Goal: Transaction & Acquisition: Purchase product/service

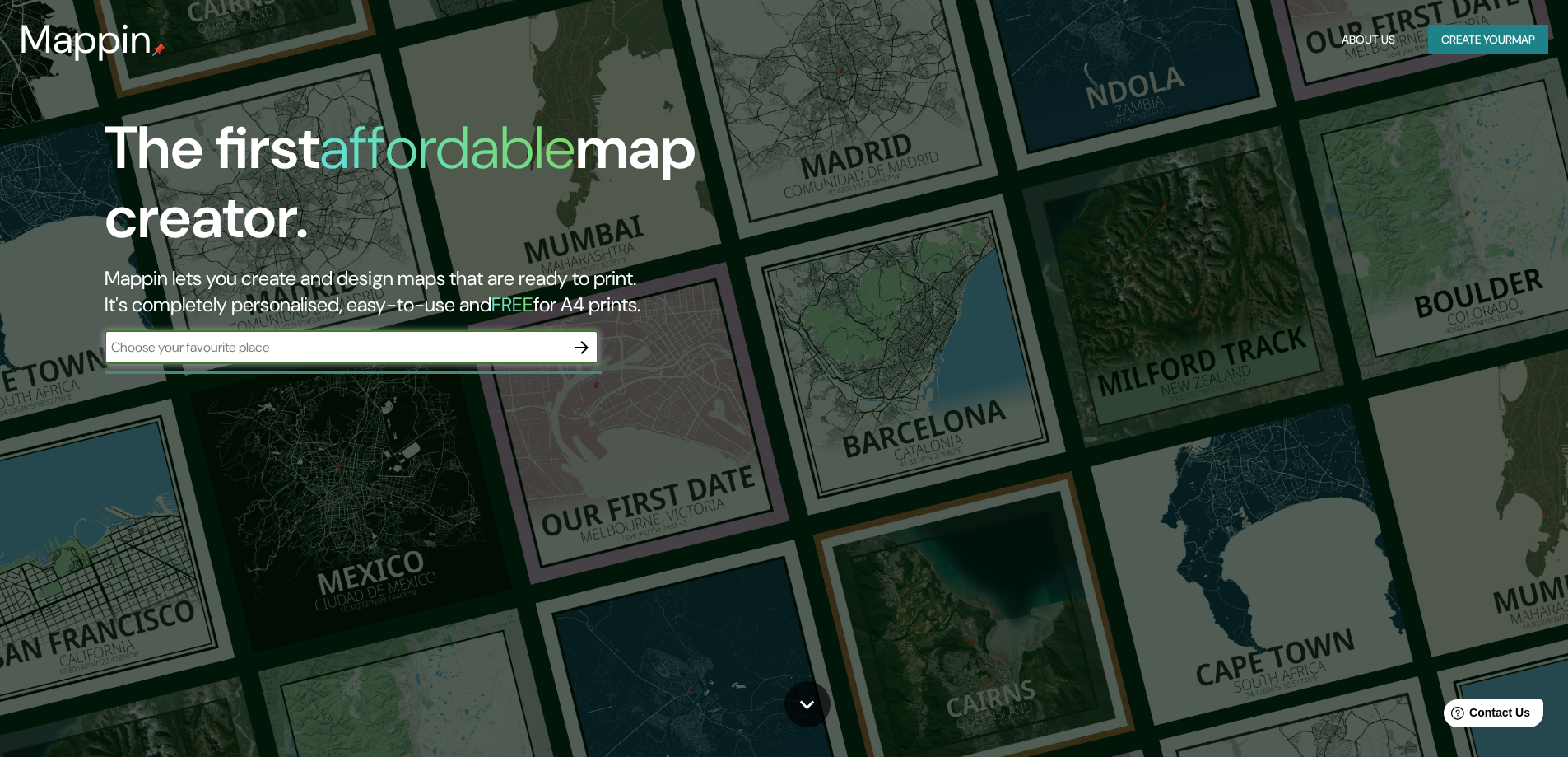
click at [584, 348] on icon "button" at bounding box center [582, 347] width 13 height 13
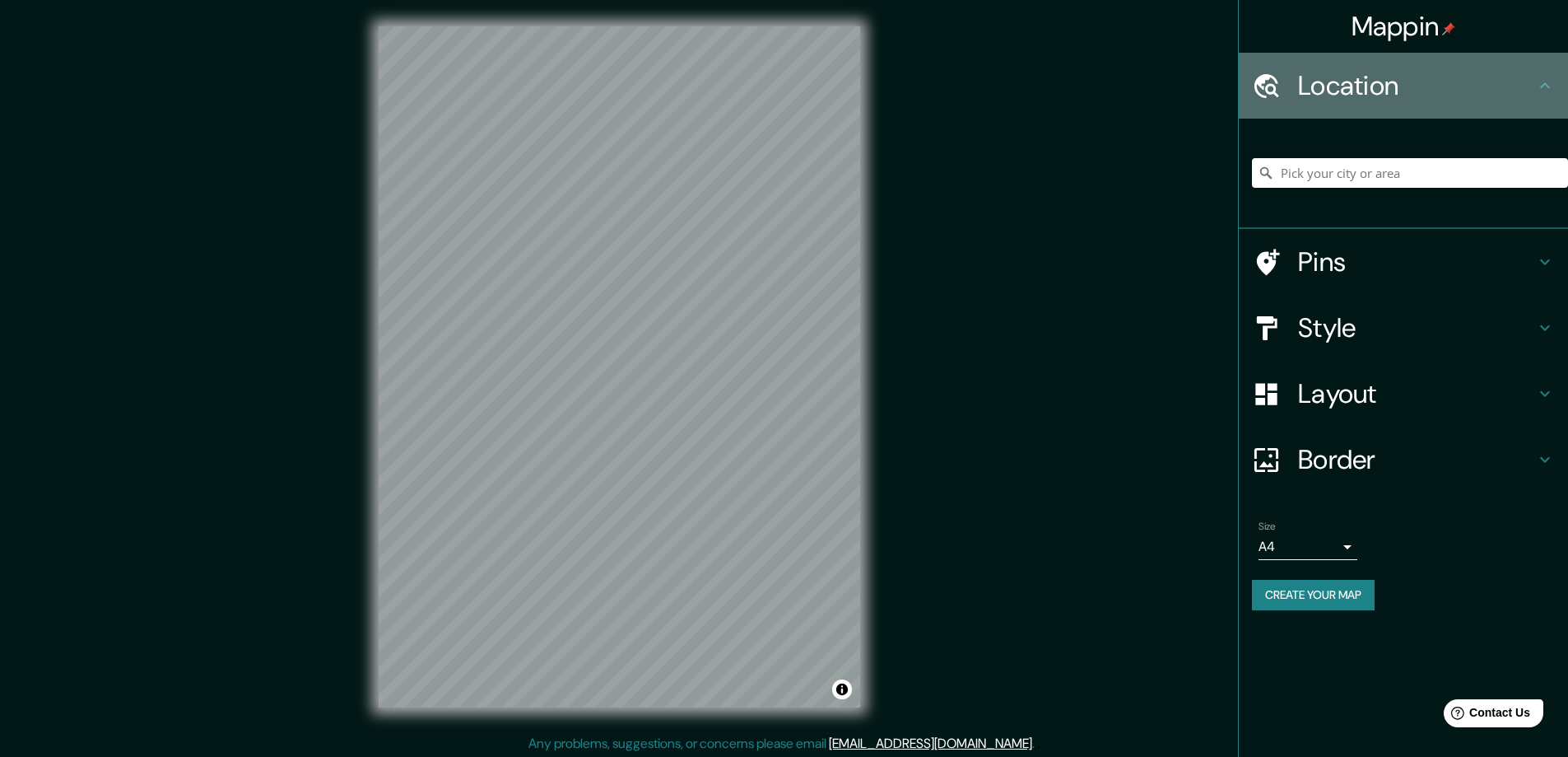
click at [1536, 78] on icon at bounding box center [1544, 85] width 20 height 20
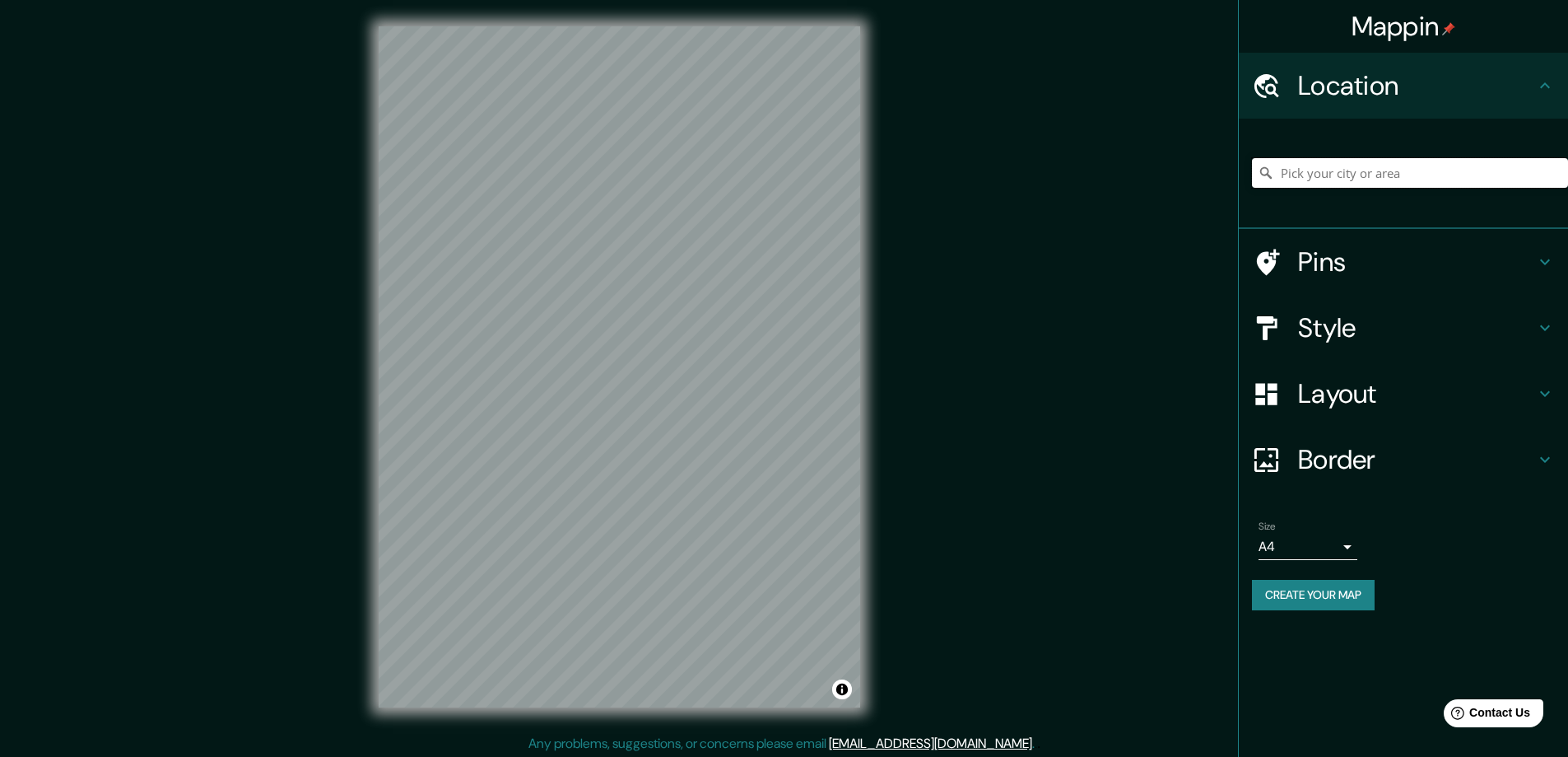
click at [1401, 173] on input "Pick your city or area" at bounding box center [1410, 173] width 316 height 30
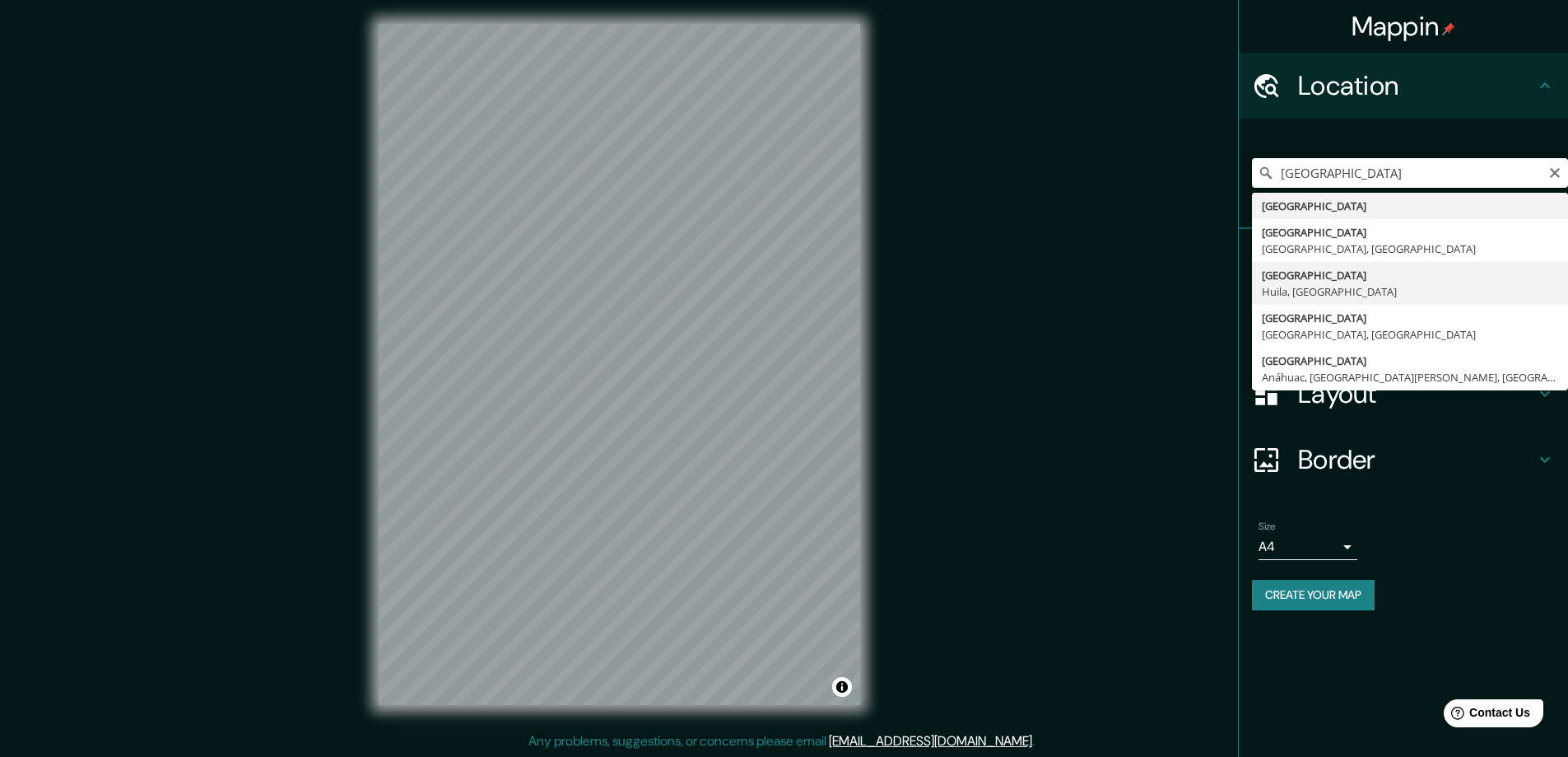
scroll to position [3, 0]
drag, startPoint x: 1361, startPoint y: 175, endPoint x: 1269, endPoint y: 181, distance: 92.2
click at [1269, 181] on input "colombia" at bounding box center [1410, 173] width 316 height 30
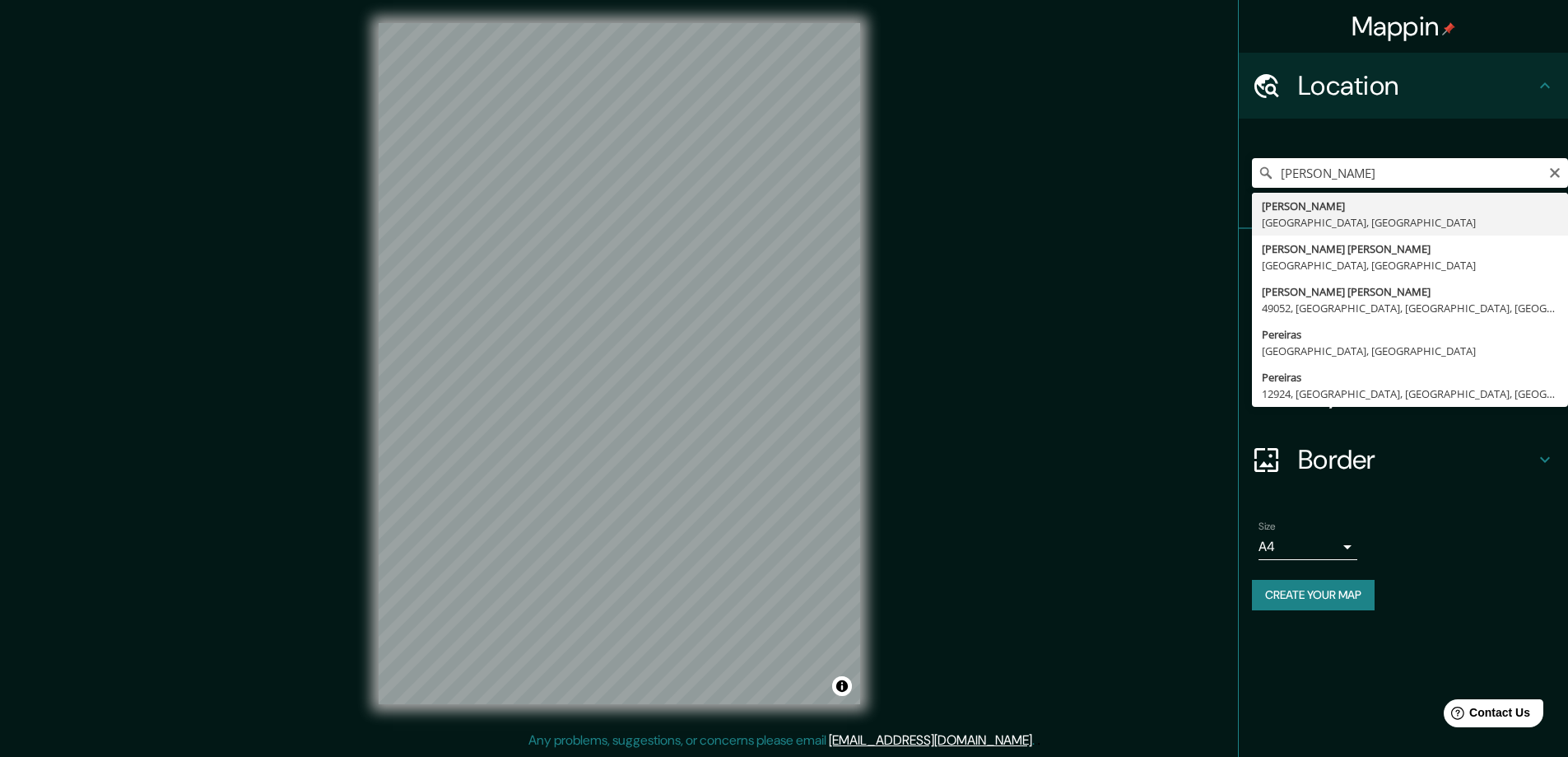
type input "Pereira, Risaralda, Colombia"
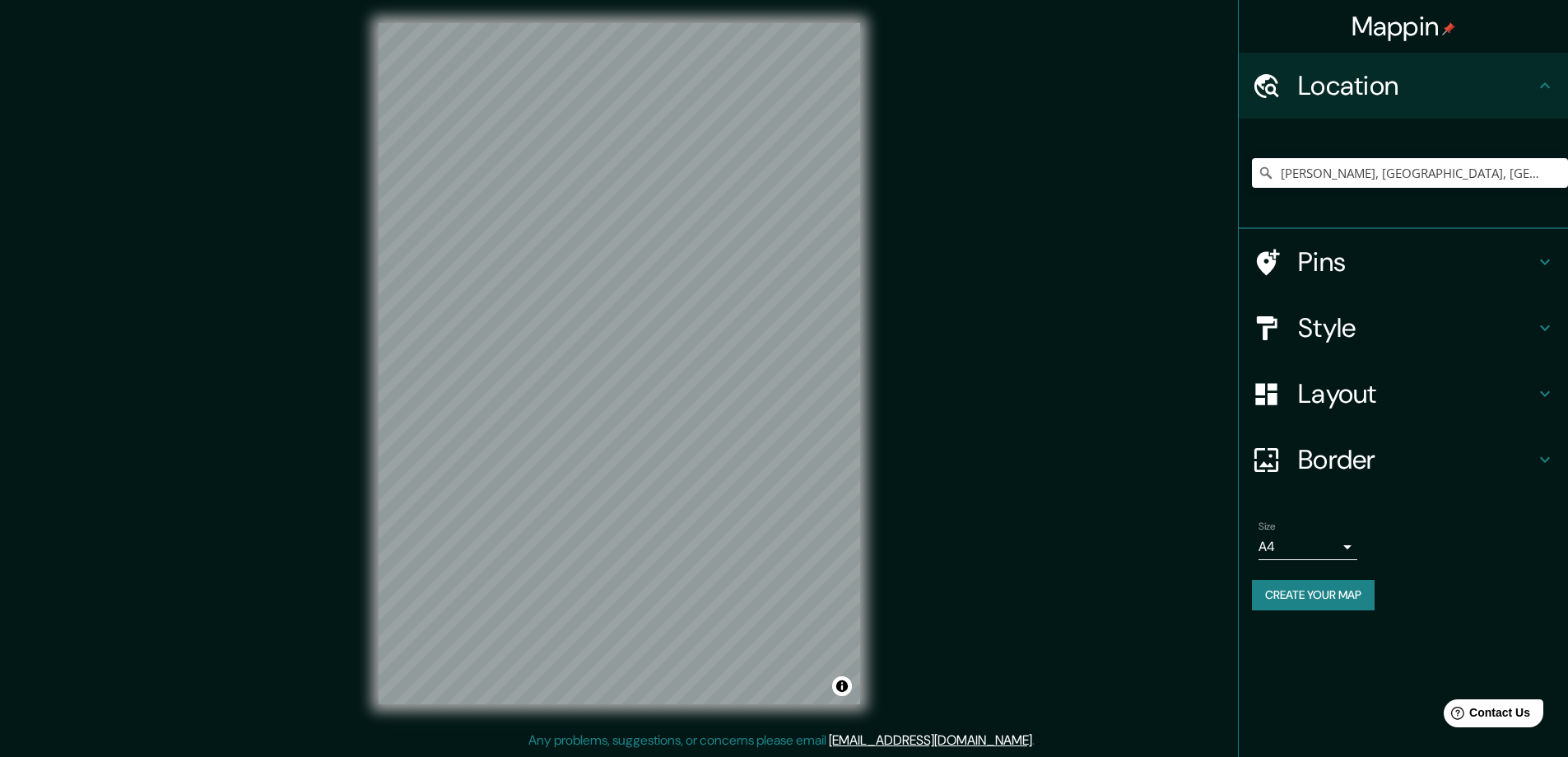
click at [1536, 258] on icon at bounding box center [1544, 261] width 20 height 20
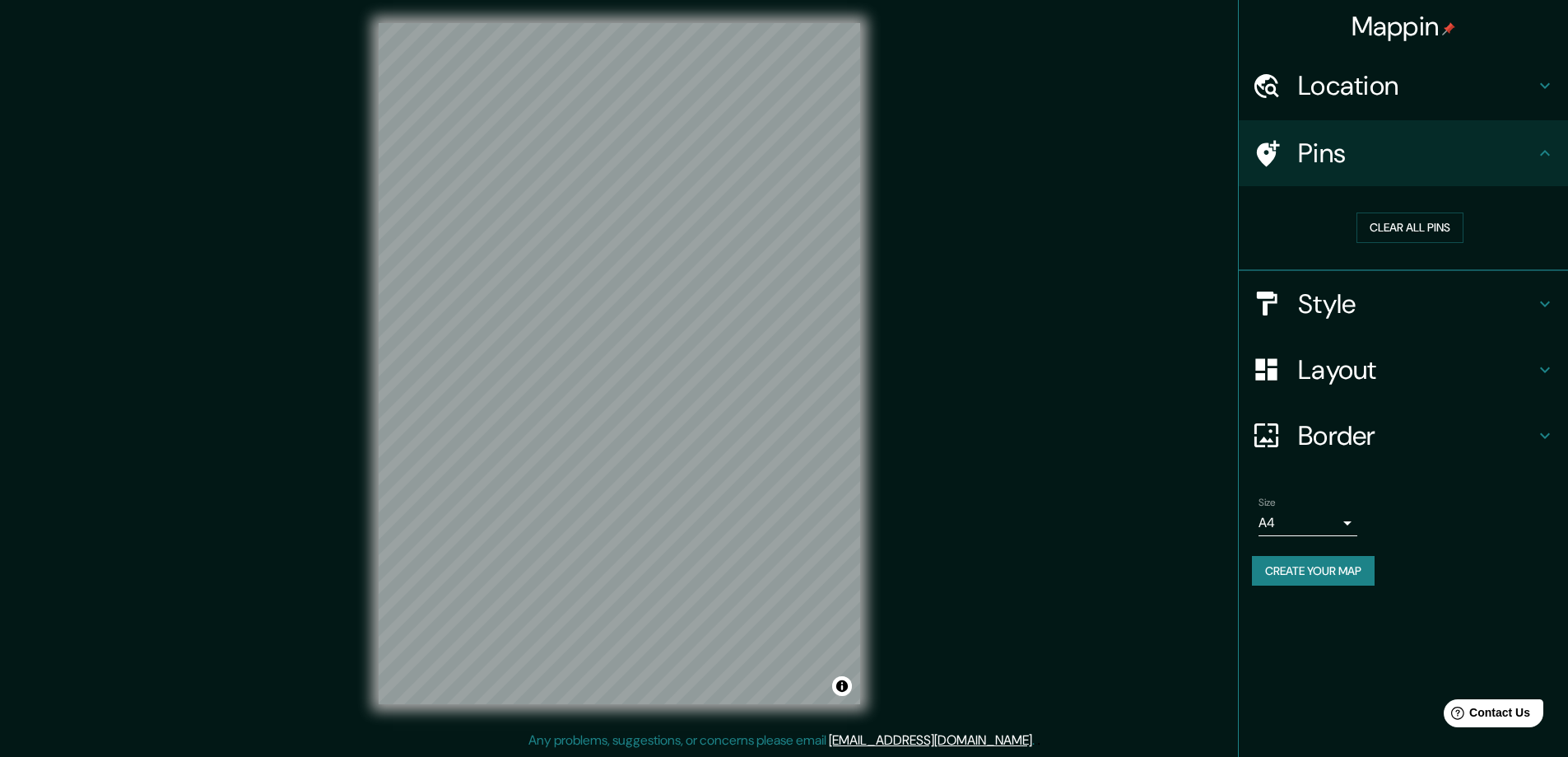
click at [1542, 152] on icon at bounding box center [1544, 153] width 20 height 20
click at [1545, 305] on icon at bounding box center [1545, 303] width 10 height 6
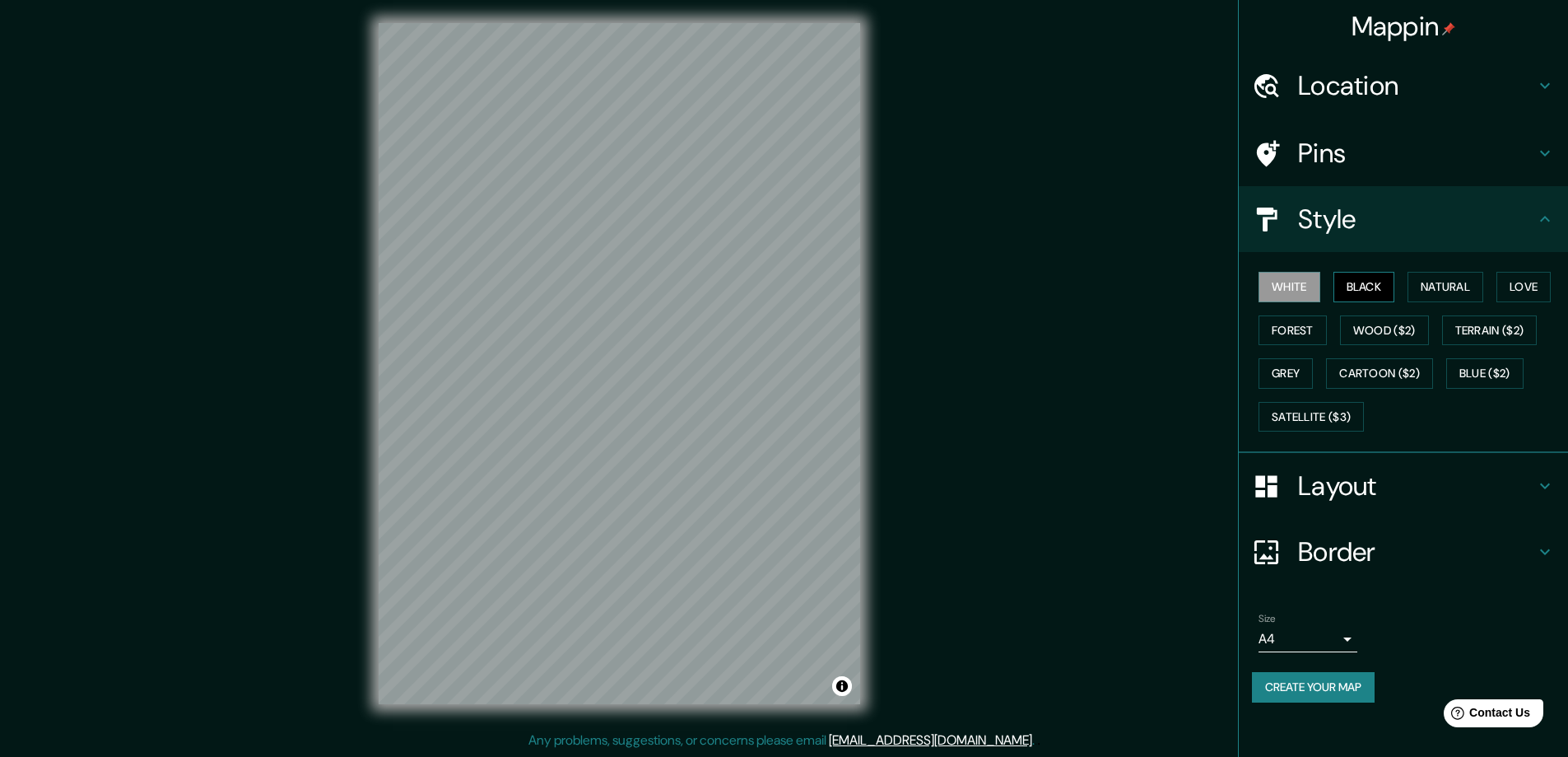
click at [1372, 281] on button "Black" at bounding box center [1364, 287] width 61 height 31
click at [1420, 283] on button "Natural" at bounding box center [1445, 287] width 76 height 31
click at [1521, 290] on button "Love" at bounding box center [1524, 287] width 55 height 31
click at [1315, 324] on button "Forest" at bounding box center [1293, 331] width 68 height 31
click at [1386, 331] on button "Wood ($2)" at bounding box center [1384, 331] width 89 height 31
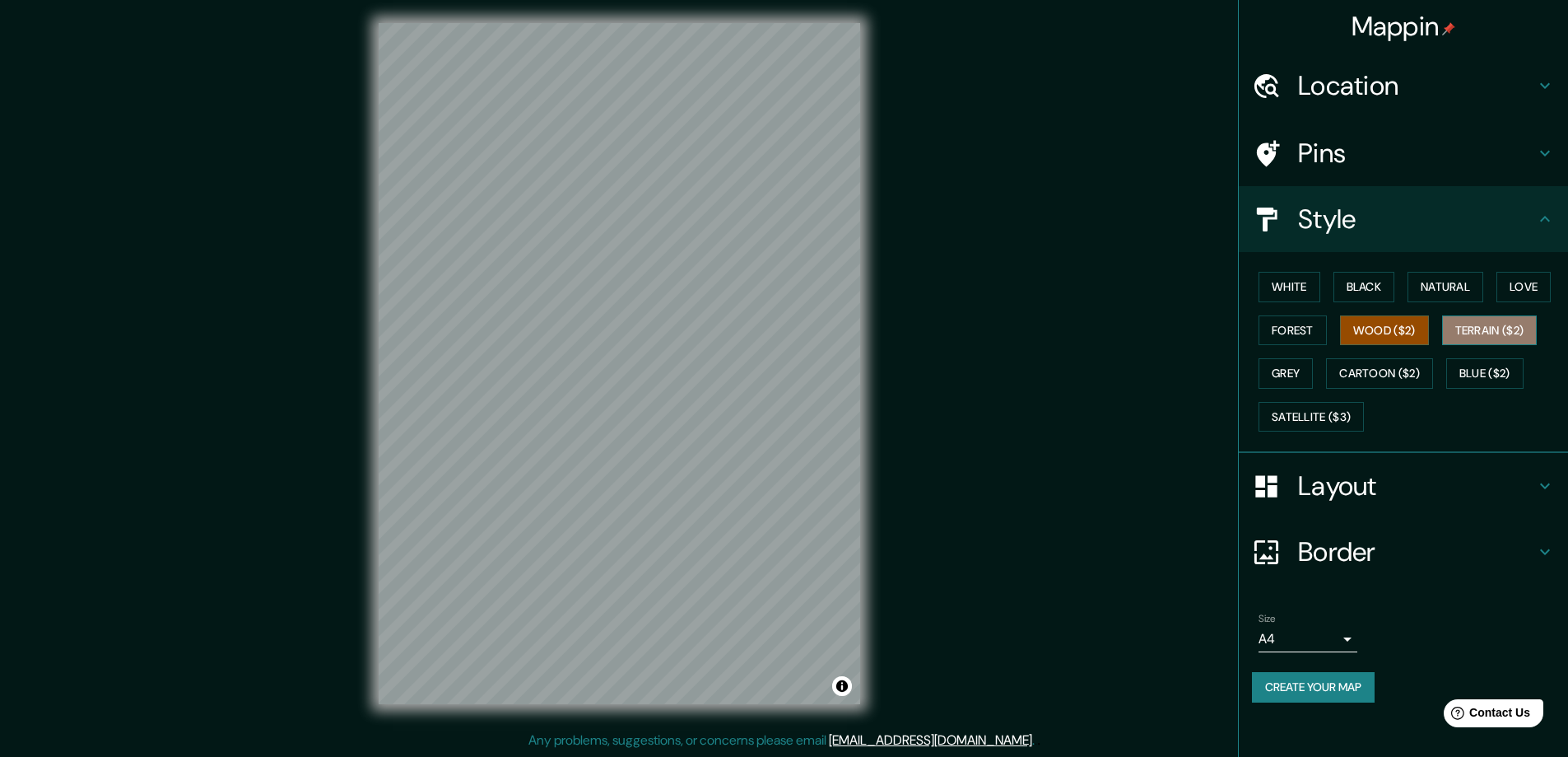
click at [1494, 337] on button "Terrain ($2)" at bounding box center [1490, 331] width 96 height 31
click at [1454, 377] on button "Blue ($2)" at bounding box center [1484, 373] width 78 height 31
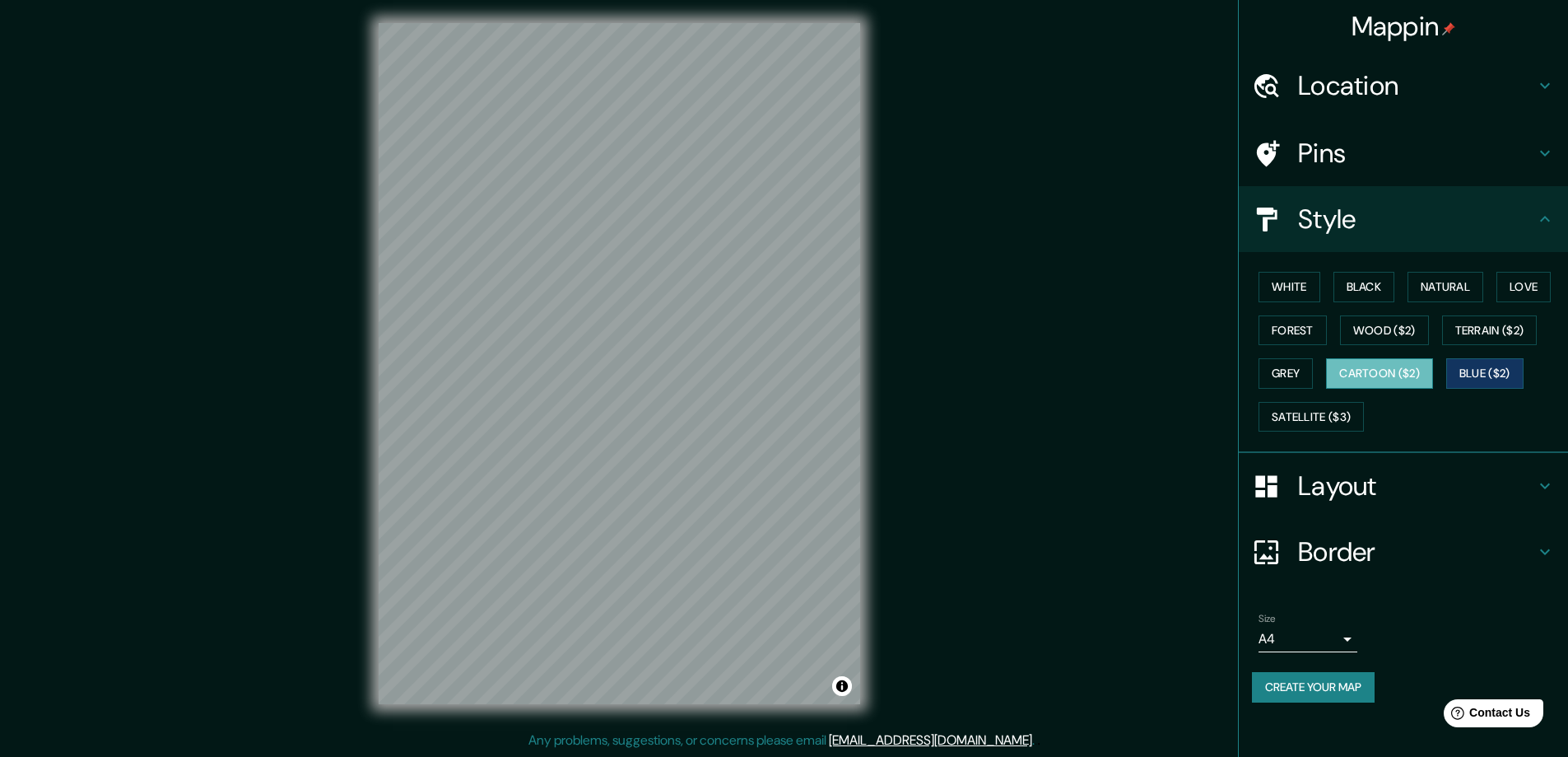
click at [1393, 379] on button "Cartoon ($2)" at bounding box center [1379, 373] width 107 height 31
click at [1288, 376] on button "Grey" at bounding box center [1286, 373] width 55 height 31
click at [1298, 290] on button "White" at bounding box center [1290, 287] width 61 height 31
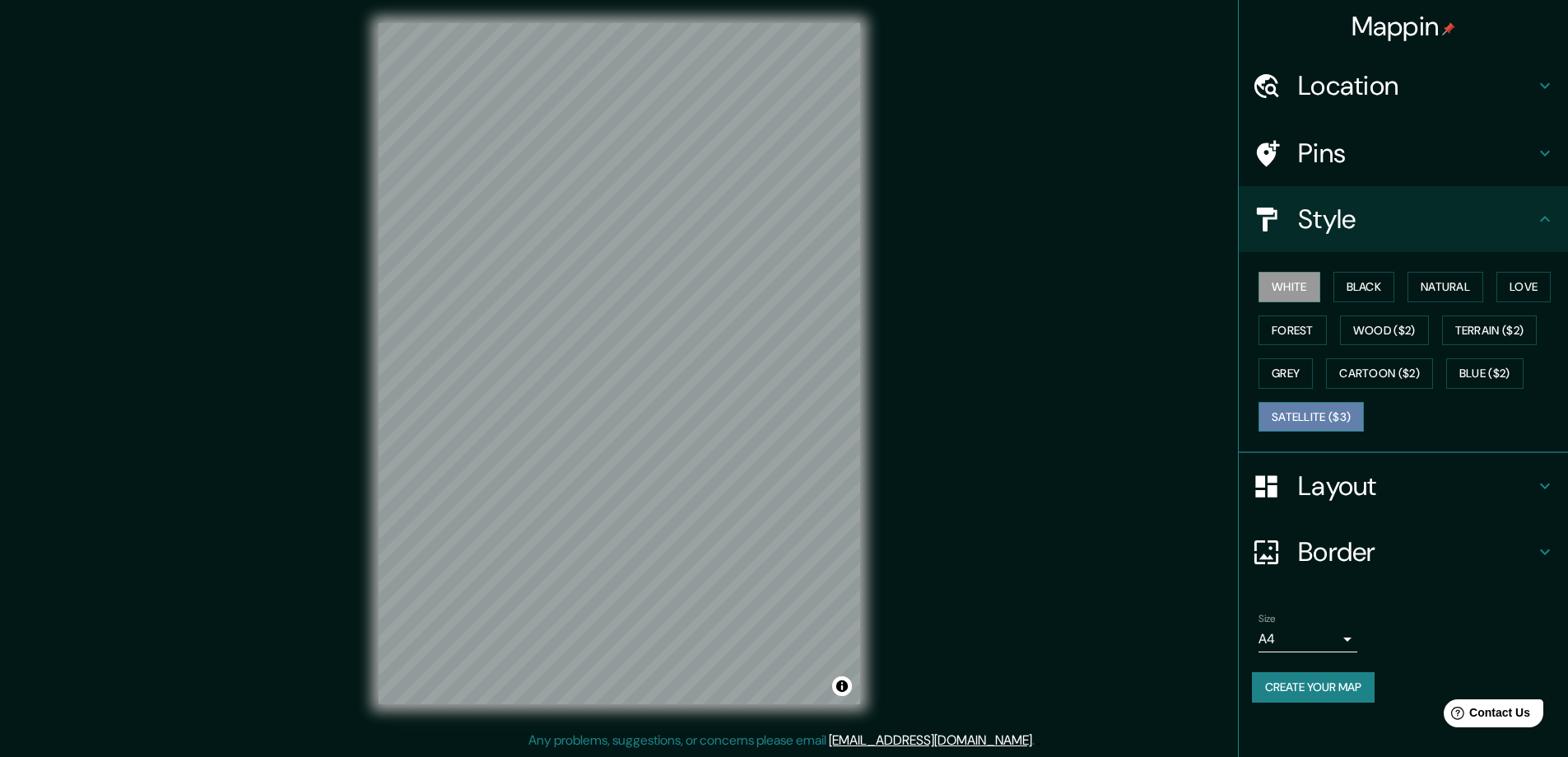
click at [1328, 421] on button "Satellite ($3)" at bounding box center [1311, 417] width 105 height 31
click at [1288, 286] on button "White" at bounding box center [1290, 287] width 61 height 31
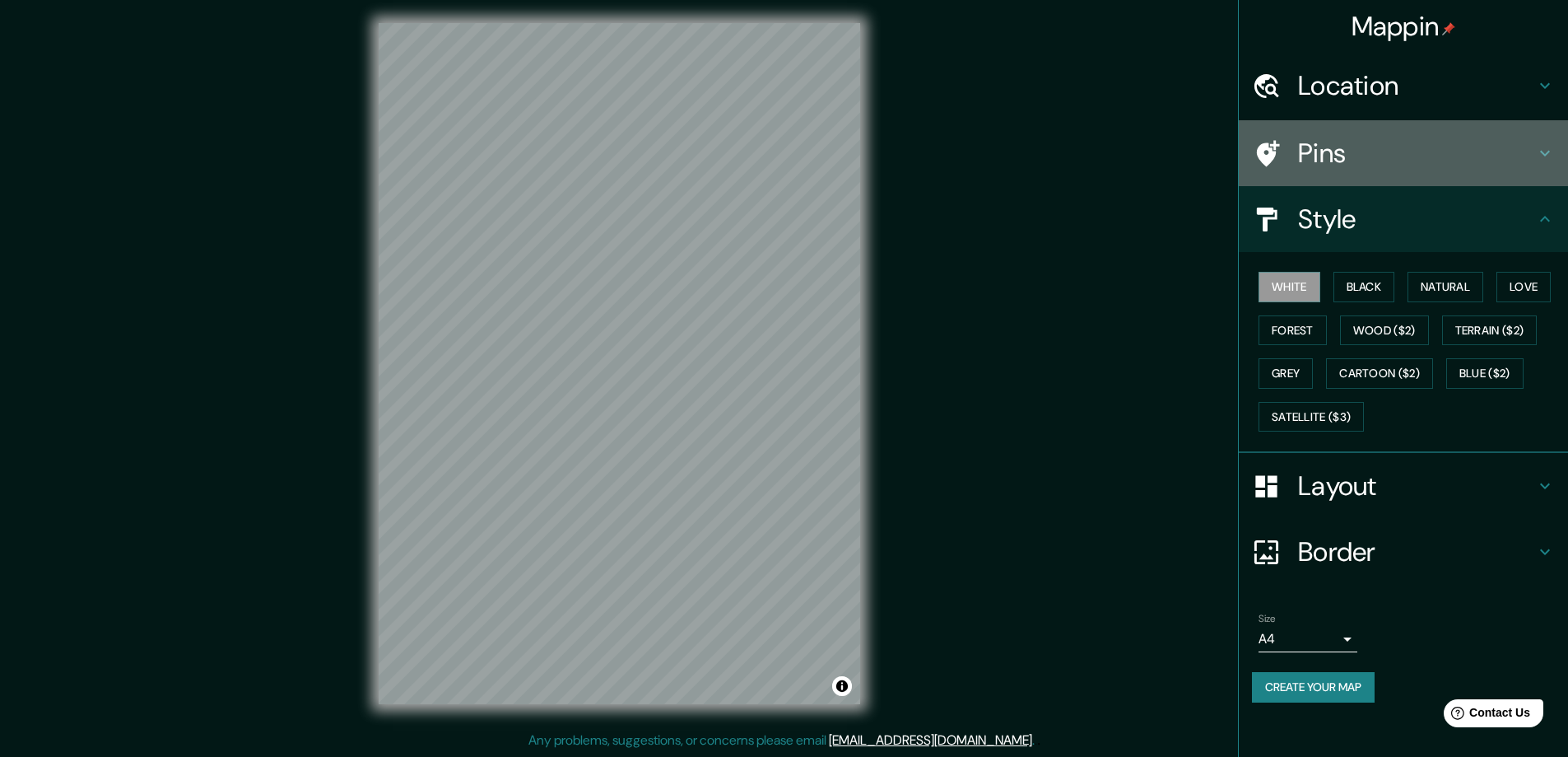
click at [1541, 159] on icon at bounding box center [1544, 153] width 20 height 20
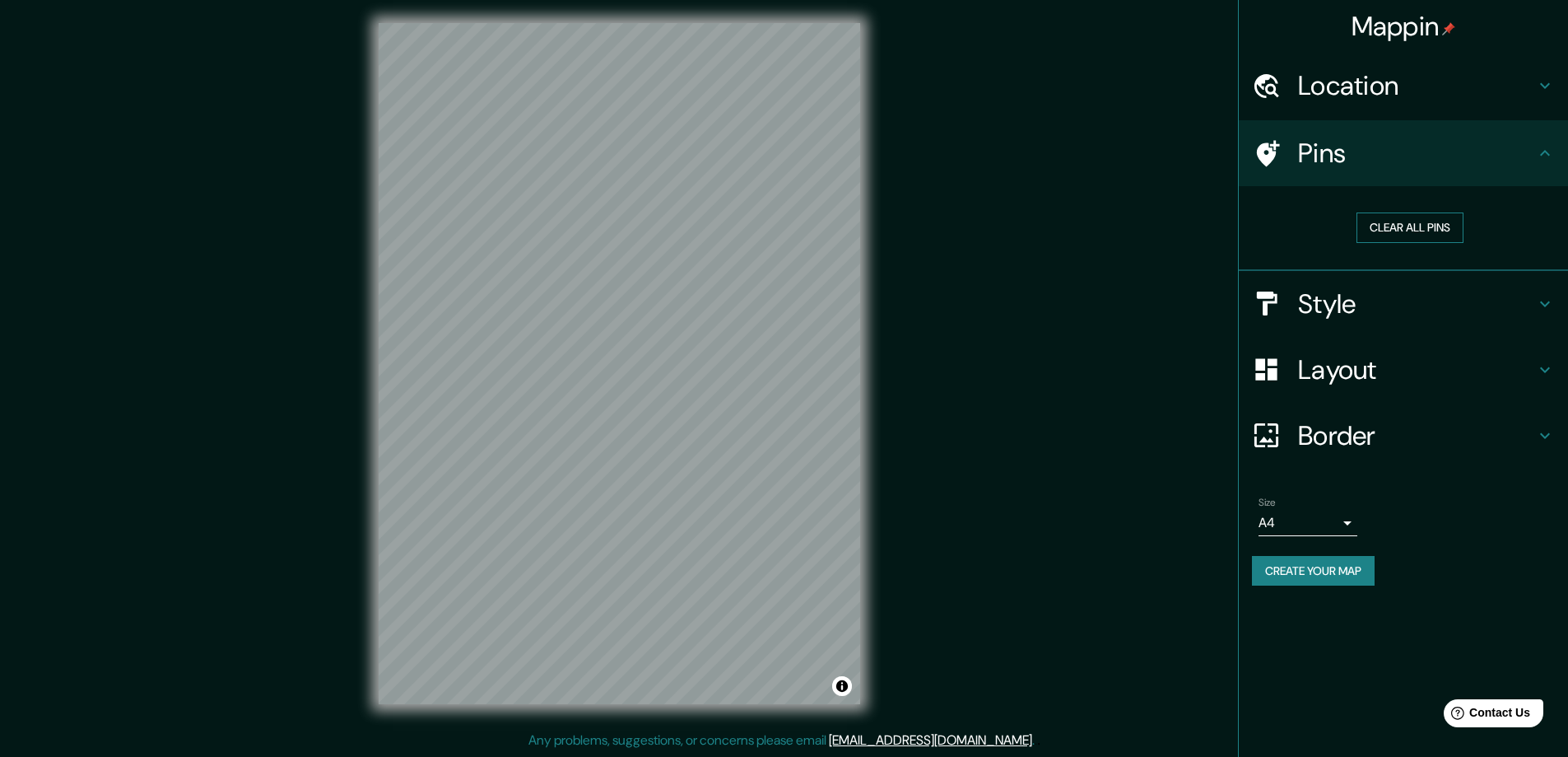
click at [1436, 226] on button "Clear all pins" at bounding box center [1409, 228] width 107 height 31
click at [775, 484] on div at bounding box center [773, 478] width 13 height 13
click at [1435, 241] on button "Clear all pins" at bounding box center [1409, 228] width 107 height 31
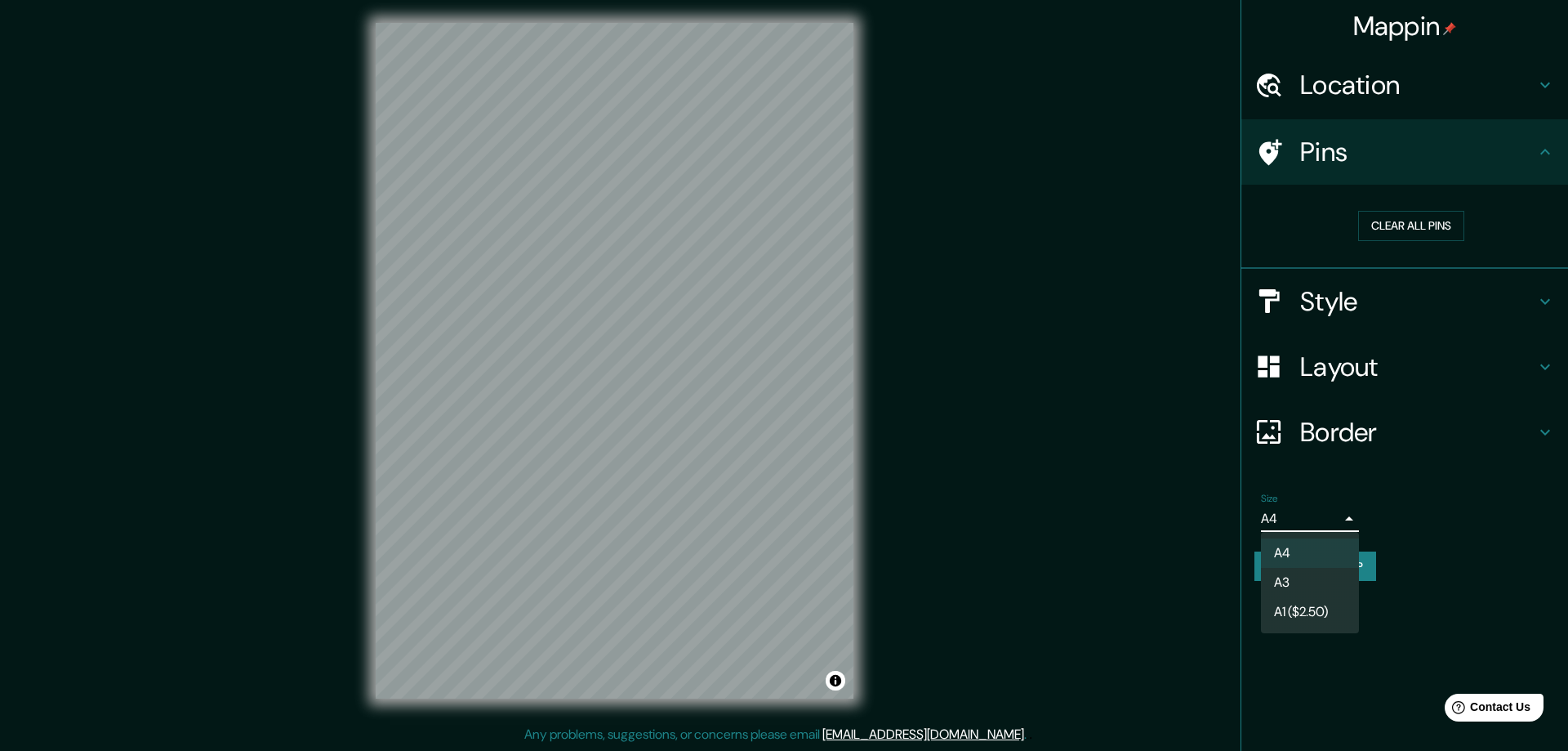
click at [1333, 520] on body "Mappin Location Pereira, Risaralda, Colombia Pins Clear all pins Style Layout B…" at bounding box center [784, 372] width 1568 height 751
click at [1315, 552] on li "A4" at bounding box center [1310, 553] width 98 height 30
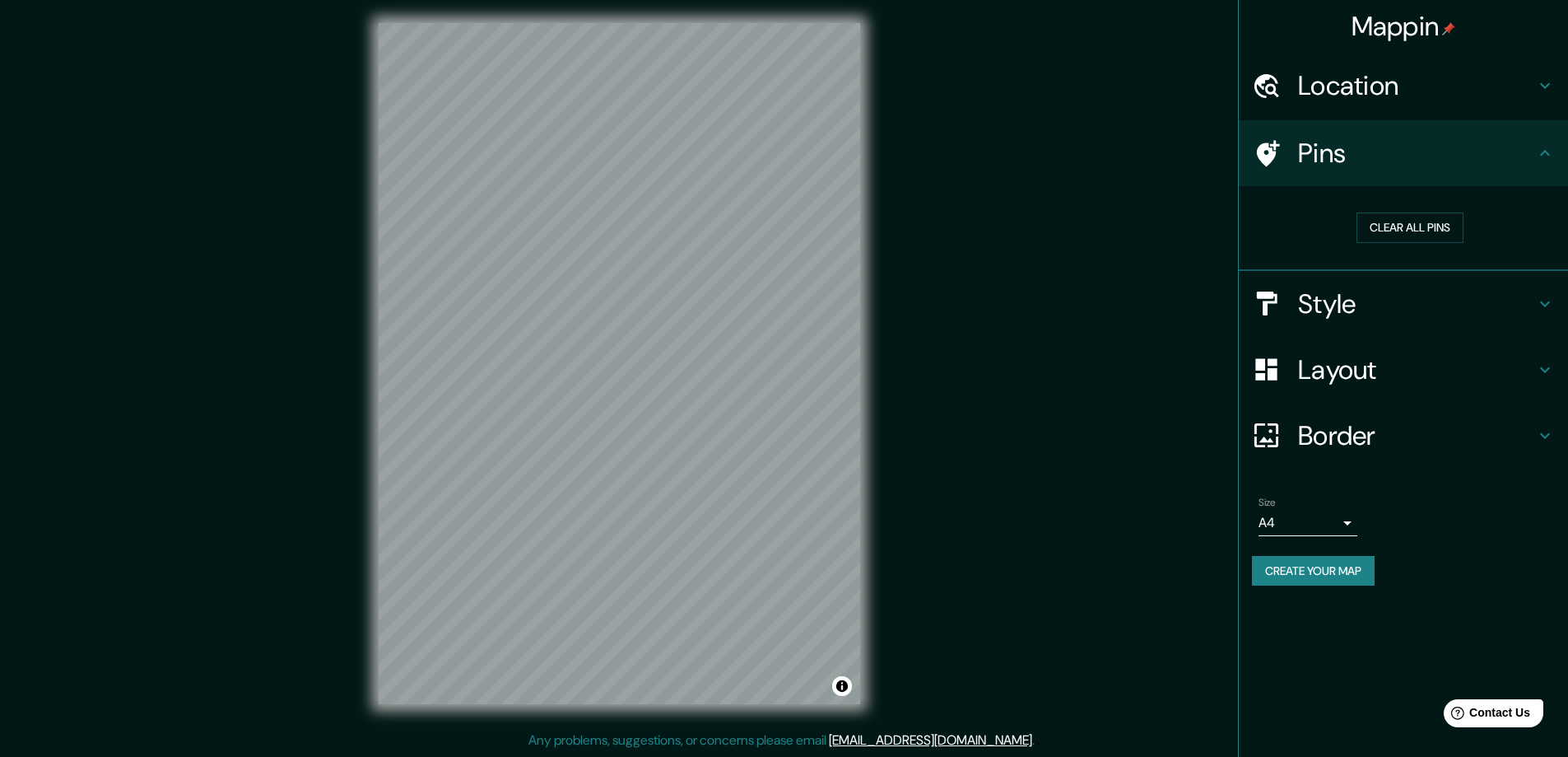
click at [1331, 576] on button "Create your map" at bounding box center [1313, 572] width 123 height 31
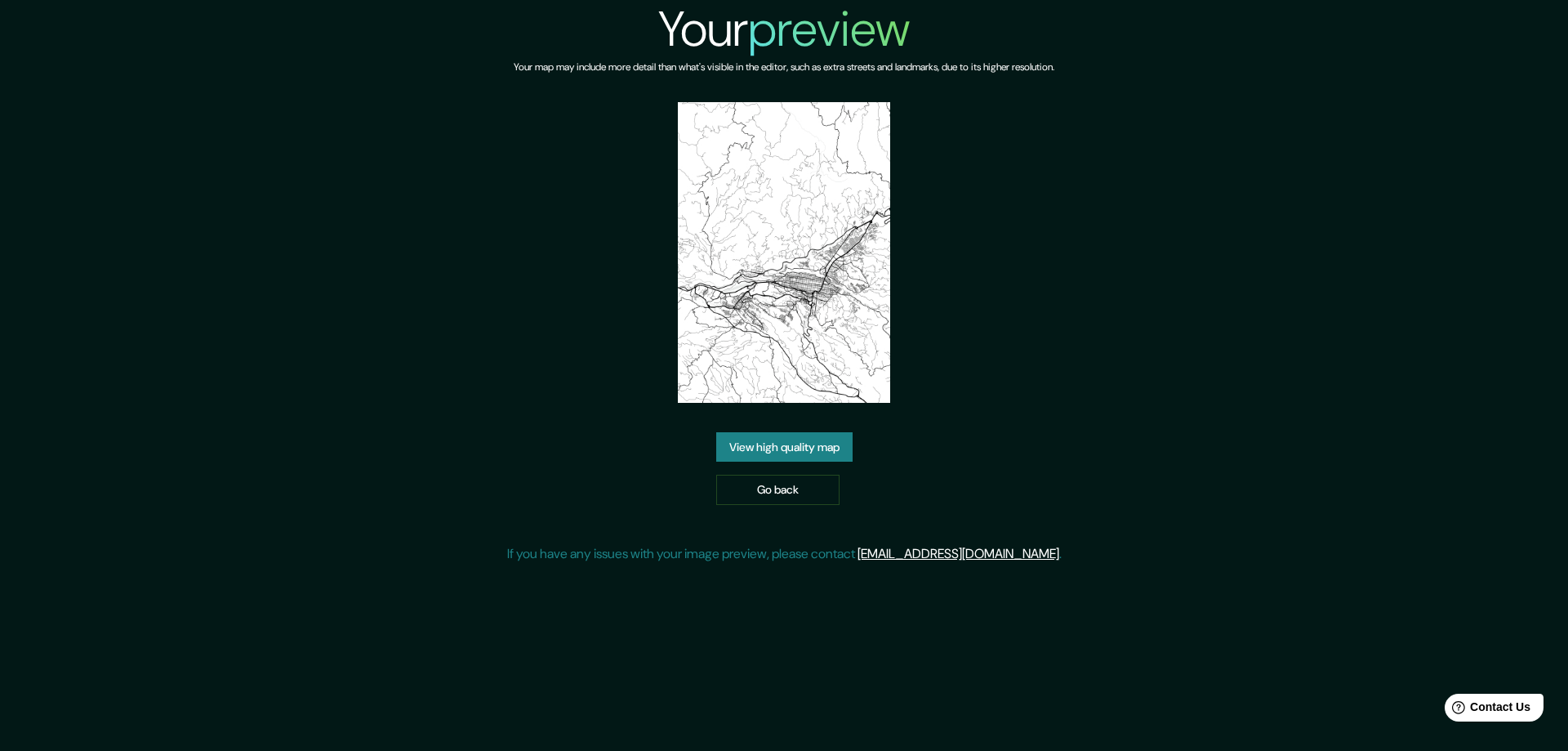
drag, startPoint x: 770, startPoint y: 276, endPoint x: 738, endPoint y: 440, distance: 167.1
click at [738, 440] on link "View high quality map" at bounding box center [784, 448] width 136 height 31
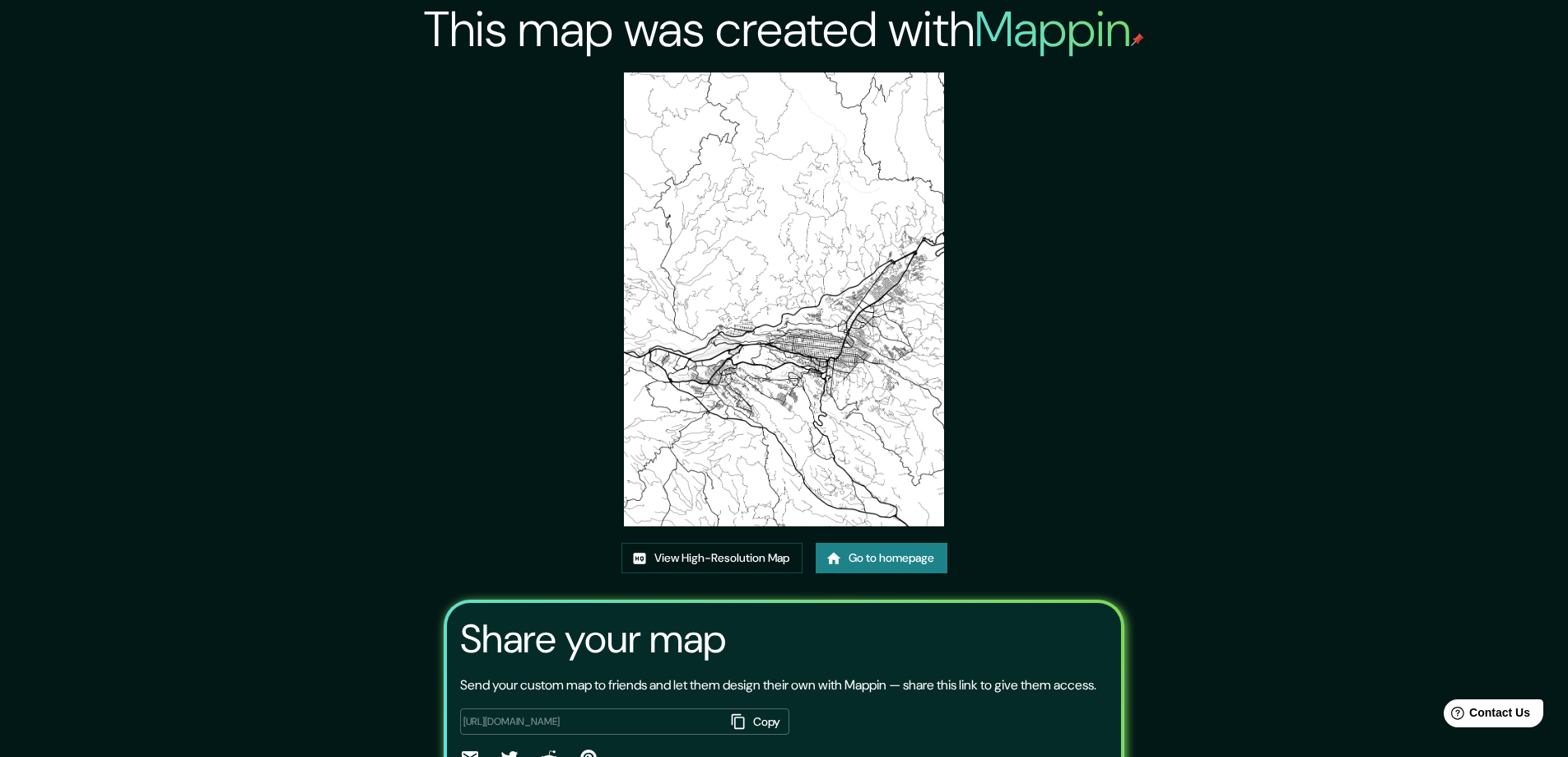
click at [877, 556] on link "Go to homepage" at bounding box center [881, 558] width 132 height 31
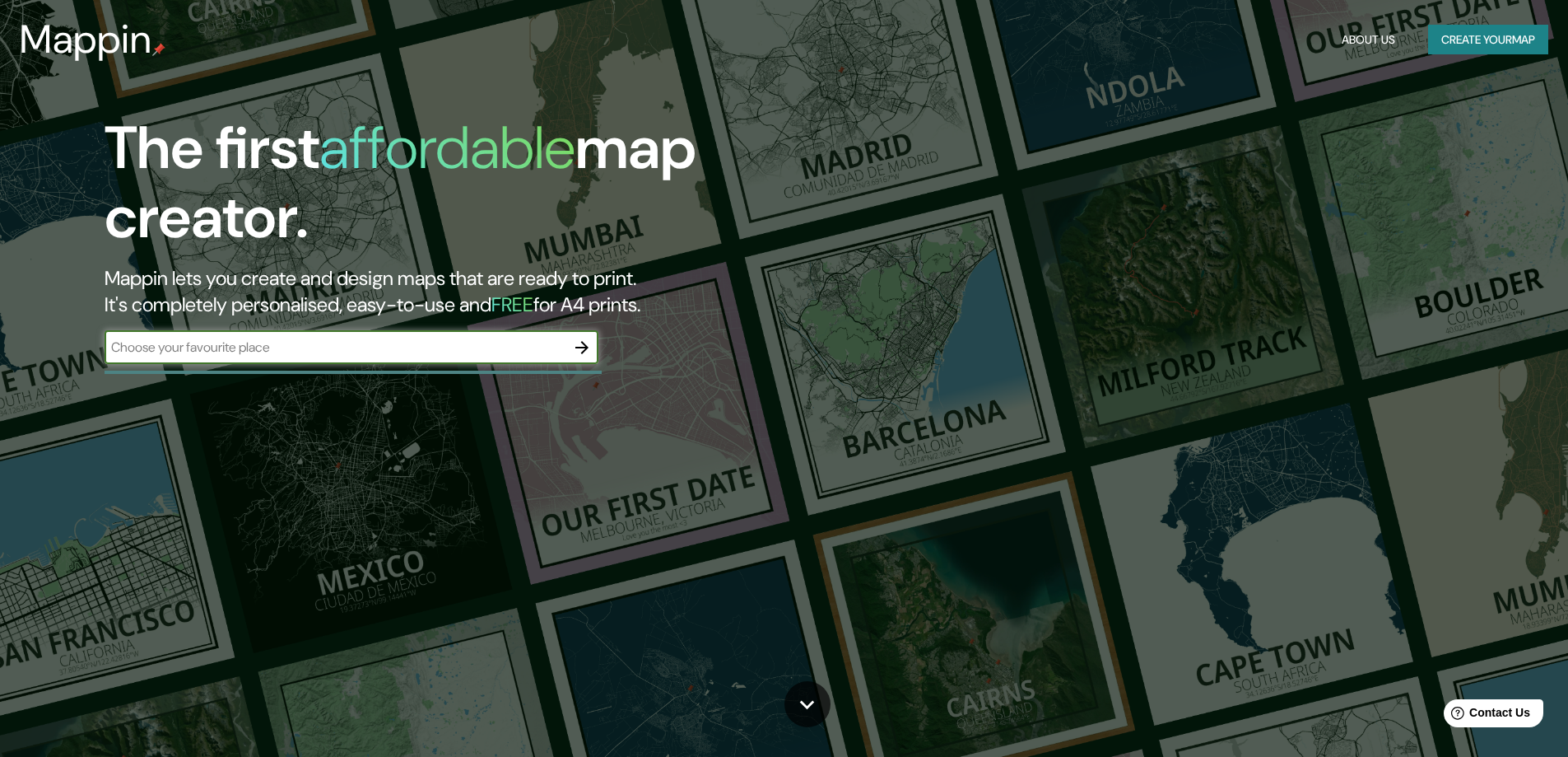
click at [415, 348] on input "text" at bounding box center [335, 347] width 461 height 19
type input "pereira"
click at [585, 348] on icon "button" at bounding box center [582, 347] width 13 height 13
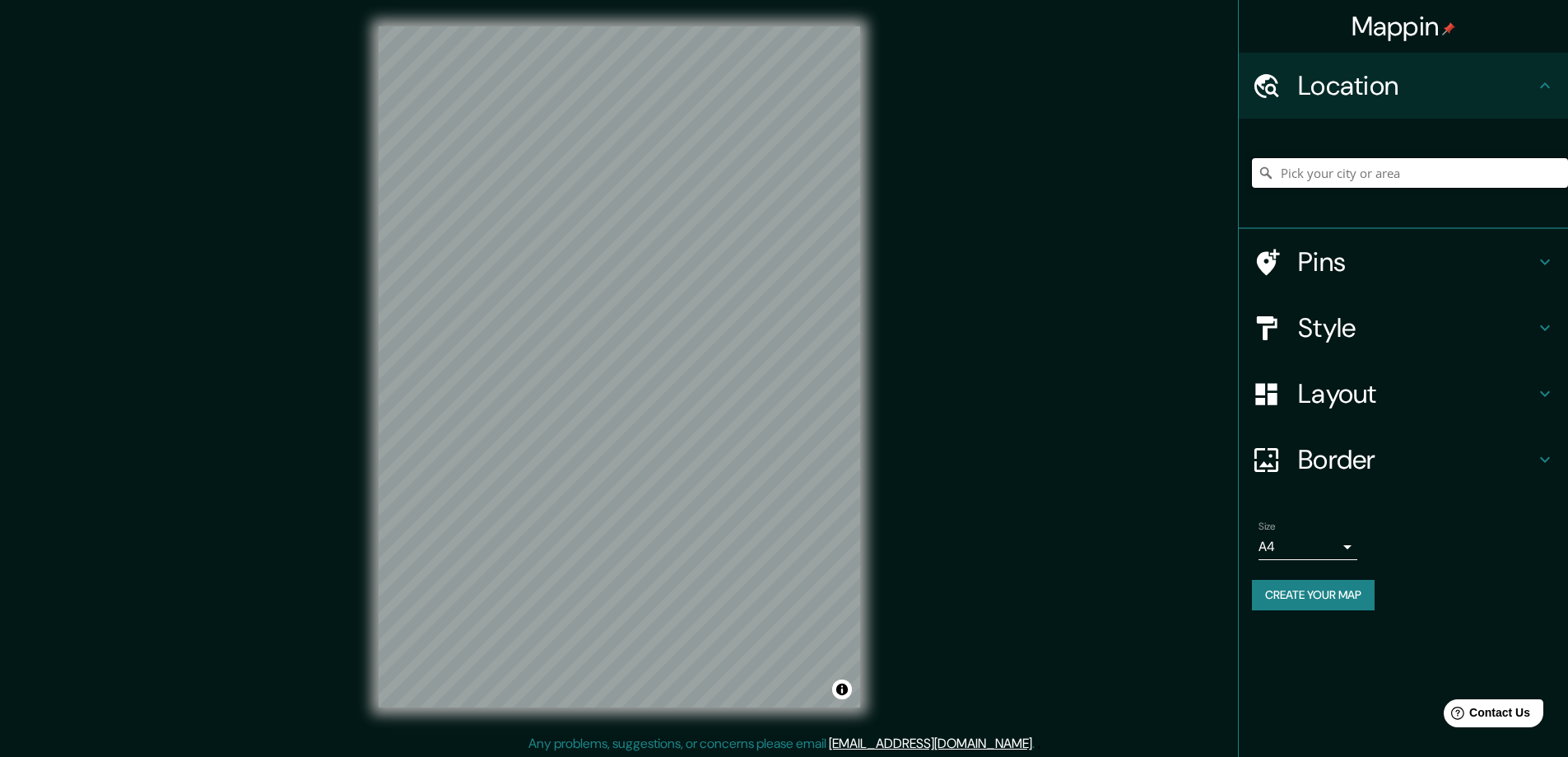
click at [1331, 177] on input "Pick your city or area" at bounding box center [1410, 173] width 316 height 30
click at [1466, 380] on h4 "Layout" at bounding box center [1417, 393] width 237 height 33
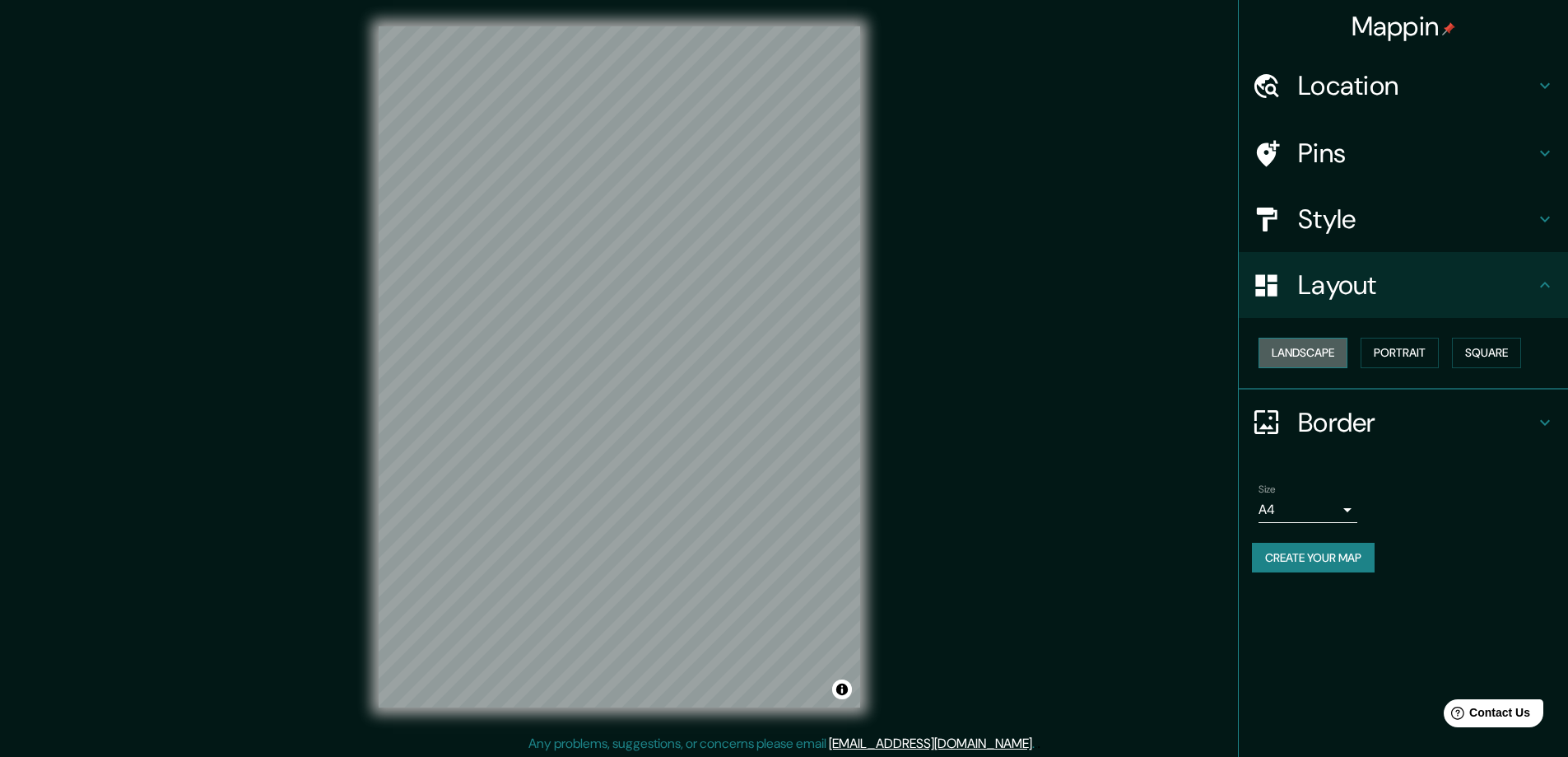
click at [1313, 359] on button "Landscape" at bounding box center [1303, 353] width 89 height 31
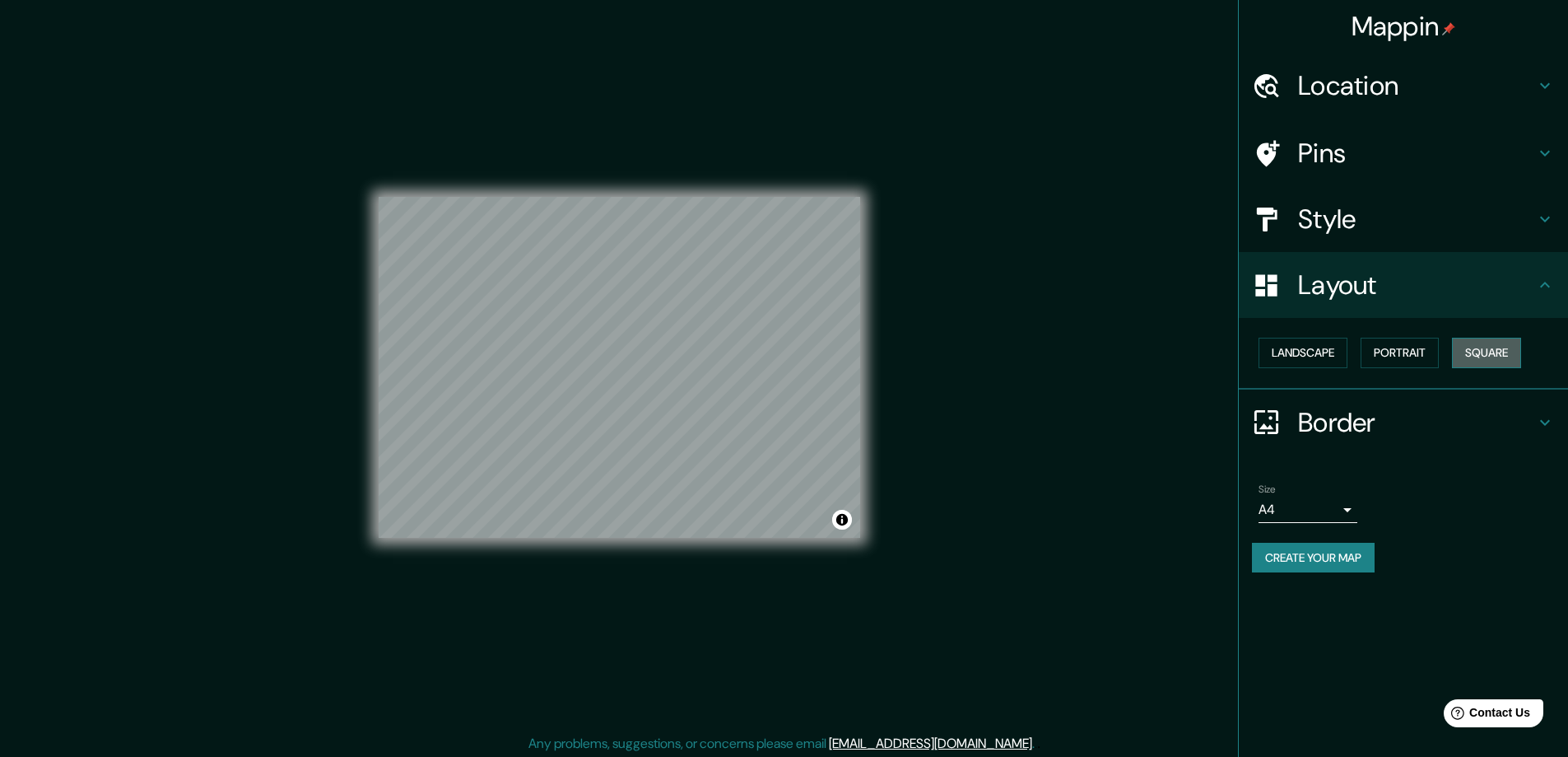
click at [1495, 355] on button "Square" at bounding box center [1486, 353] width 69 height 31
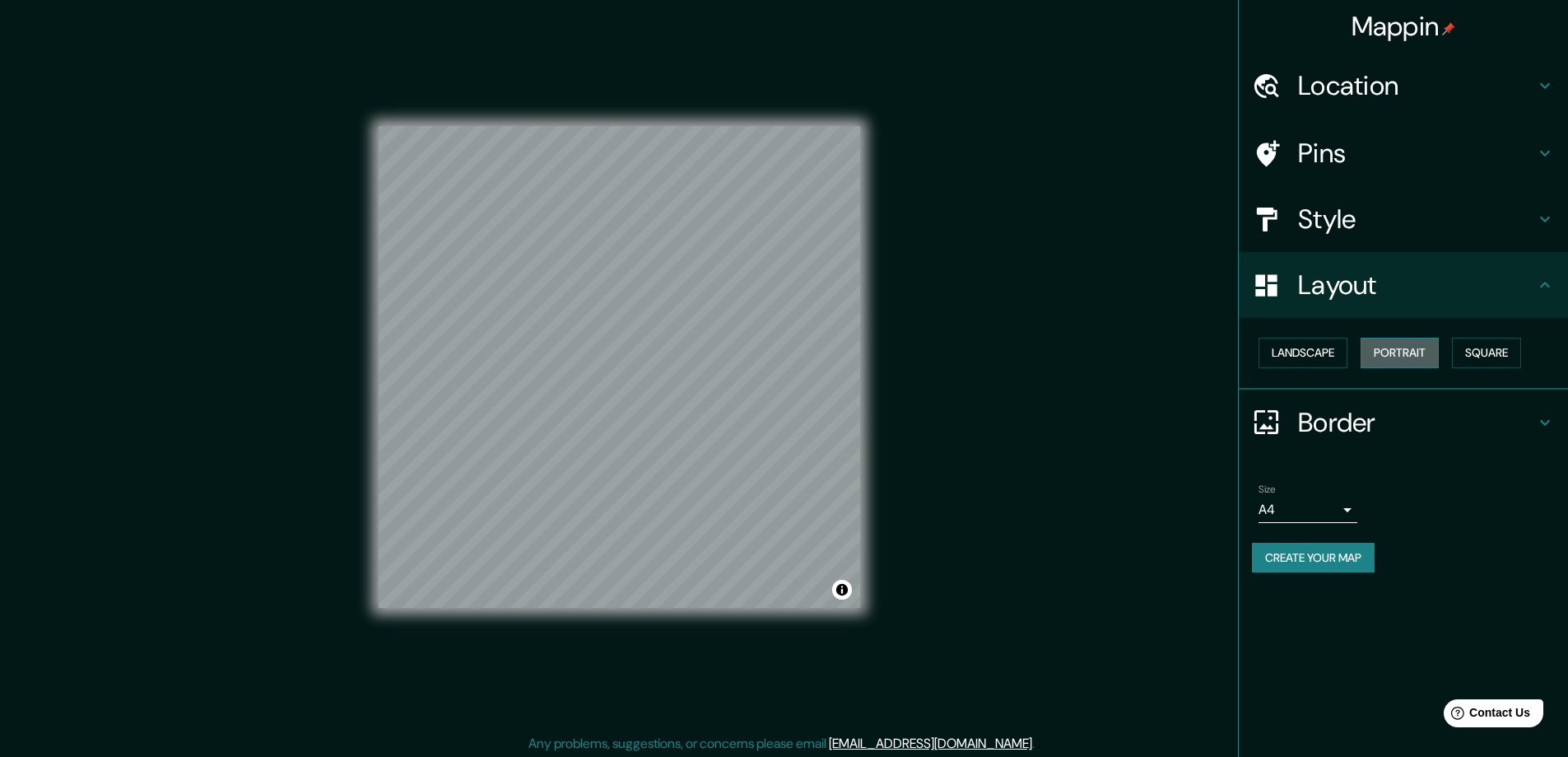
click at [1419, 354] on button "Portrait" at bounding box center [1400, 353] width 79 height 31
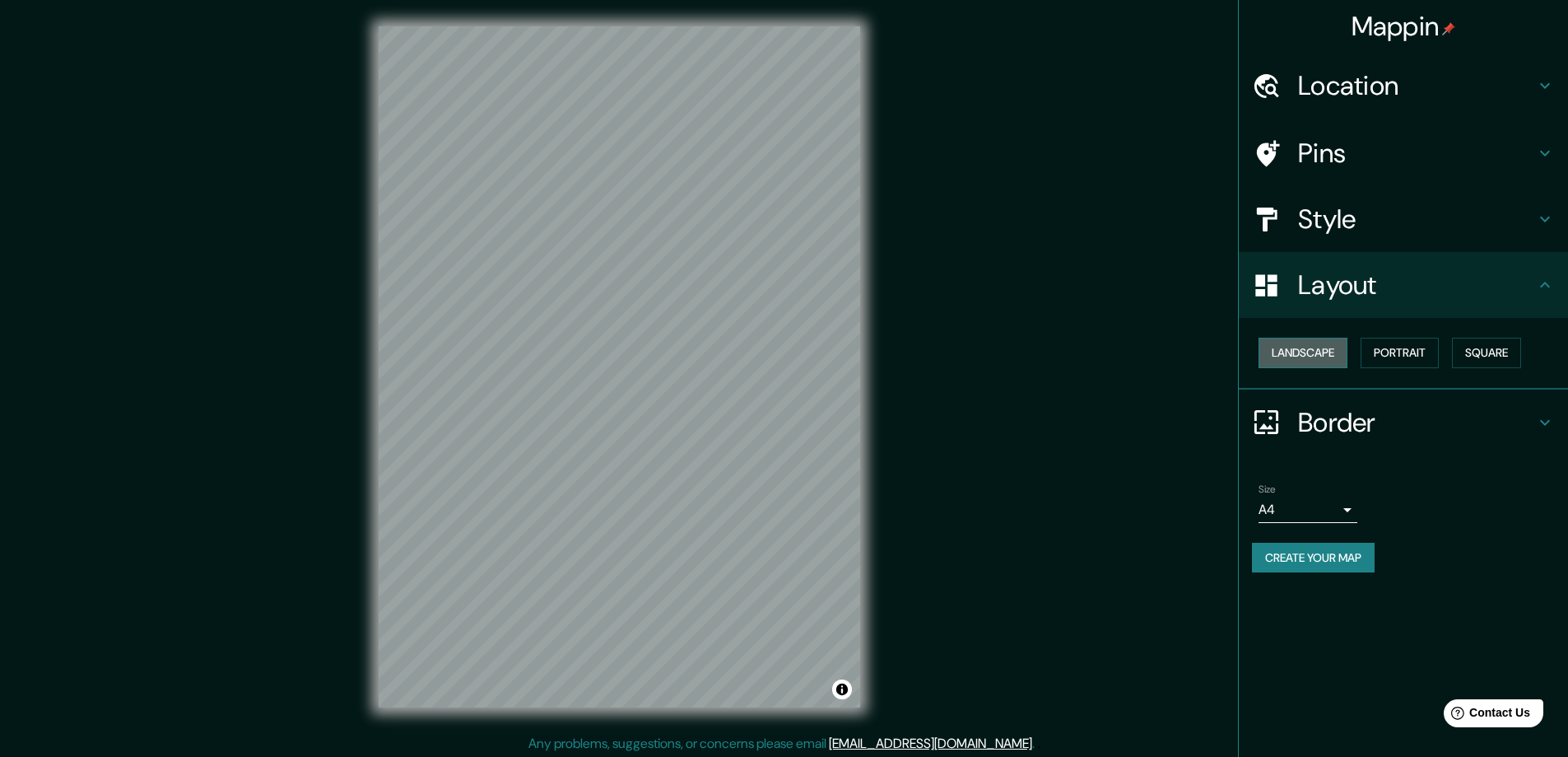
click at [1311, 351] on button "Landscape" at bounding box center [1303, 353] width 89 height 31
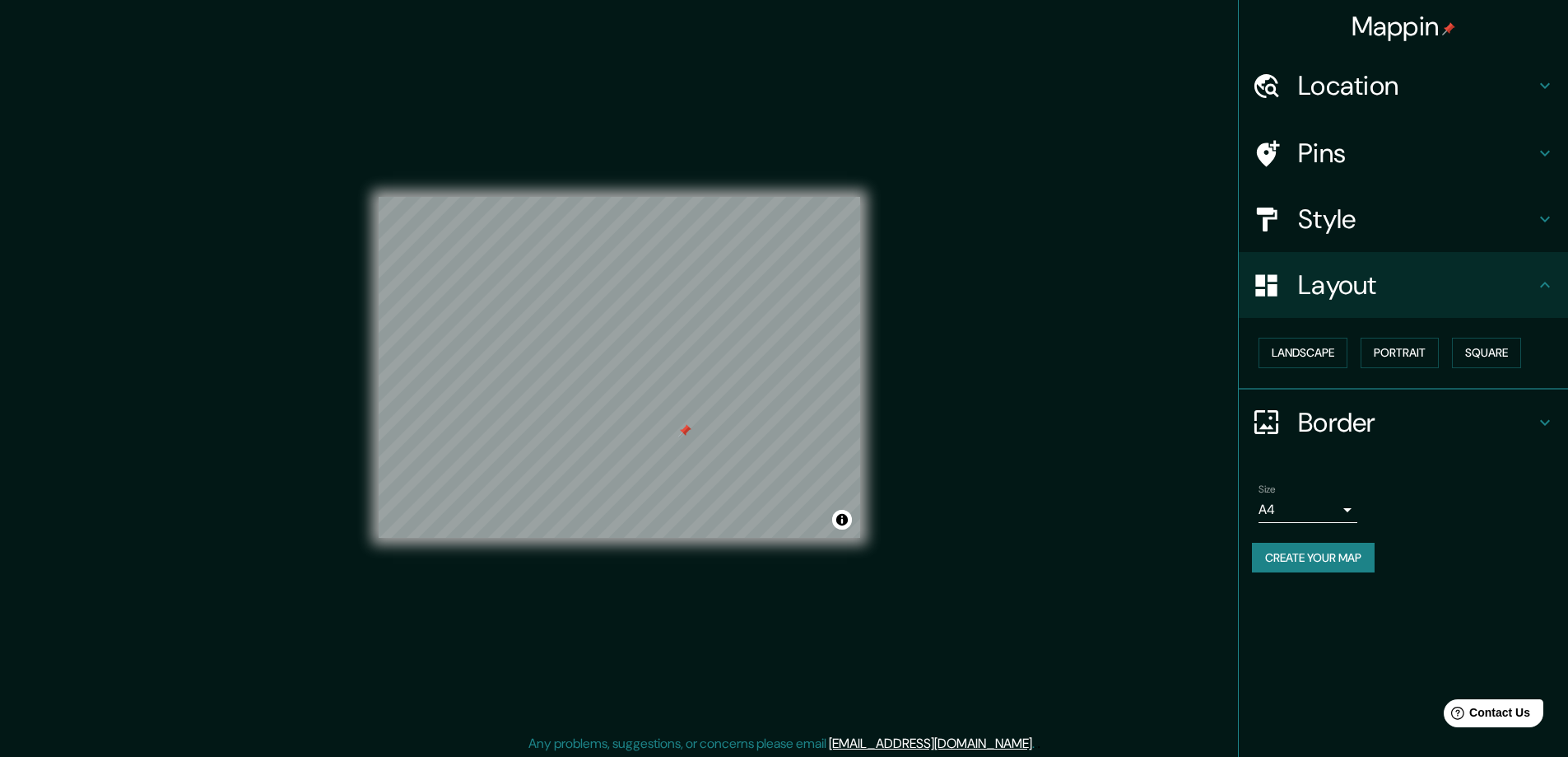
click at [1516, 78] on h4 "Location" at bounding box center [1417, 85] width 237 height 33
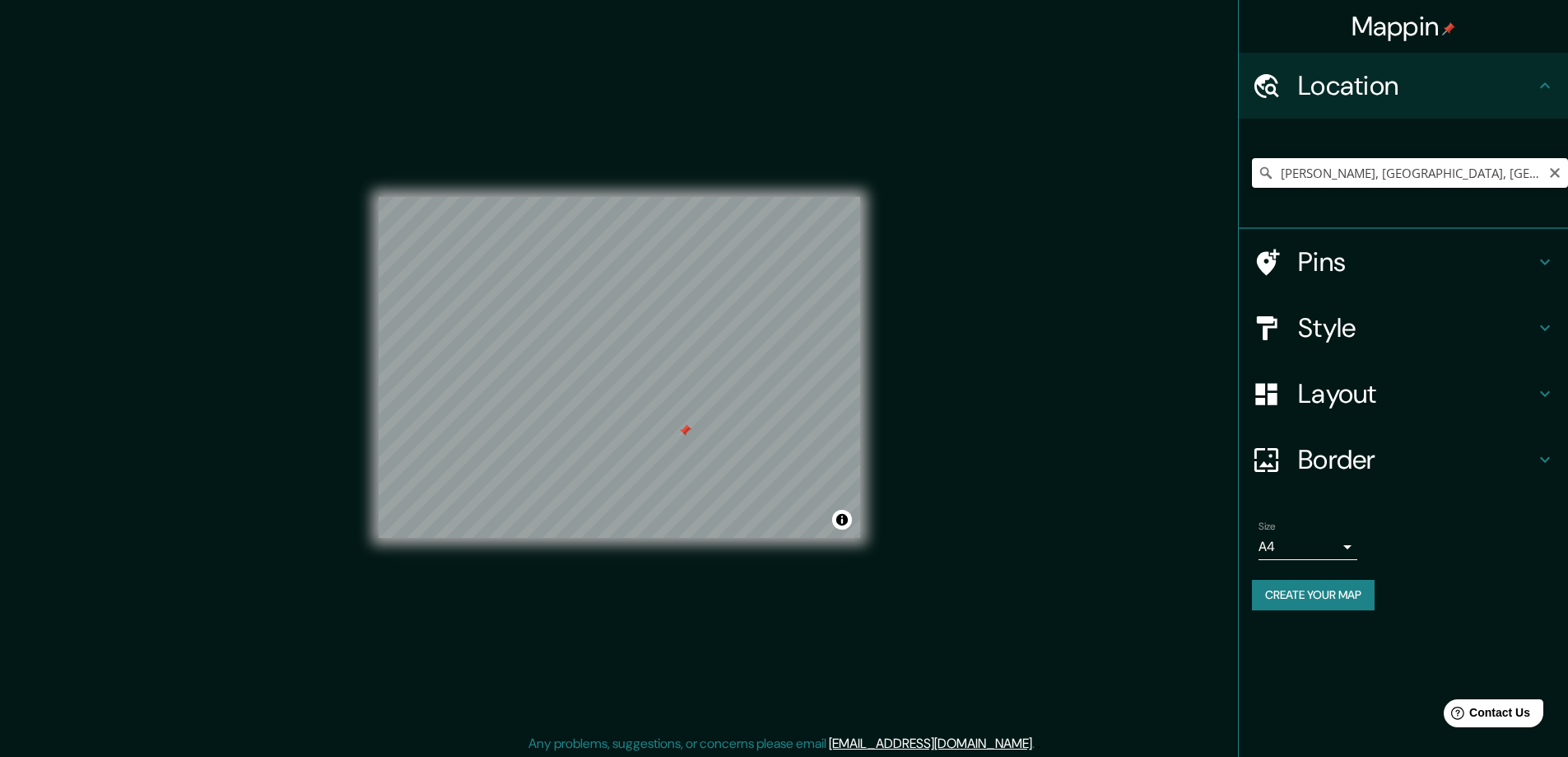
click at [1376, 175] on input "Pereira, Risaralda, Colombia" at bounding box center [1410, 173] width 316 height 30
drag, startPoint x: 1248, startPoint y: 179, endPoint x: 1235, endPoint y: 182, distance: 13.3
click at [1235, 182] on div "Mappin Location Pereira, Risaralda, Colombia Pins Style Layout Border Choose a …" at bounding box center [784, 380] width 1568 height 760
click at [1519, 404] on h4 "Layout" at bounding box center [1417, 393] width 237 height 33
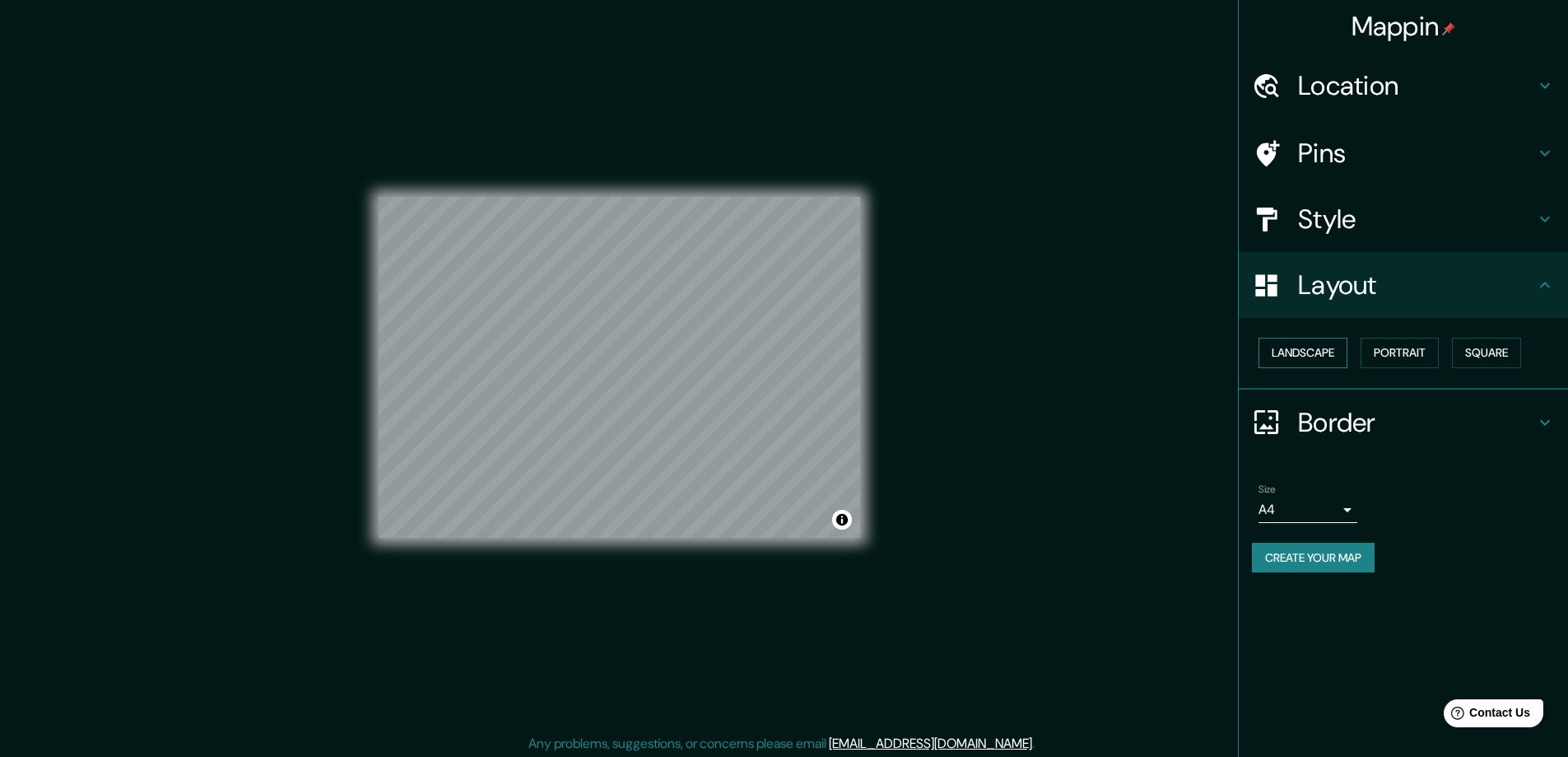
click at [1311, 352] on button "Landscape" at bounding box center [1303, 353] width 89 height 31
click at [1457, 353] on button "Square" at bounding box center [1486, 353] width 69 height 31
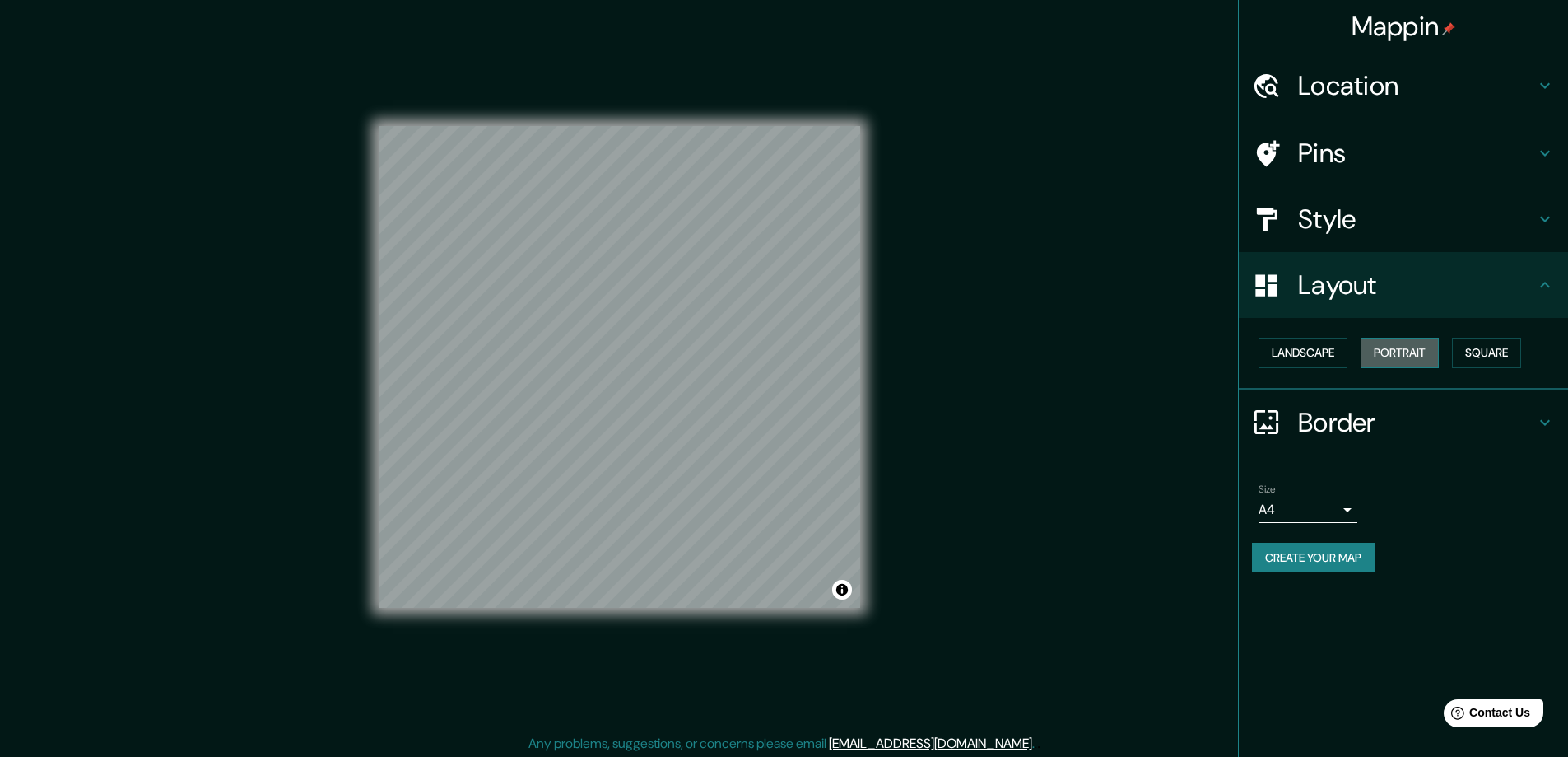
click at [1412, 355] on button "Portrait" at bounding box center [1400, 353] width 79 height 31
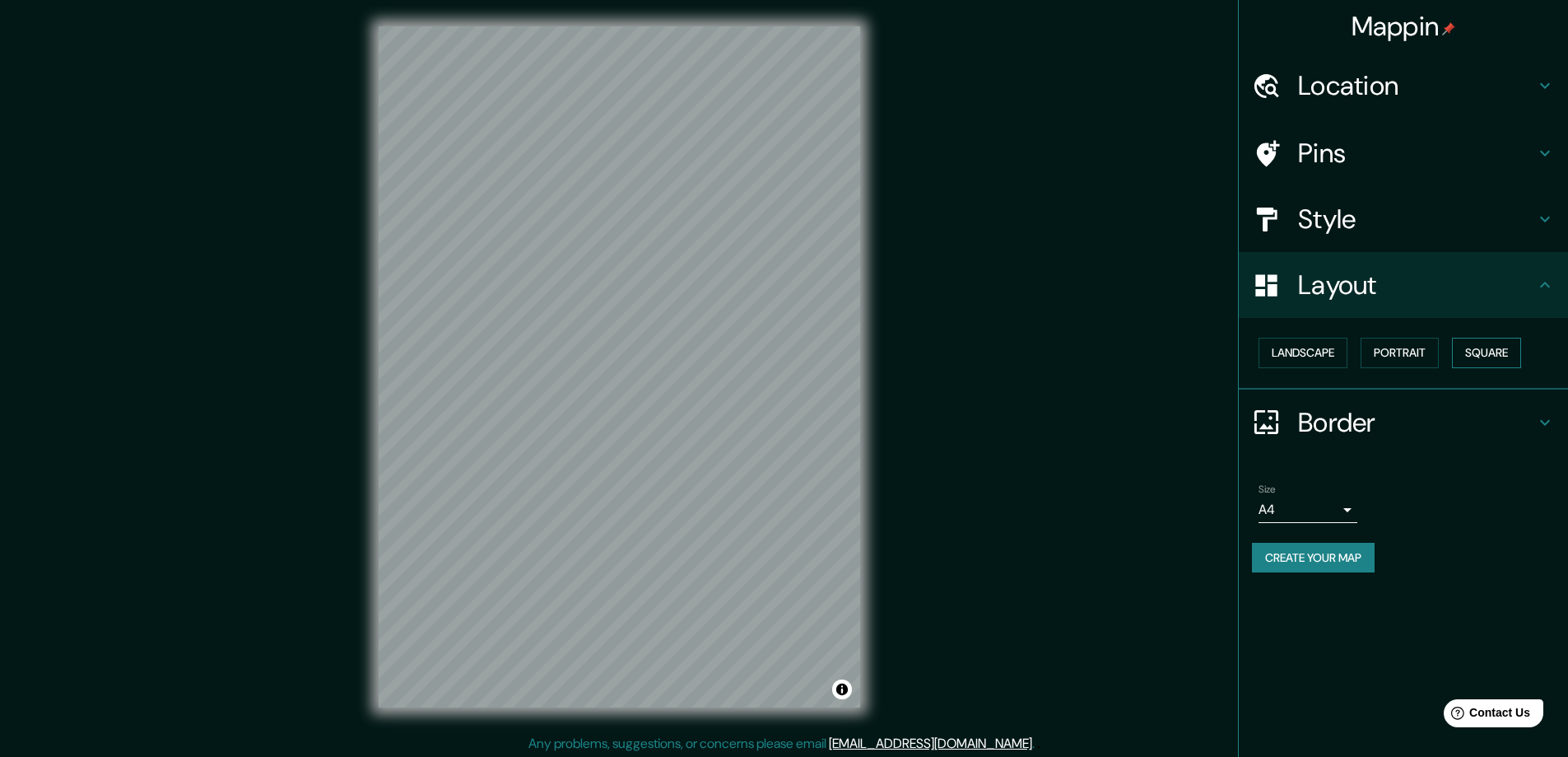
click at [1491, 355] on button "Square" at bounding box center [1486, 353] width 69 height 31
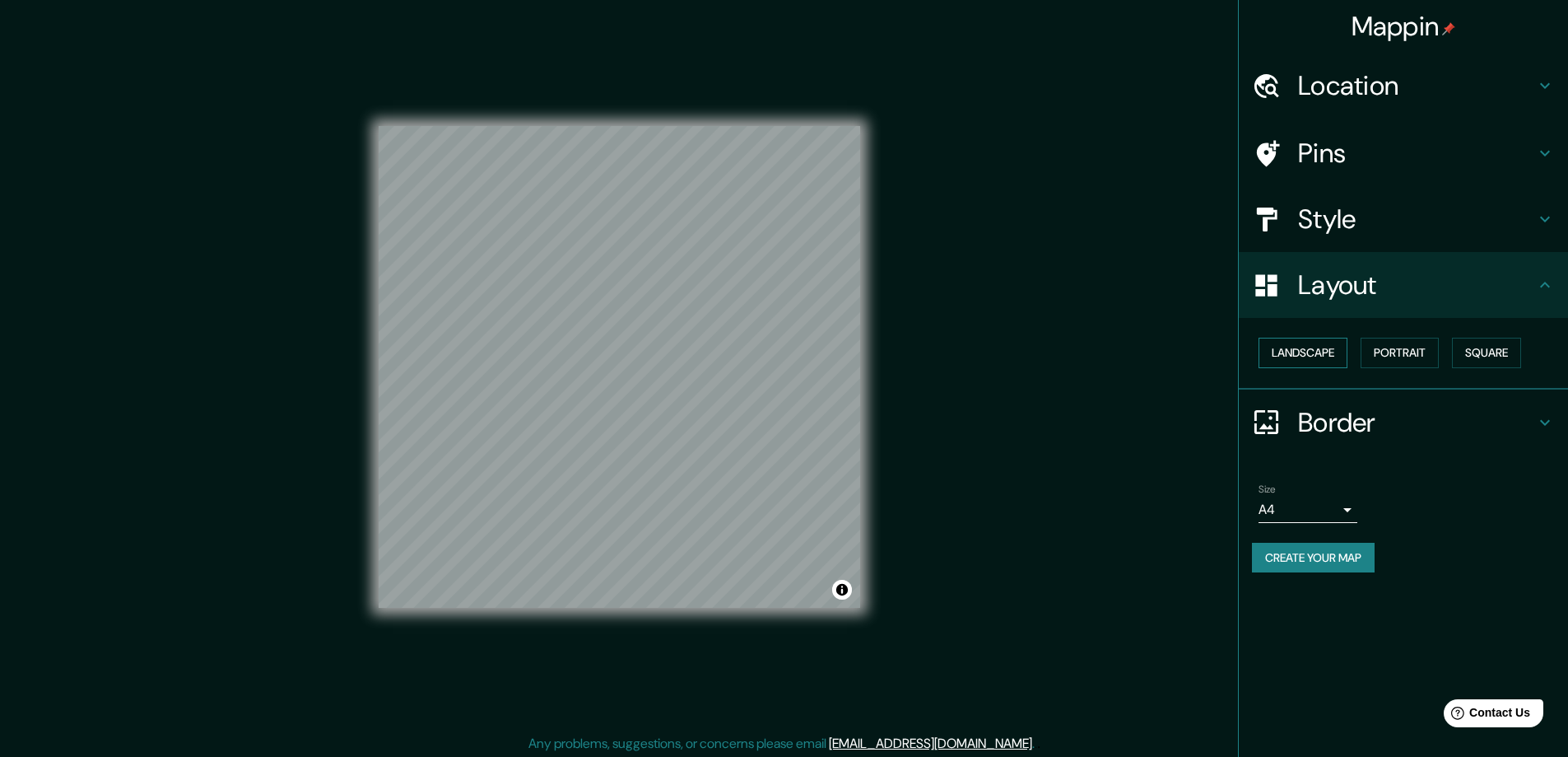
click at [1314, 355] on button "Landscape" at bounding box center [1303, 353] width 89 height 31
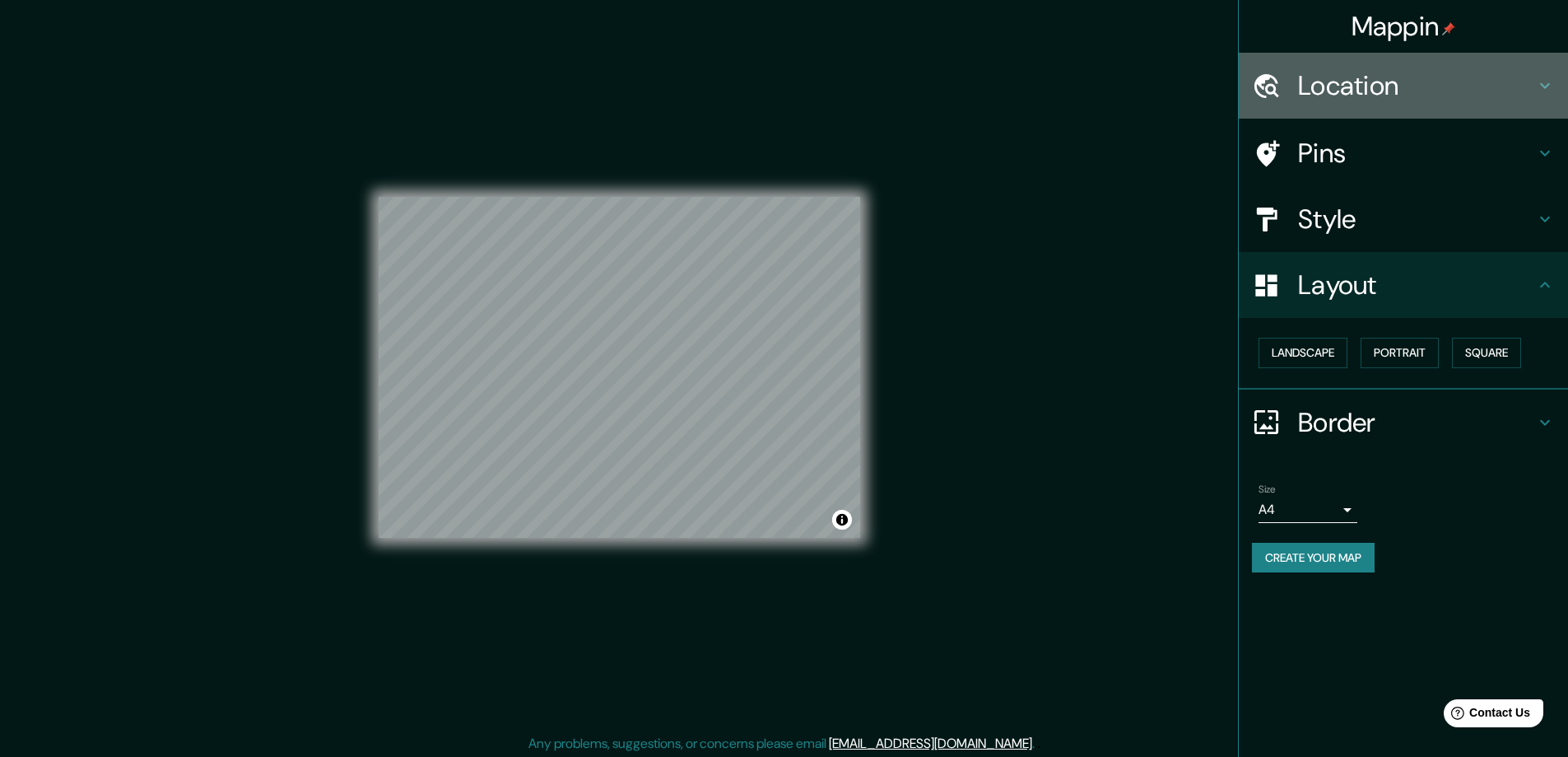
click at [1519, 86] on h4 "Location" at bounding box center [1417, 85] width 237 height 33
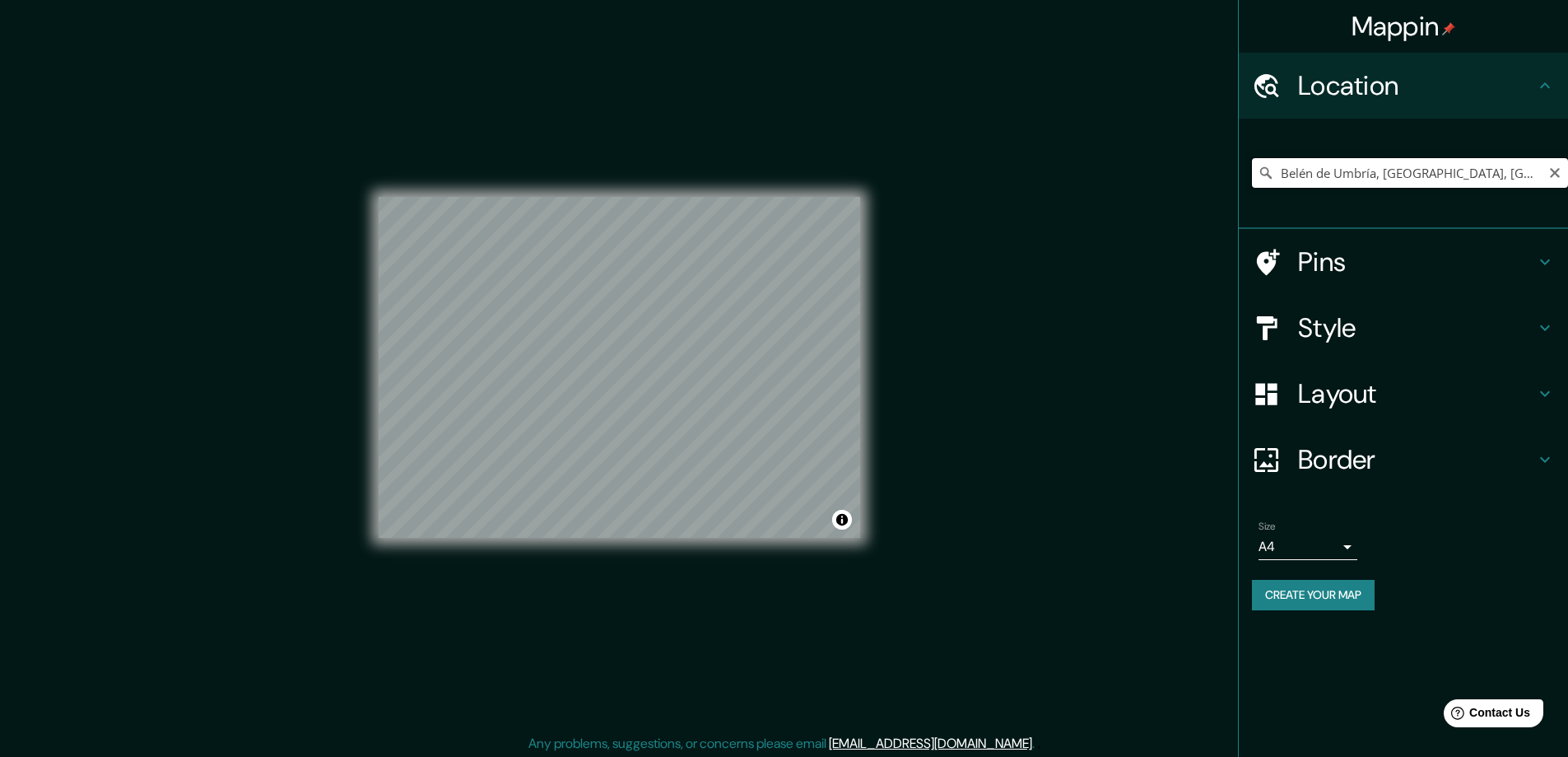
drag, startPoint x: 1512, startPoint y: 173, endPoint x: 1222, endPoint y: 173, distance: 290.0
click at [1222, 173] on div "Mappin Location Belén de Umbría, Risaralda, Colombia Pins Style Layout Border C…" at bounding box center [784, 380] width 1568 height 760
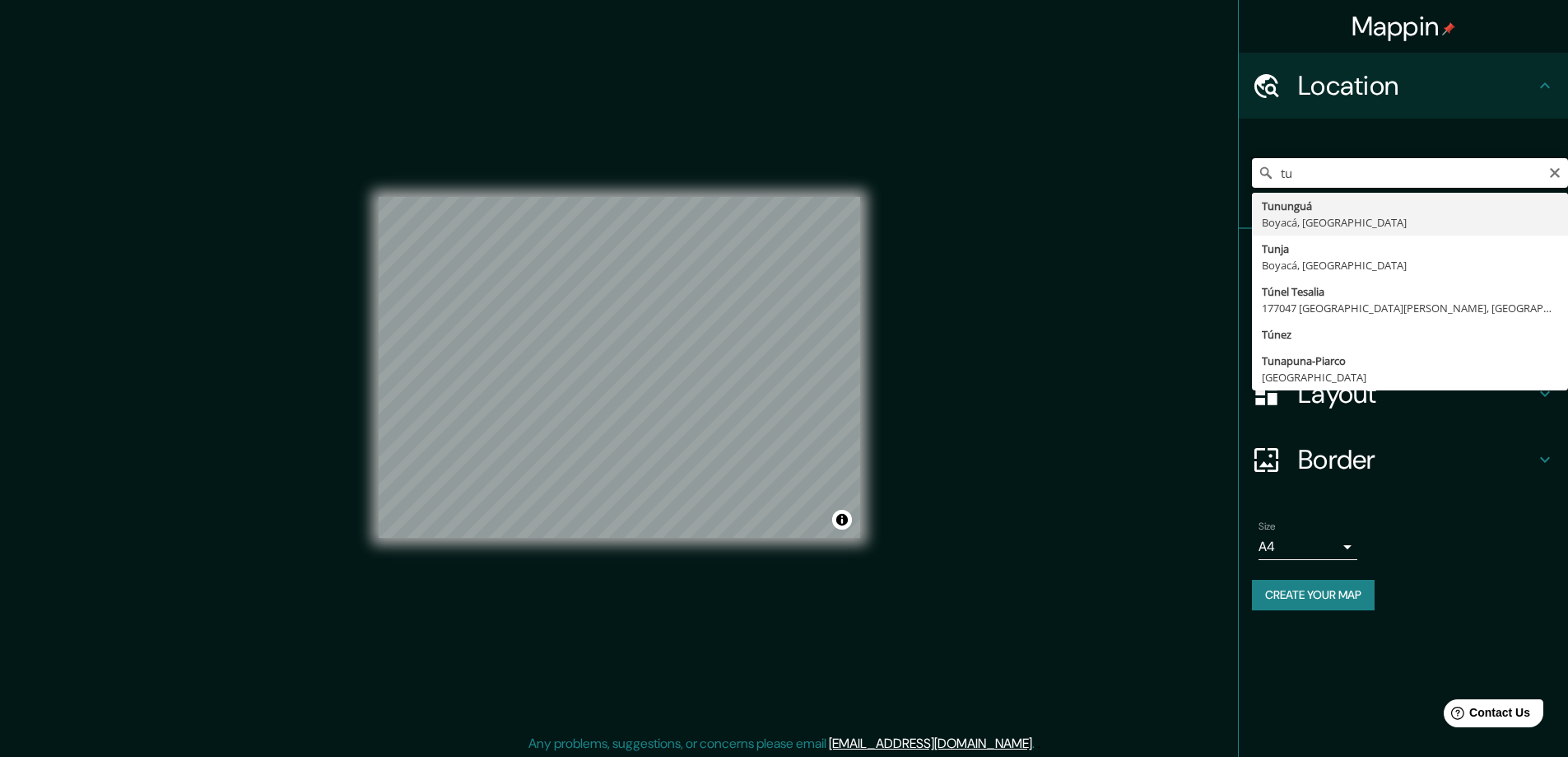
type input "t"
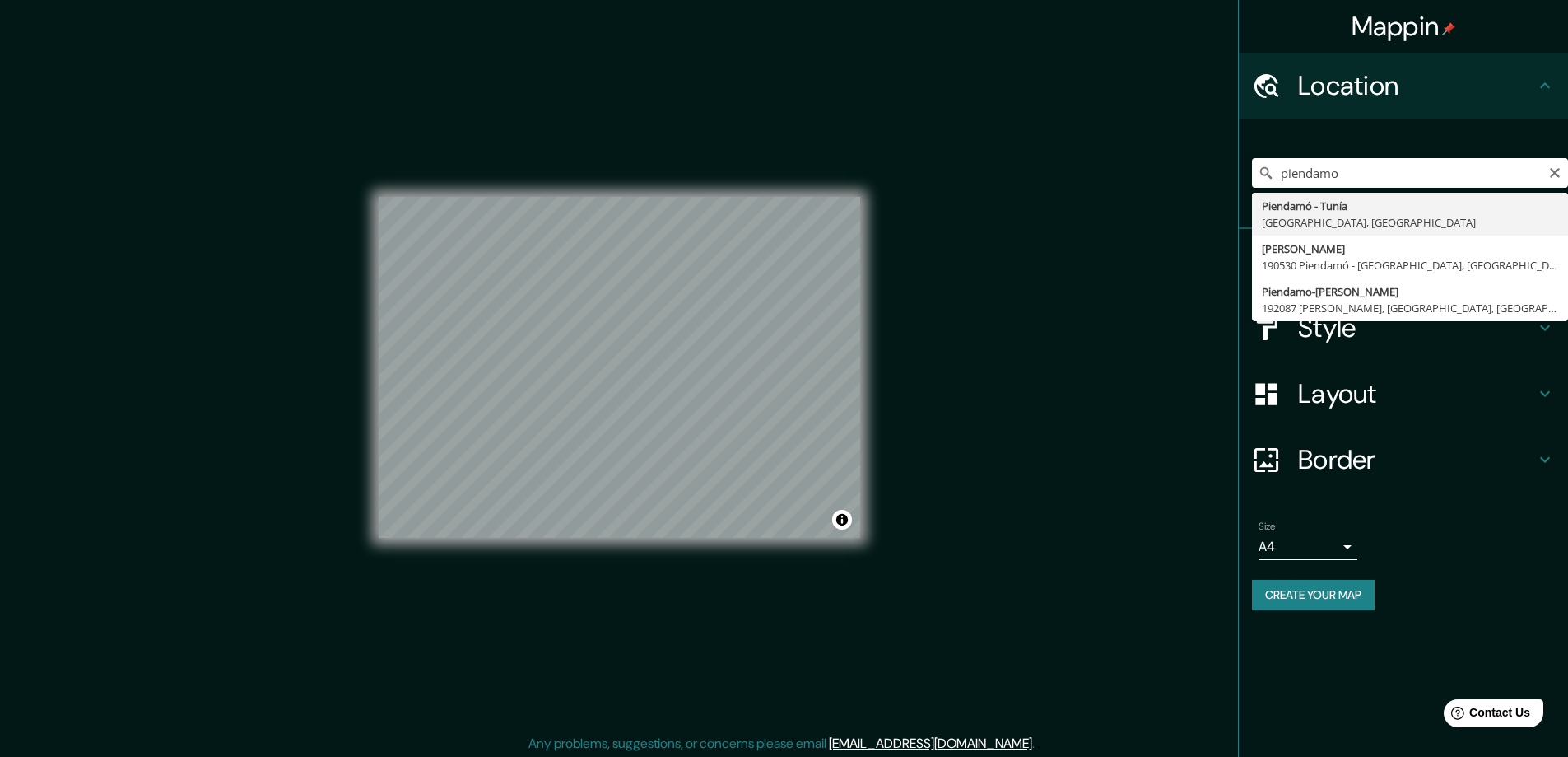
type input "Piendamó - Tunía, Cauca, Colombia"
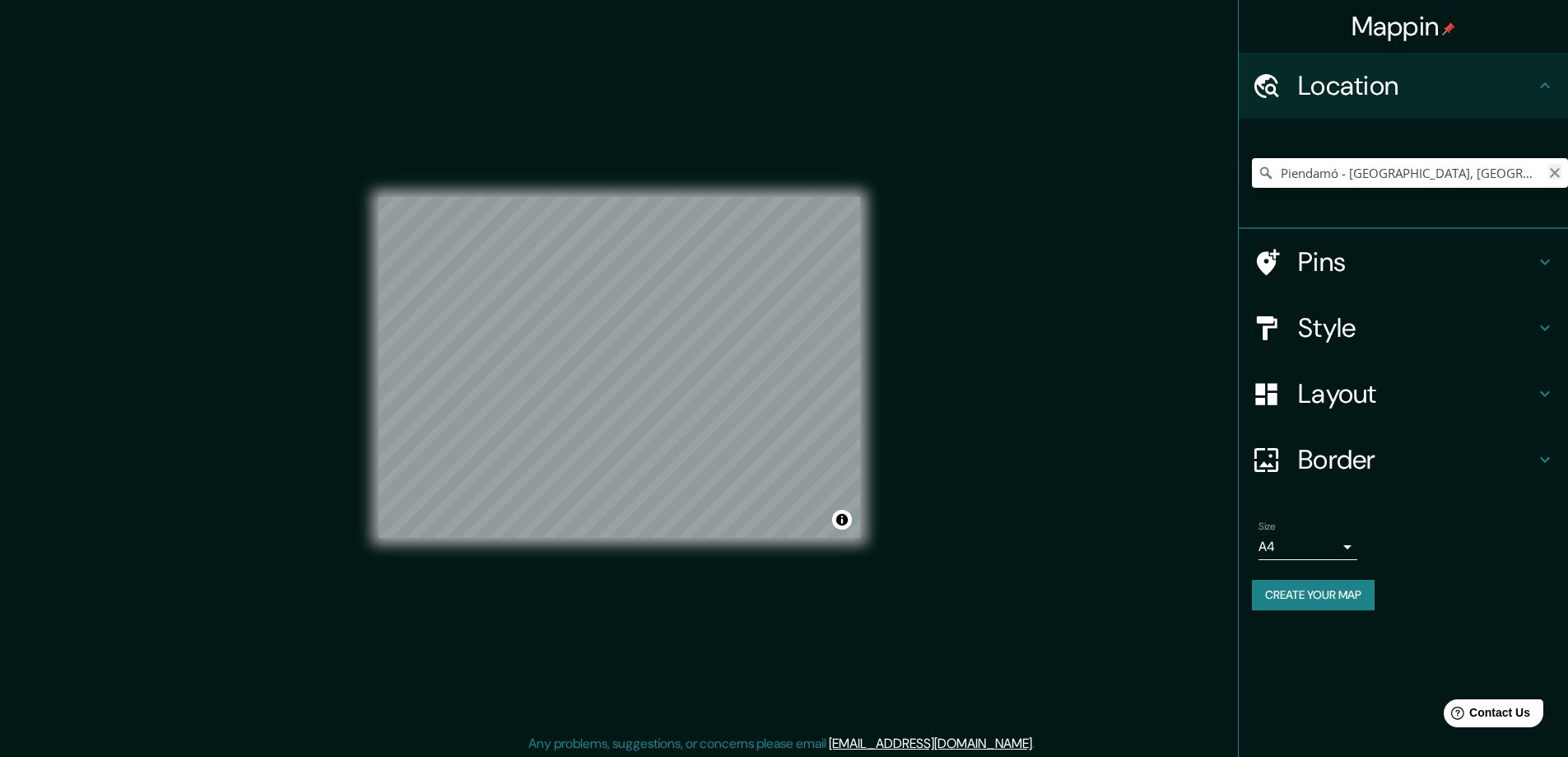
click at [1558, 175] on icon "Clear" at bounding box center [1555, 173] width 10 height 10
drag, startPoint x: 1477, startPoint y: 174, endPoint x: 1273, endPoint y: 192, distance: 204.8
click at [1273, 191] on div "Popayán, Cauca, Colombia" at bounding box center [1410, 173] width 316 height 82
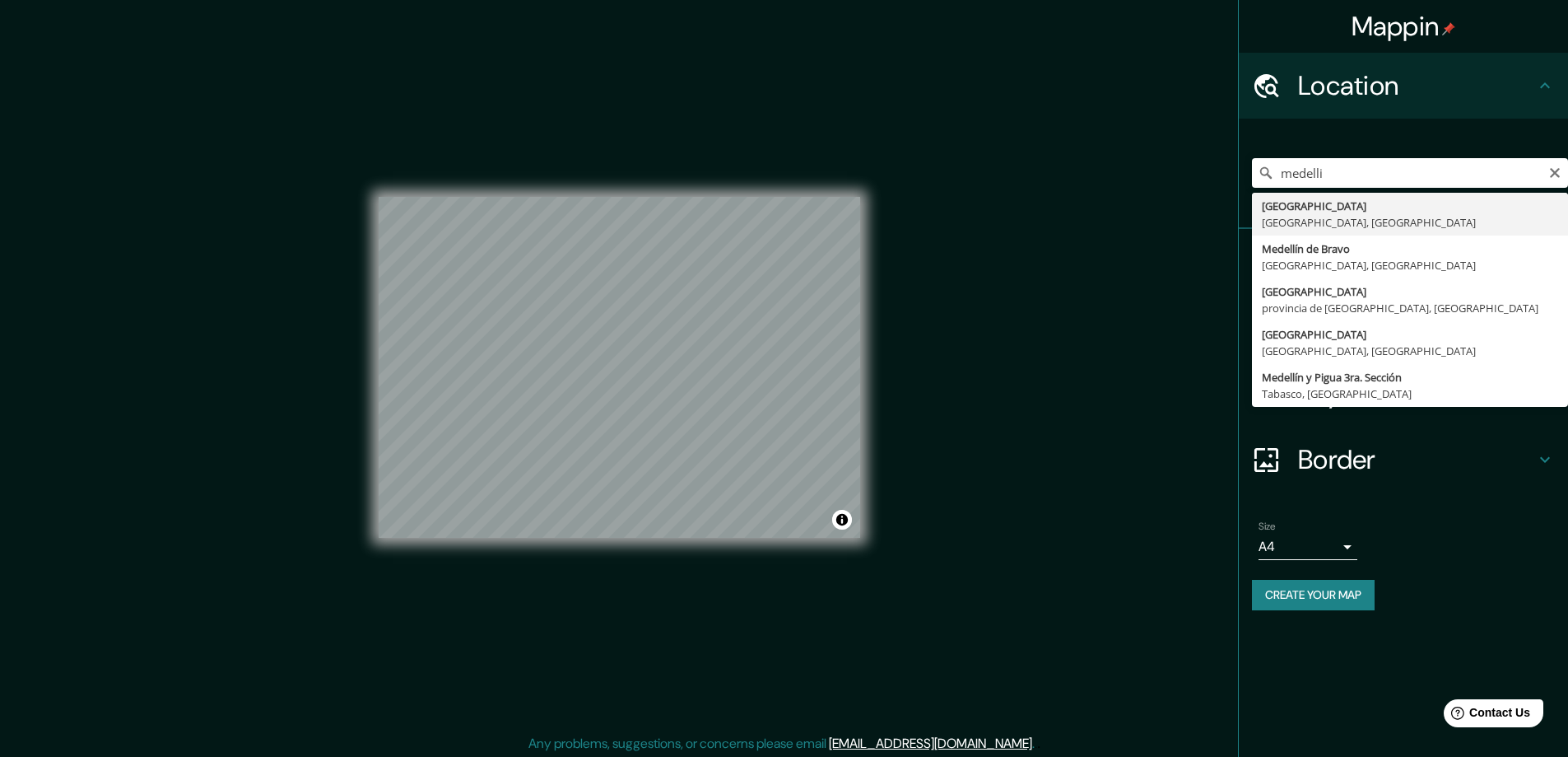
type input "Medellín, Antioquia, Colombia"
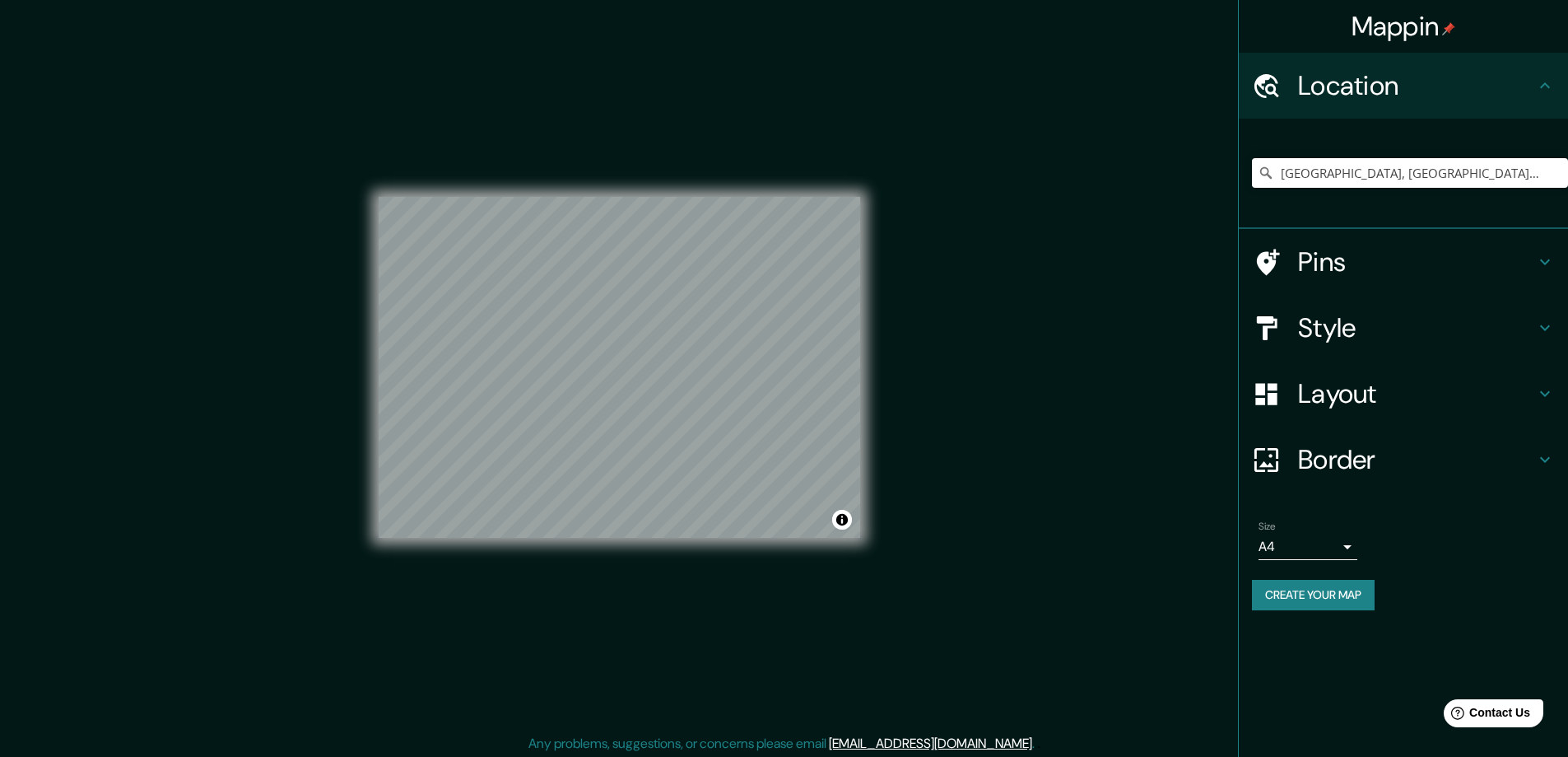
click at [1390, 343] on h4 "Style" at bounding box center [1417, 327] width 237 height 33
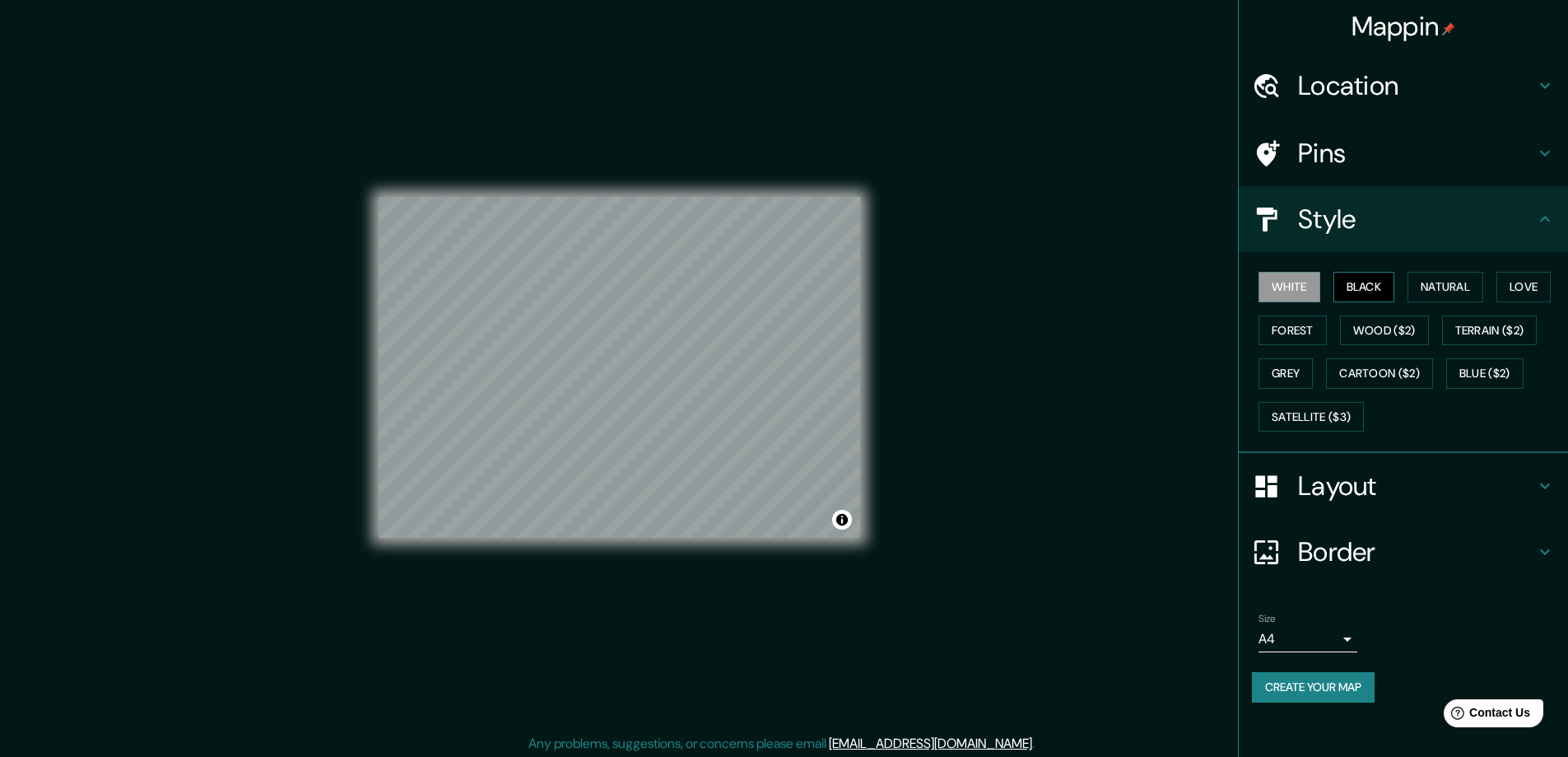
click at [1373, 279] on button "Black" at bounding box center [1364, 287] width 61 height 31
click at [1418, 281] on button "Natural" at bounding box center [1445, 287] width 76 height 31
click at [1525, 284] on button "Love" at bounding box center [1524, 287] width 55 height 31
click at [1290, 330] on button "Forest" at bounding box center [1293, 331] width 68 height 31
click at [1365, 290] on button "Black" at bounding box center [1364, 287] width 61 height 31
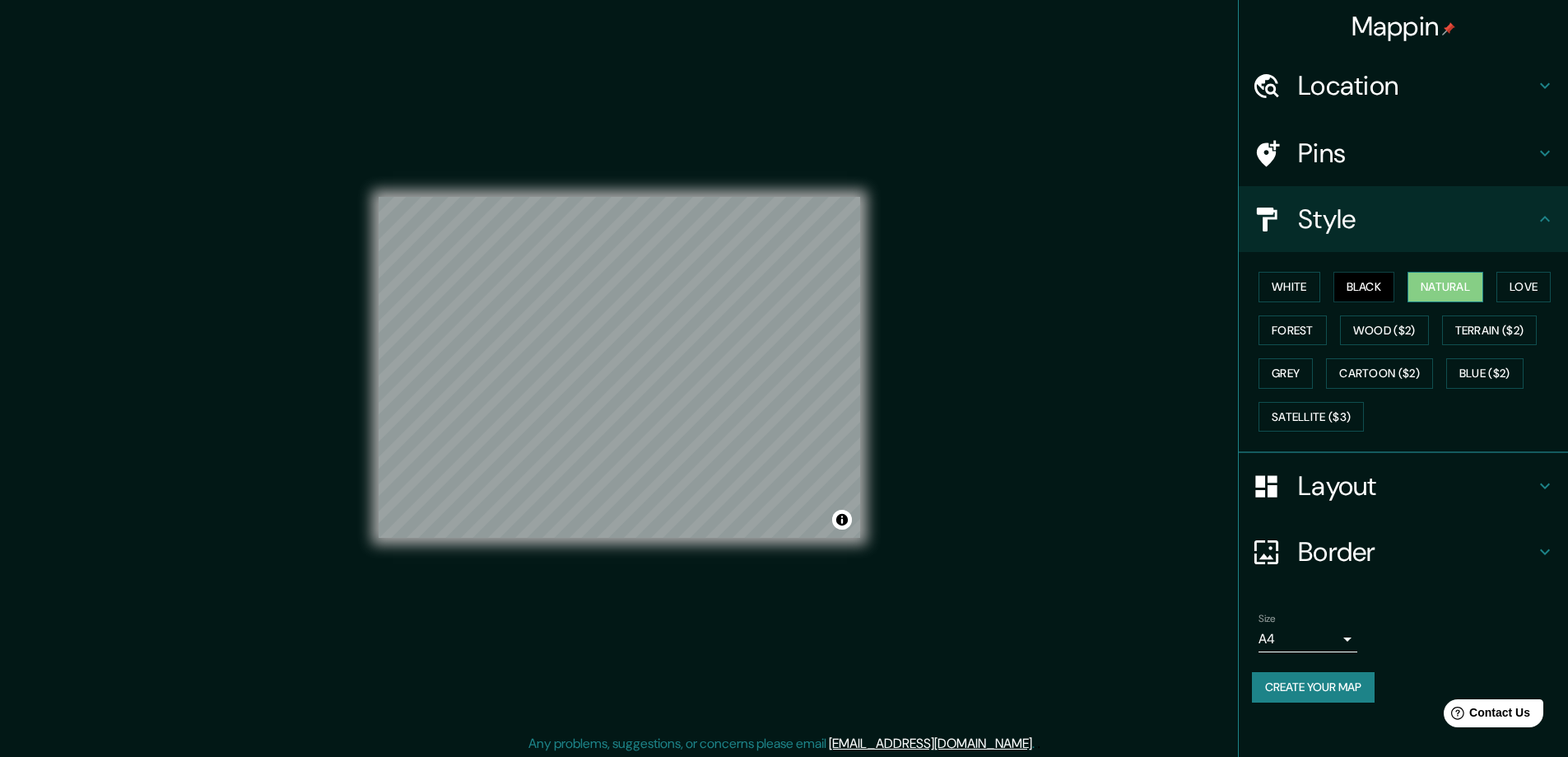
click at [1435, 287] on button "Natural" at bounding box center [1445, 287] width 76 height 31
click at [917, 387] on div "Mappin Location Medellín, Antioquia, Colombia Pins Style White Black Natural Lo…" at bounding box center [784, 380] width 1568 height 760
click at [975, 290] on div "Mappin Location Medellín, Antioquia, Colombia Pins Style White Black Natural Lo…" at bounding box center [784, 380] width 1568 height 760
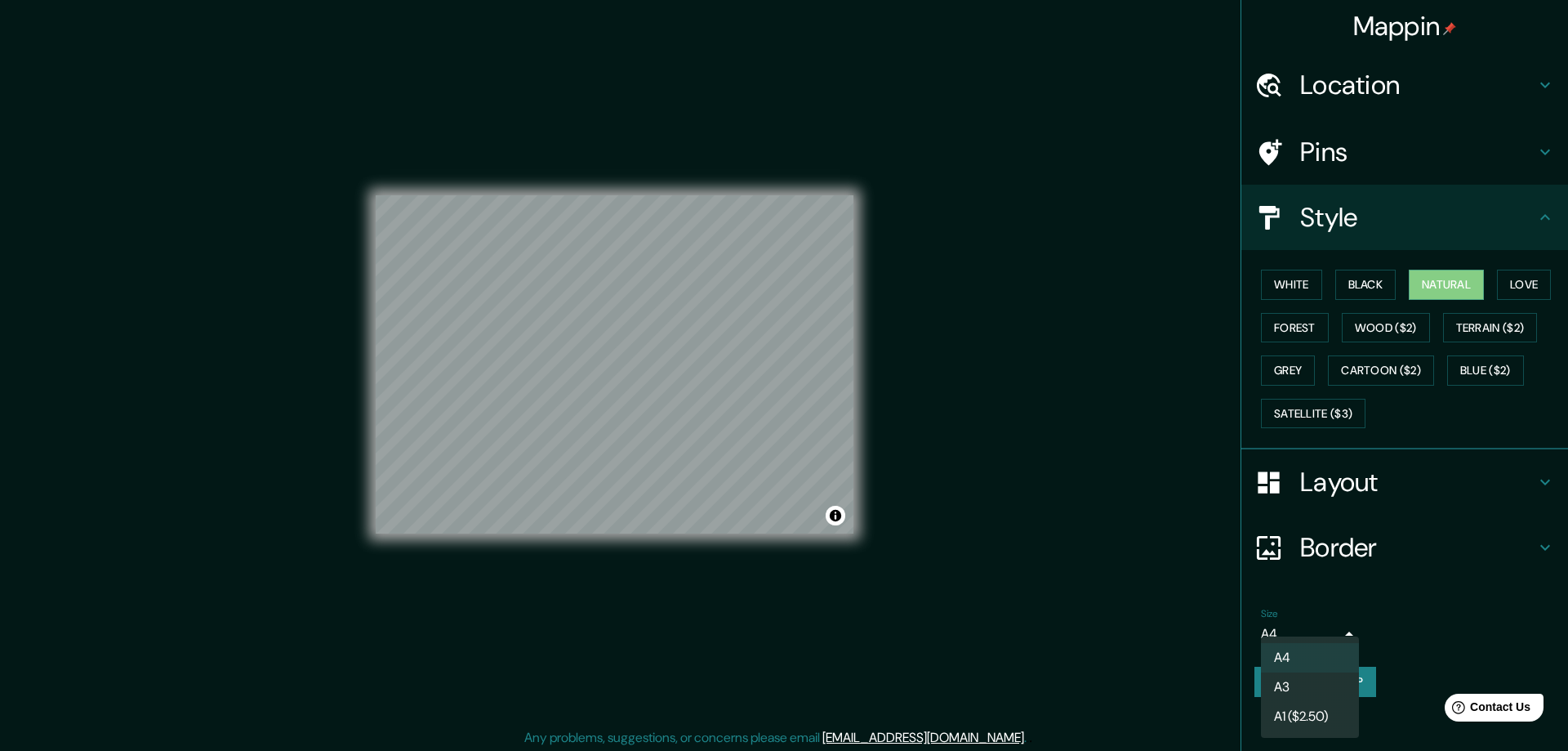
click at [1332, 637] on body "Mappin Location Medellín, Antioquia, Colombia Pins Style White Black Natural Lo…" at bounding box center [784, 376] width 1568 height 751
click at [1307, 685] on li "A3" at bounding box center [1310, 687] width 98 height 30
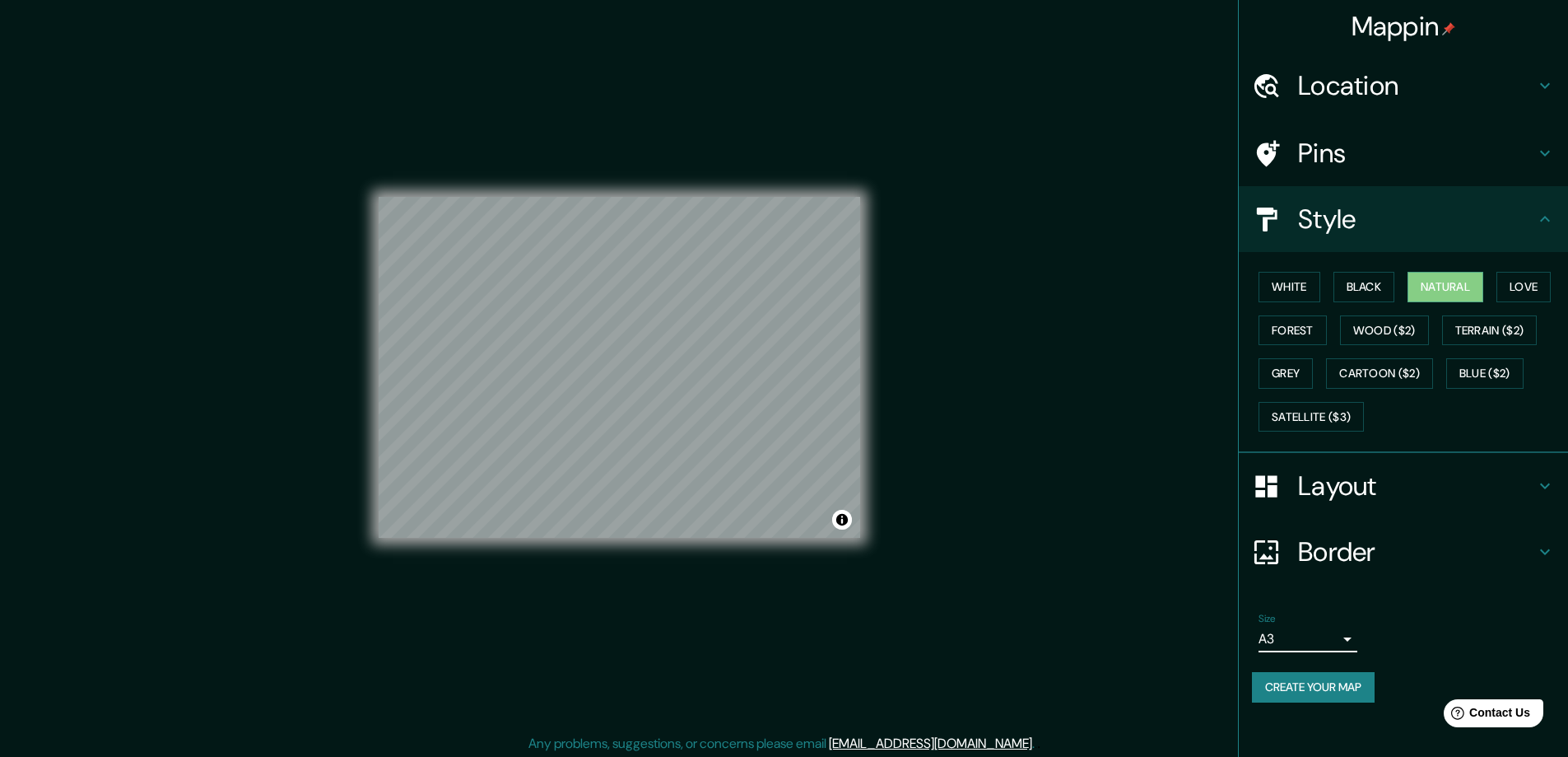
click at [1334, 642] on body "Mappin Location Medellín, Antioquia, Colombia Pins Style White Black Natural Lo…" at bounding box center [784, 378] width 1568 height 757
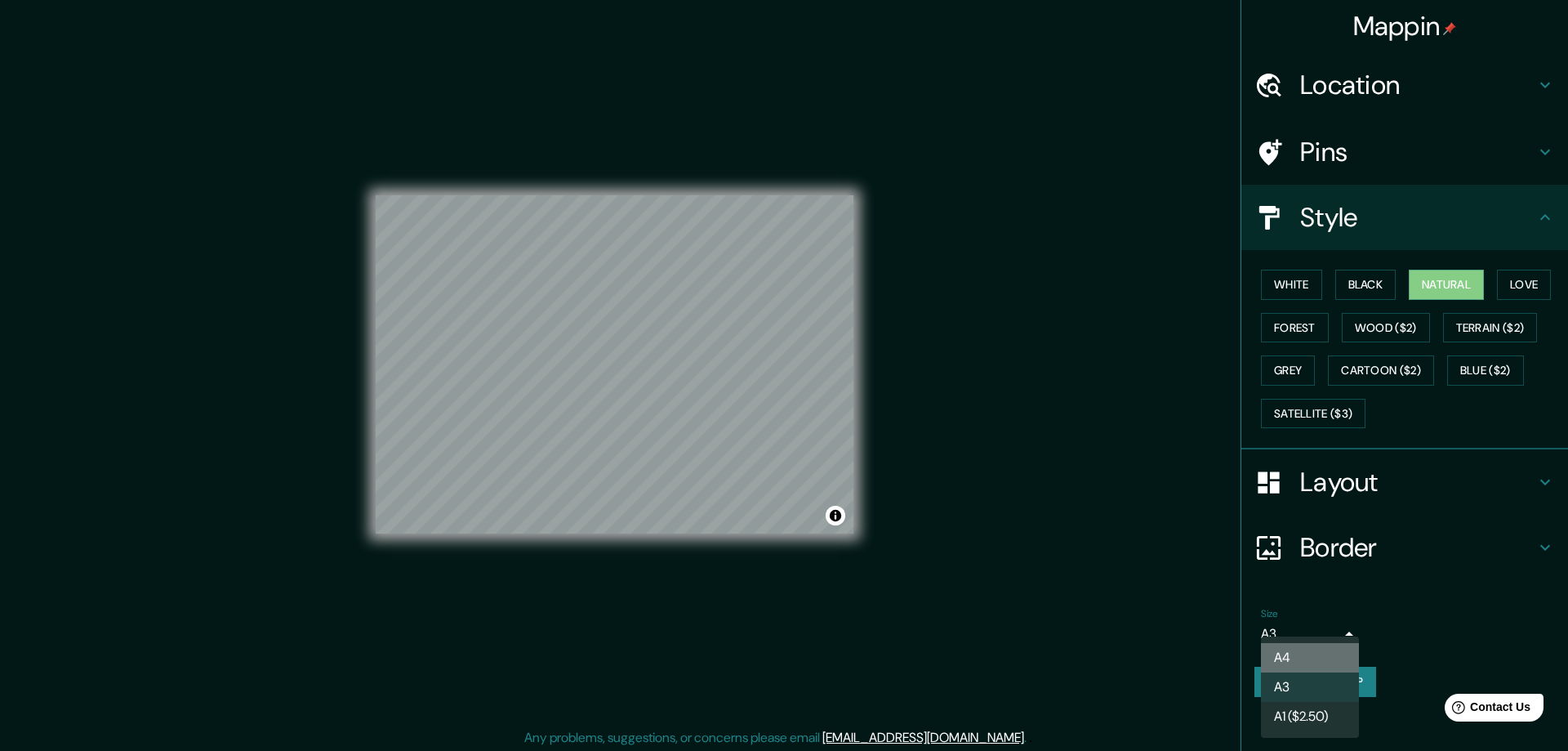
click at [1291, 660] on li "A4" at bounding box center [1310, 658] width 98 height 30
type input "single"
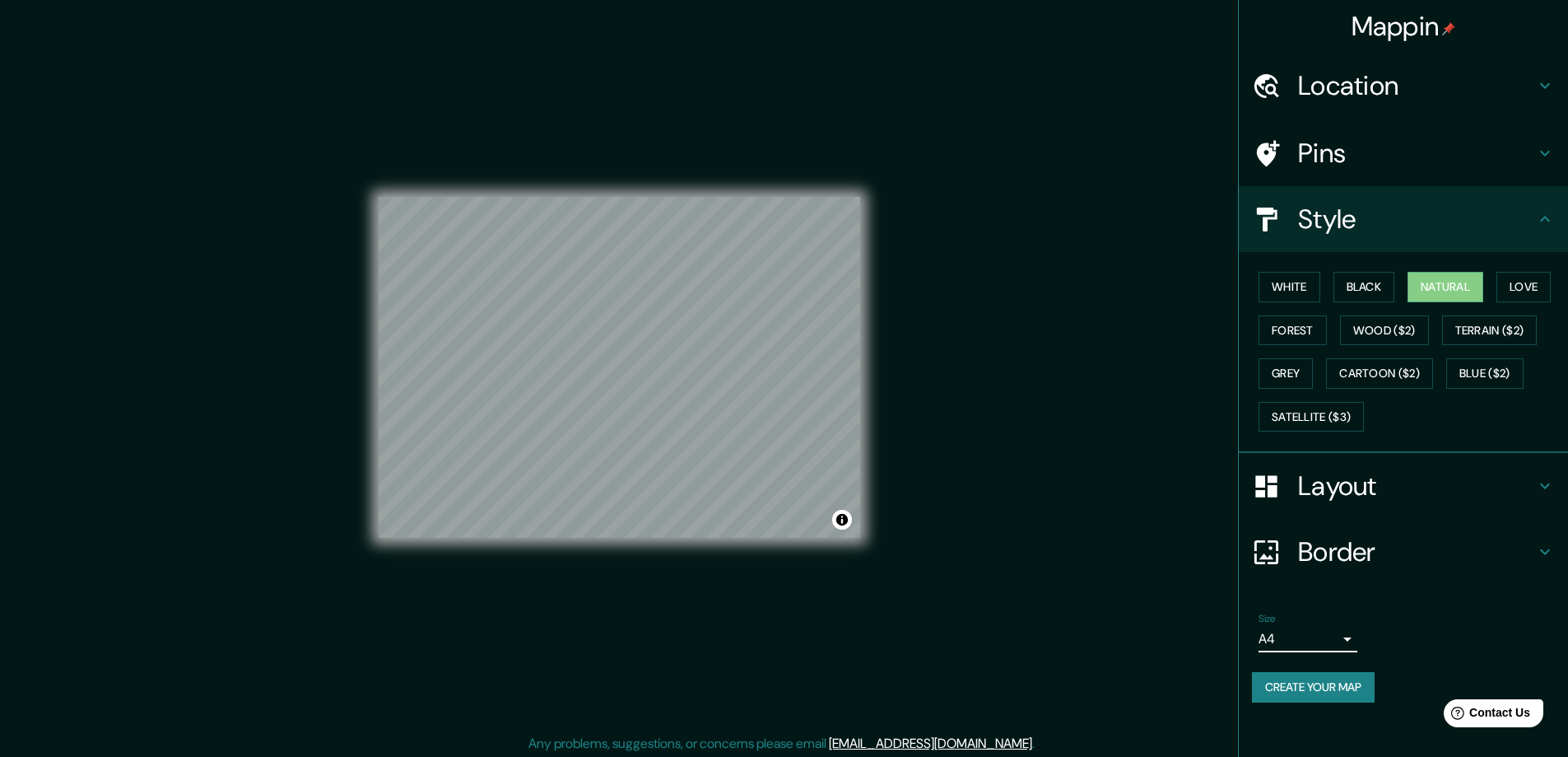
click at [1463, 472] on h4 "Layout" at bounding box center [1417, 485] width 237 height 33
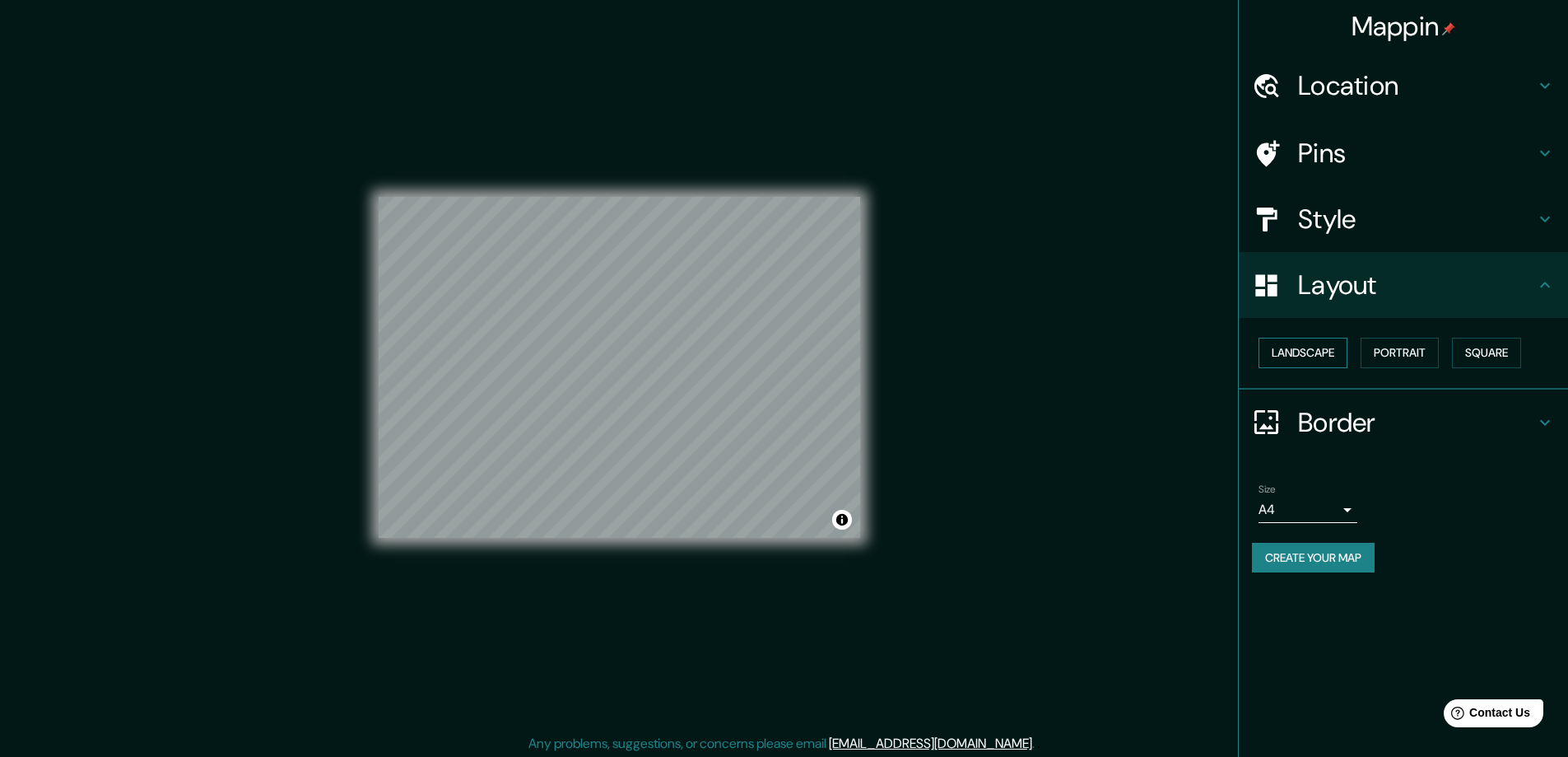
click at [1310, 352] on button "Landscape" at bounding box center [1303, 353] width 89 height 31
click at [1439, 353] on button "Portrait" at bounding box center [1400, 353] width 79 height 31
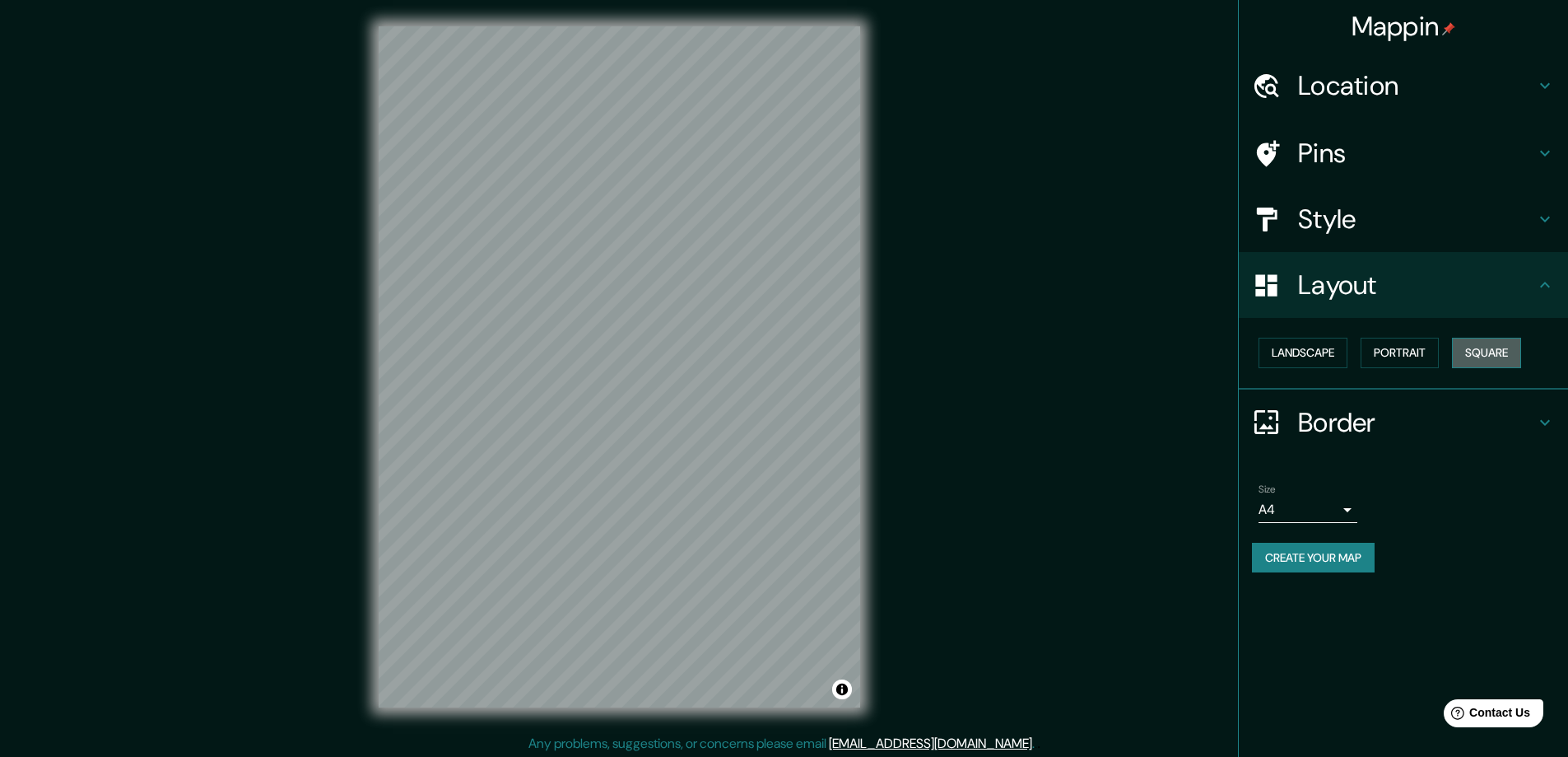
click at [1486, 352] on button "Square" at bounding box center [1486, 353] width 69 height 31
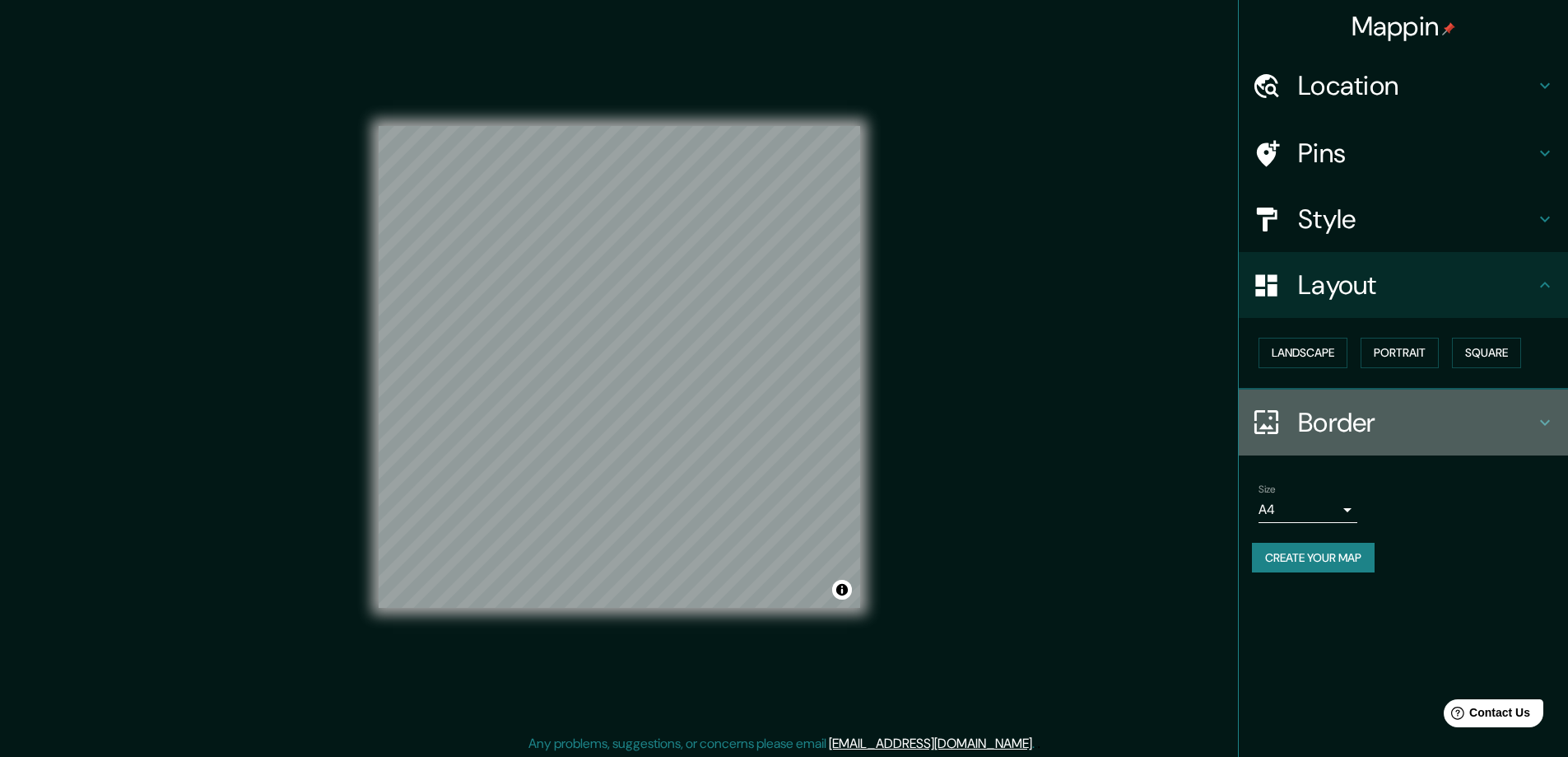
click at [1493, 430] on h4 "Border" at bounding box center [1417, 422] width 237 height 33
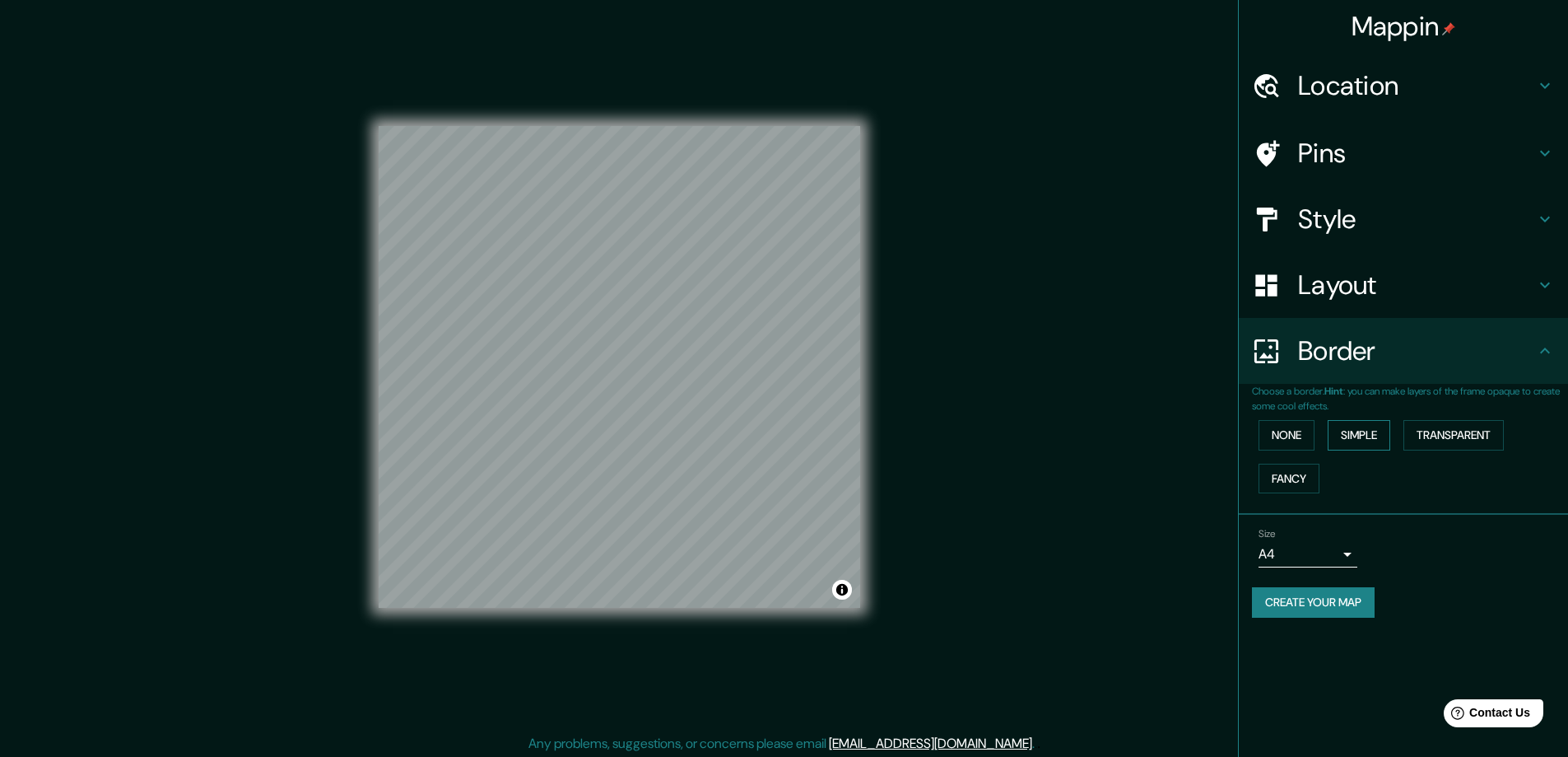
click at [1366, 442] on button "Simple" at bounding box center [1359, 436] width 62 height 31
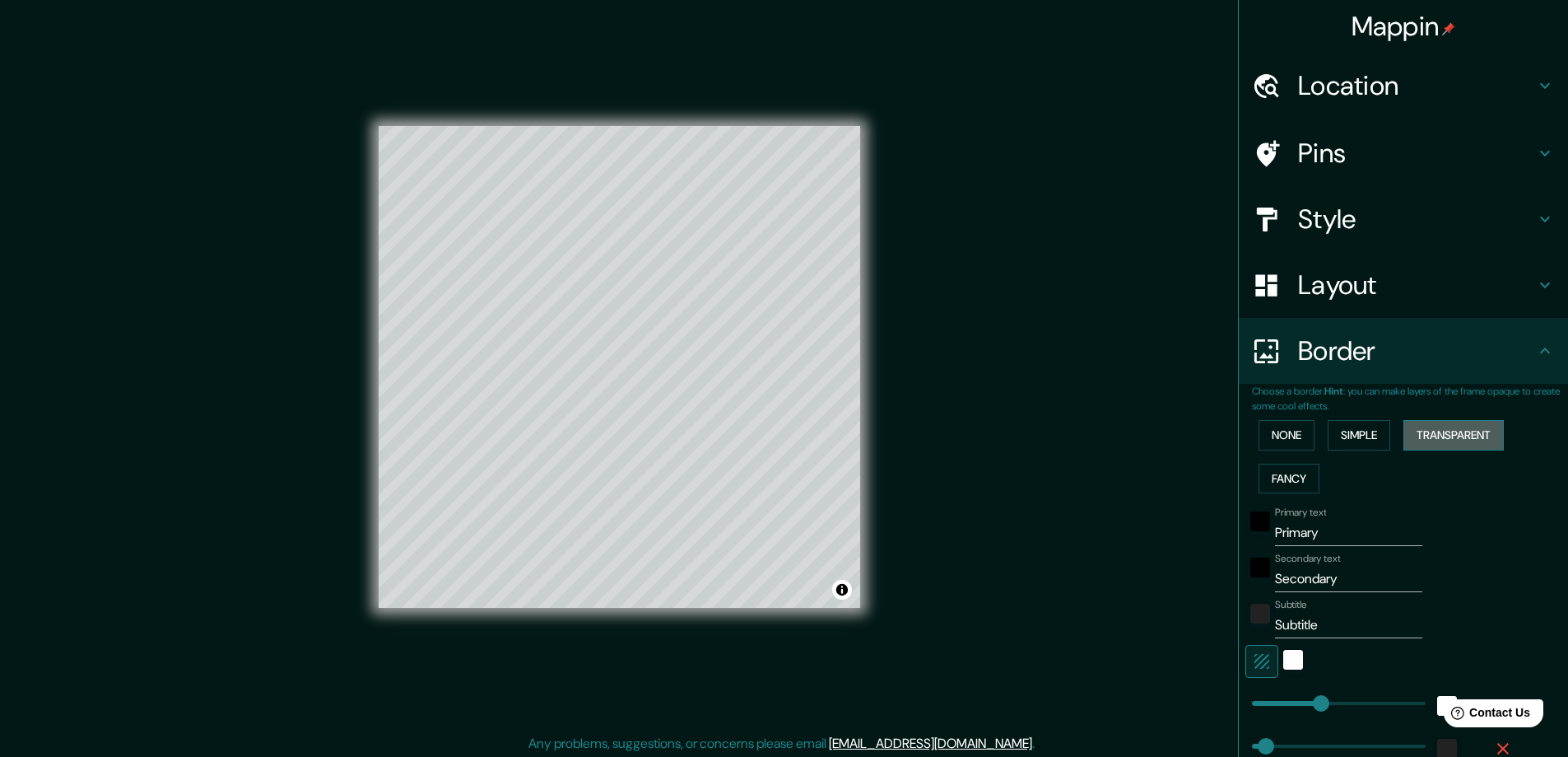
click at [1453, 442] on button "Transparent" at bounding box center [1454, 436] width 101 height 31
click at [1295, 475] on button "Fancy" at bounding box center [1289, 479] width 61 height 31
click at [1284, 431] on button "None" at bounding box center [1287, 436] width 56 height 31
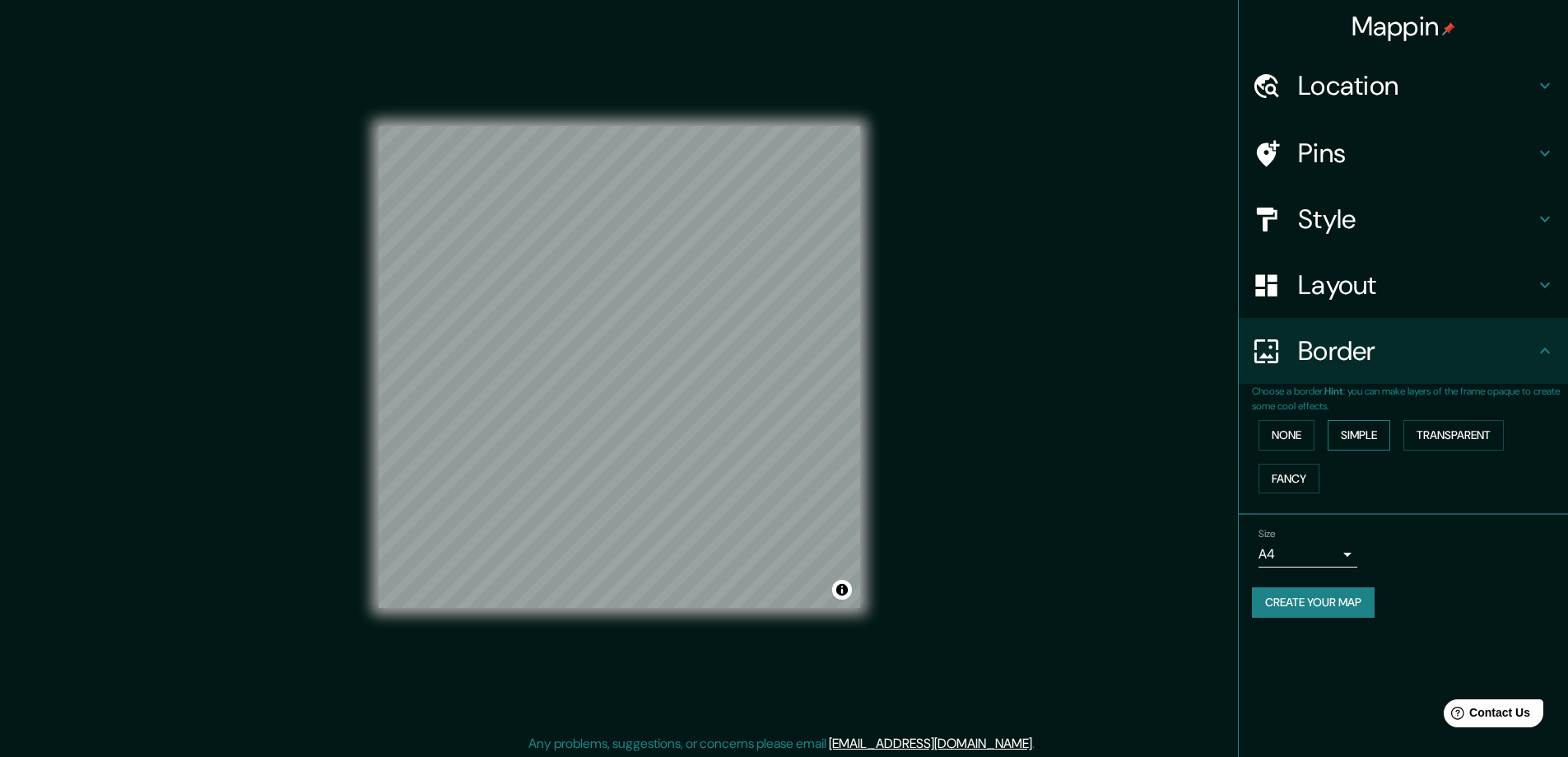
click at [1356, 435] on button "Simple" at bounding box center [1359, 436] width 62 height 31
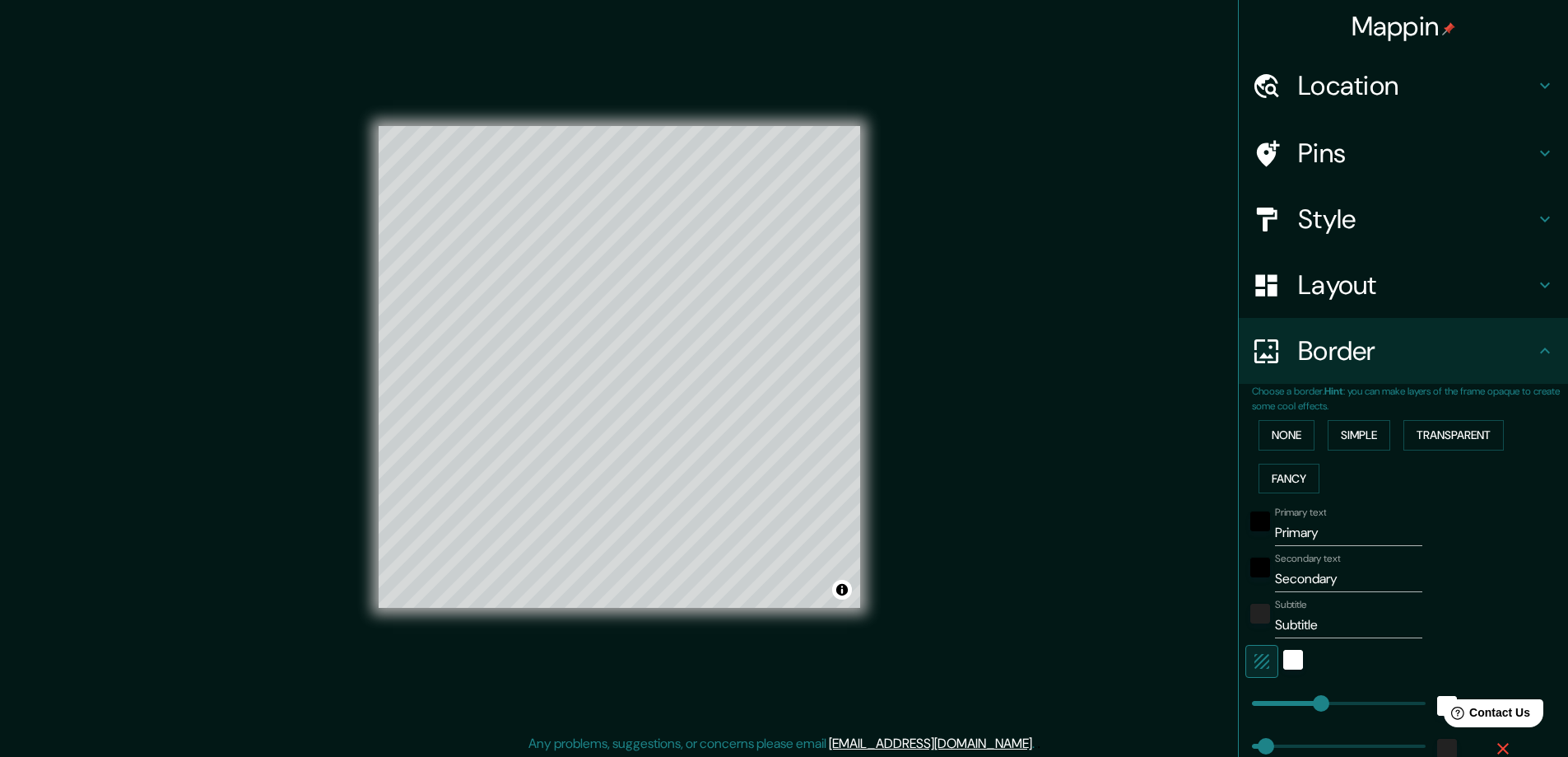
click at [1329, 531] on input "Primary" at bounding box center [1349, 532] width 148 height 26
drag, startPoint x: 1276, startPoint y: 541, endPoint x: 1246, endPoint y: 541, distance: 30.0
click at [1246, 541] on div "Primary text Primary" at bounding box center [1380, 526] width 270 height 39
type input "s"
type input "47"
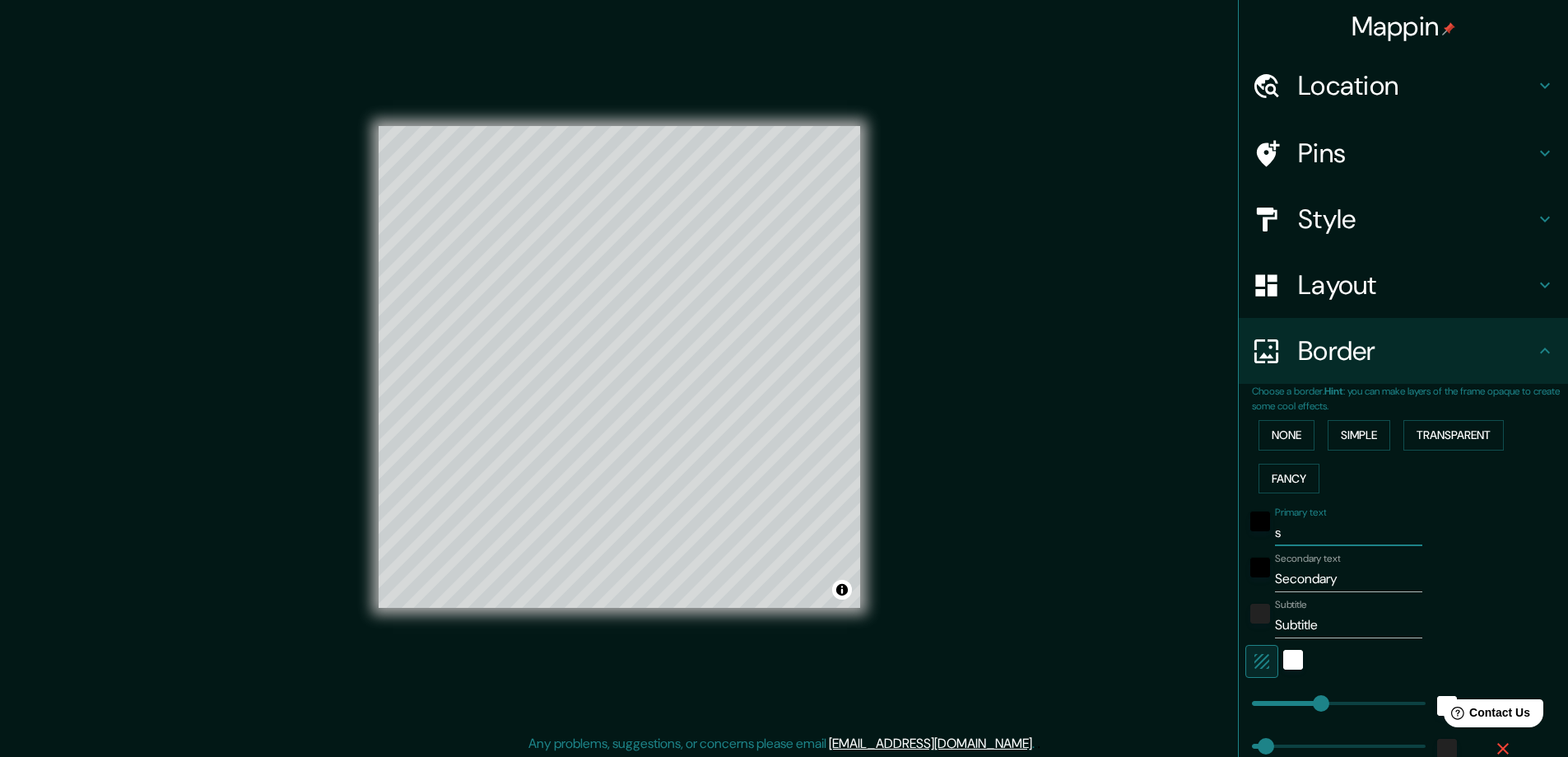
type input "se"
type input "47"
type input "sep"
type input "47"
type input "sept"
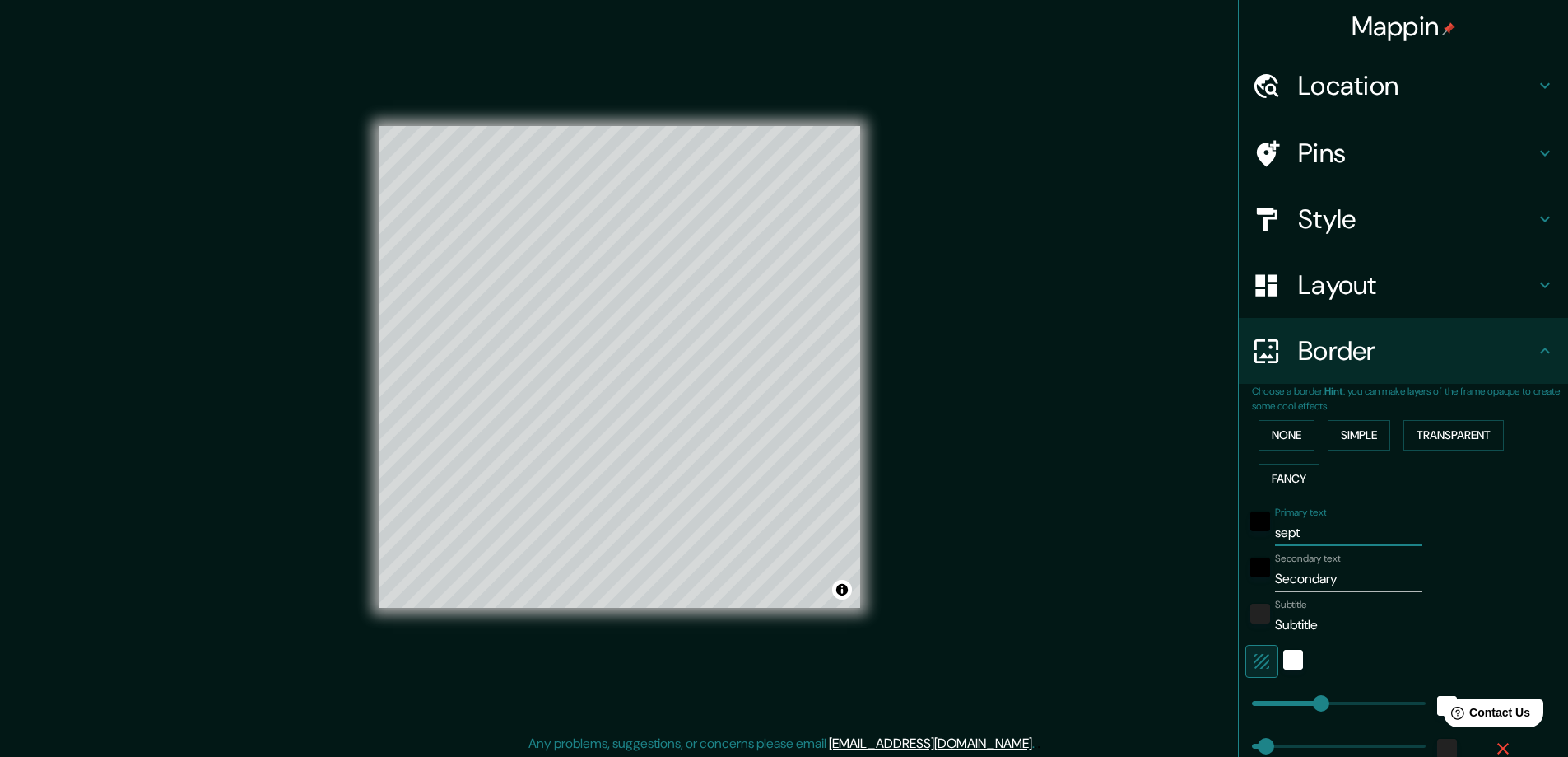
type input "47"
click at [1275, 534] on input "sept" at bounding box center [1349, 532] width 148 height 26
type input "ept"
type input "47"
type input "sept"
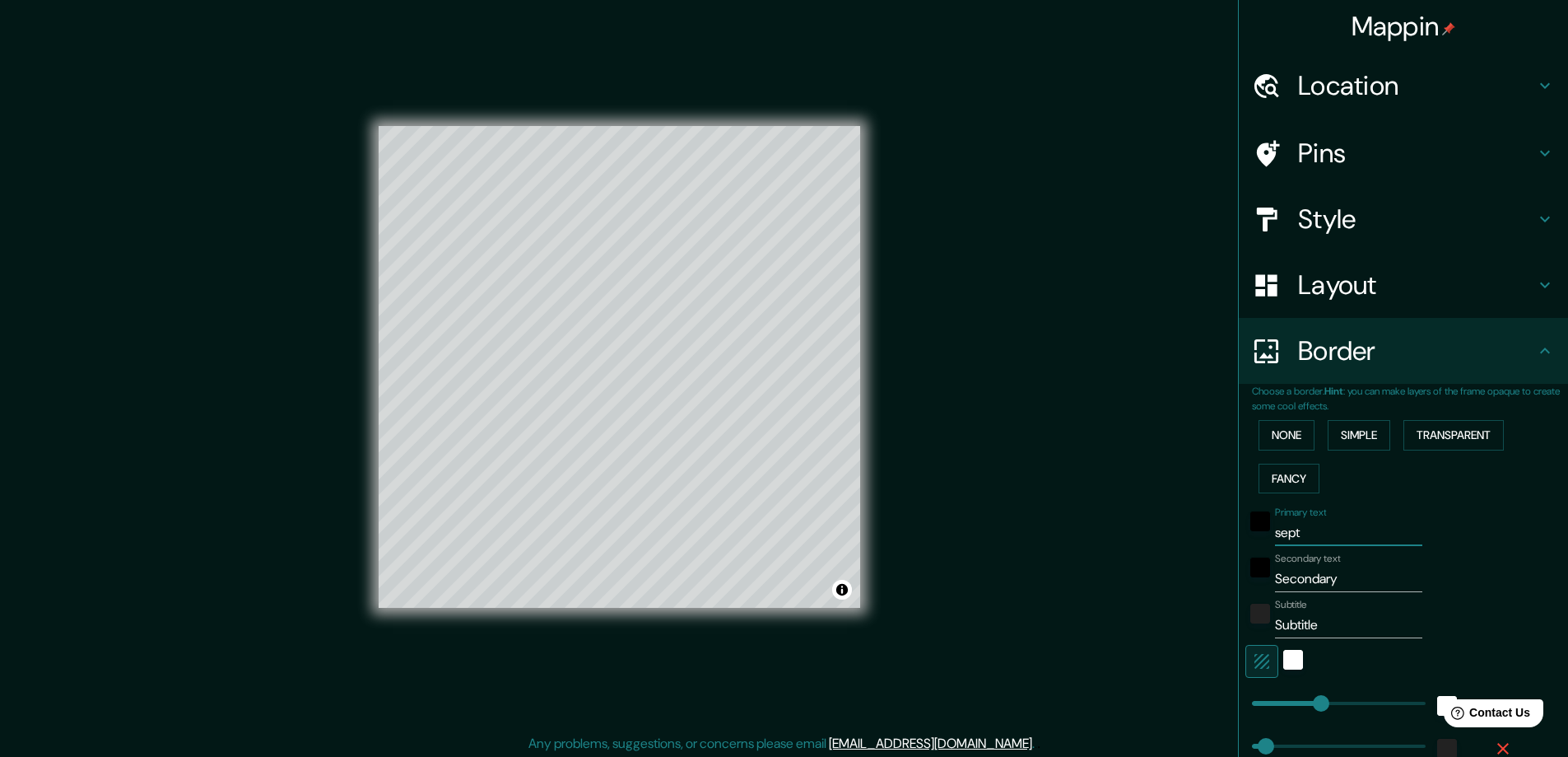
type input "47"
click at [1356, 579] on input "Secondary" at bounding box center [1349, 578] width 148 height 26
drag, startPoint x: 1348, startPoint y: 583, endPoint x: 1264, endPoint y: 583, distance: 84.0
click at [1275, 583] on input "Secondary" at bounding box center [1349, 578] width 148 height 26
drag, startPoint x: 1302, startPoint y: 535, endPoint x: 1243, endPoint y: 535, distance: 59.0
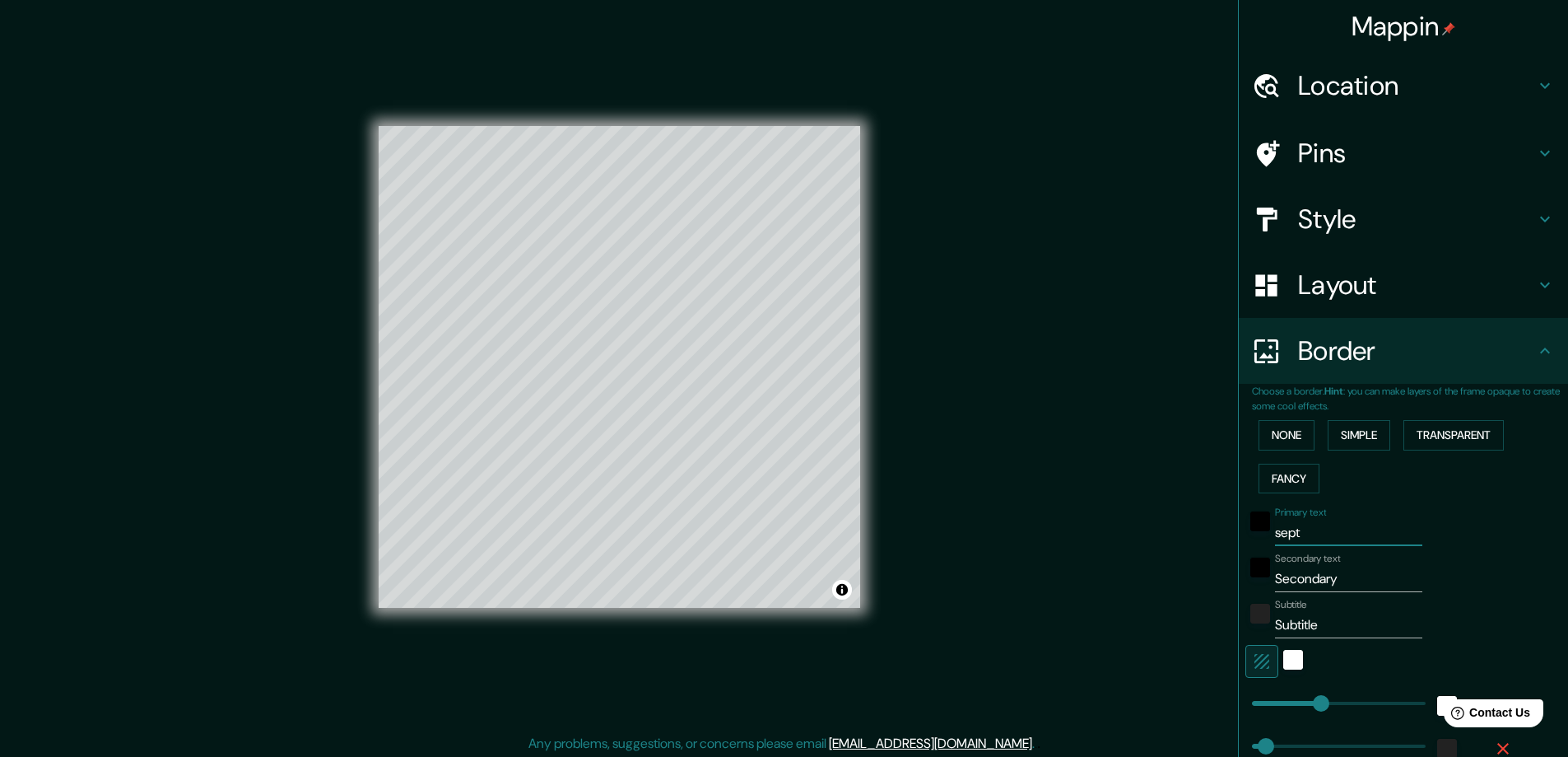
click at [1245, 535] on div "Primary text sept" at bounding box center [1380, 526] width 270 height 39
type input "2"
type input "47"
type input "20"
type input "47"
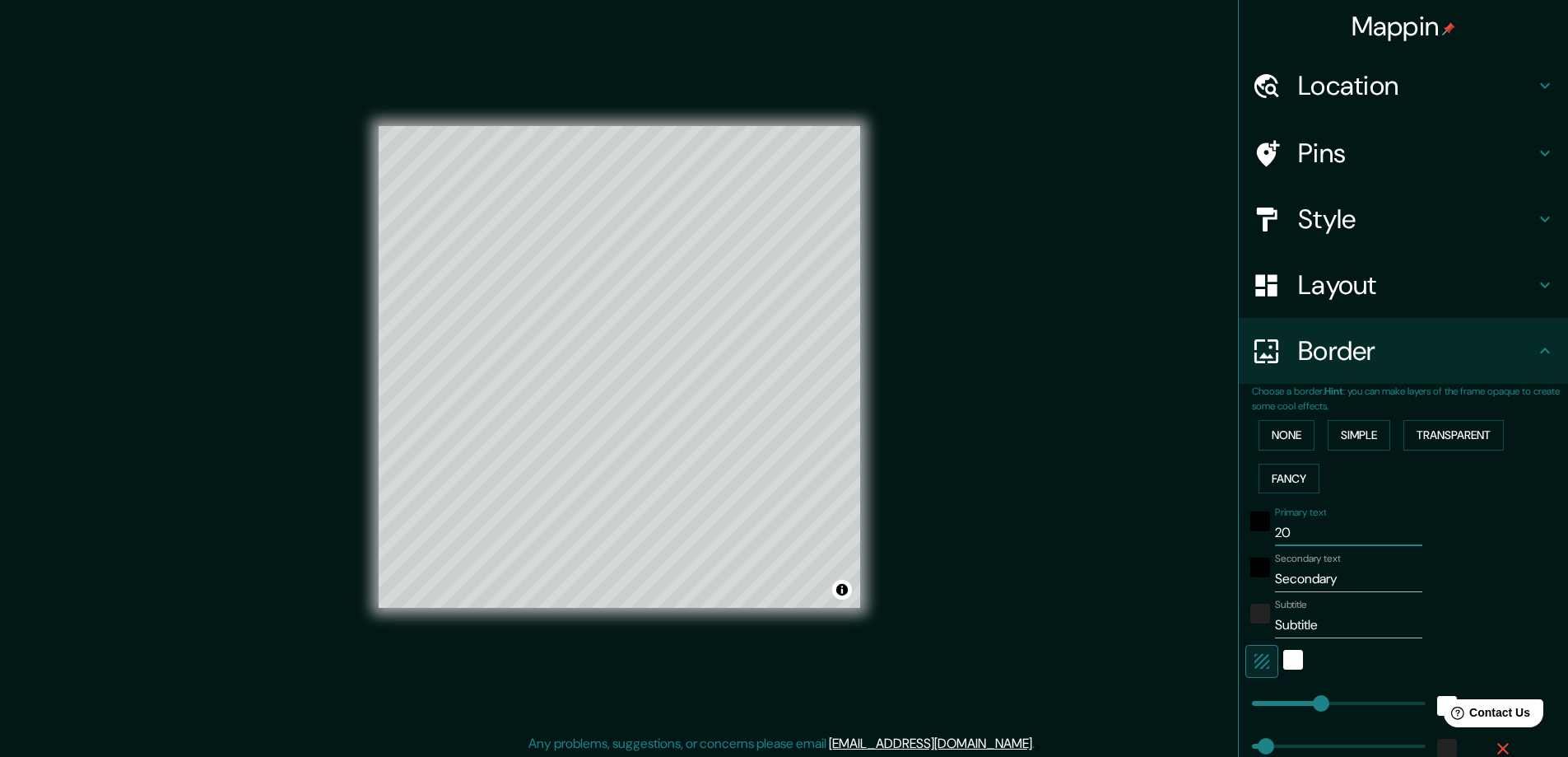
type input "202"
type input "47"
type input "2025"
type input "47"
type input "2025"
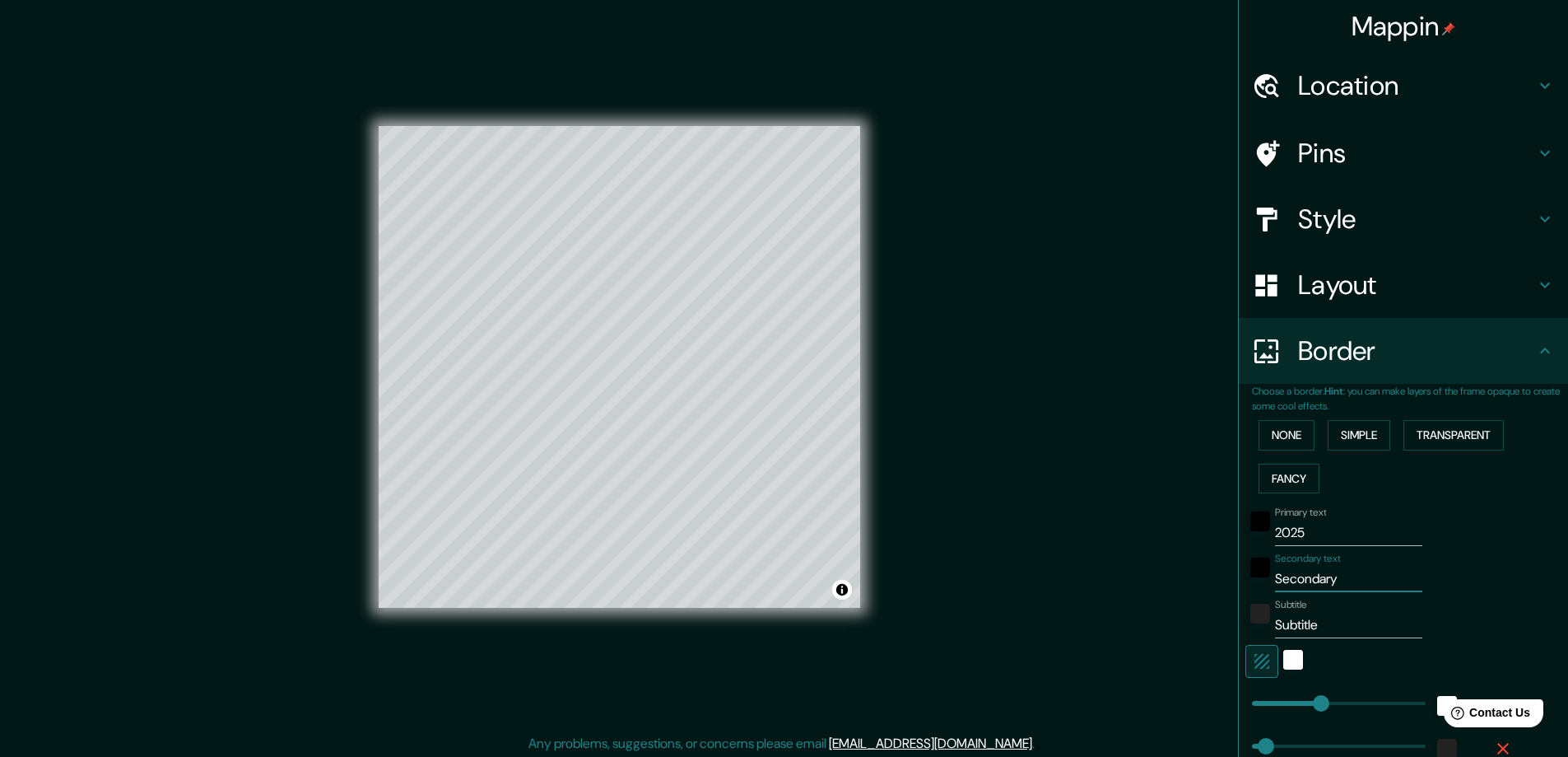
drag, startPoint x: 1343, startPoint y: 585, endPoint x: 1241, endPoint y: 593, distance: 102.3
click at [1252, 593] on div "Primary text 2025 Secondary text Secondary Subtitle Subtitle Add frame layer" at bounding box center [1384, 650] width 263 height 301
type input "S"
type input "47"
type input "SE"
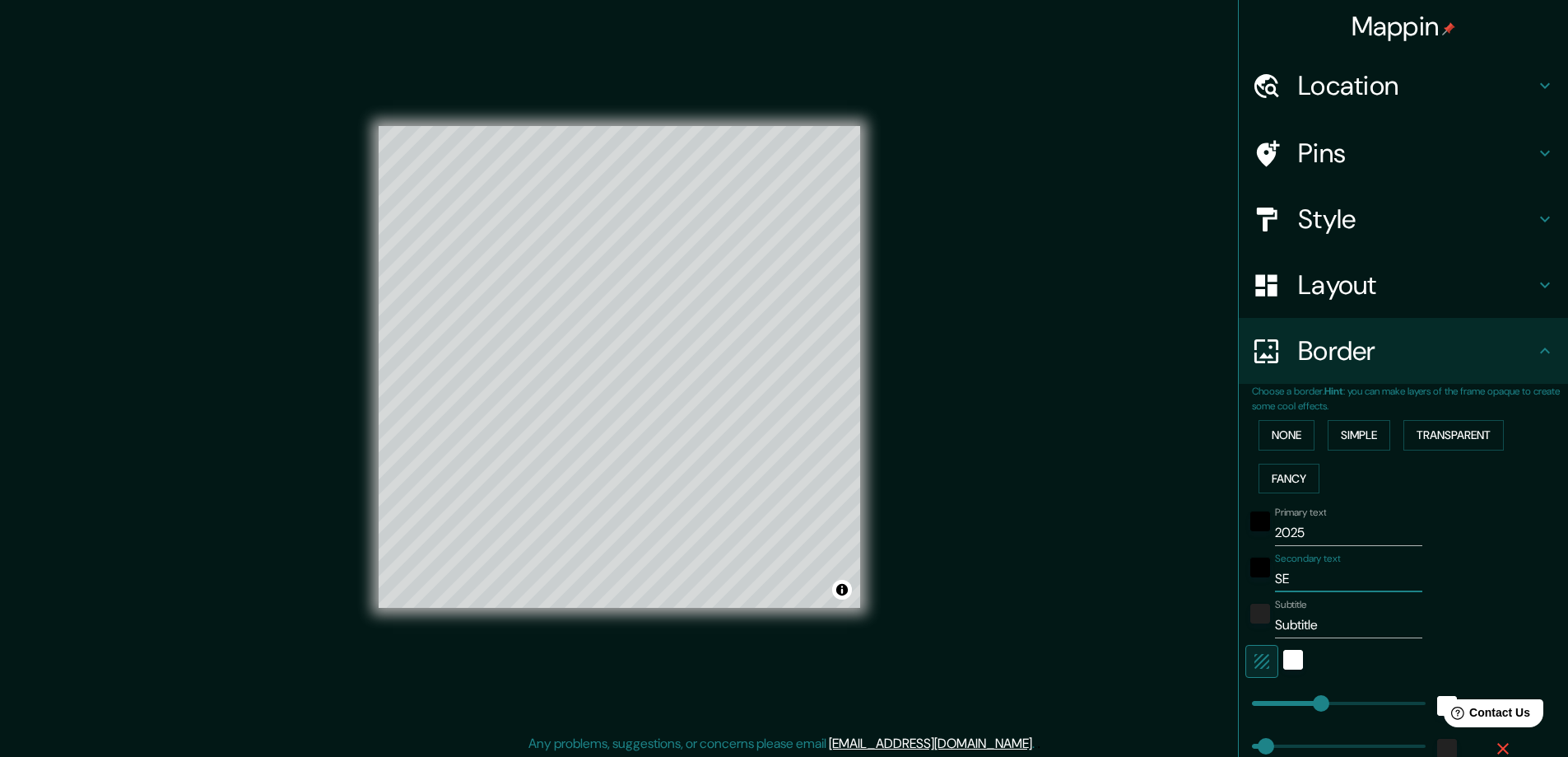
type input "47"
type input "SEP"
type input "47"
type input "SEPT"
type input "47"
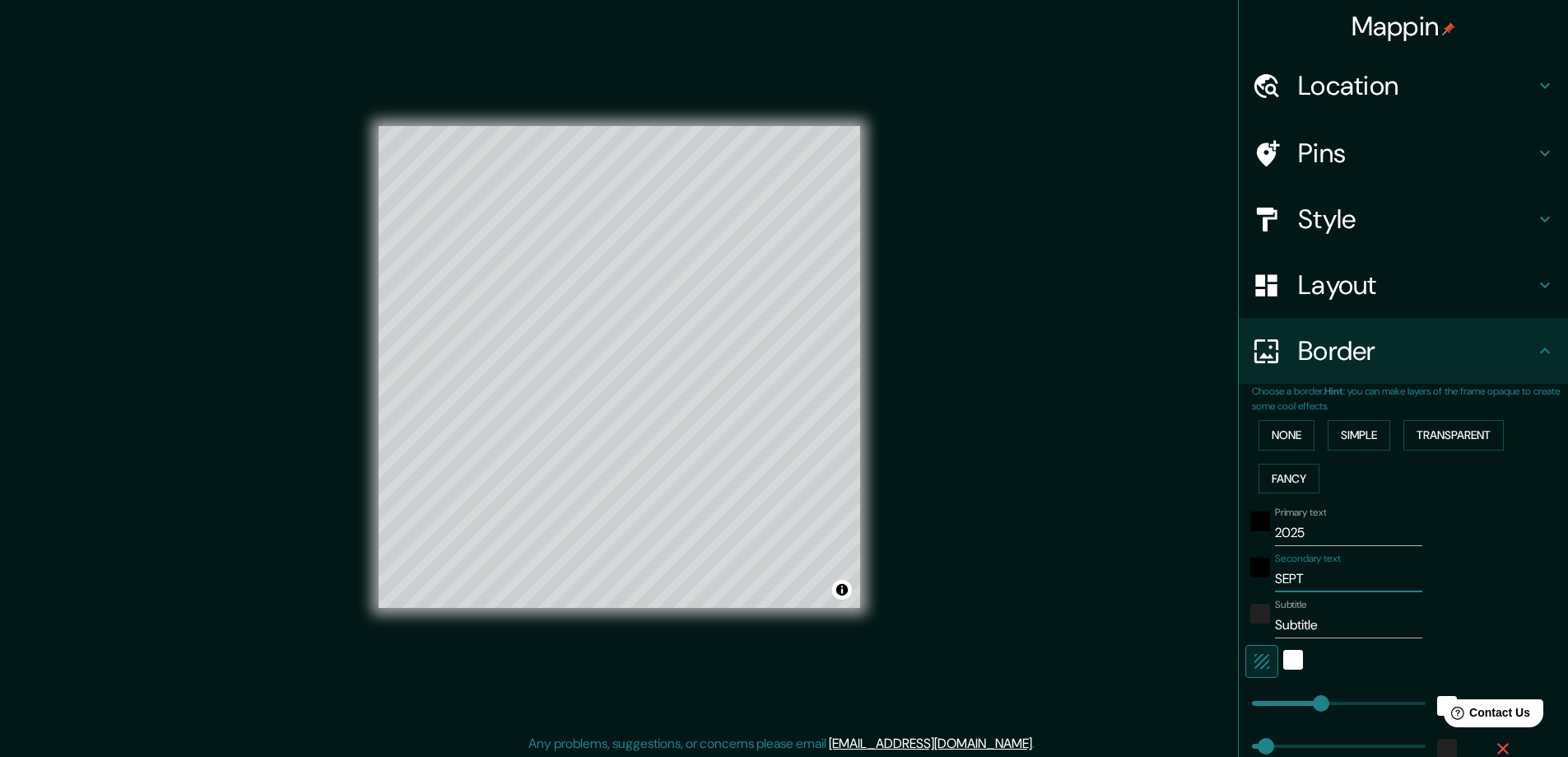
type input "SEPT"
click at [1338, 622] on input "Subtitle" at bounding box center [1349, 625] width 148 height 26
drag, startPoint x: 1318, startPoint y: 624, endPoint x: 1255, endPoint y: 626, distance: 63.0
click at [1255, 626] on div "Subtitle Subtitle" at bounding box center [1380, 619] width 270 height 39
type input "F"
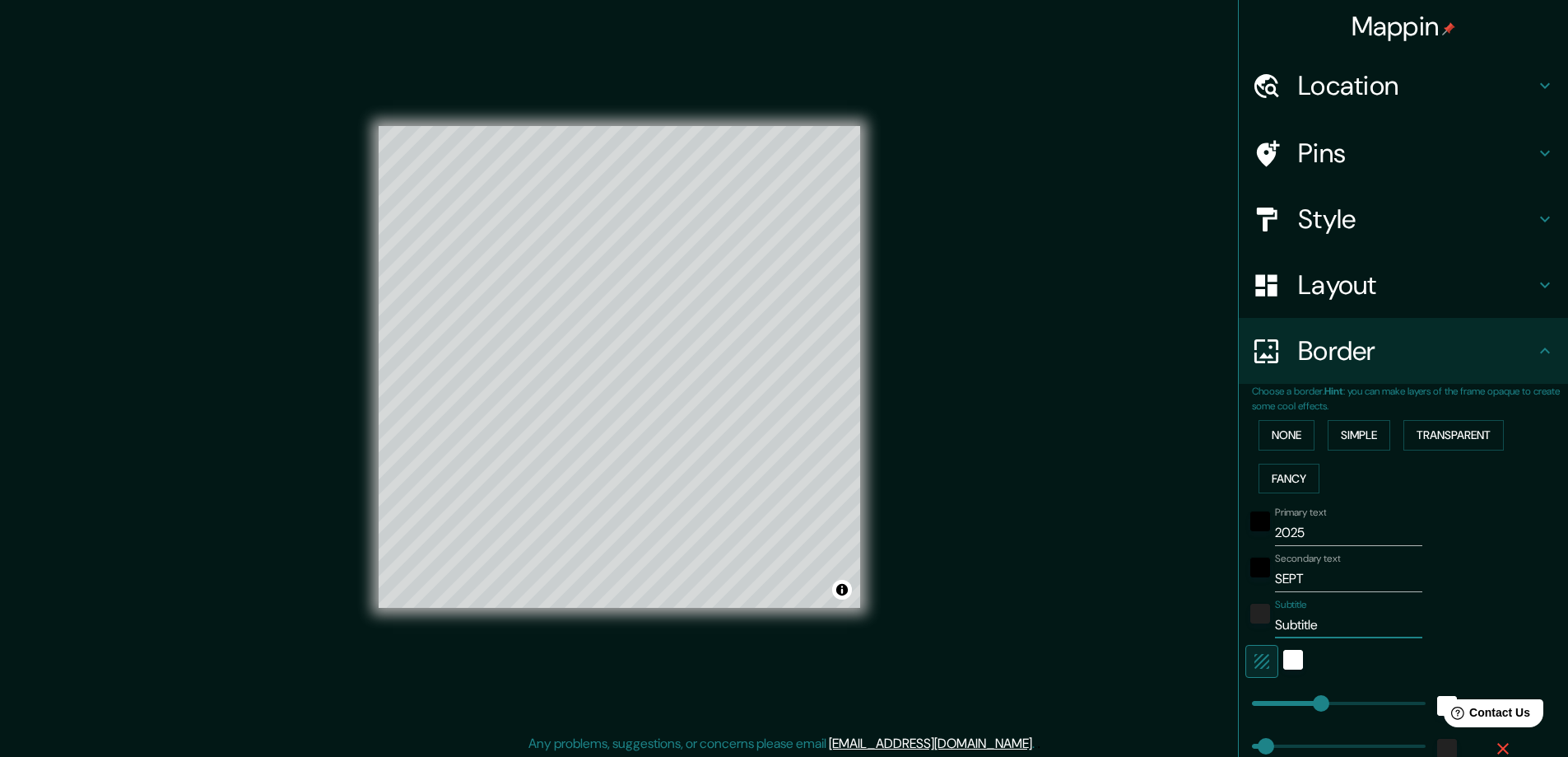
type input "47"
type input "FO"
type input "47"
type input "FOR"
type input "47"
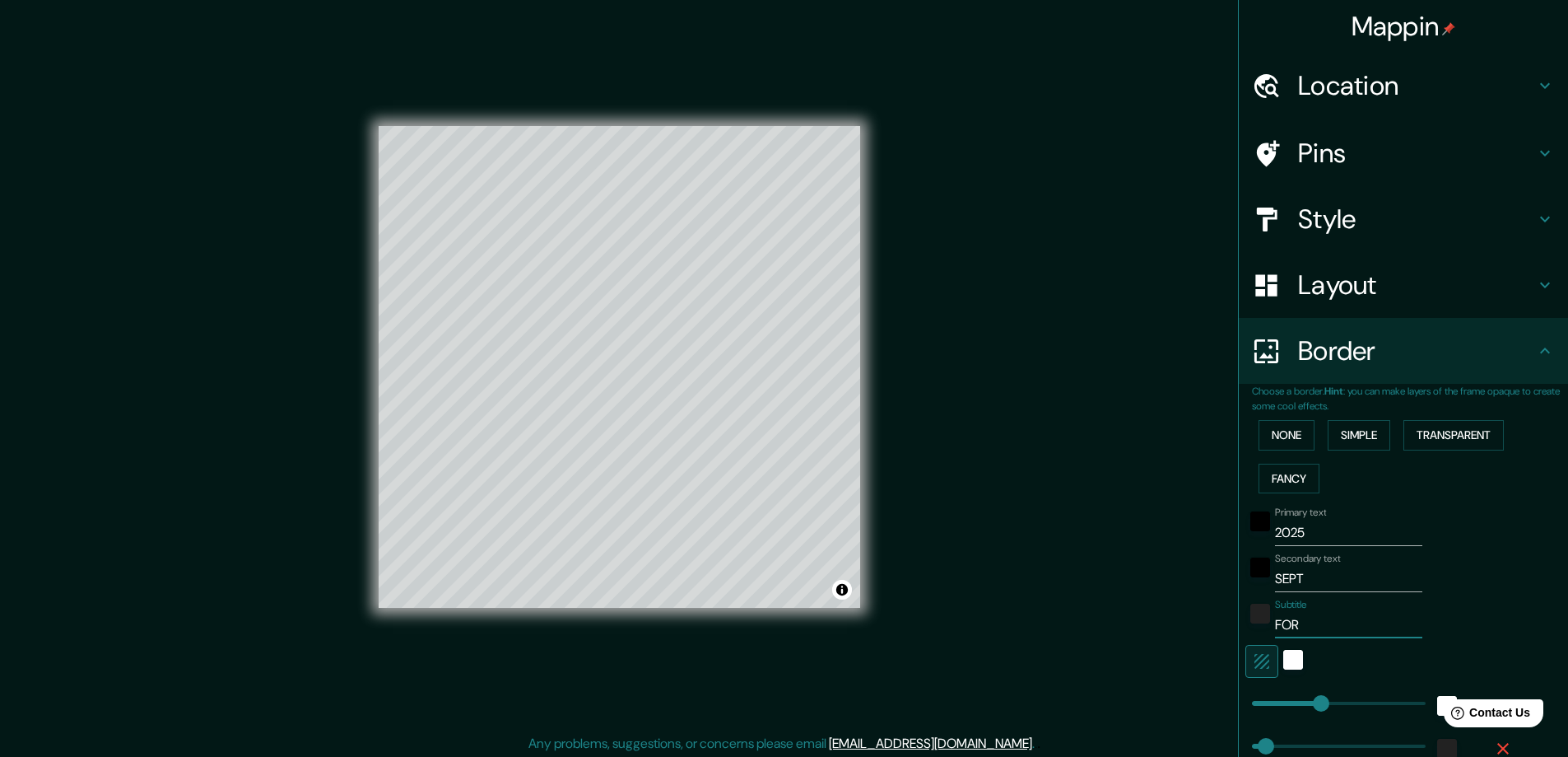
type input "FO"
type input "47"
type input "F"
type input "47"
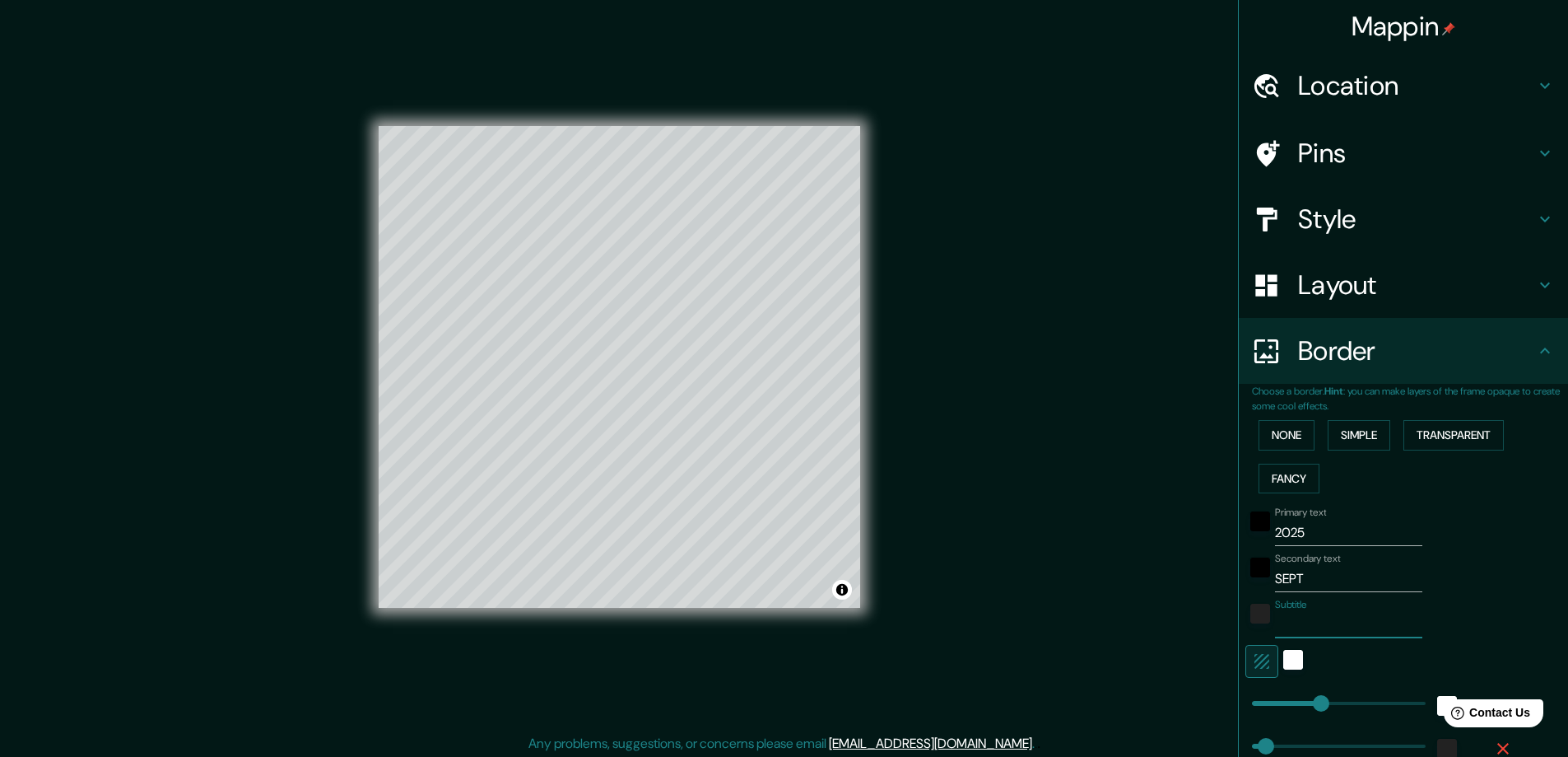
type input "4"
type input "47"
type input "4T"
type input "47"
type input "4TH"
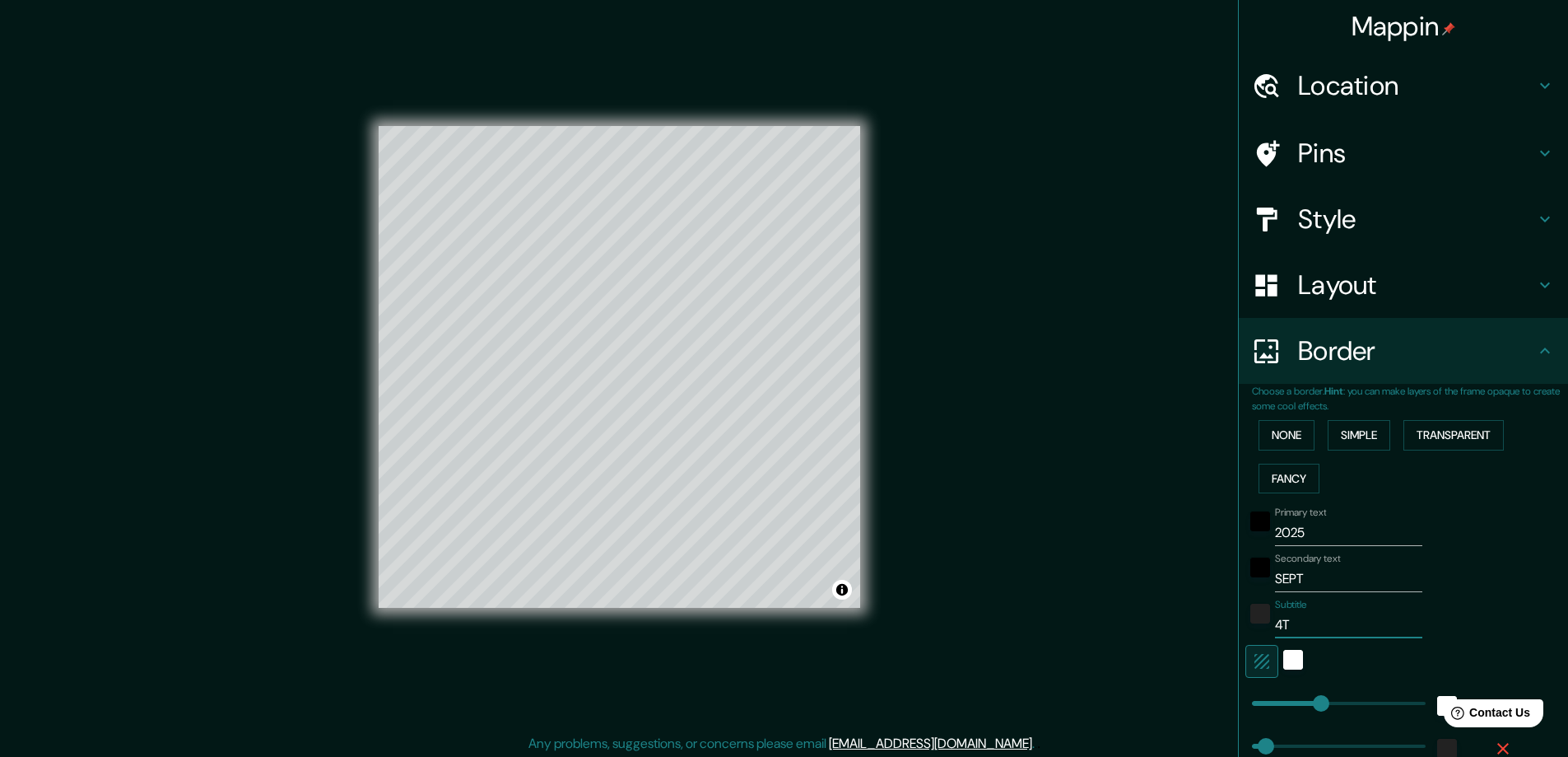
type input "47"
type input "4TH"
click at [1388, 290] on h4 "Layout" at bounding box center [1417, 285] width 237 height 33
type input "47"
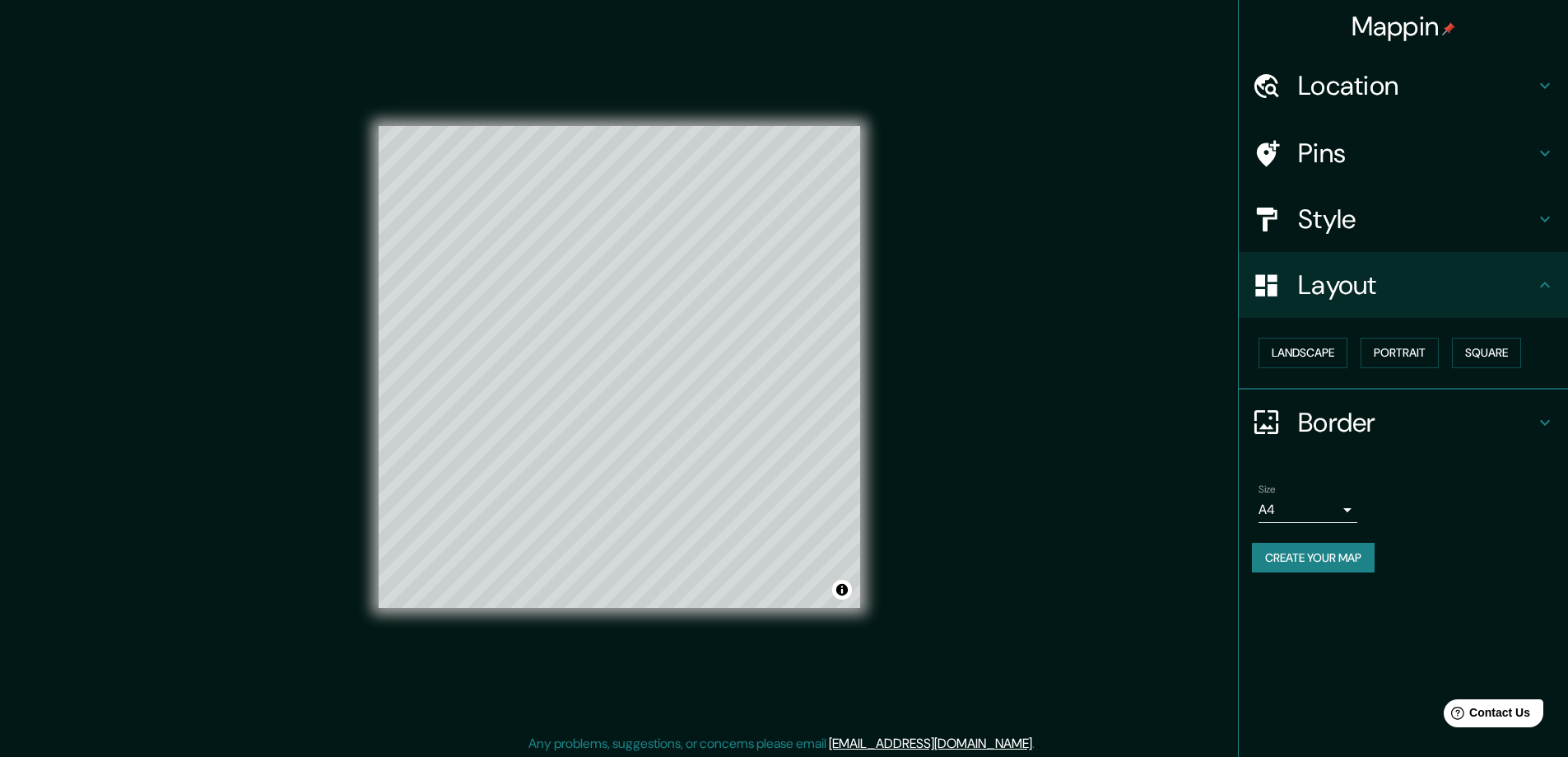
click at [1325, 335] on div "Landscape Portrait Square" at bounding box center [1410, 352] width 316 height 44
click at [1406, 361] on button "Portrait" at bounding box center [1400, 353] width 79 height 31
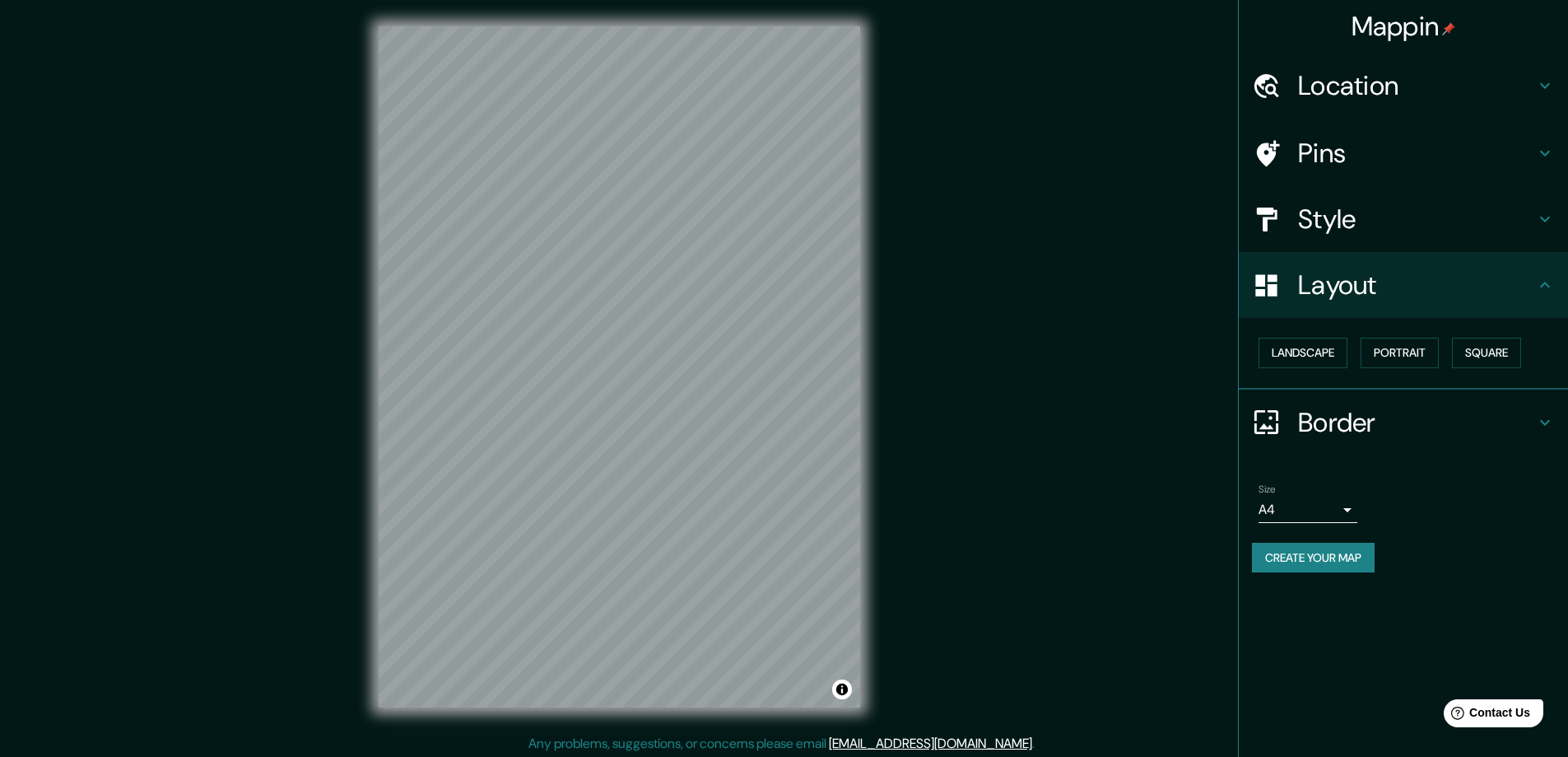
click at [1376, 428] on h4 "Border" at bounding box center [1417, 422] width 237 height 33
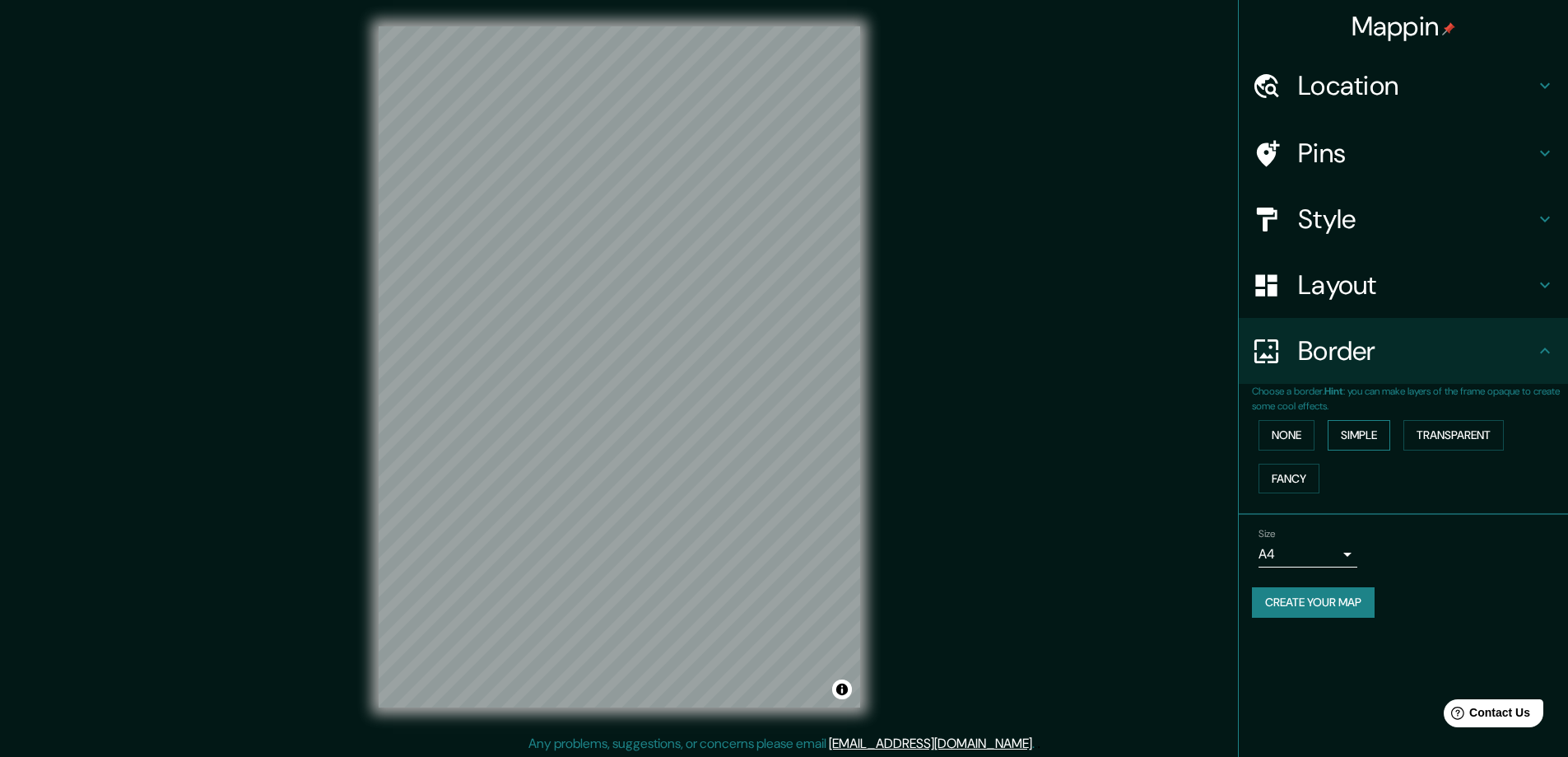
click at [1370, 434] on button "Simple" at bounding box center [1359, 436] width 62 height 31
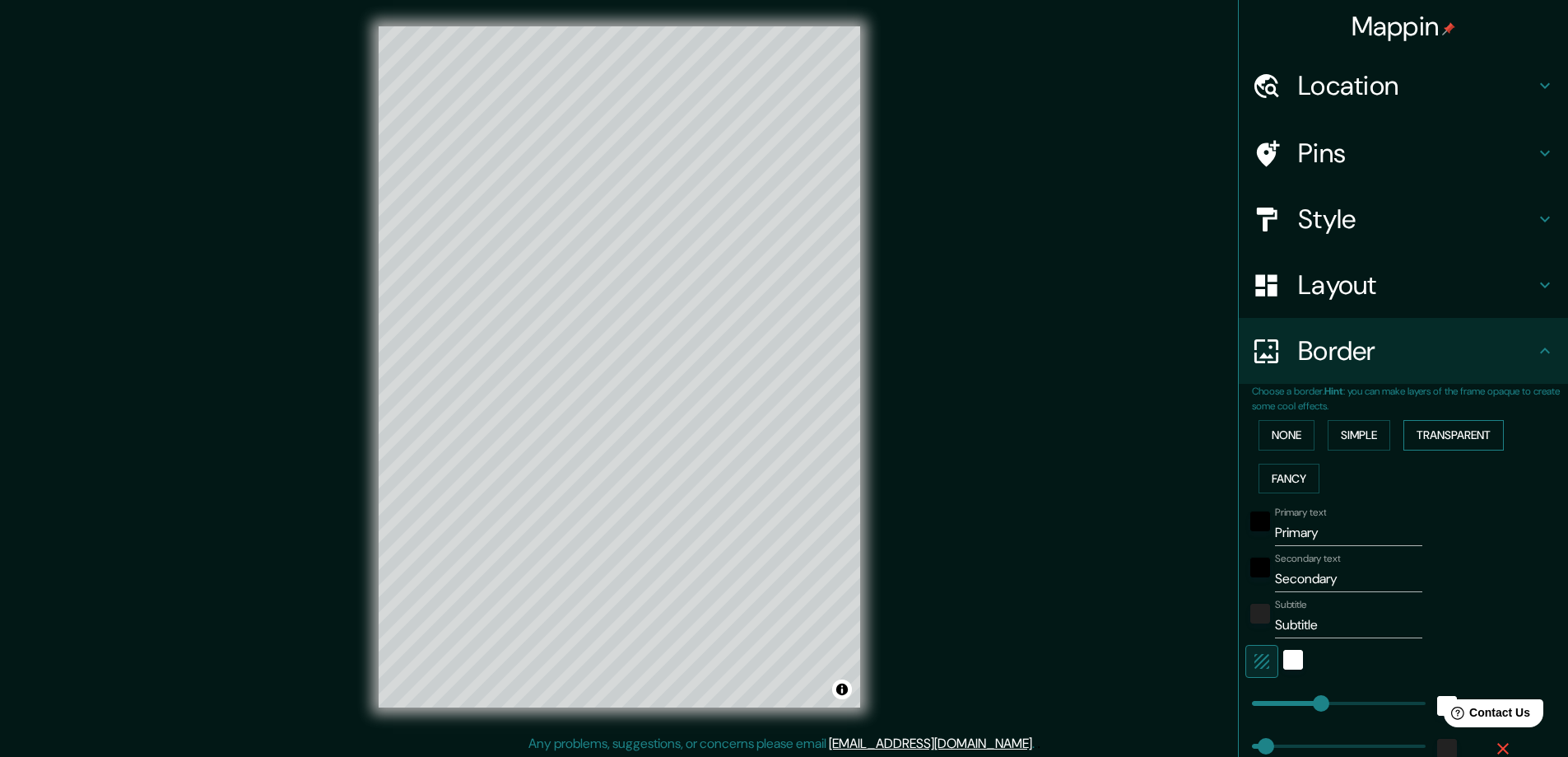
click at [1433, 438] on button "Transparent" at bounding box center [1454, 436] width 101 height 31
click at [1342, 521] on input "Primary" at bounding box center [1349, 532] width 148 height 26
drag, startPoint x: 1364, startPoint y: 528, endPoint x: 1262, endPoint y: 534, distance: 102.2
click at [1262, 534] on div "Primary text Primary" at bounding box center [1380, 526] width 270 height 39
type input "2"
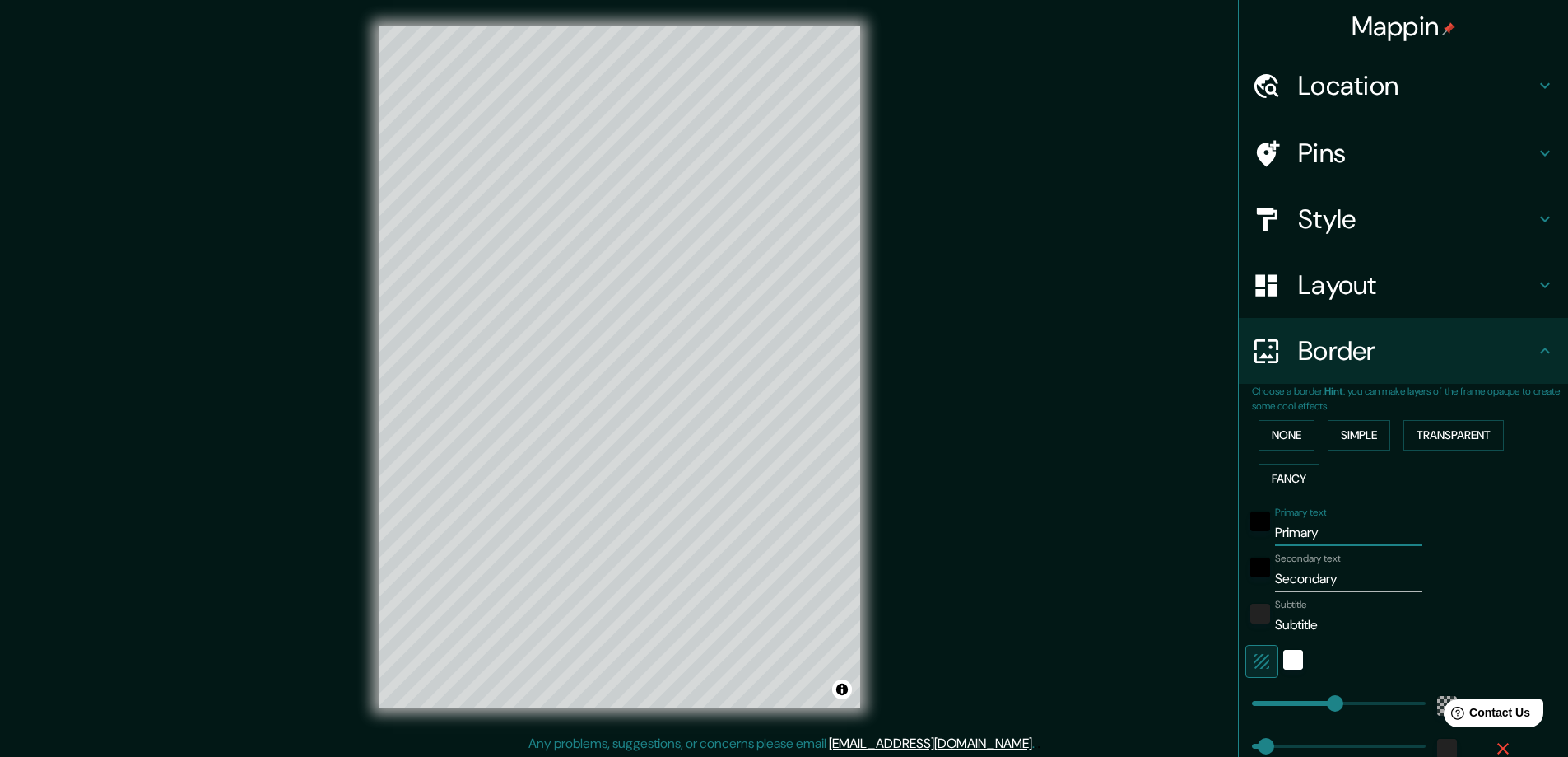
type input "281"
type input "47"
type input "20"
type input "281"
type input "47"
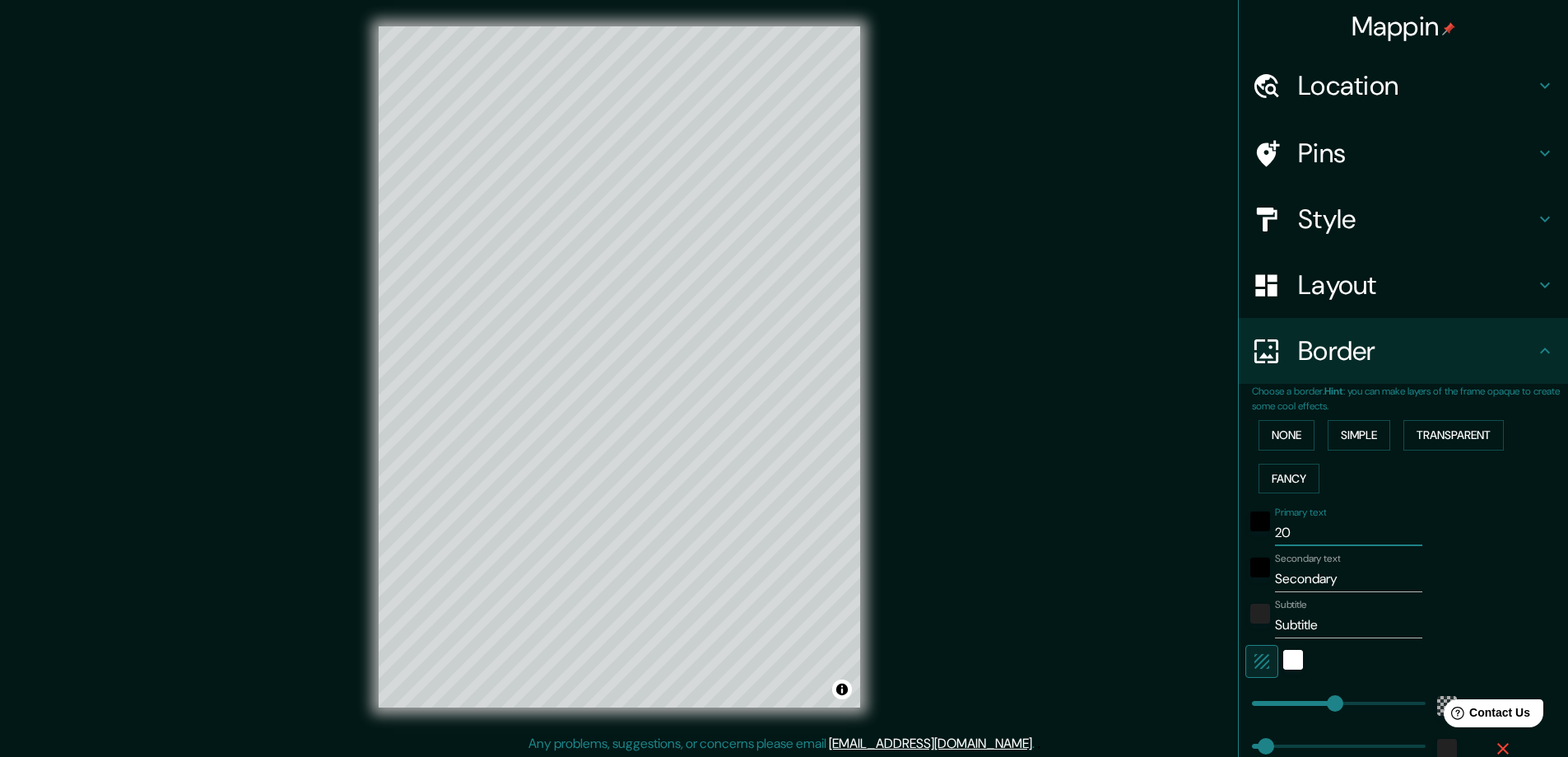
type input "202"
type input "281"
type input "47"
type input "2025"
type input "281"
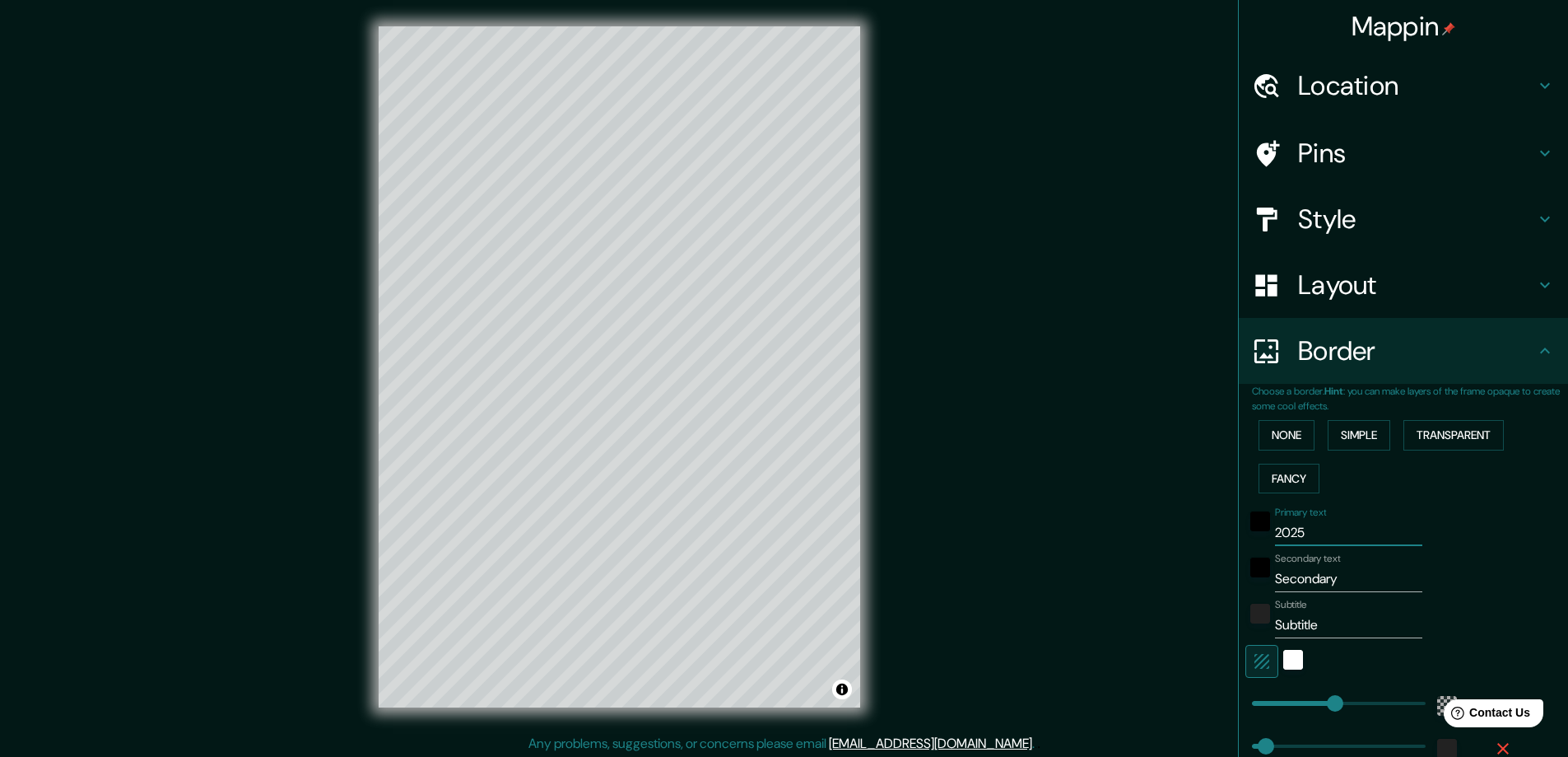
type input "47"
type input "2025"
click at [1349, 578] on input "Secondary" at bounding box center [1349, 578] width 148 height 26
drag, startPoint x: 1356, startPoint y: 578, endPoint x: 1251, endPoint y: 586, distance: 105.3
click at [1251, 586] on div "Secondary text Secondary" at bounding box center [1380, 572] width 270 height 39
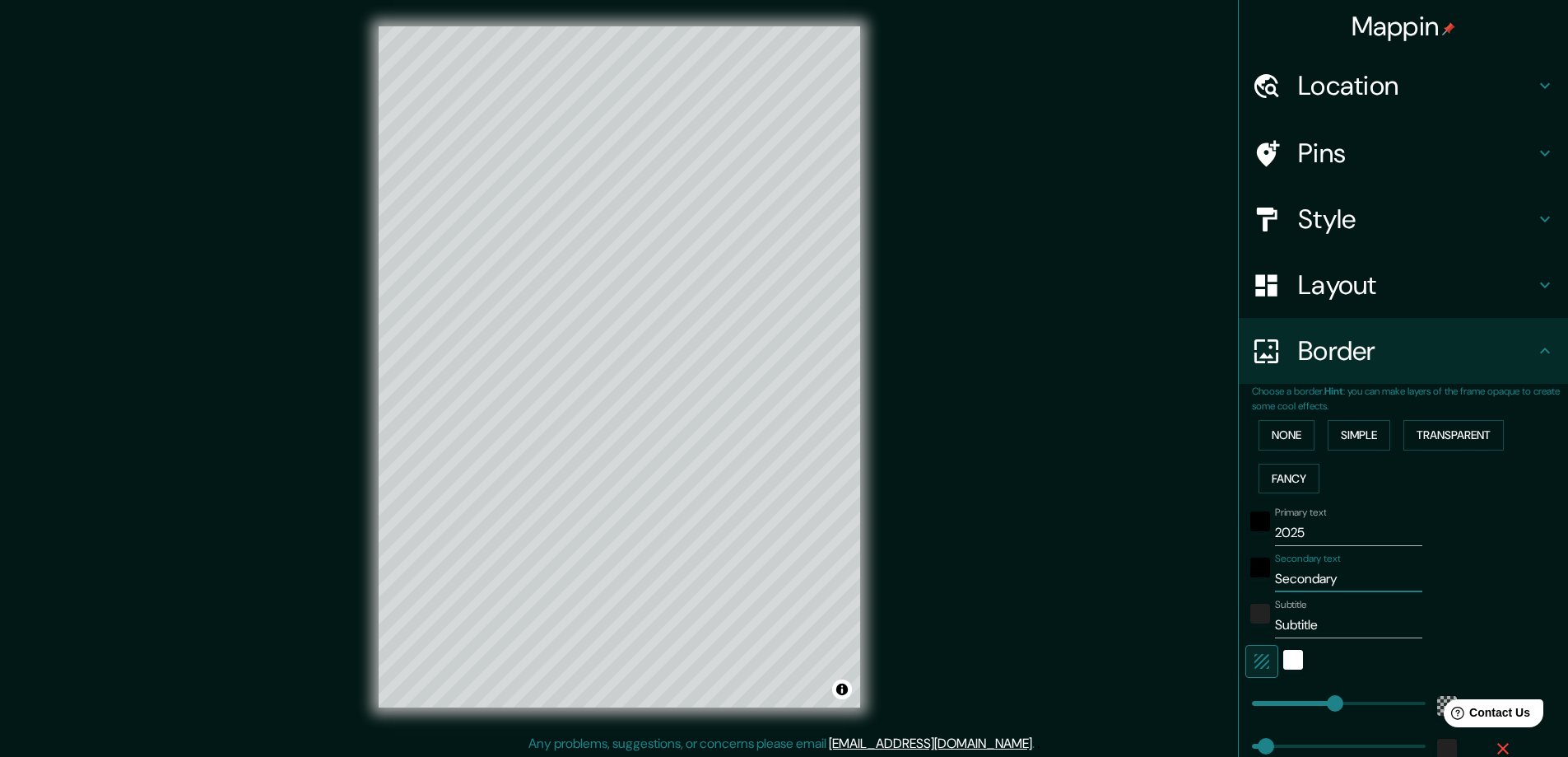
type input "S"
type input "281"
type input "47"
type input "SE"
type input "281"
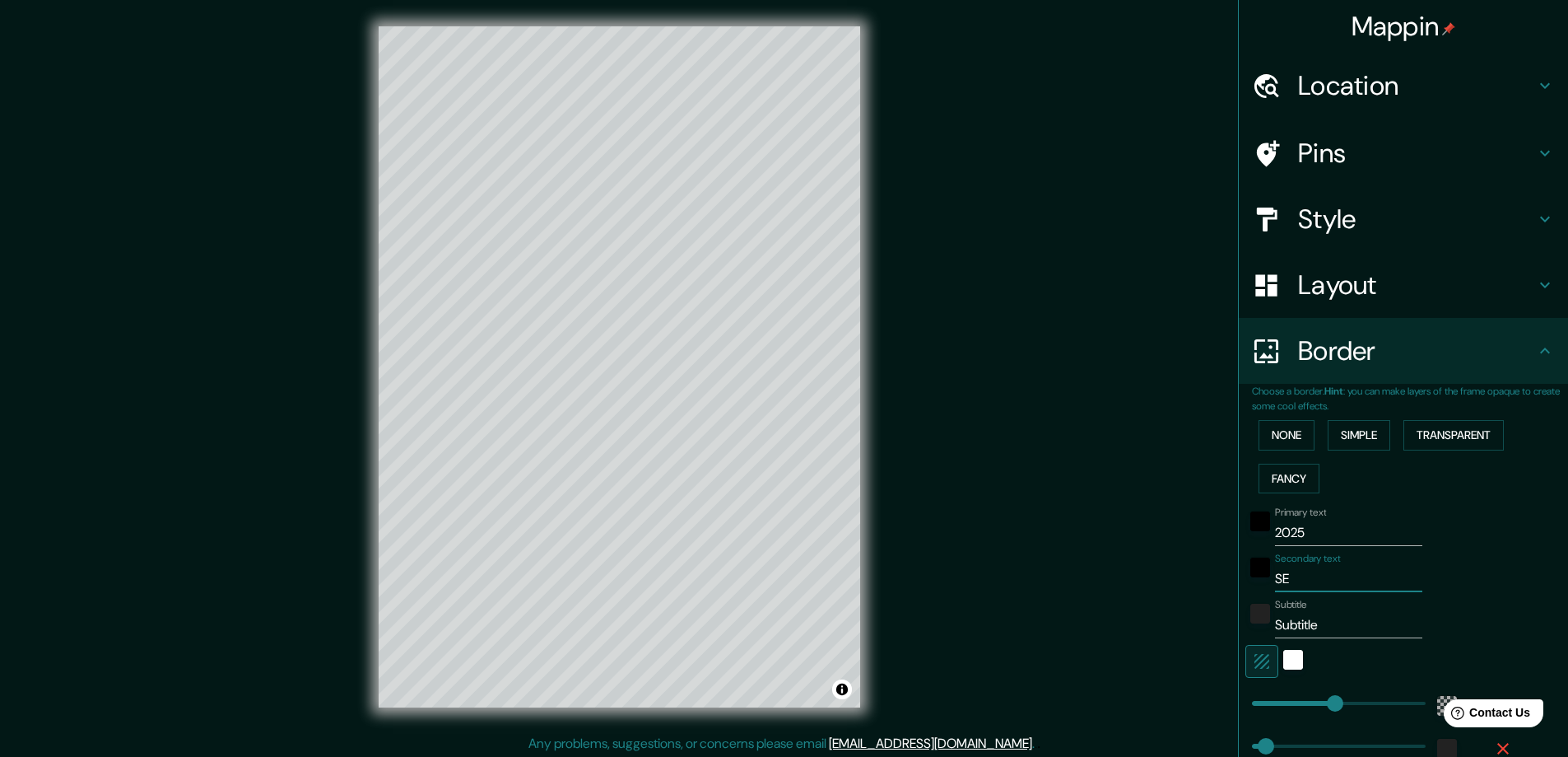
type input "47"
type input "SEP"
type input "281"
type input "47"
type input "SEPT"
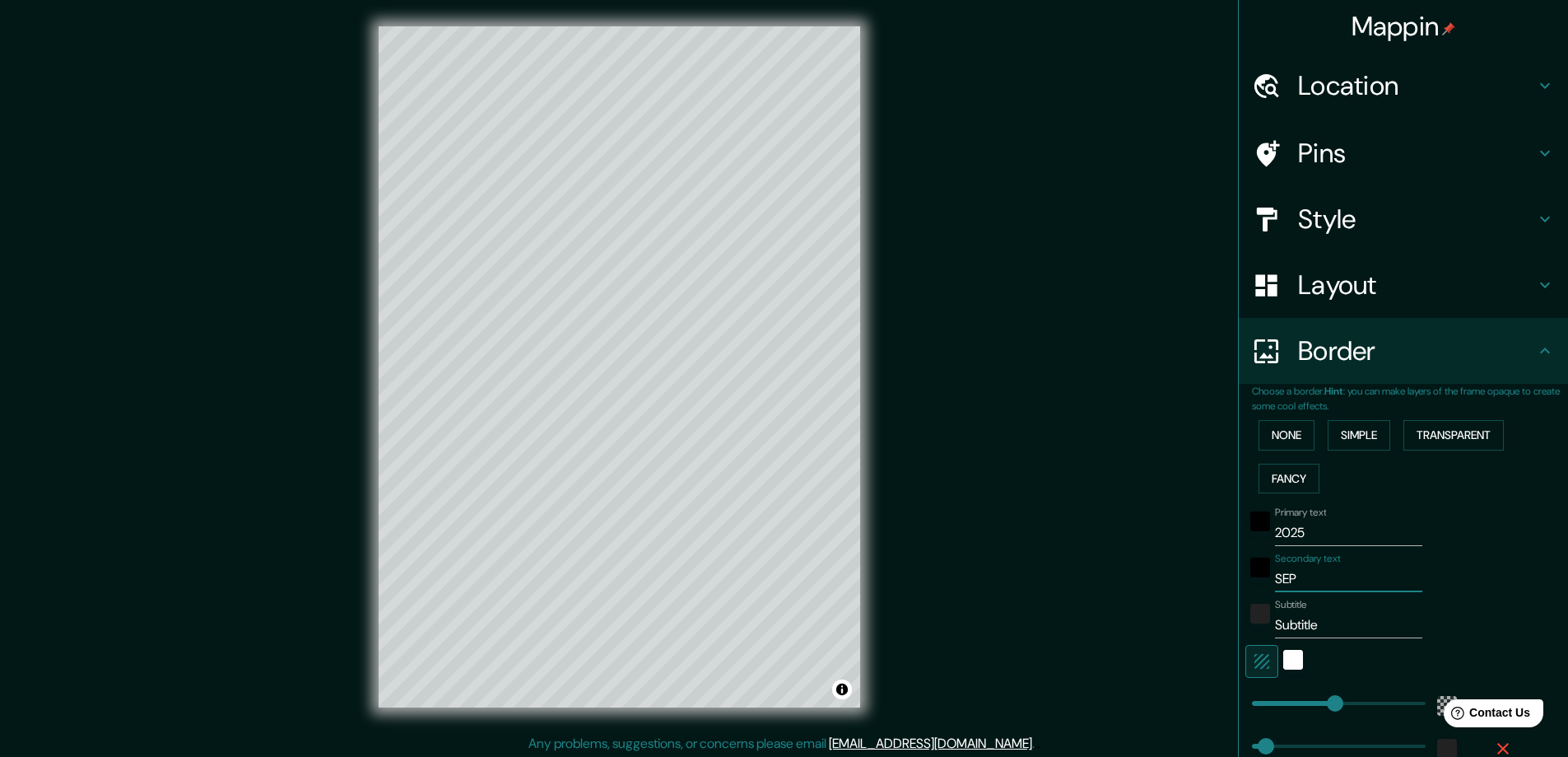
type input "281"
type input "47"
type input "SEPT"
drag, startPoint x: 1342, startPoint y: 627, endPoint x: 1255, endPoint y: 637, distance: 87.6
click at [1255, 637] on div "Subtitle Subtitle" at bounding box center [1380, 619] width 270 height 39
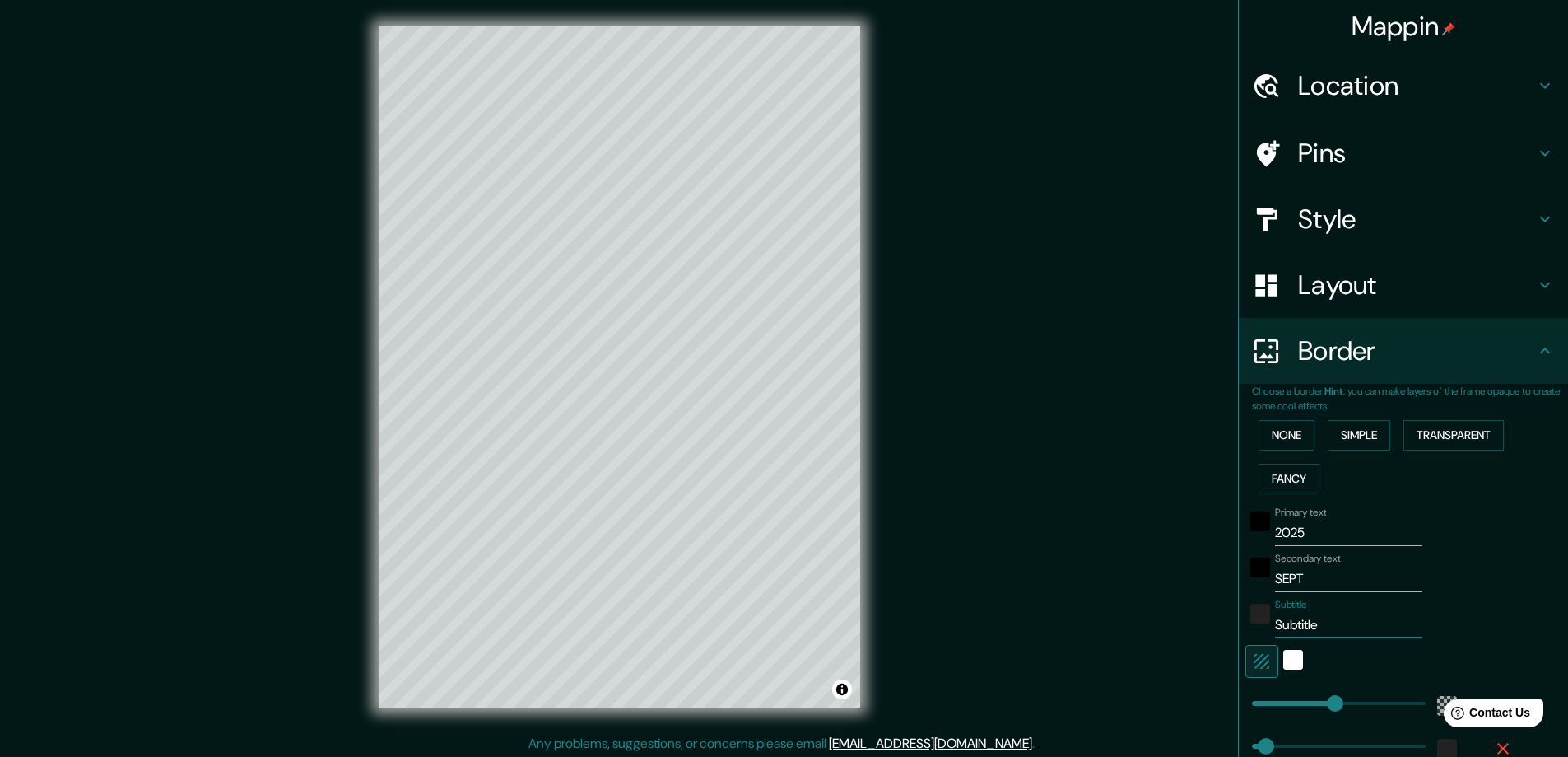
click at [1291, 657] on div at bounding box center [1293, 661] width 30 height 33
click at [1284, 663] on div "white" at bounding box center [1293, 659] width 20 height 20
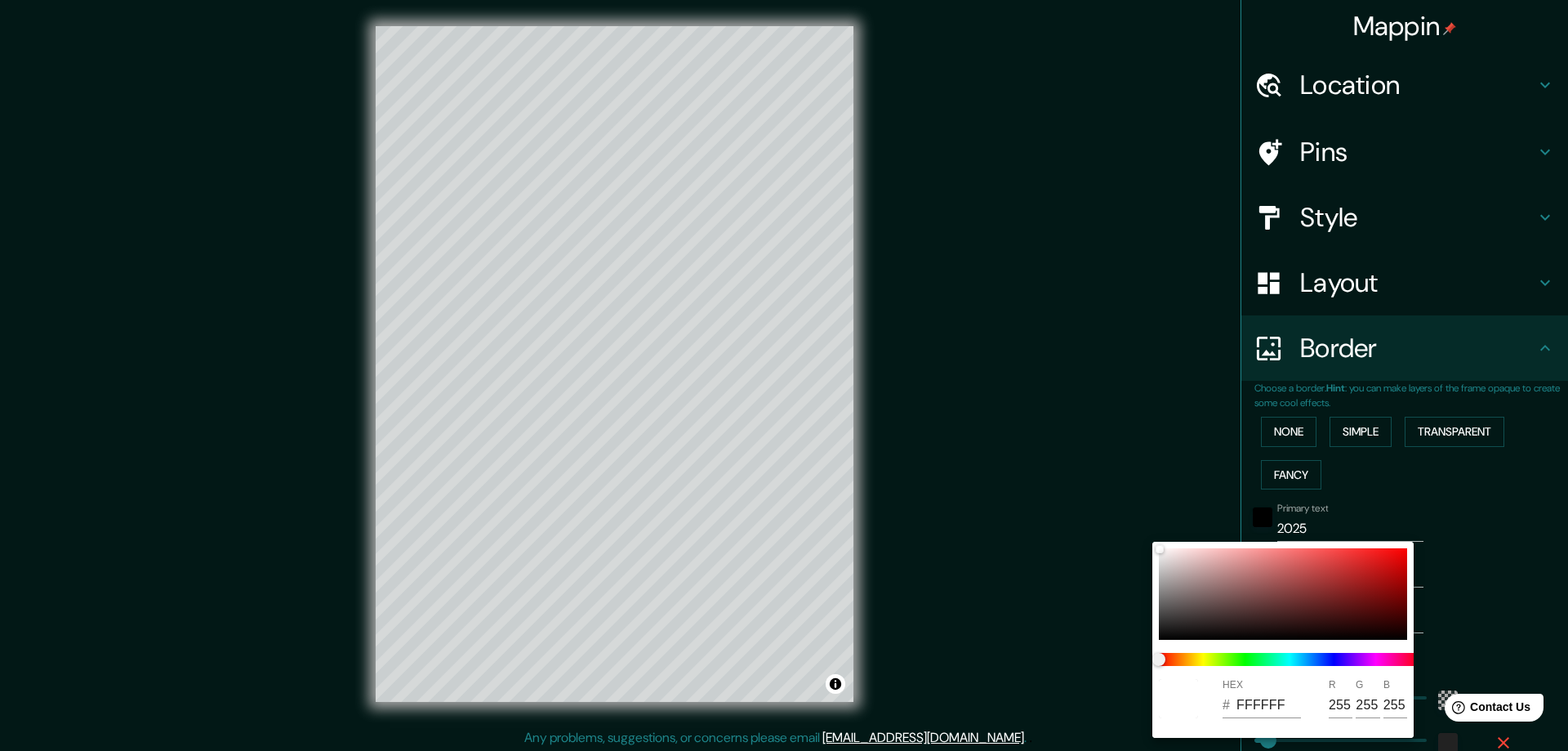
click at [1501, 645] on div at bounding box center [784, 376] width 1568 height 751
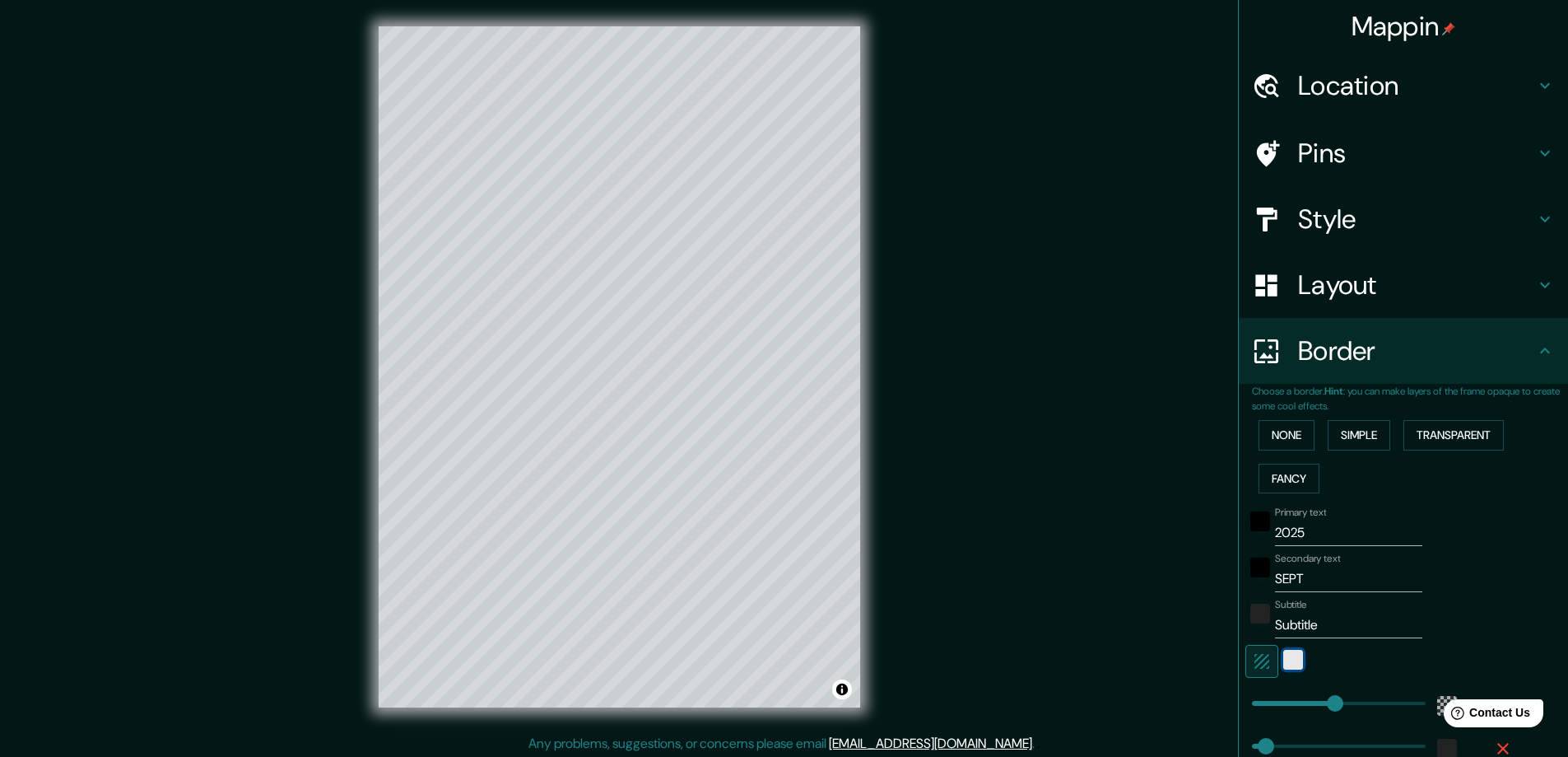
click at [1284, 658] on div "white" at bounding box center [1293, 659] width 20 height 20
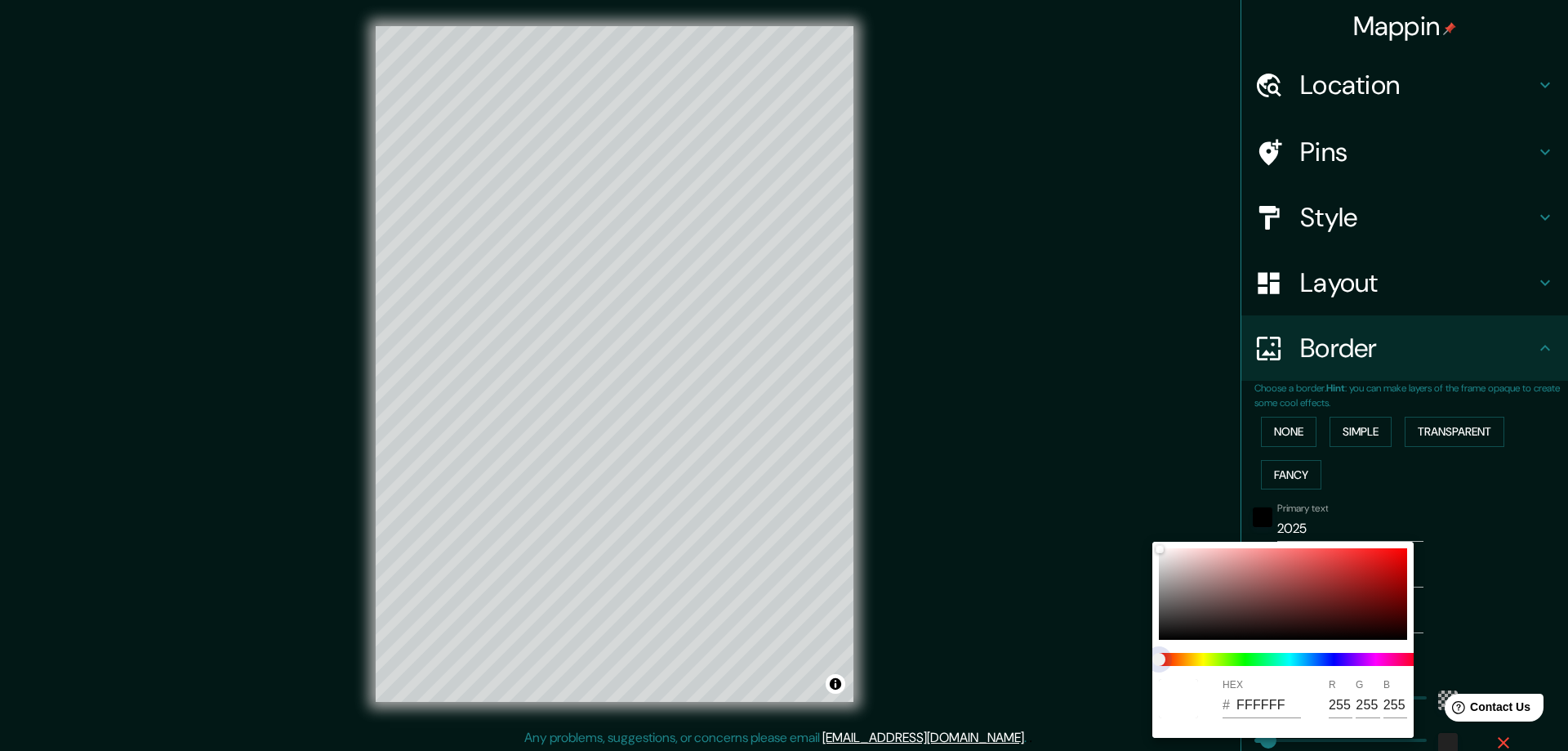
type input "281"
type input "47"
click at [1313, 660] on span at bounding box center [1290, 659] width 261 height 13
type input "281"
type input "47"
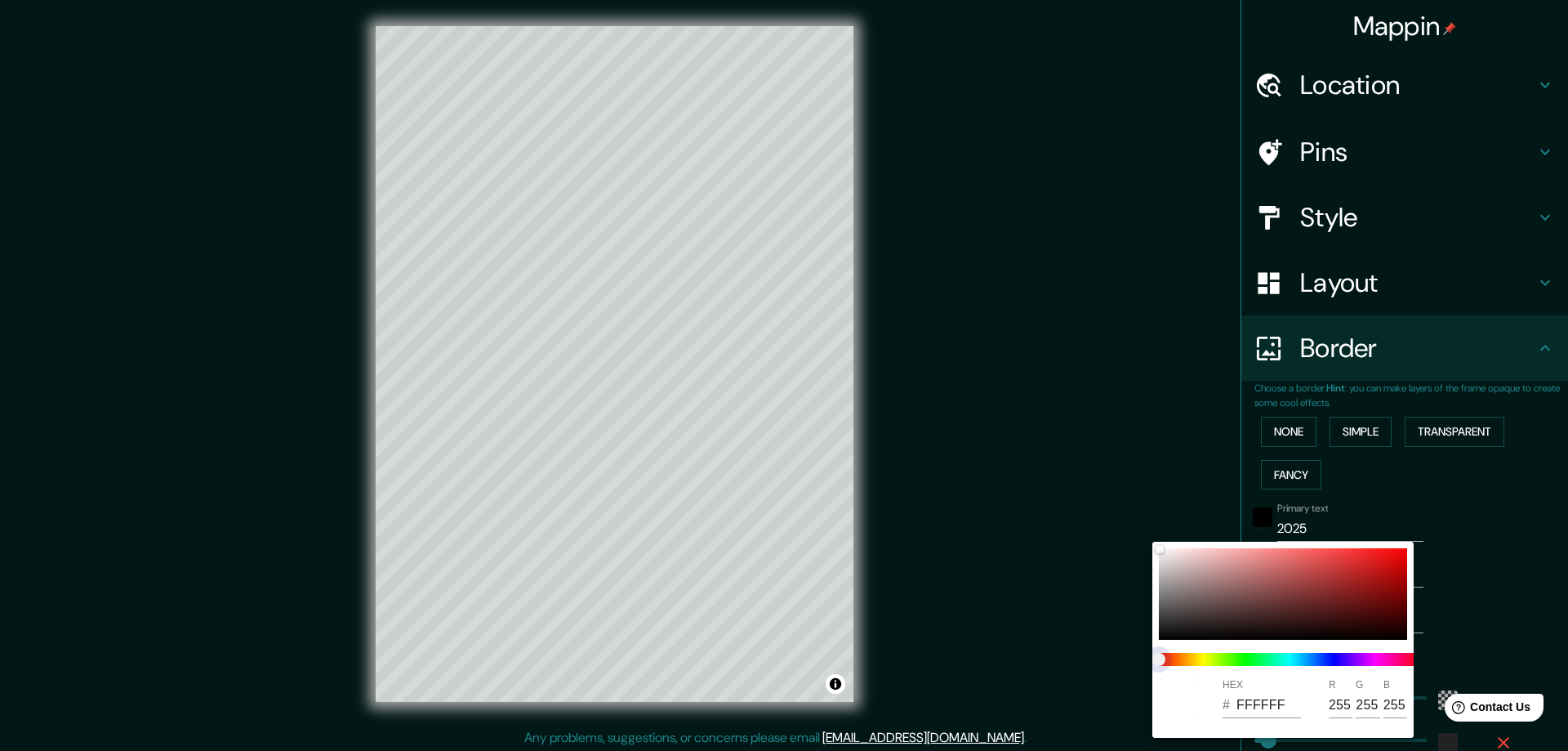
click at [1322, 657] on span at bounding box center [1290, 659] width 261 height 13
type input "281"
type input "47"
click at [1327, 657] on span at bounding box center [1290, 659] width 261 height 13
type input "281"
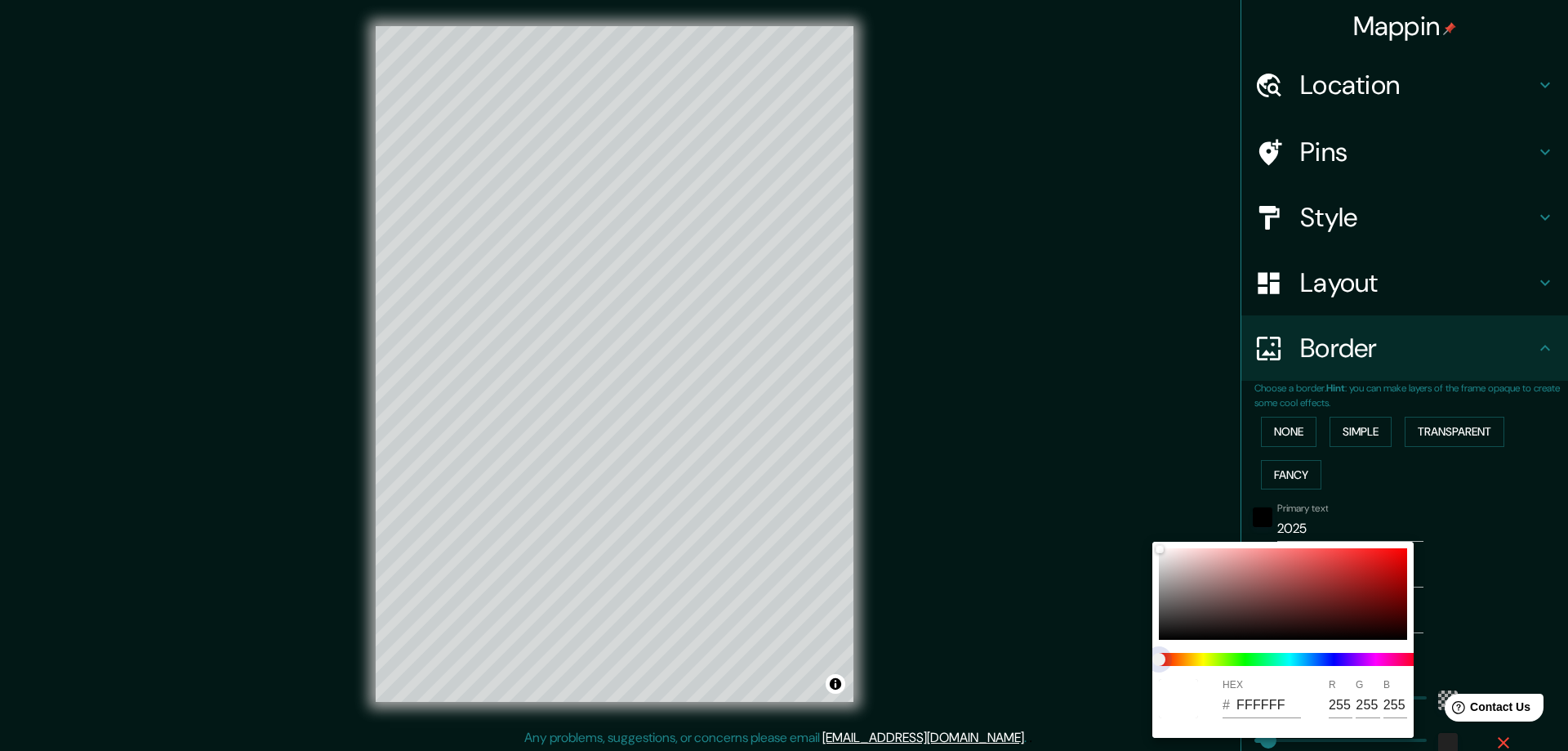
type input "47"
click at [1357, 657] on span at bounding box center [1290, 659] width 261 height 13
type input "281"
type input "47"
type input "281"
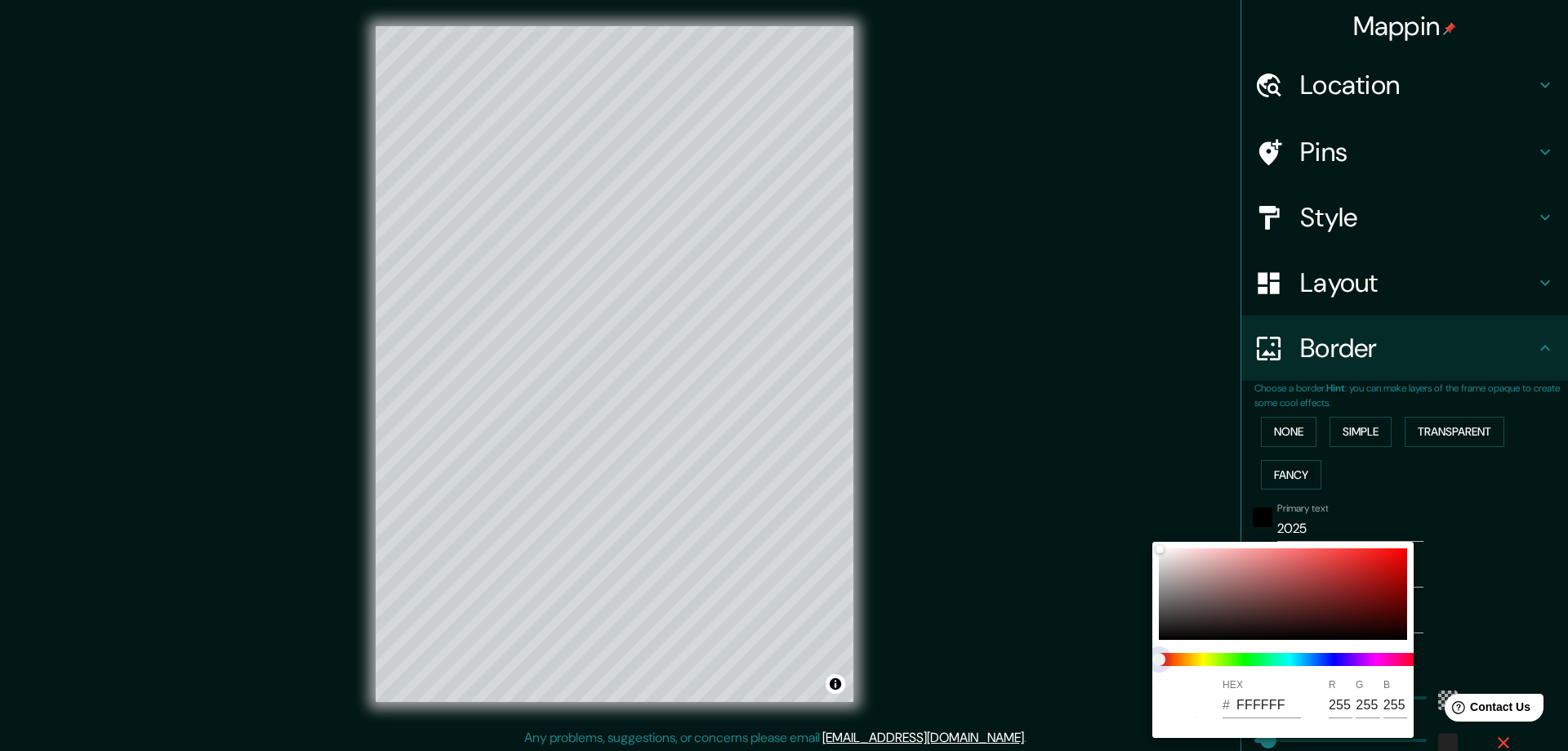
type input "47"
type input "281"
type input "47"
drag, startPoint x: 1166, startPoint y: 658, endPoint x: 1221, endPoint y: 658, distance: 55.0
click at [1221, 658] on span at bounding box center [1290, 659] width 261 height 13
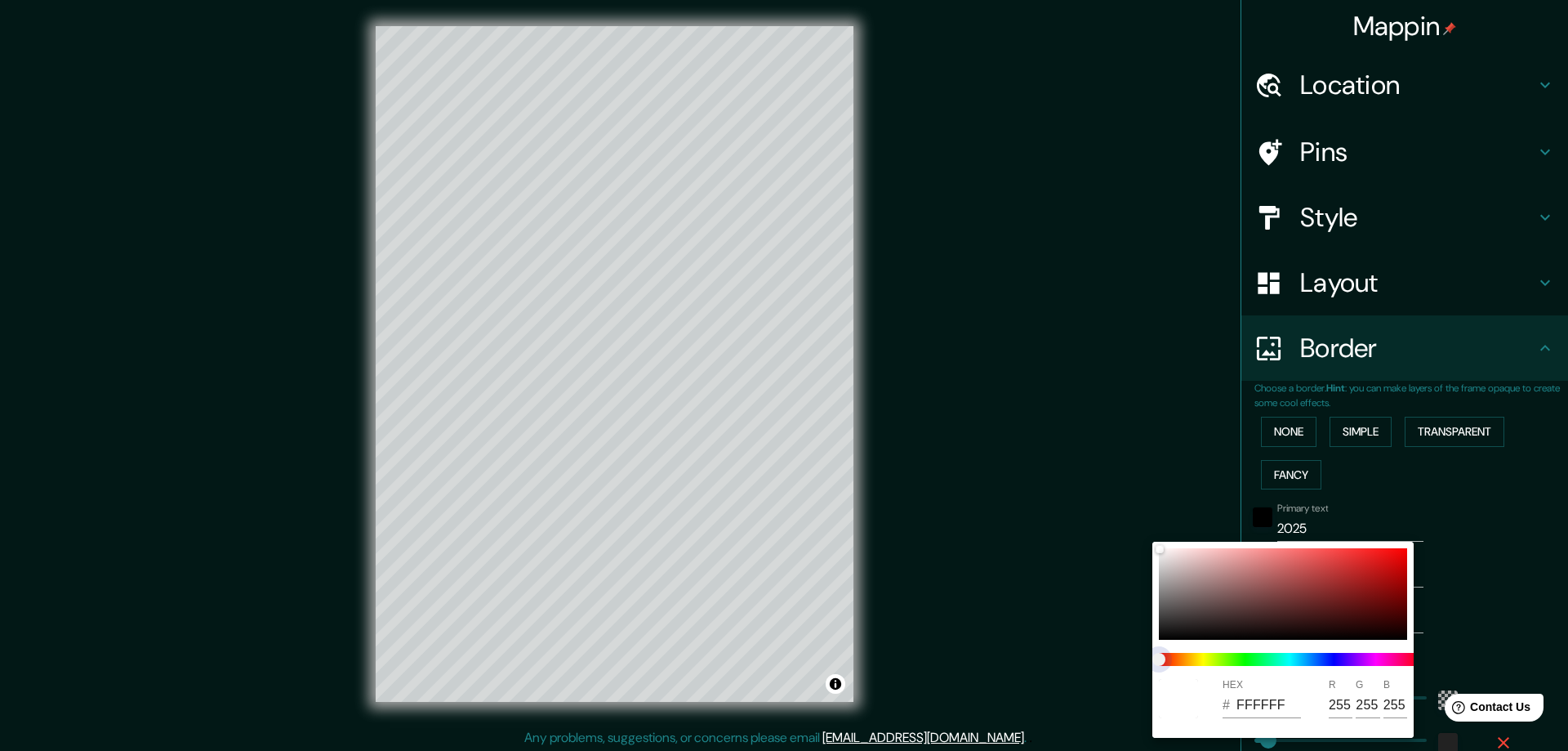
type input "281"
type input "47"
click at [1209, 659] on span at bounding box center [1290, 659] width 261 height 13
type input "281"
type input "47"
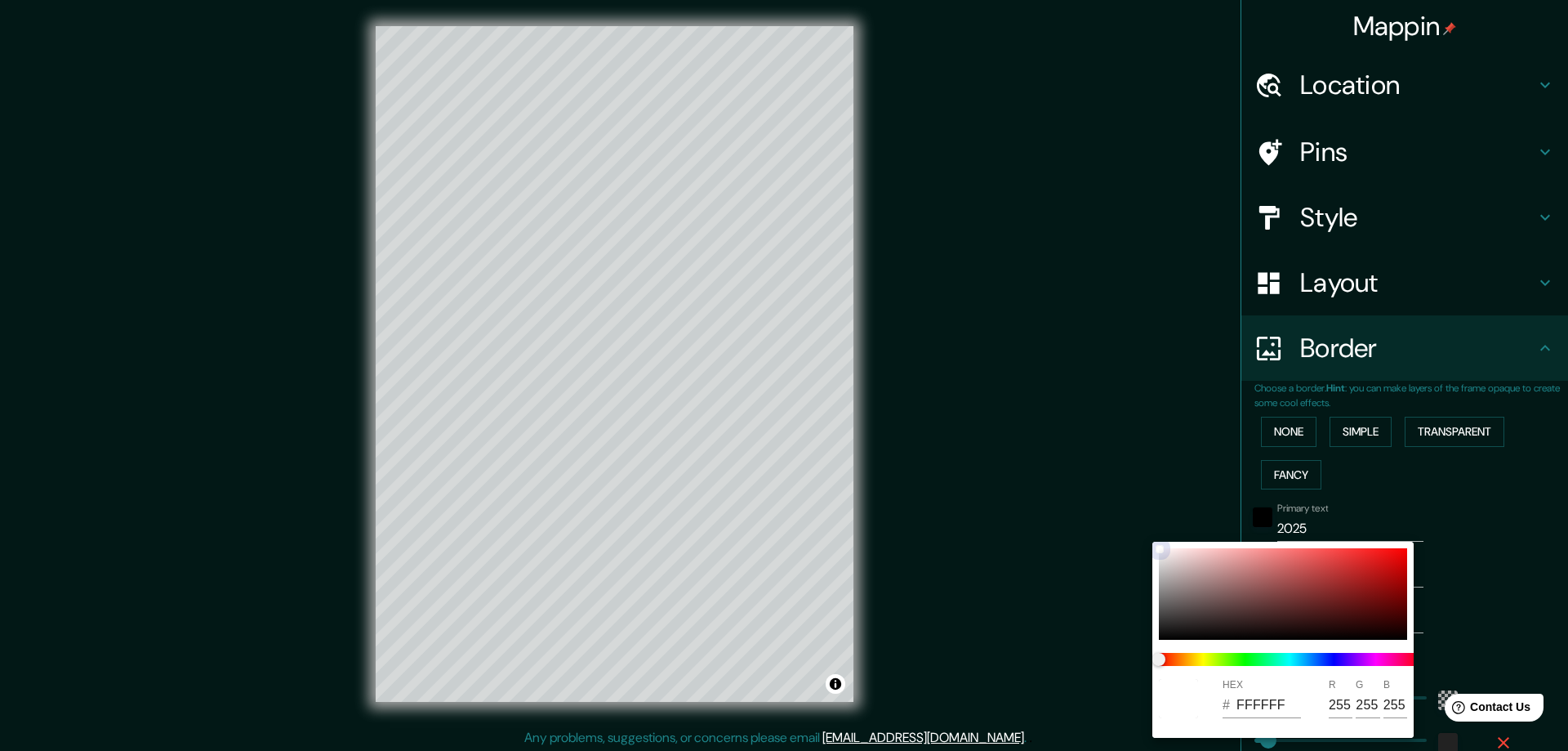
click at [1319, 615] on div at bounding box center [1283, 594] width 248 height 92
type input "281"
type input "47"
type input "431818"
type input "67"
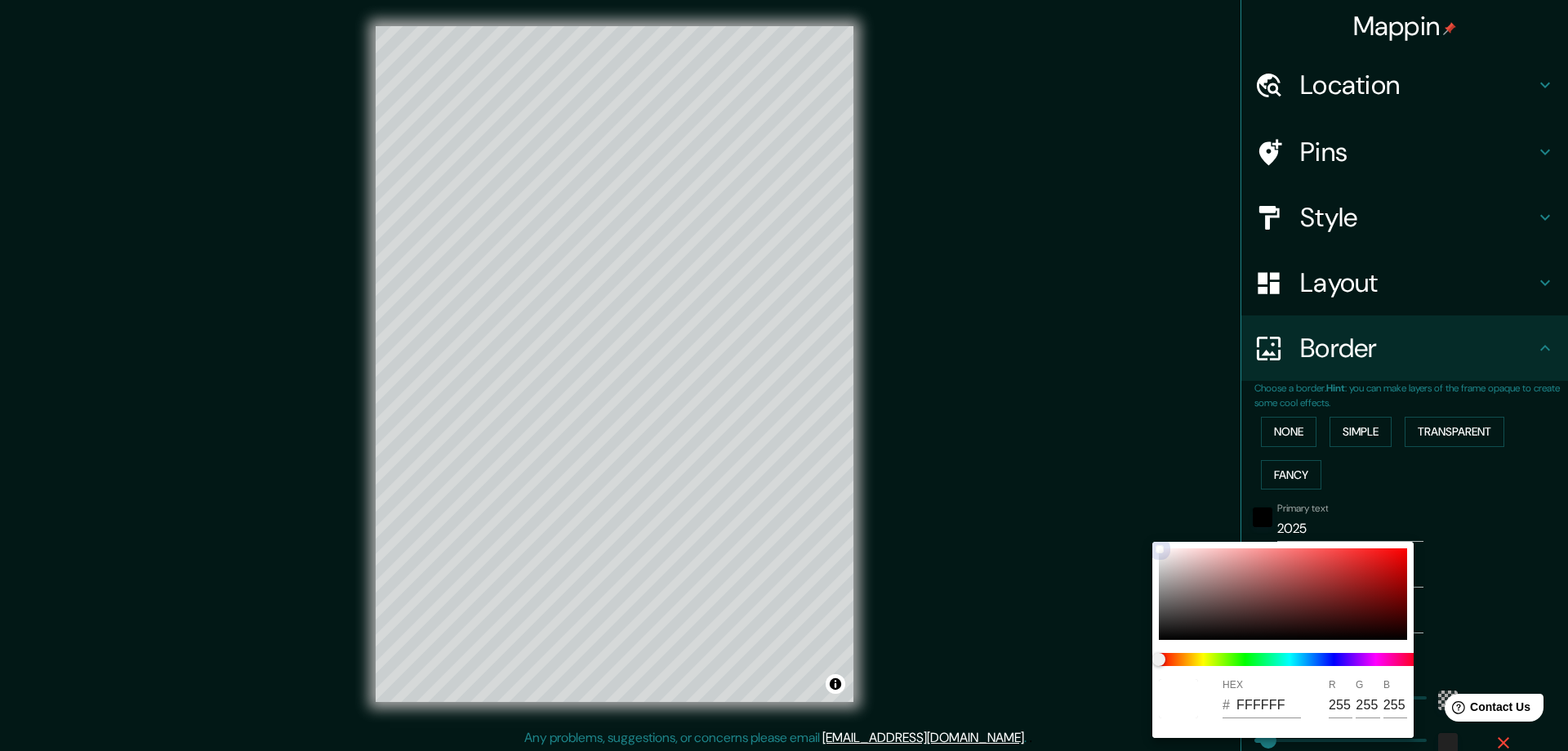
type input "24"
click at [1351, 575] on div at bounding box center [1283, 594] width 248 height 92
type input "281"
type input "47"
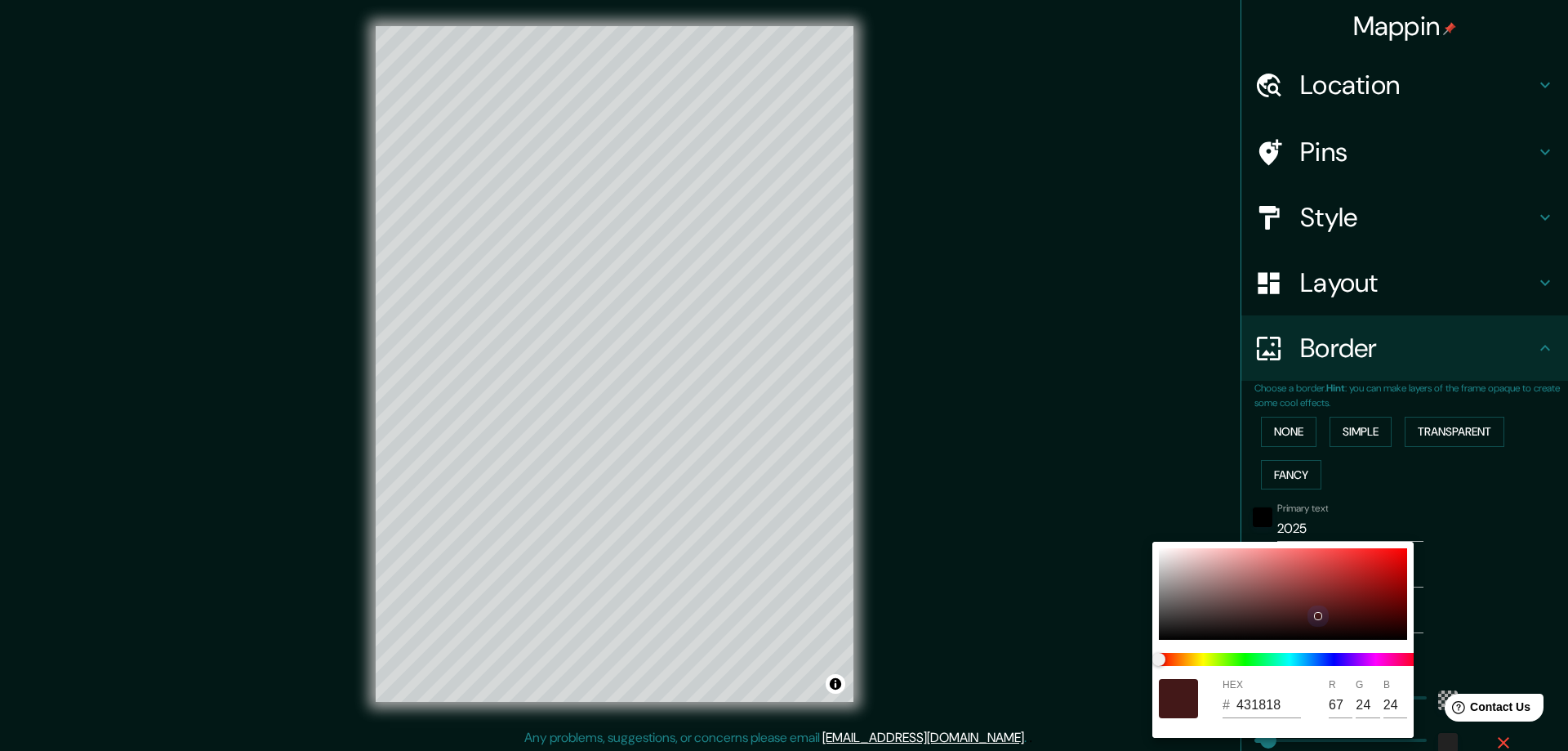
type input "B52929"
type input "181"
type input "41"
click at [1157, 553] on div "HEX # B52929 R 181 G 41 B 41" at bounding box center [1283, 639] width 261 height 196
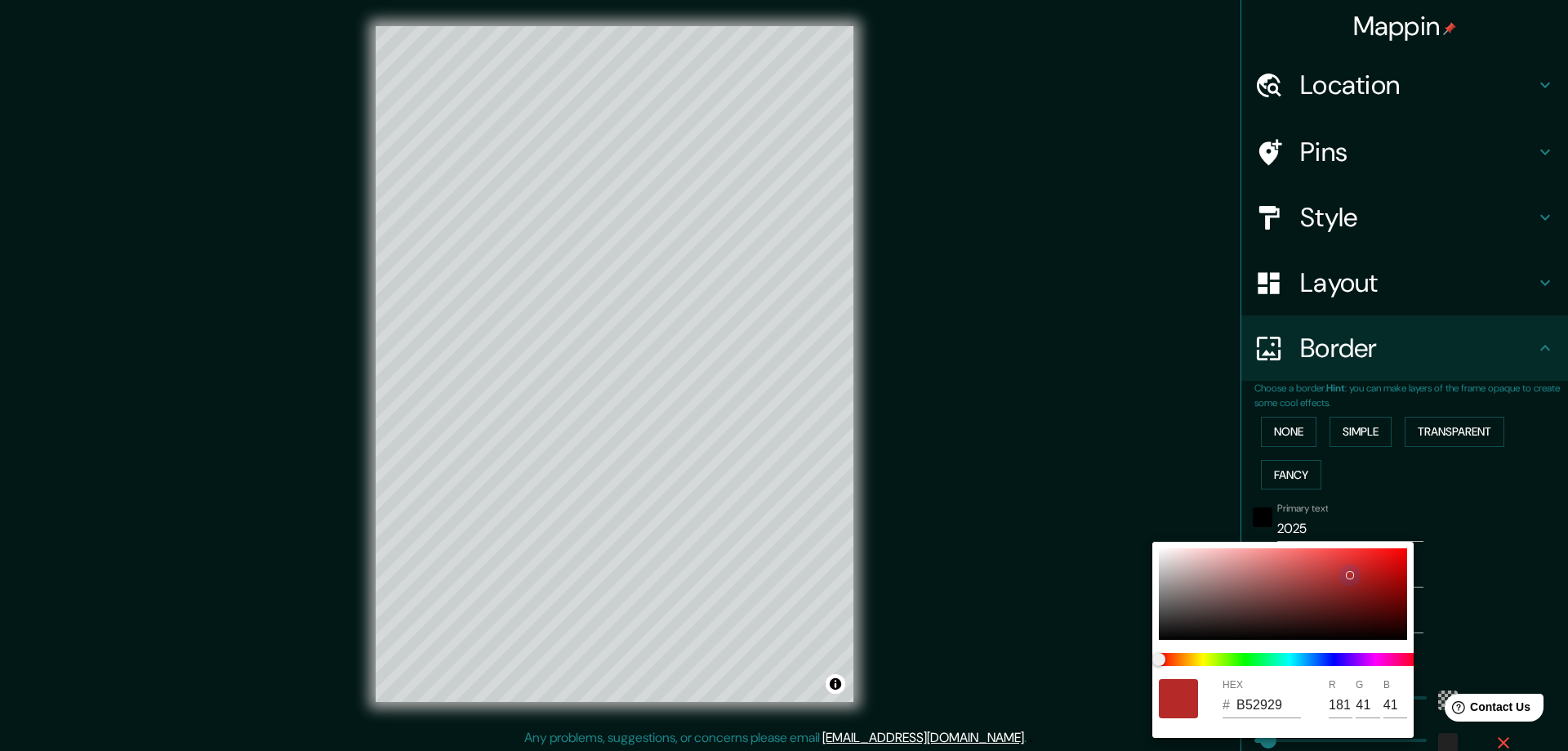
click at [1161, 551] on div at bounding box center [1283, 594] width 248 height 92
type input "281"
type input "47"
type input "F8F6F6"
type input "248"
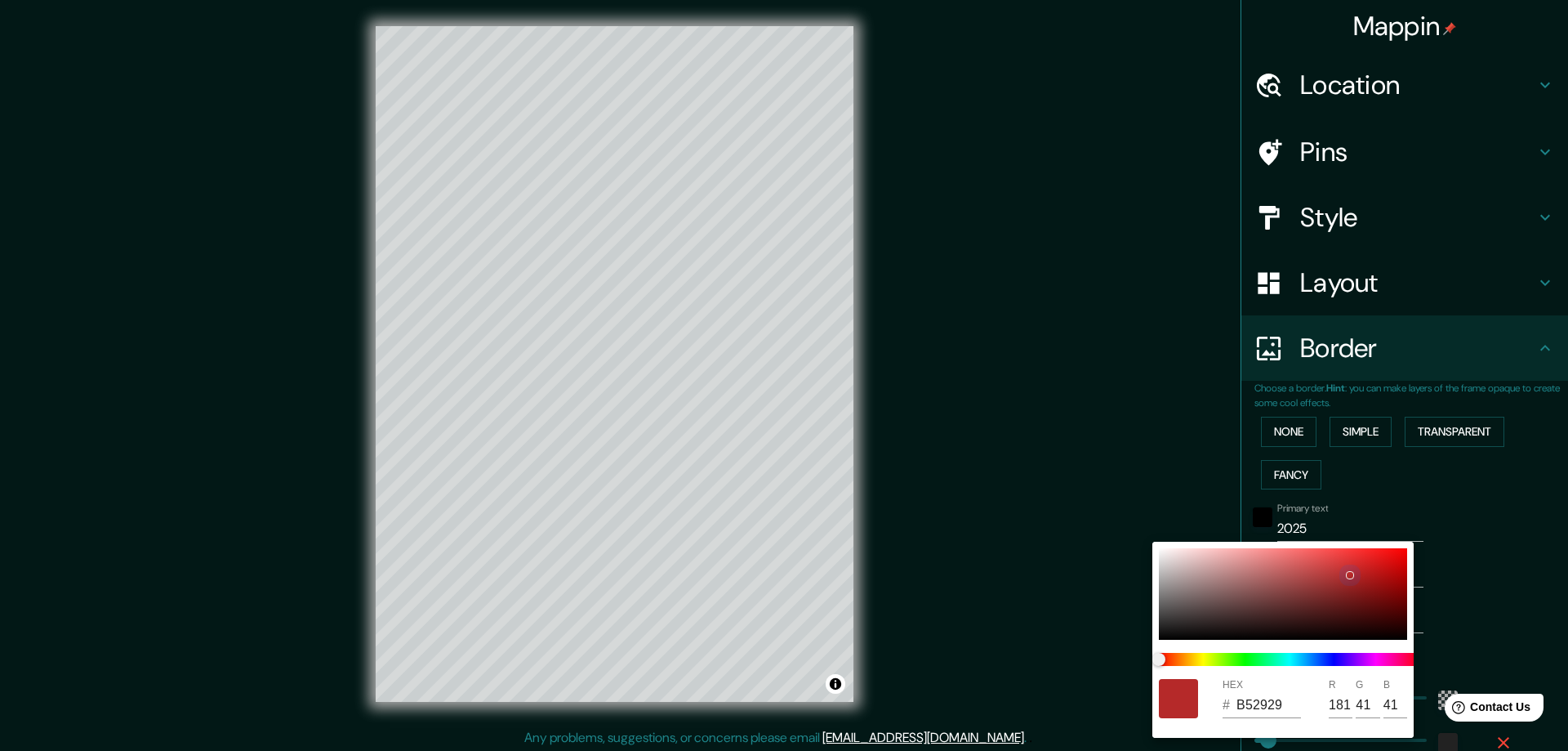
type input "246"
type input "281"
type input "47"
type input "FDFBFB"
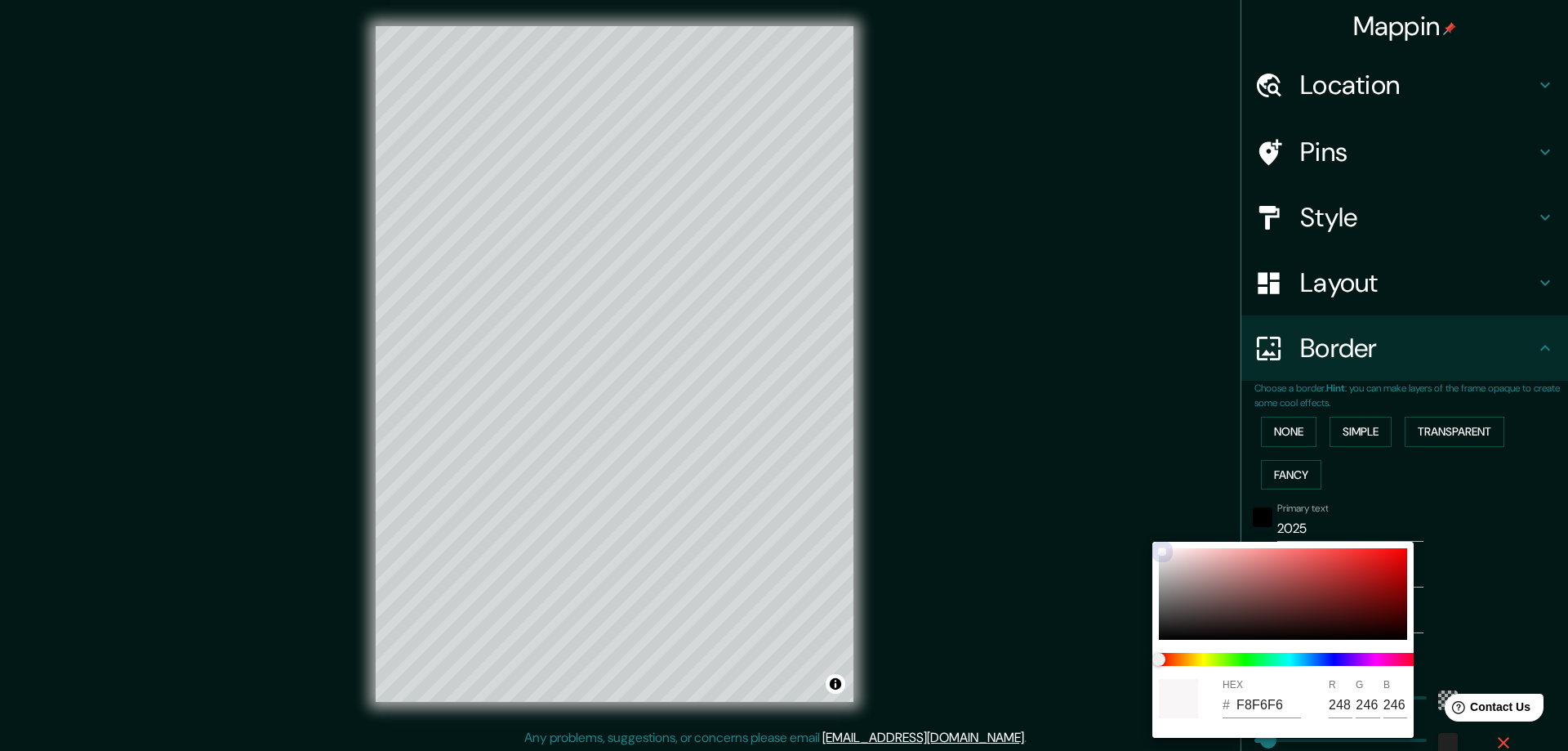
type input "253"
type input "251"
drag, startPoint x: 1161, startPoint y: 550, endPoint x: 1146, endPoint y: 545, distance: 15.8
click at [1146, 545] on div "HEX # FDFBFB R 253 G 251 B 251" at bounding box center [784, 376] width 1568 height 751
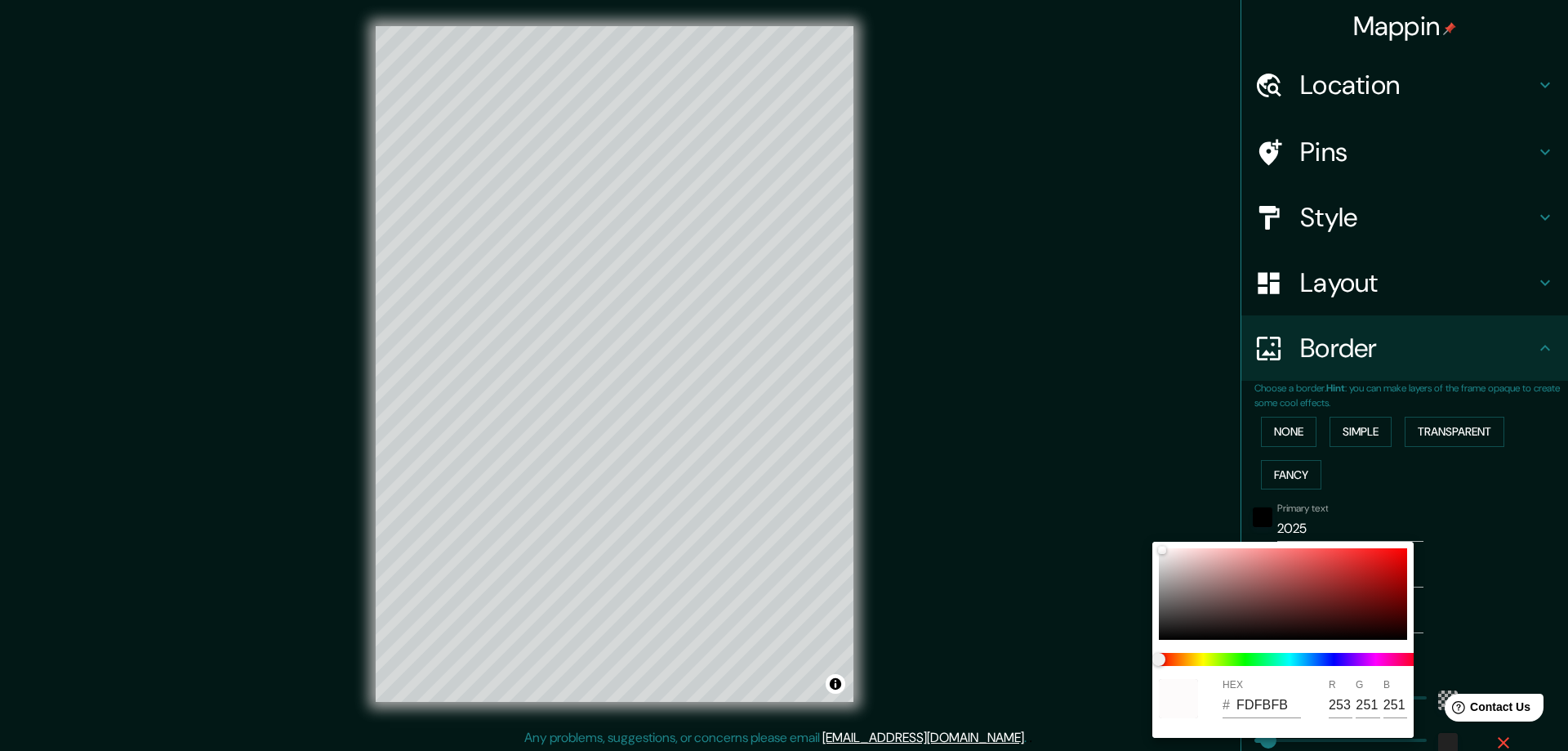
click at [1496, 587] on div at bounding box center [784, 376] width 1568 height 751
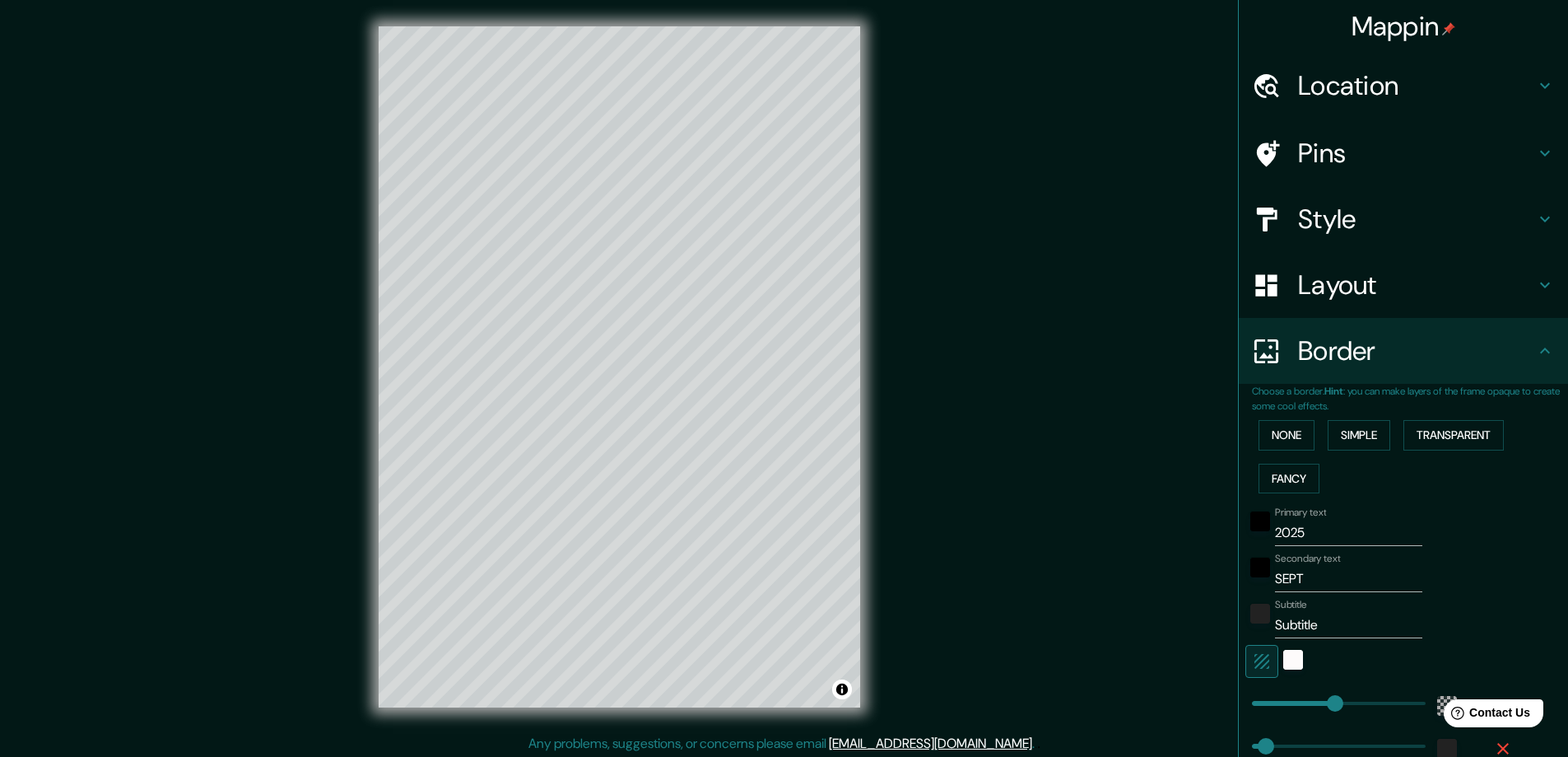
click at [1252, 661] on icon "button" at bounding box center [1261, 660] width 20 height 20
type input "281"
type input "47"
click at [1255, 662] on icon "button" at bounding box center [1261, 660] width 15 height 15
type input "281"
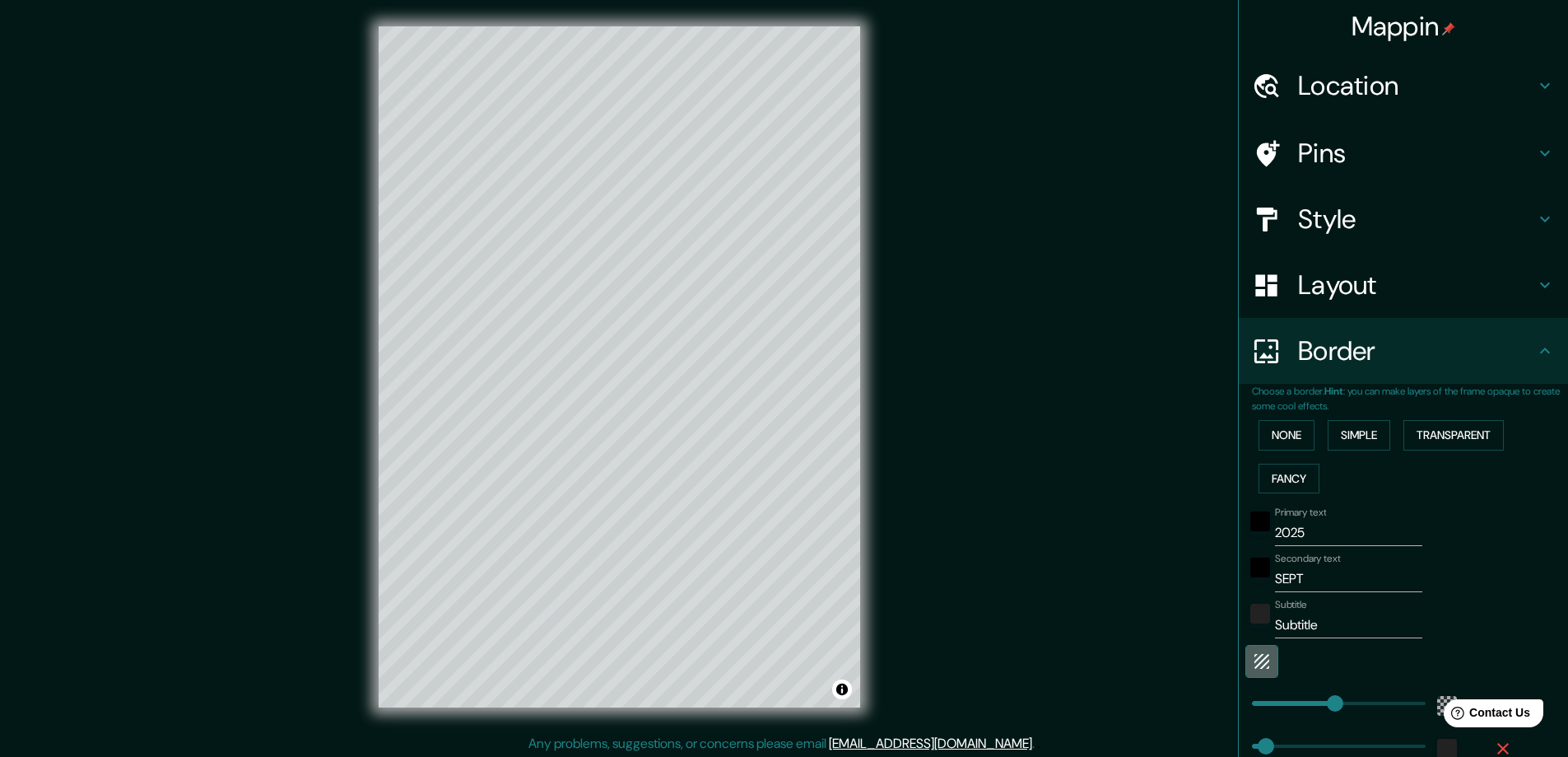
type input "47"
click at [1284, 663] on div "white" at bounding box center [1293, 659] width 20 height 20
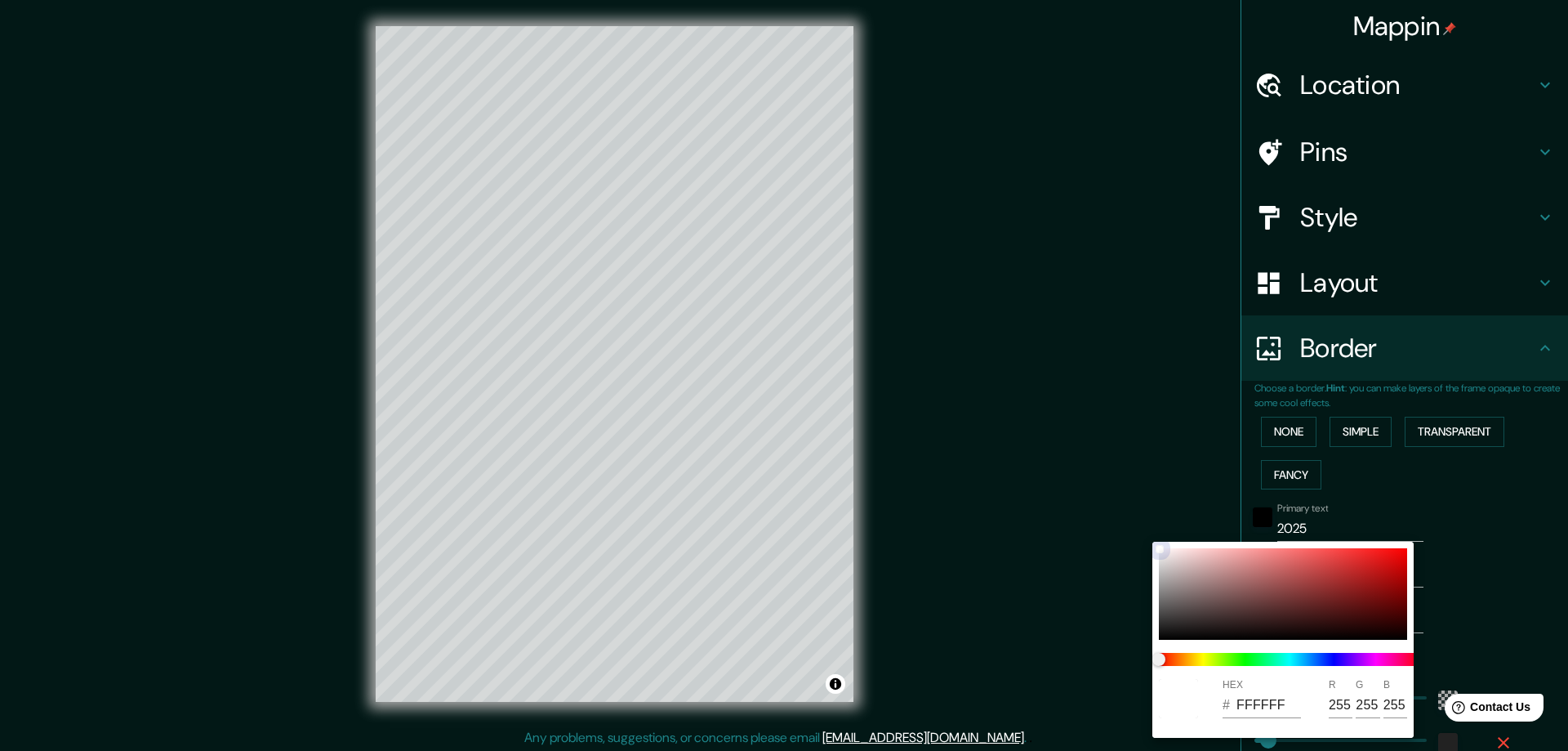
click at [1160, 576] on div at bounding box center [1283, 594] width 248 height 92
type input "281"
type input "47"
type input "B3B3B3"
type input "179"
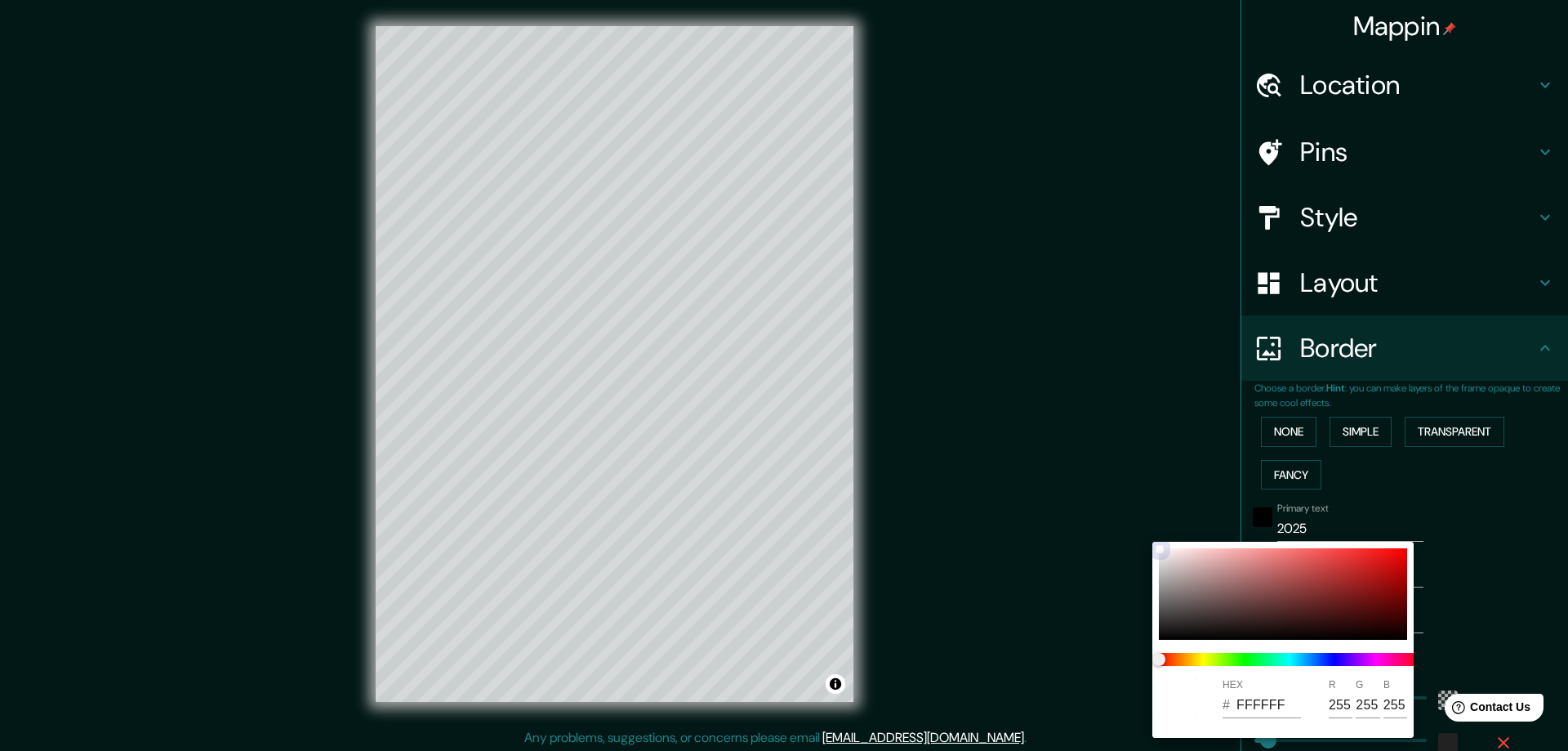
type input "179"
click at [1162, 564] on div at bounding box center [1283, 594] width 248 height 92
type input "281"
type input "47"
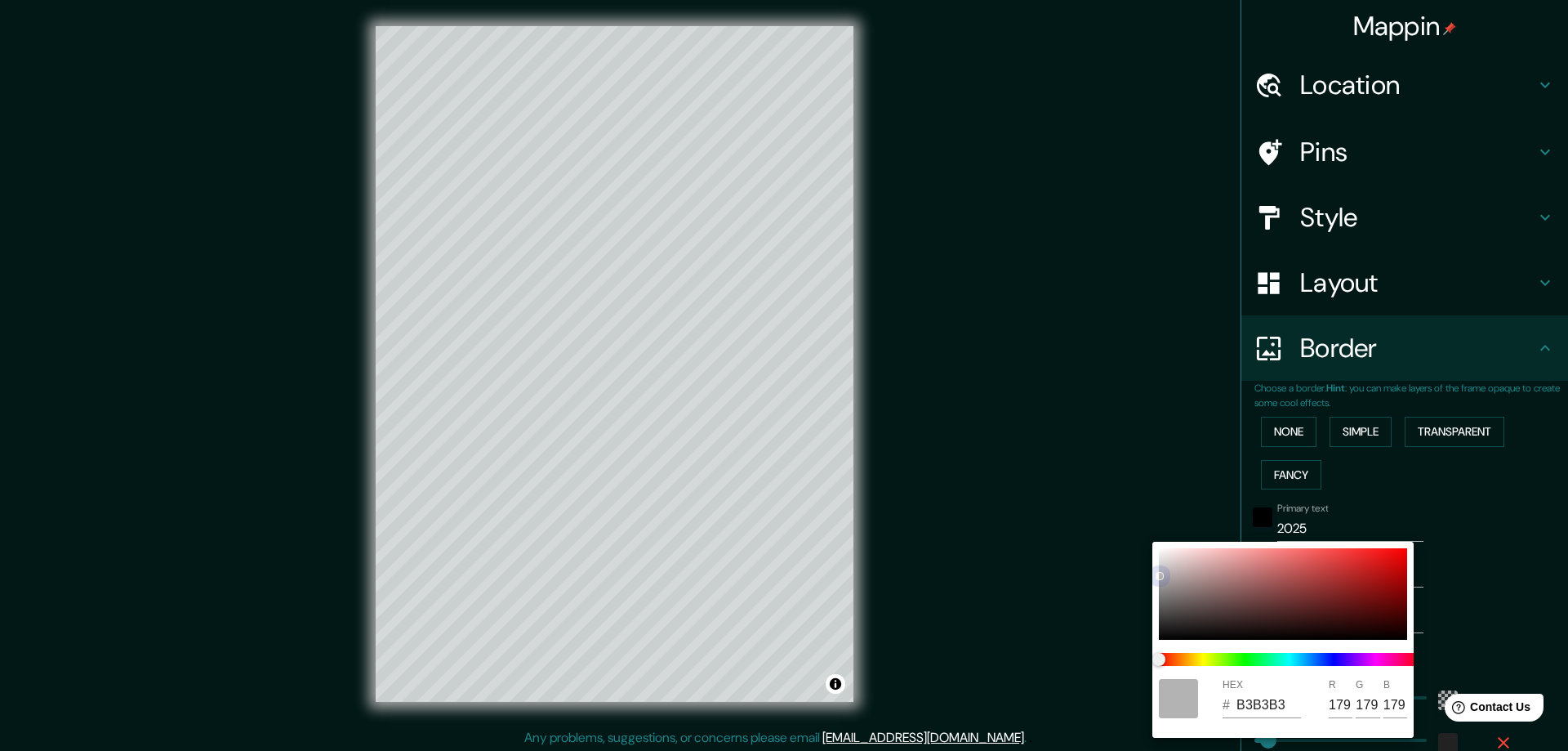
type input "D3D1D1"
type input "211"
type input "209"
click at [1495, 569] on div at bounding box center [784, 376] width 1568 height 751
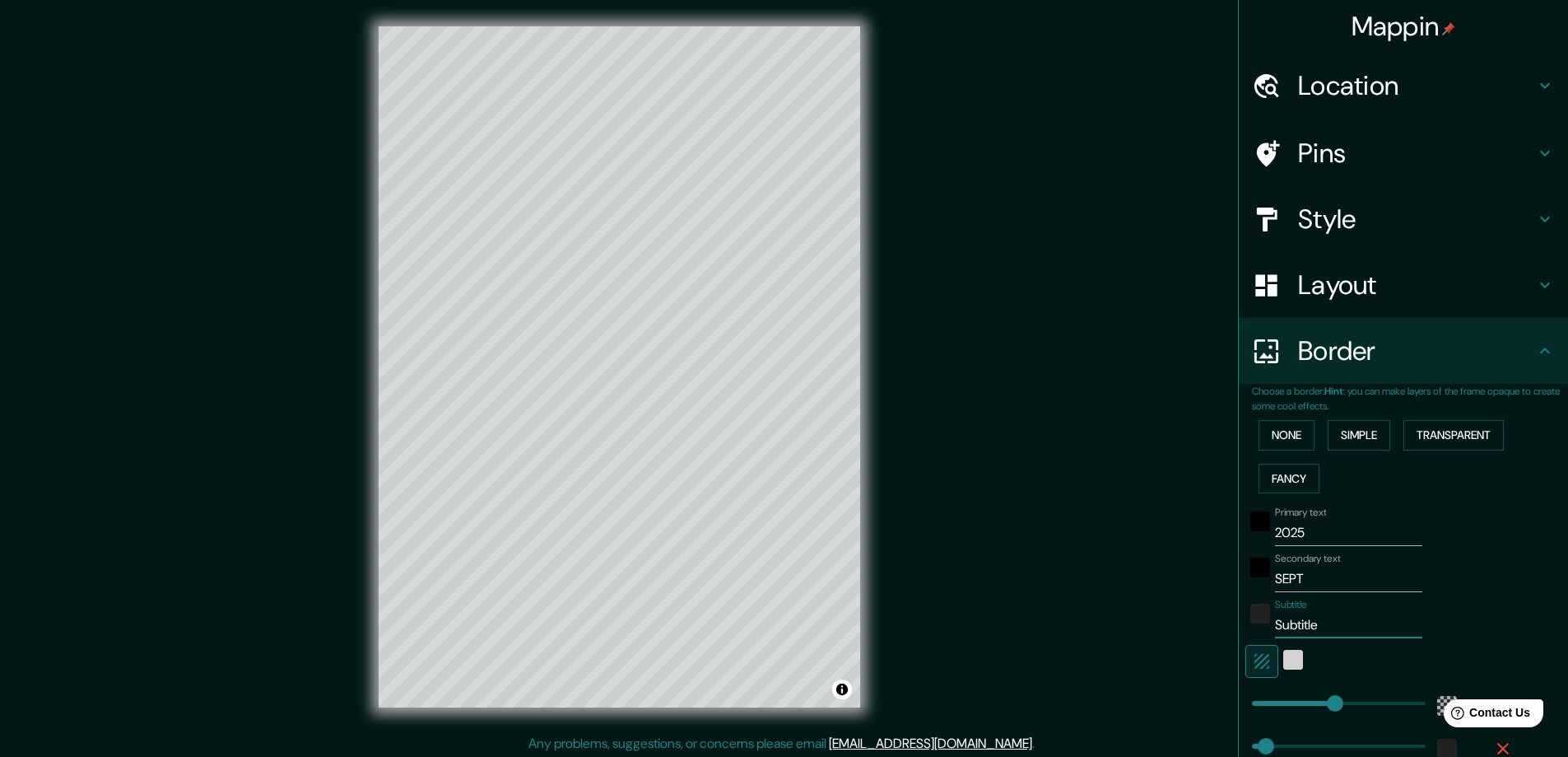
drag, startPoint x: 1319, startPoint y: 620, endPoint x: 1258, endPoint y: 626, distance: 61.3
click at [1258, 626] on div "Subtitle Subtitle" at bounding box center [1380, 619] width 270 height 39
type input "D"
type input "281"
type input "47"
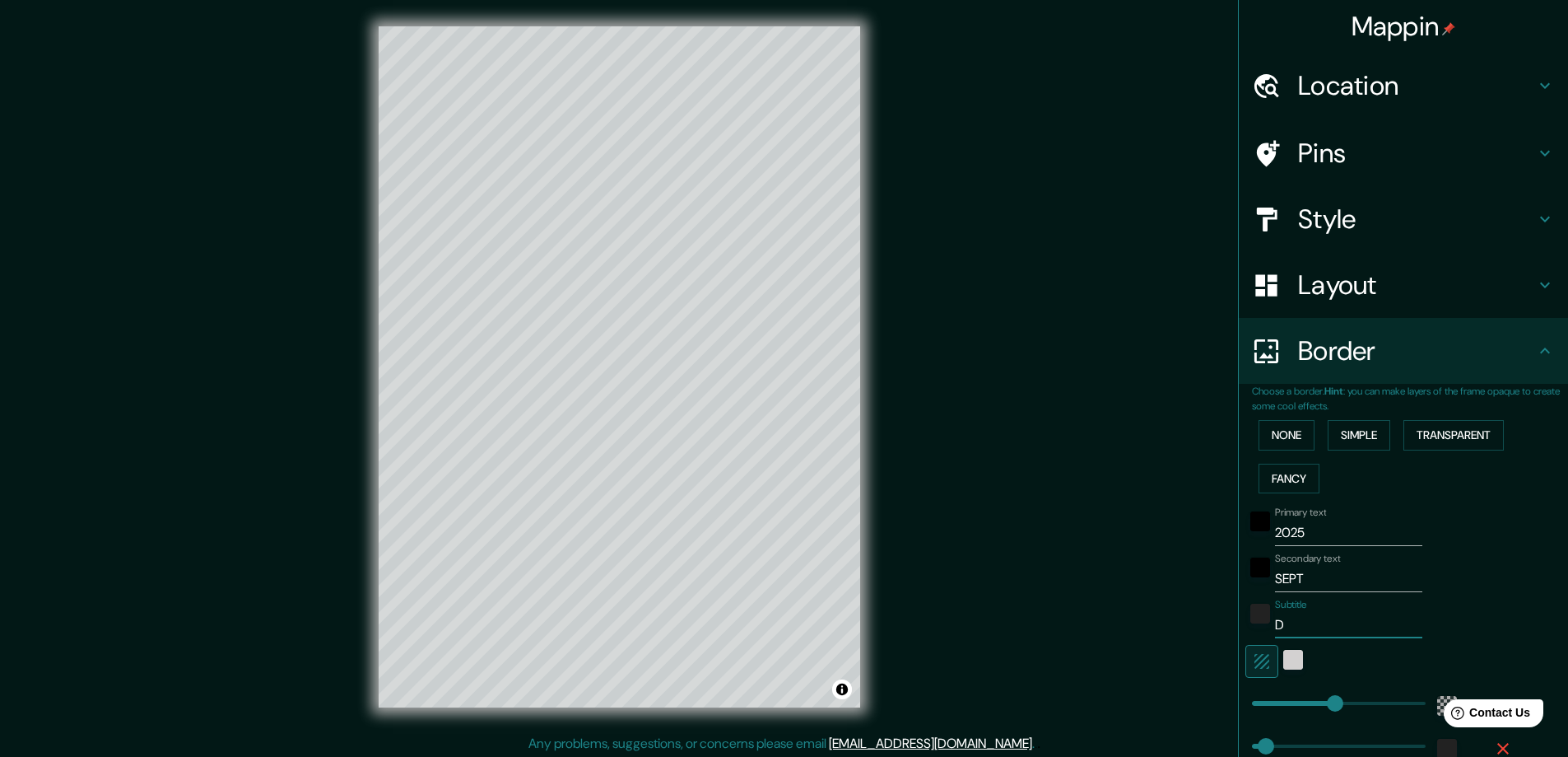
type input "DP"
type input "281"
type input "47"
type input "DPU"
type input "281"
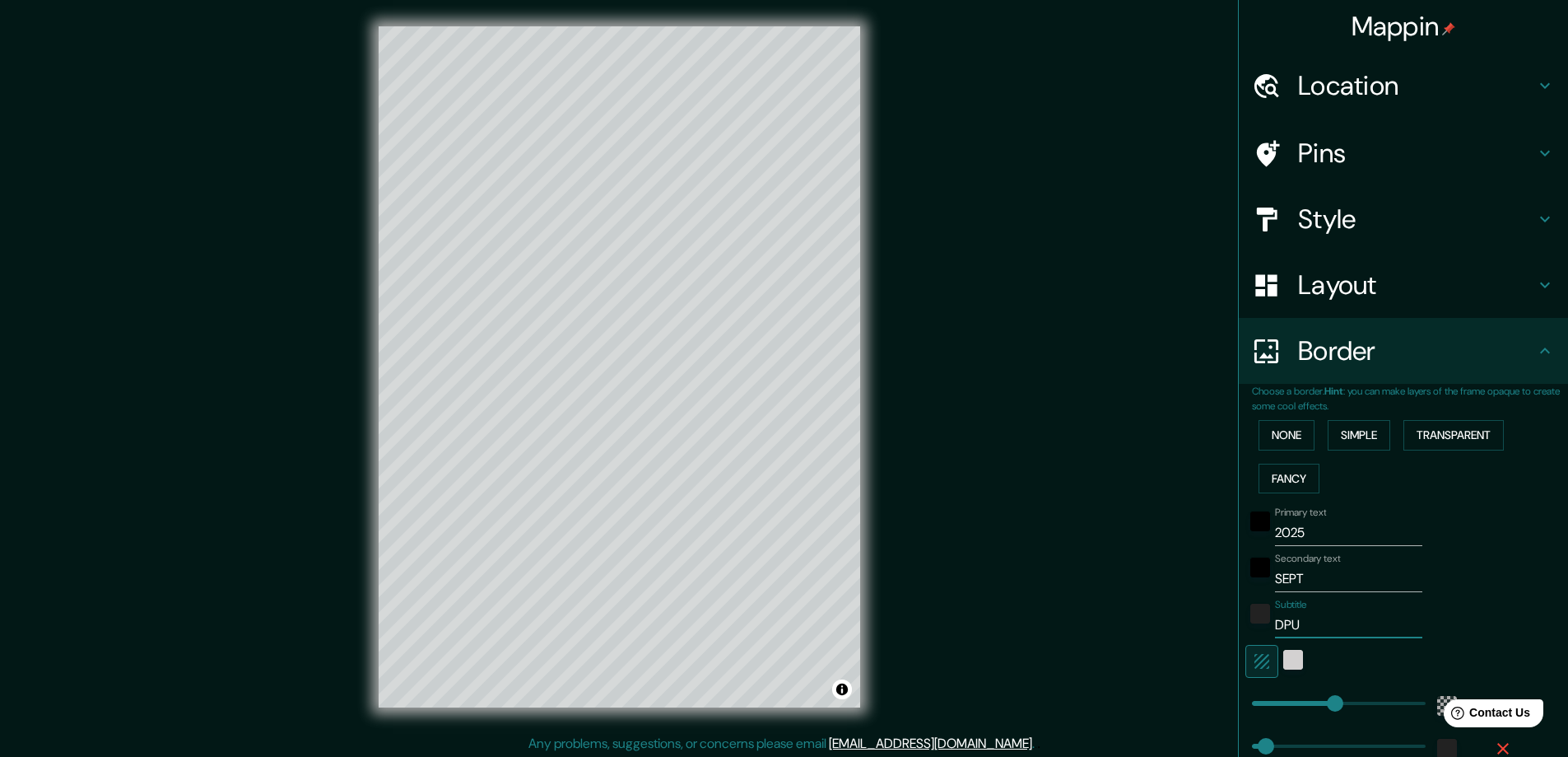
type input "47"
type input "DPUR"
type input "281"
type input "47"
type input "DPU"
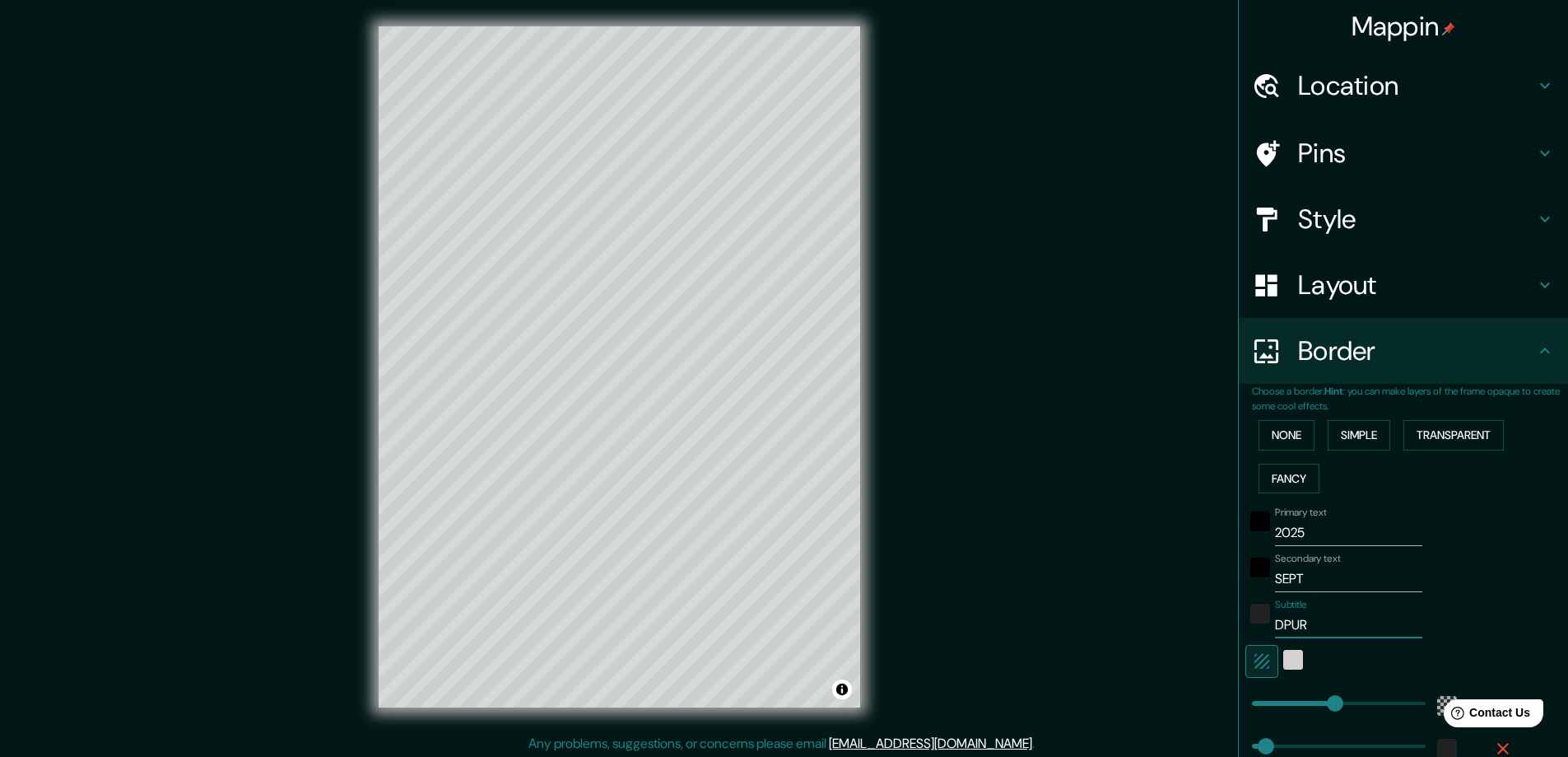
type input "281"
type input "47"
type input "D"
type input "281"
type input "47"
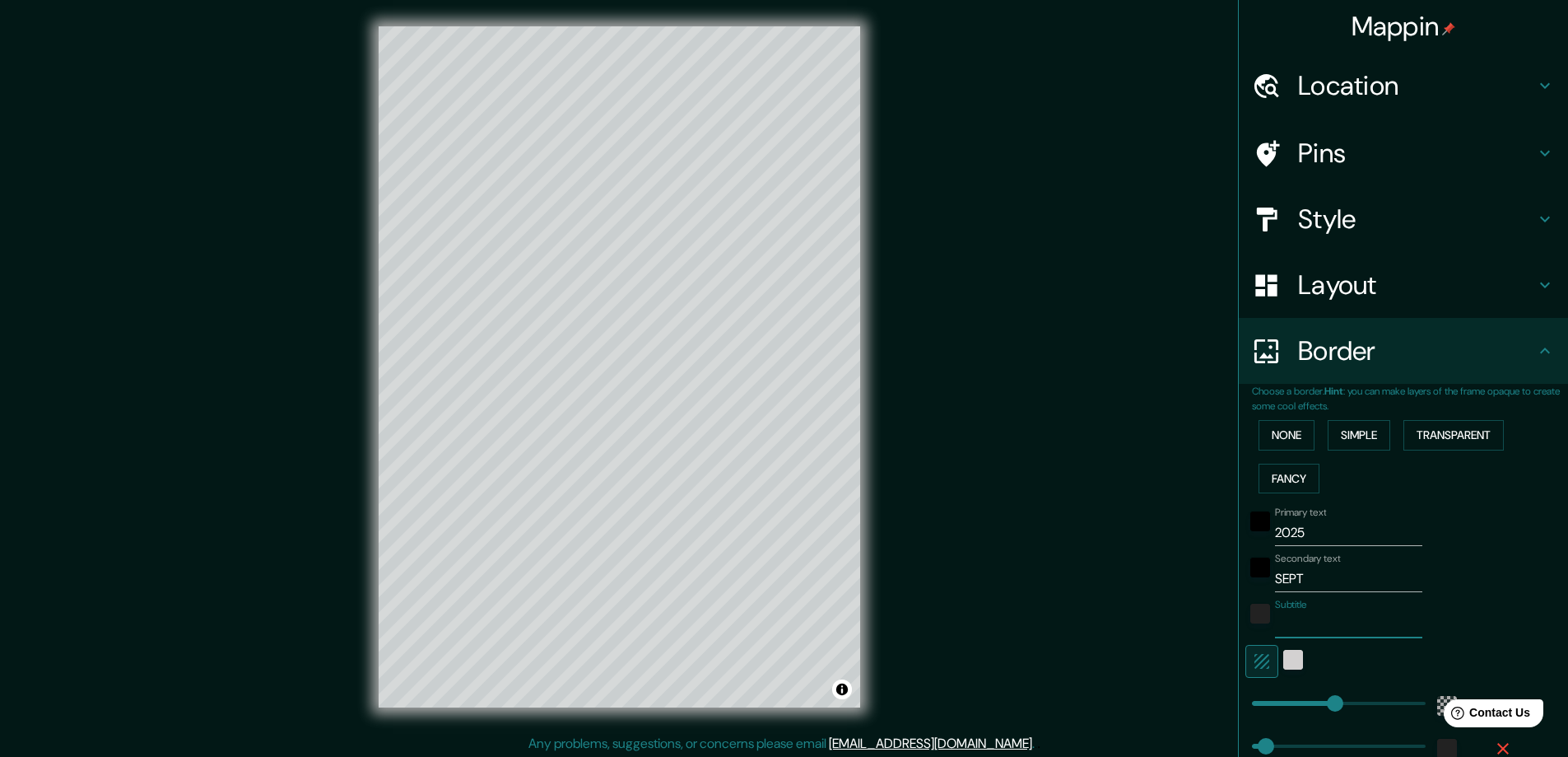
type input "F"
type input "281"
type input "47"
type input "FO"
type input "281"
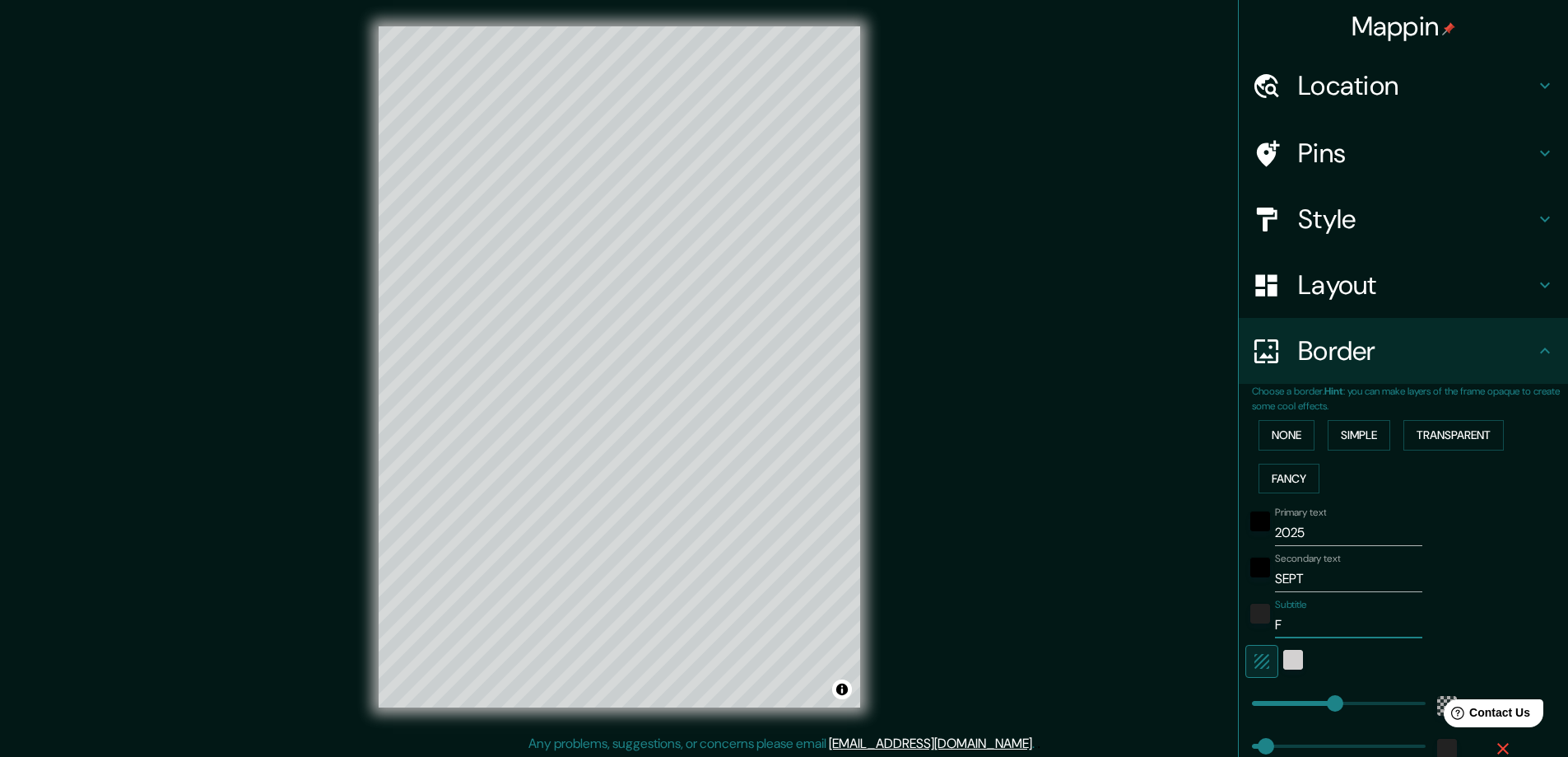
type input "47"
type input "FOU"
type input "281"
type input "47"
type input "FOUR"
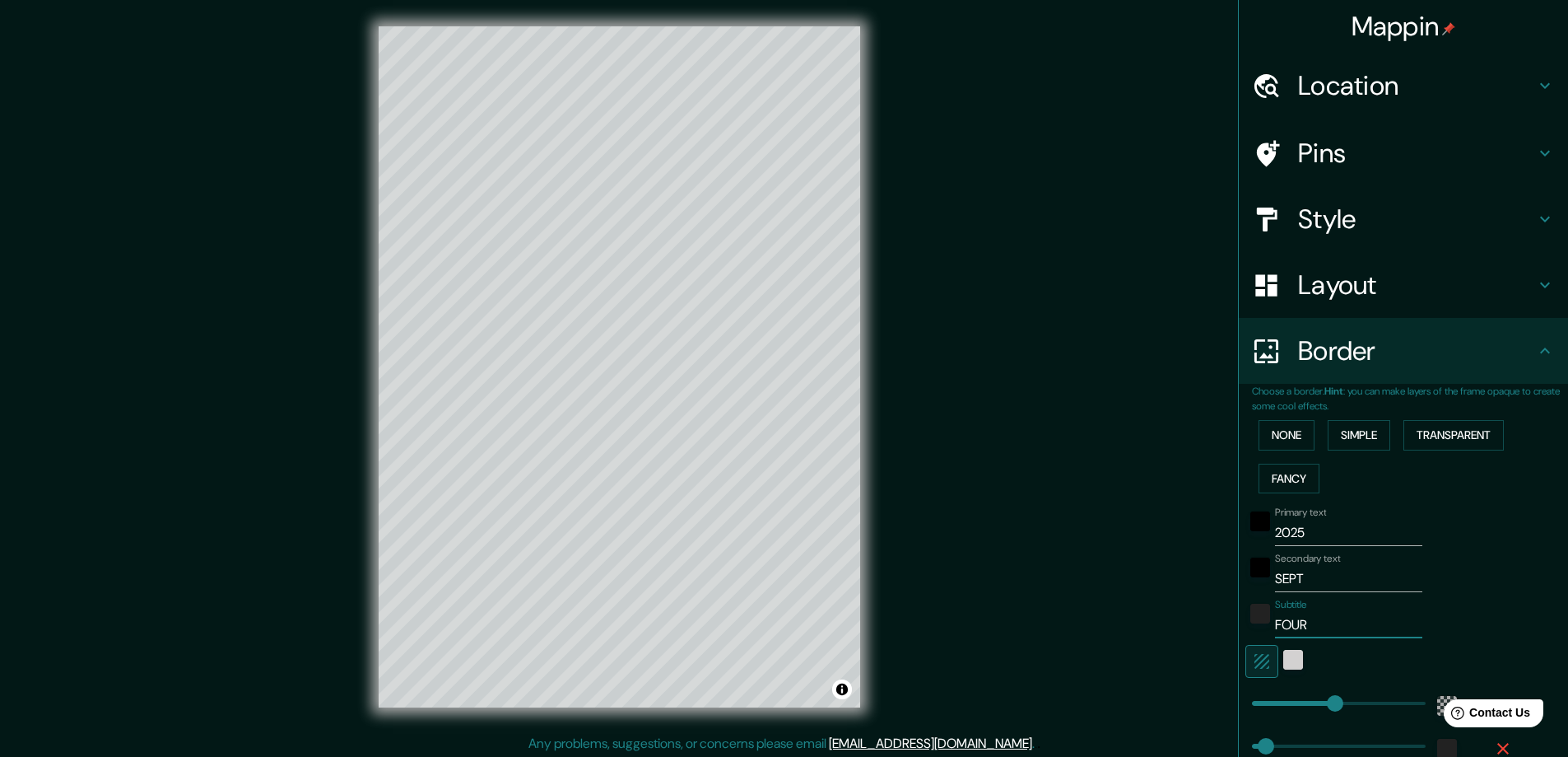
type input "281"
type input "47"
type input "FOUR"
click at [1470, 566] on div "Secondary text SEPT" at bounding box center [1380, 572] width 270 height 39
click at [1421, 437] on button "Transparent" at bounding box center [1454, 436] width 101 height 31
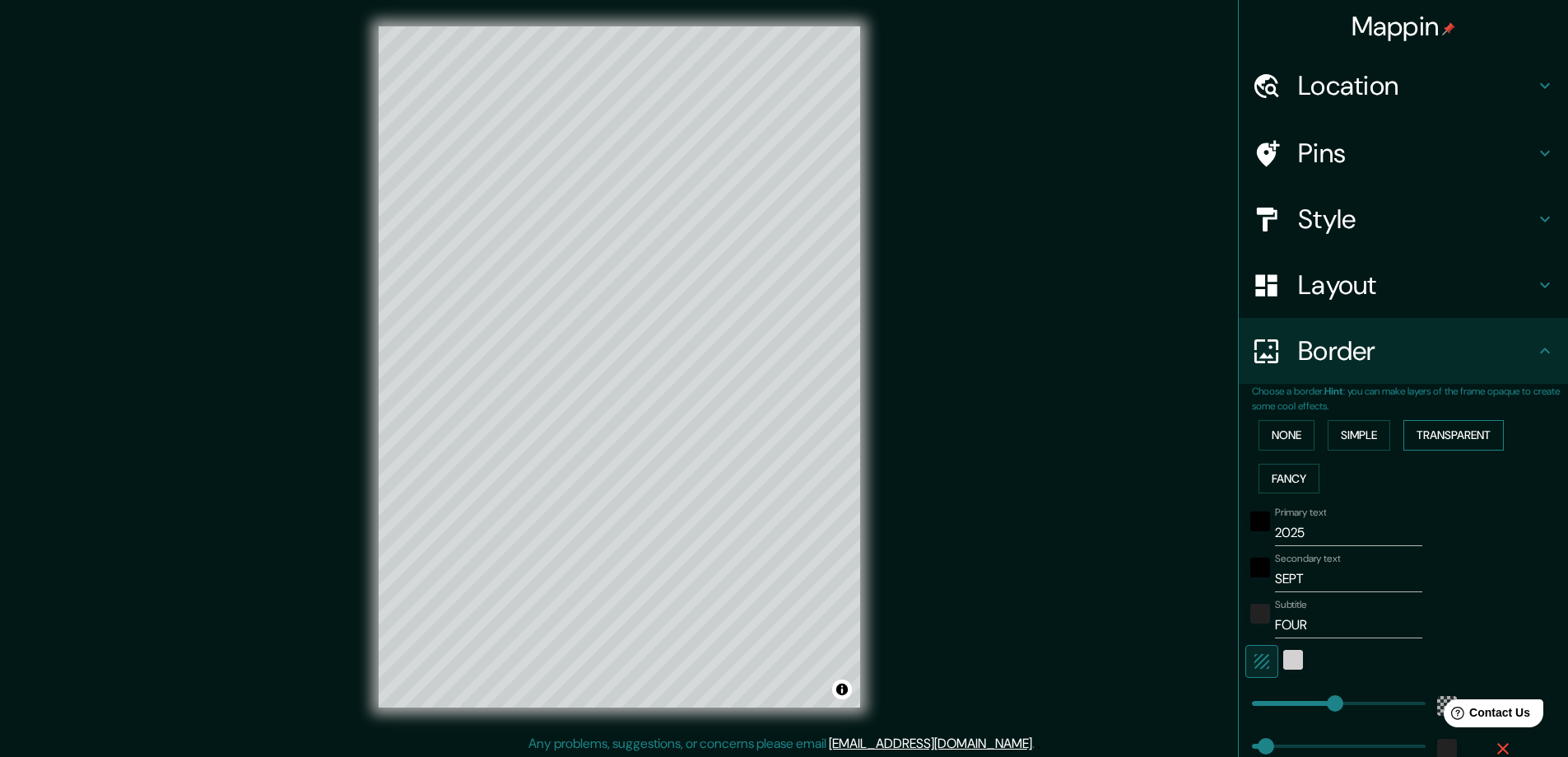
type input "281"
type input "47"
click at [1354, 443] on button "Simple" at bounding box center [1359, 436] width 62 height 31
click at [1419, 432] on button "Transparent" at bounding box center [1454, 436] width 101 height 31
click at [1326, 534] on input "Primary" at bounding box center [1349, 532] width 148 height 26
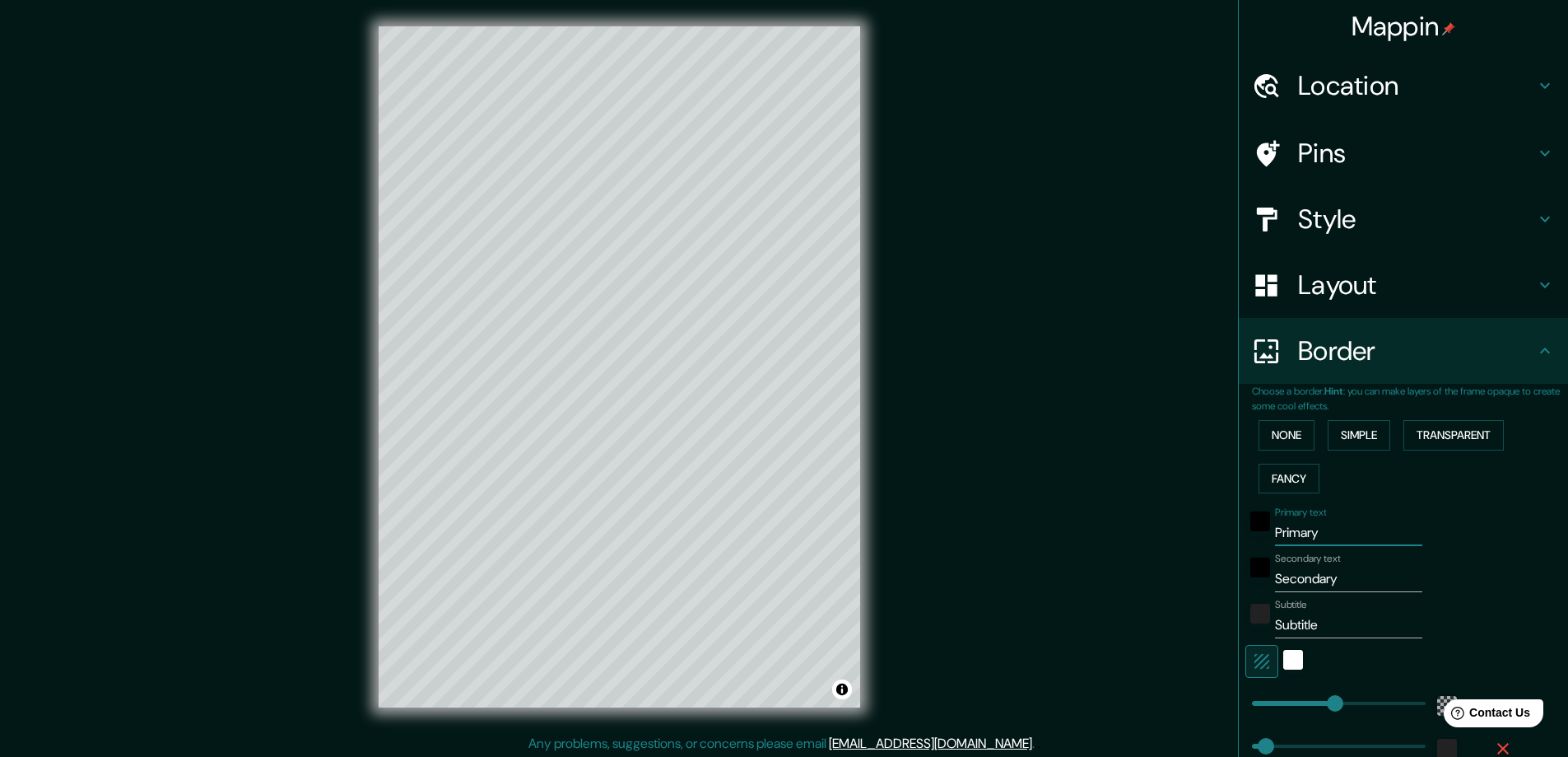
drag, startPoint x: 1352, startPoint y: 533, endPoint x: 1244, endPoint y: 535, distance: 108.0
click at [1245, 535] on div "Primary text Primary" at bounding box center [1380, 526] width 270 height 39
type input "M"
type input "281"
type input "47"
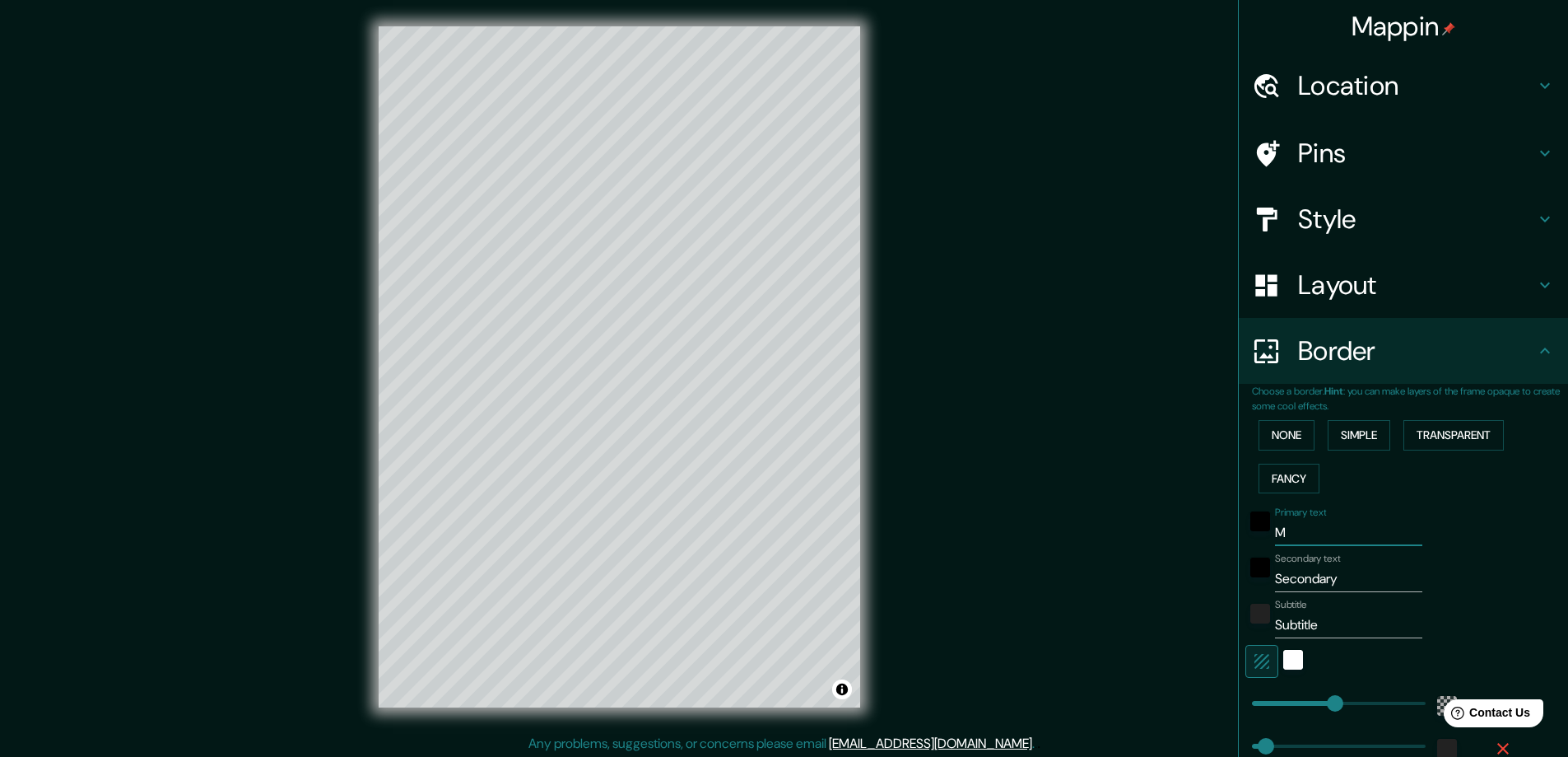
type input "ME"
type input "281"
type input "47"
type input "MED"
type input "281"
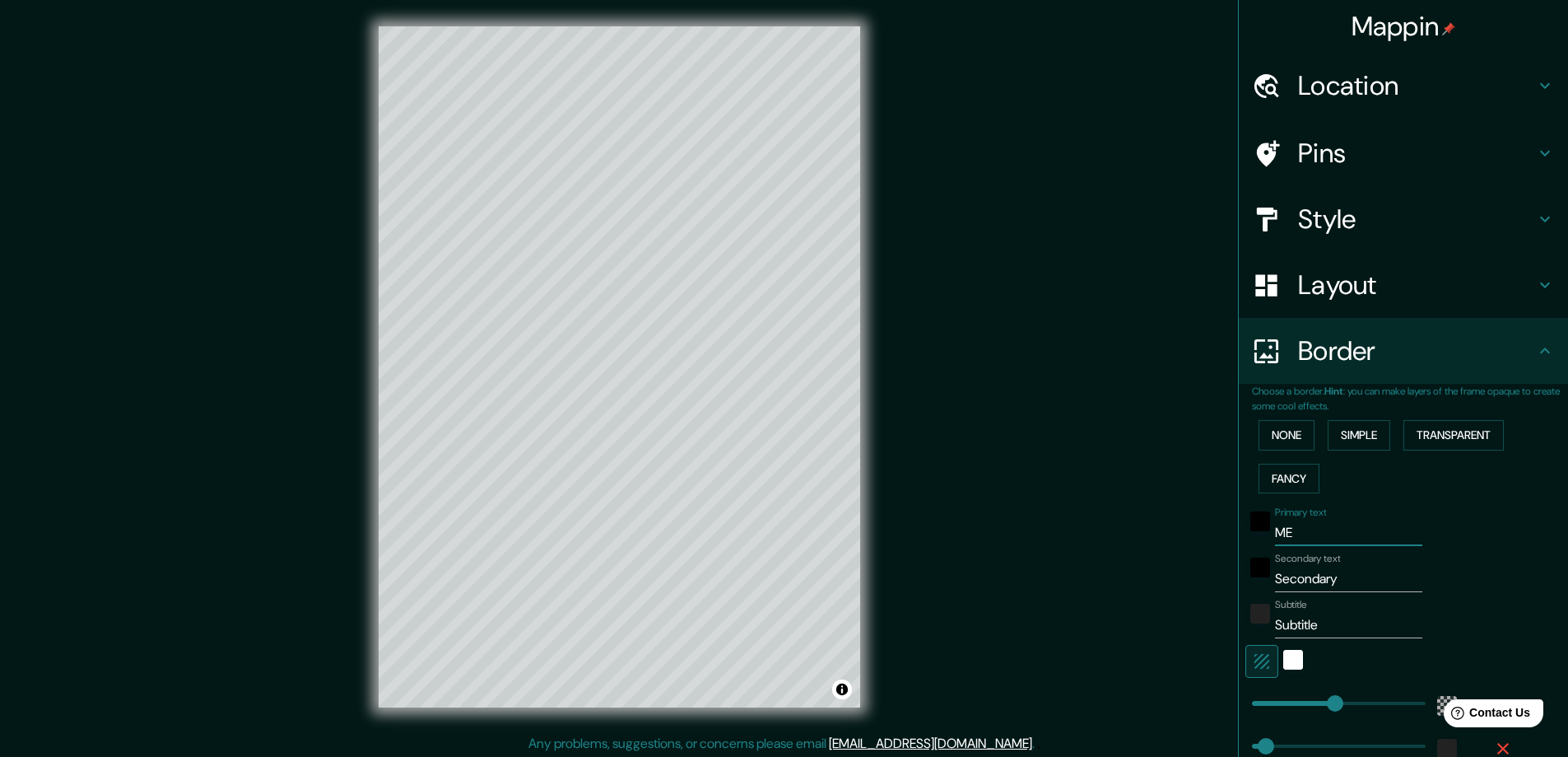
type input "47"
type input "MEDE"
type input "281"
type input "47"
type input "MEDEL"
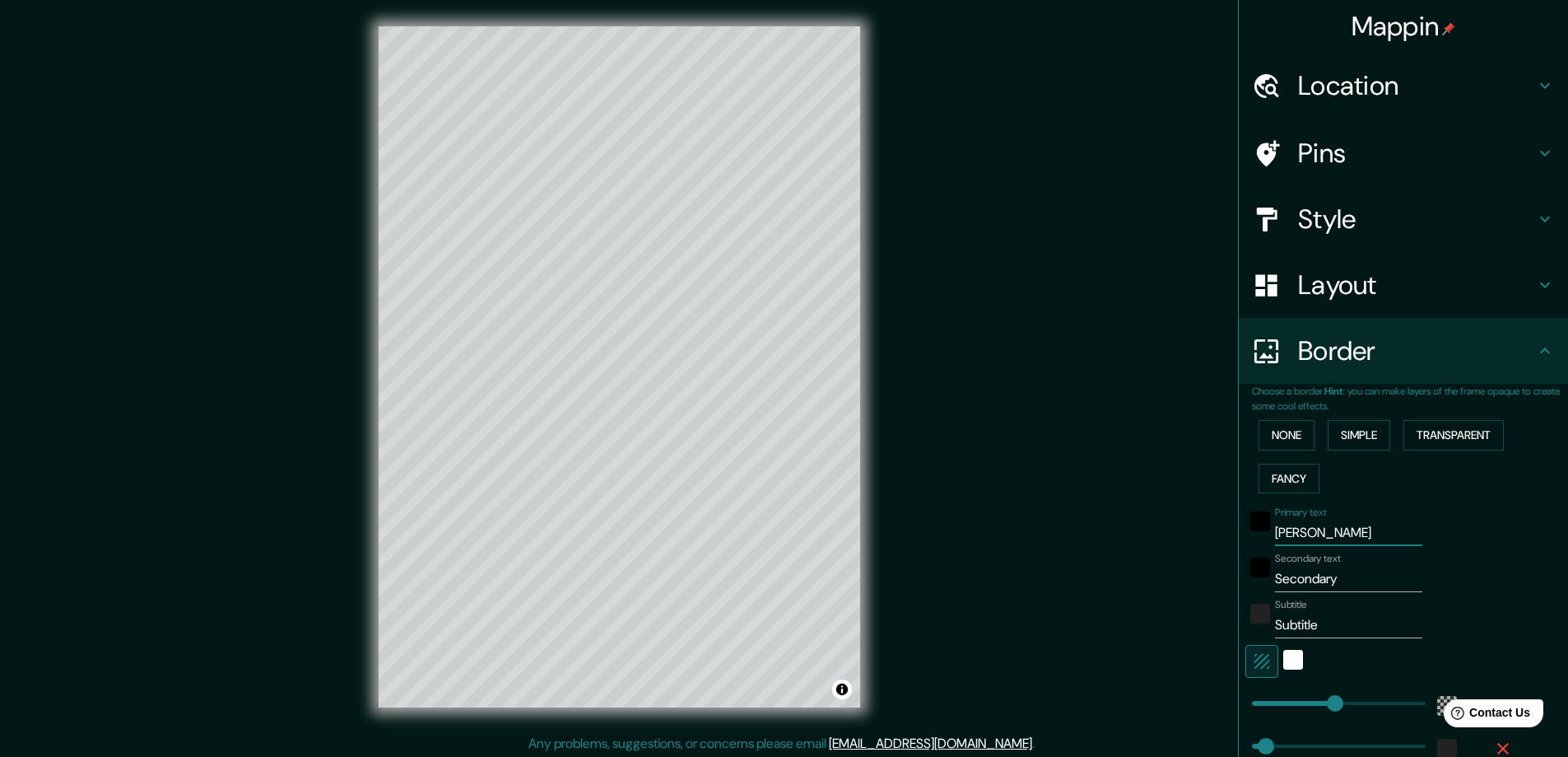
type input "281"
type input "47"
type input "MEDELL"
type input "281"
type input "47"
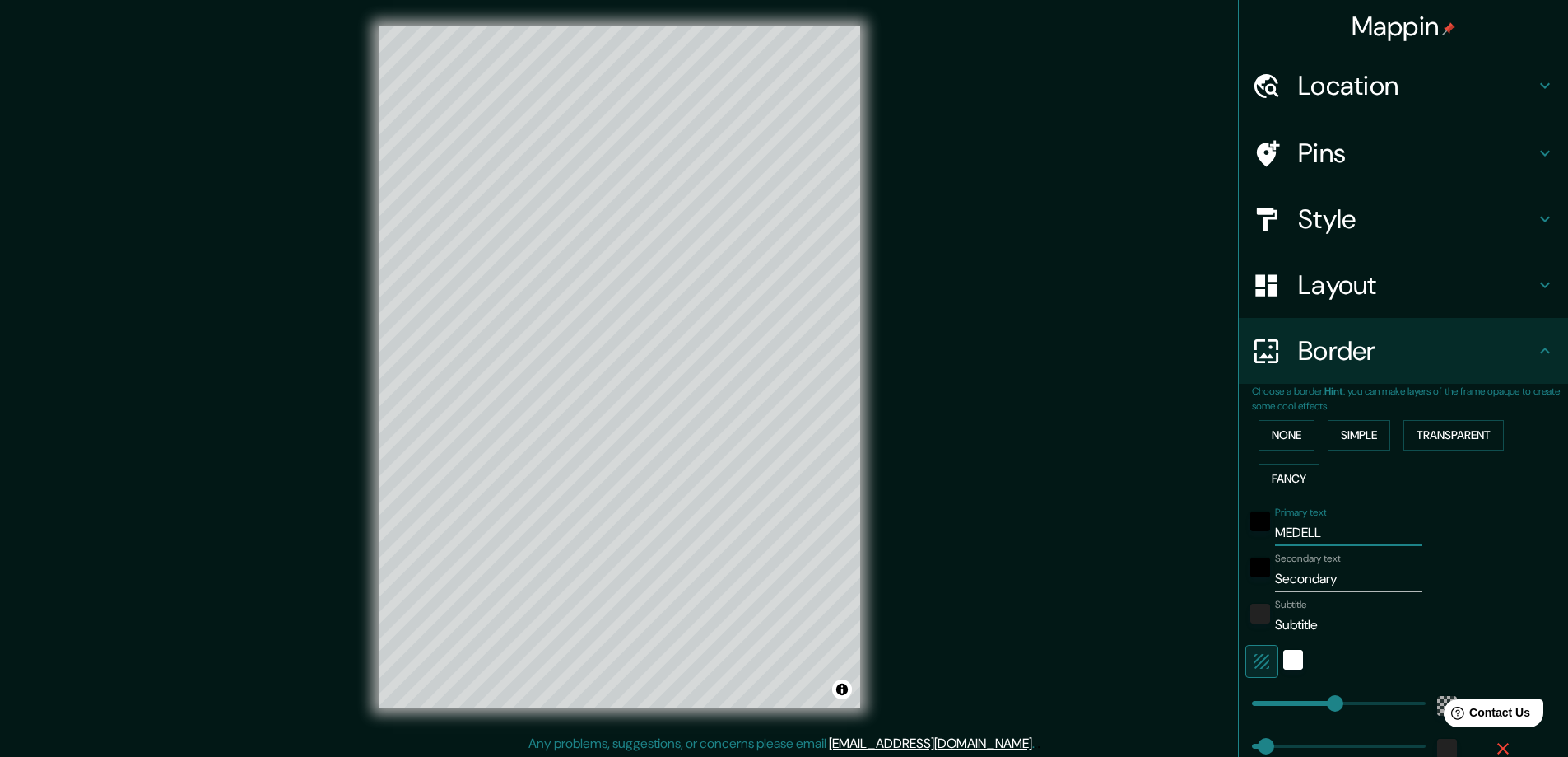
type input "MEDELLI"
type input "281"
type input "47"
type input "MEDELLIN"
type input "281"
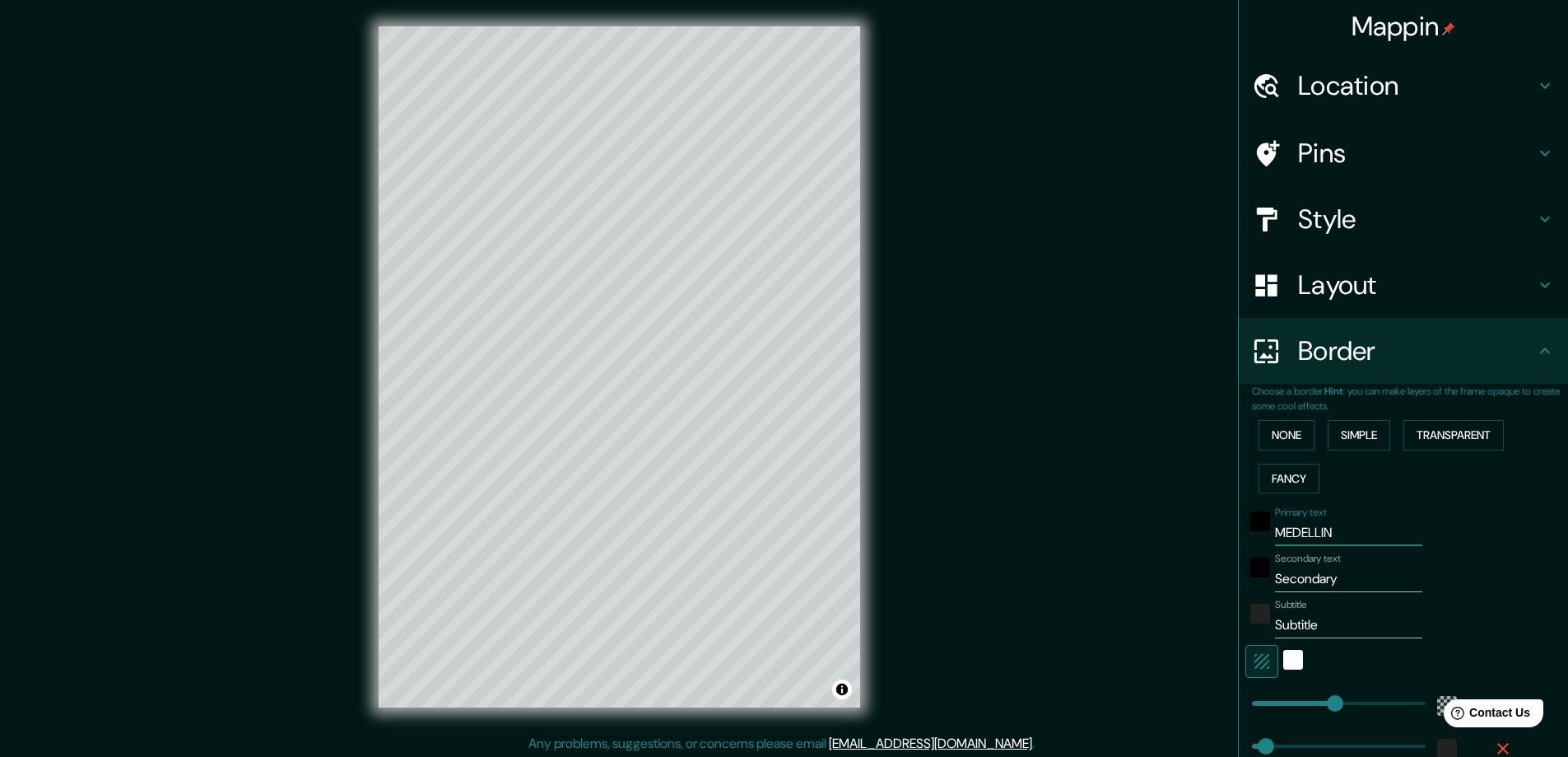
type input "47"
type input "MEDELLIN"
drag, startPoint x: 1337, startPoint y: 583, endPoint x: 1226, endPoint y: 585, distance: 111.0
click at [1238, 585] on div "Mappin Location Medellín, Antioquia, Colombia Pins Style Layout Border Choose a…" at bounding box center [1403, 378] width 330 height 757
type input "S"
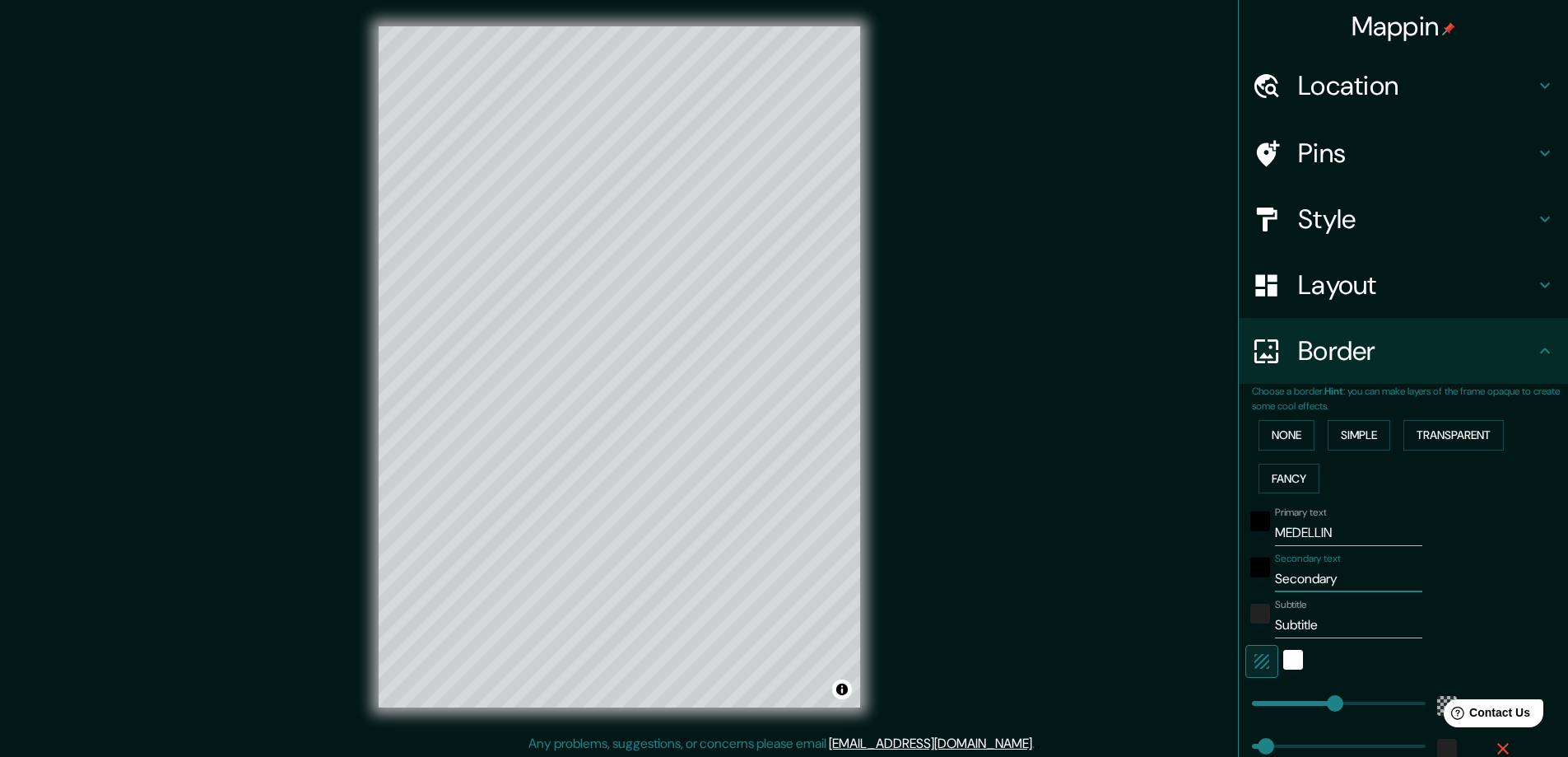
type input "281"
drag, startPoint x: 1324, startPoint y: 619, endPoint x: 1261, endPoint y: 628, distance: 63.6
click at [1261, 628] on div "Subtitle Subtitle" at bounding box center [1380, 619] width 270 height 39
click at [1523, 540] on div "Primary text MEDELLIN Secondary text SEPT Subtitle 2025 Add frame layer" at bounding box center [1410, 650] width 316 height 301
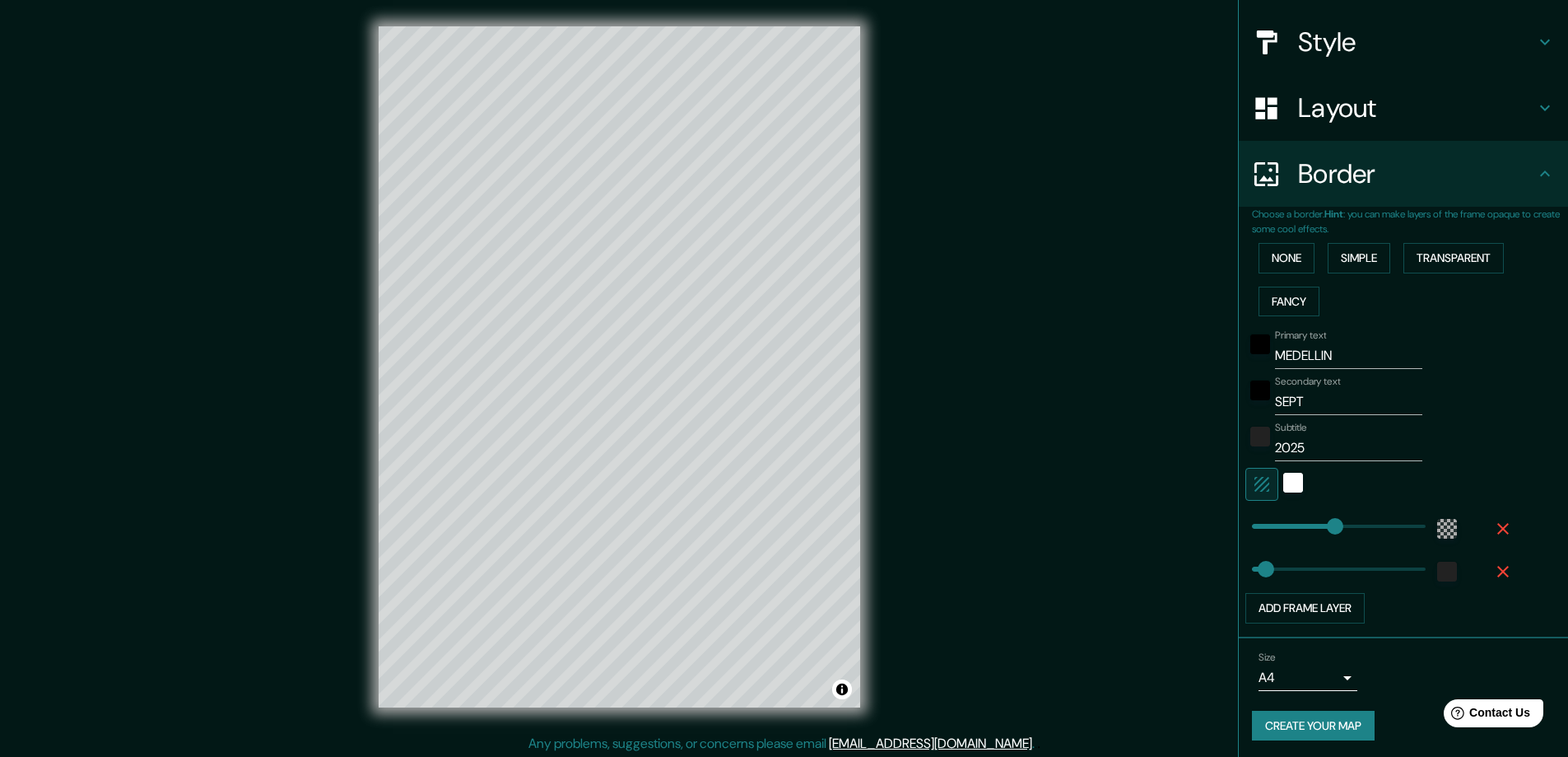
scroll to position [180, 0]
click at [1274, 721] on button "Create your map" at bounding box center [1313, 723] width 123 height 31
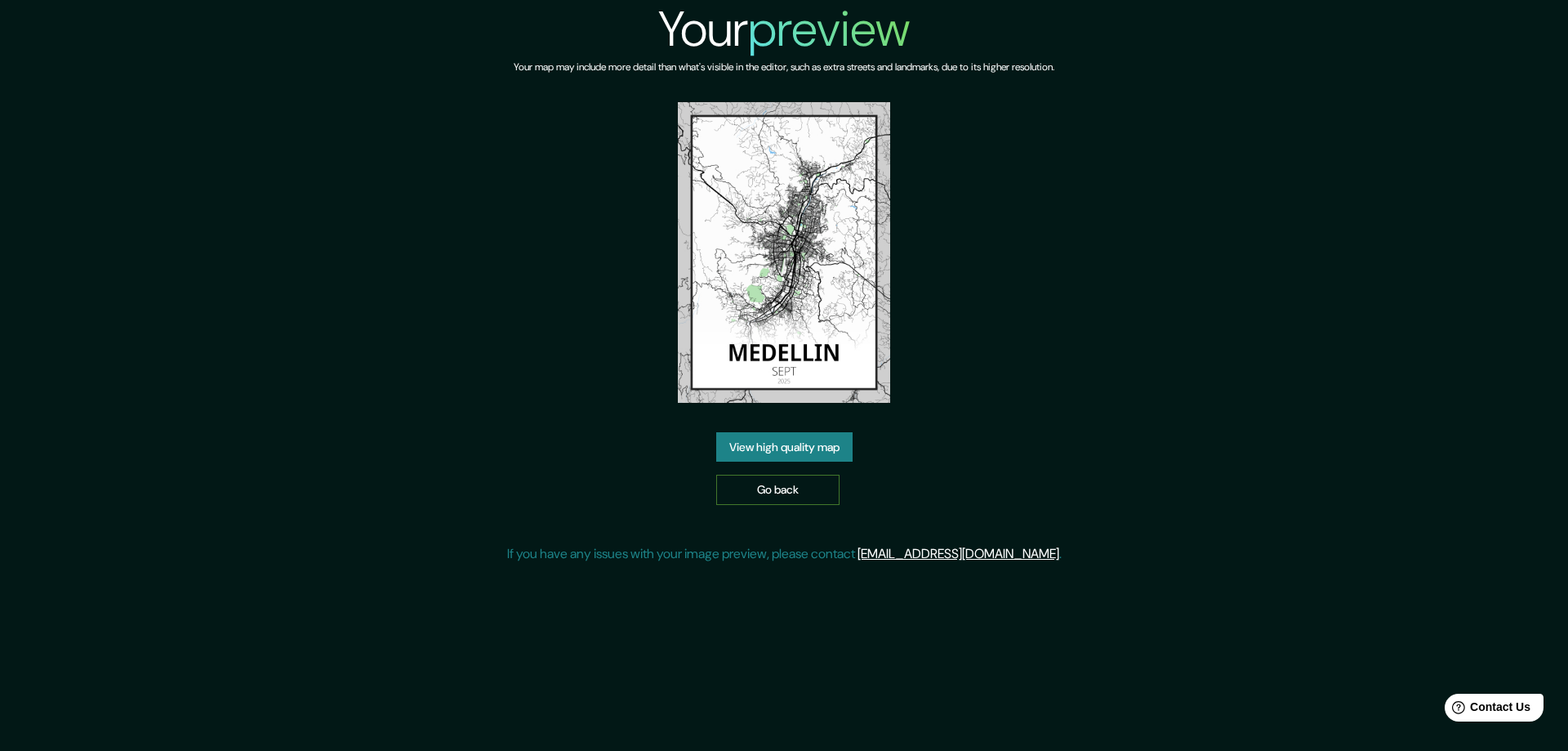
click at [777, 498] on link "Go back" at bounding box center [778, 490] width 124 height 31
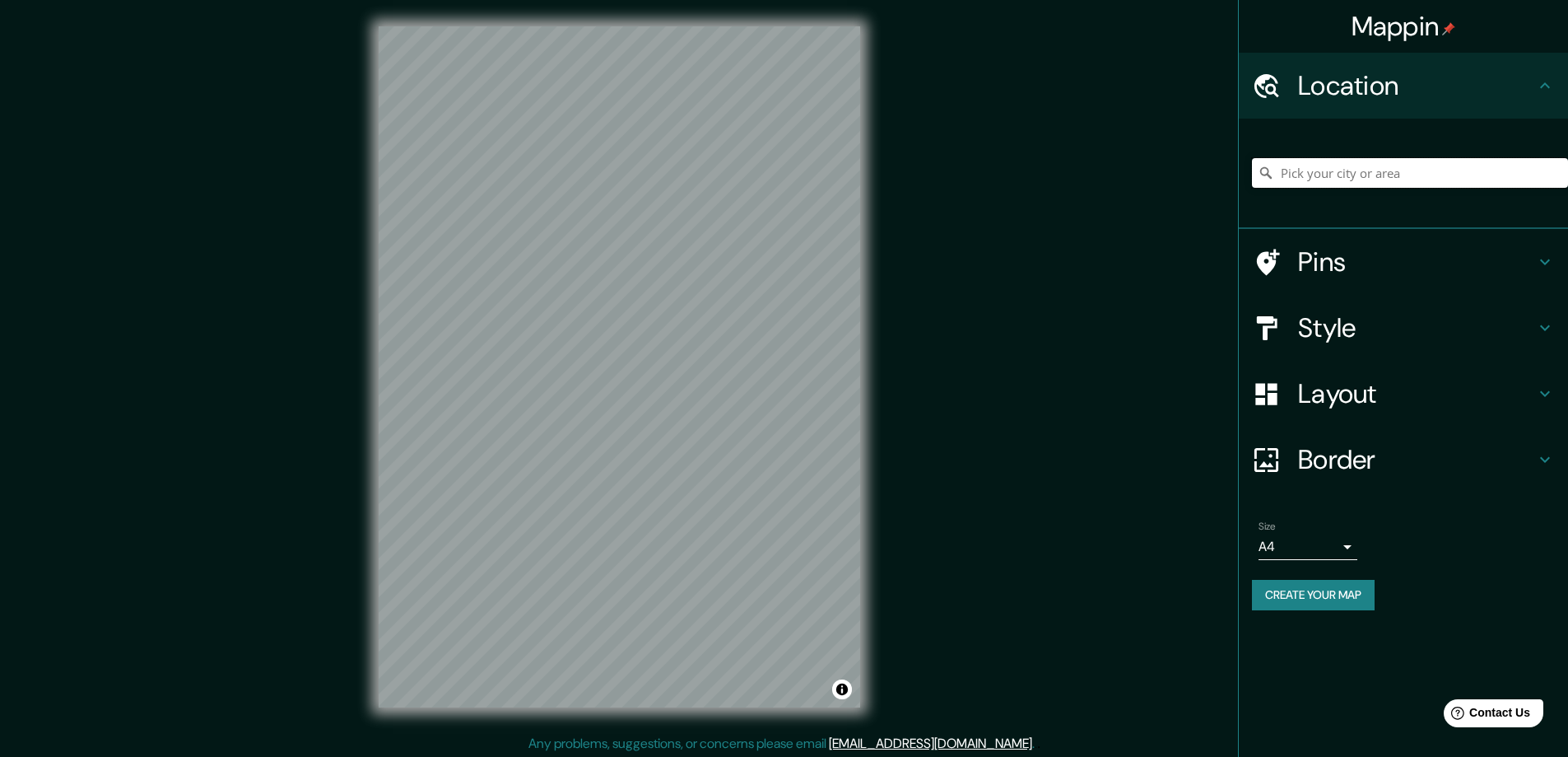
click at [1379, 167] on input "Pick your city or area" at bounding box center [1410, 173] width 316 height 30
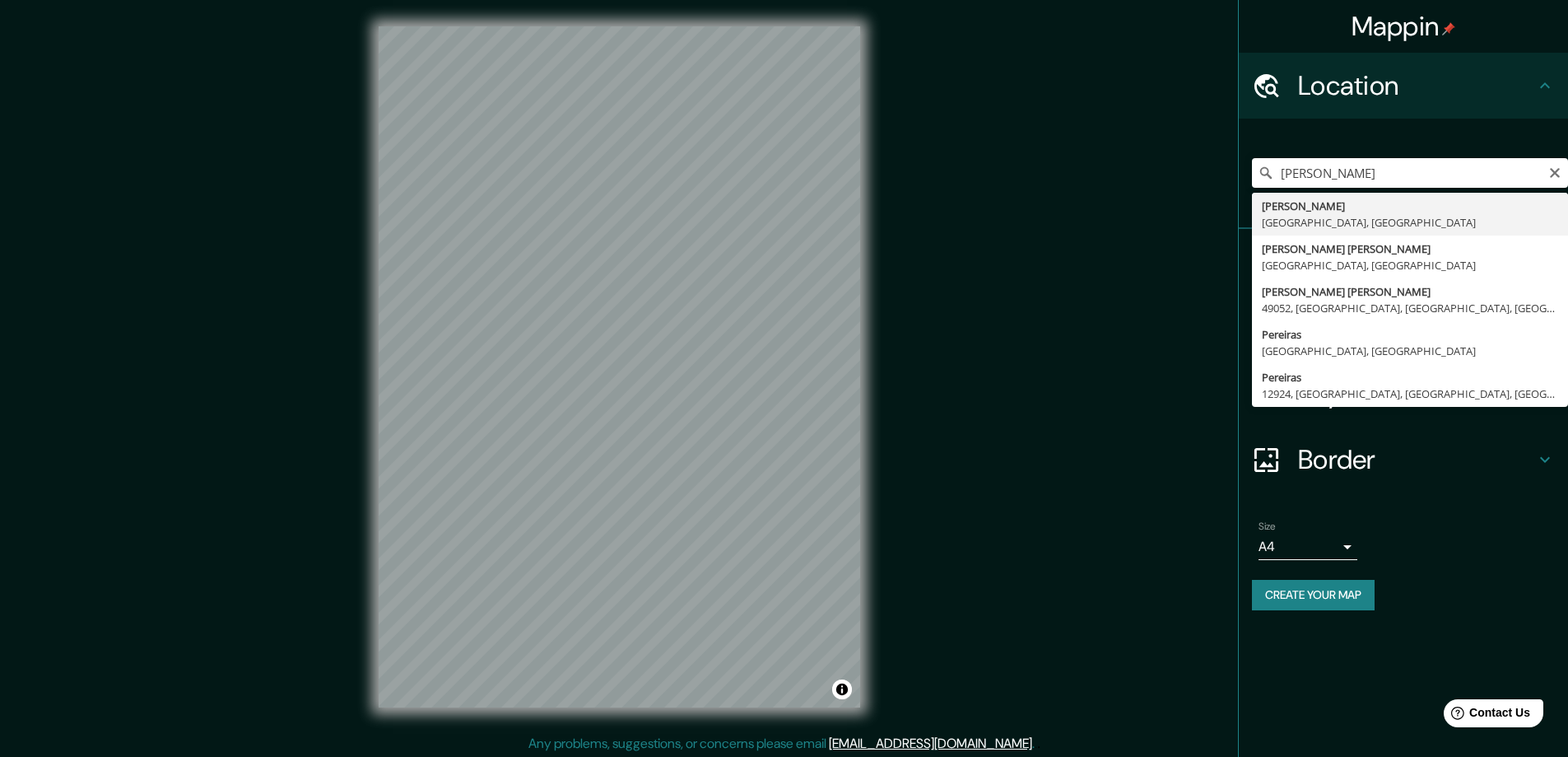
type input "[PERSON_NAME], [GEOGRAPHIC_DATA], [GEOGRAPHIC_DATA]"
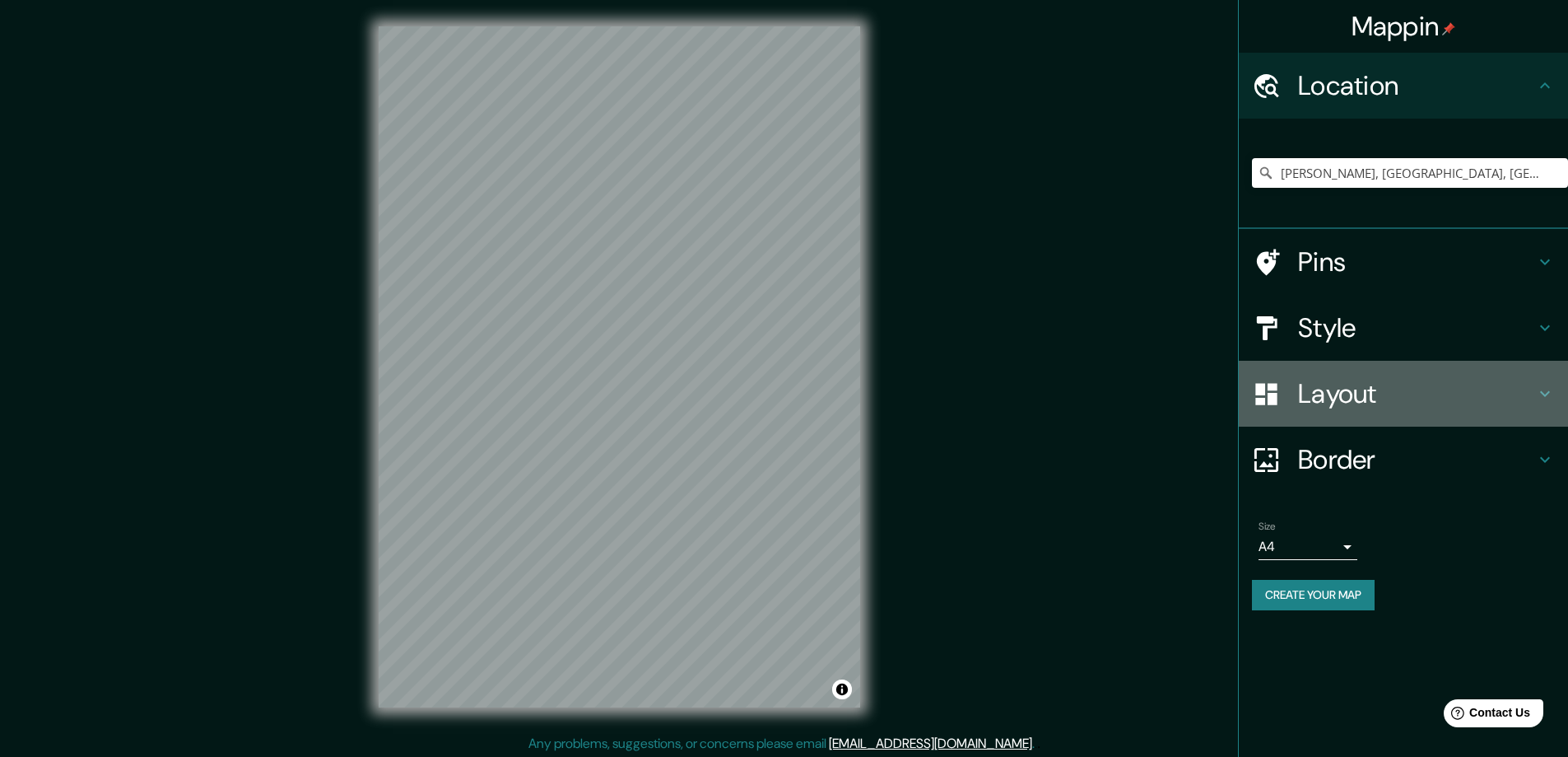
click at [1460, 401] on h4 "Layout" at bounding box center [1417, 393] width 237 height 33
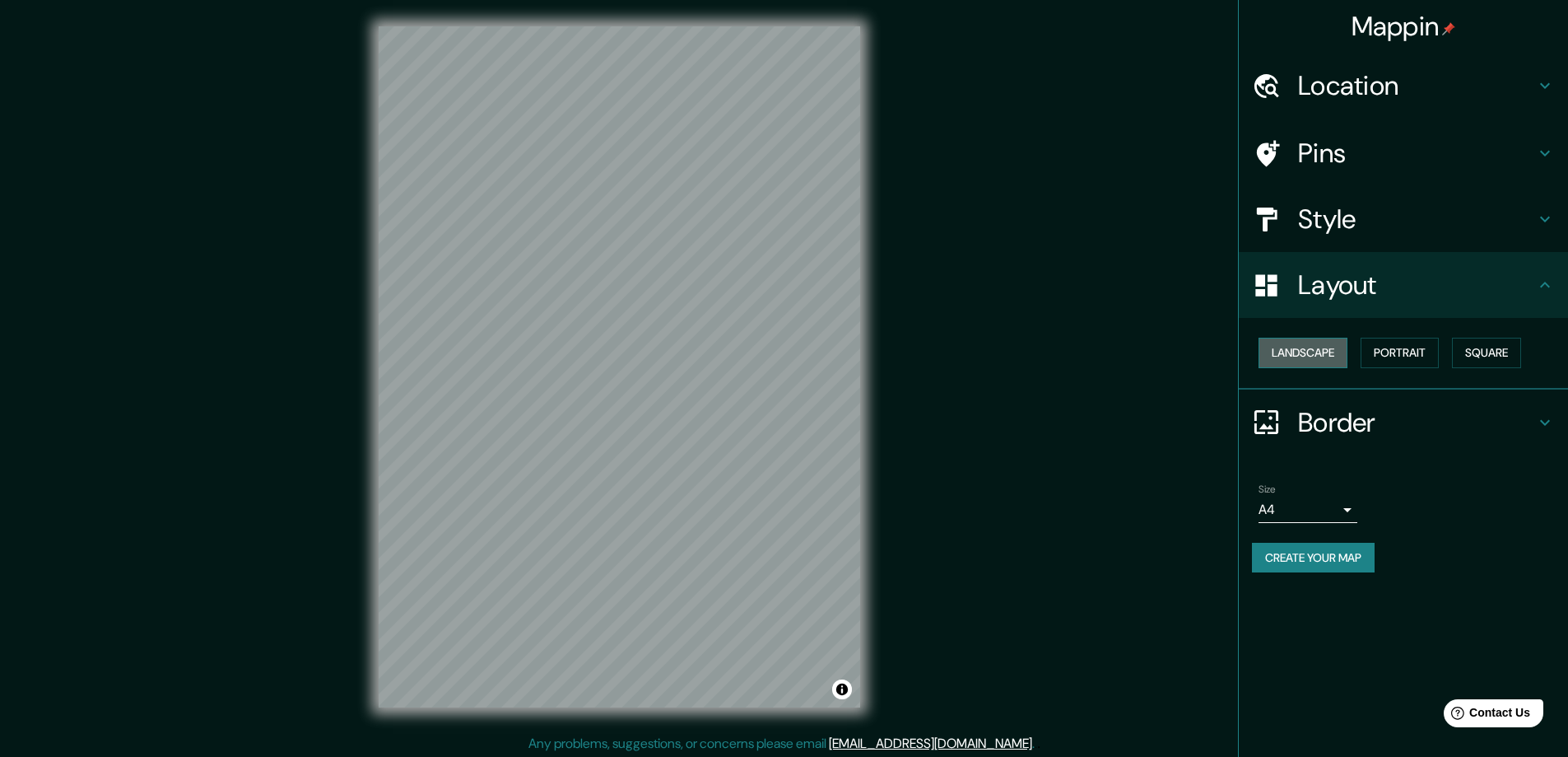
click at [1310, 347] on button "Landscape" at bounding box center [1303, 353] width 89 height 31
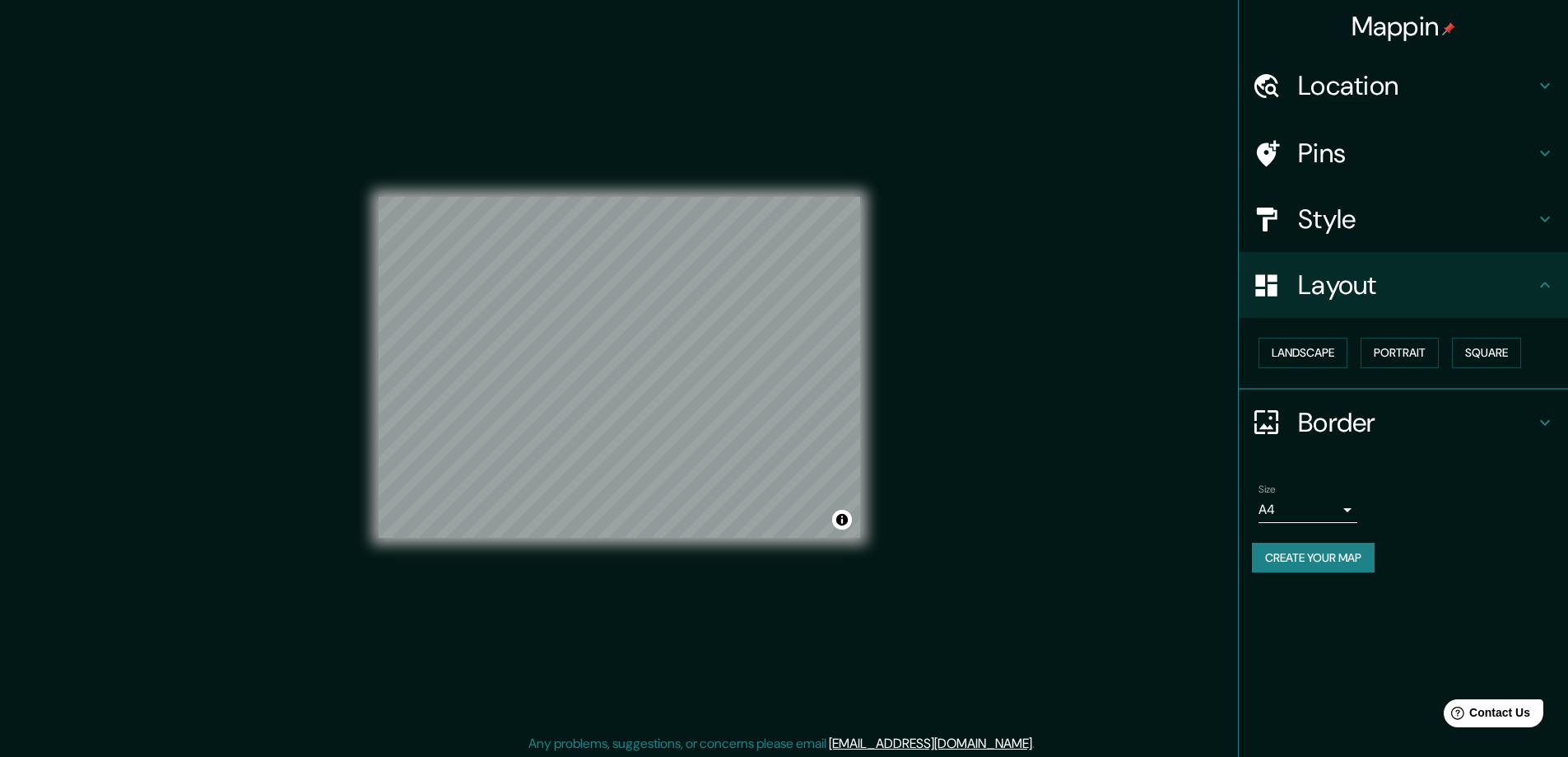
click at [1425, 420] on h4 "Border" at bounding box center [1417, 422] width 237 height 33
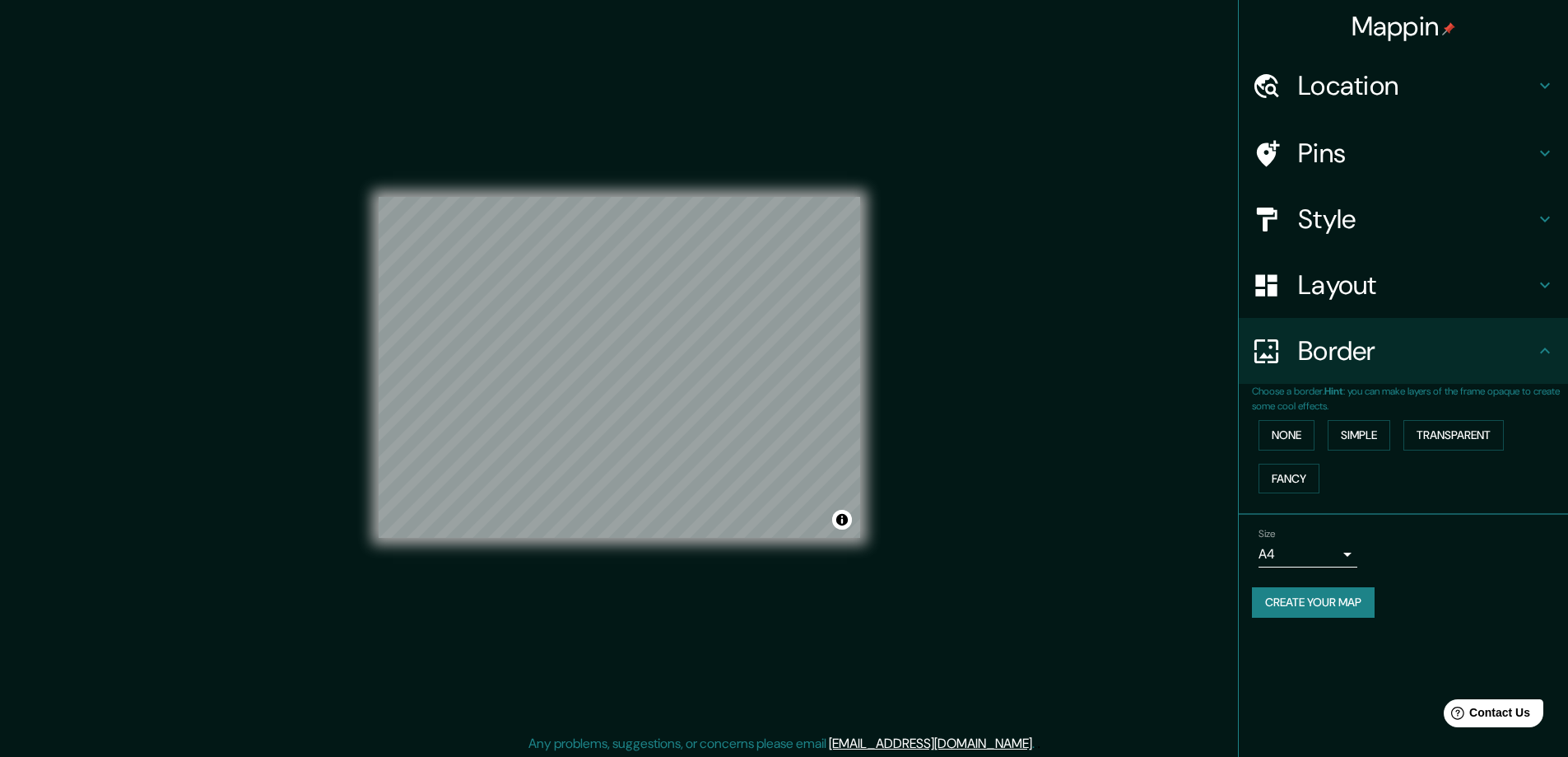
click at [1364, 450] on div "None Simple Transparent Fancy" at bounding box center [1410, 456] width 316 height 86
click at [1361, 431] on button "Simple" at bounding box center [1359, 436] width 62 height 31
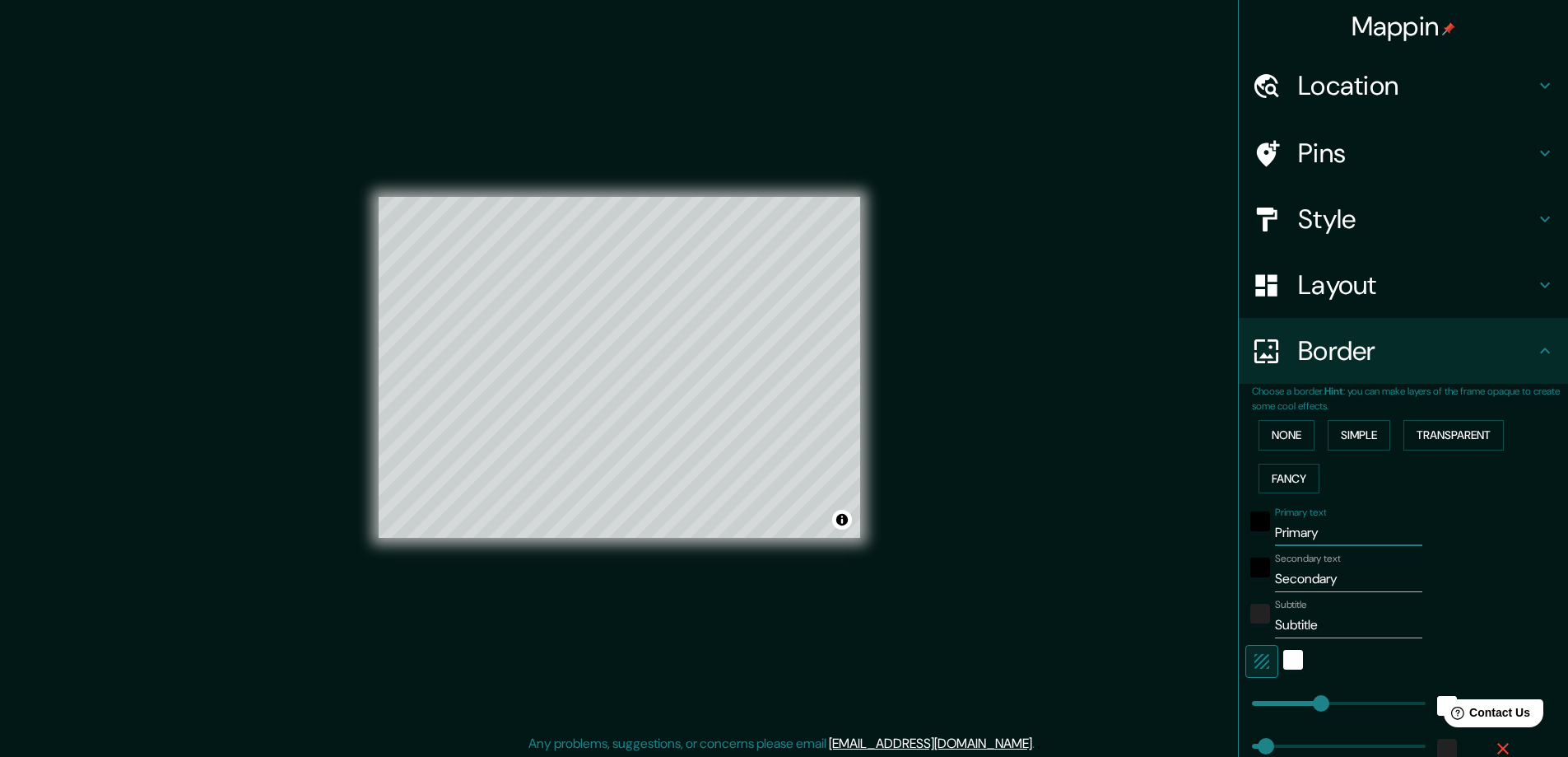
drag, startPoint x: 1340, startPoint y: 531, endPoint x: 1215, endPoint y: 531, distance: 125.0
click at [1215, 531] on div "Mappin Location Pereira, Risaralda, Colombia Pins Style Layout Border Choose a …" at bounding box center [784, 380] width 1568 height 760
type input "p"
type input "47"
type input "pe"
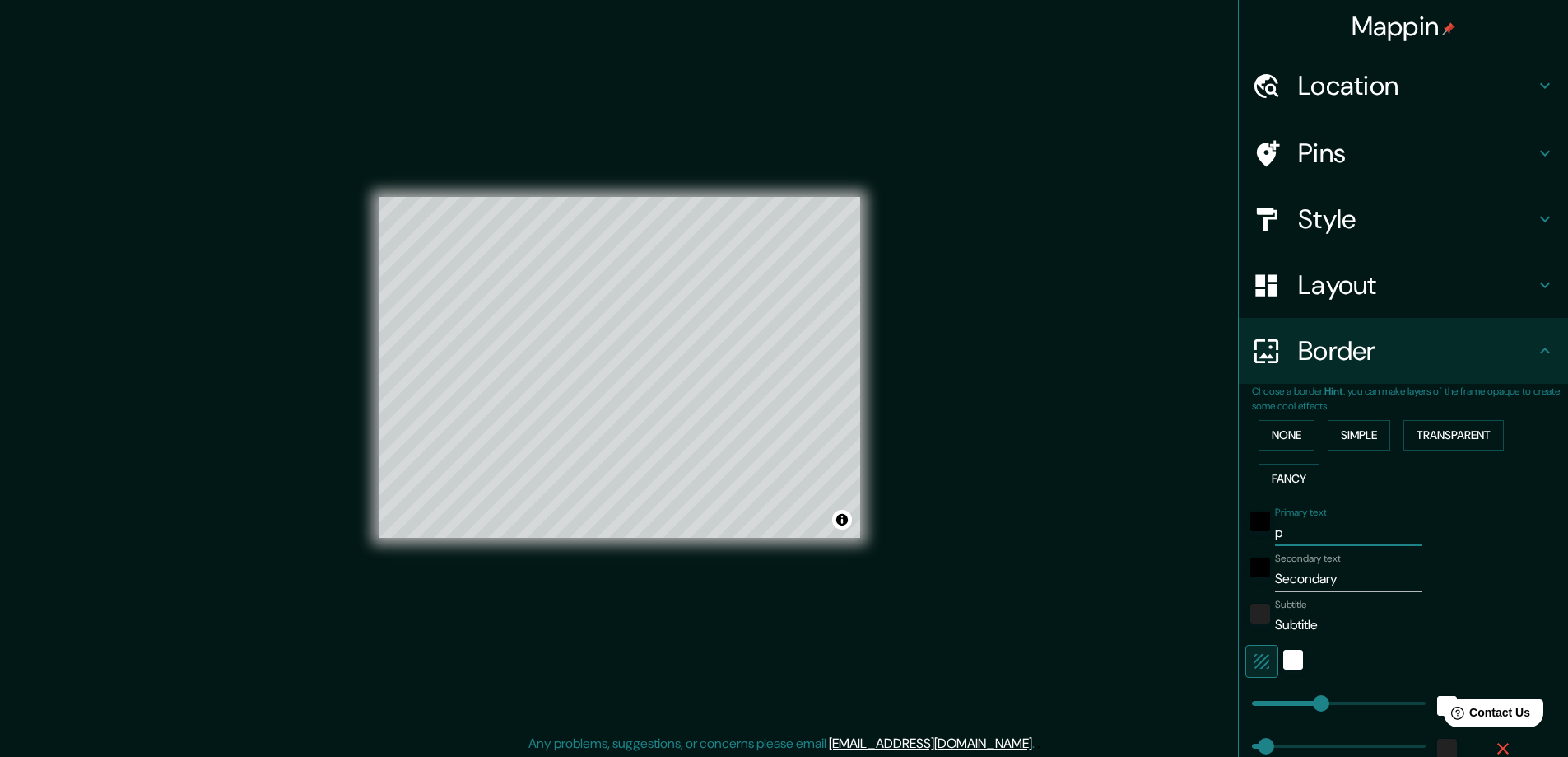
type input "47"
type input "per"
type input "47"
type input "pere"
type input "47"
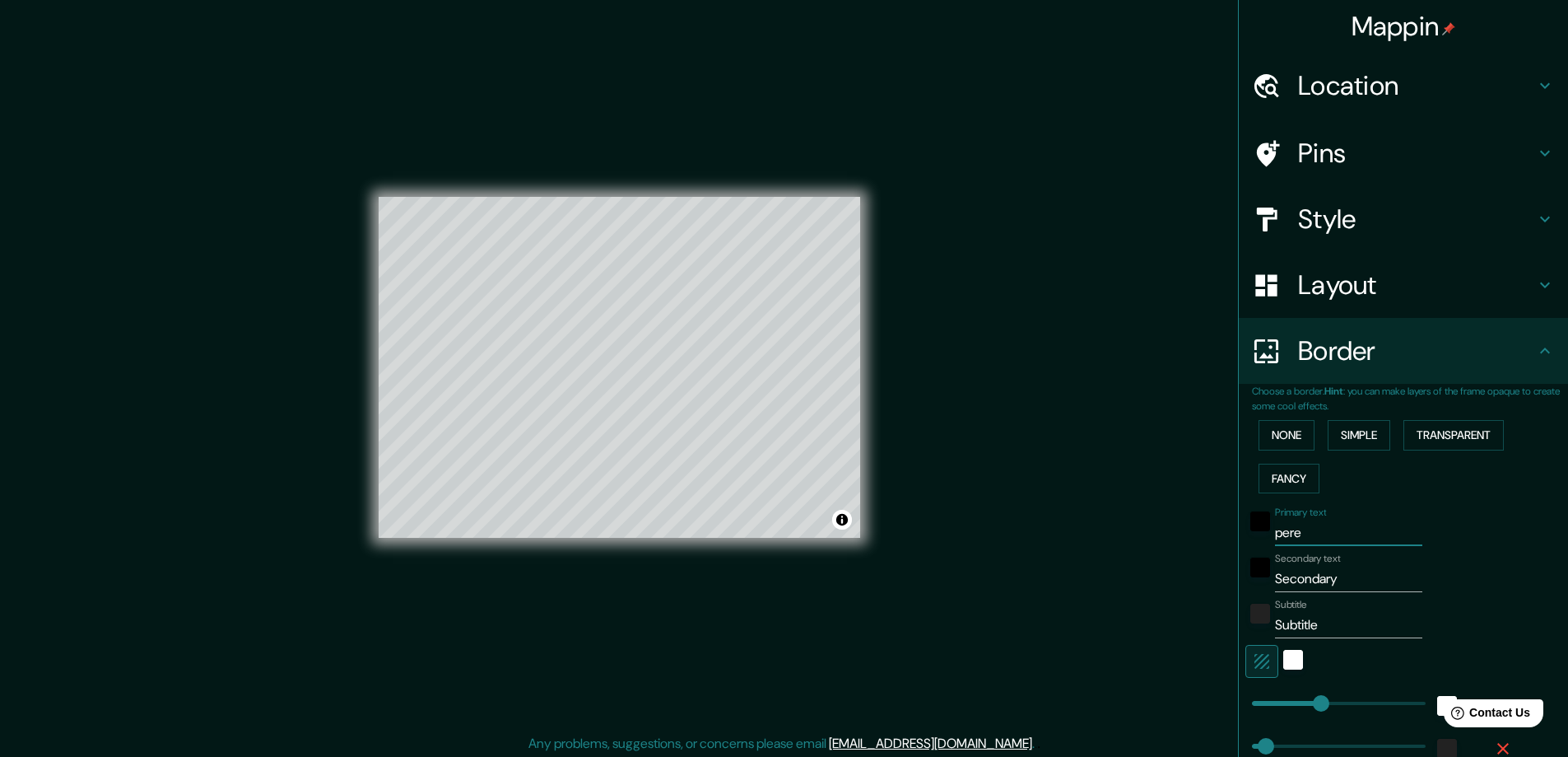
type input "perei"
type input "47"
type input "pereir"
type input "47"
type input "perei"
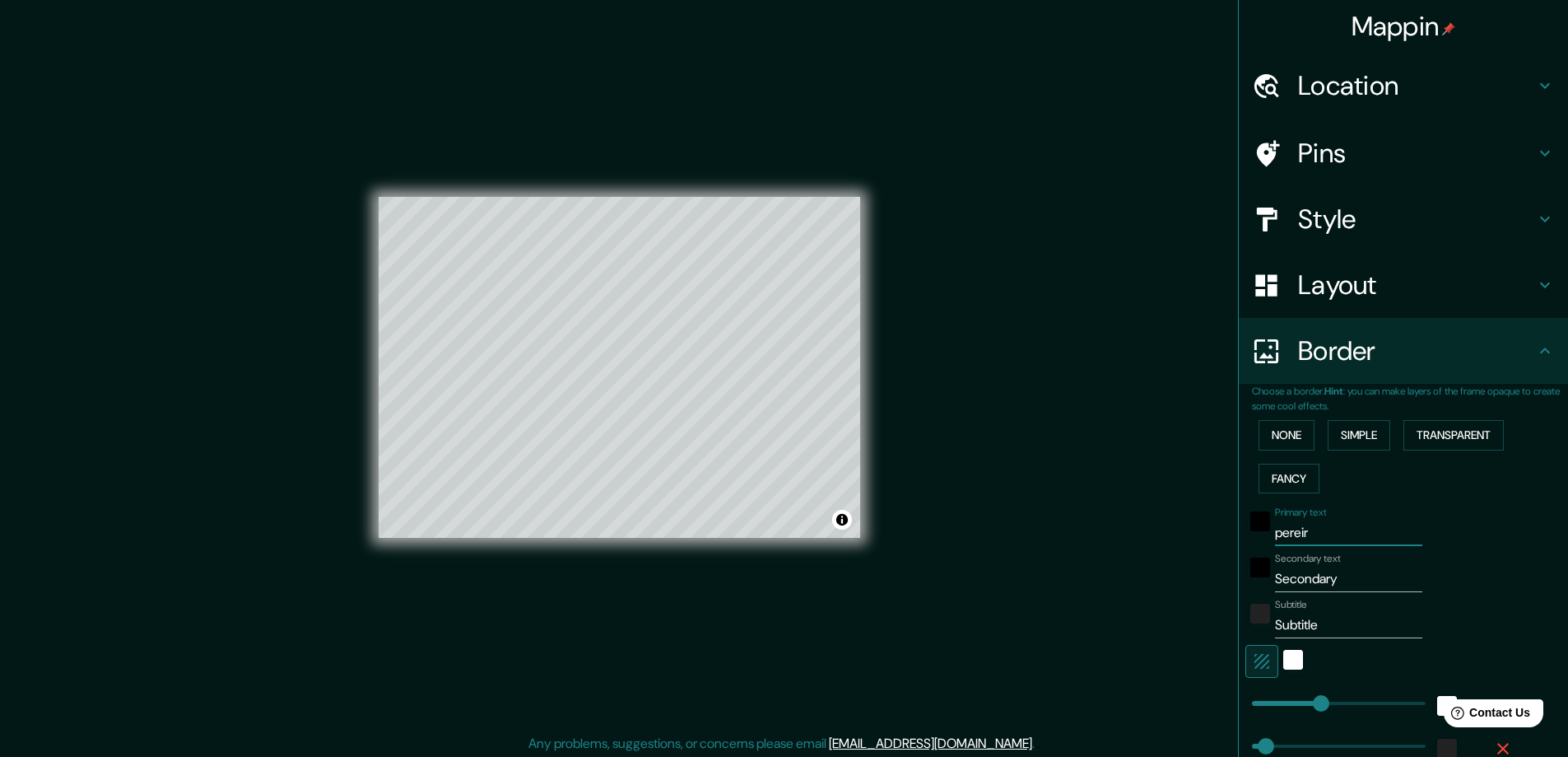
type input "47"
type input "pere"
type input "47"
type input "per"
type input "47"
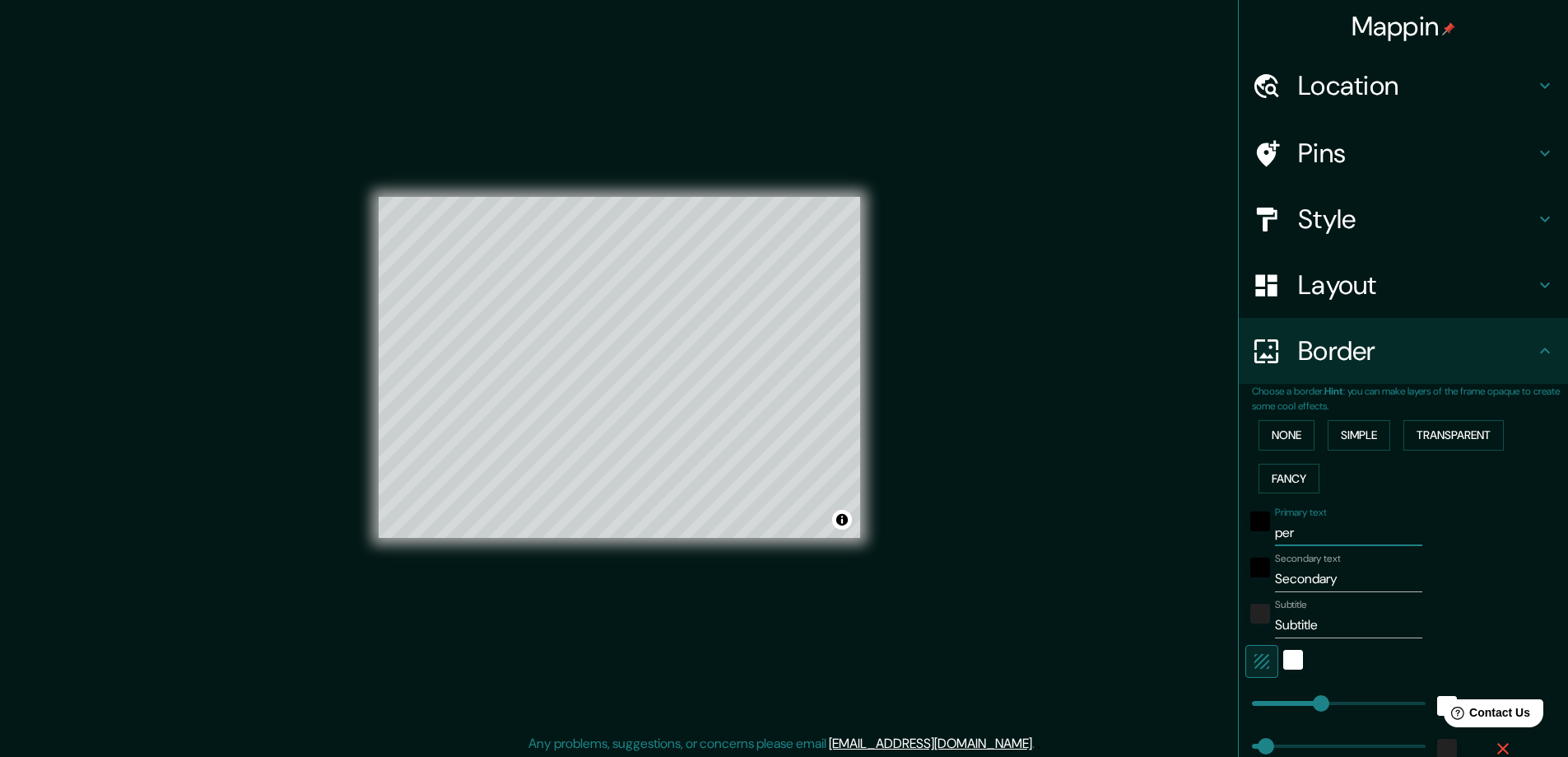
type input "pe"
type input "47"
type input "p"
type input "47"
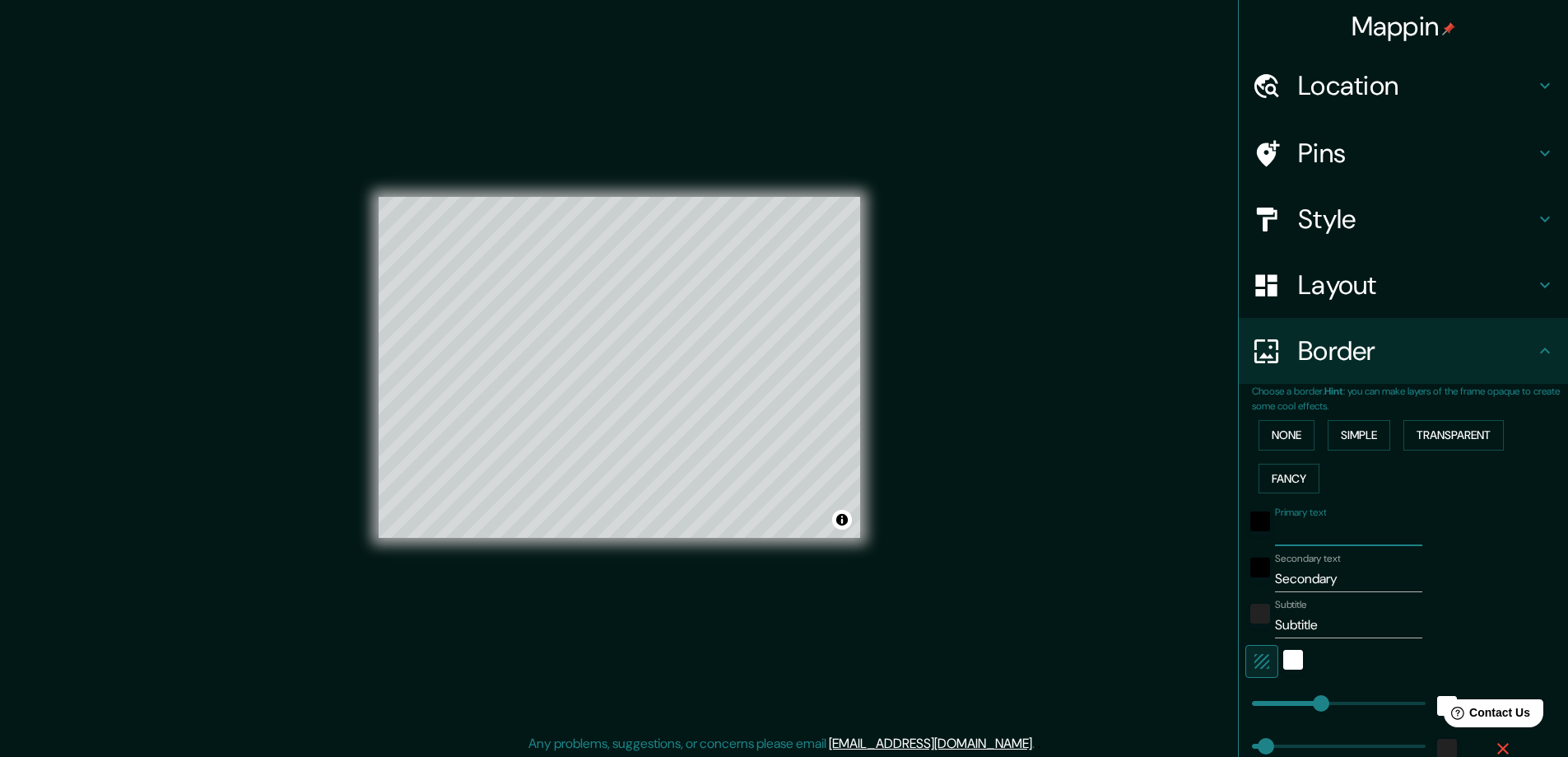
type input "P"
type input "47"
type input "PE"
type input "47"
type input "PER"
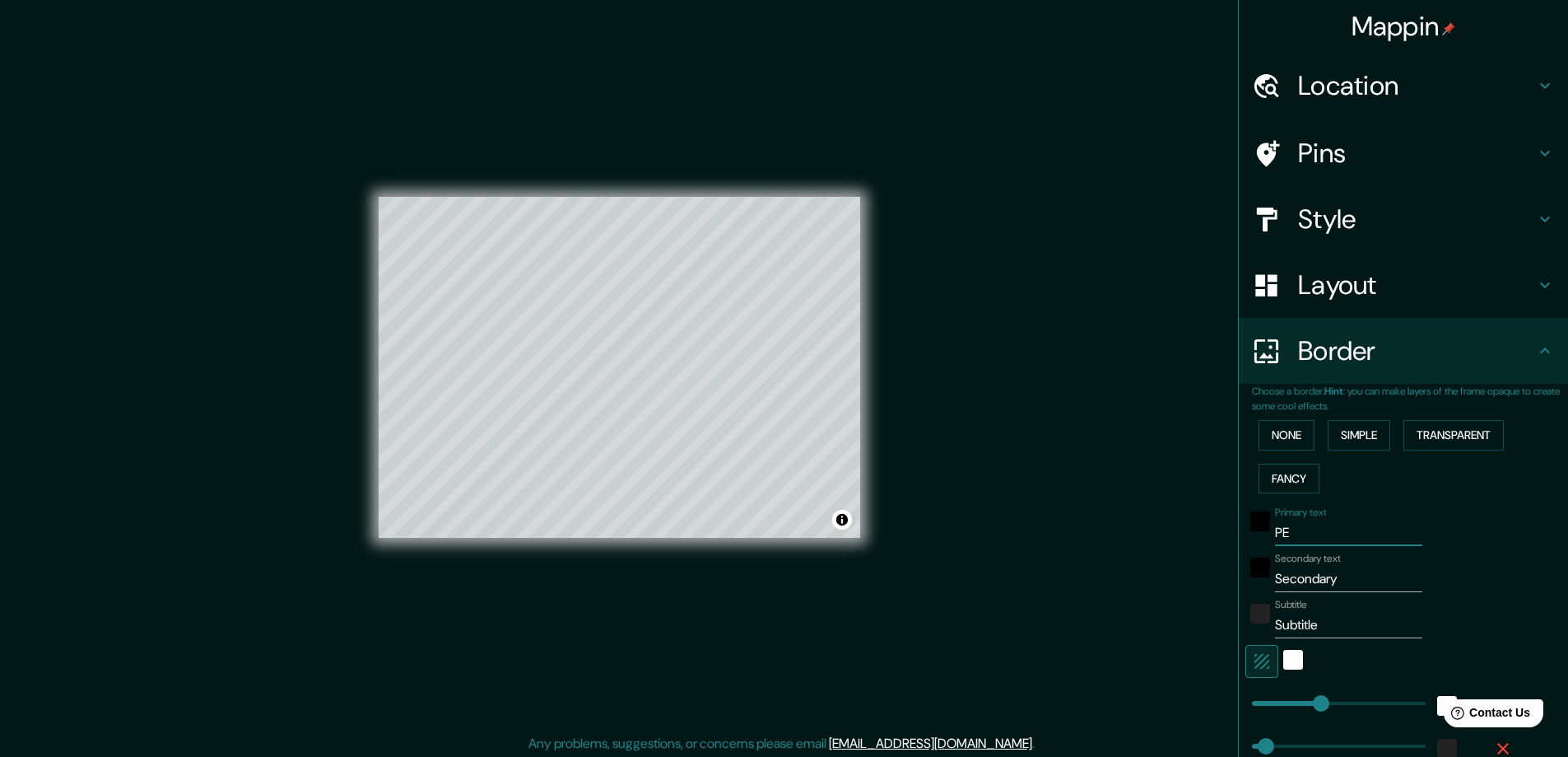
type input "47"
type input "PERE"
type input "47"
type input "PEREI"
type input "47"
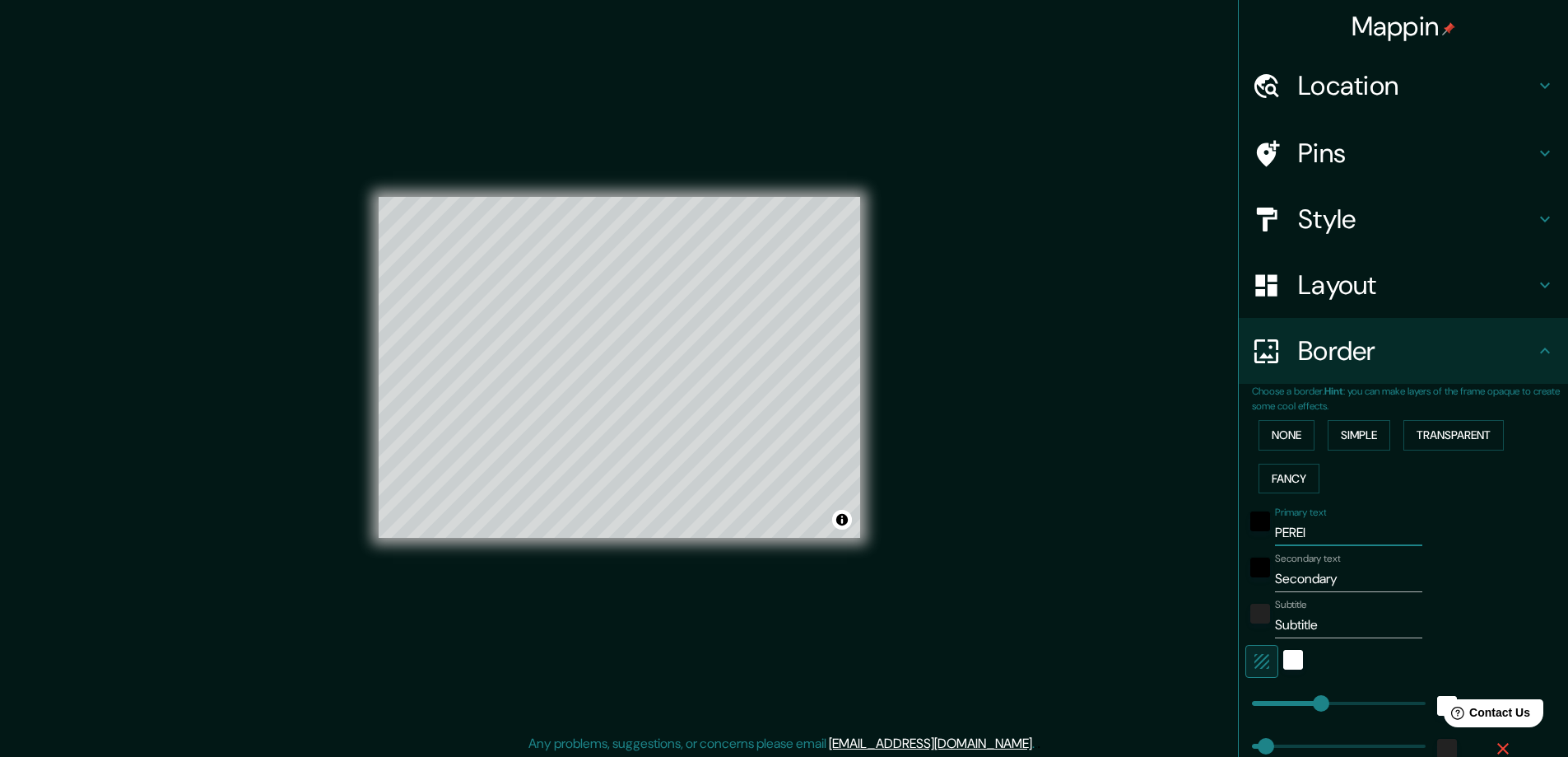
type input "PEREIR"
type input "47"
type input "PEREIRA"
type input "47"
type input "PEREIRA"
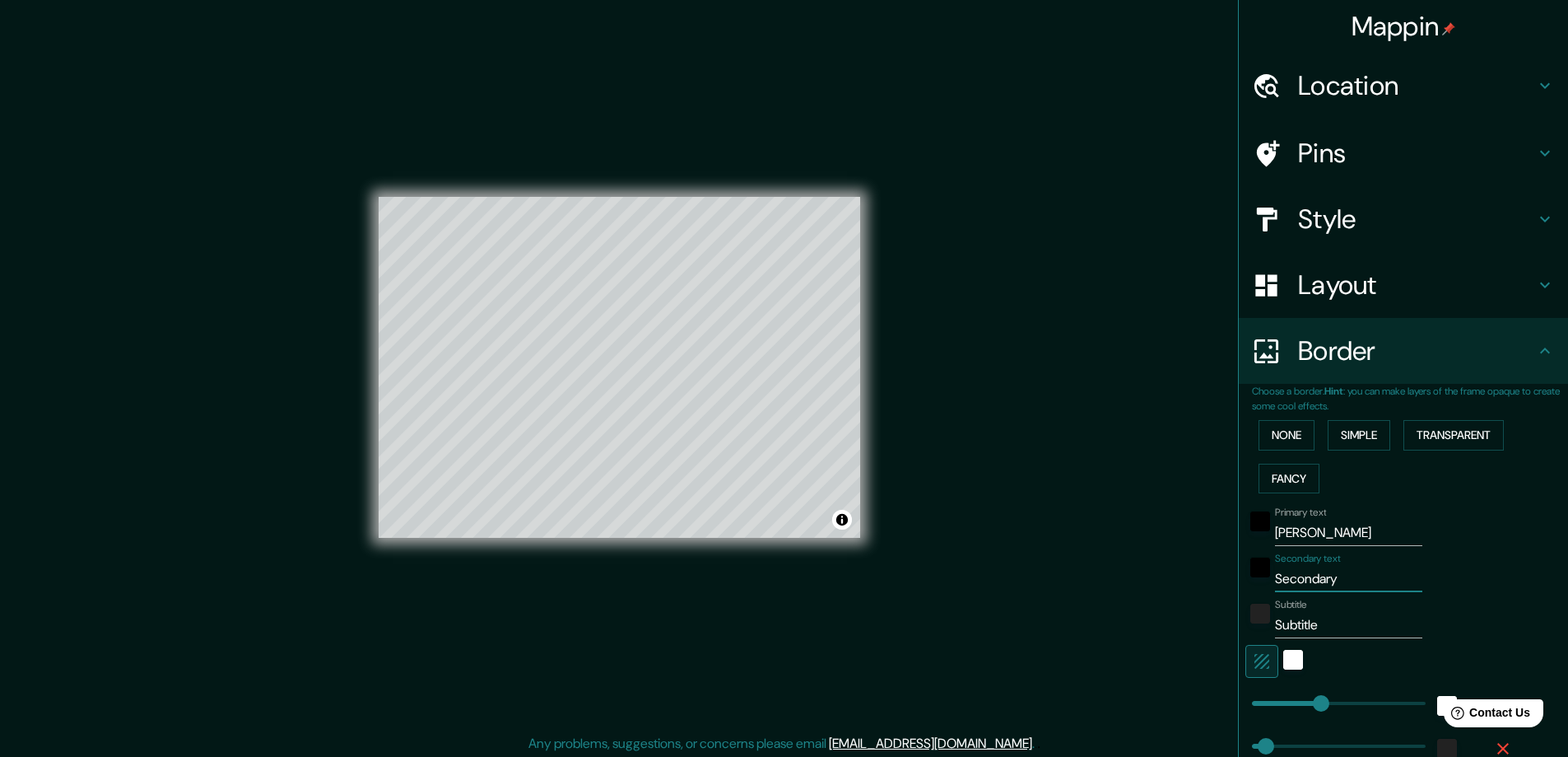
drag, startPoint x: 1353, startPoint y: 581, endPoint x: 1229, endPoint y: 588, distance: 124.2
click at [1239, 588] on div "Choose a border. Hint : you can make layers of the frame opaque to create some …" at bounding box center [1404, 599] width 330 height 431
type input "2"
type input "47"
type input "20"
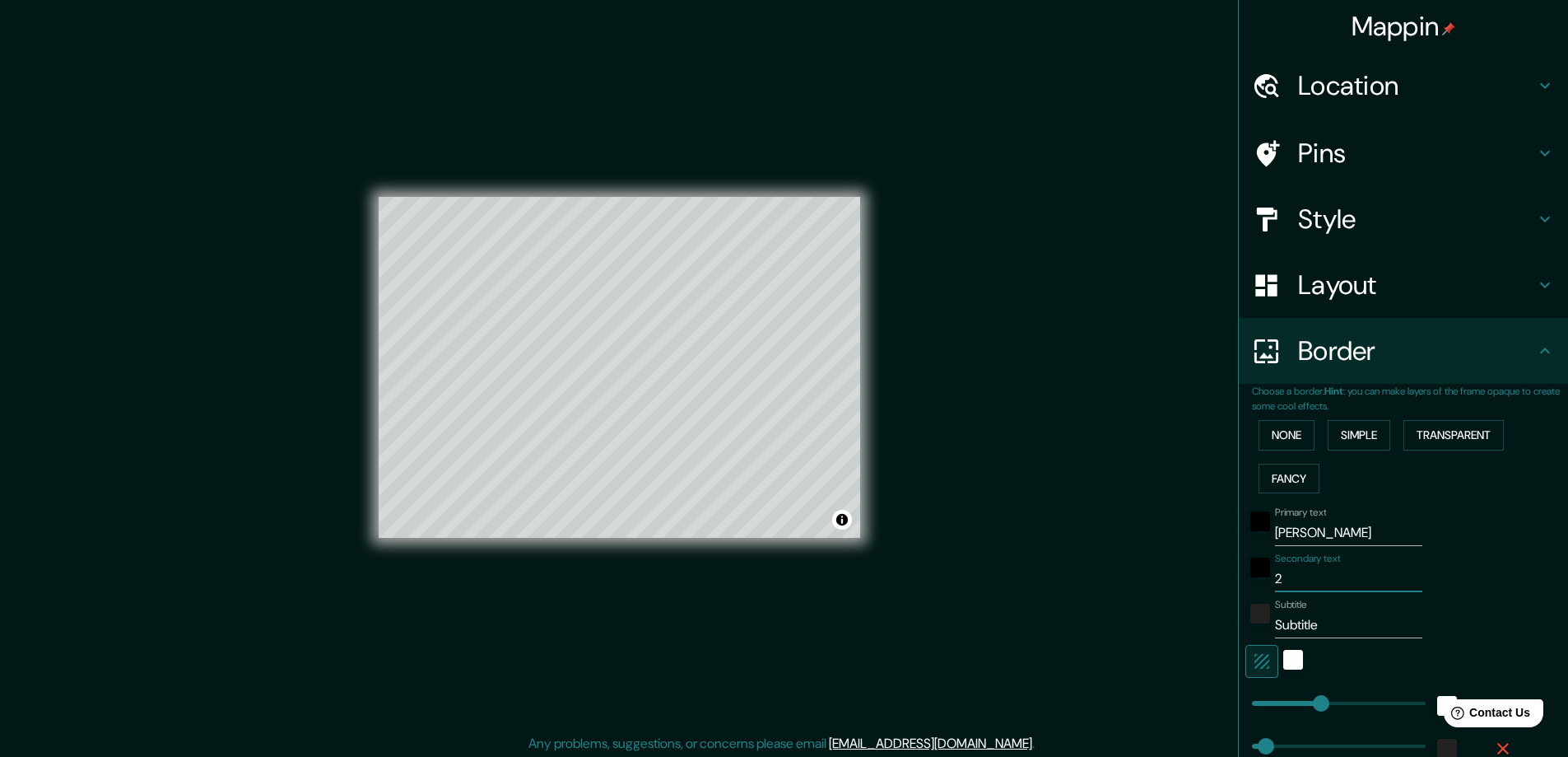
type input "47"
type input "202"
type input "47"
type input "2021"
type input "47"
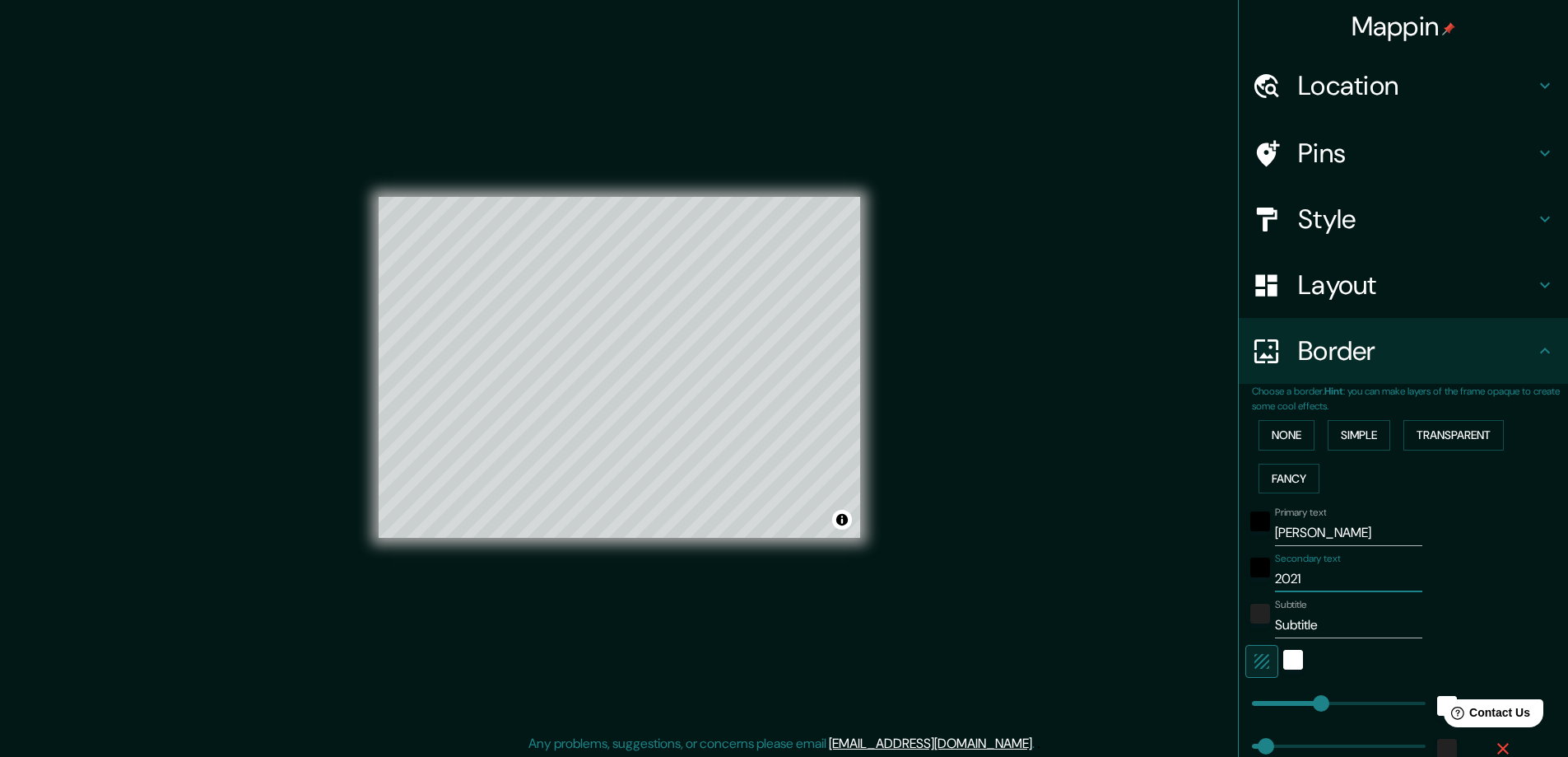
type input "2021"
drag, startPoint x: 1298, startPoint y: 620, endPoint x: 1244, endPoint y: 622, distance: 54.0
click at [1245, 622] on div "Subtitle Subtitle" at bounding box center [1380, 619] width 270 height 39
type input "S"
type input "47"
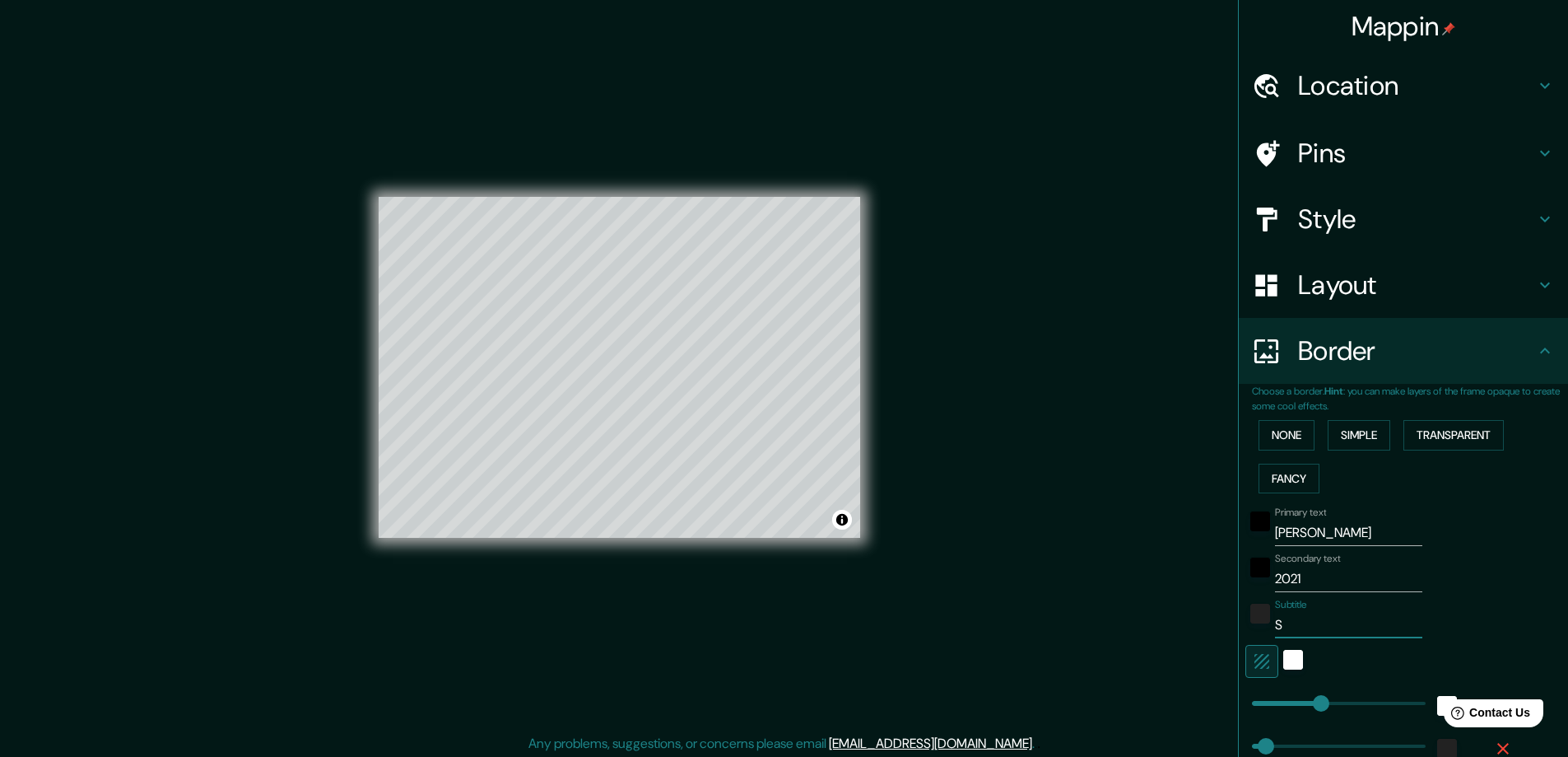
type input "SE"
type input "47"
type input "SEP"
type input "47"
type input "SEPT"
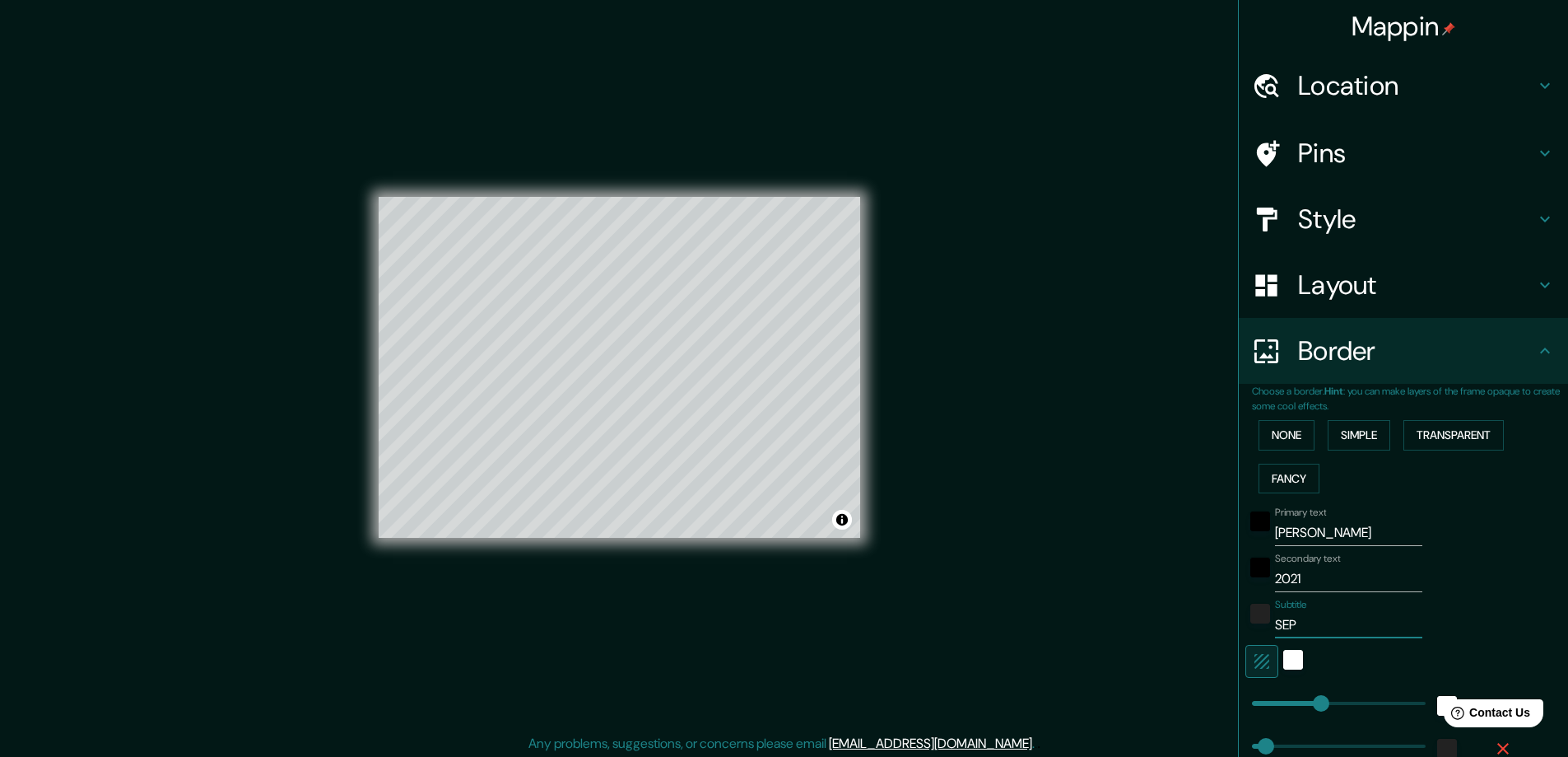
type input "47"
type input "SEPT"
click at [1311, 584] on input "2021" at bounding box center [1349, 578] width 148 height 26
drag, startPoint x: 1322, startPoint y: 584, endPoint x: 1266, endPoint y: 584, distance: 56.0
click at [1275, 584] on input "2021" at bounding box center [1349, 578] width 148 height 26
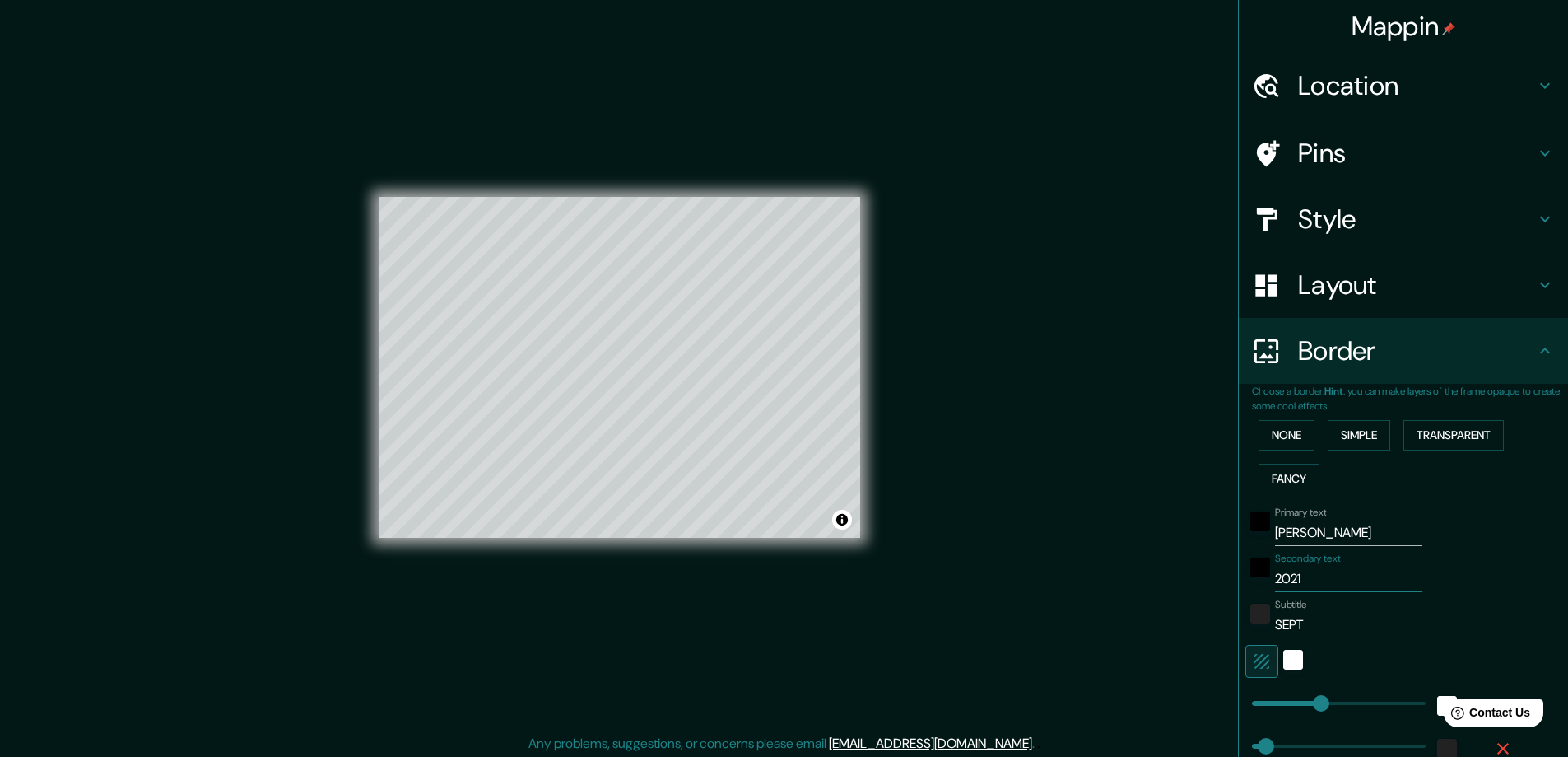
type input "S"
type input "47"
type input "SE"
type input "47"
type input "SEP"
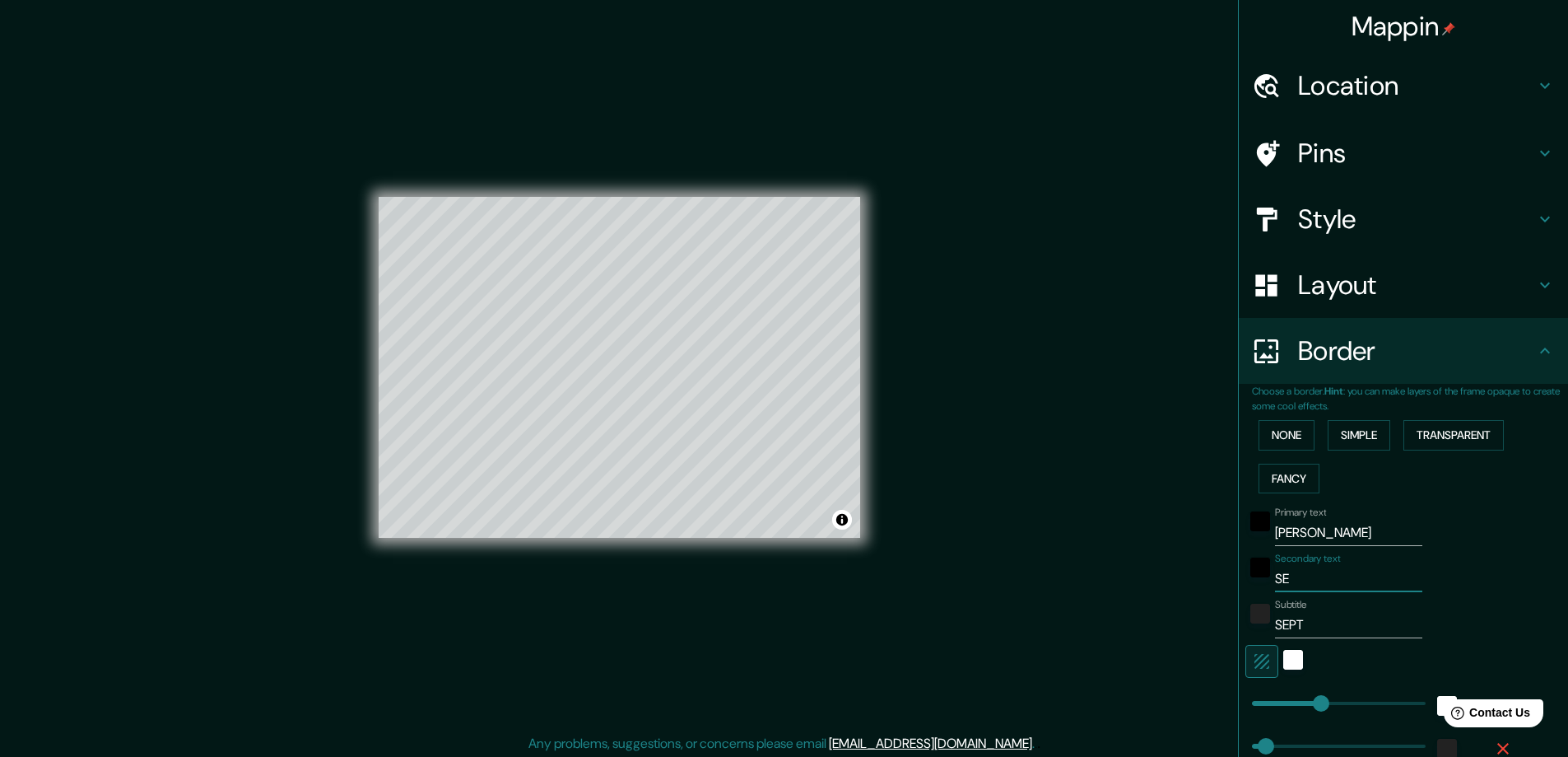
type input "47"
type input "SEPT"
type input "47"
type input "SEPT"
drag, startPoint x: 1304, startPoint y: 626, endPoint x: 1243, endPoint y: 628, distance: 61.0
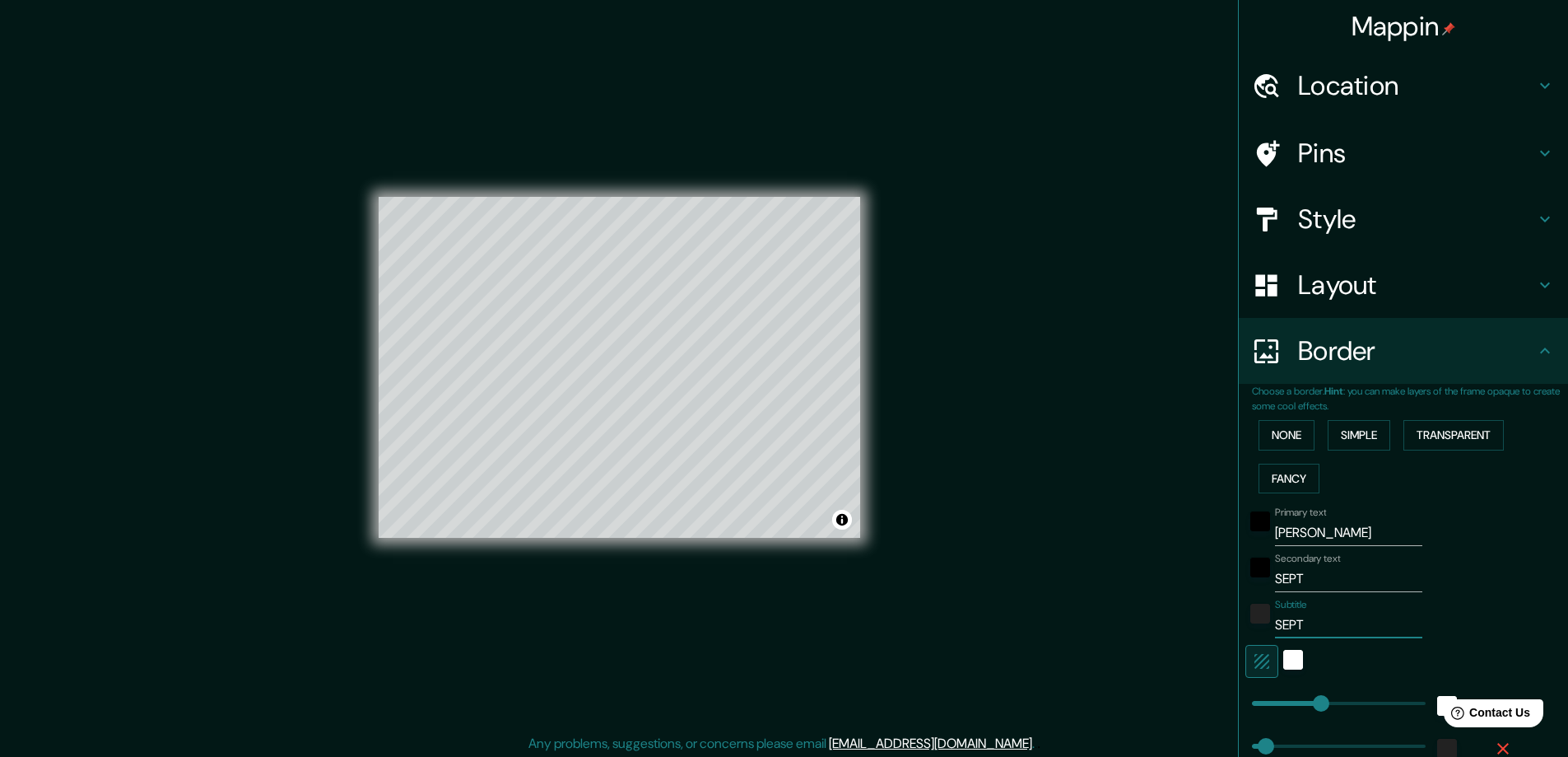
click at [1245, 628] on div "Subtitle SEPT" at bounding box center [1380, 619] width 270 height 39
type input "2"
type input "47"
type input "20"
type input "47"
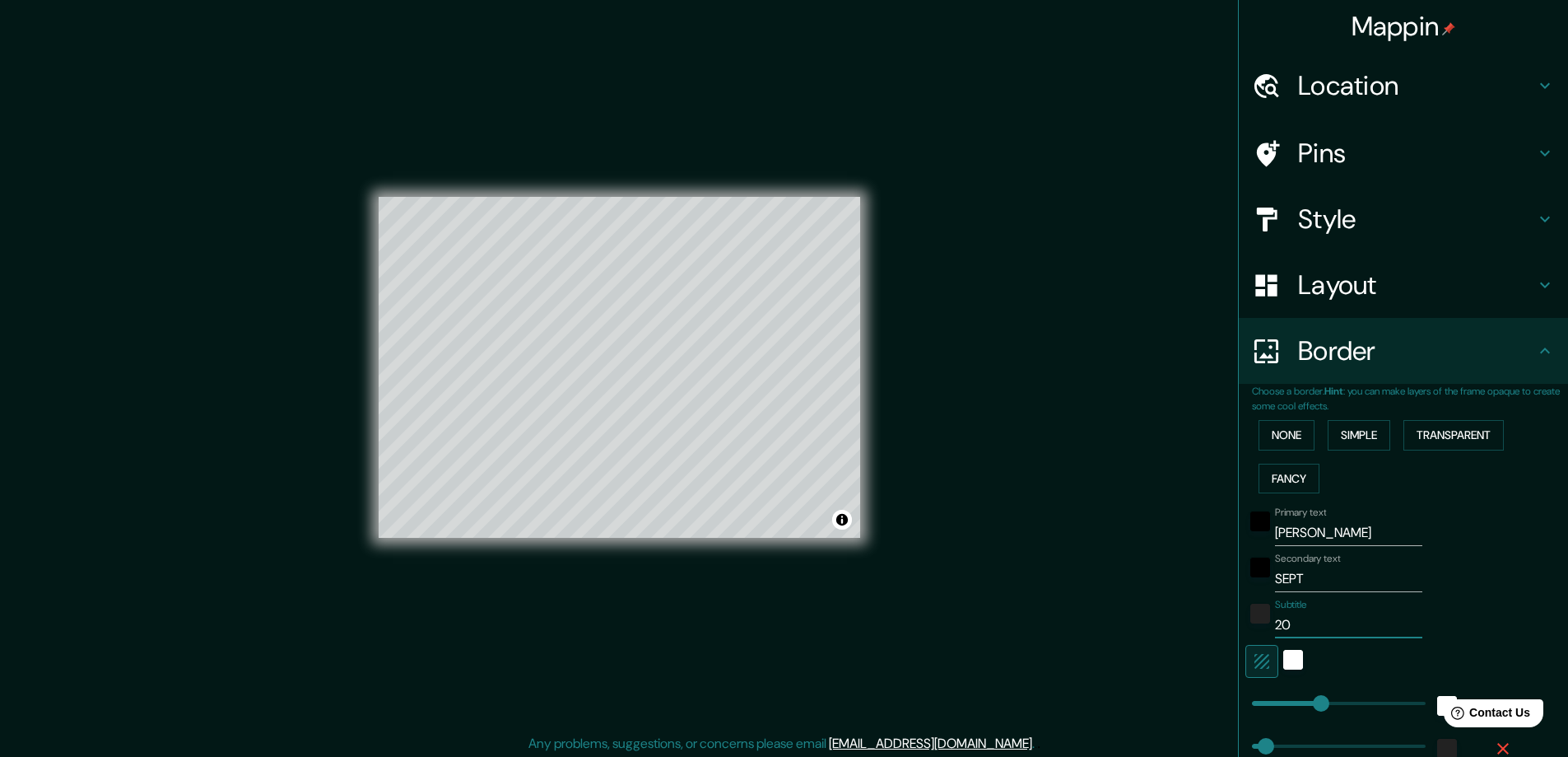
type input "202"
type input "47"
type input "2021"
type input "47"
type input "2021"
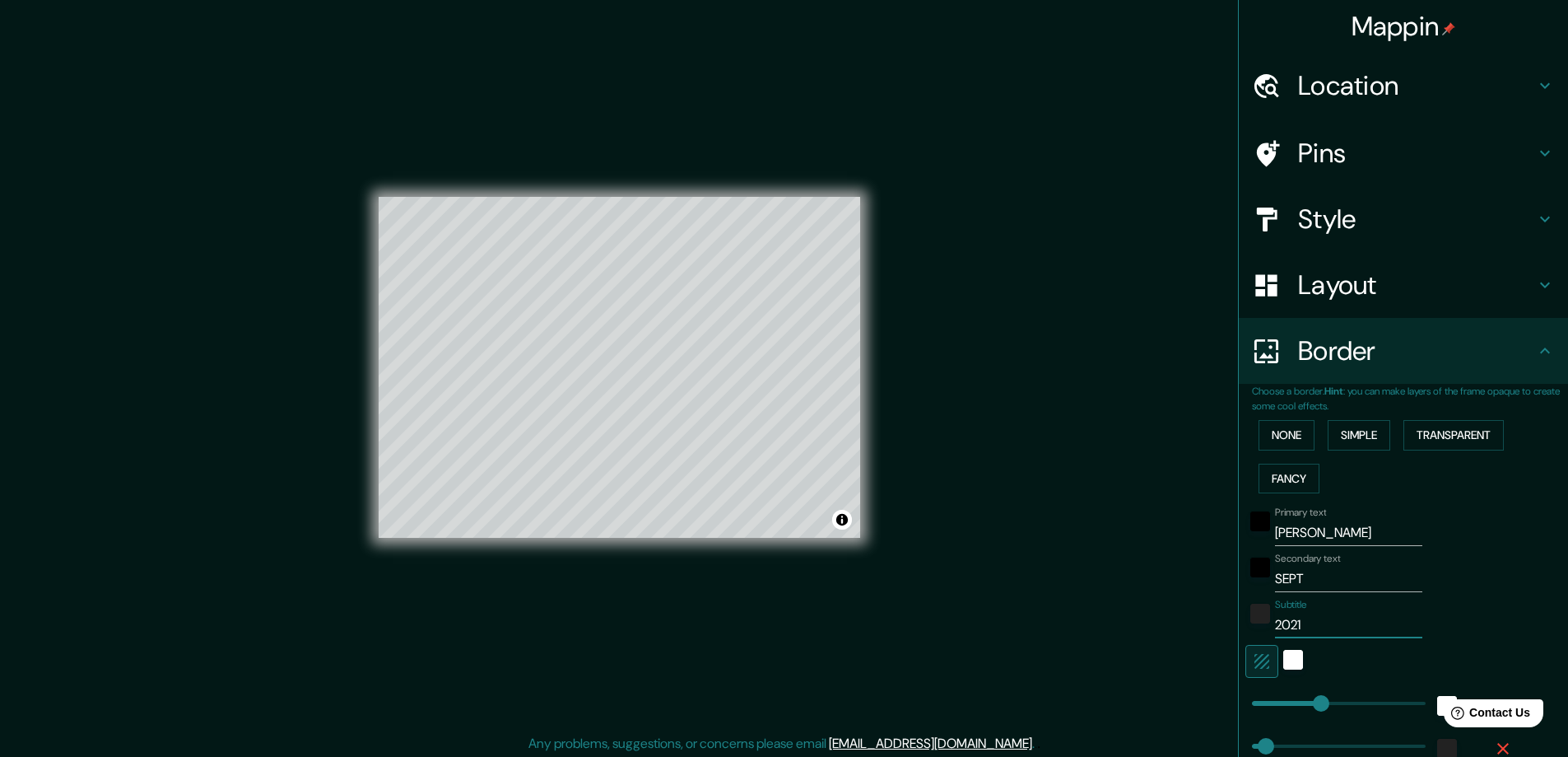
click at [1144, 577] on div "Mappin Location Pereira, Risaralda, Colombia Pins Style Layout Border Choose a …" at bounding box center [784, 380] width 1568 height 760
click at [1439, 436] on button "Transparent" at bounding box center [1454, 436] width 101 height 31
drag, startPoint x: 1235, startPoint y: 541, endPoint x: 1166, endPoint y: 541, distance: 69.0
click at [1166, 541] on div "Mappin Location Pereira, Risaralda, Colombia Pins Style Layout Border Choose a …" at bounding box center [784, 380] width 1568 height 760
type input "P"
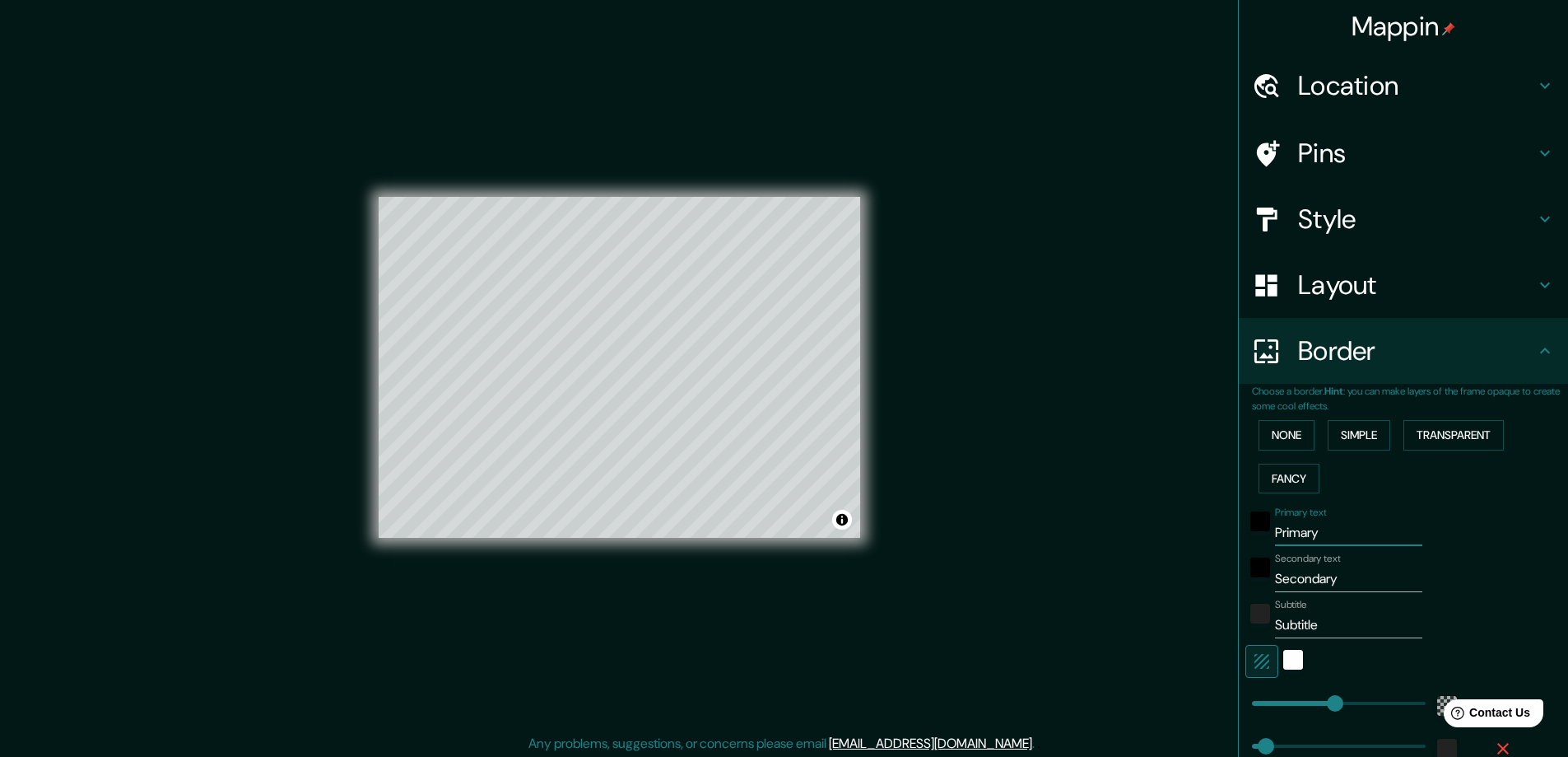
type input "281"
type input "47"
type input "PE"
type input "281"
type input "47"
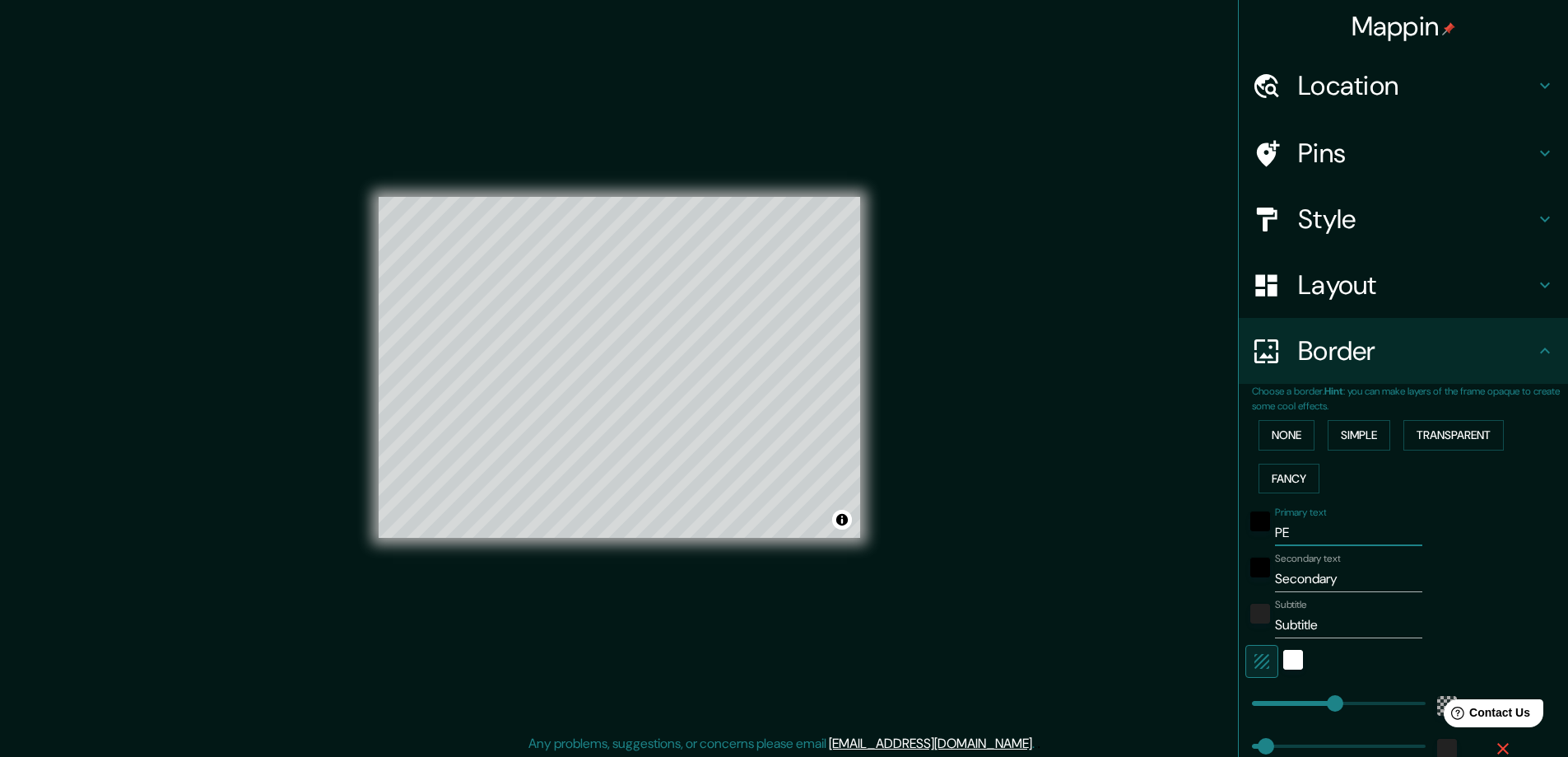
type input "PER"
type input "281"
type input "47"
type input "PERE"
type input "281"
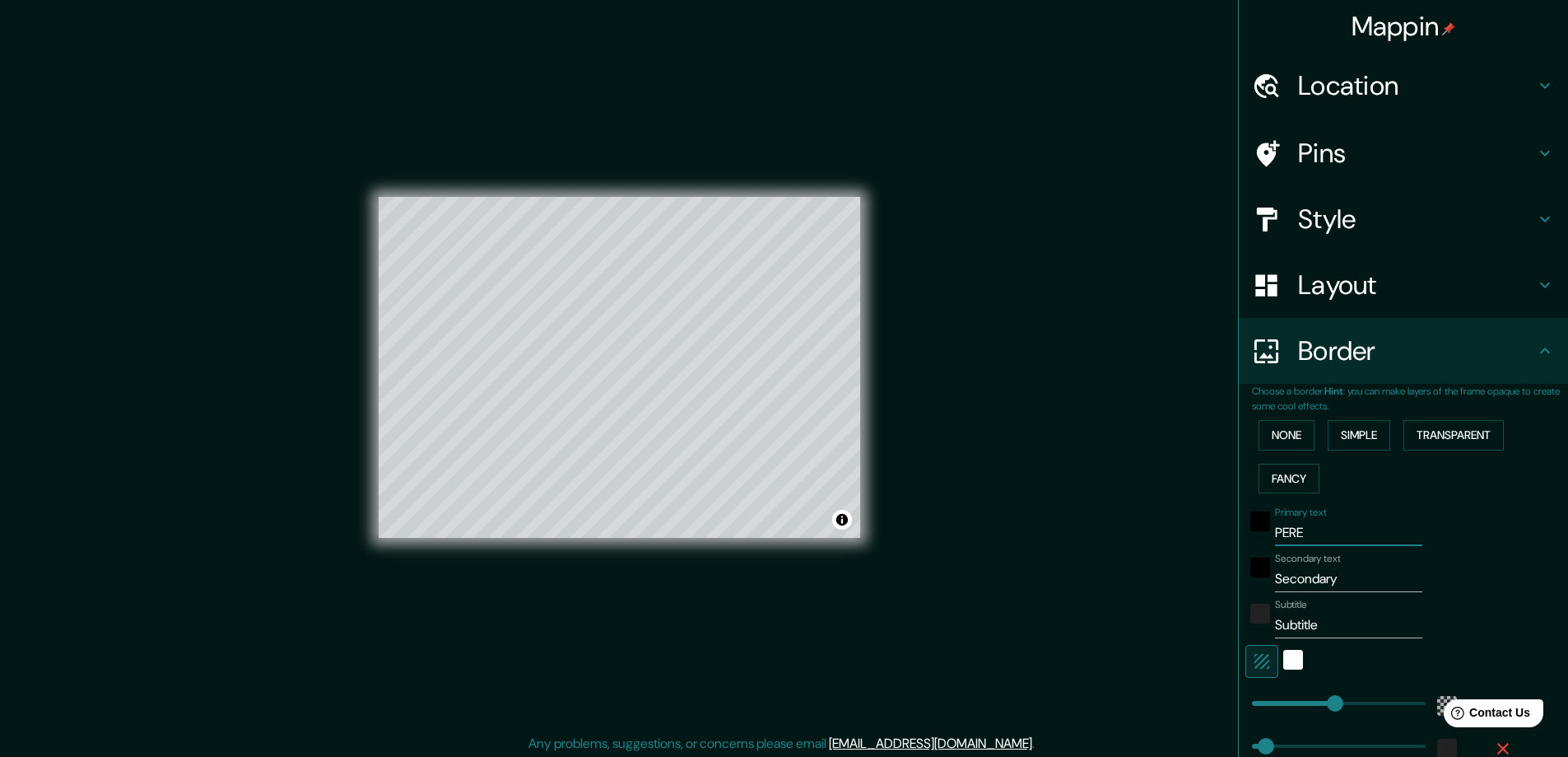
type input "47"
type input "PEREI"
type input "281"
type input "47"
type input "PEREIR"
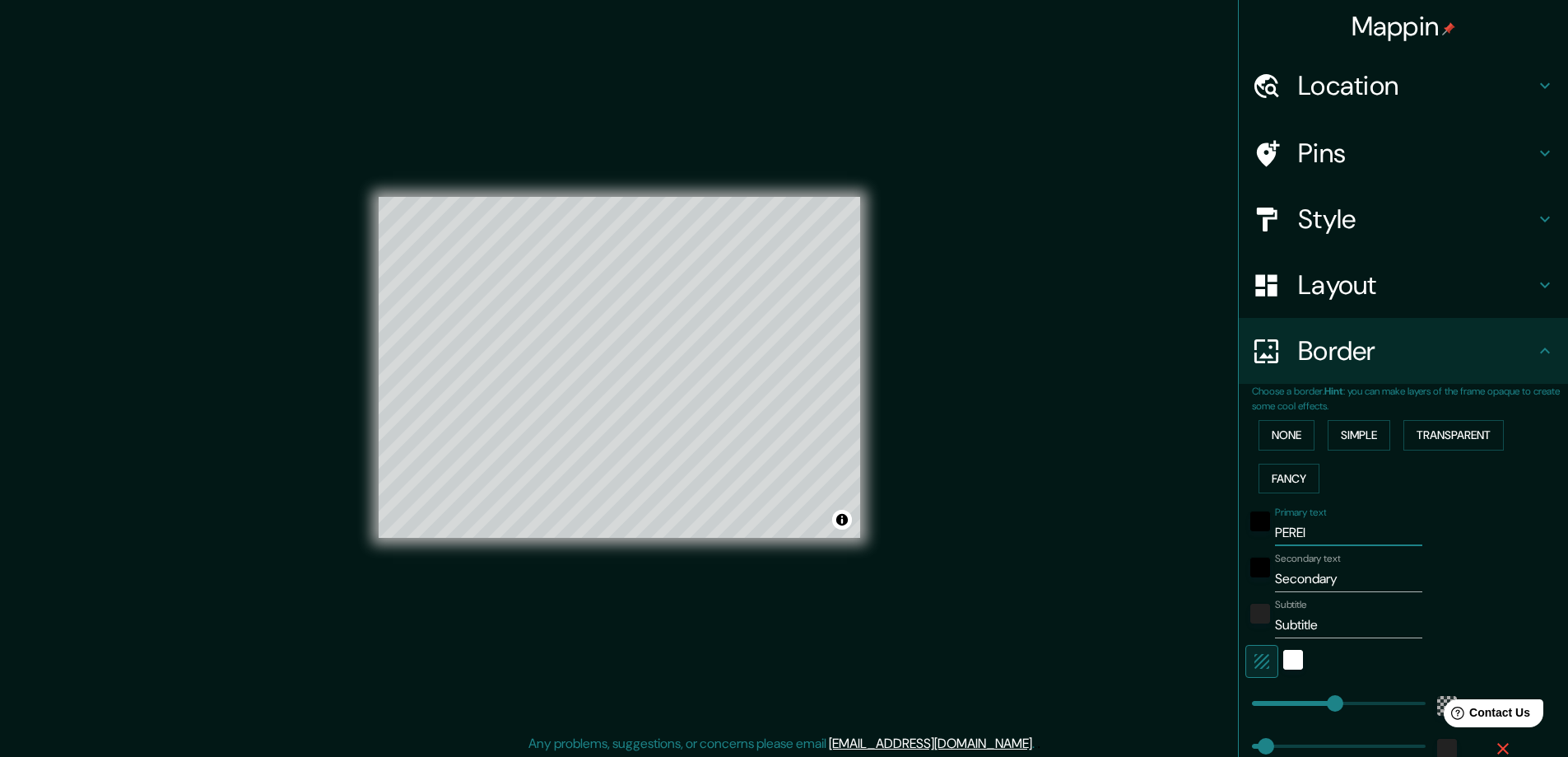
type input "281"
type input "47"
type input "PEREIRA"
type input "281"
type input "47"
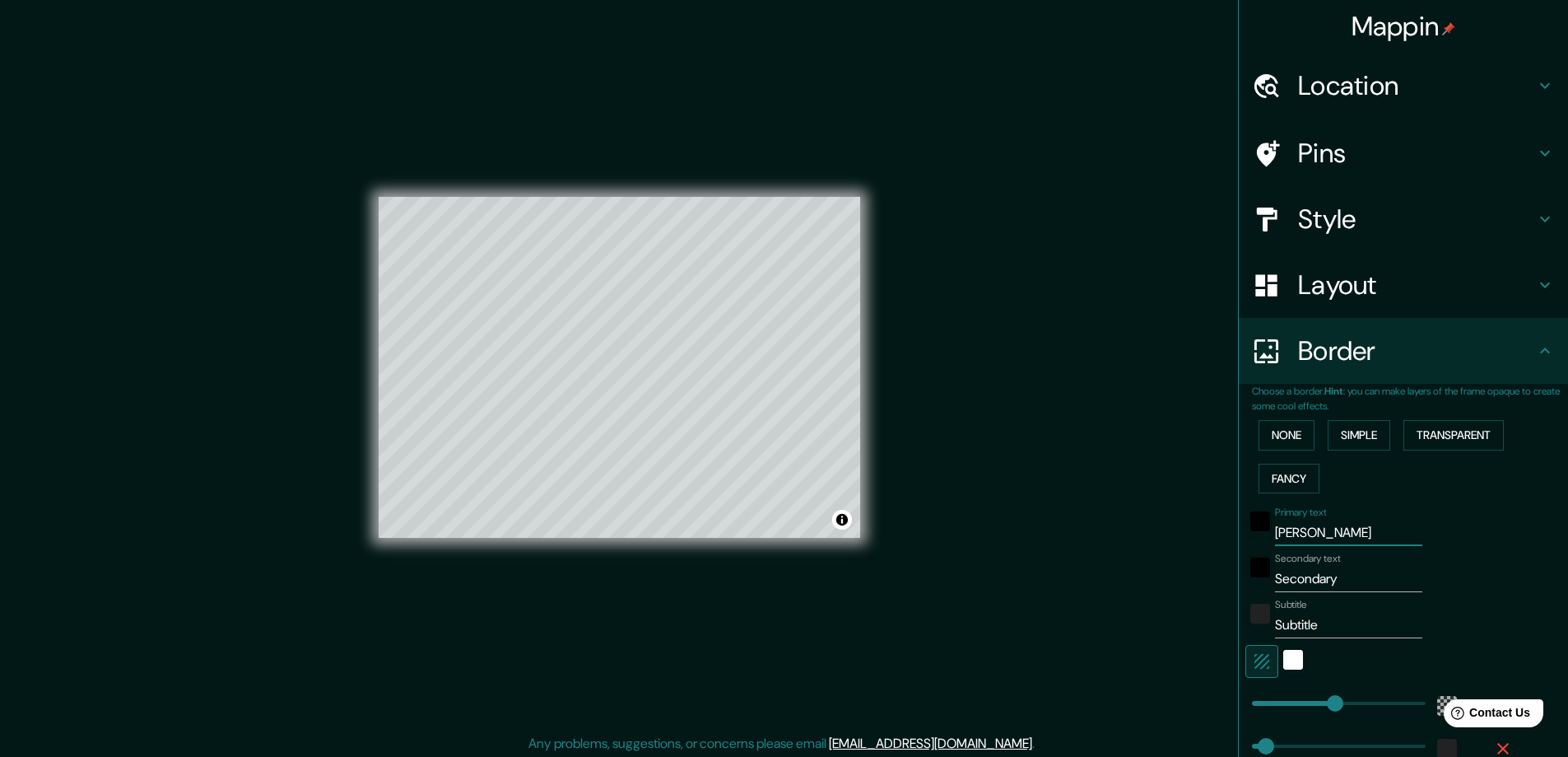
type input "PEREIRA"
click at [1249, 584] on div "Secondary text Secondary" at bounding box center [1380, 572] width 270 height 39
type input "S"
type input "281"
type input "47"
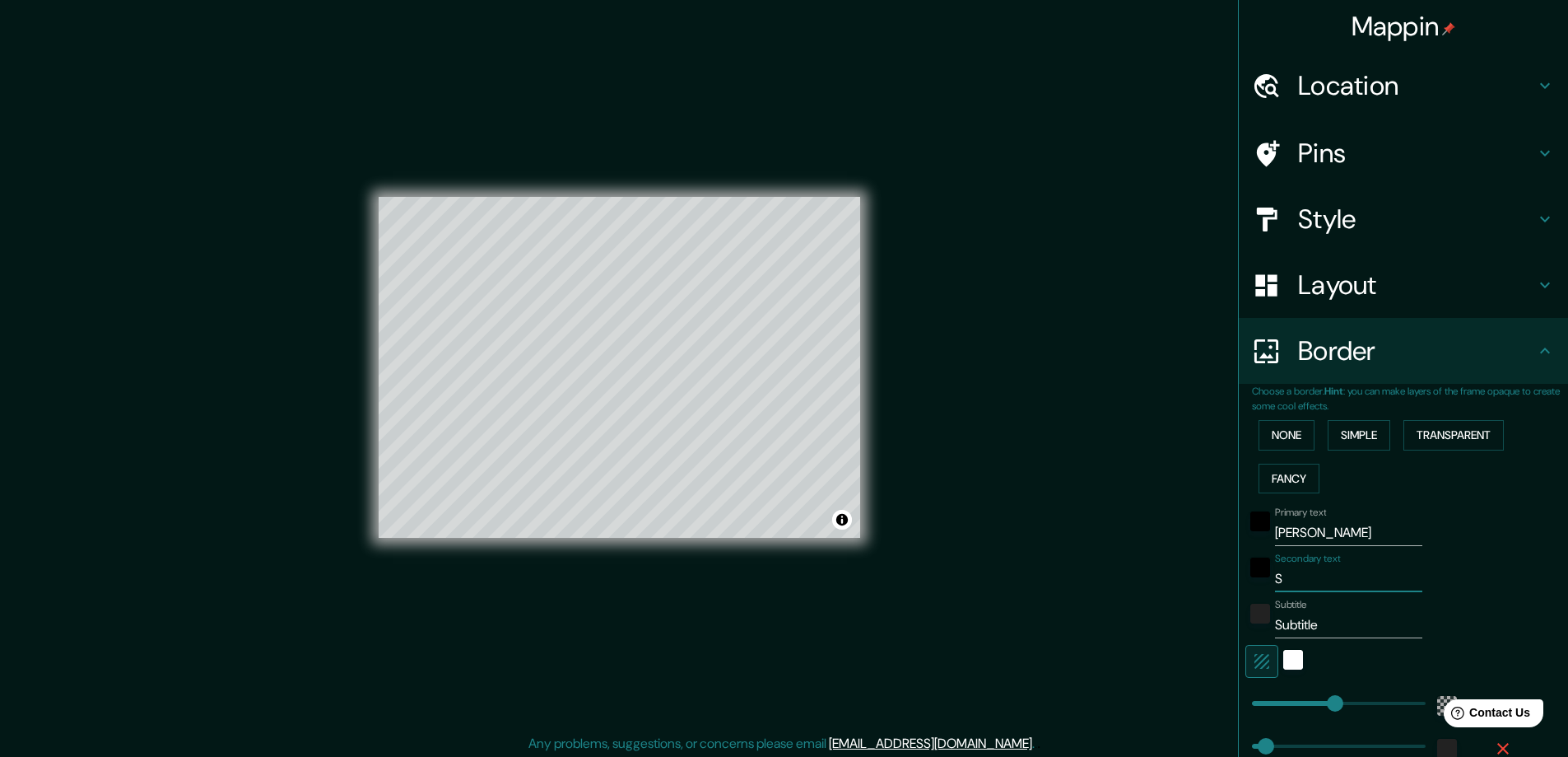
type input "SE"
type input "281"
type input "47"
type input "SEP"
type input "281"
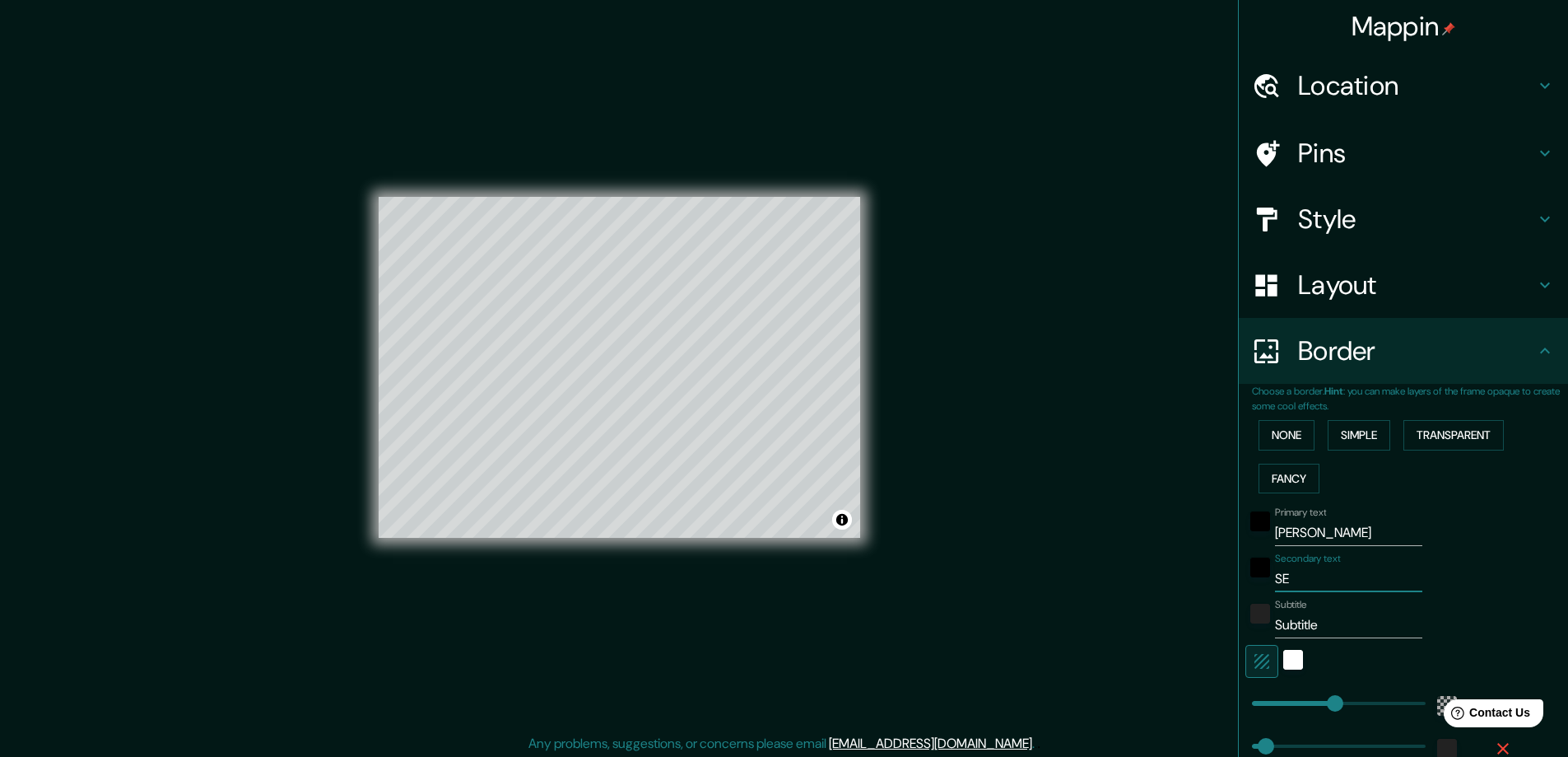
type input "47"
type input "SEPT"
type input "281"
type input "47"
type input "SEPT"
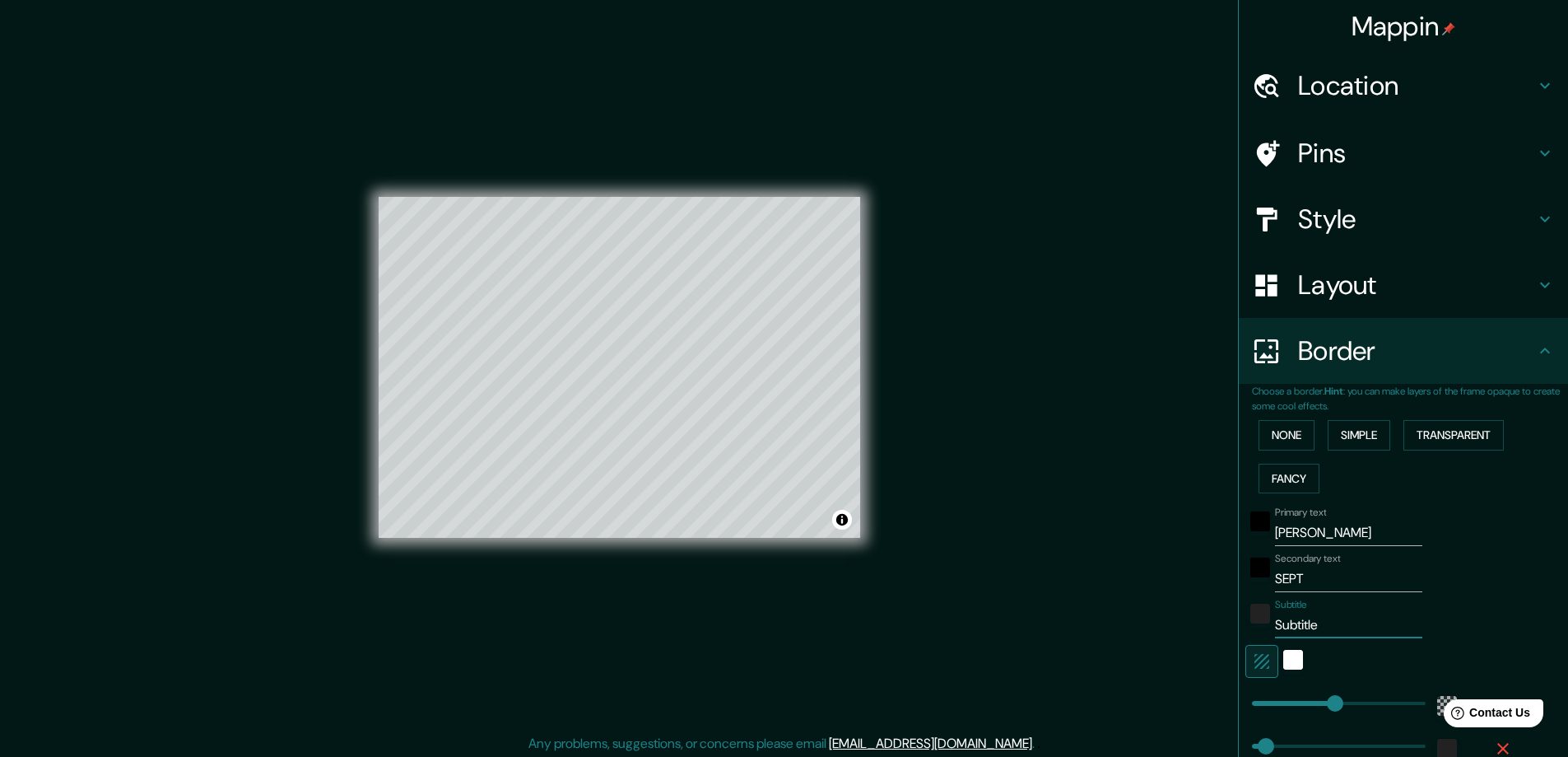
drag, startPoint x: 1330, startPoint y: 625, endPoint x: 1196, endPoint y: 619, distance: 134.1
click at [1196, 619] on div "Mappin Location Pereira, Risaralda, Colombia Pins Style Layout Border Choose a …" at bounding box center [784, 380] width 1568 height 760
type input "2"
type input "281"
type input "47"
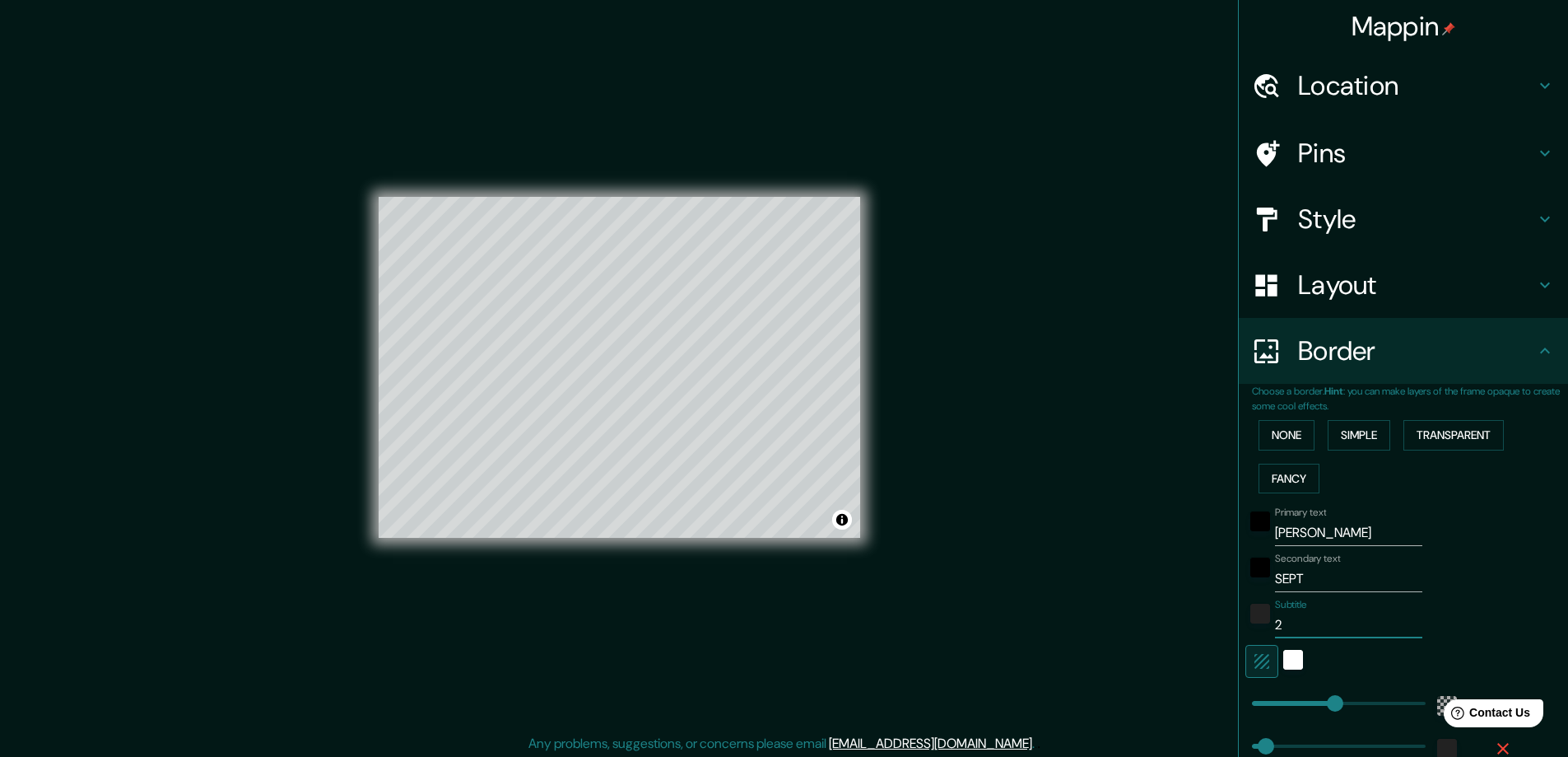
type input "20"
type input "281"
type input "47"
type input "202"
type input "281"
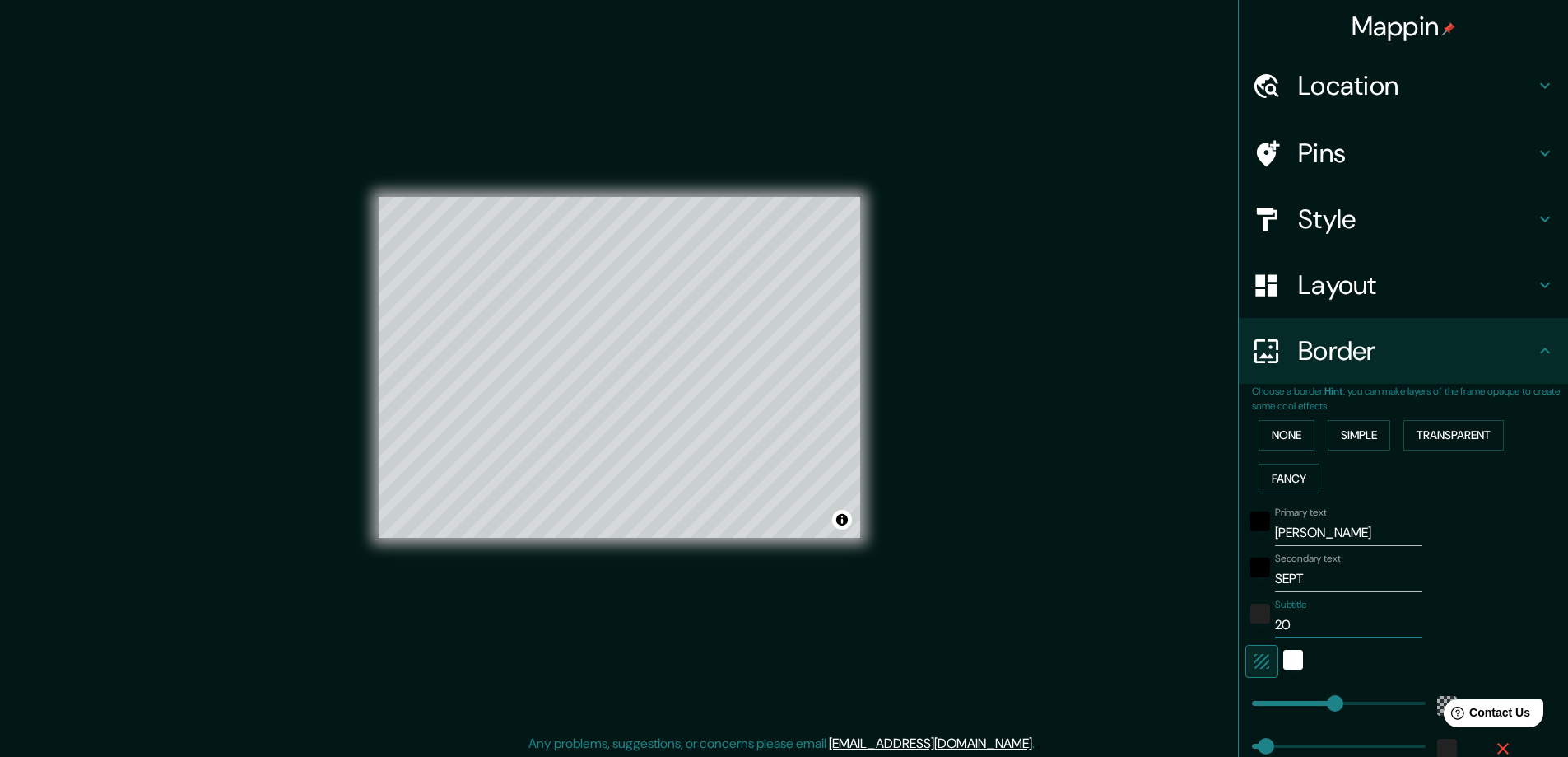
type input "47"
type input "2021"
type input "281"
type input "47"
type input "281"
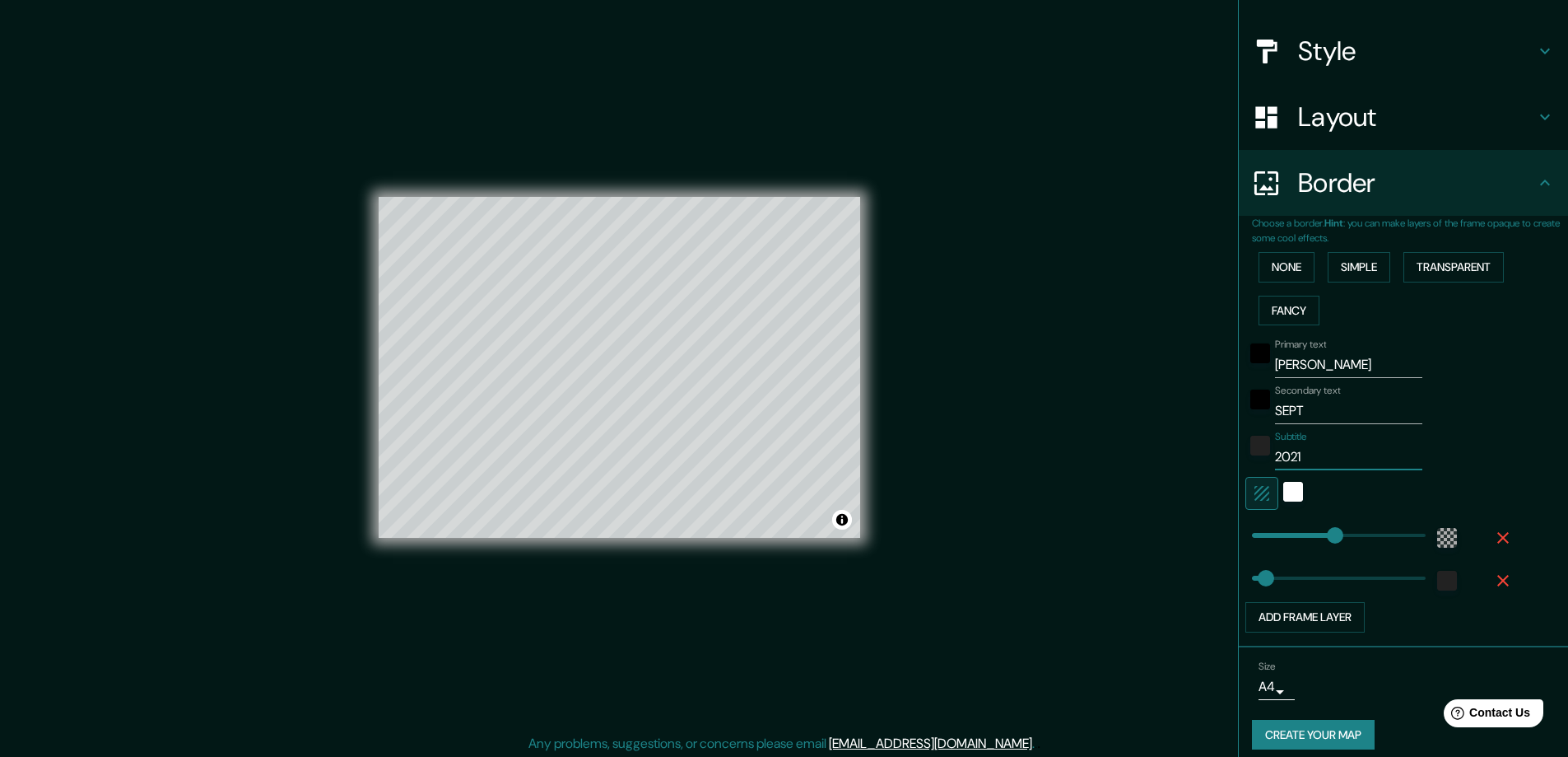
scroll to position [180, 0]
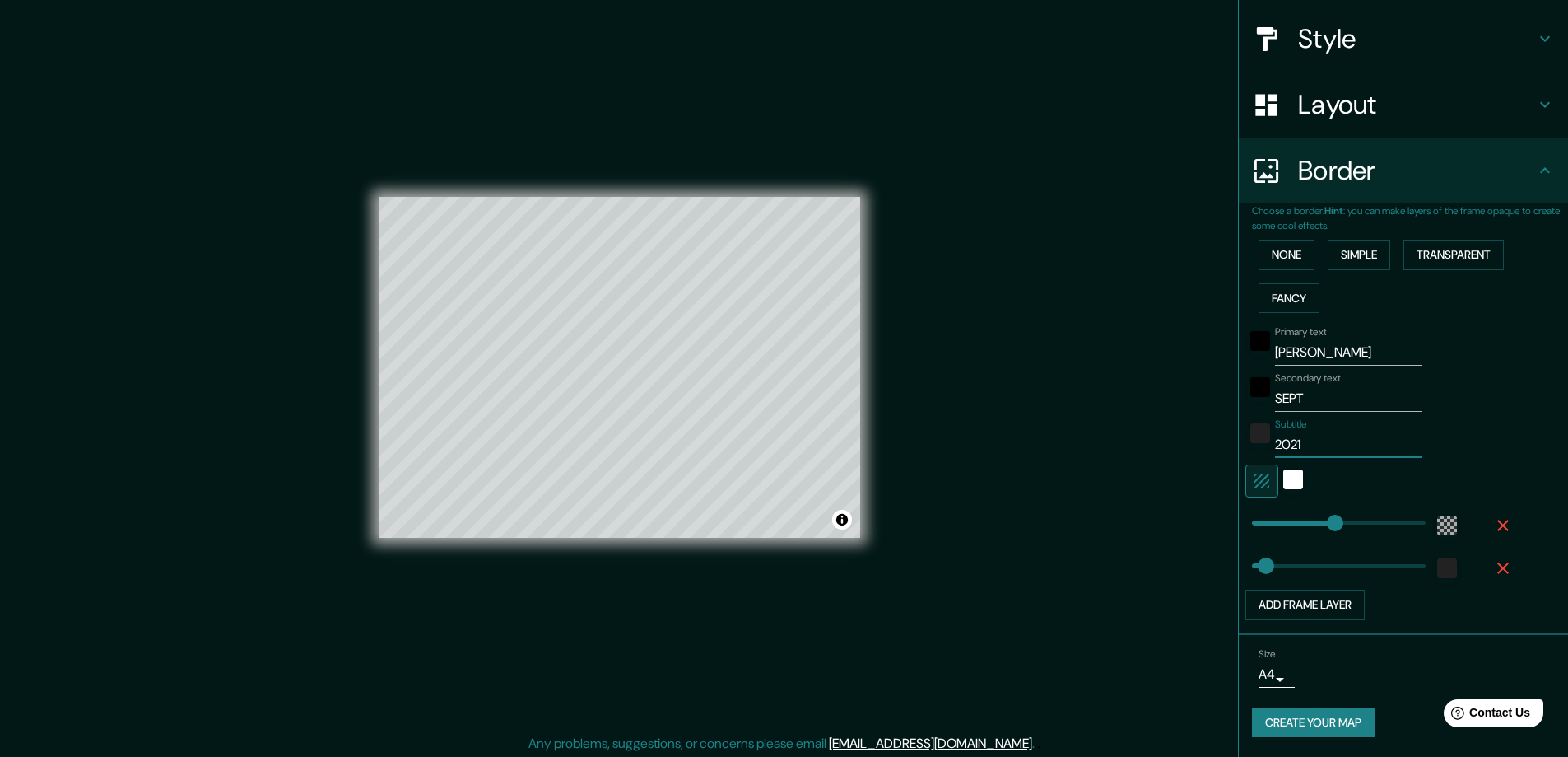
type input "2021"
click at [1300, 720] on button "Create your map" at bounding box center [1313, 723] width 123 height 31
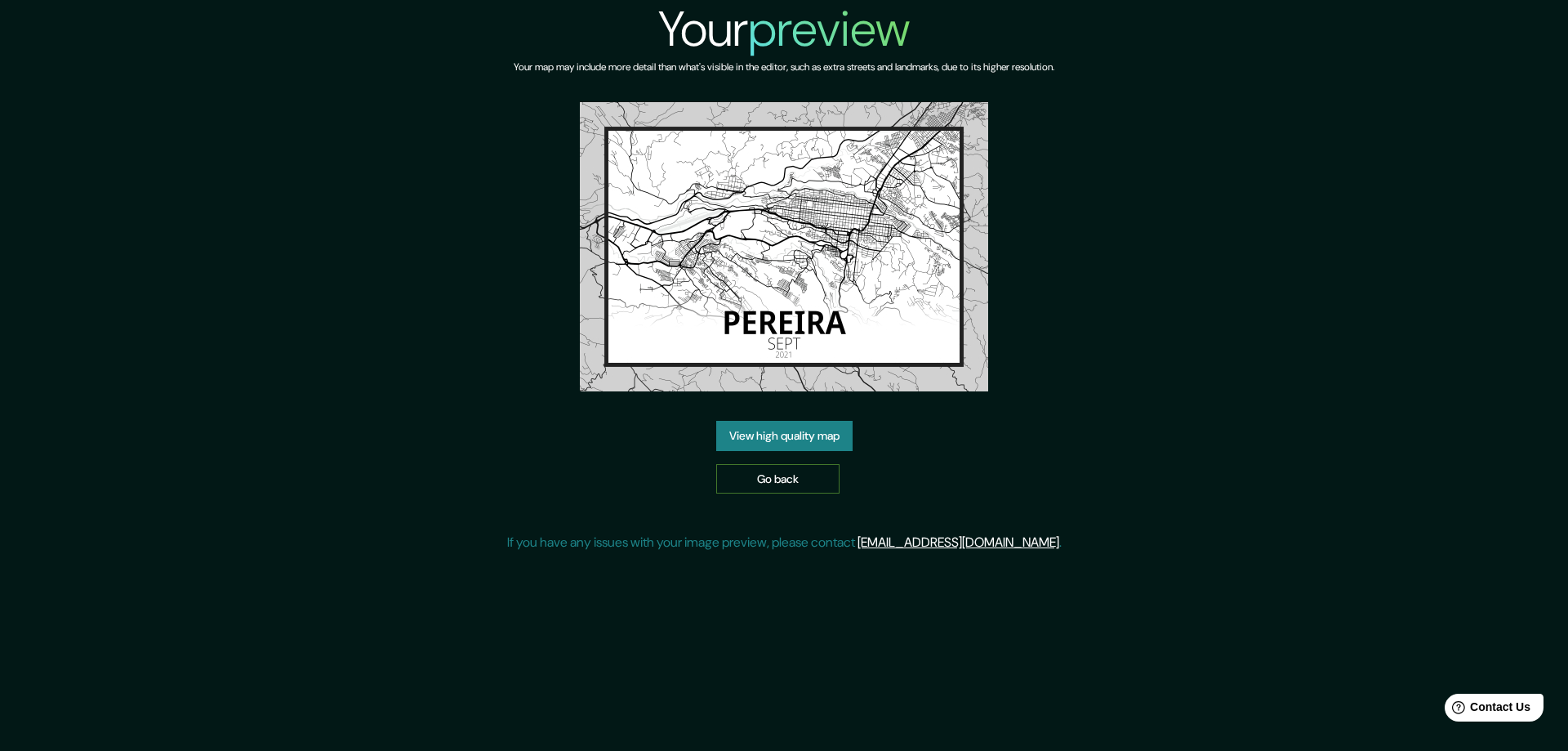
click at [804, 479] on link "Go back" at bounding box center [778, 479] width 124 height 31
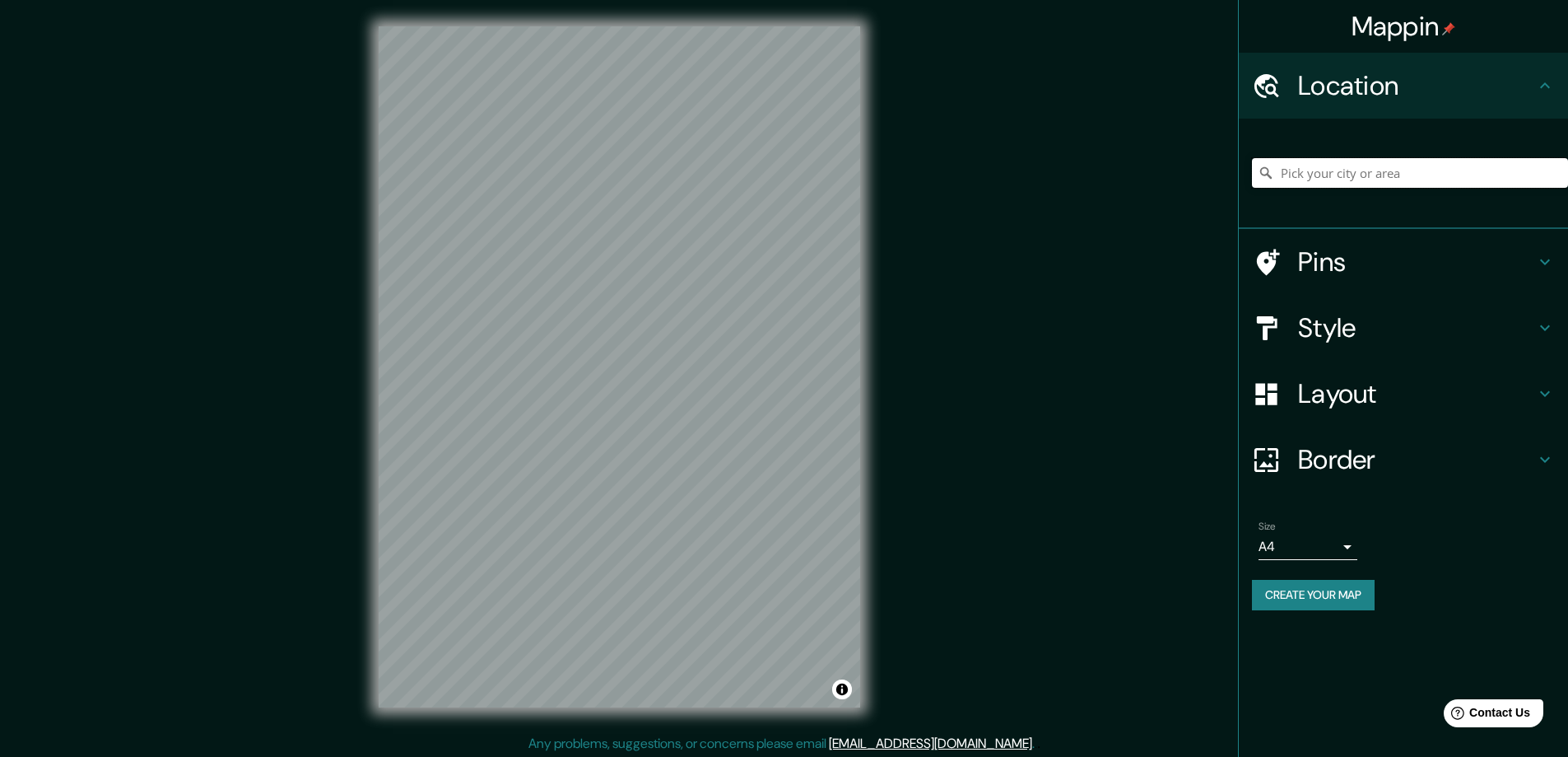
click at [1431, 173] on input "Pick your city or area" at bounding box center [1410, 173] width 316 height 30
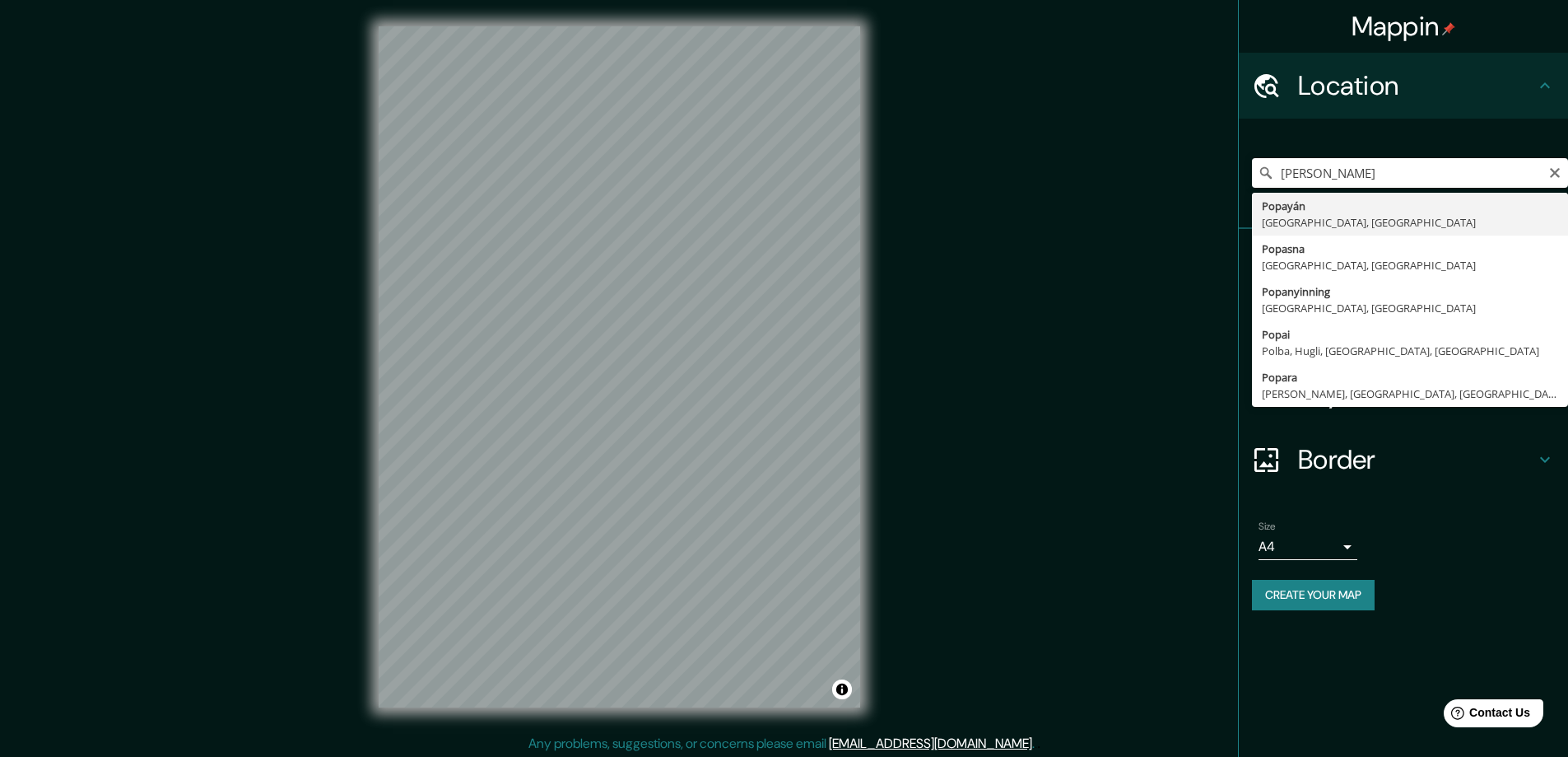
type input "Popayán, [GEOGRAPHIC_DATA], [GEOGRAPHIC_DATA]"
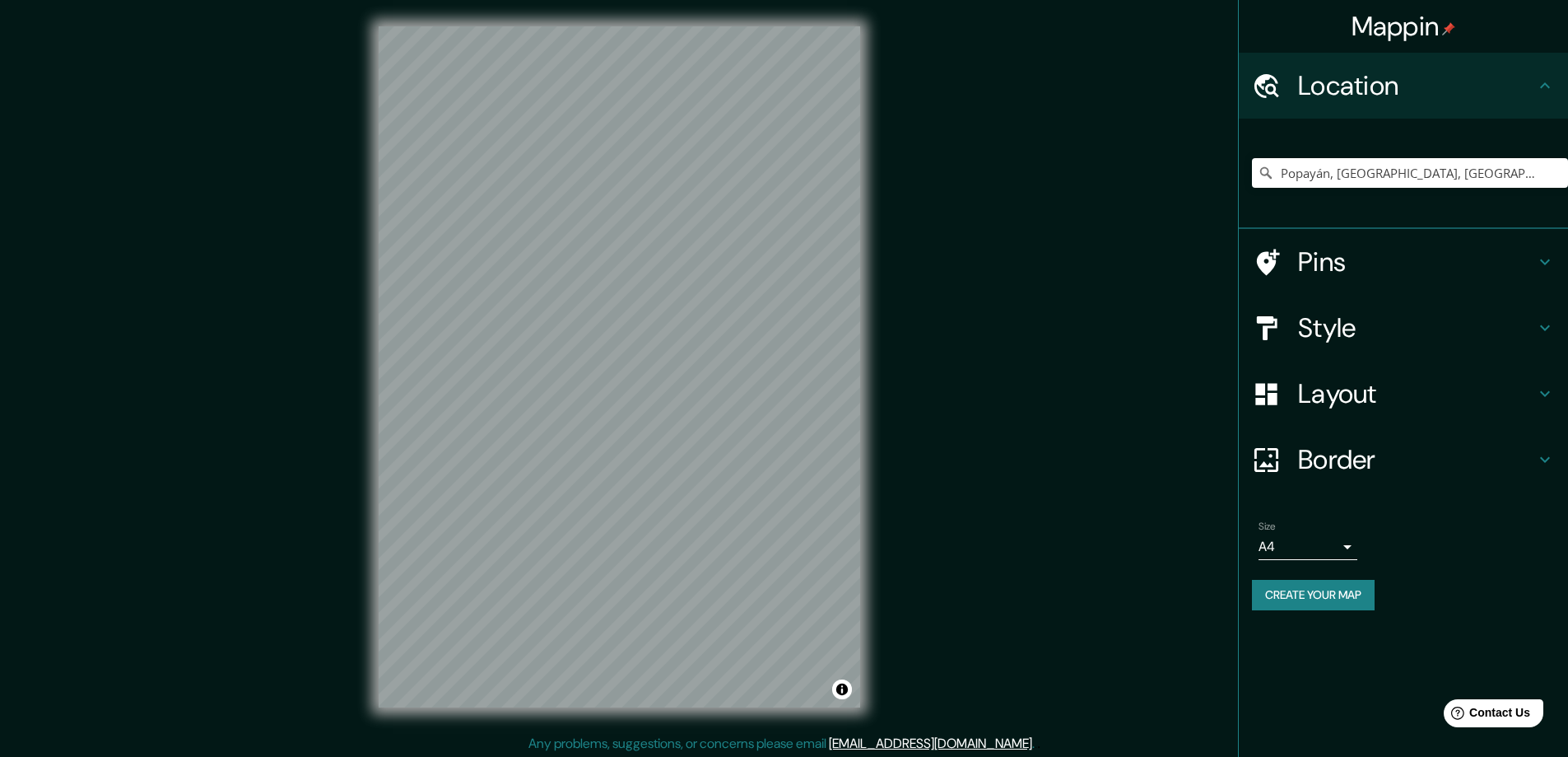
click at [1425, 386] on h4 "Layout" at bounding box center [1417, 393] width 237 height 33
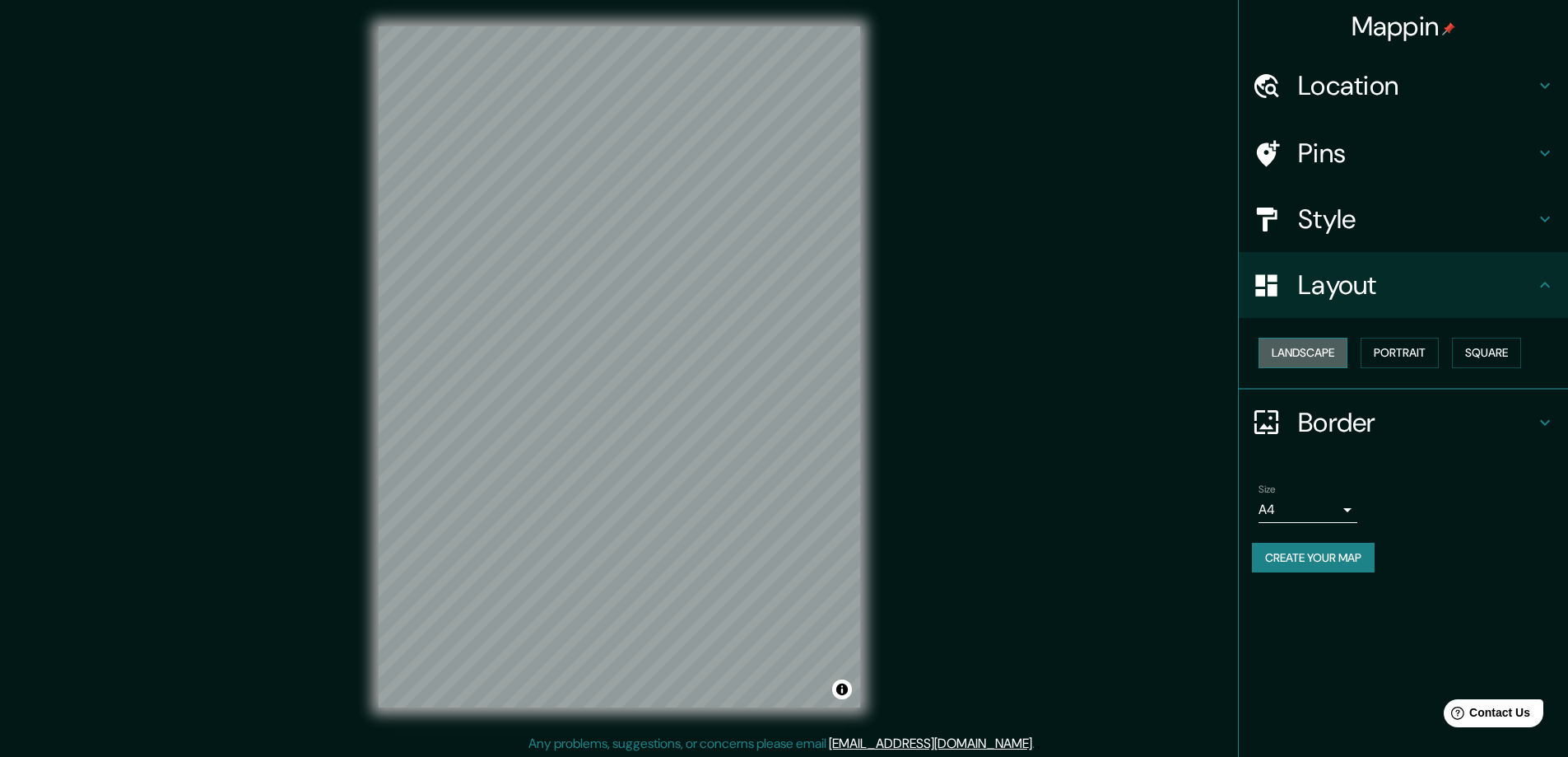
click at [1299, 350] on button "Landscape" at bounding box center [1303, 353] width 89 height 31
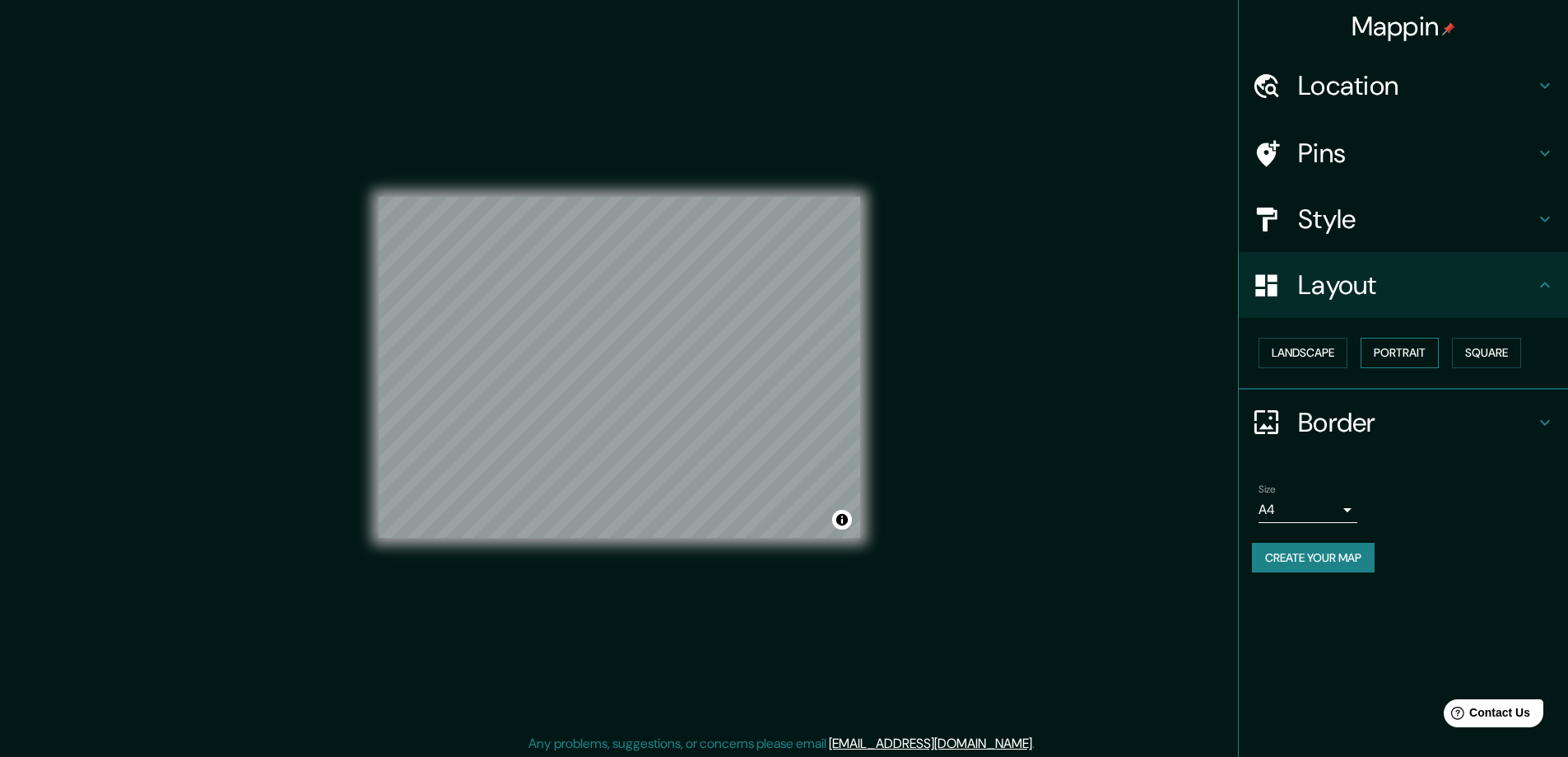
click at [1400, 353] on button "Portrait" at bounding box center [1400, 353] width 79 height 31
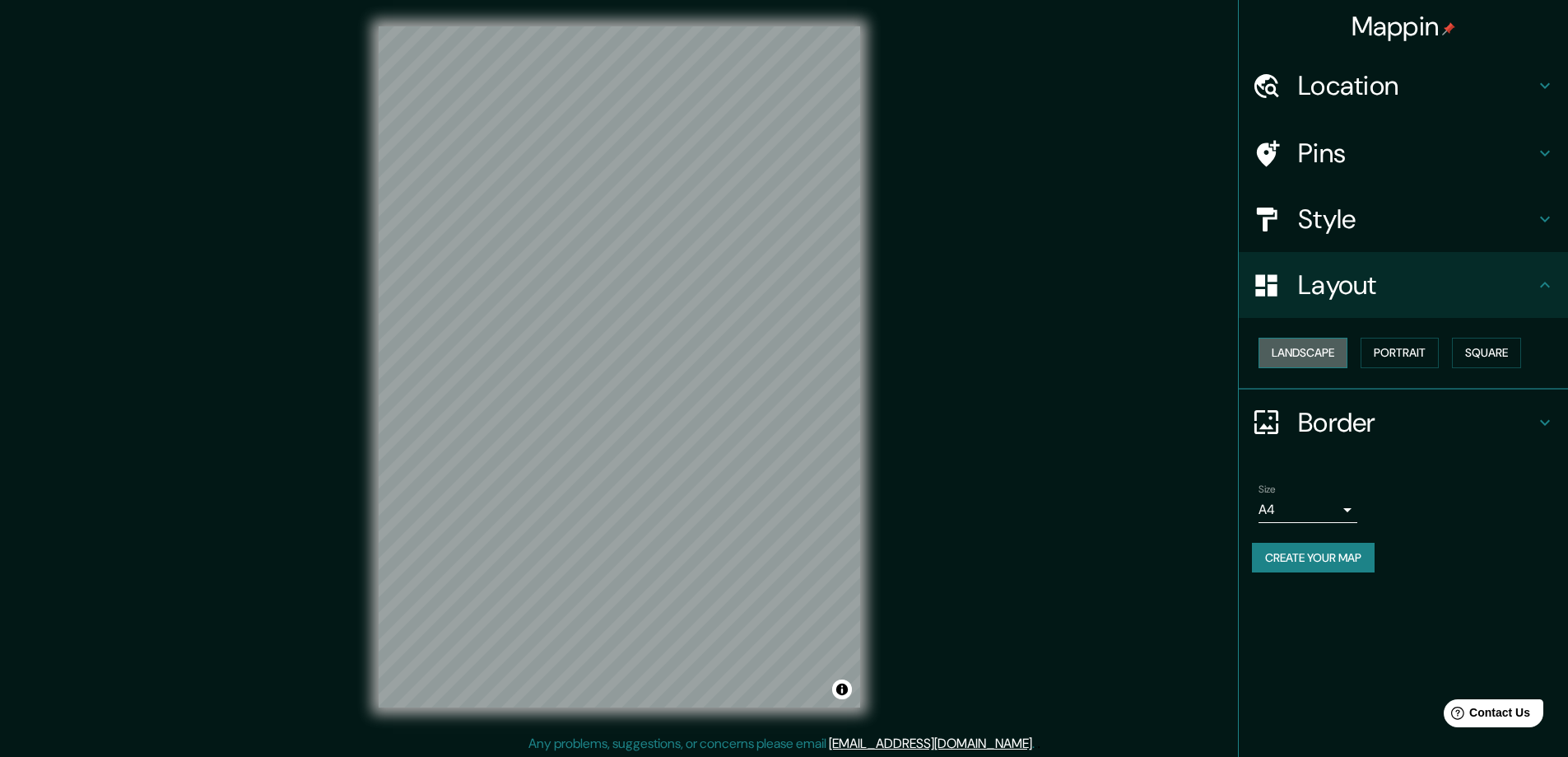
click at [1329, 353] on button "Landscape" at bounding box center [1303, 353] width 89 height 31
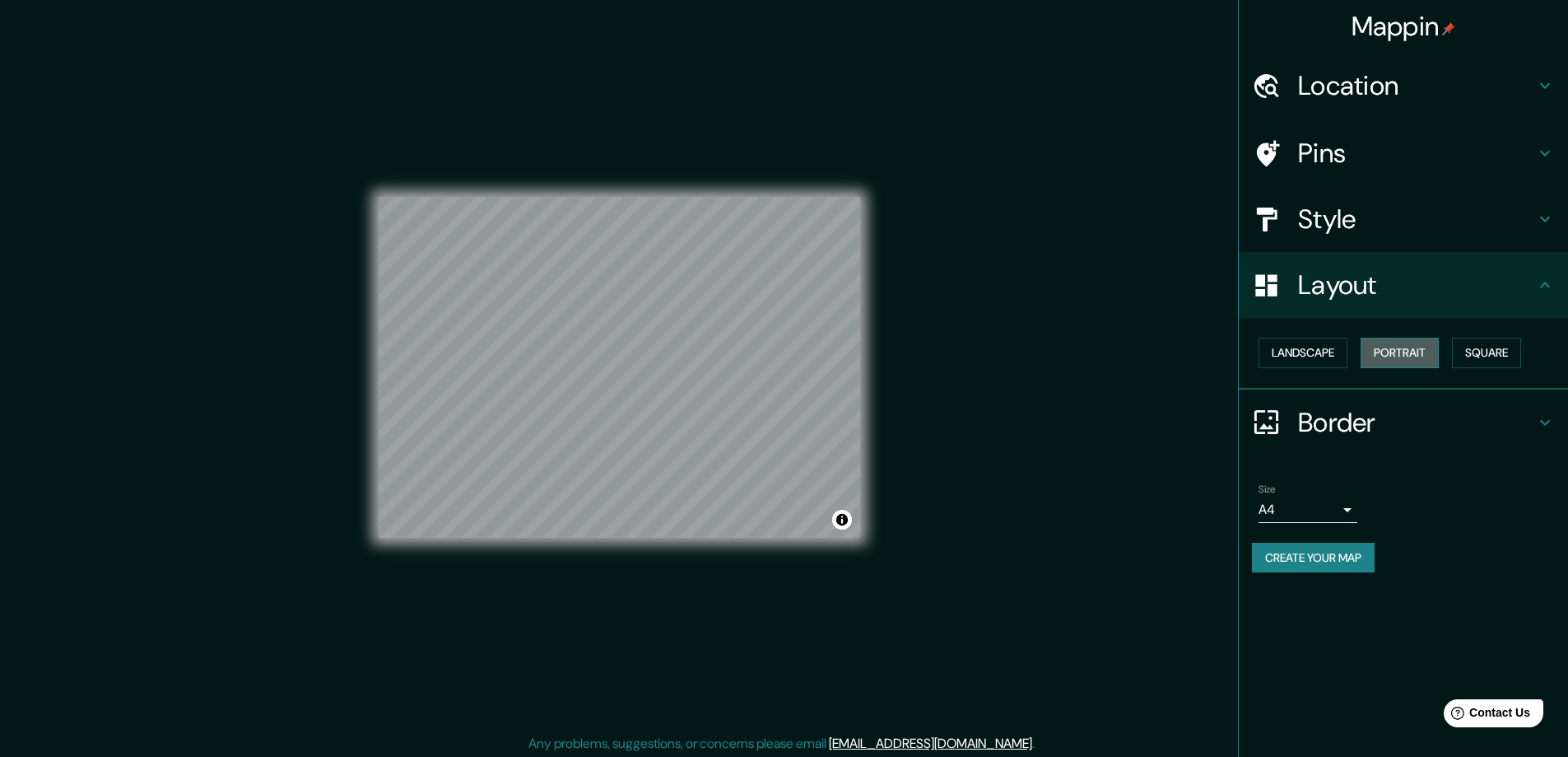
click at [1396, 353] on button "Portrait" at bounding box center [1400, 353] width 79 height 31
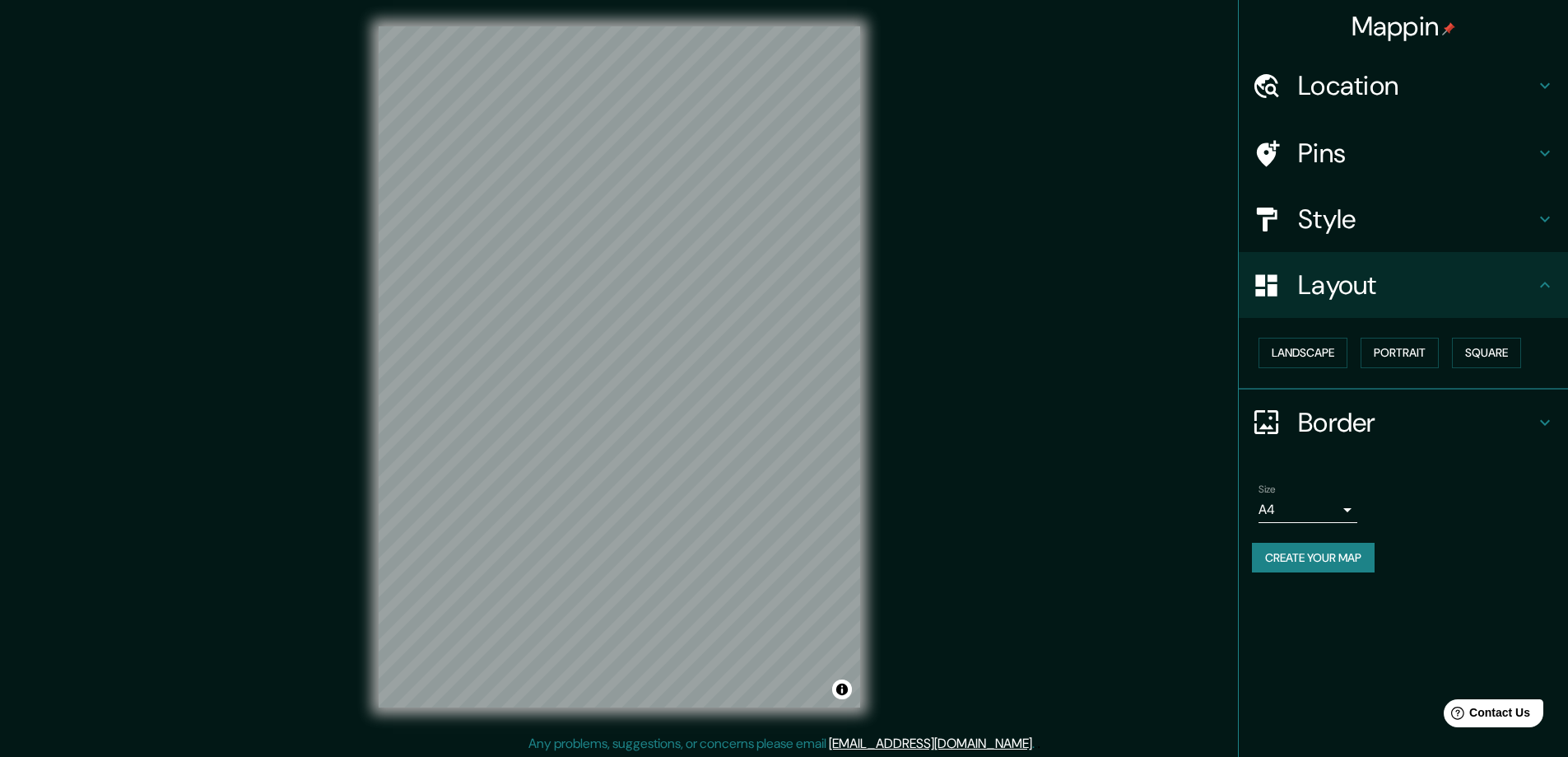
click at [1436, 426] on h4 "Border" at bounding box center [1417, 422] width 237 height 33
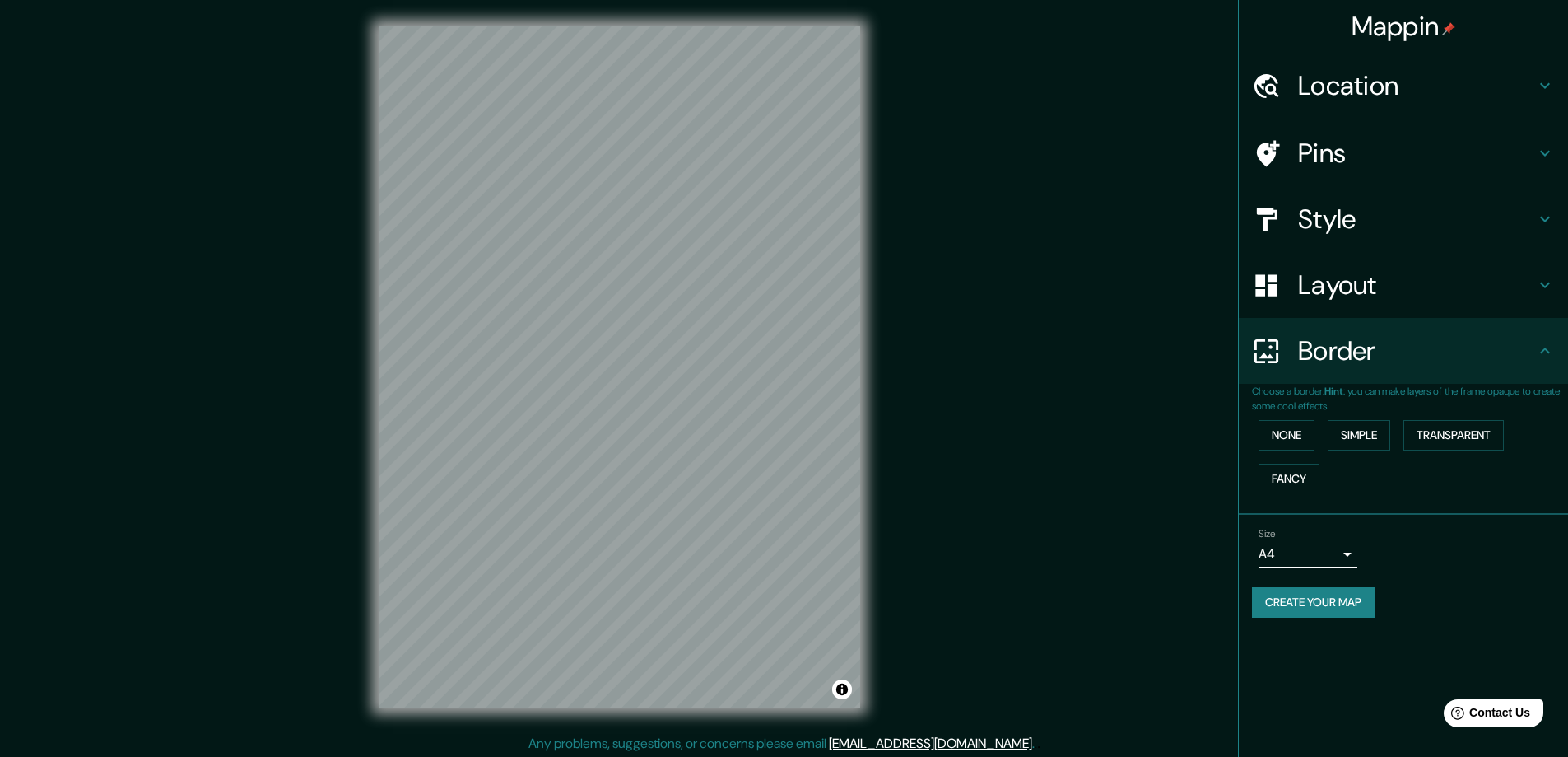
click at [1366, 451] on div "None Simple Transparent Fancy" at bounding box center [1410, 456] width 316 height 86
click at [1367, 441] on button "Simple" at bounding box center [1359, 436] width 62 height 31
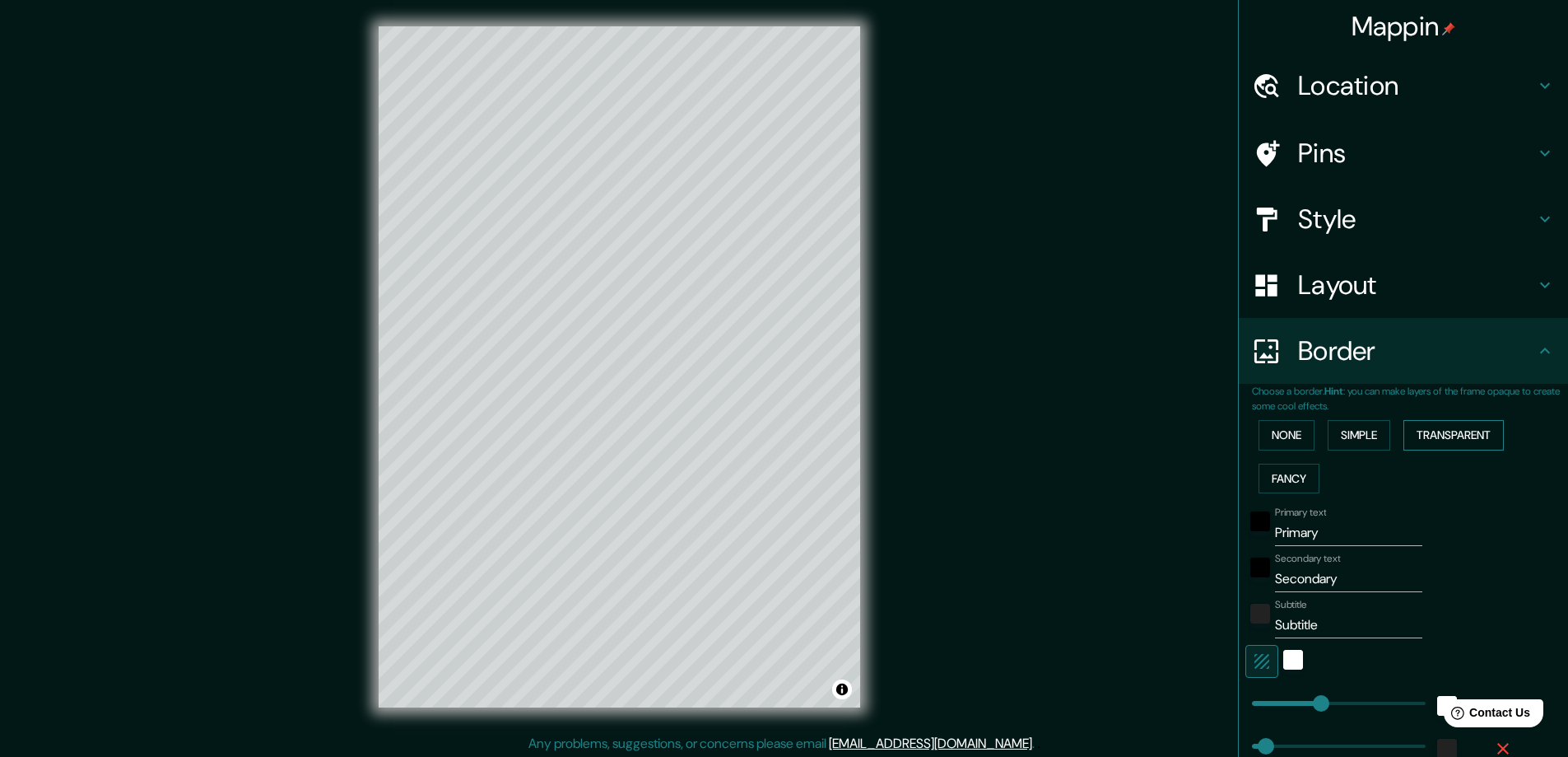
click at [1461, 437] on button "Transparent" at bounding box center [1454, 436] width 101 height 31
drag, startPoint x: 1340, startPoint y: 535, endPoint x: 1231, endPoint y: 532, distance: 109.0
click at [1239, 533] on div "Choose a border. Hint : you can make layers of the frame opaque to create some …" at bounding box center [1404, 599] width 330 height 431
type input "P"
type input "281"
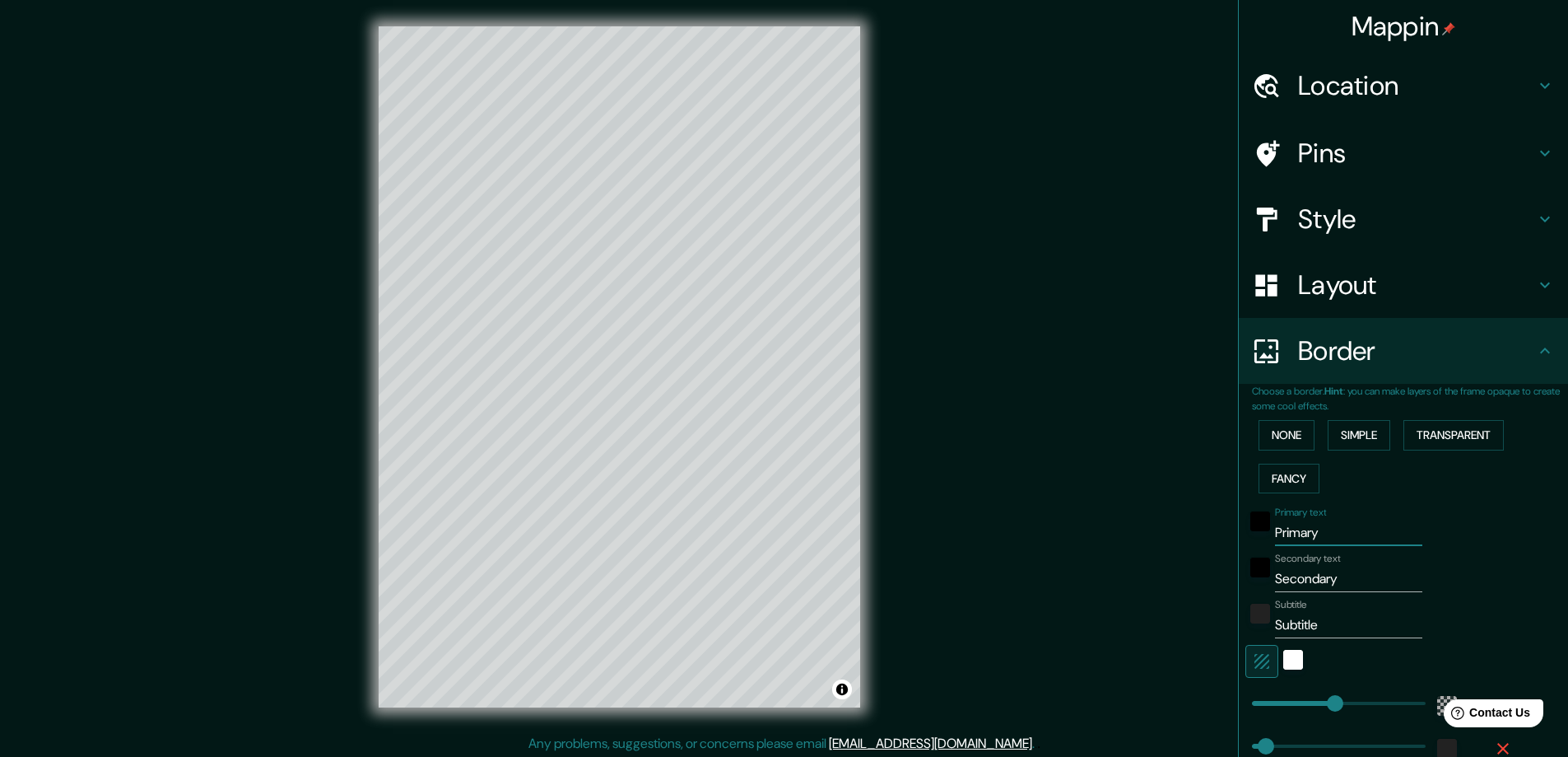
type input "47"
type input "PO"
type input "281"
type input "47"
type input "POP"
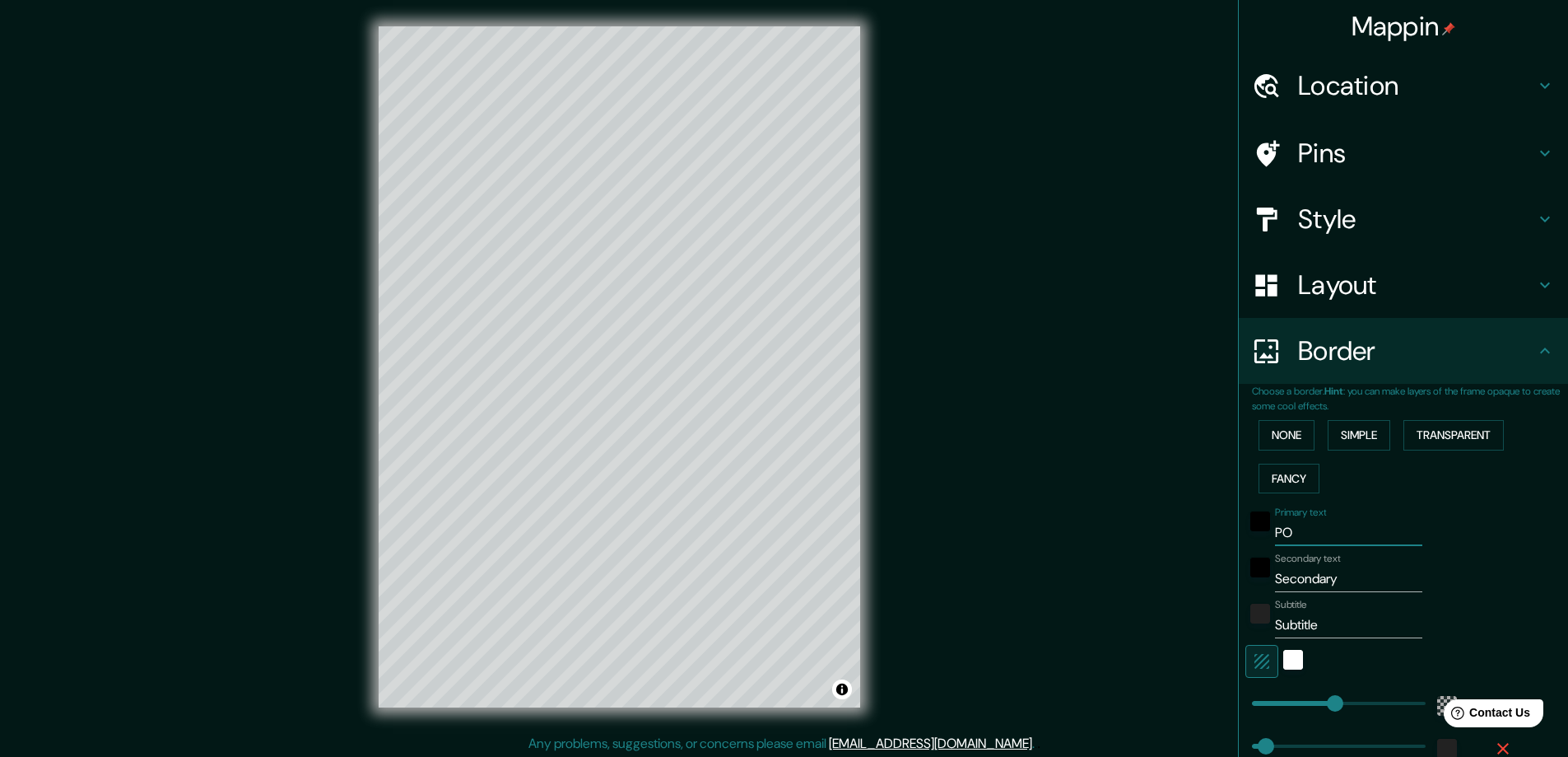
type input "281"
type input "47"
type input "POPA"
type input "281"
type input "47"
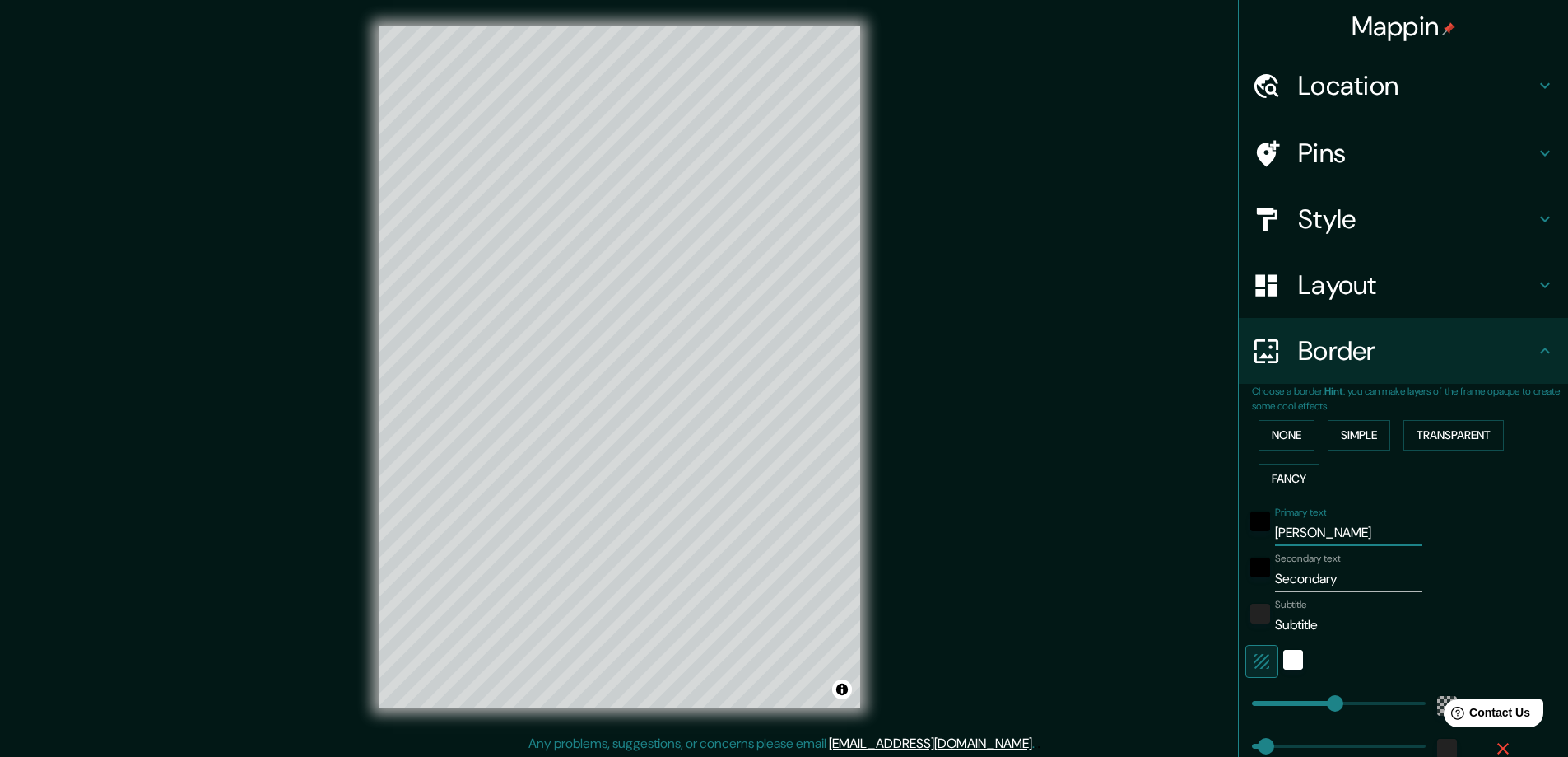
type input "POPAY"
type input "281"
type input "47"
type input "POPAYA"
type input "281"
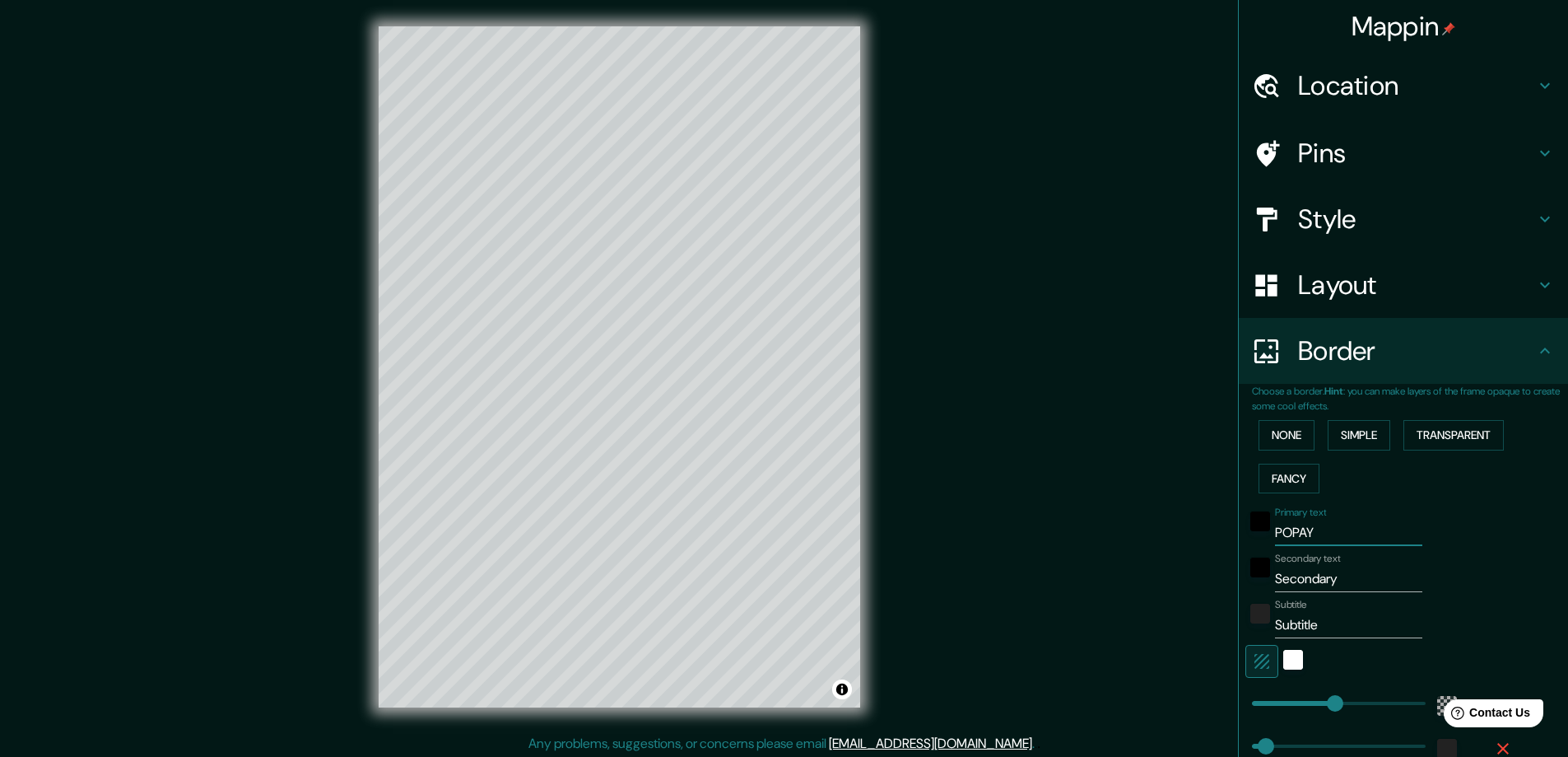
type input "47"
type input "POPAYAN"
type input "281"
type input "47"
type input "POPAYAN"
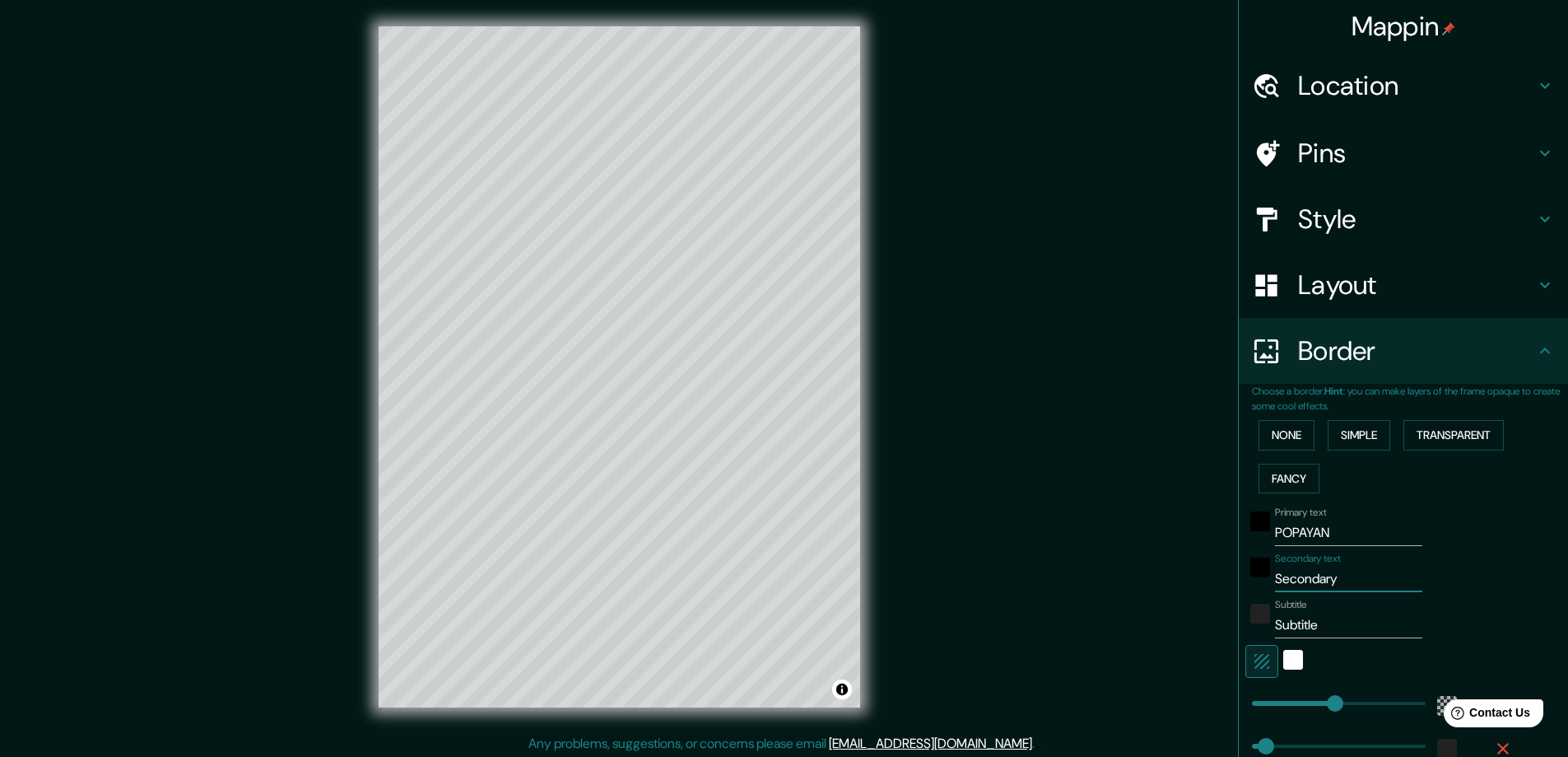
drag, startPoint x: 1343, startPoint y: 584, endPoint x: 1262, endPoint y: 595, distance: 81.7
click at [1262, 595] on div "Primary text POPAYAN Secondary text Secondary Subtitle Subtitle Add frame layer" at bounding box center [1384, 650] width 263 height 301
type input "S"
type input "281"
type input "47"
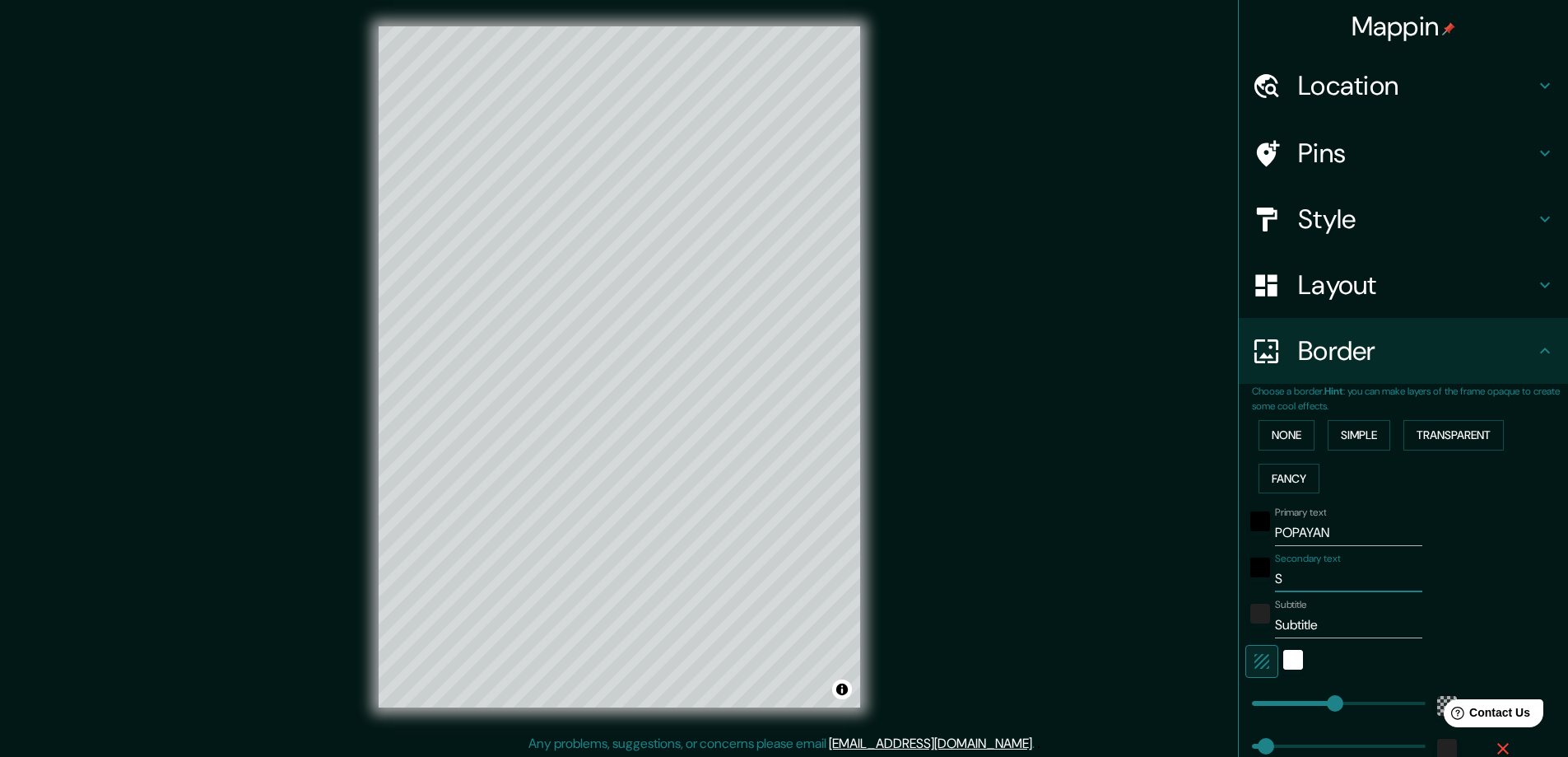
type input "281"
type input "47"
type input "D"
type input "281"
type input "47"
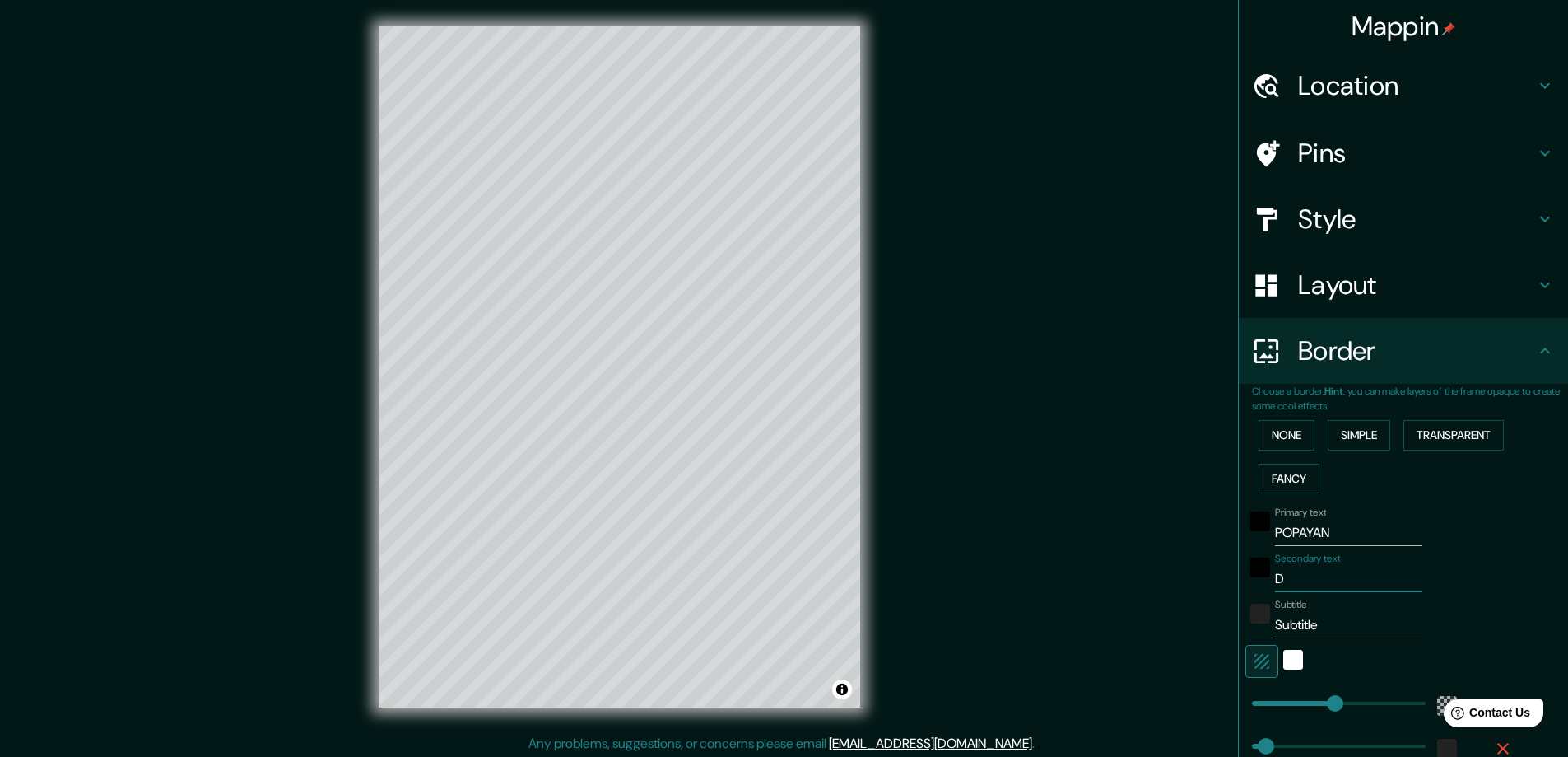
type input "DI"
type input "281"
type input "47"
type input "DIC"
type input "281"
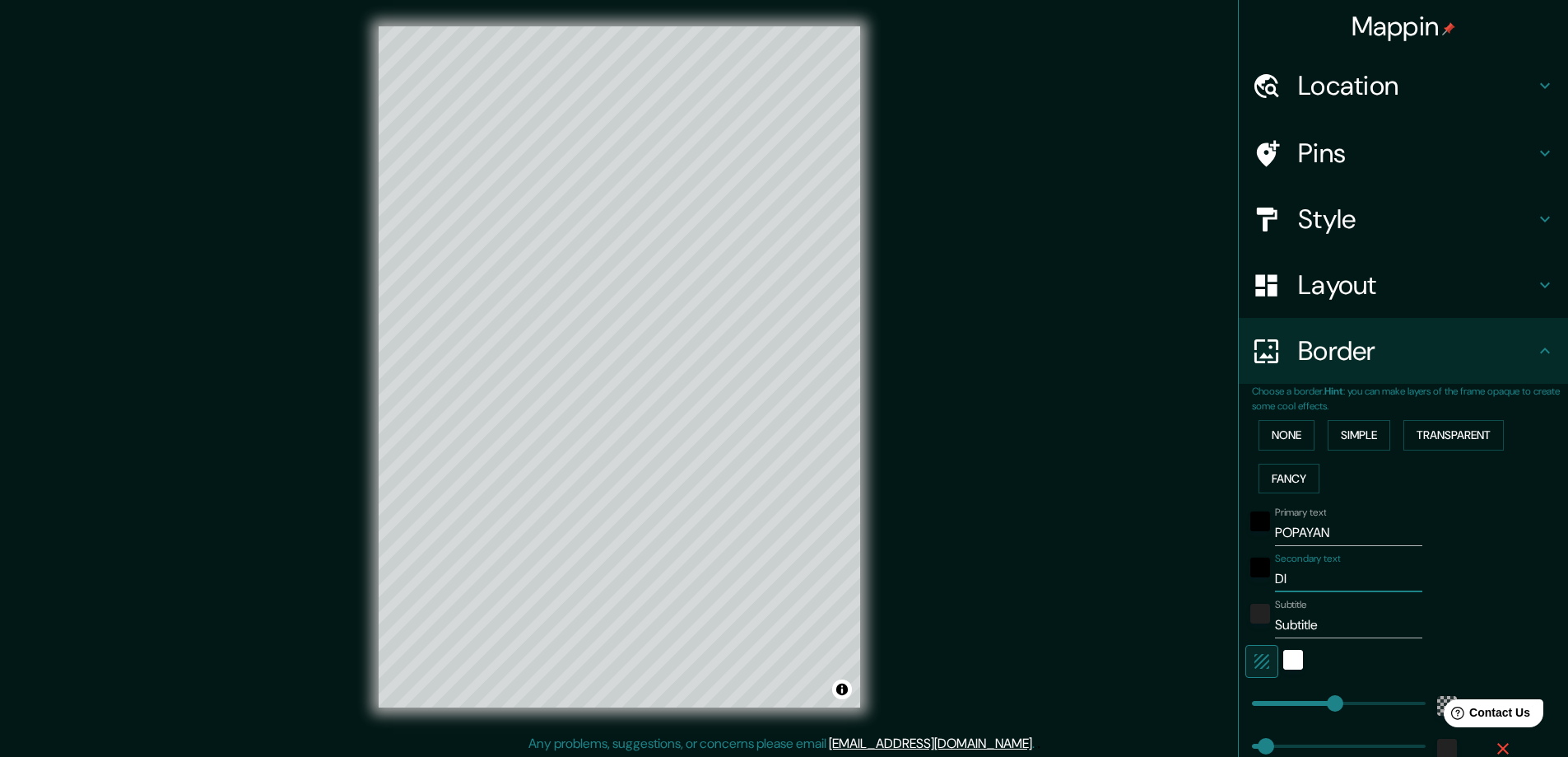
type input "47"
type input "DIC"
click at [1326, 625] on input "Subtitle" at bounding box center [1349, 625] width 148 height 26
drag, startPoint x: 1337, startPoint y: 625, endPoint x: 1248, endPoint y: 625, distance: 89.0
click at [1248, 625] on div "Subtitle Subtitle" at bounding box center [1380, 619] width 270 height 39
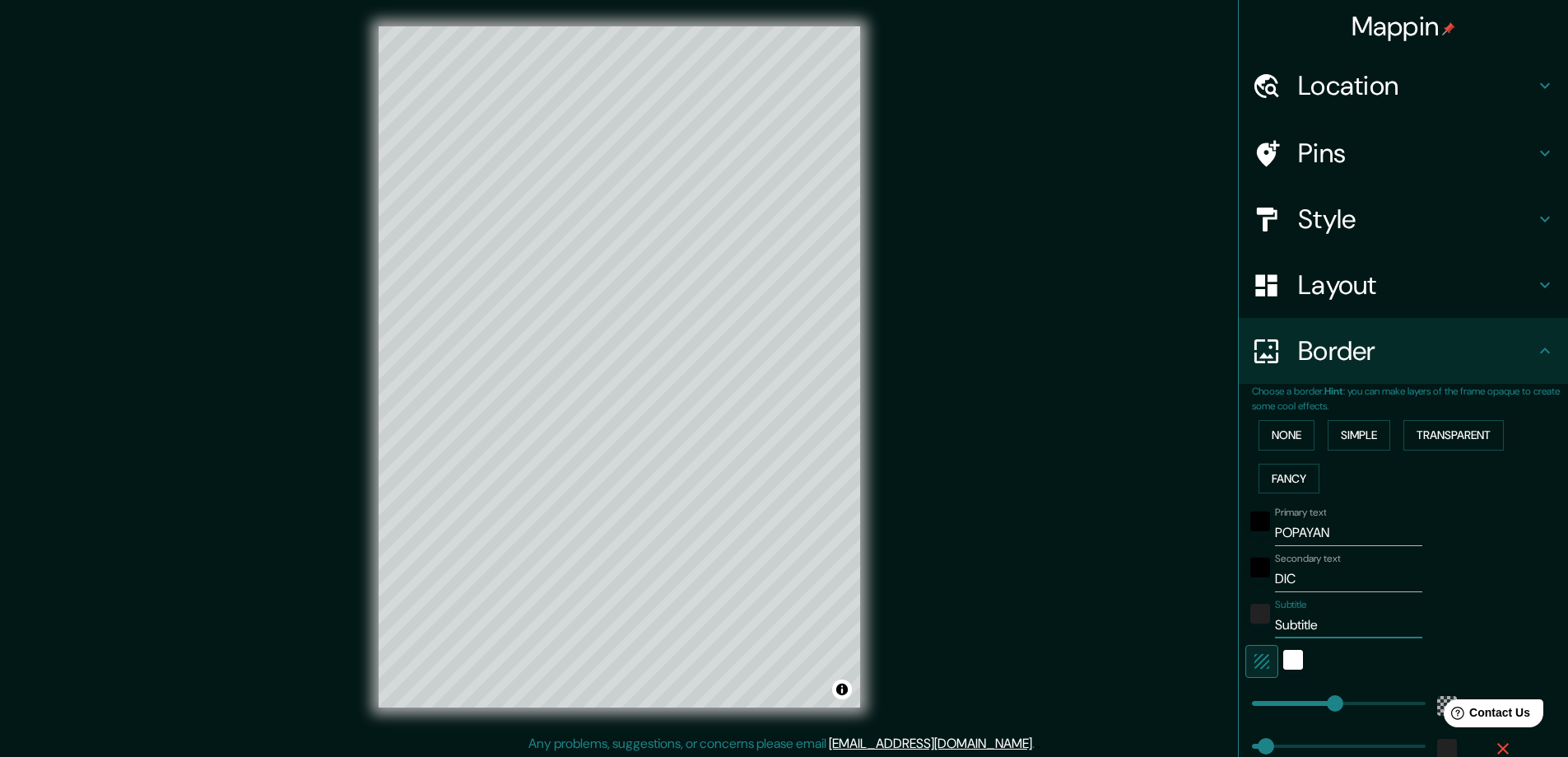
type input "2"
type input "281"
type input "47"
type input "20"
type input "281"
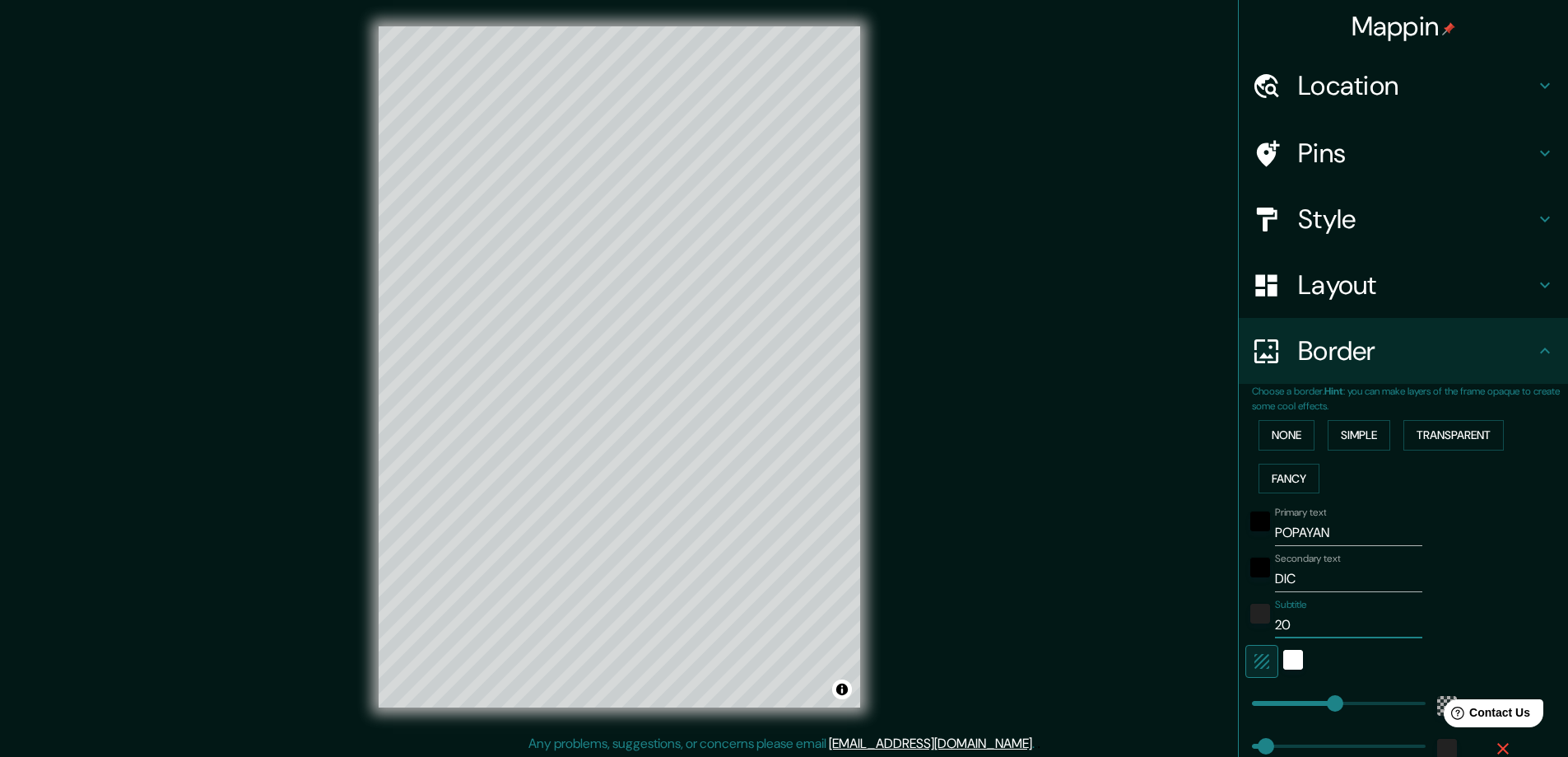
type input "47"
type input "202"
type input "281"
type input "47"
type input "2021"
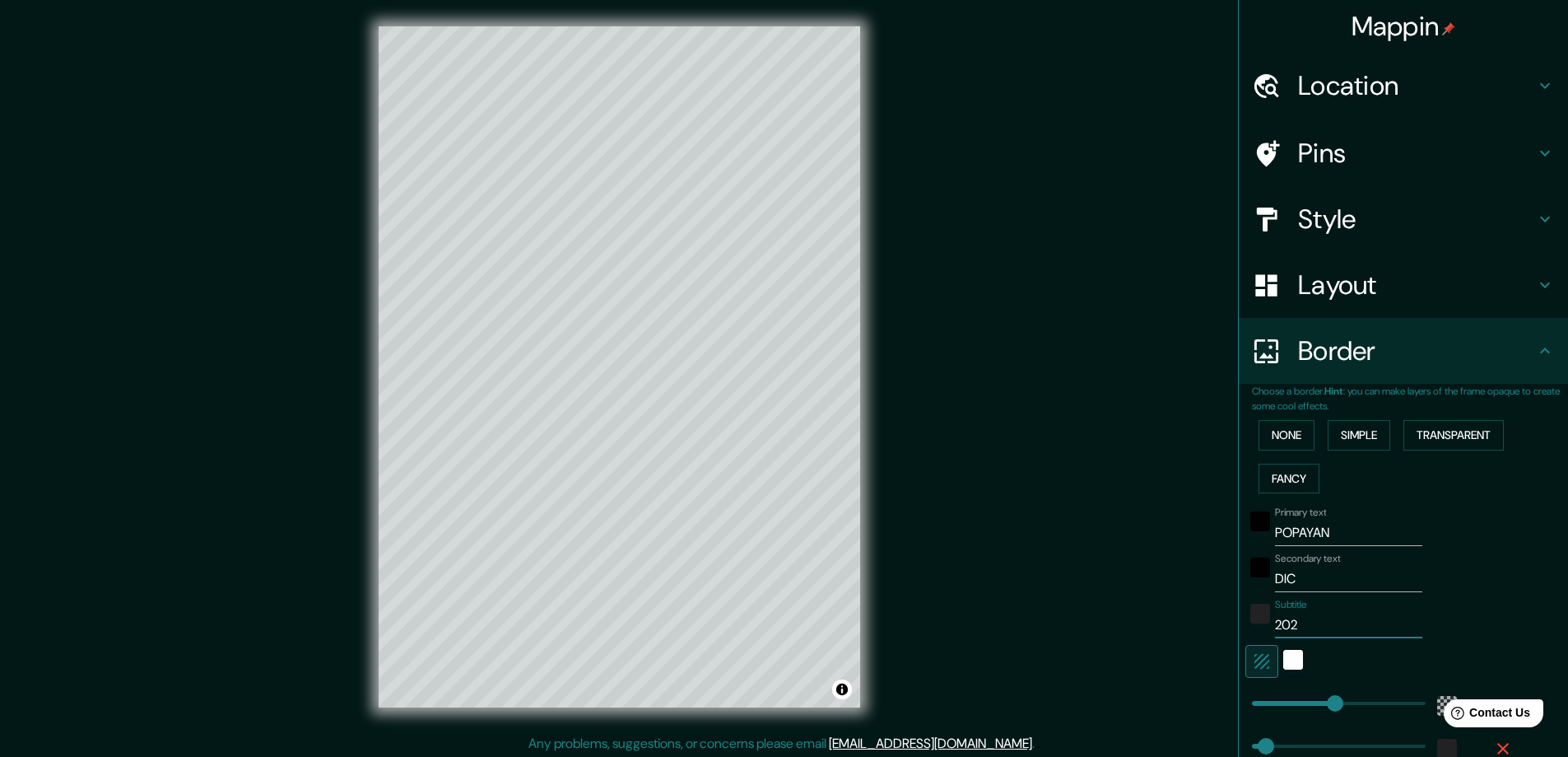
type input "281"
type input "47"
type input "2021"
click at [1476, 533] on div "Primary text POPAYAN" at bounding box center [1380, 526] width 270 height 39
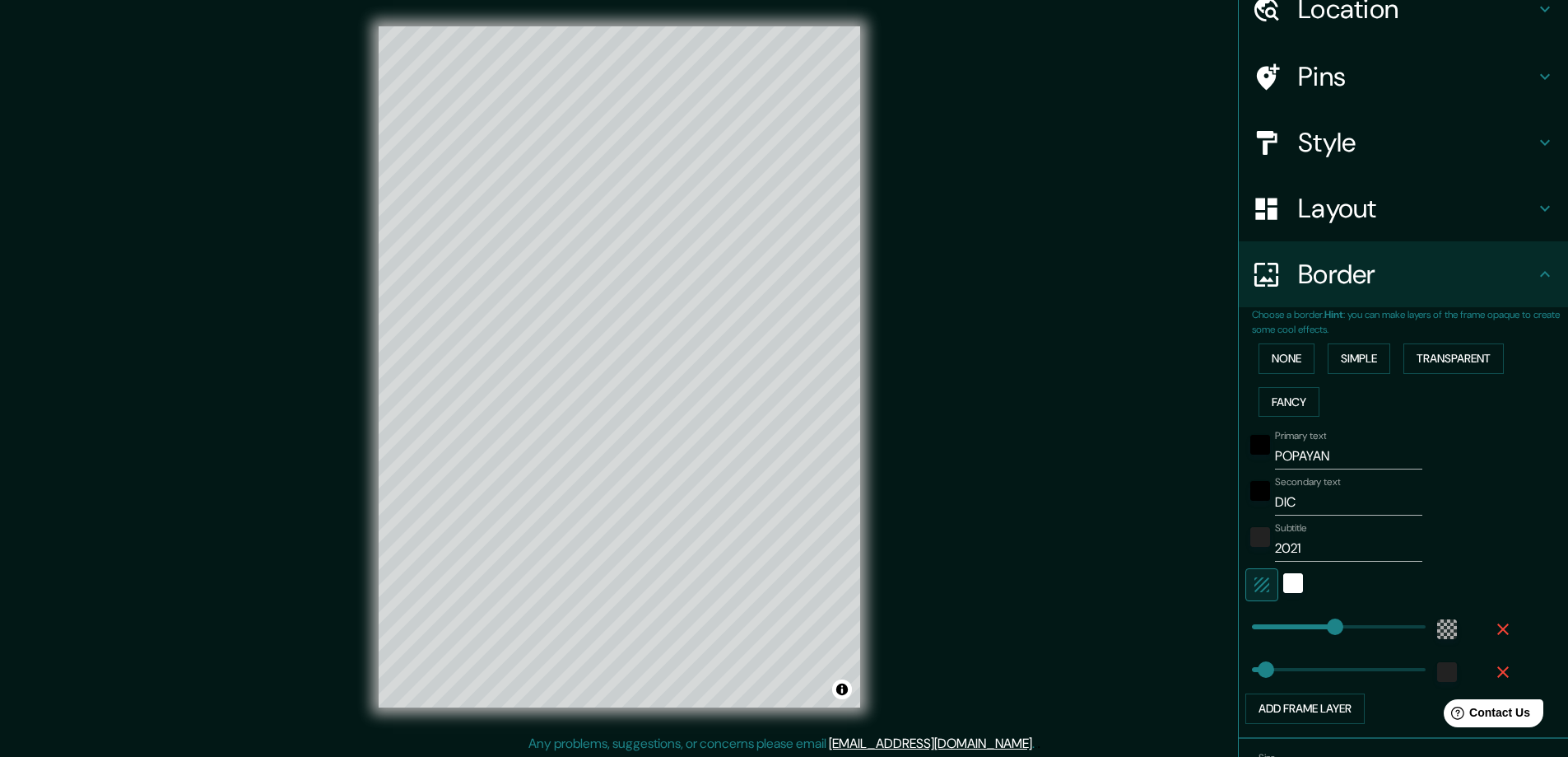
scroll to position [180, 0]
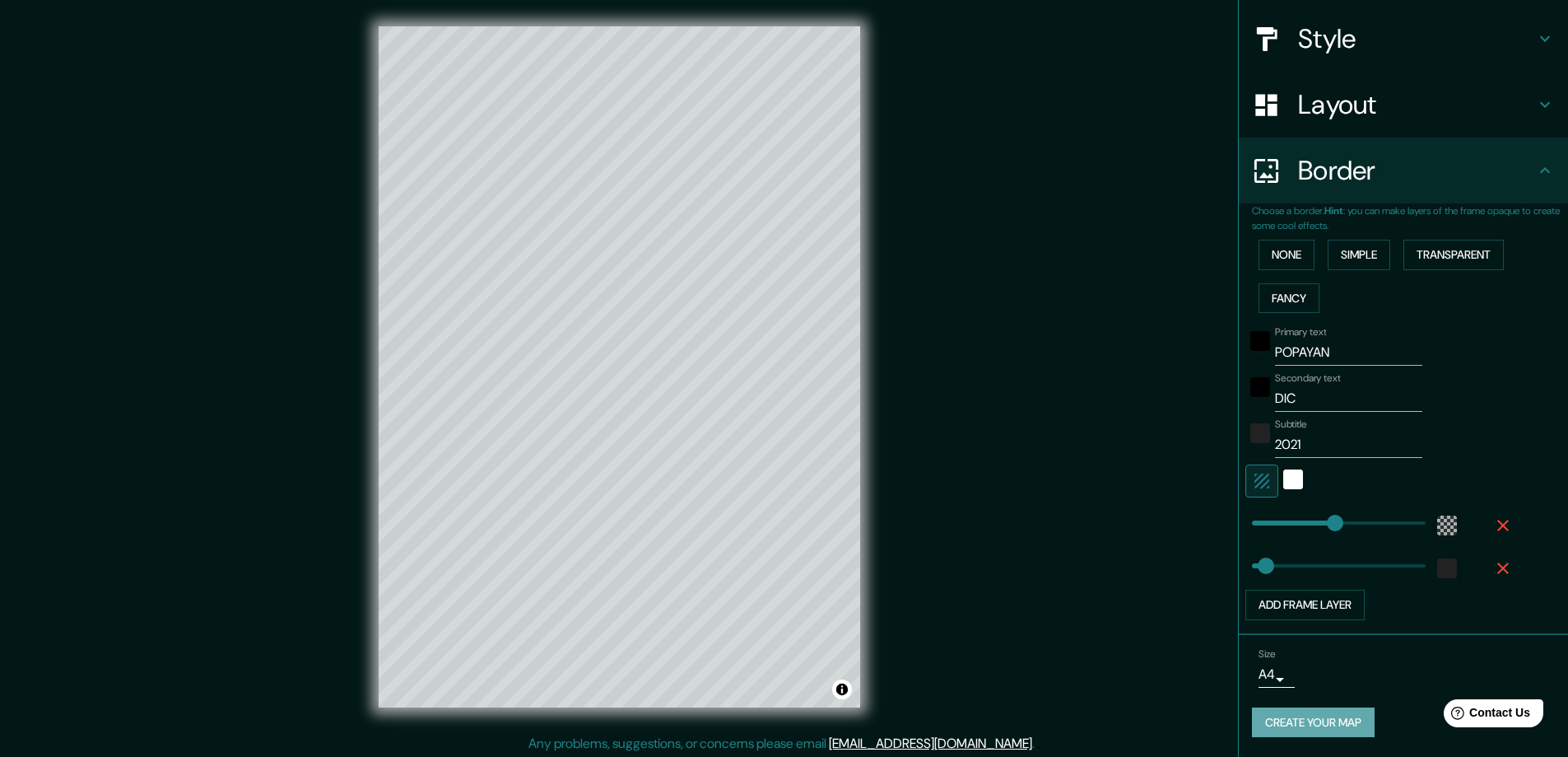
click at [1289, 723] on button "Create your map" at bounding box center [1313, 723] width 123 height 31
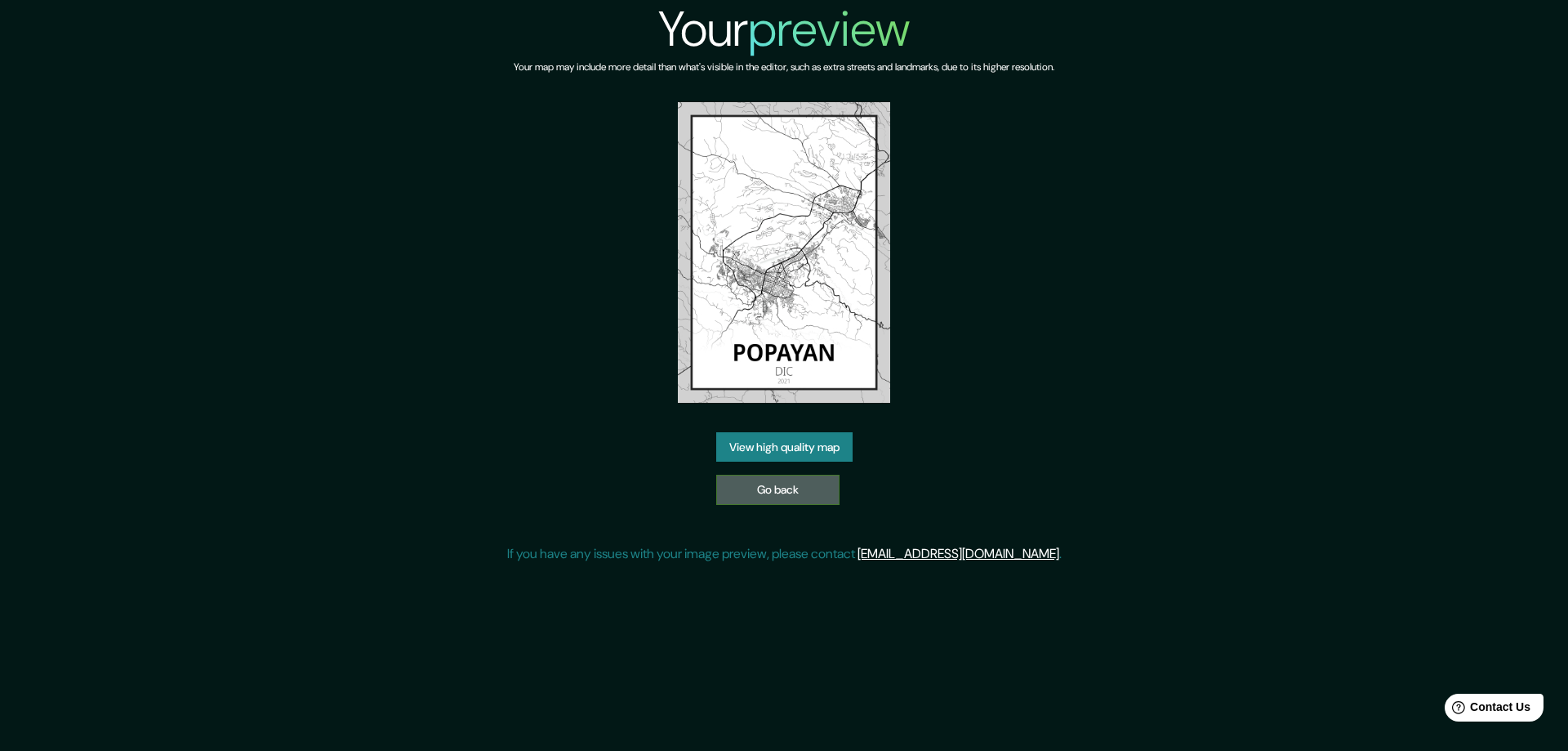
click at [809, 482] on link "Go back" at bounding box center [778, 490] width 124 height 31
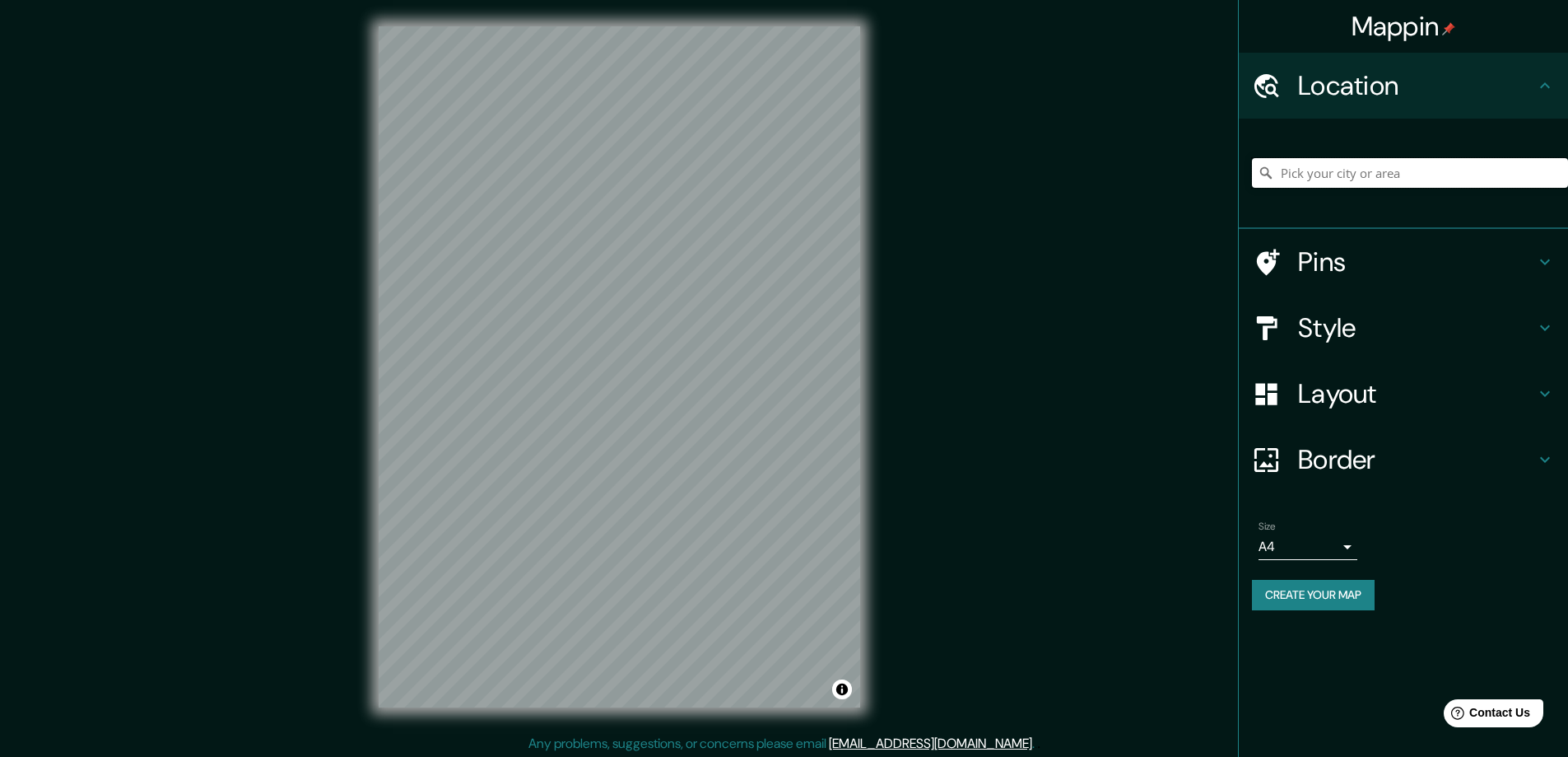
click at [1439, 177] on input "Pick your city or area" at bounding box center [1410, 173] width 316 height 30
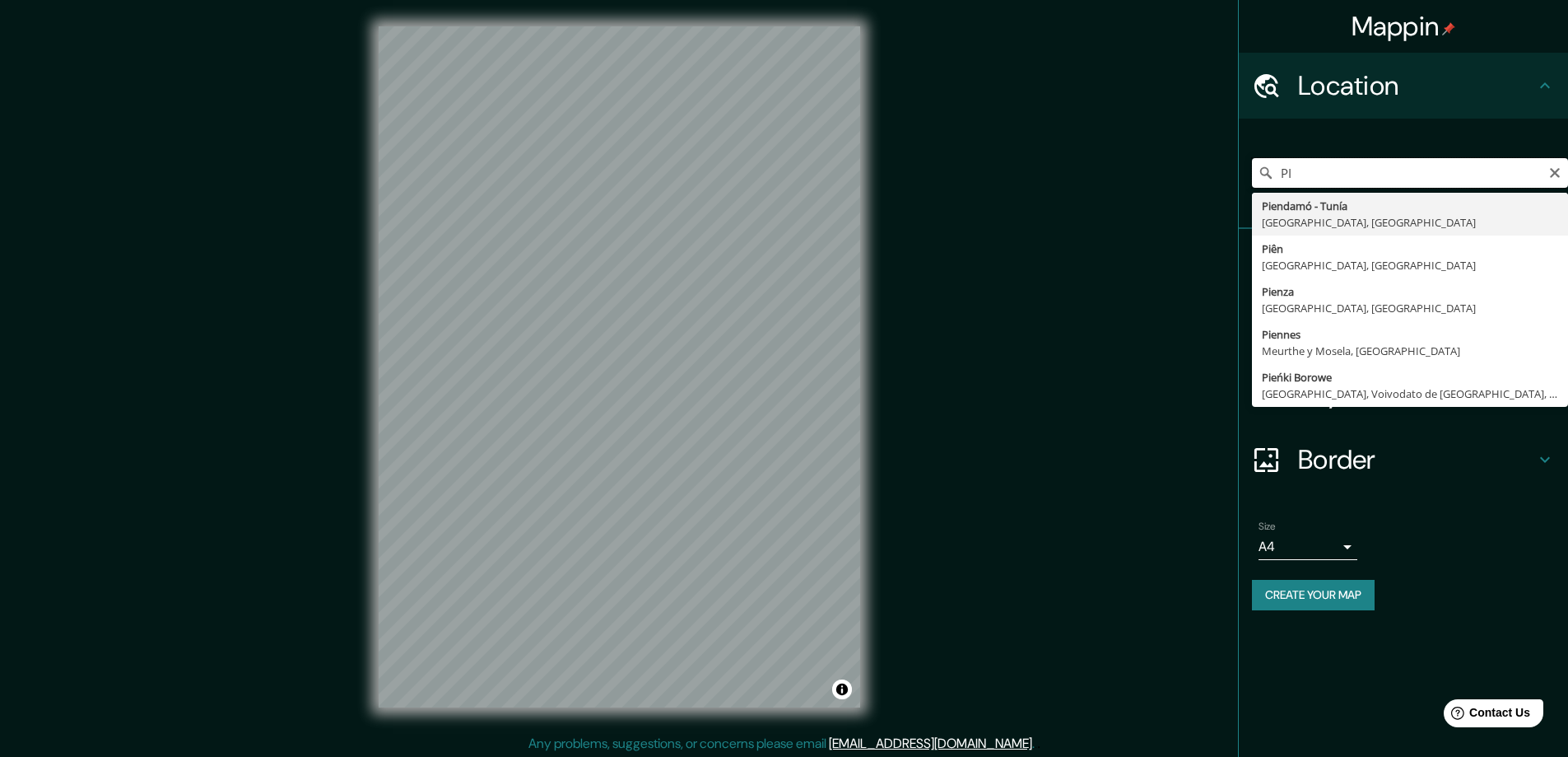
type input "P"
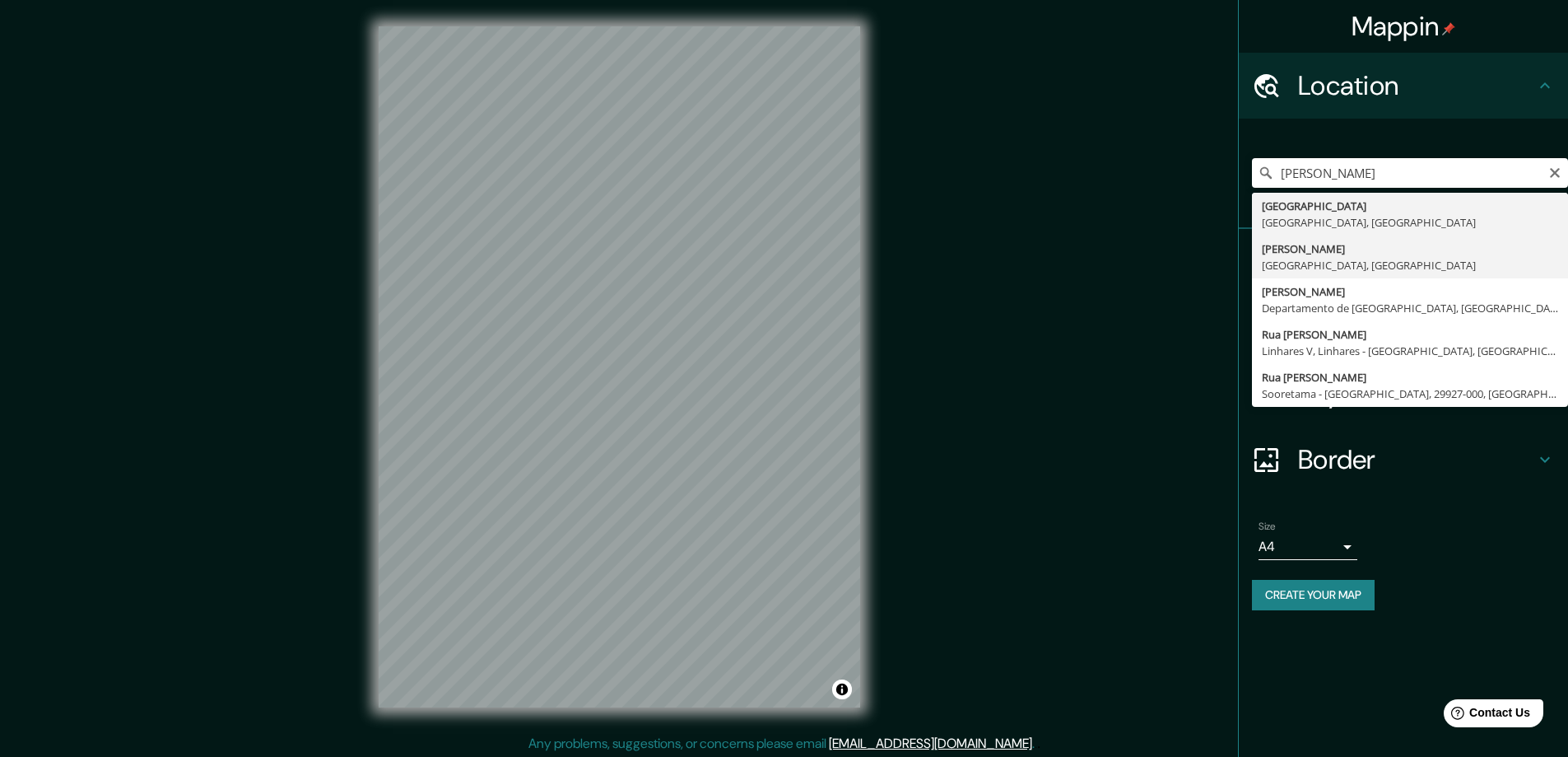
type input "[PERSON_NAME], [GEOGRAPHIC_DATA], [GEOGRAPHIC_DATA]"
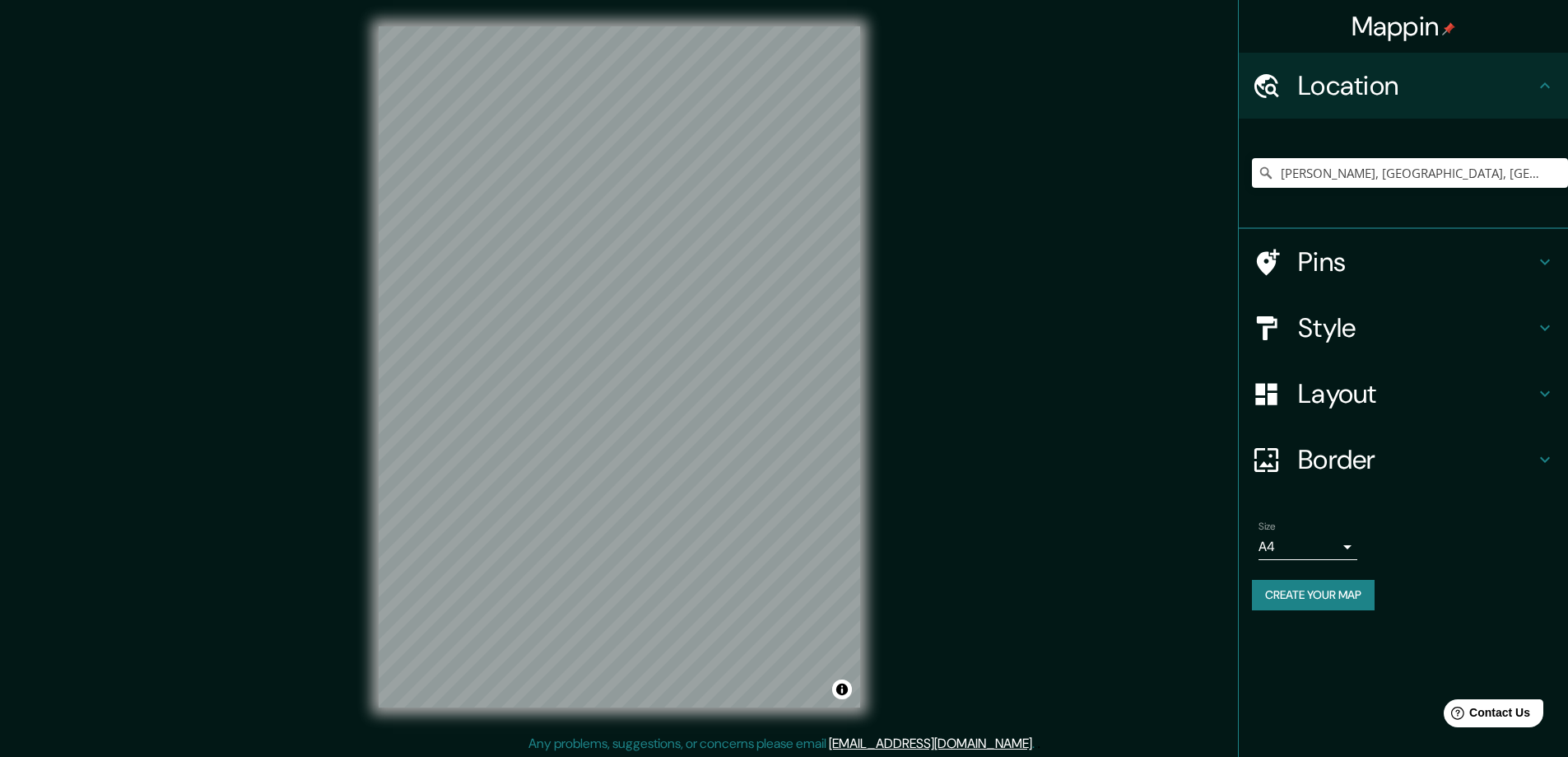
click at [1390, 467] on h4 "Border" at bounding box center [1417, 460] width 237 height 33
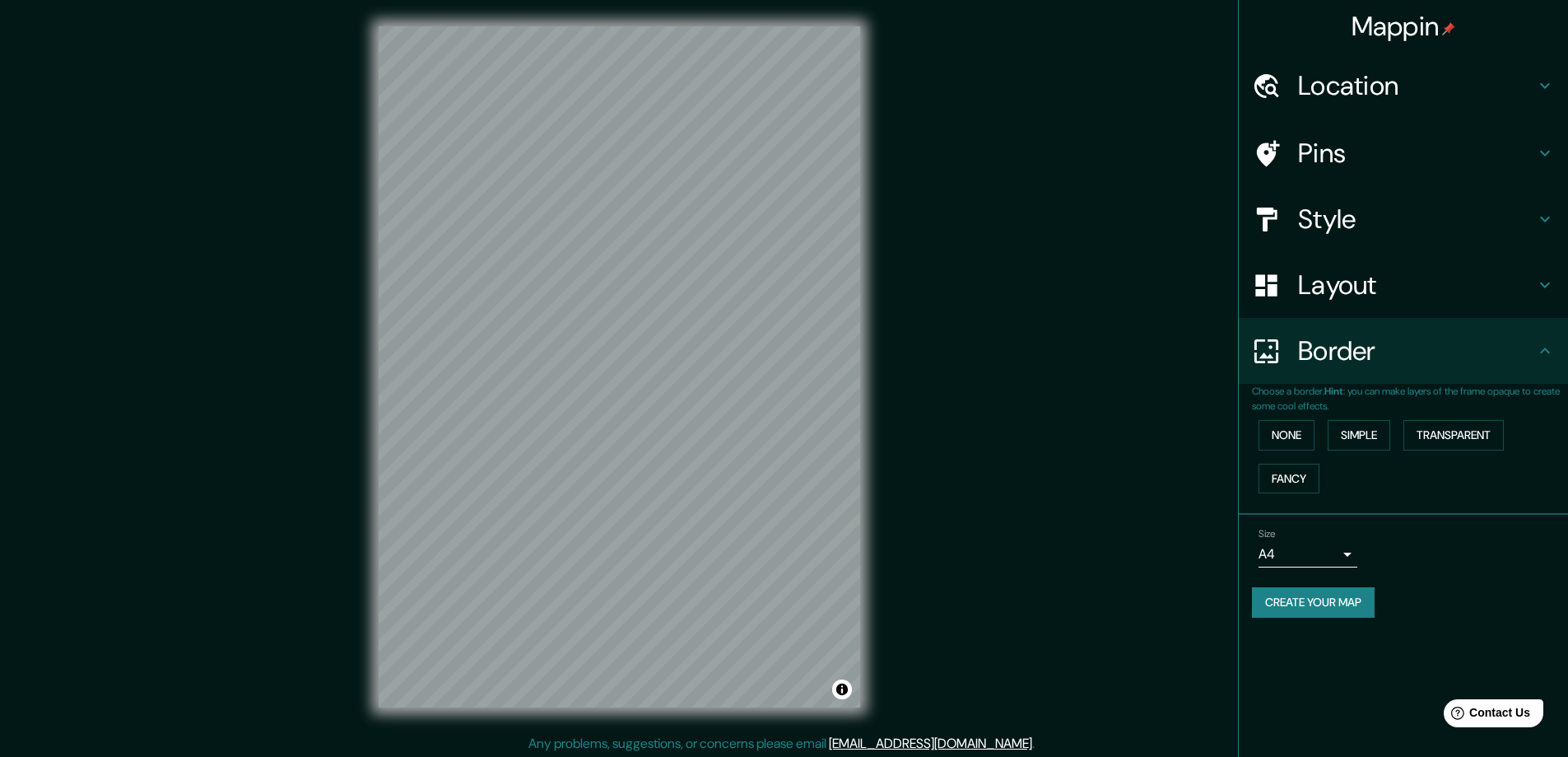
click at [1379, 285] on h4 "Layout" at bounding box center [1417, 285] width 237 height 33
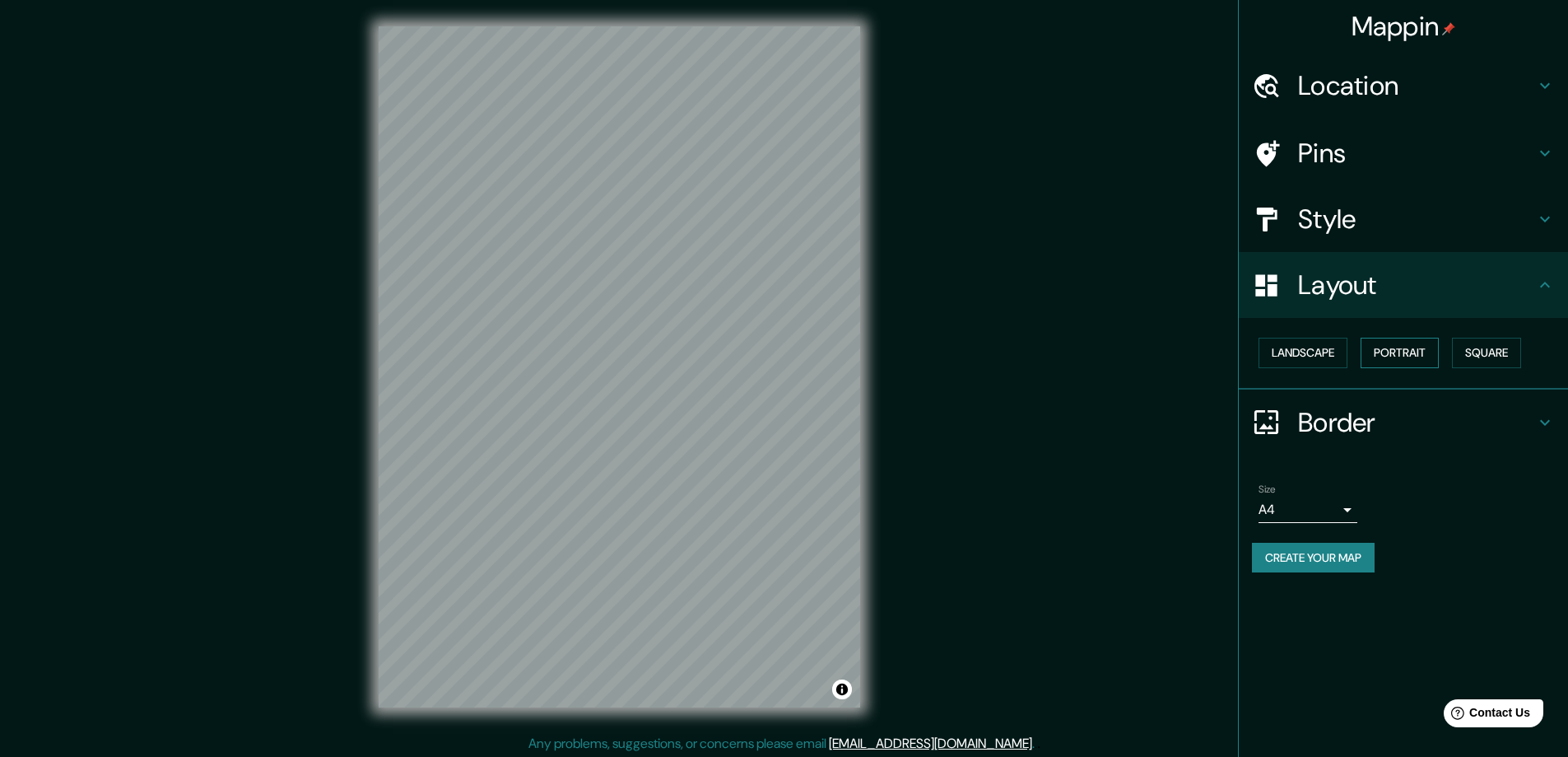
click at [1407, 353] on button "Portrait" at bounding box center [1400, 353] width 79 height 31
click at [1334, 349] on button "Landscape" at bounding box center [1303, 353] width 89 height 31
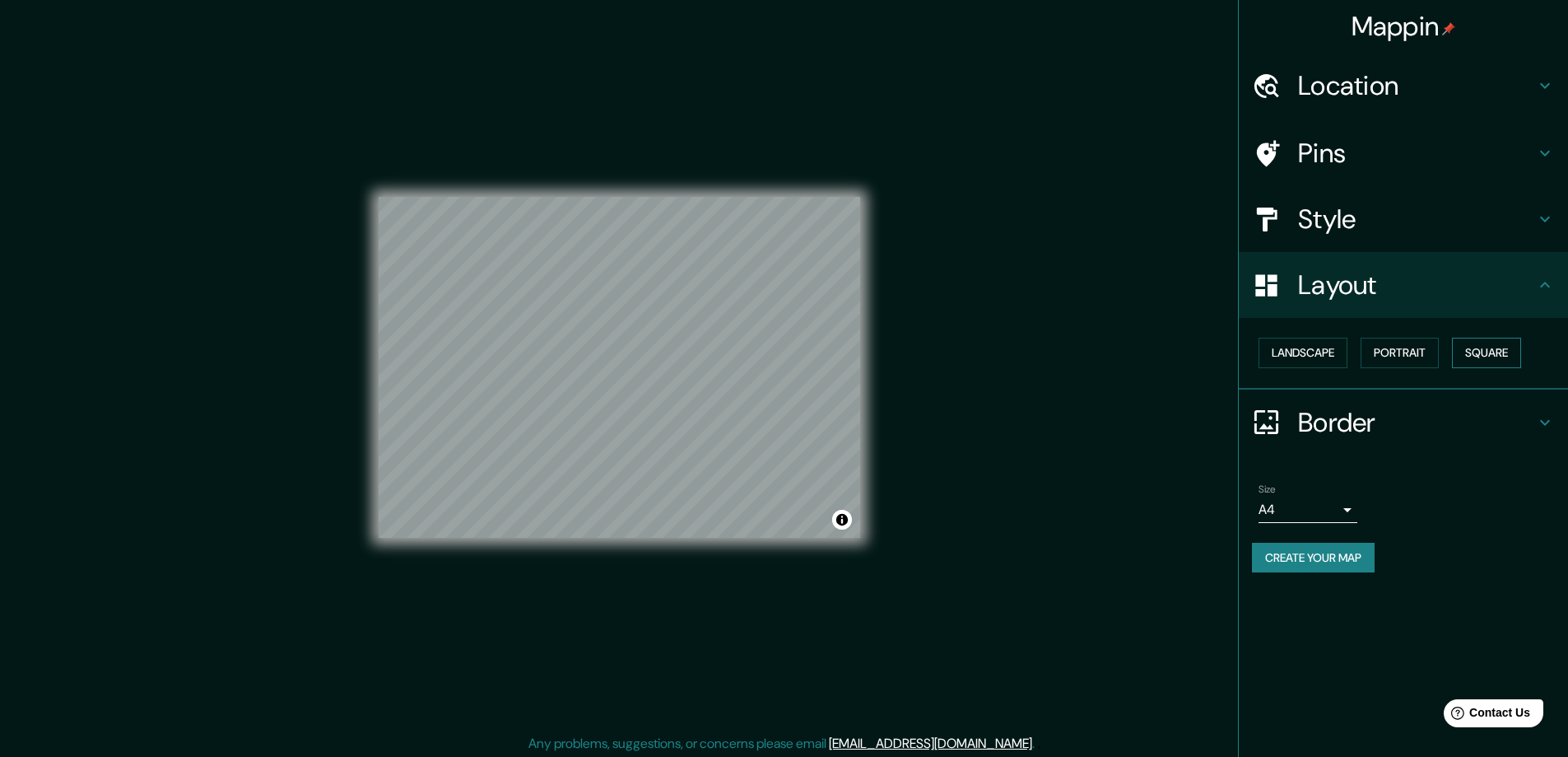
click at [1503, 347] on button "Square" at bounding box center [1486, 353] width 69 height 31
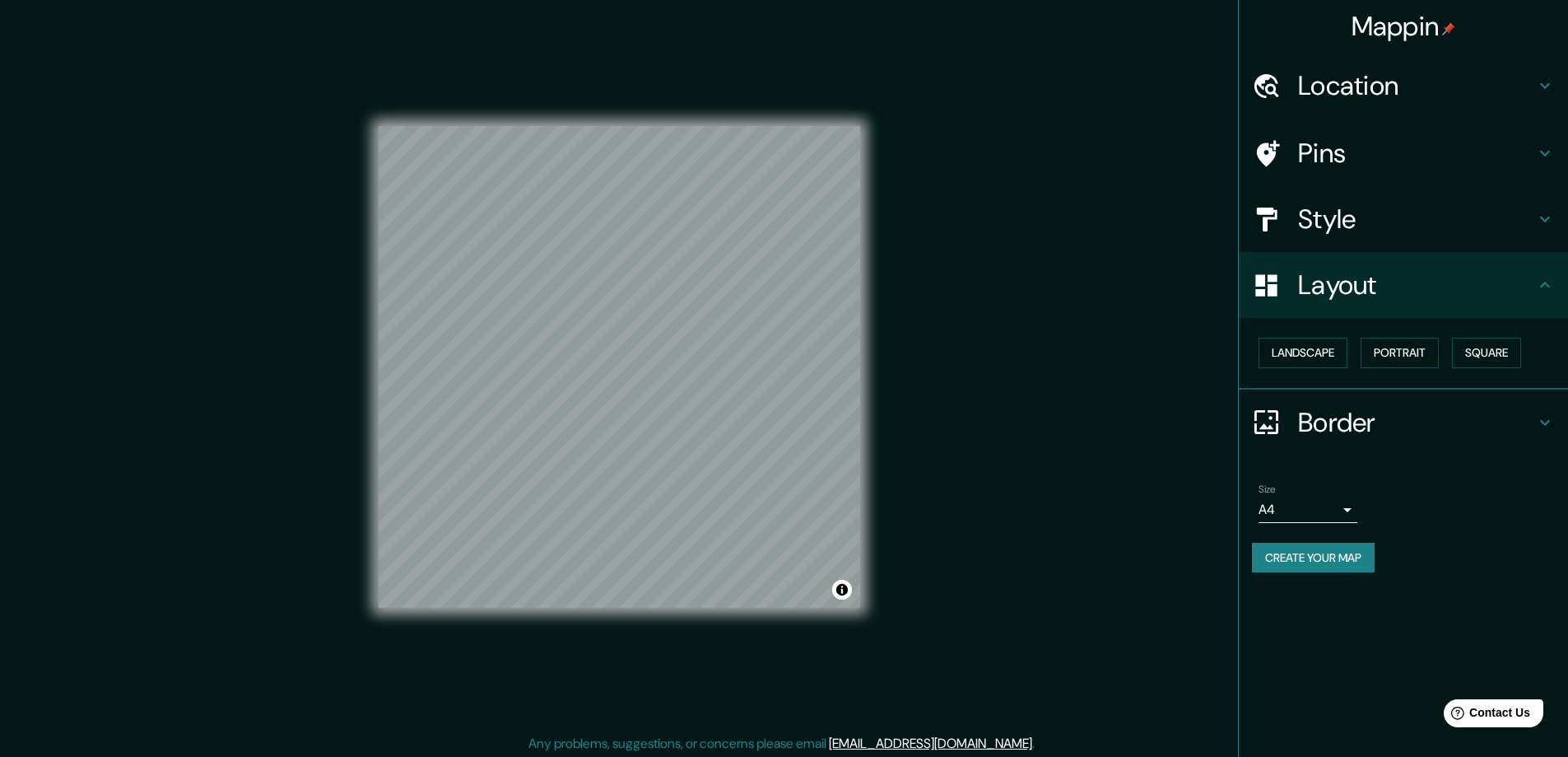
click at [1345, 407] on h4 "Border" at bounding box center [1417, 422] width 237 height 33
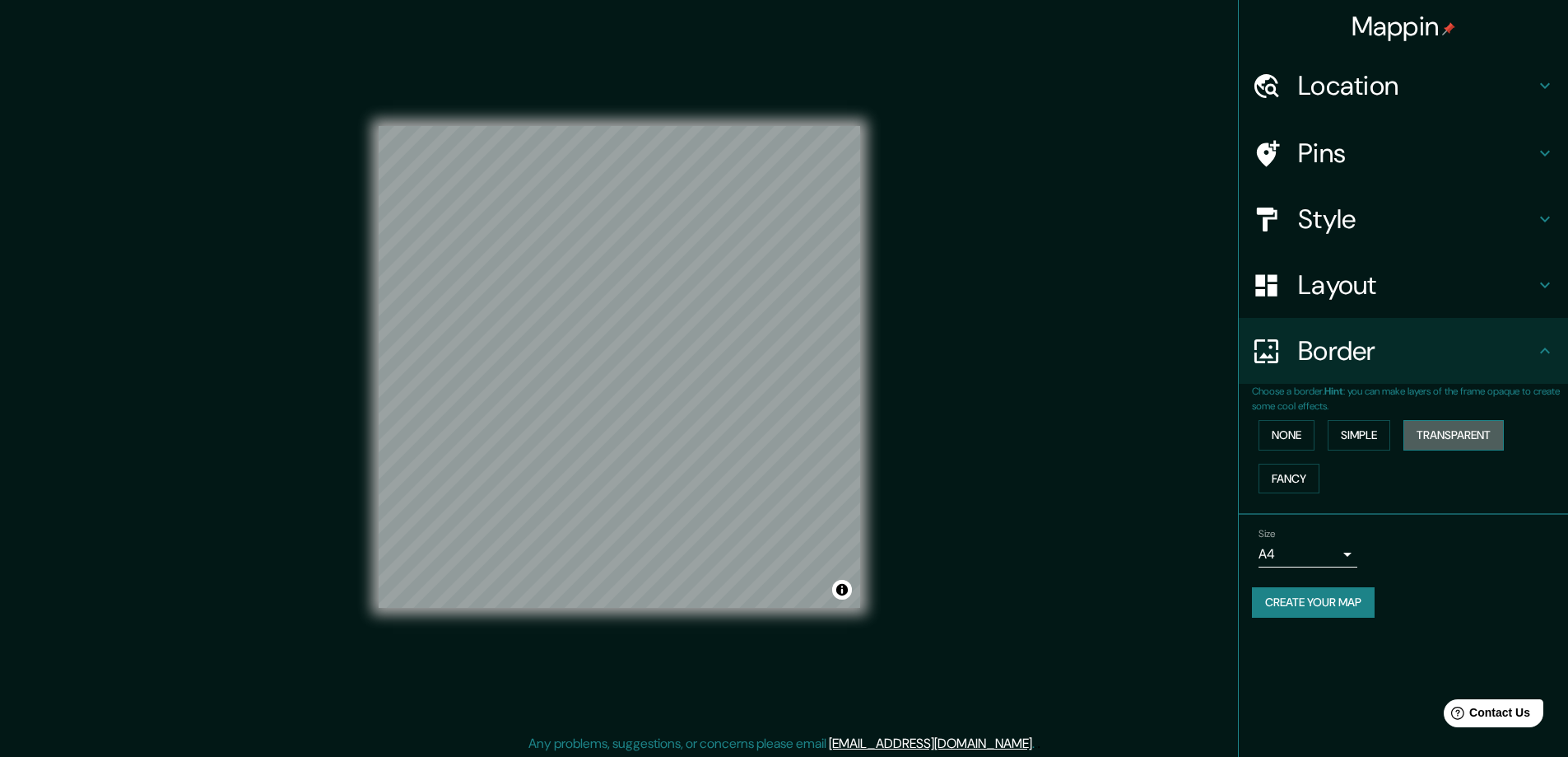
click at [1441, 437] on button "Transparent" at bounding box center [1454, 436] width 101 height 31
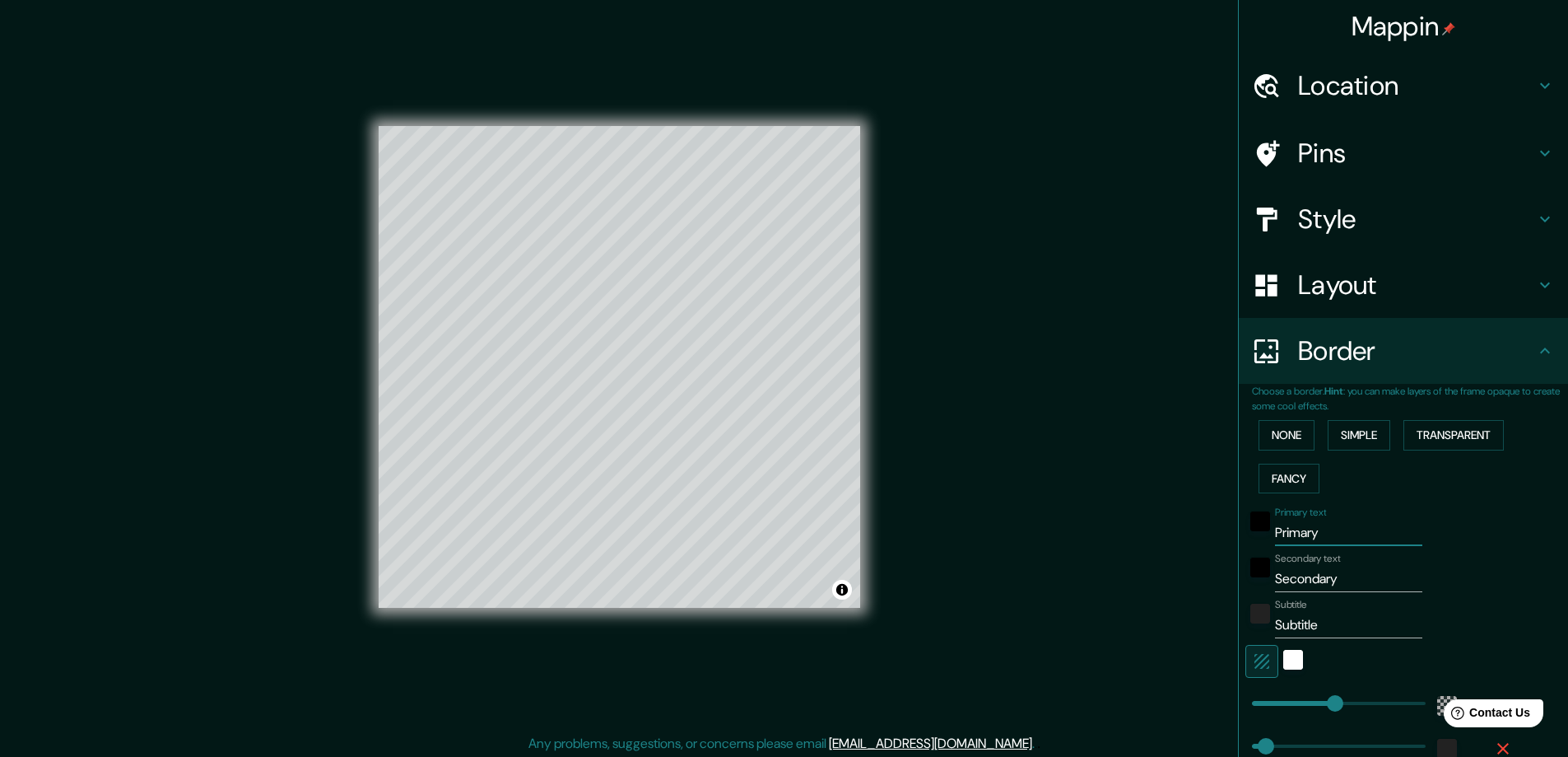
drag, startPoint x: 1354, startPoint y: 535, endPoint x: 1246, endPoint y: 540, distance: 108.1
click at [1246, 540] on div "Primary text Primary" at bounding box center [1380, 526] width 270 height 39
type input "S"
type input "281"
type input "47"
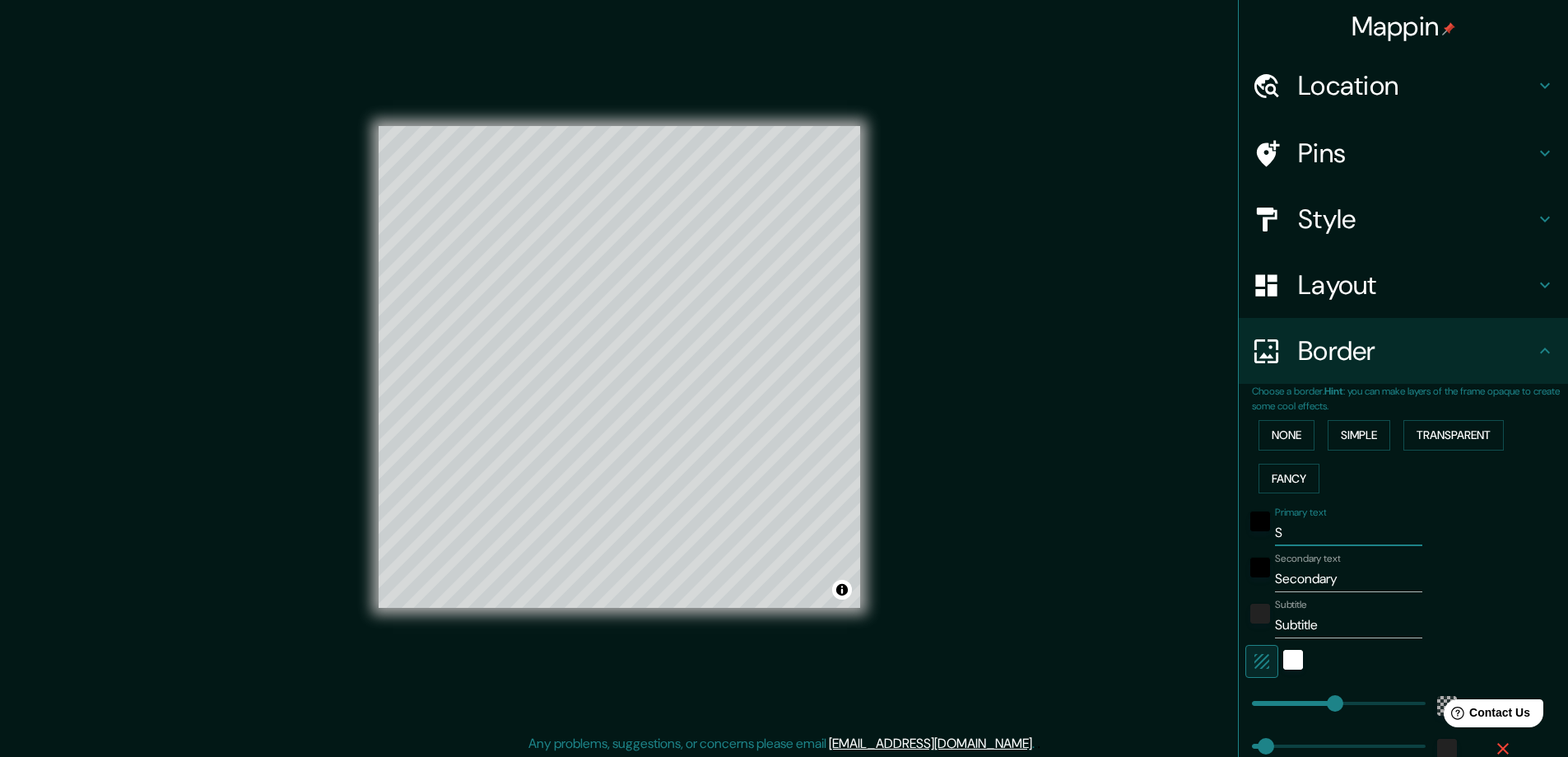
type input "SI"
type input "281"
type input "47"
type input "SIL"
type input "281"
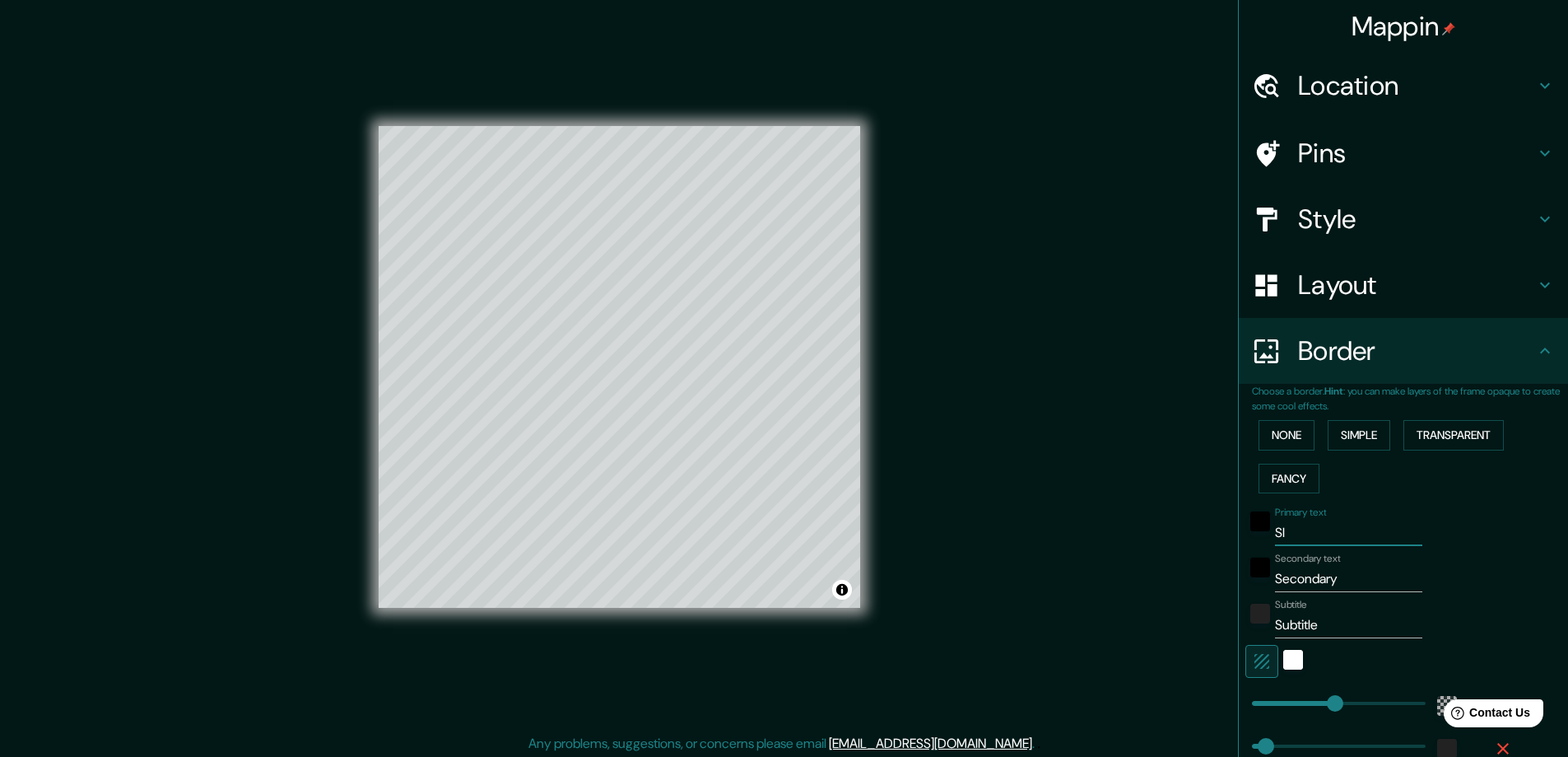
type input "47"
type input "SILV"
type input "281"
type input "47"
type input "SILVI"
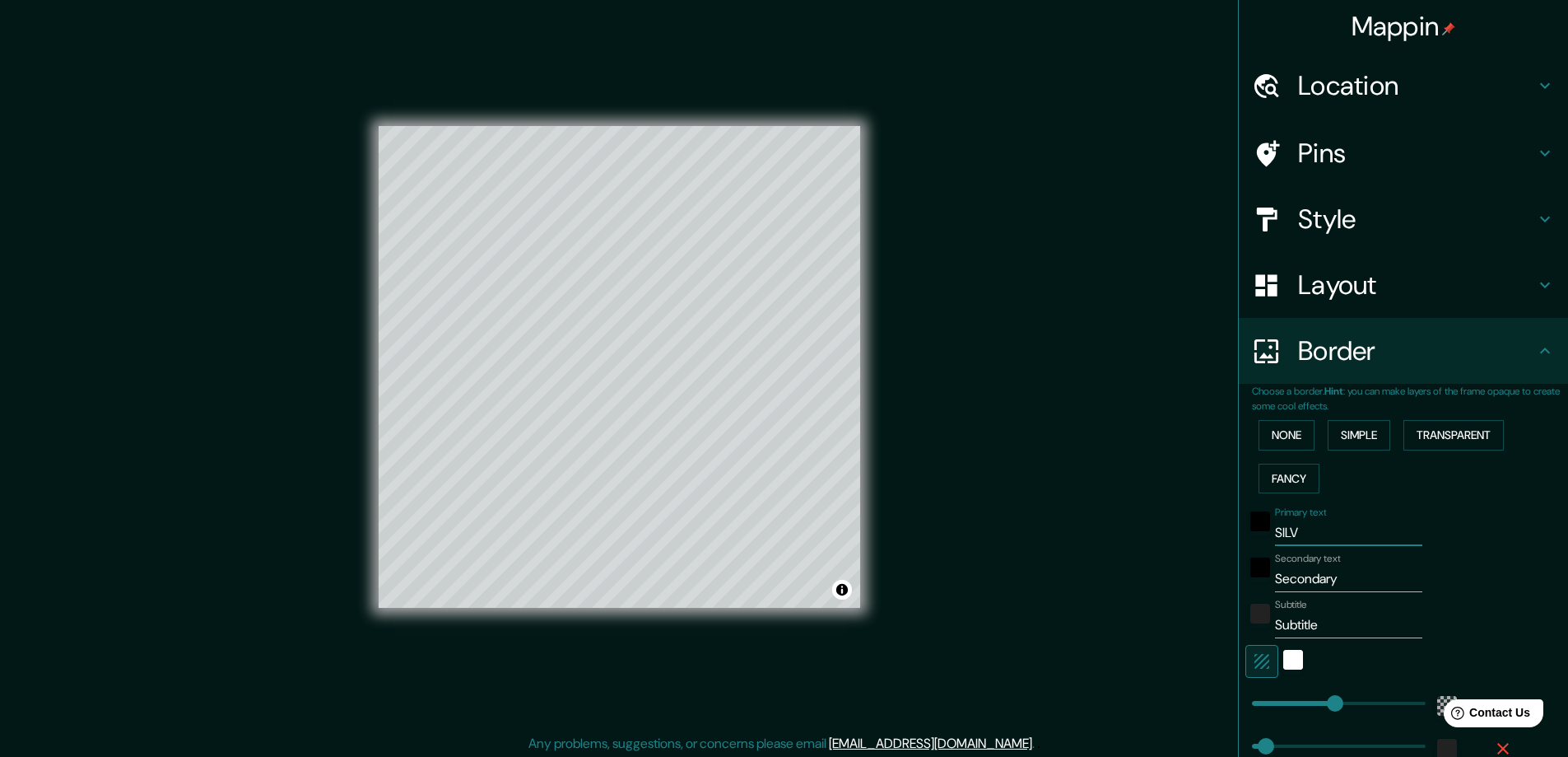
type input "281"
type input "47"
type input "SILVIA"
type input "281"
type input "47"
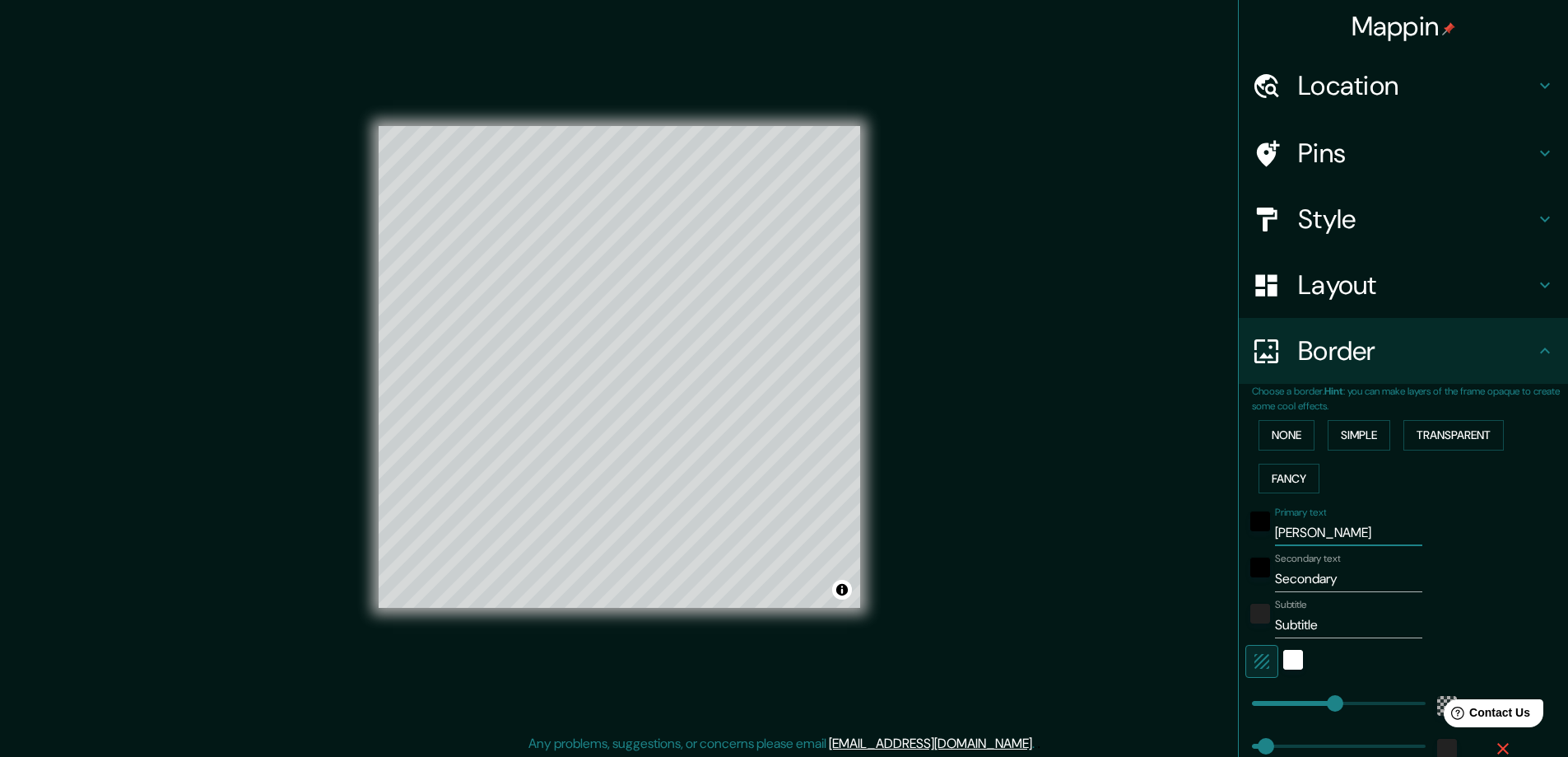
type input "SILVIA"
drag, startPoint x: 1338, startPoint y: 572, endPoint x: 1260, endPoint y: 581, distance: 78.5
click at [1260, 581] on div "Secondary text Secondary" at bounding box center [1380, 572] width 270 height 39
type input "J"
type input "281"
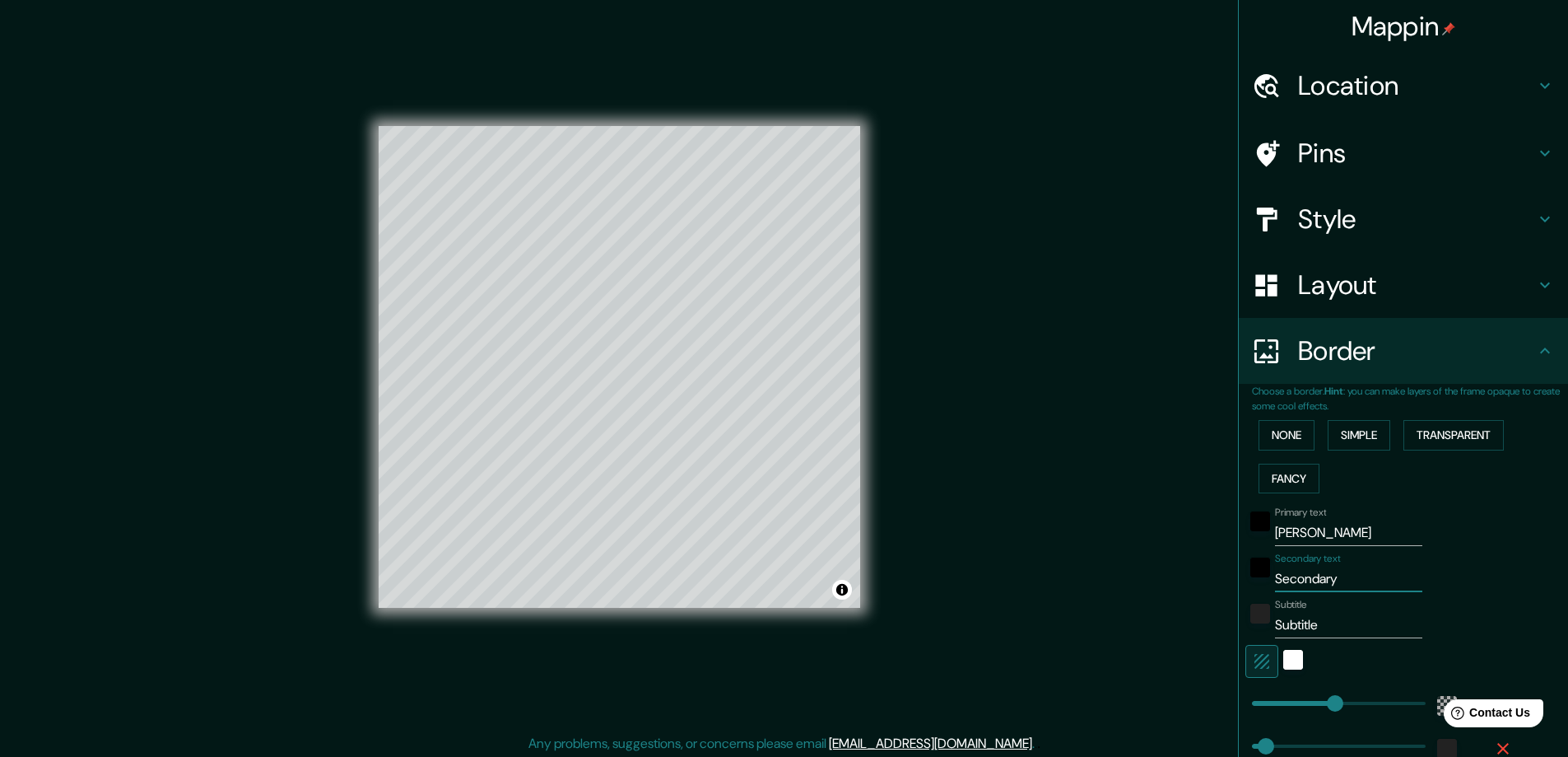
type input "47"
type input "JU"
type input "281"
type input "47"
type input "JUN"
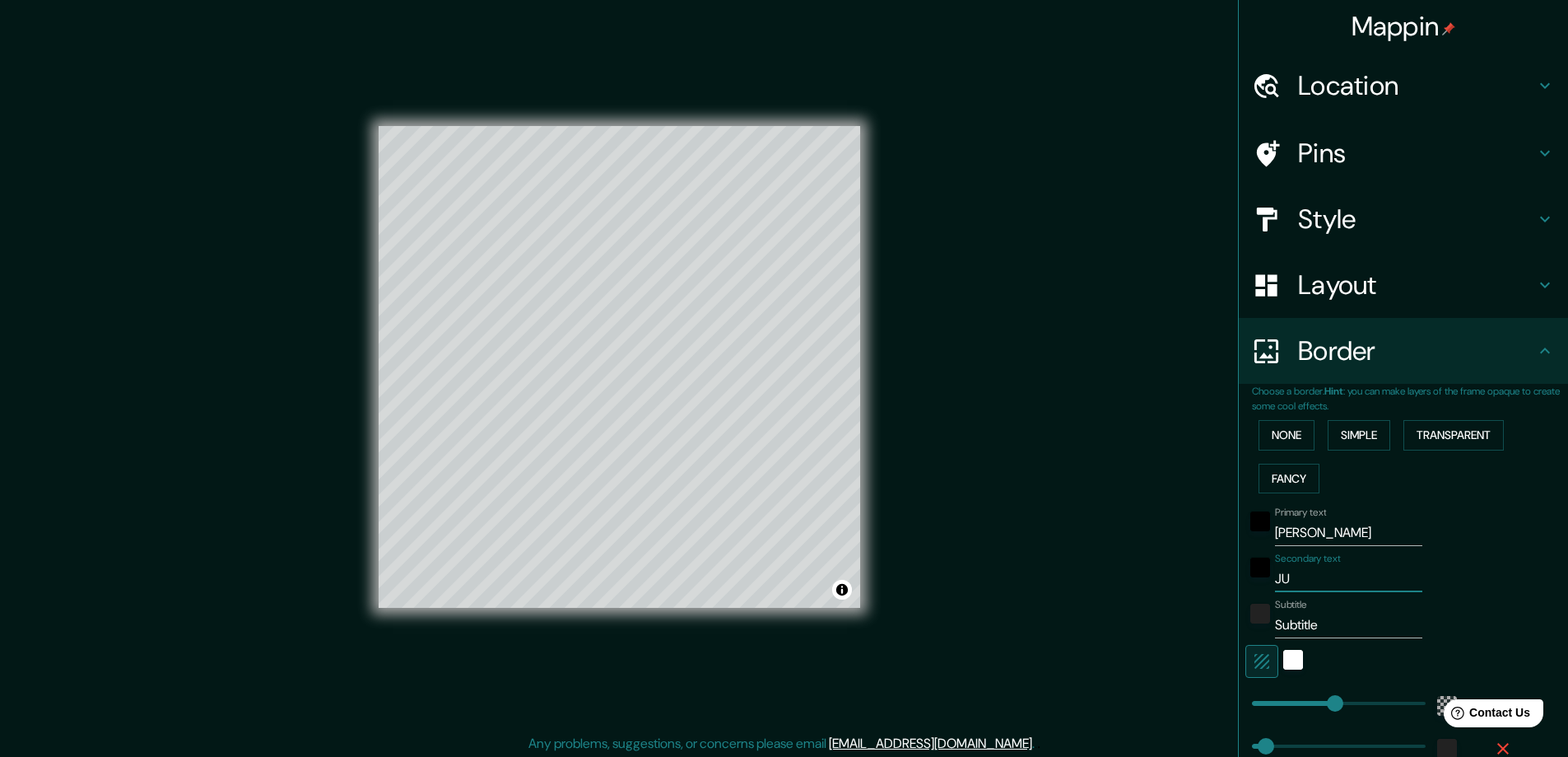
type input "281"
type input "47"
type input "JUN"
drag, startPoint x: 1319, startPoint y: 624, endPoint x: 1233, endPoint y: 631, distance: 86.3
click at [1245, 631] on div "Subtitle Subtitle" at bounding box center [1380, 619] width 270 height 39
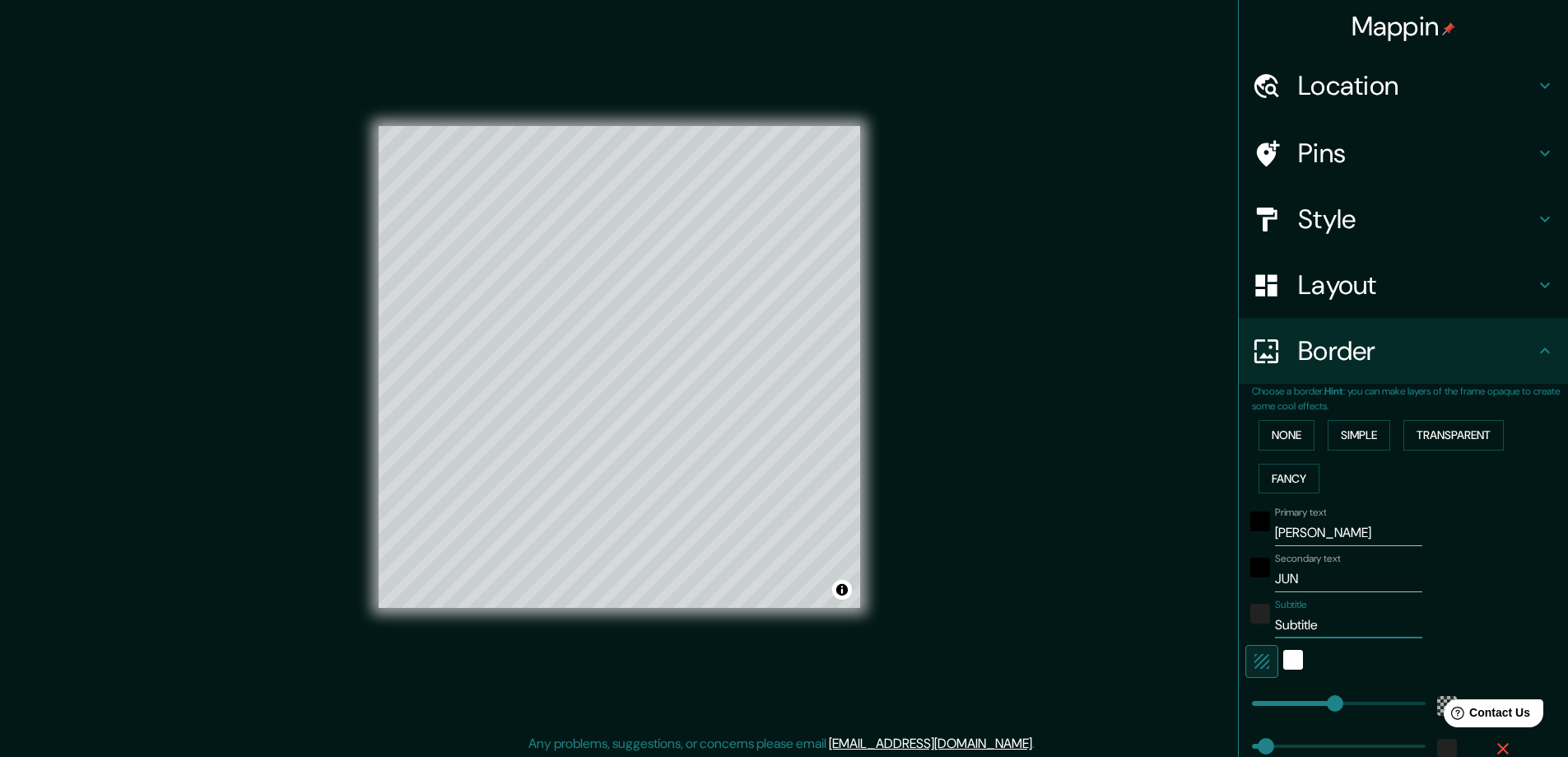
type input "2"
type input "281"
type input "47"
type input "20"
type input "281"
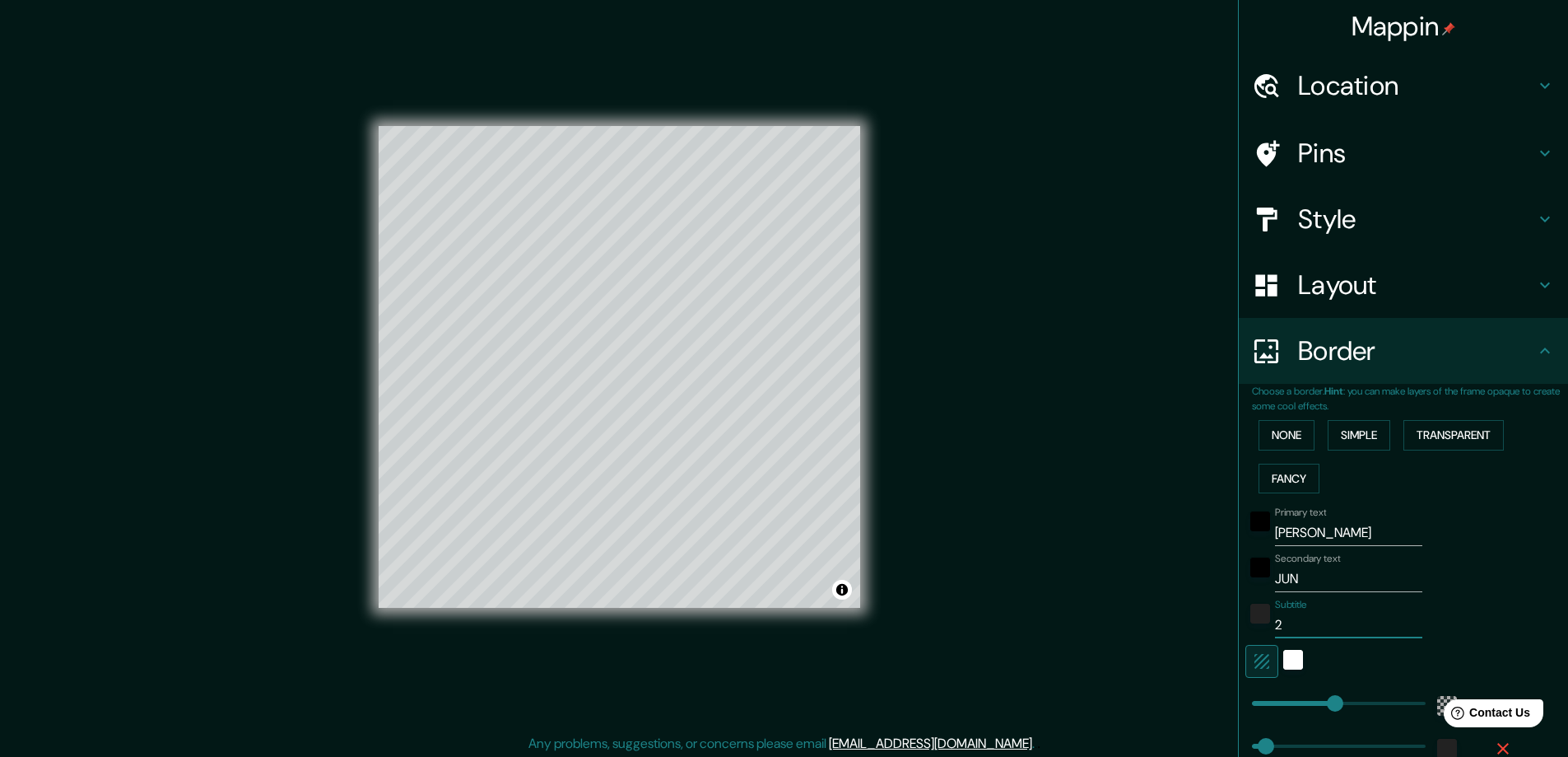
type input "47"
type input "202"
type input "281"
type input "47"
type input "2023"
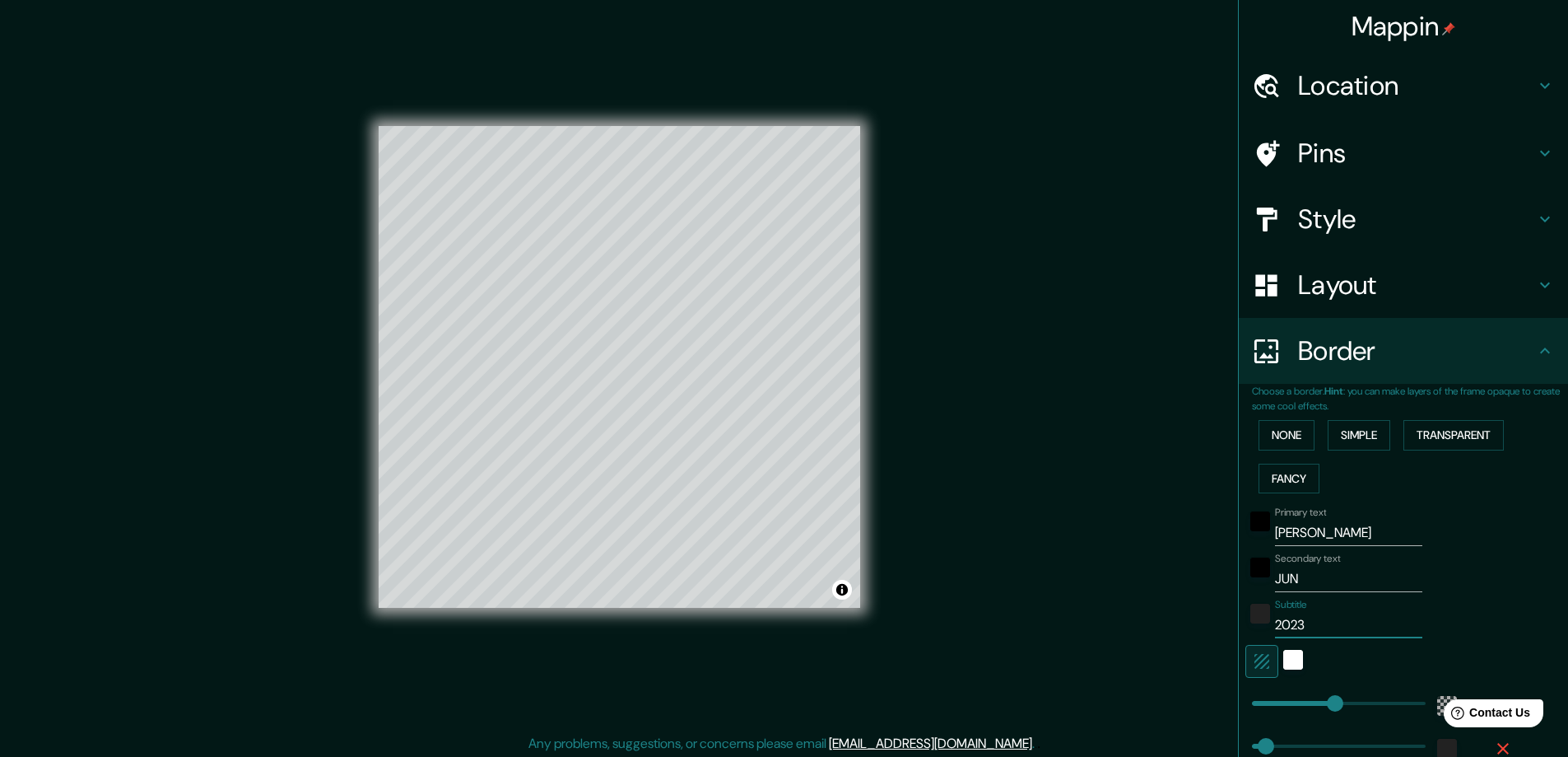
type input "281"
type input "47"
type input "2023"
click at [1489, 558] on div "Secondary text JUN" at bounding box center [1380, 572] width 270 height 39
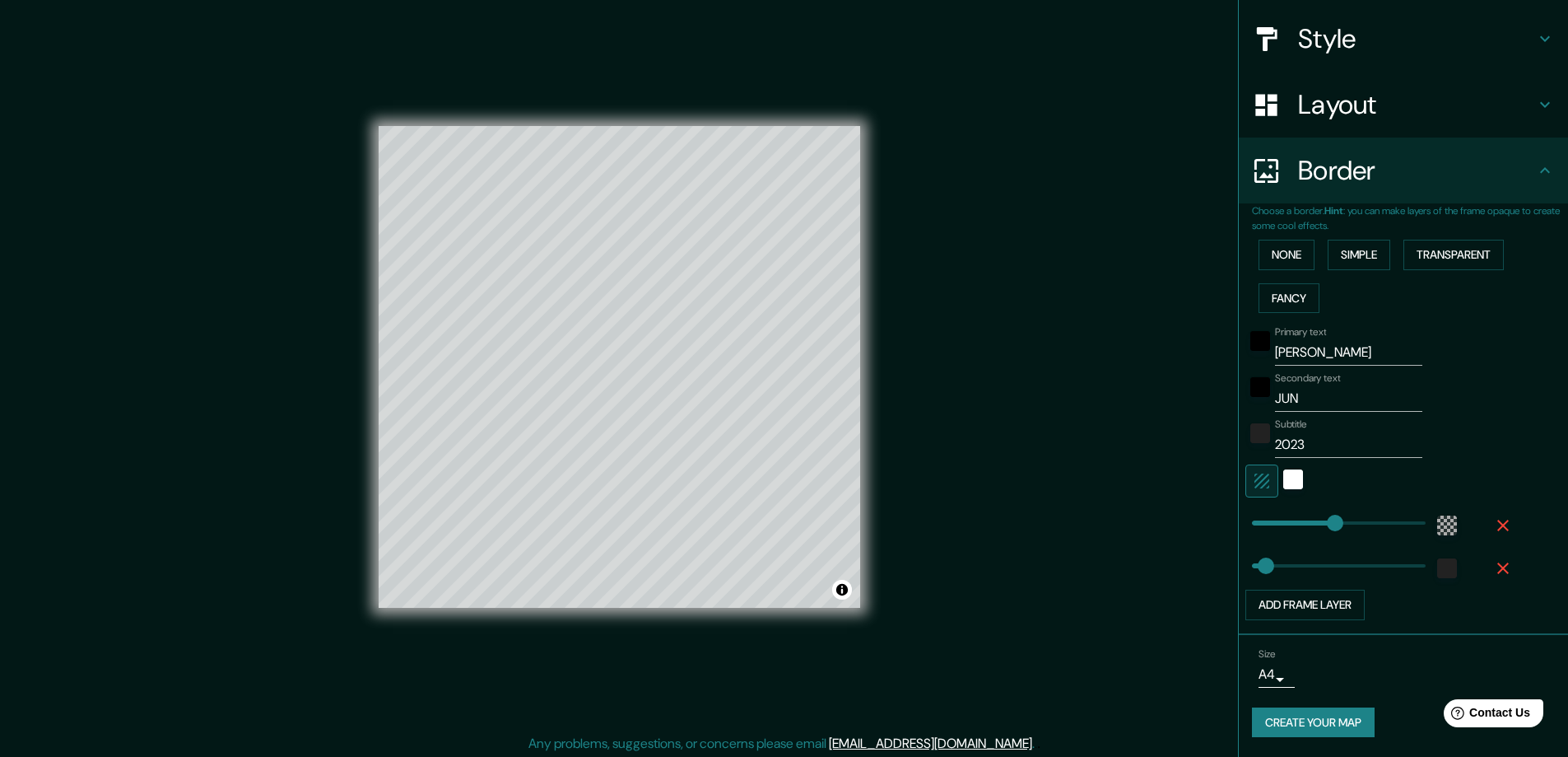
scroll to position [3, 0]
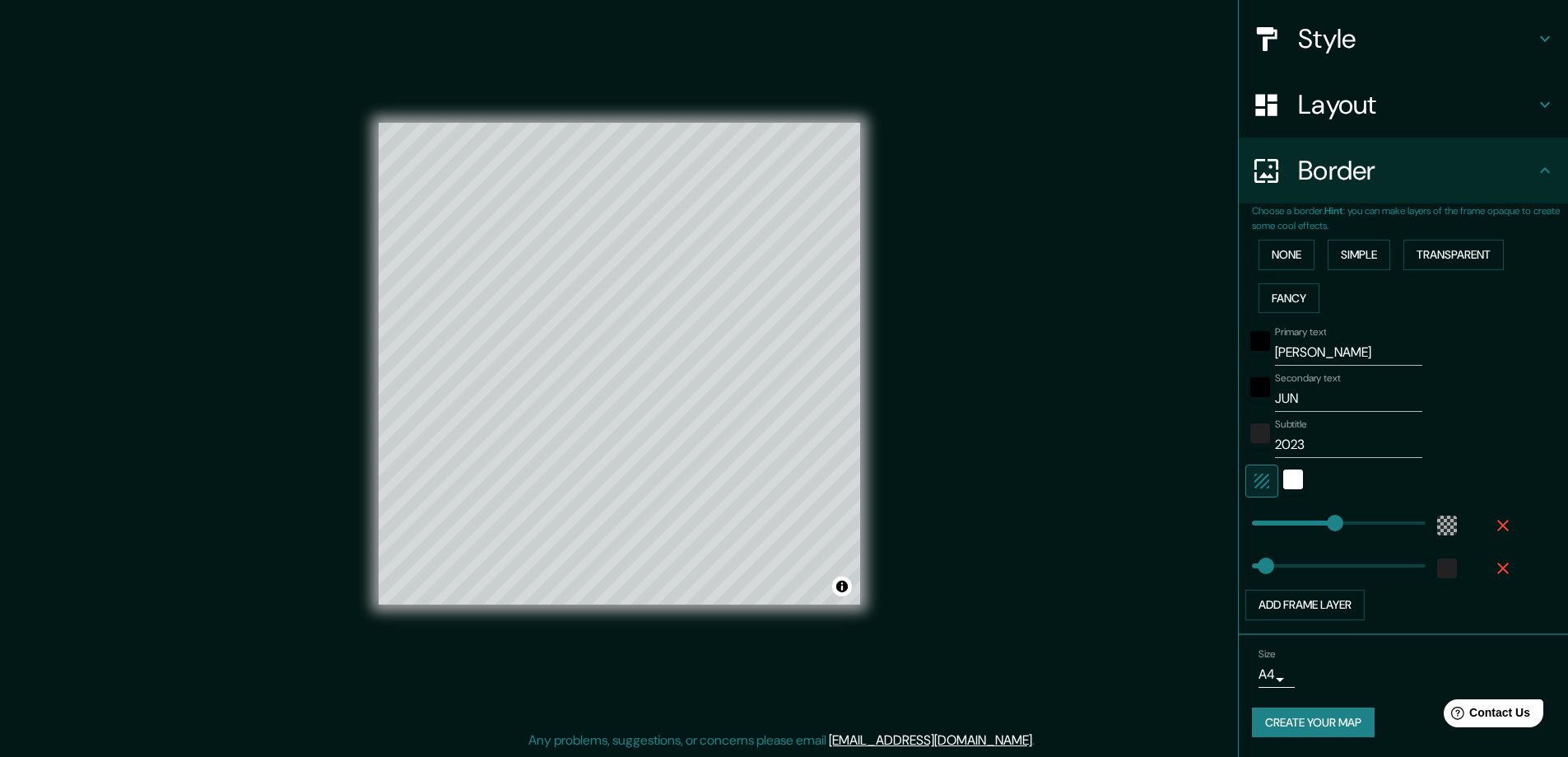
click at [1291, 722] on button "Create your map" at bounding box center [1313, 723] width 123 height 31
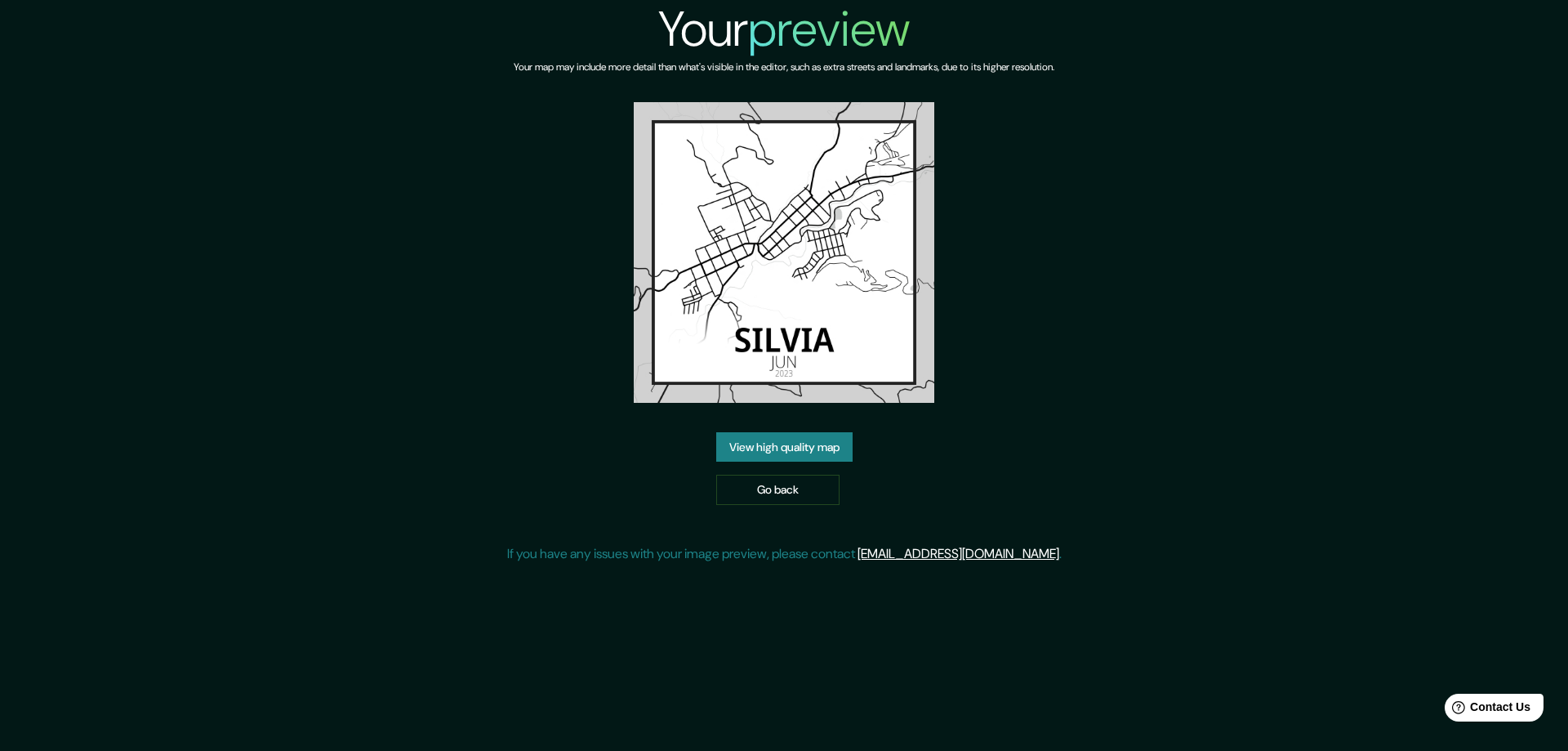
drag, startPoint x: 765, startPoint y: 280, endPoint x: 661, endPoint y: 450, distance: 199.3
click at [661, 450] on div "Your preview Your map may include more detail than what's visible in the editor…" at bounding box center [785, 288] width 554 height 576
click at [766, 451] on link "View high quality map" at bounding box center [784, 448] width 136 height 31
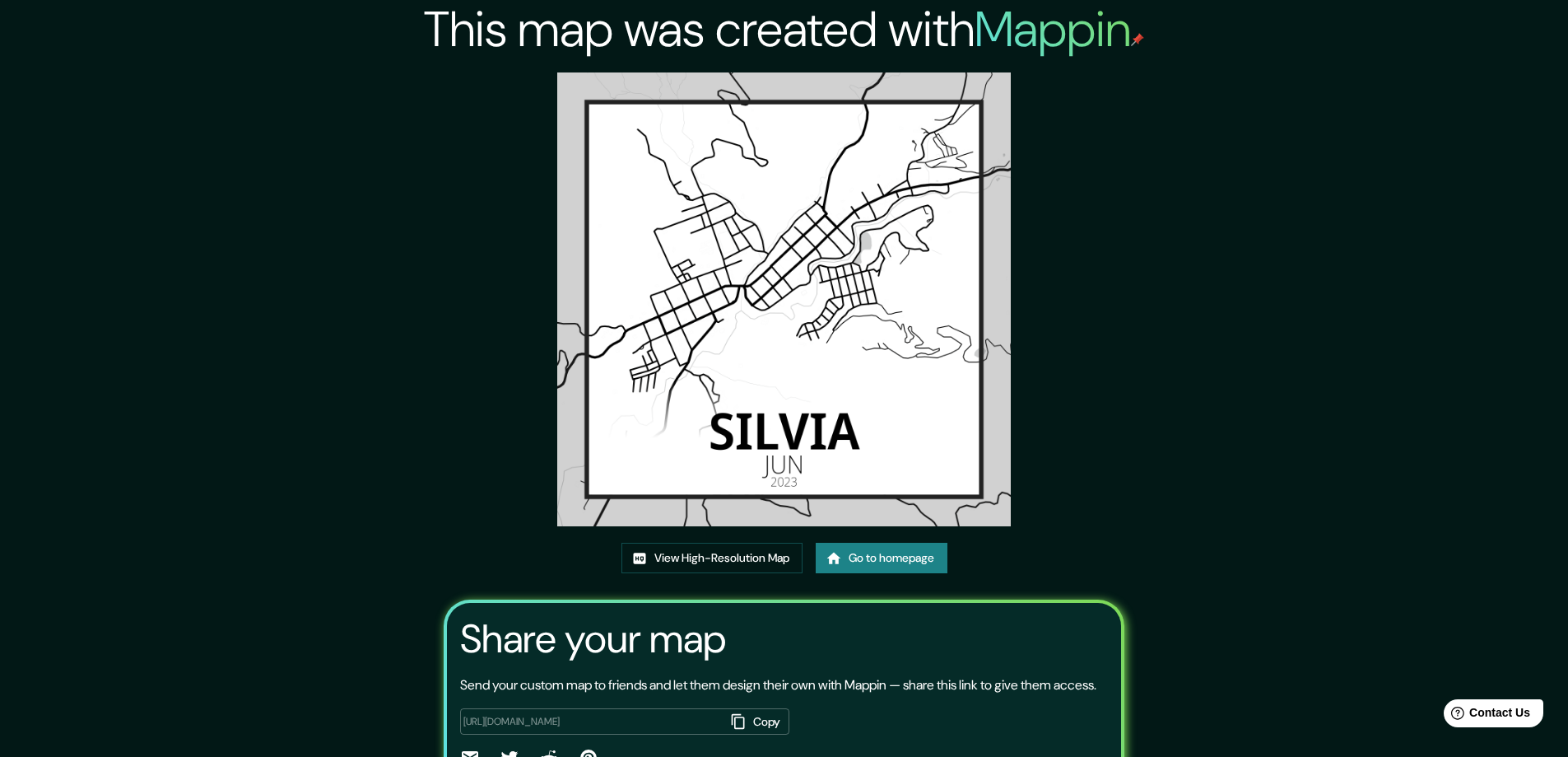
click at [877, 560] on link "Go to homepage" at bounding box center [881, 558] width 132 height 31
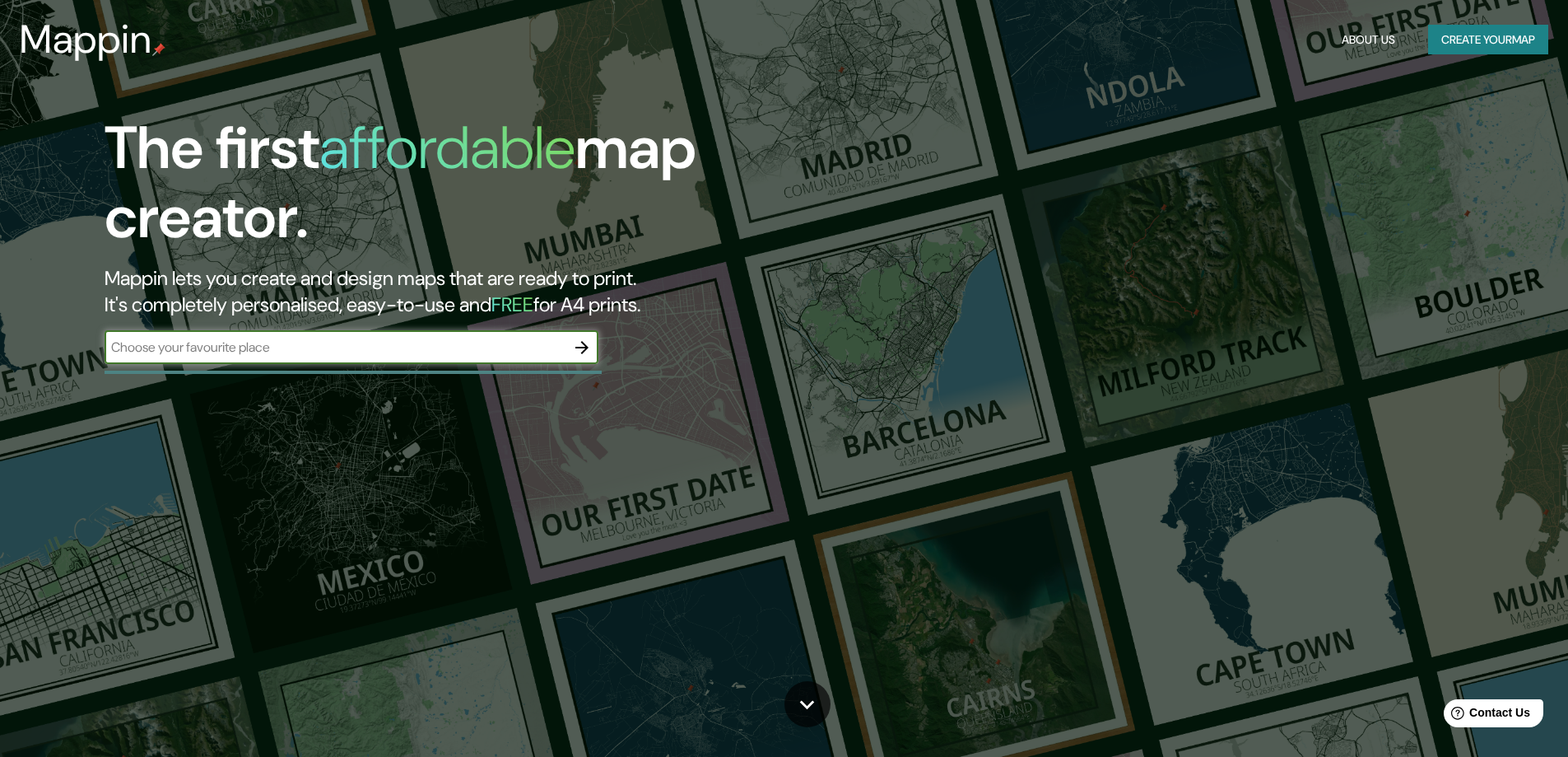
click at [571, 348] on button "button" at bounding box center [582, 347] width 33 height 33
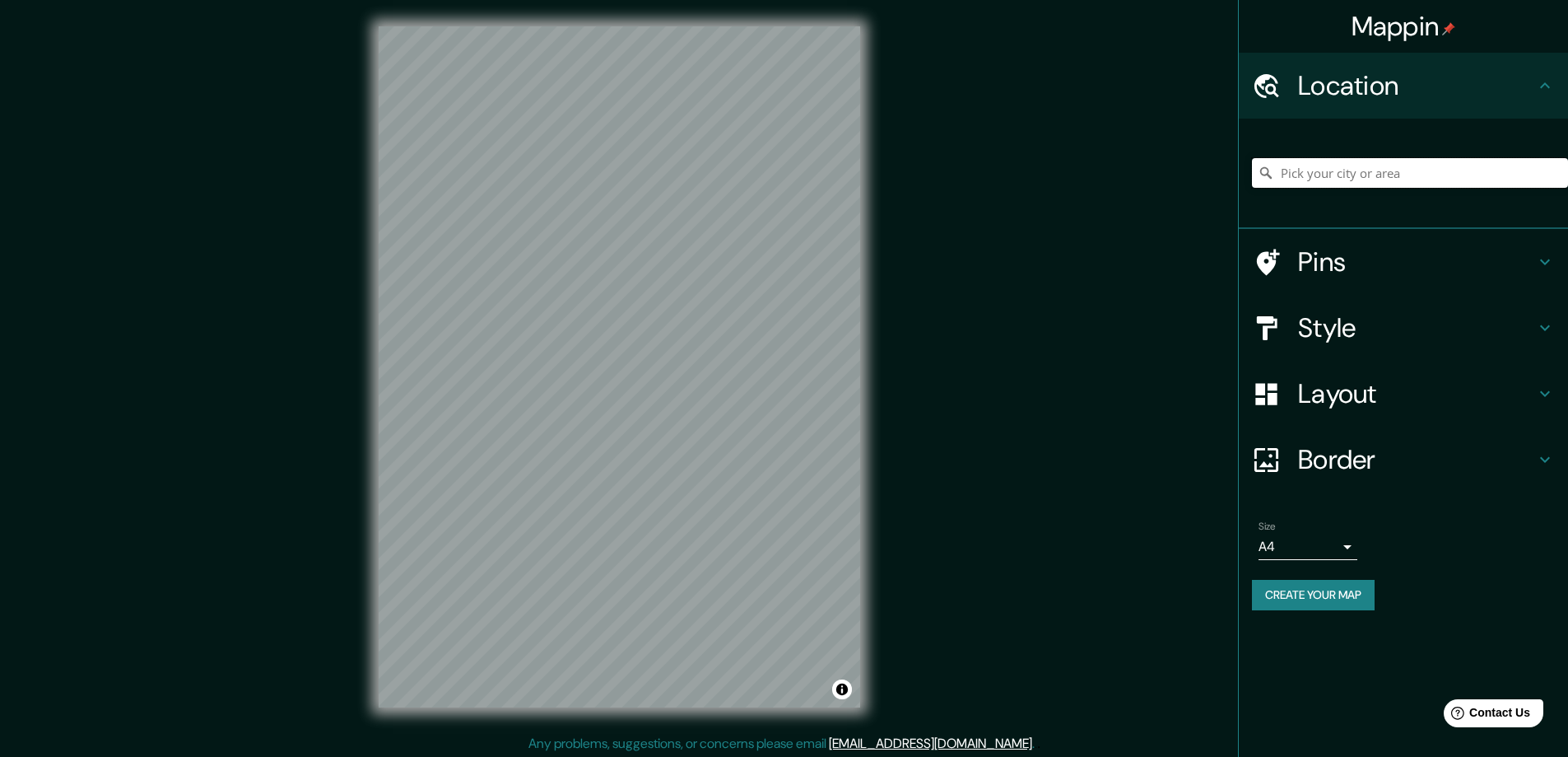
click at [1358, 175] on input "Pick your city or area" at bounding box center [1410, 173] width 316 height 30
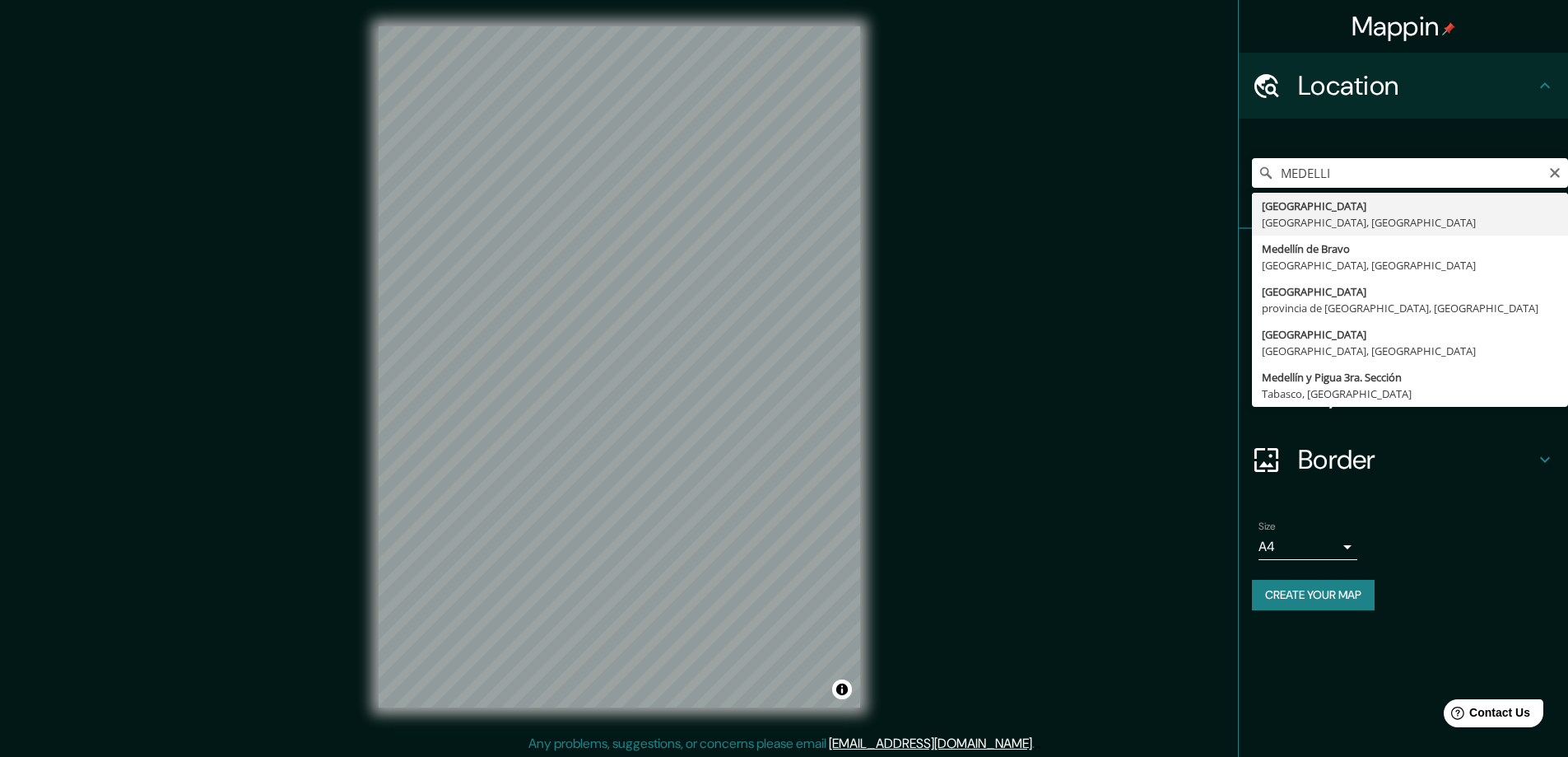
type input "Medellín, Antioquia, Colombia"
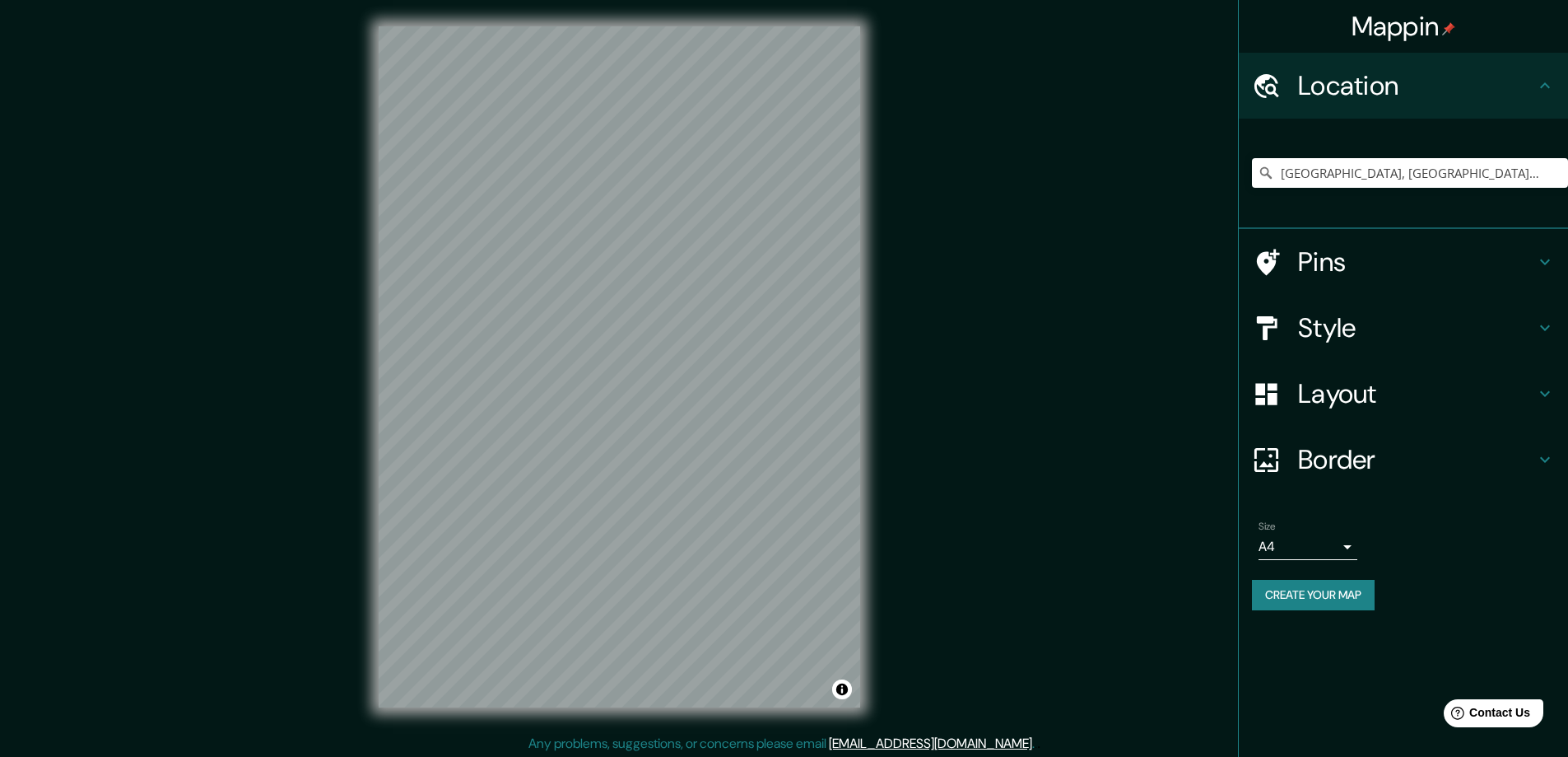
click at [1401, 390] on h4 "Layout" at bounding box center [1417, 393] width 237 height 33
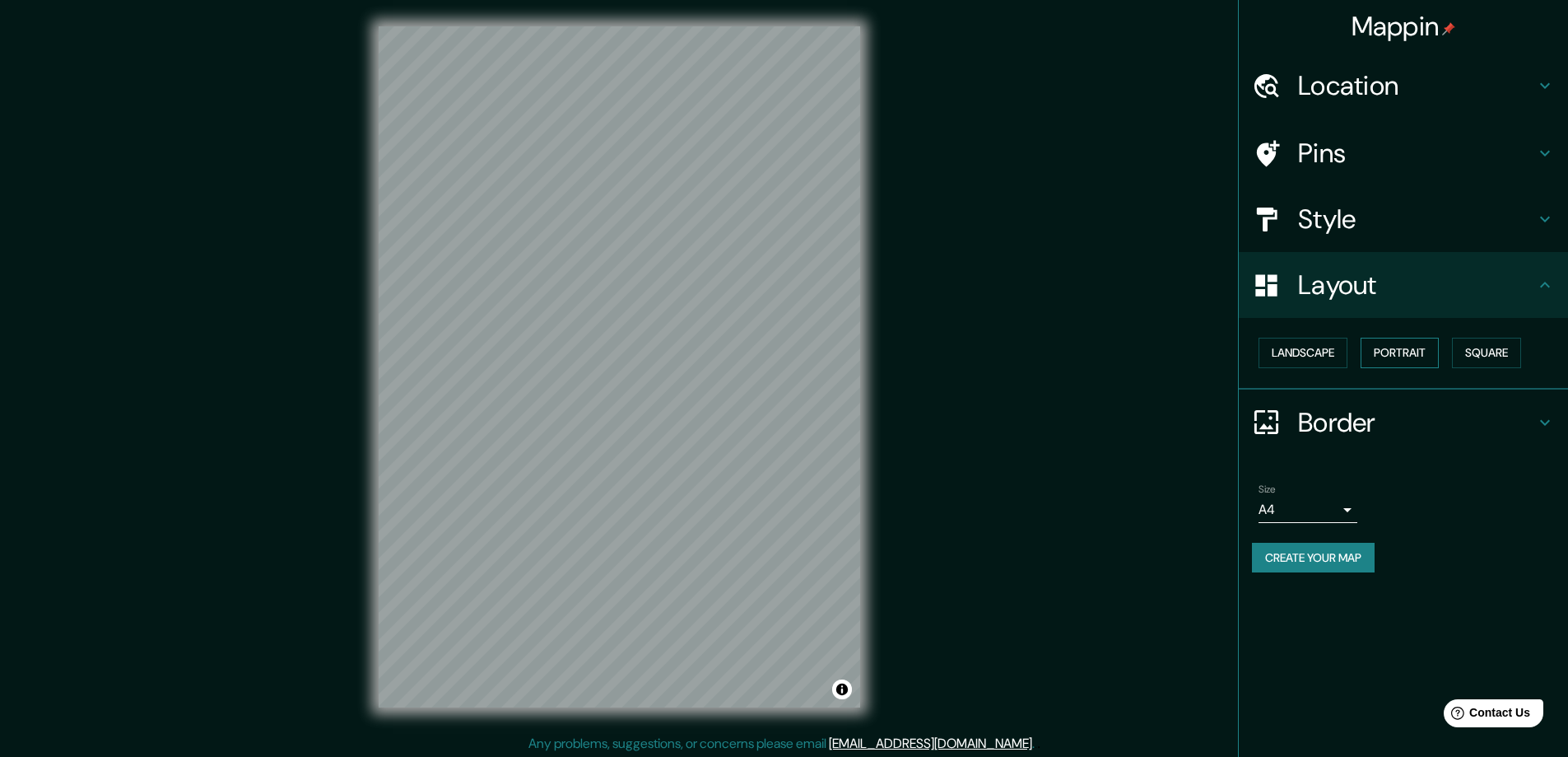
click at [1403, 350] on button "Portrait" at bounding box center [1400, 353] width 79 height 31
click at [1333, 354] on button "Landscape" at bounding box center [1303, 353] width 89 height 31
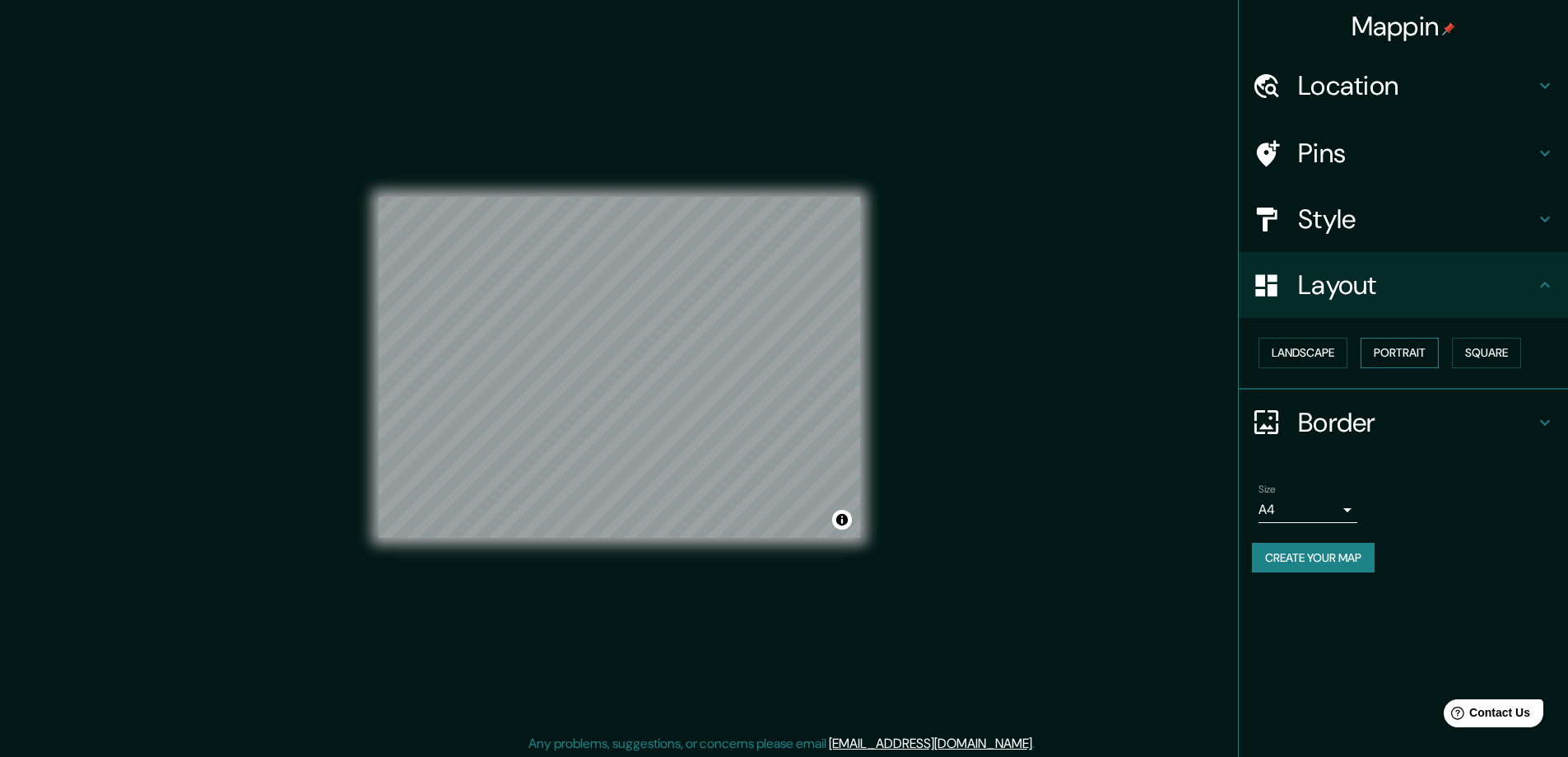
click at [1398, 354] on button "Portrait" at bounding box center [1400, 353] width 79 height 31
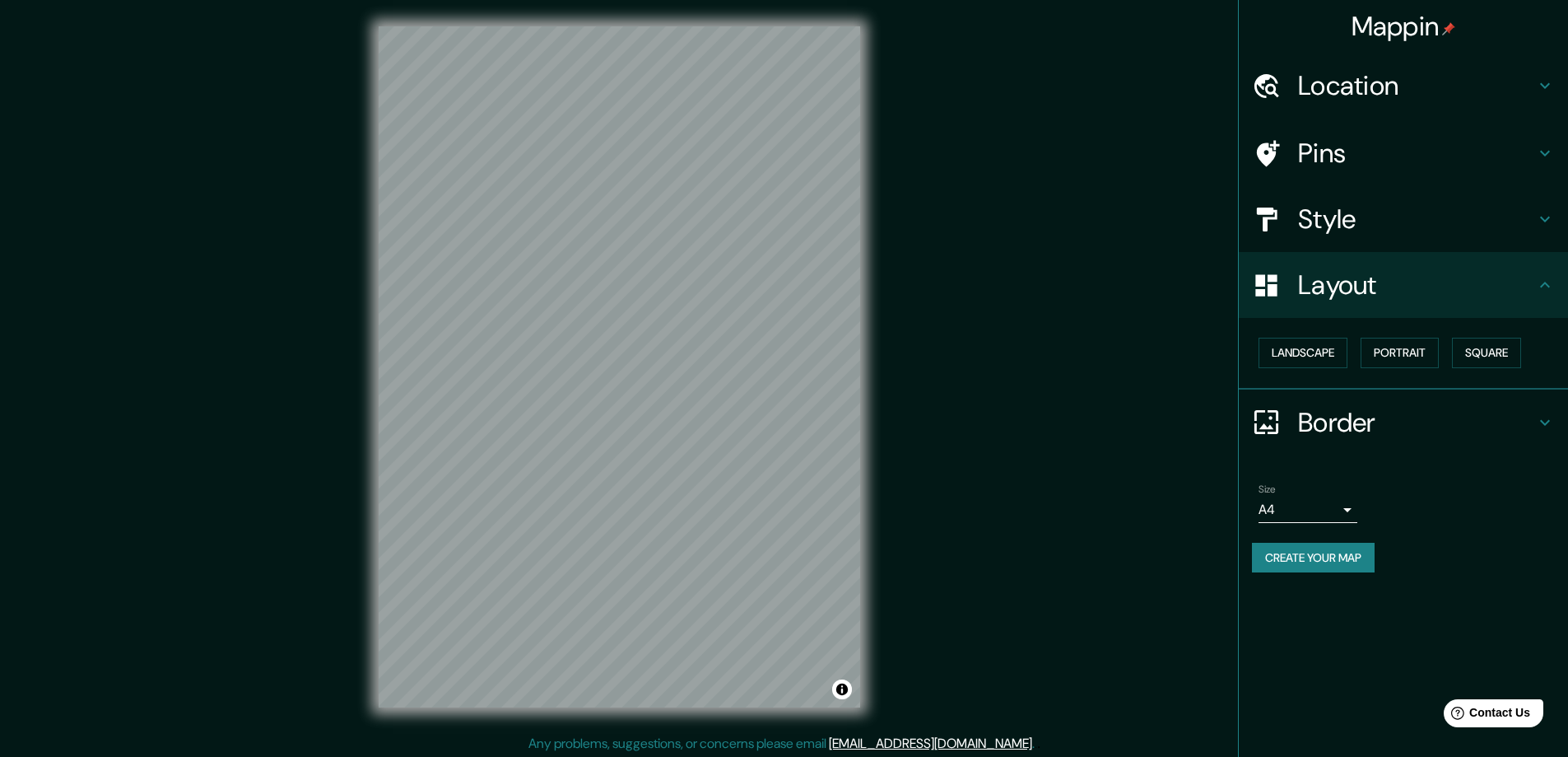
click at [1359, 430] on h4 "Border" at bounding box center [1417, 422] width 237 height 33
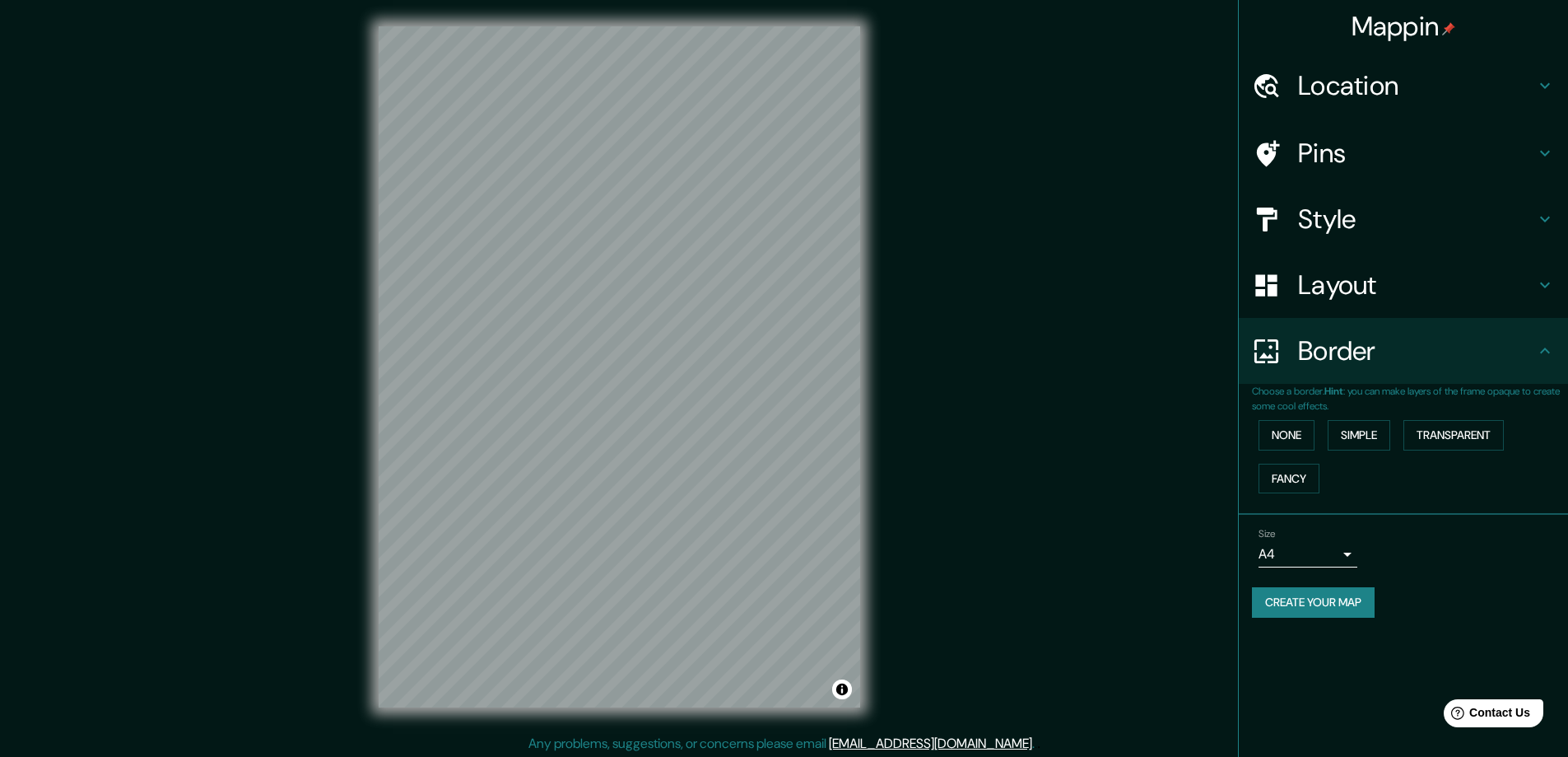
drag, startPoint x: 1461, startPoint y: 463, endPoint x: 1459, endPoint y: 454, distance: 9.2
click at [1461, 463] on div "None Simple Transparent Fancy" at bounding box center [1410, 456] width 316 height 86
click at [1453, 435] on button "Transparent" at bounding box center [1454, 436] width 101 height 31
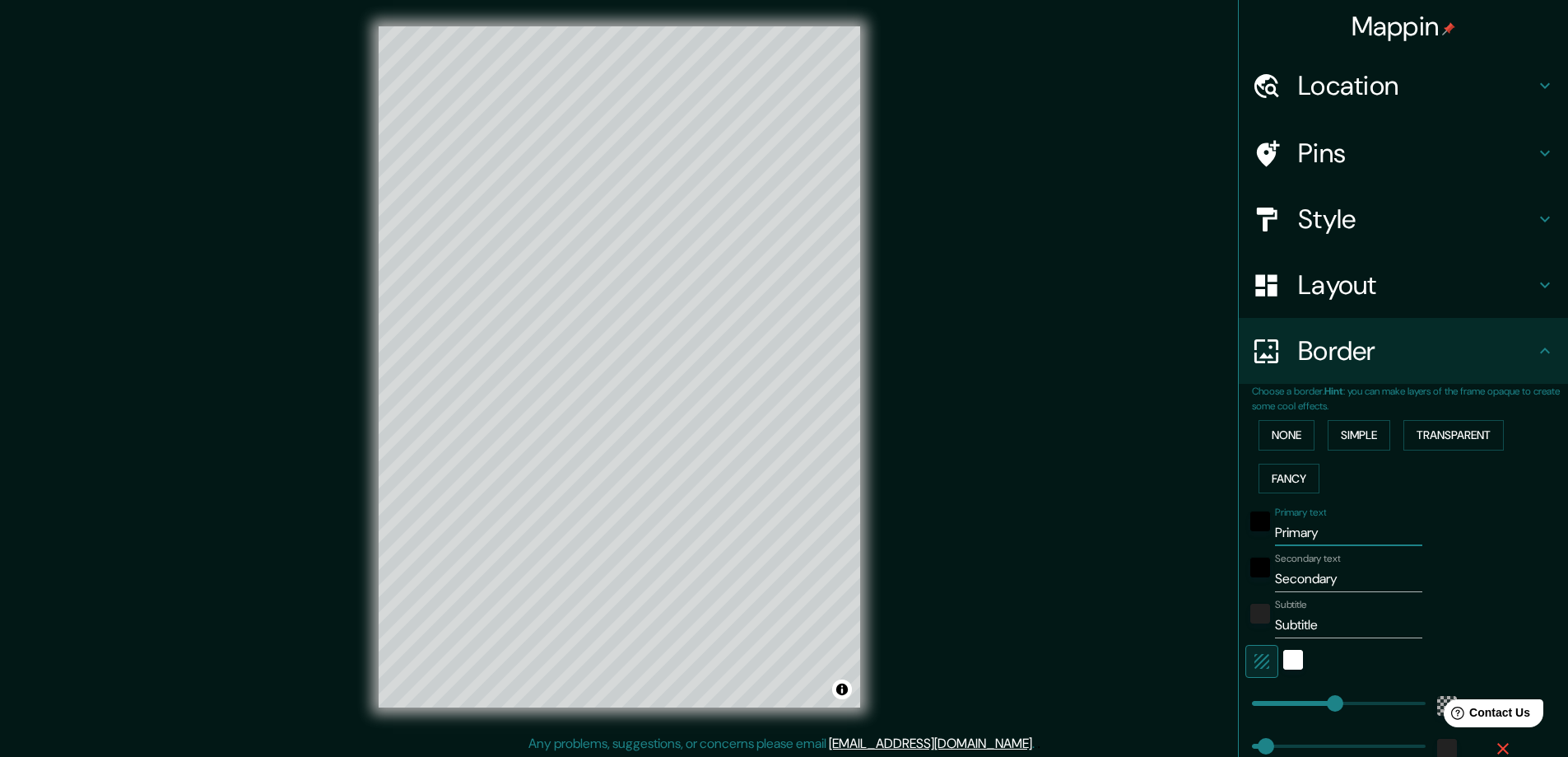
drag, startPoint x: 1329, startPoint y: 525, endPoint x: 1255, endPoint y: 531, distance: 74.2
click at [1256, 531] on div "Primary text Primary" at bounding box center [1380, 526] width 270 height 39
type input "M"
type input "281"
type input "47"
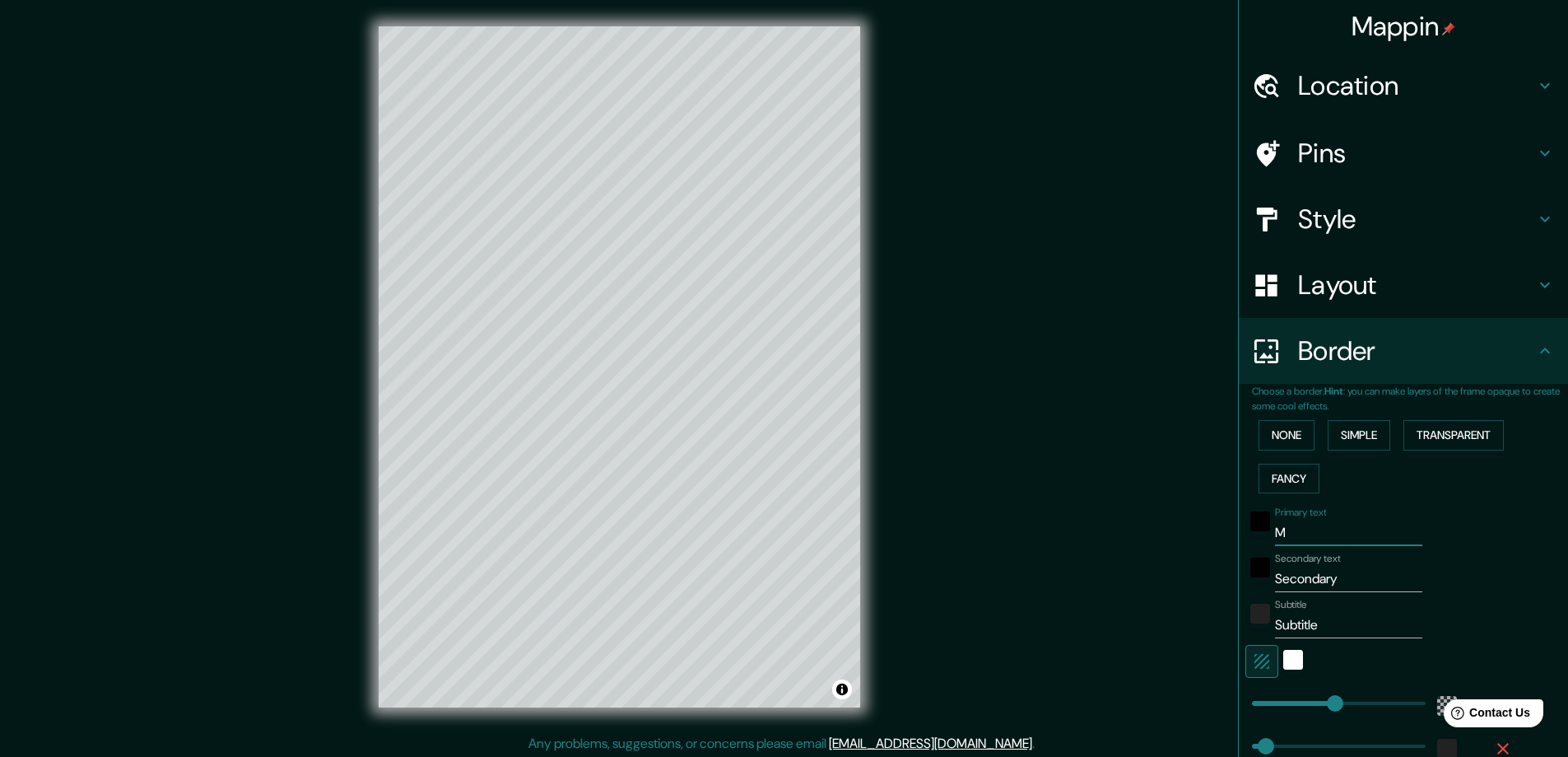
type input "ME"
type input "281"
type input "47"
type input "MED"
type input "281"
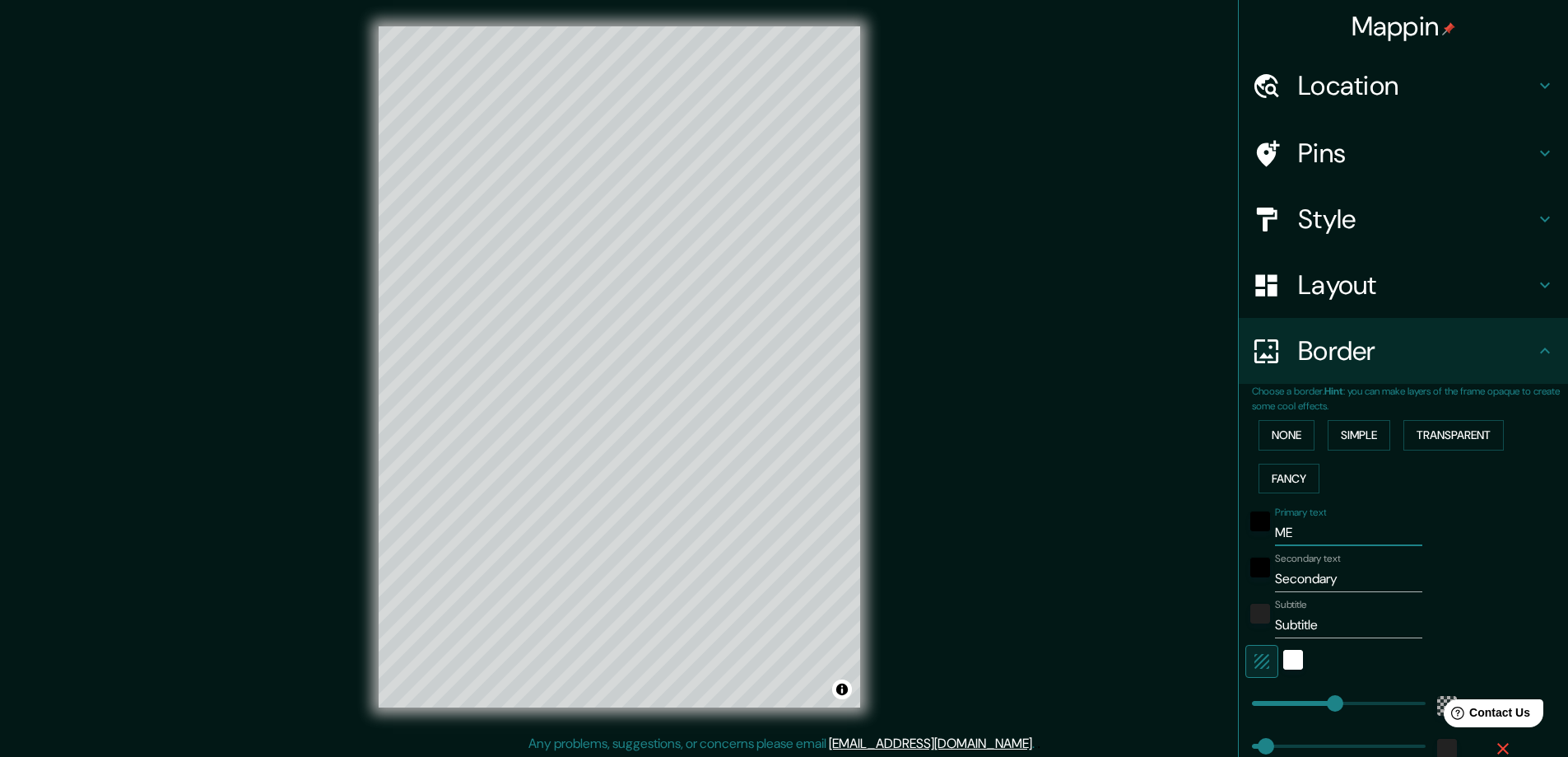
type input "47"
type input "MEDE"
type input "281"
type input "47"
type input "MEDEL"
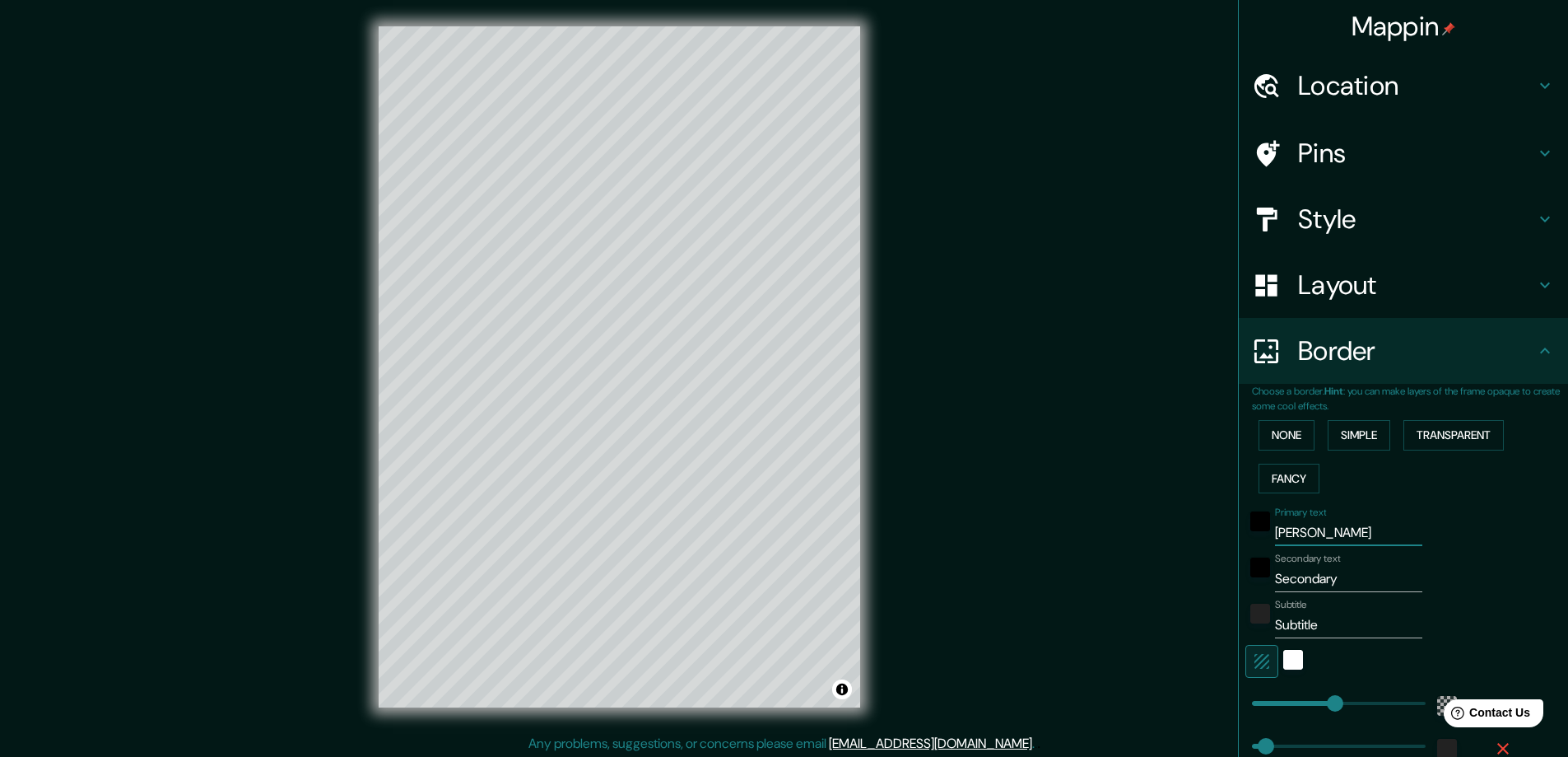
type input "281"
type input "47"
type input "MEDELL"
type input "281"
type input "47"
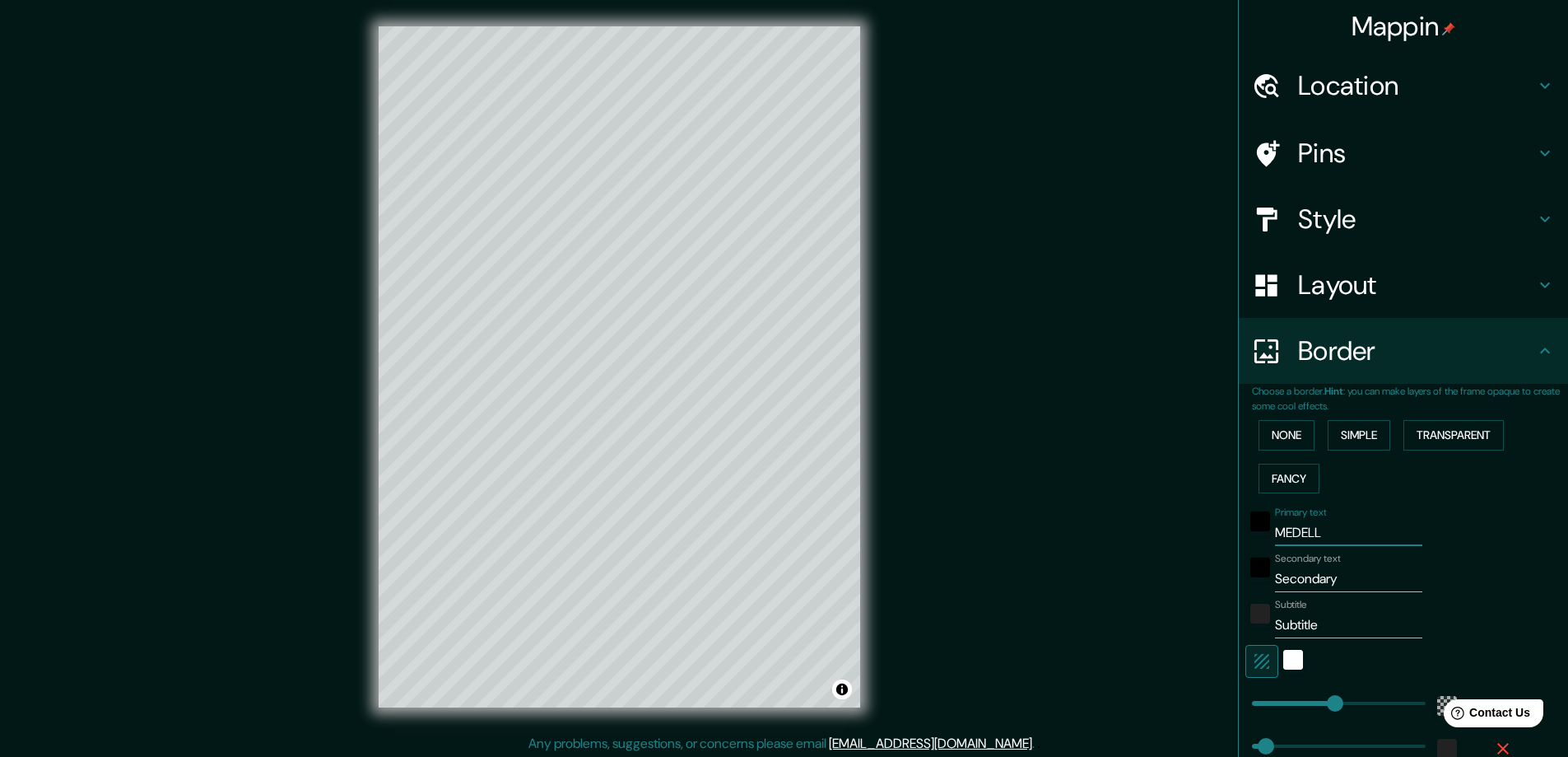
type input "MEDELLI"
type input "281"
type input "47"
type input "MEDELLIN"
type input "281"
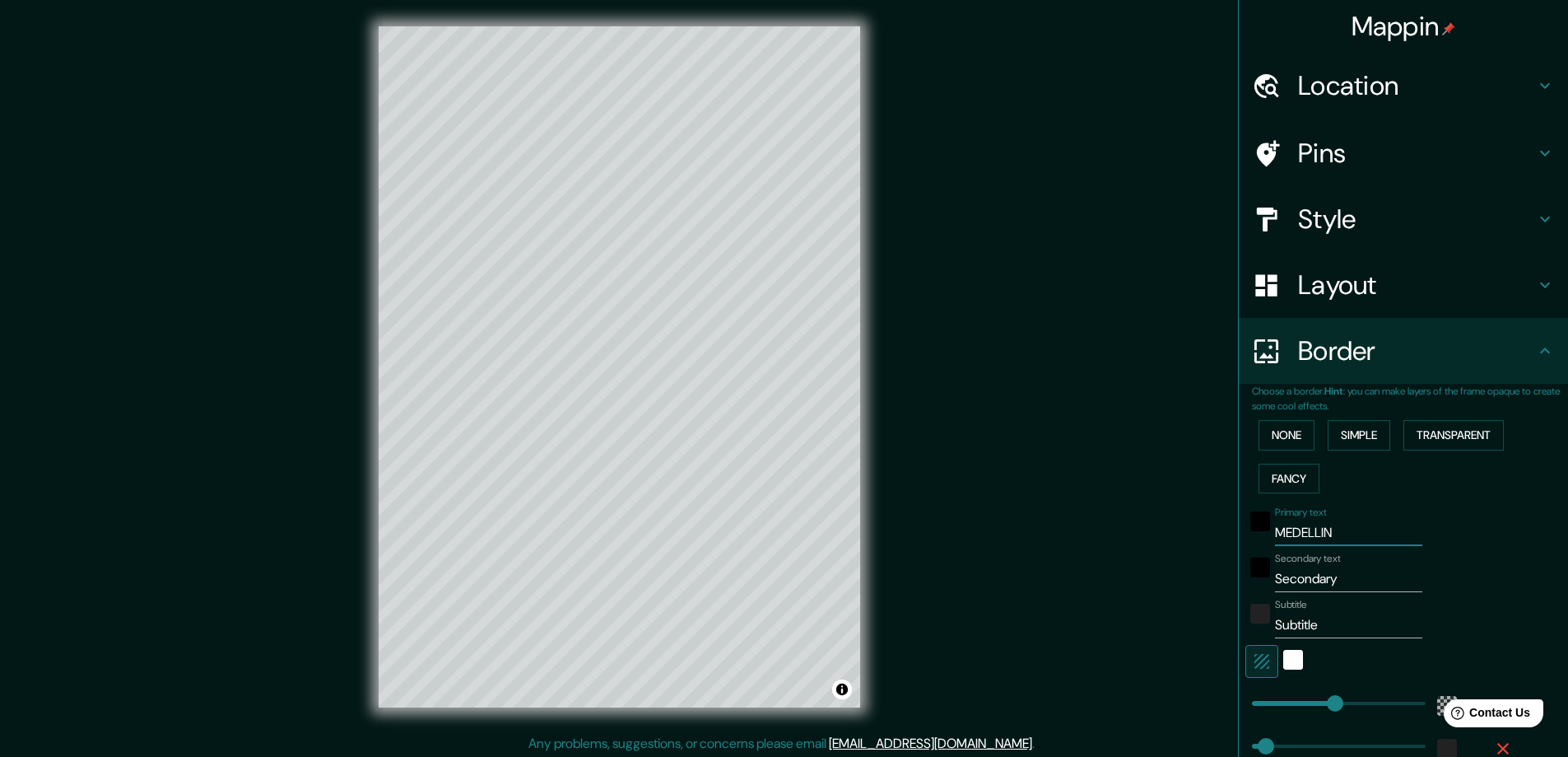
type input "47"
type input "MEDELLIN"
drag, startPoint x: 1344, startPoint y: 578, endPoint x: 1261, endPoint y: 590, distance: 83.9
click at [1261, 590] on div "Secondary text Secondary" at bounding box center [1380, 572] width 270 height 39
type input "S"
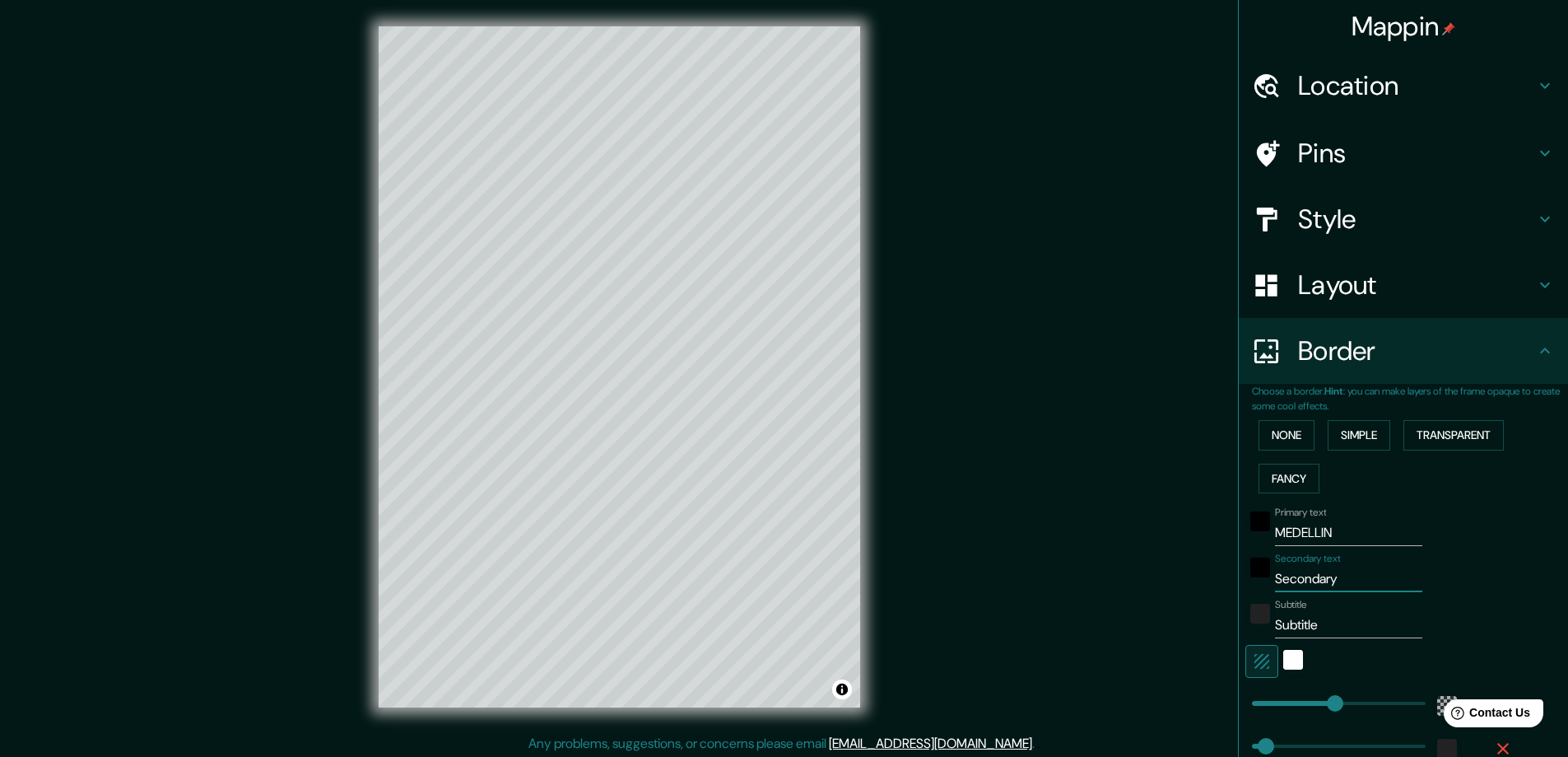
type input "281"
type input "47"
type input "SE"
type input "281"
type input "47"
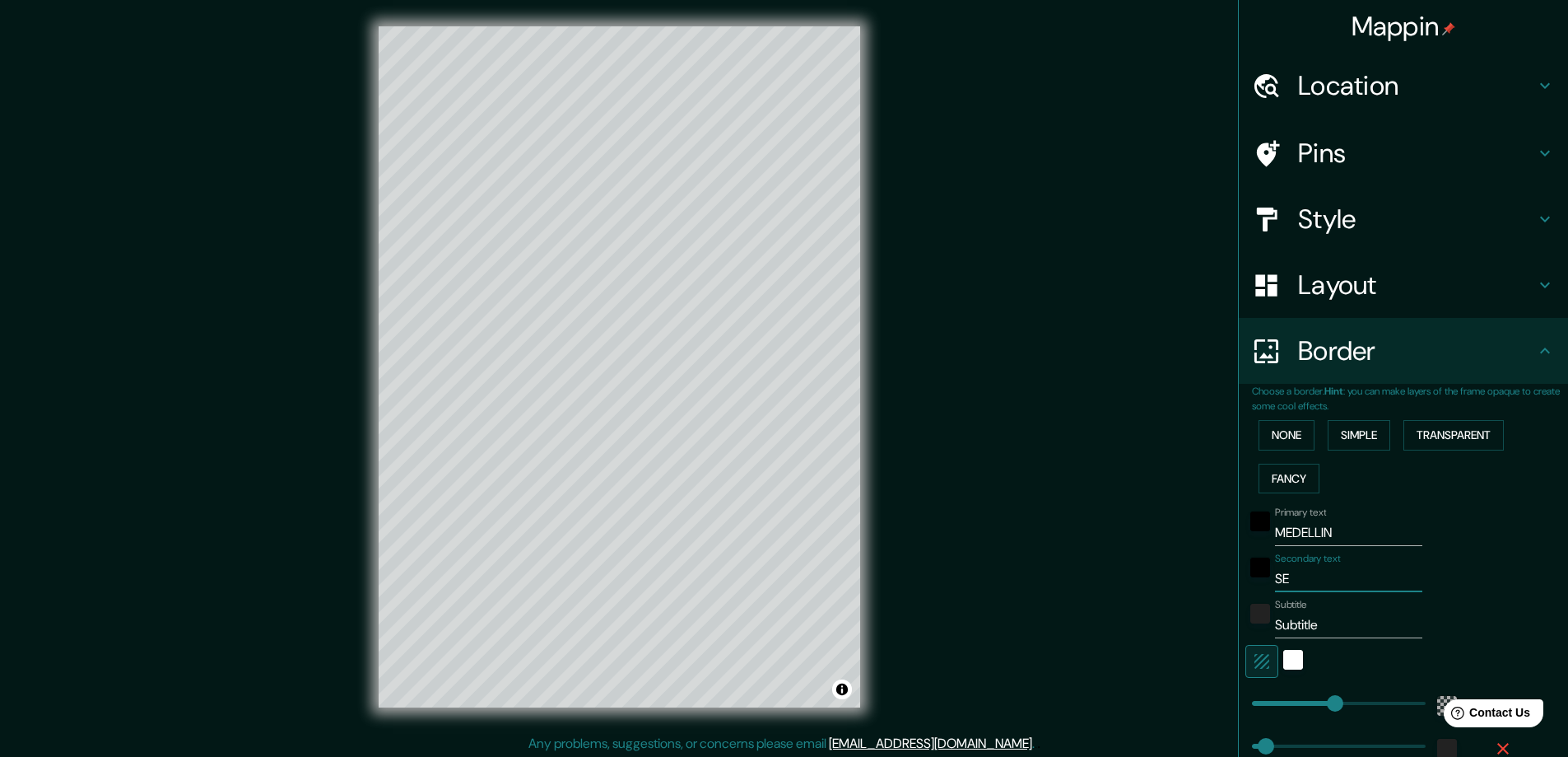
type input "SEP"
type input "281"
type input "47"
type input "SEPT"
type input "281"
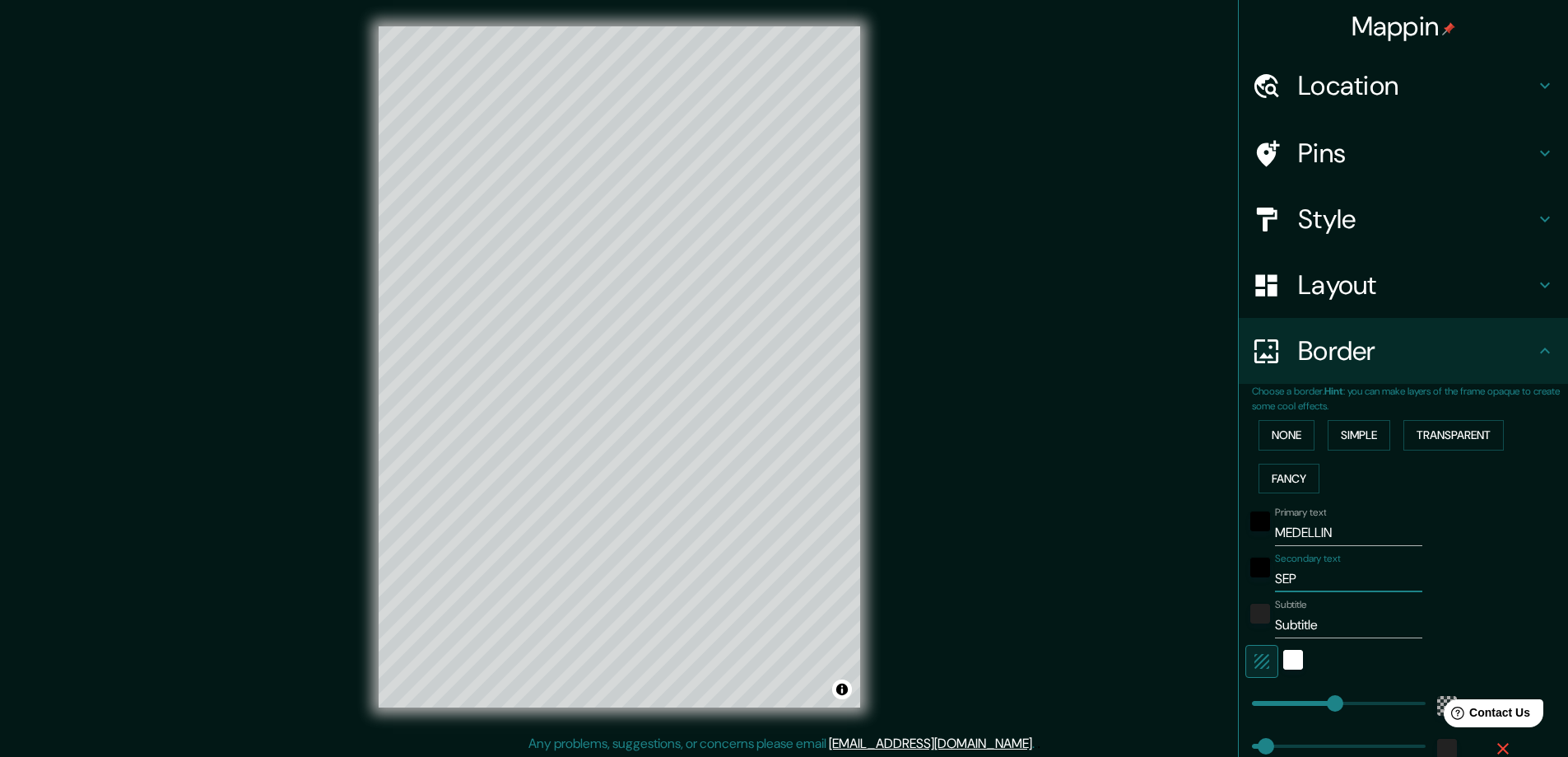
type input "47"
type input "SEPT"
drag, startPoint x: 1313, startPoint y: 631, endPoint x: 1257, endPoint y: 631, distance: 56.0
click at [1257, 631] on div "Subtitle Subtitle" at bounding box center [1380, 619] width 270 height 39
type input "2"
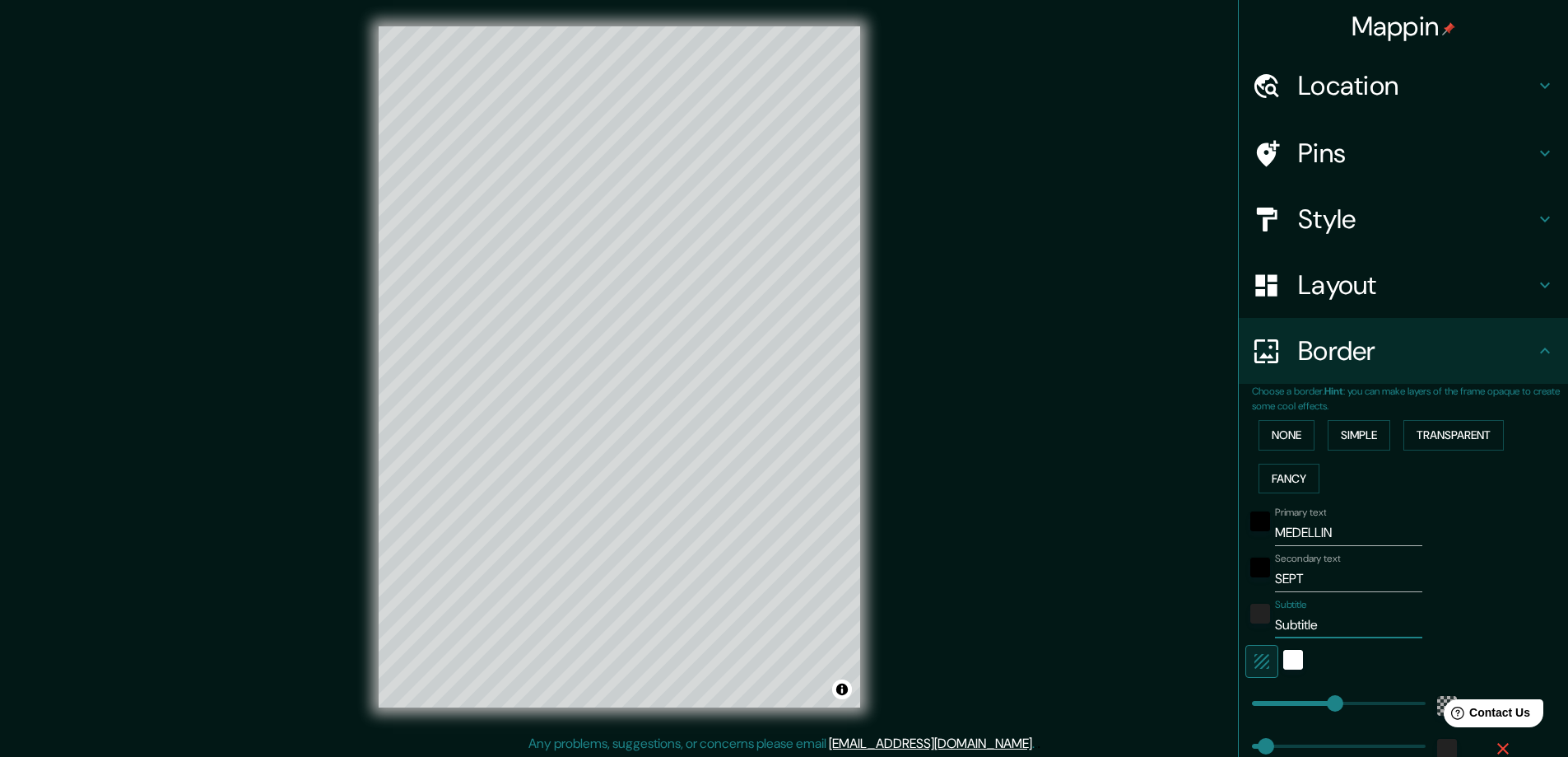
type input "281"
type input "47"
type input "20"
type input "281"
type input "47"
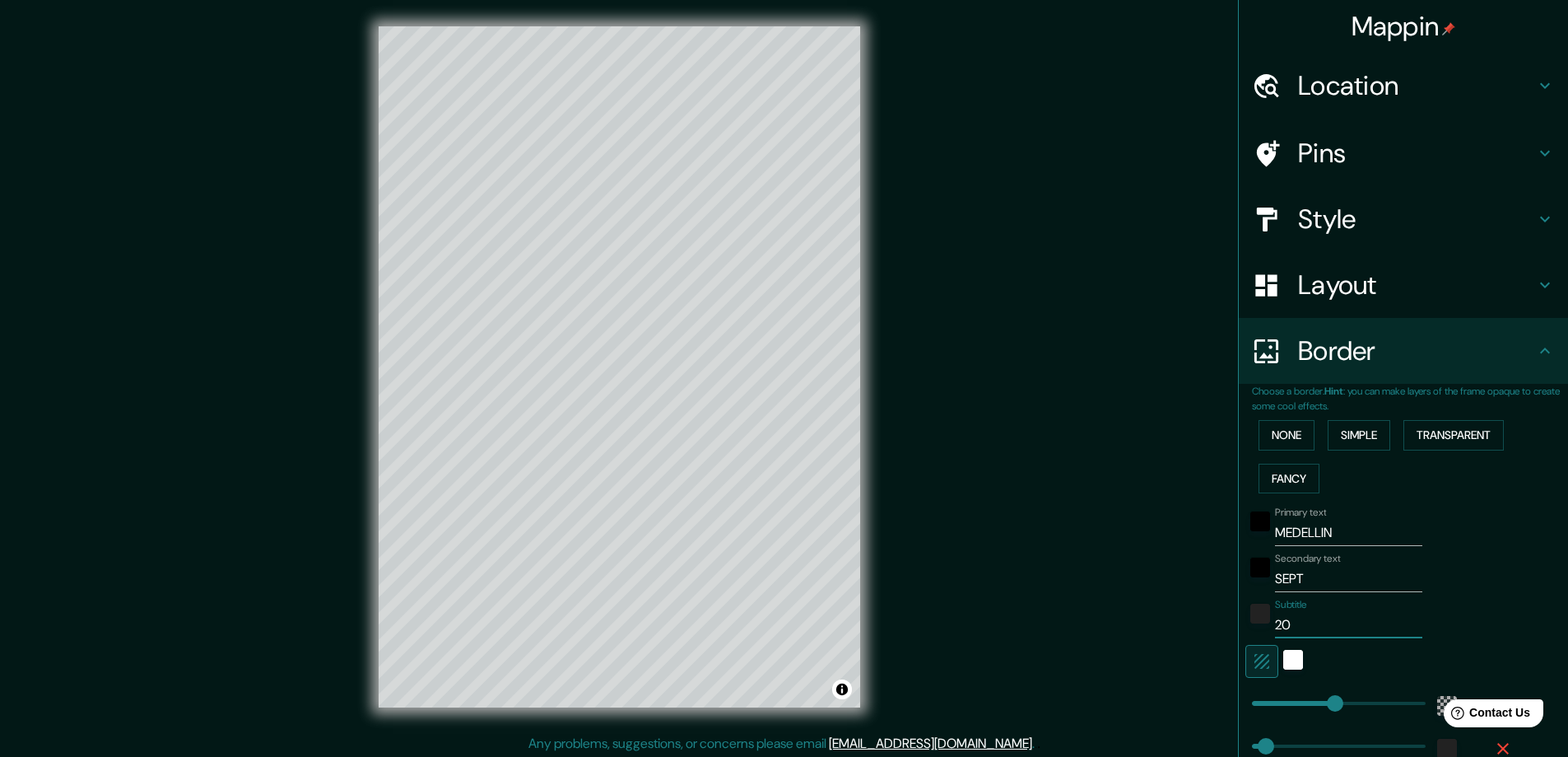
type input "202"
type input "281"
type input "47"
type input "2025"
type input "281"
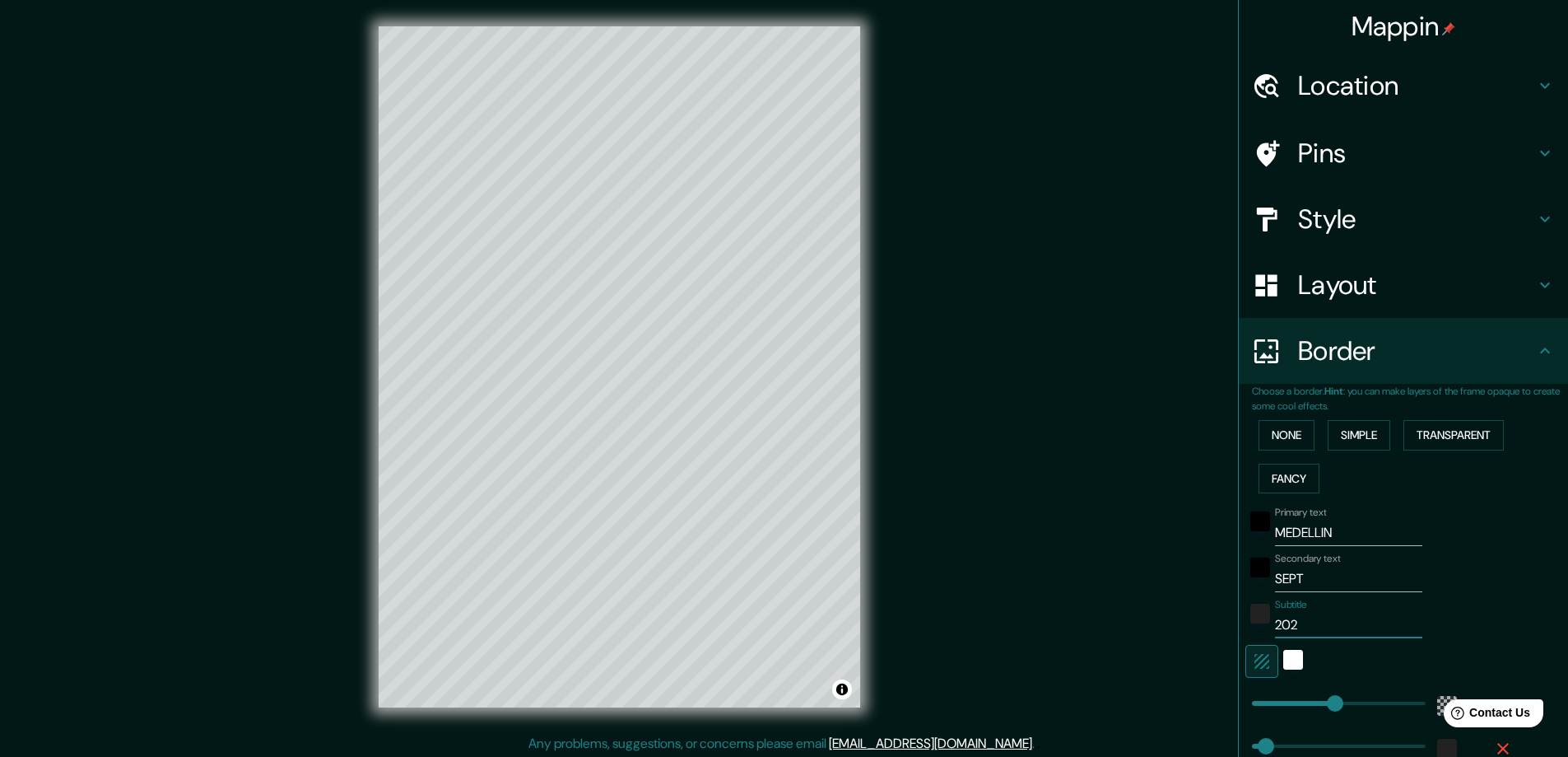
type input "47"
type input "2025"
click at [1108, 478] on div "Mappin Location Medellín, Antioquia, Colombia Pins Style Layout Border Choose a…" at bounding box center [784, 380] width 1568 height 760
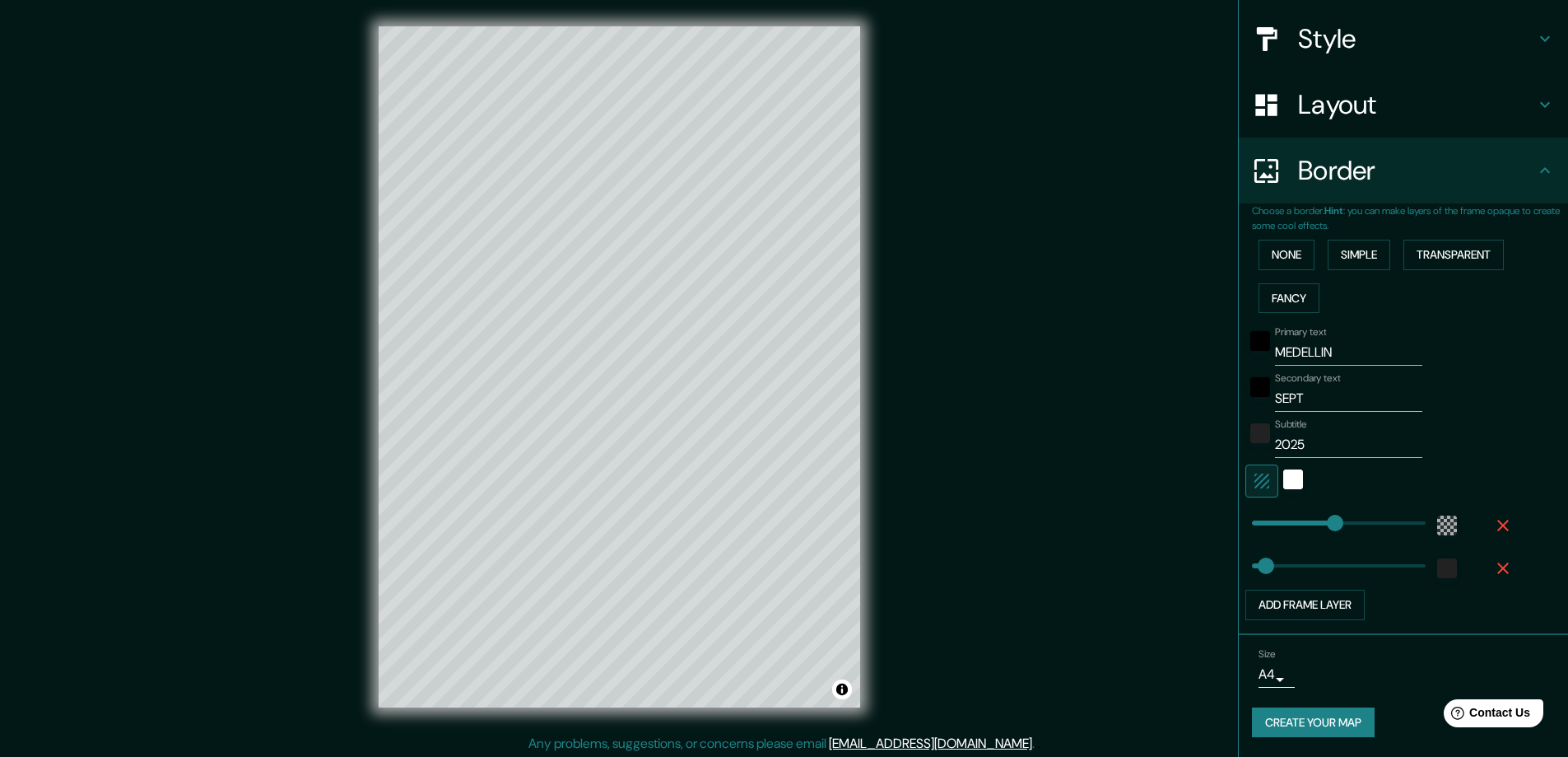
scroll to position [3, 0]
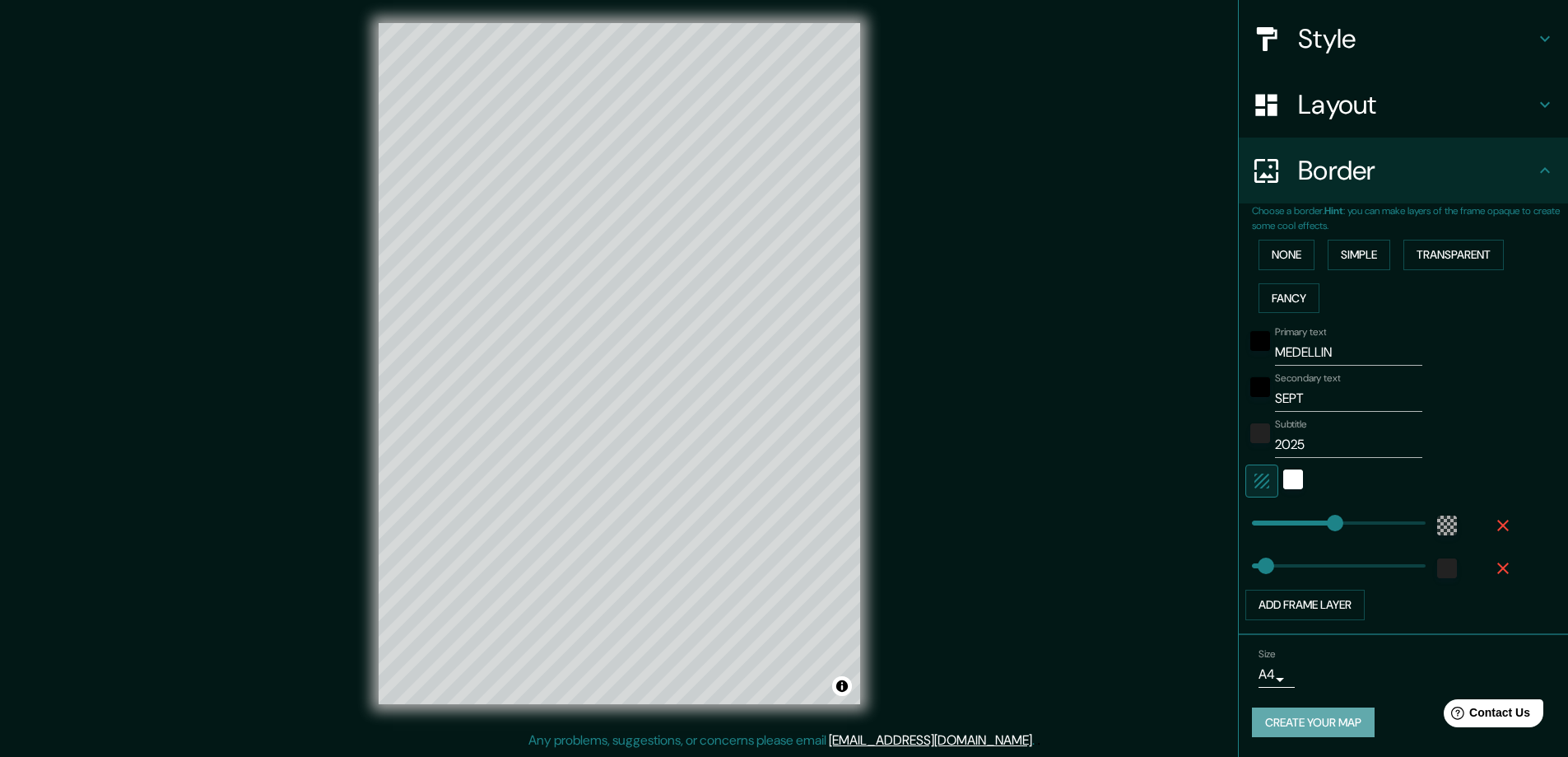
click at [1323, 724] on button "Create your map" at bounding box center [1313, 723] width 123 height 31
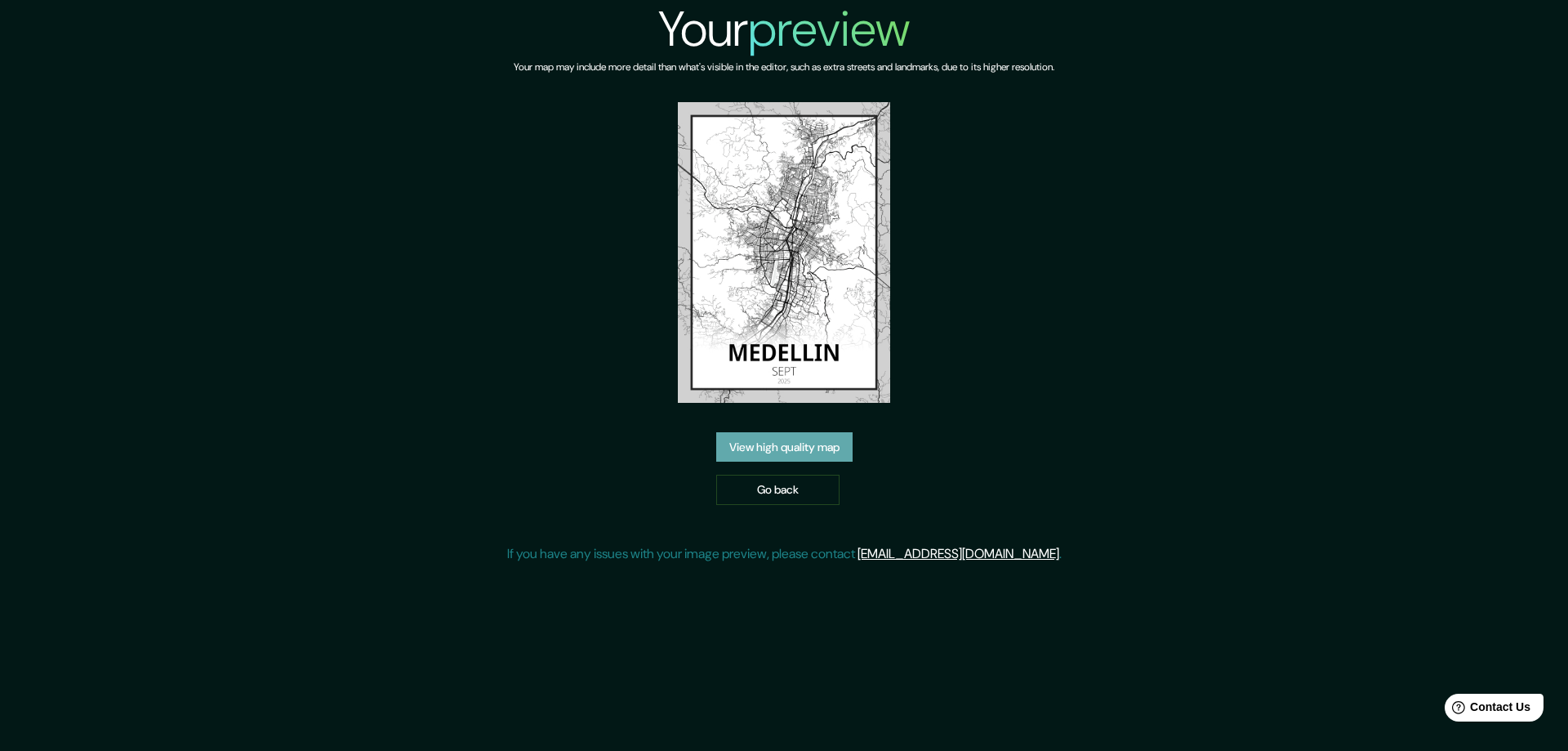
click at [768, 446] on link "View high quality map" at bounding box center [784, 448] width 136 height 31
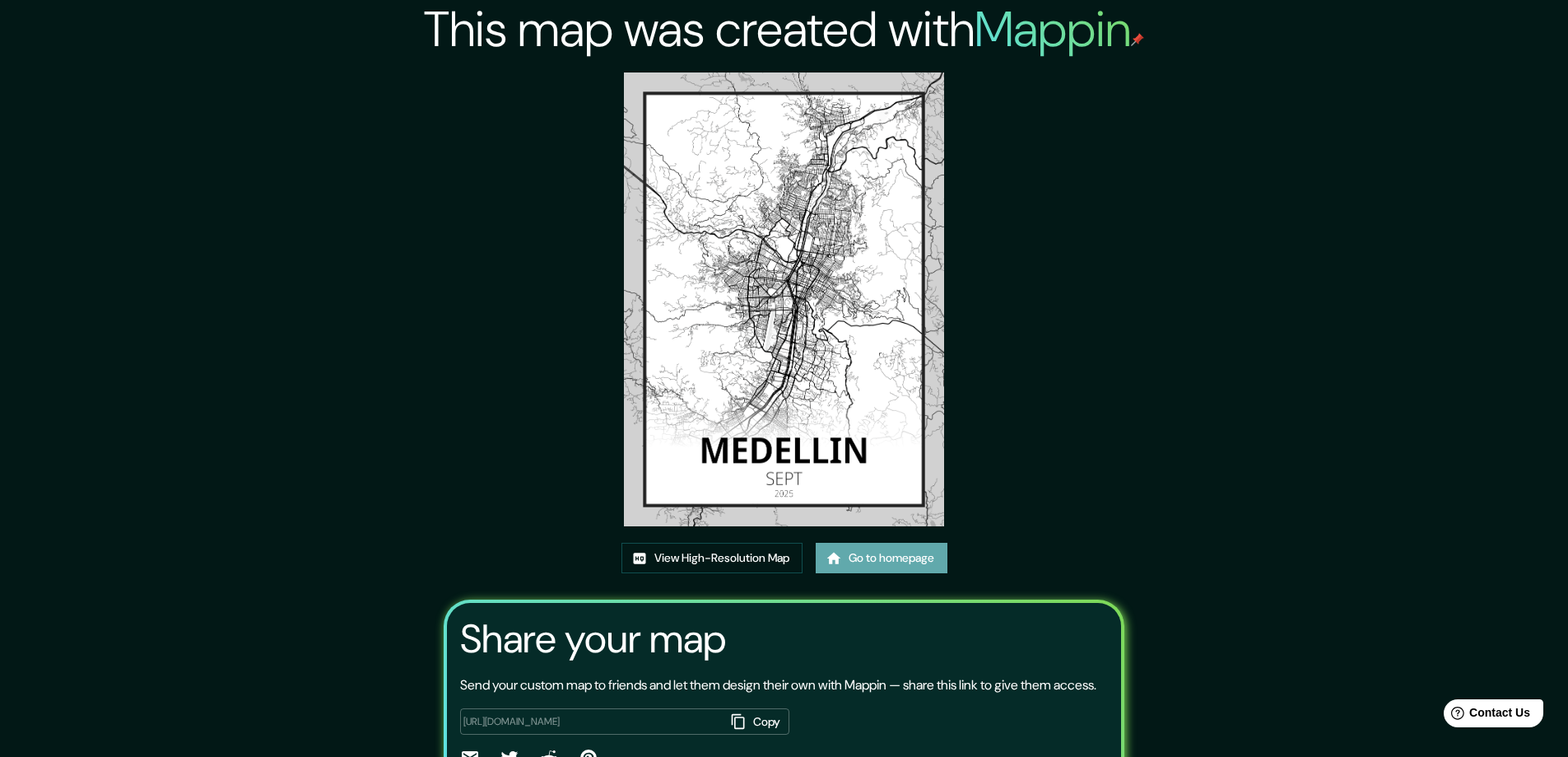
click at [866, 554] on link "Go to homepage" at bounding box center [881, 558] width 132 height 31
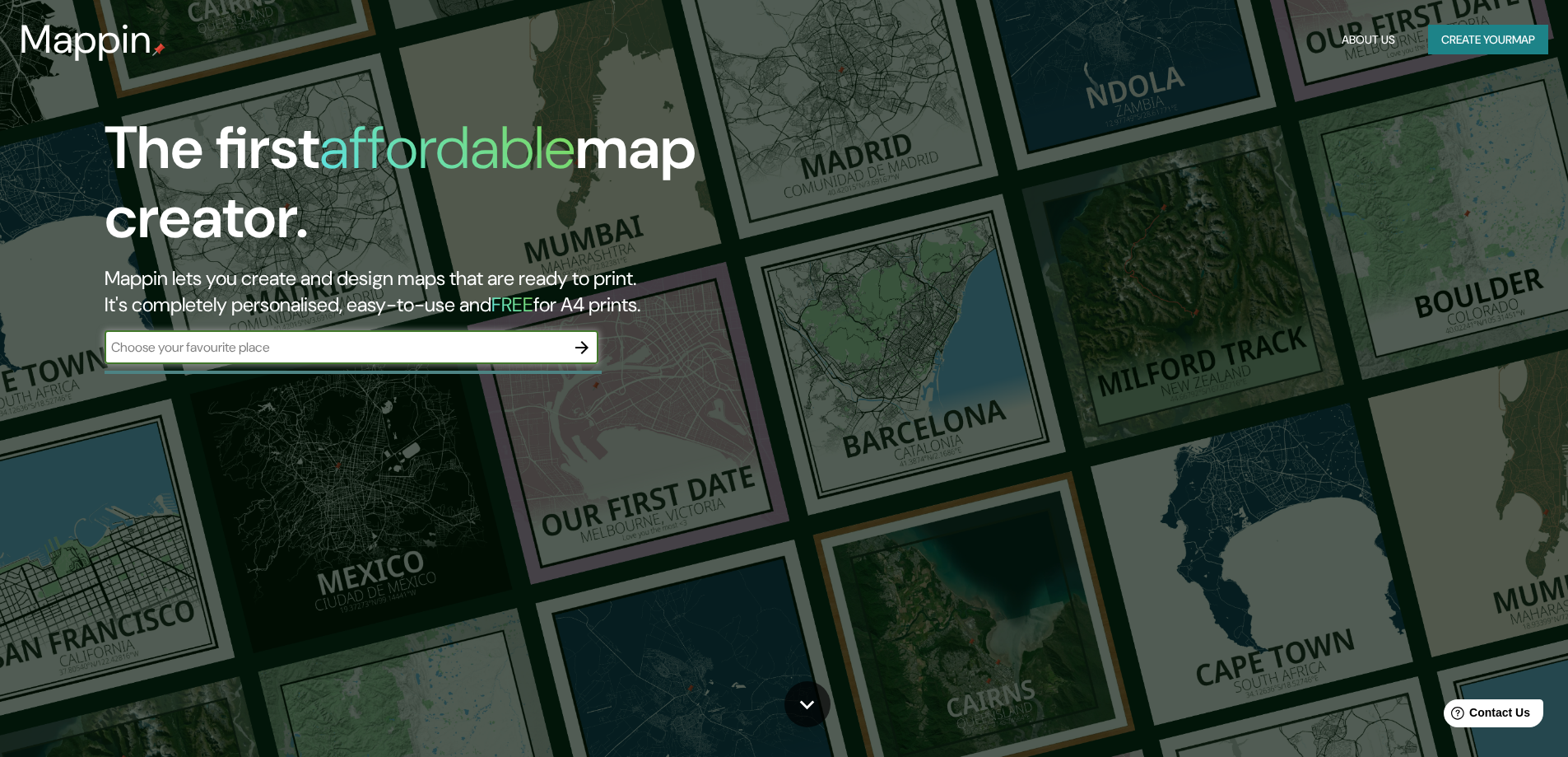
click at [578, 348] on icon "button" at bounding box center [582, 347] width 13 height 13
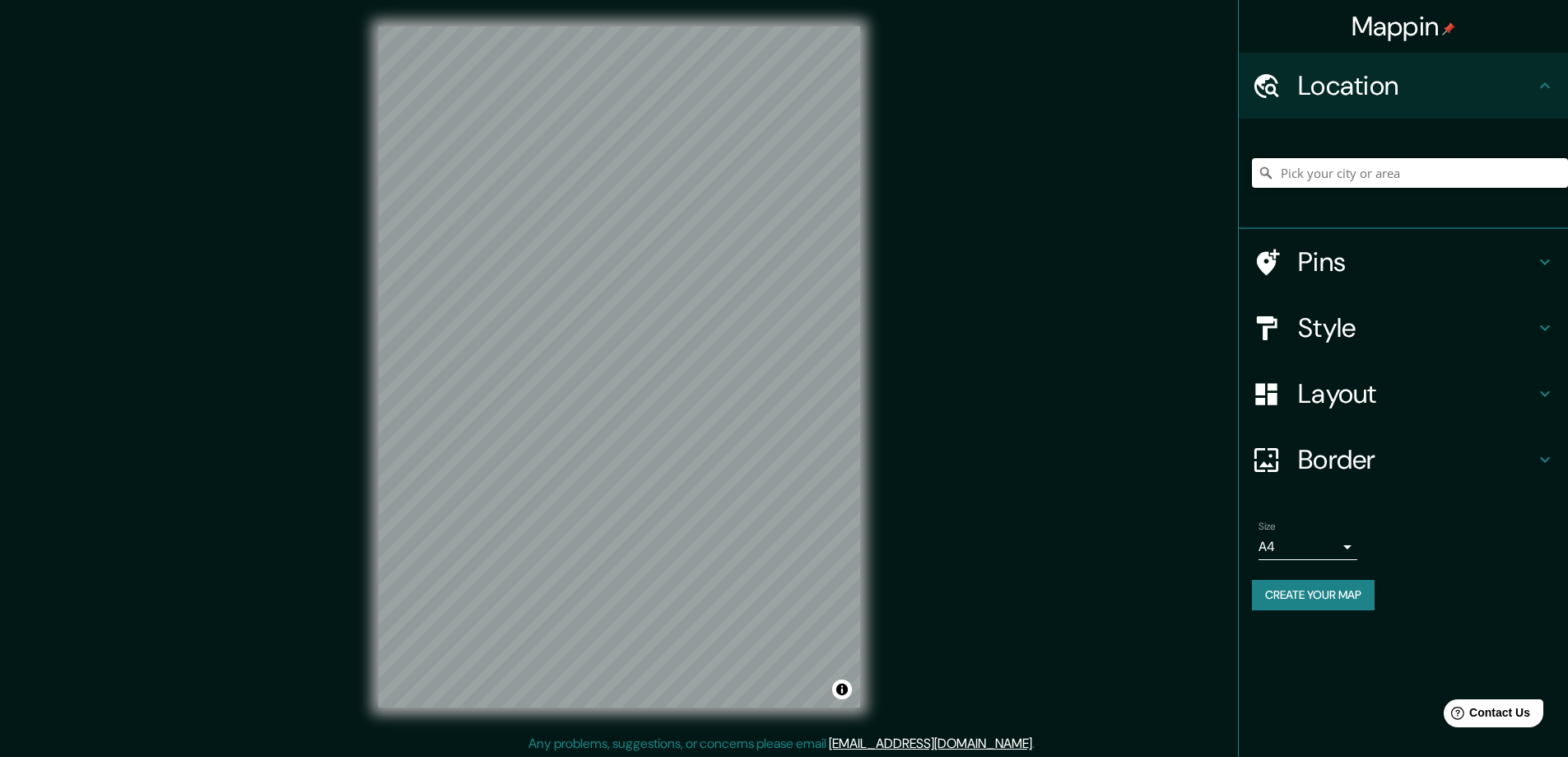
click at [1401, 163] on input "Pick your city or area" at bounding box center [1410, 173] width 316 height 30
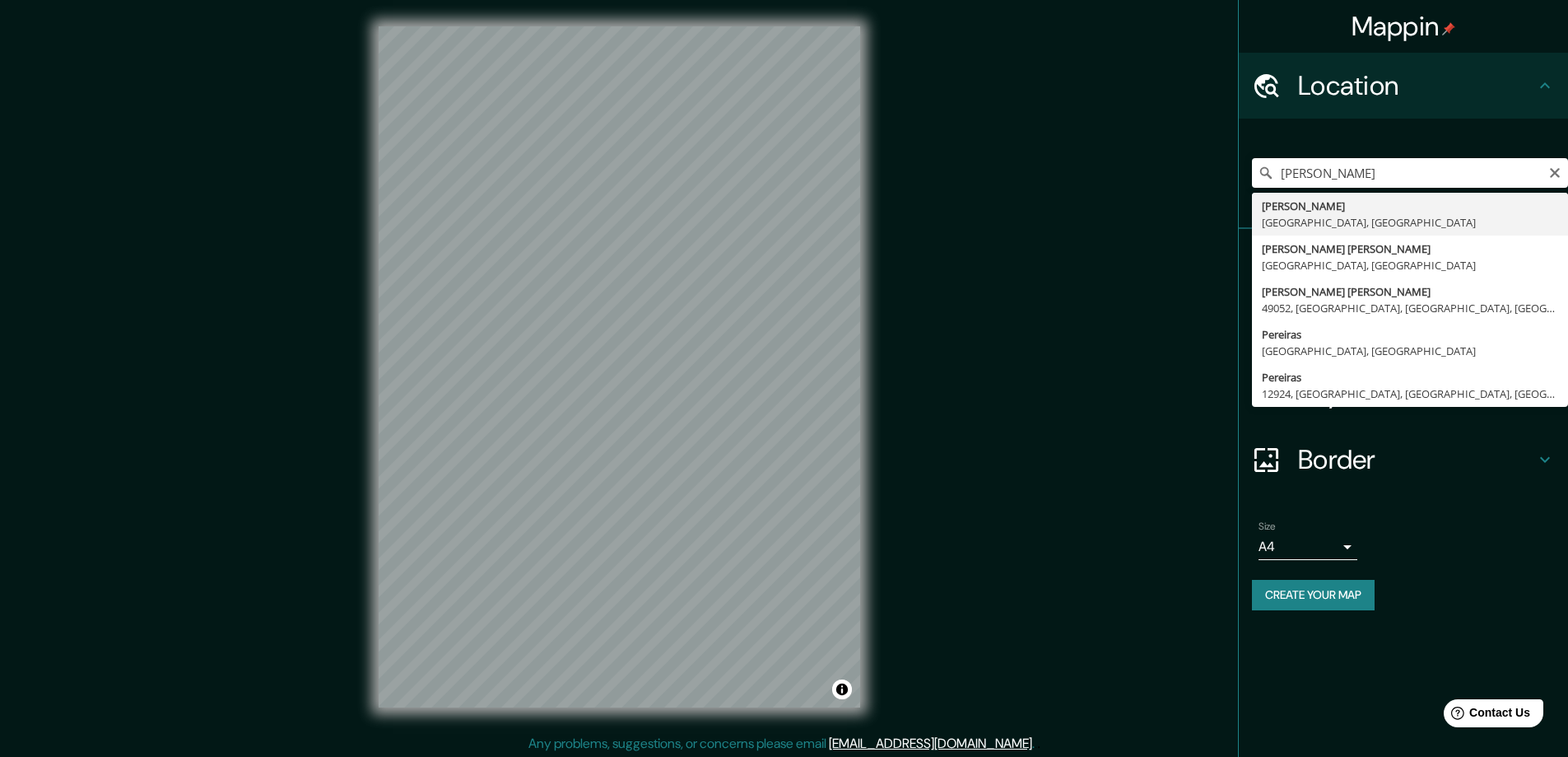
type input "[PERSON_NAME], [GEOGRAPHIC_DATA], [GEOGRAPHIC_DATA]"
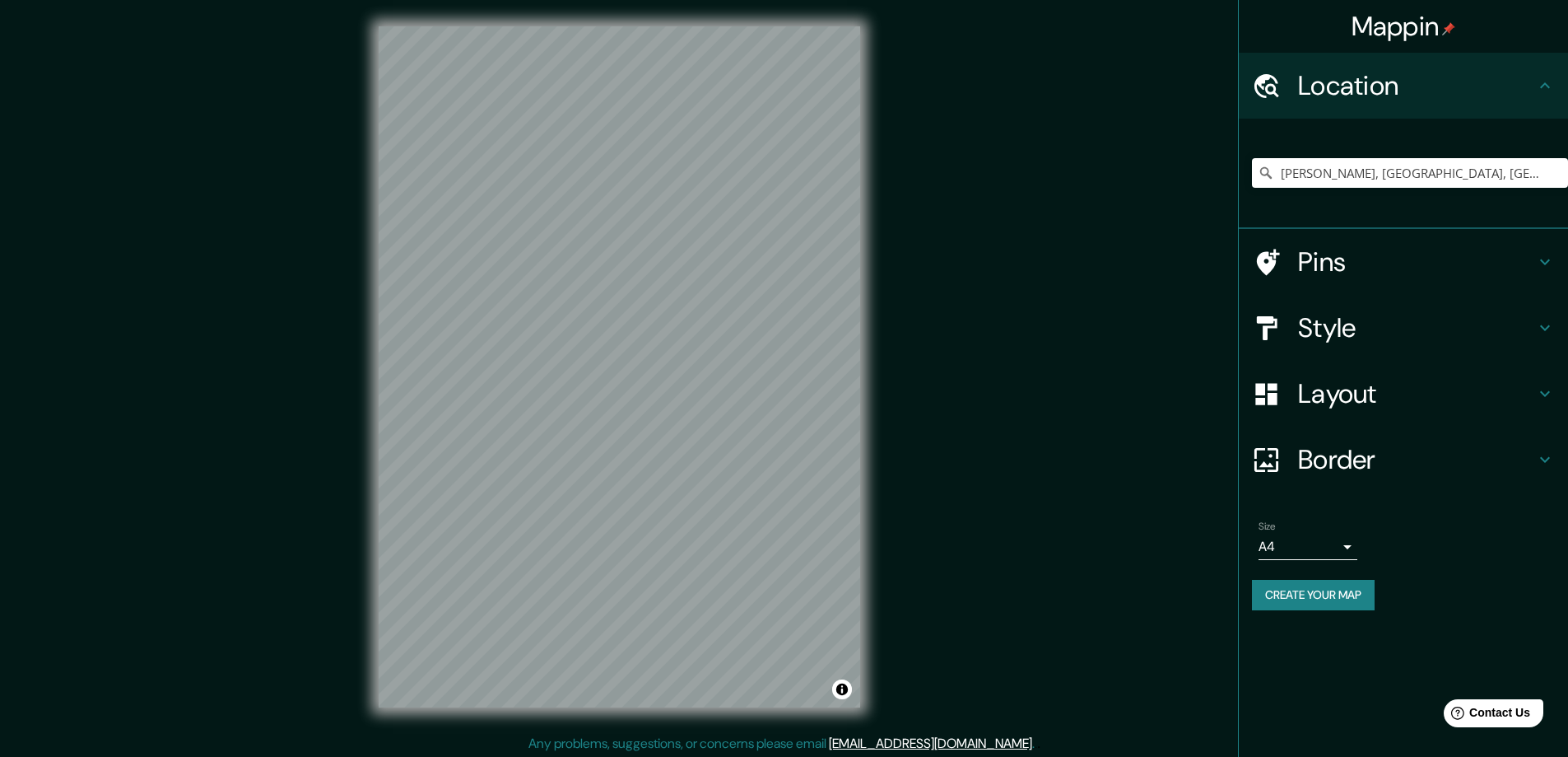
click at [1440, 384] on h4 "Layout" at bounding box center [1417, 393] width 237 height 33
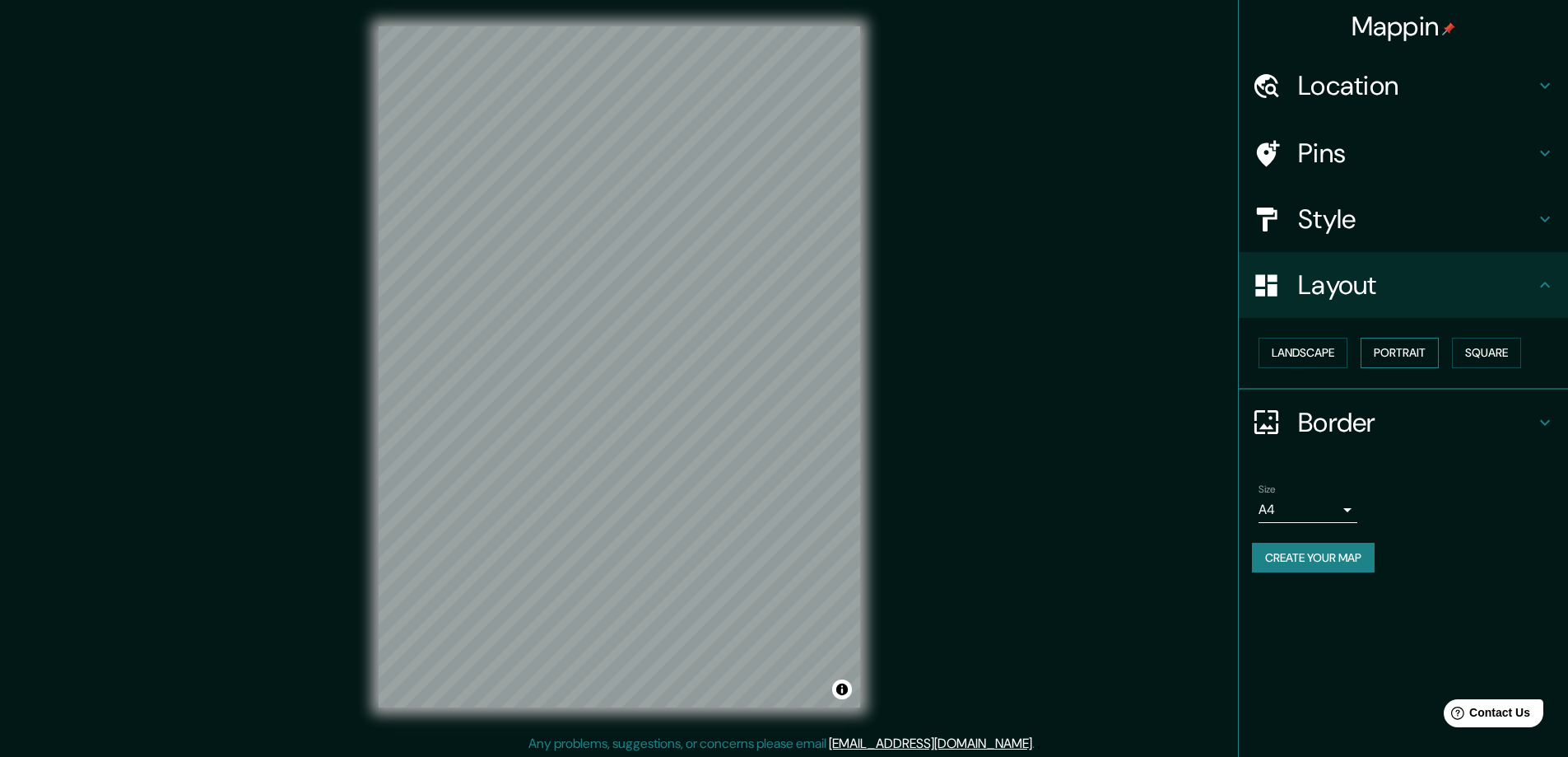
click at [1410, 353] on button "Portrait" at bounding box center [1400, 353] width 79 height 31
click at [1328, 354] on button "Landscape" at bounding box center [1303, 353] width 89 height 31
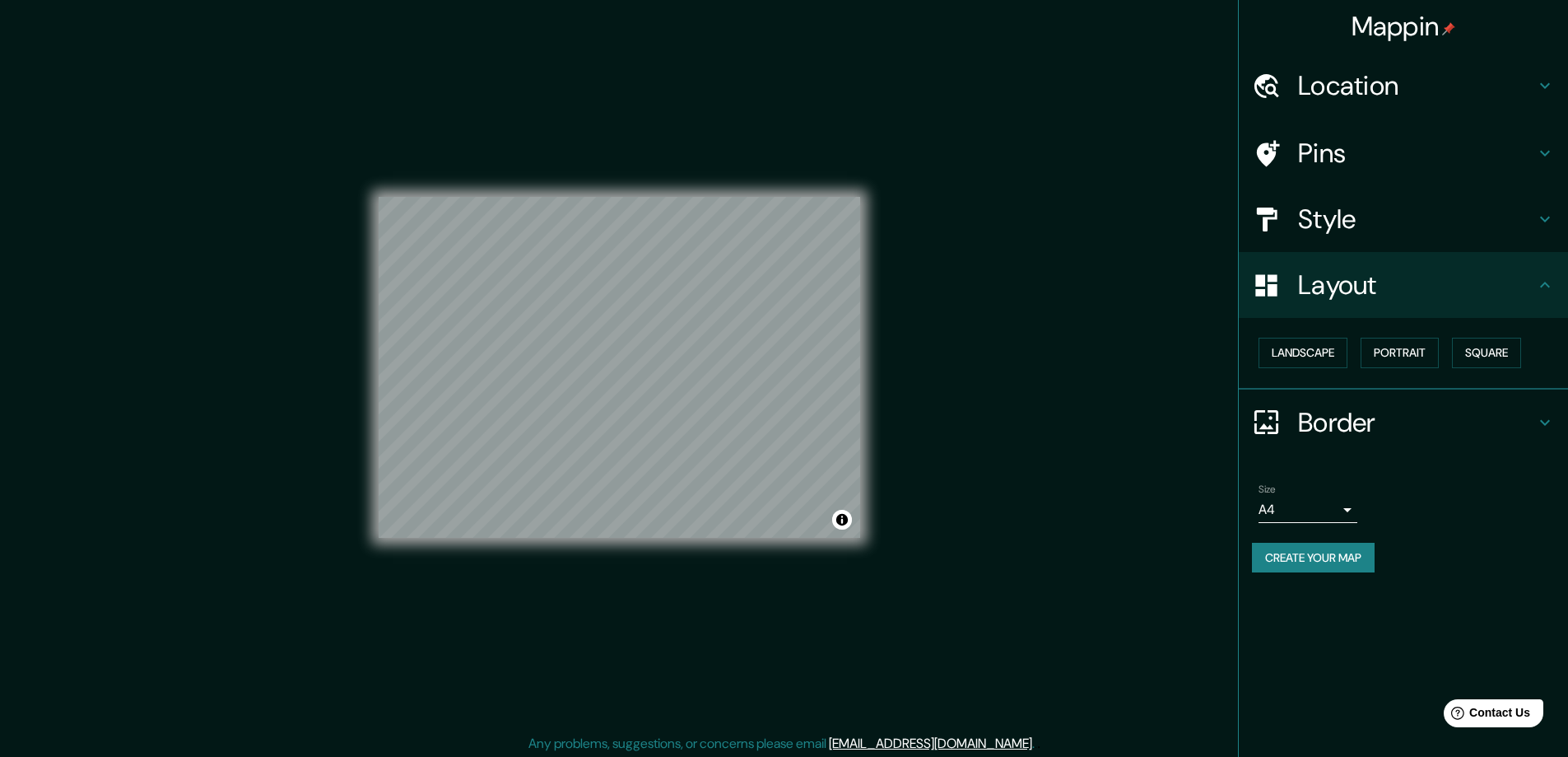
click at [1432, 419] on h4 "Border" at bounding box center [1417, 422] width 237 height 33
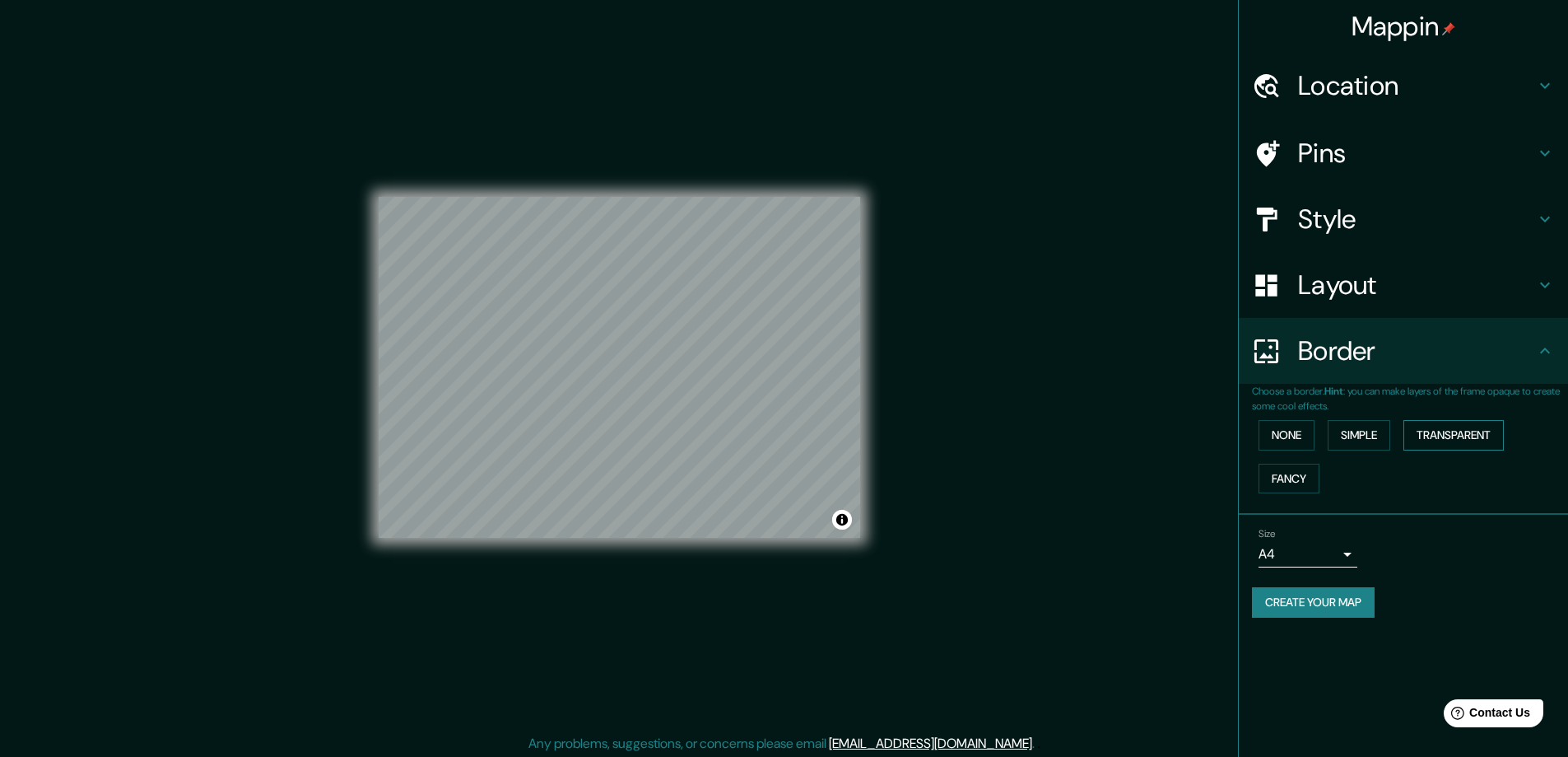
click at [1467, 432] on button "Transparent" at bounding box center [1454, 436] width 101 height 31
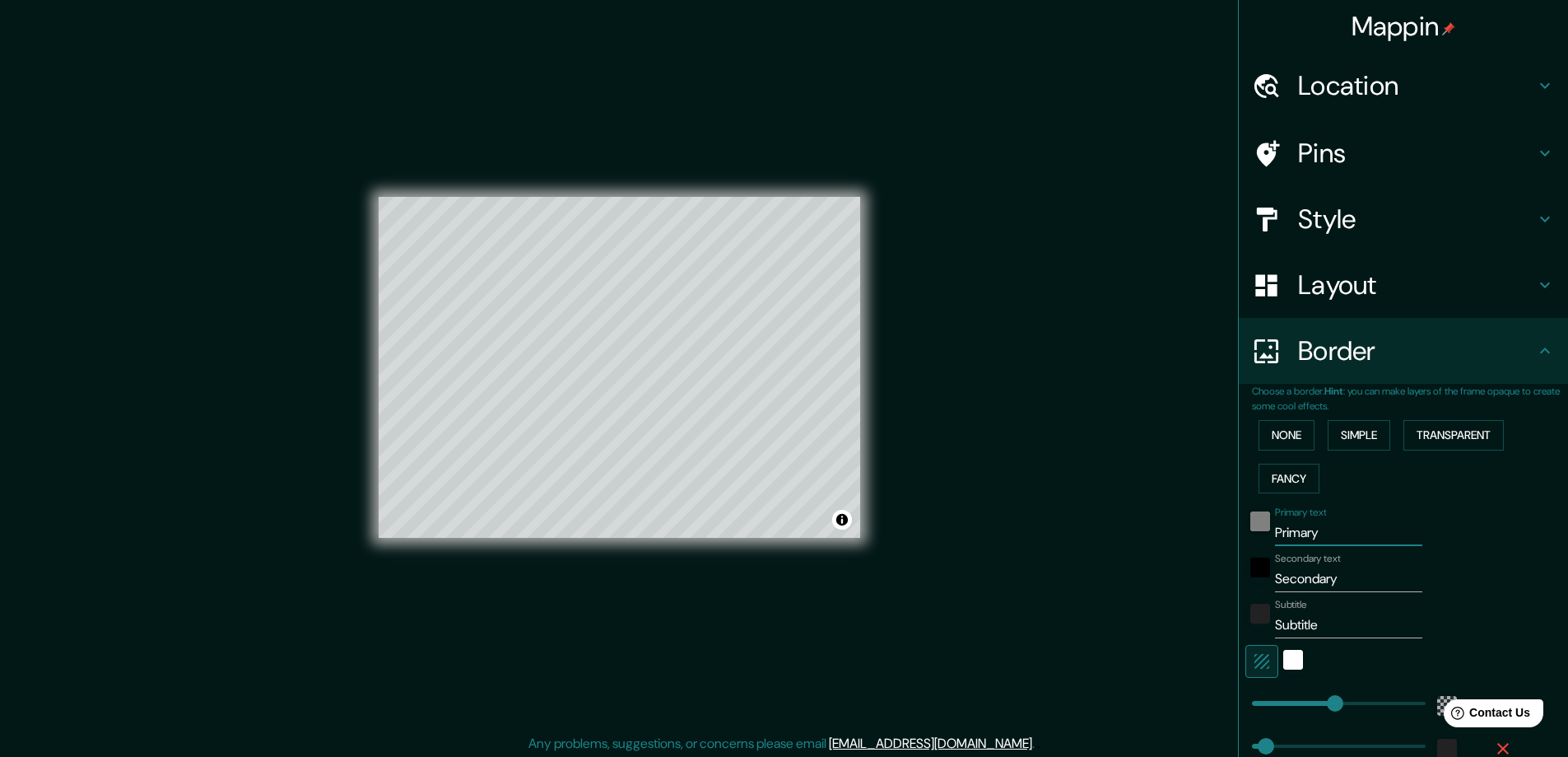
drag, startPoint x: 1313, startPoint y: 530, endPoint x: 1244, endPoint y: 530, distance: 69.0
click at [1245, 530] on div "Primary text Primary" at bounding box center [1380, 526] width 270 height 39
type input "P"
type input "281"
type input "47"
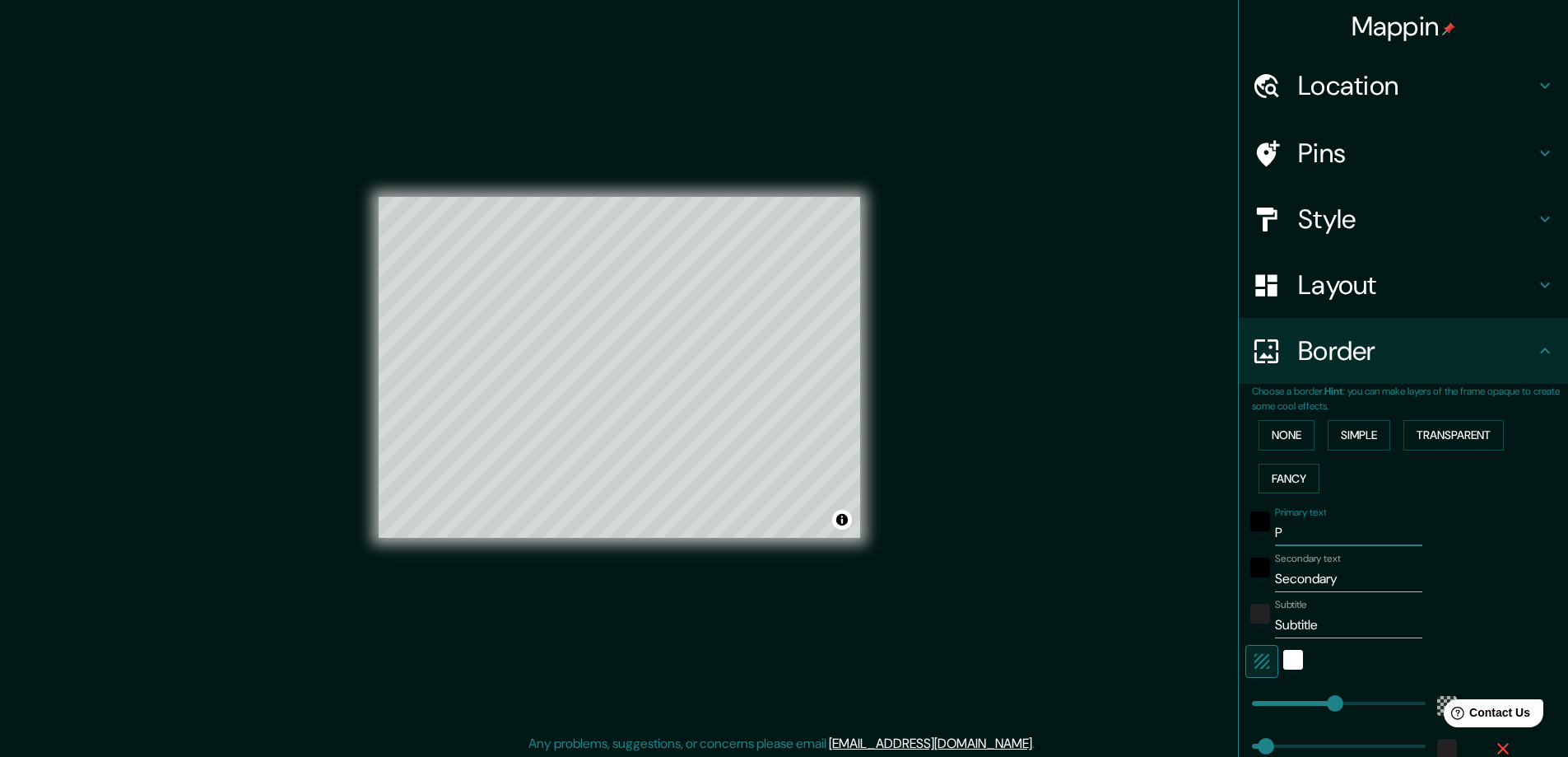
type input "PE"
type input "281"
type input "47"
type input "PER"
type input "281"
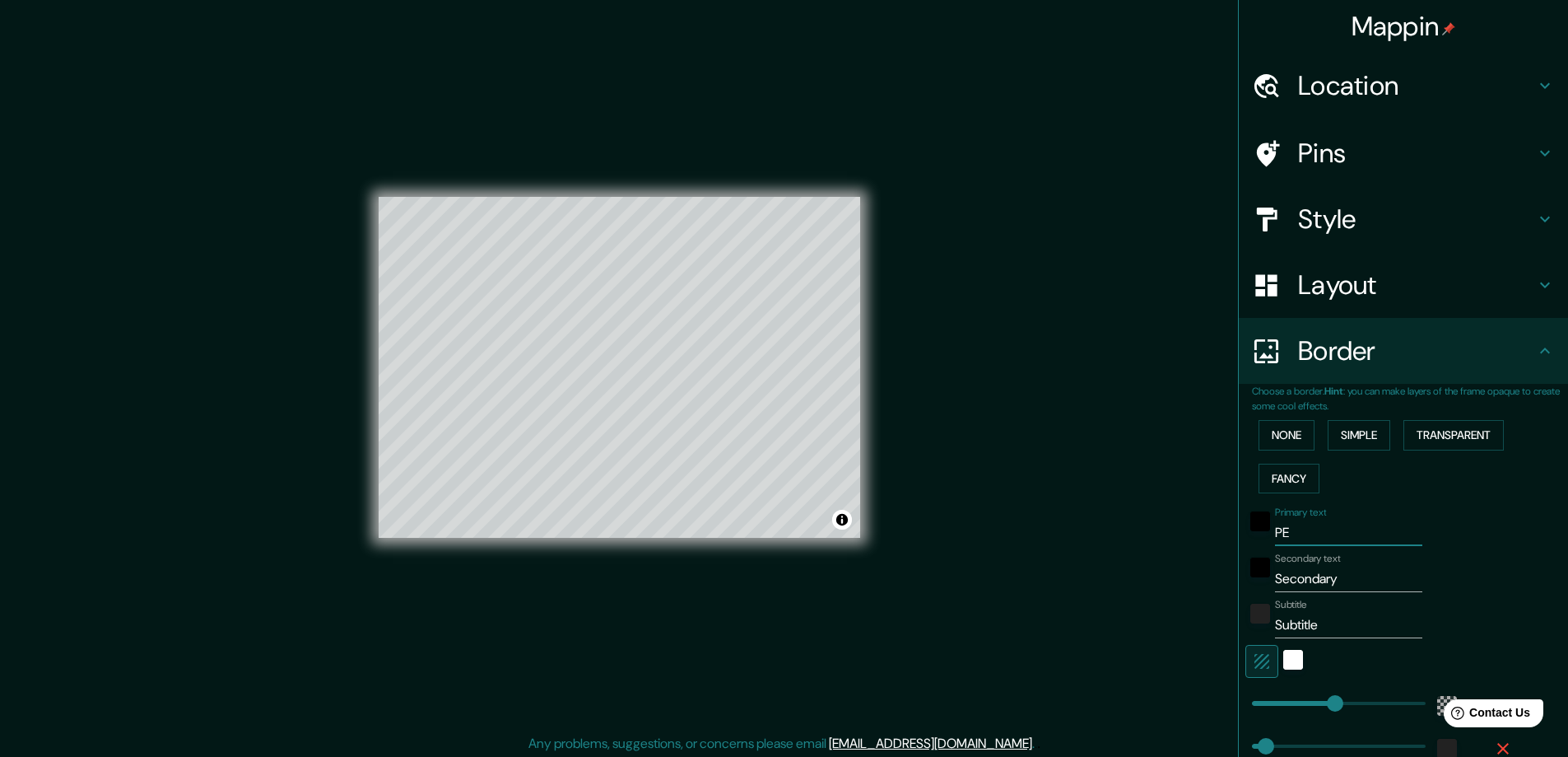
type input "47"
type input "PERE"
type input "281"
type input "47"
type input "PEREIU"
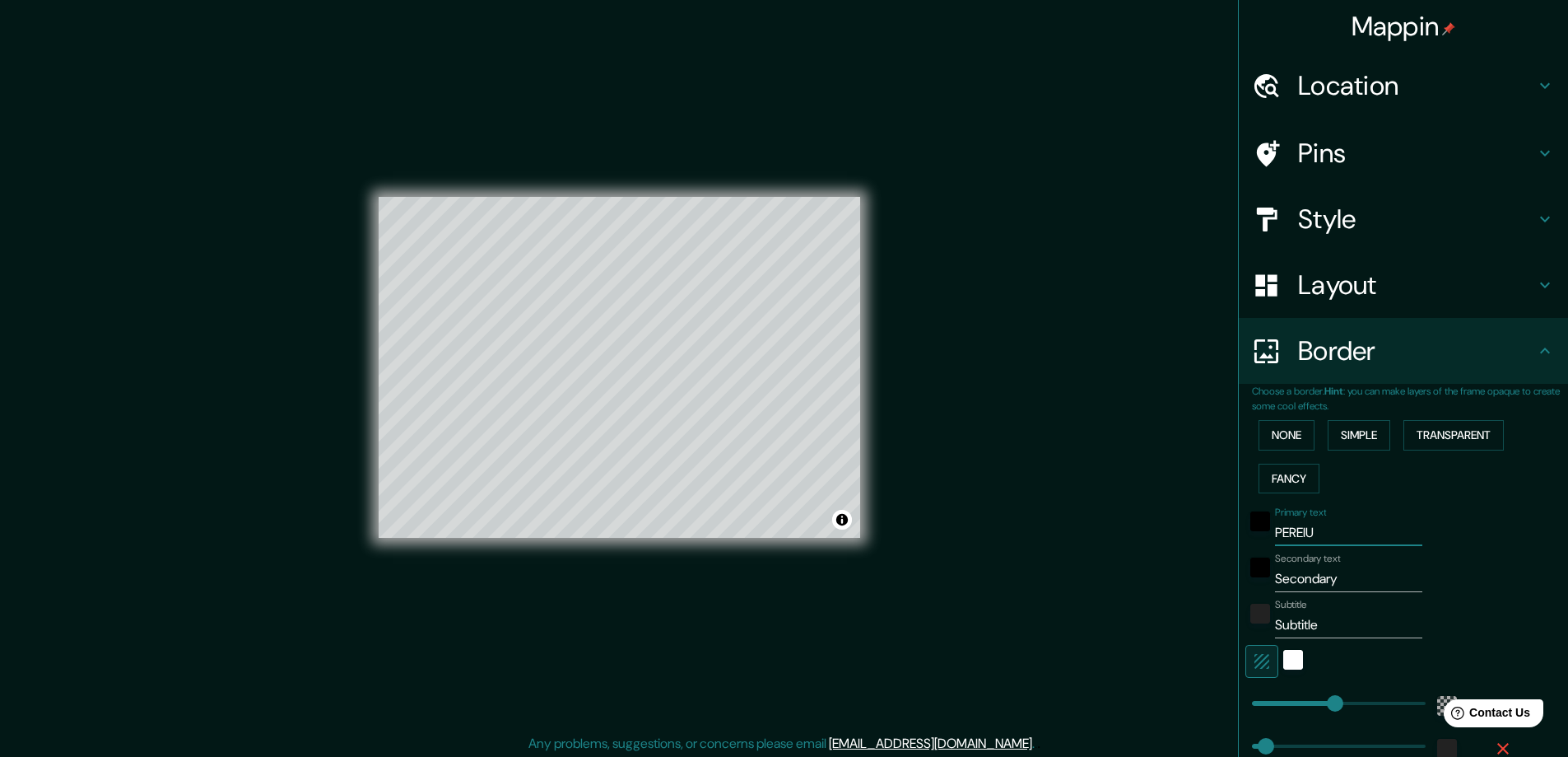
type input "281"
type input "47"
type input "PEREIUR"
type input "281"
type input "47"
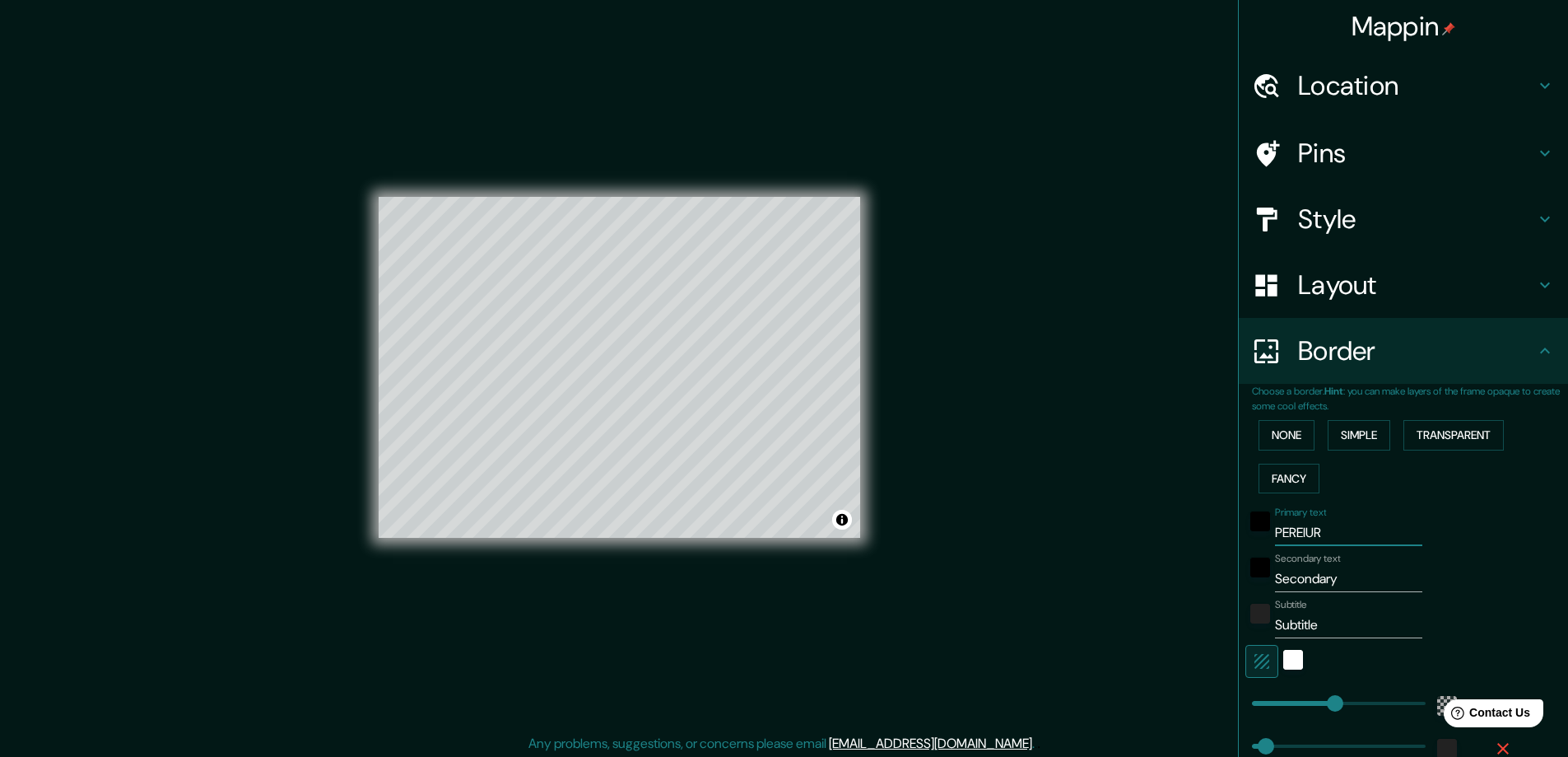
type input "PEREIURA"
type input "281"
type input "47"
type input "PEREIUR"
type input "281"
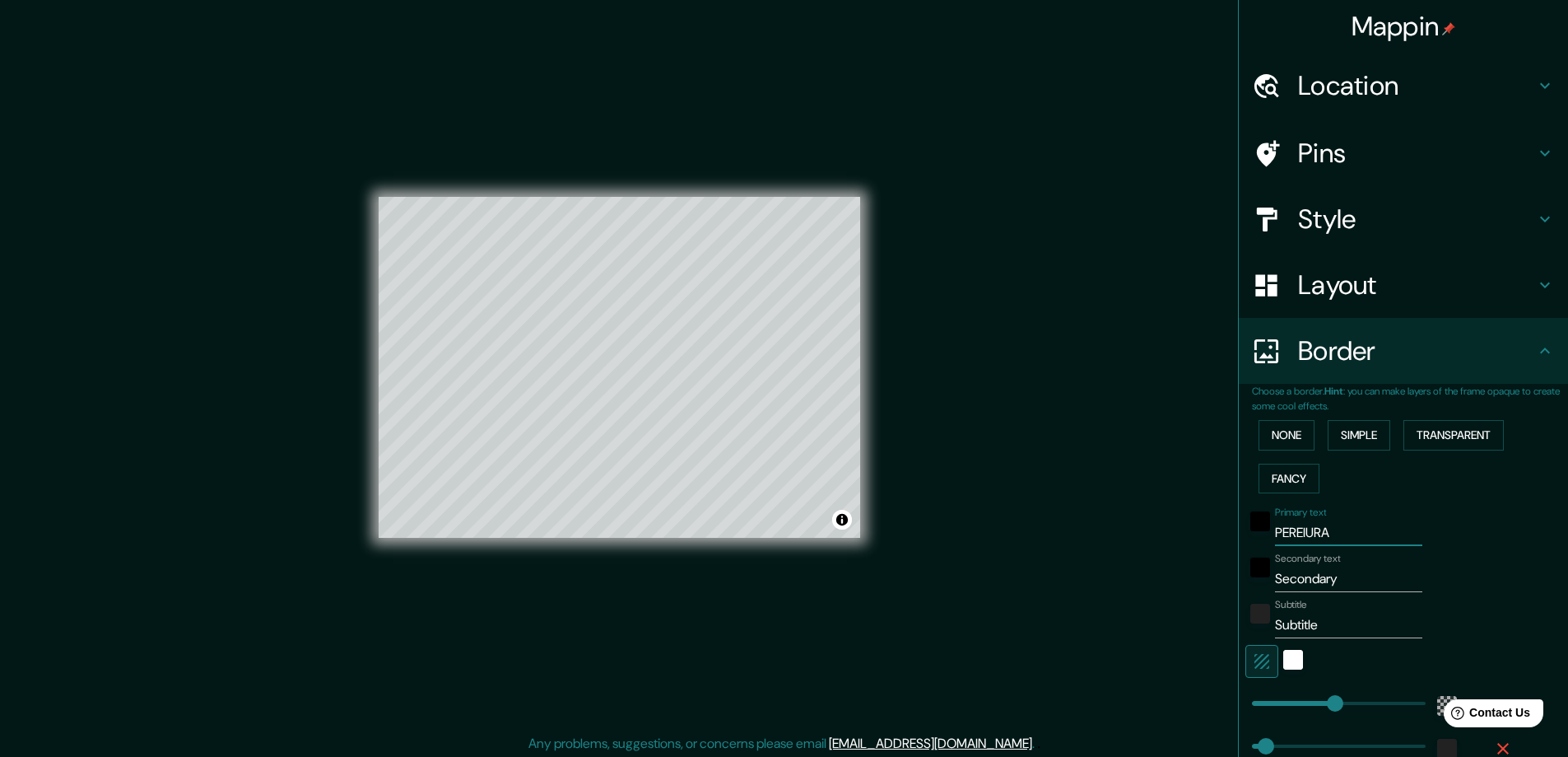
type input "47"
type input "PEREIU"
type input "281"
type input "47"
type input "PEREI"
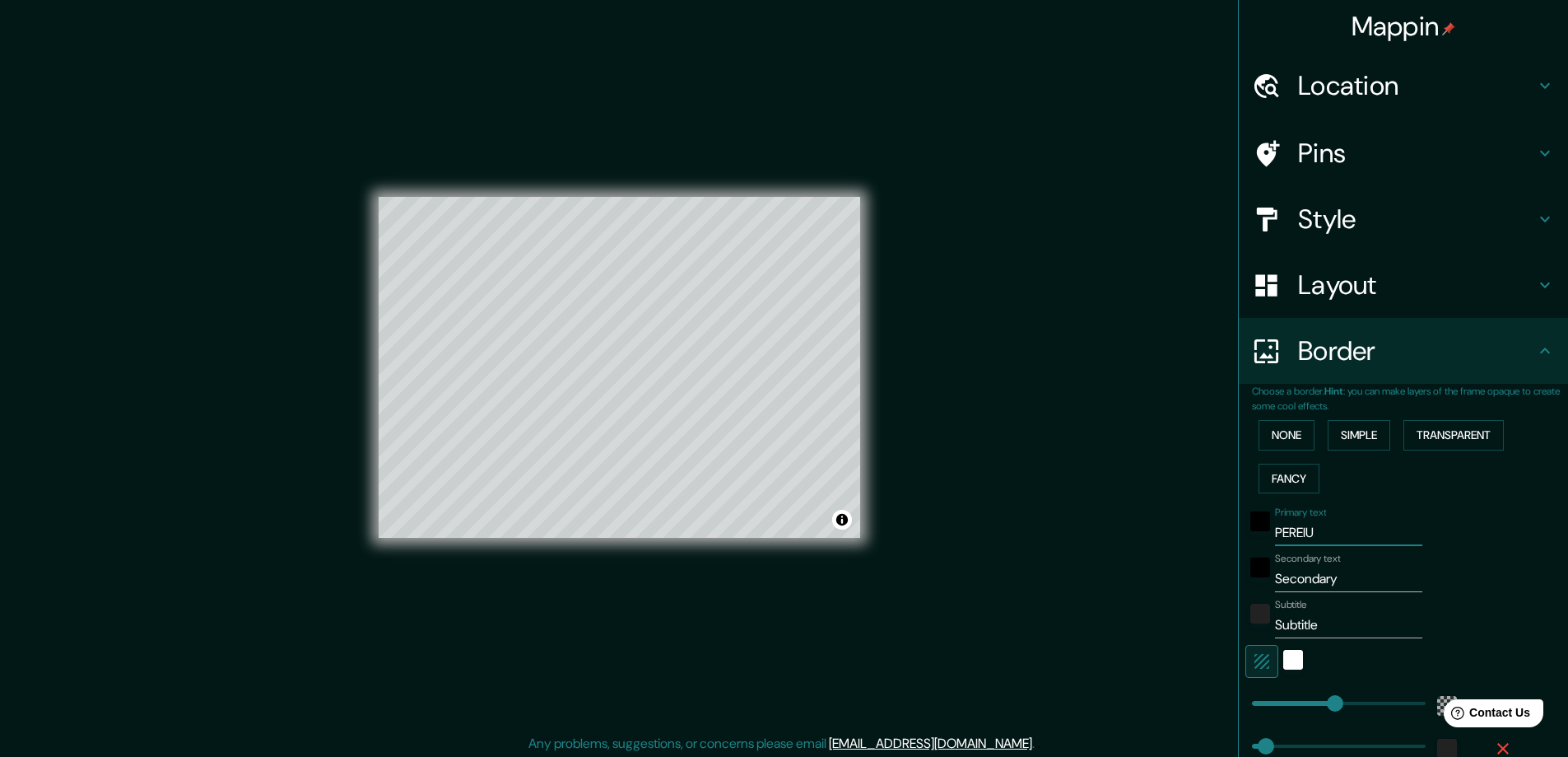
type input "281"
type input "47"
type input "PEREIR"
type input "281"
type input "47"
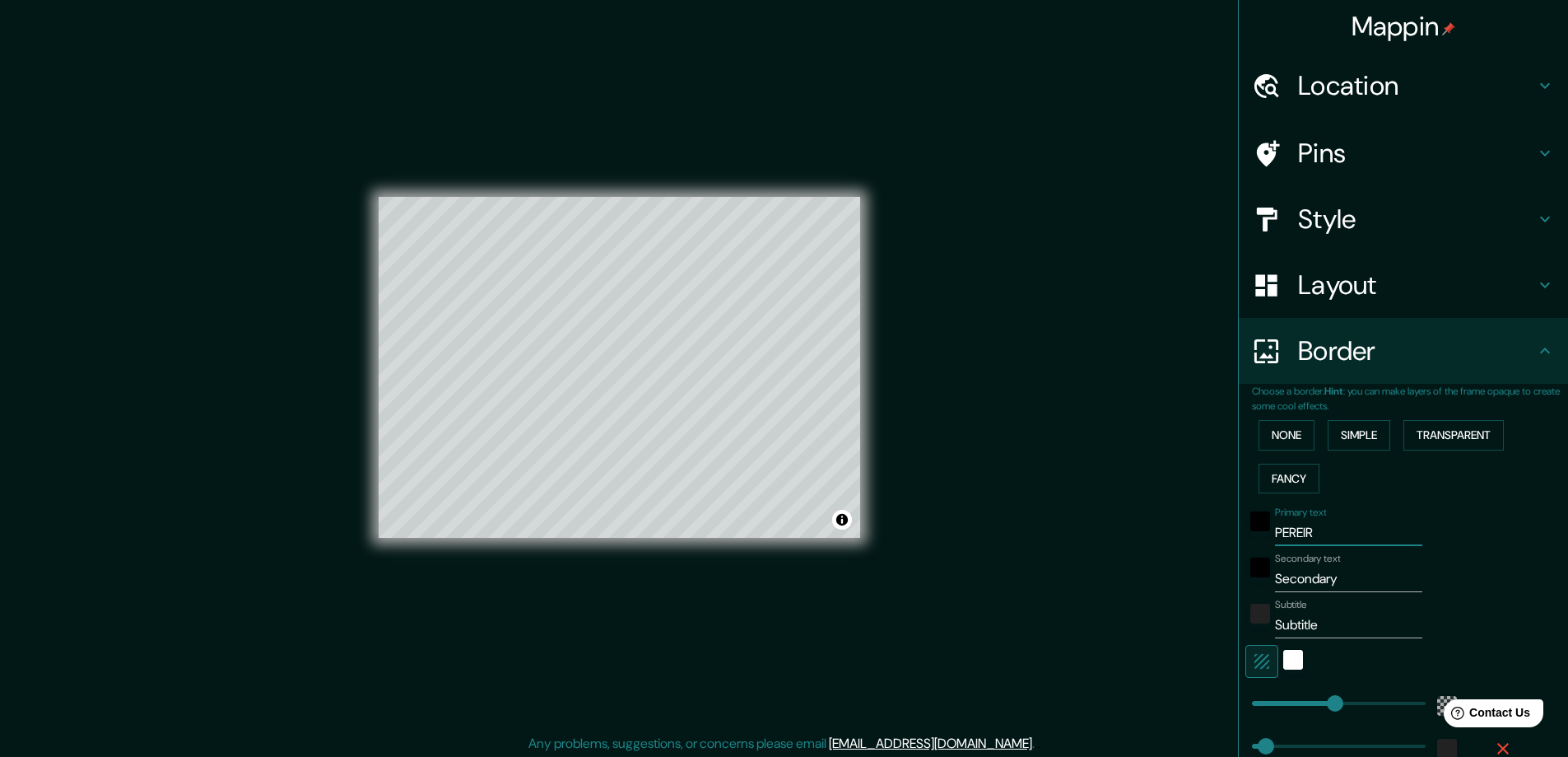
type input "[PERSON_NAME]"
type input "281"
type input "47"
type input "[PERSON_NAME]"
drag, startPoint x: 1345, startPoint y: 575, endPoint x: 1242, endPoint y: 591, distance: 104.2
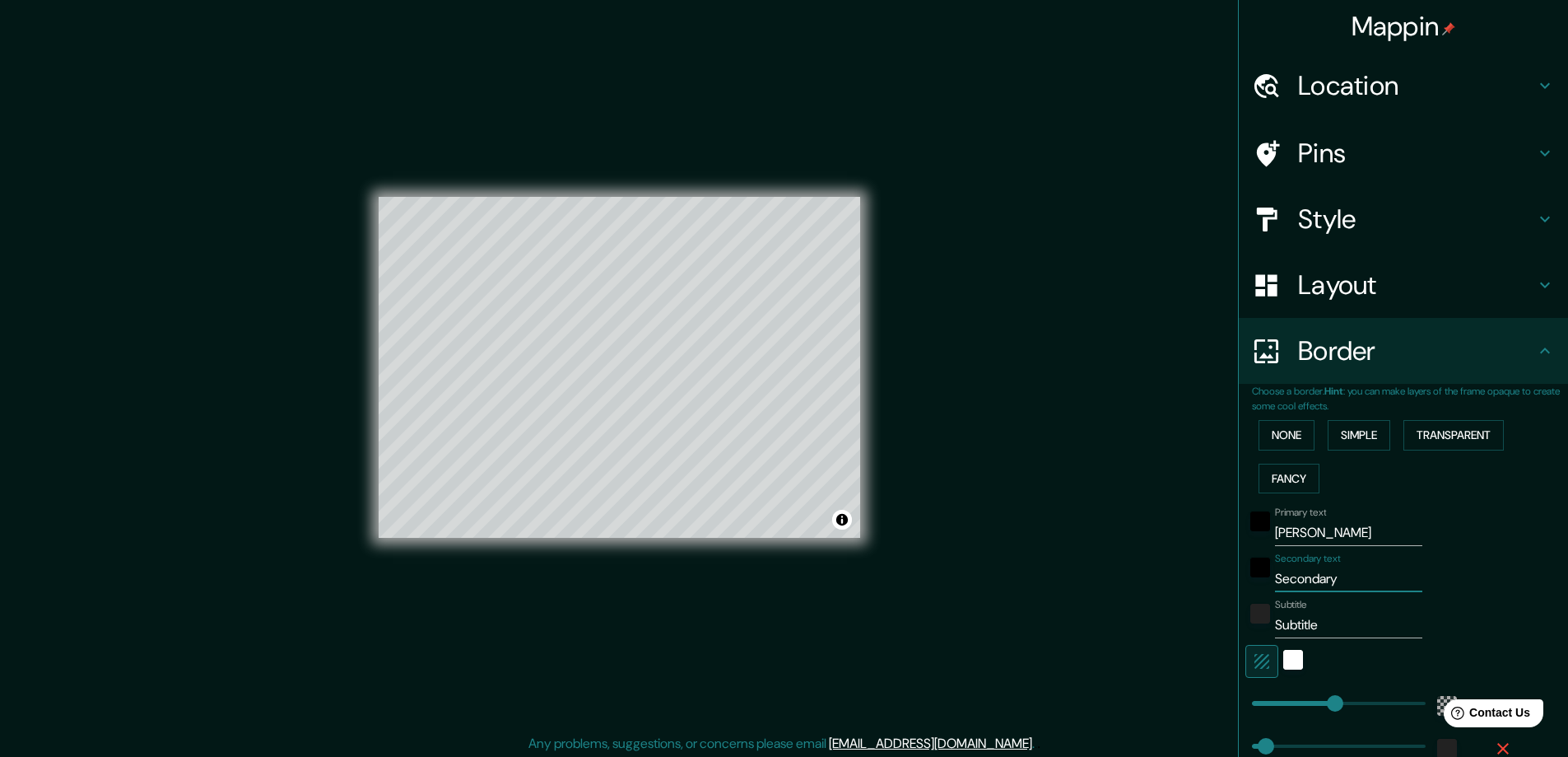
click at [1245, 591] on div "Secondary text Secondary" at bounding box center [1380, 572] width 270 height 39
type input "S"
type input "281"
type input "47"
type input "SE"
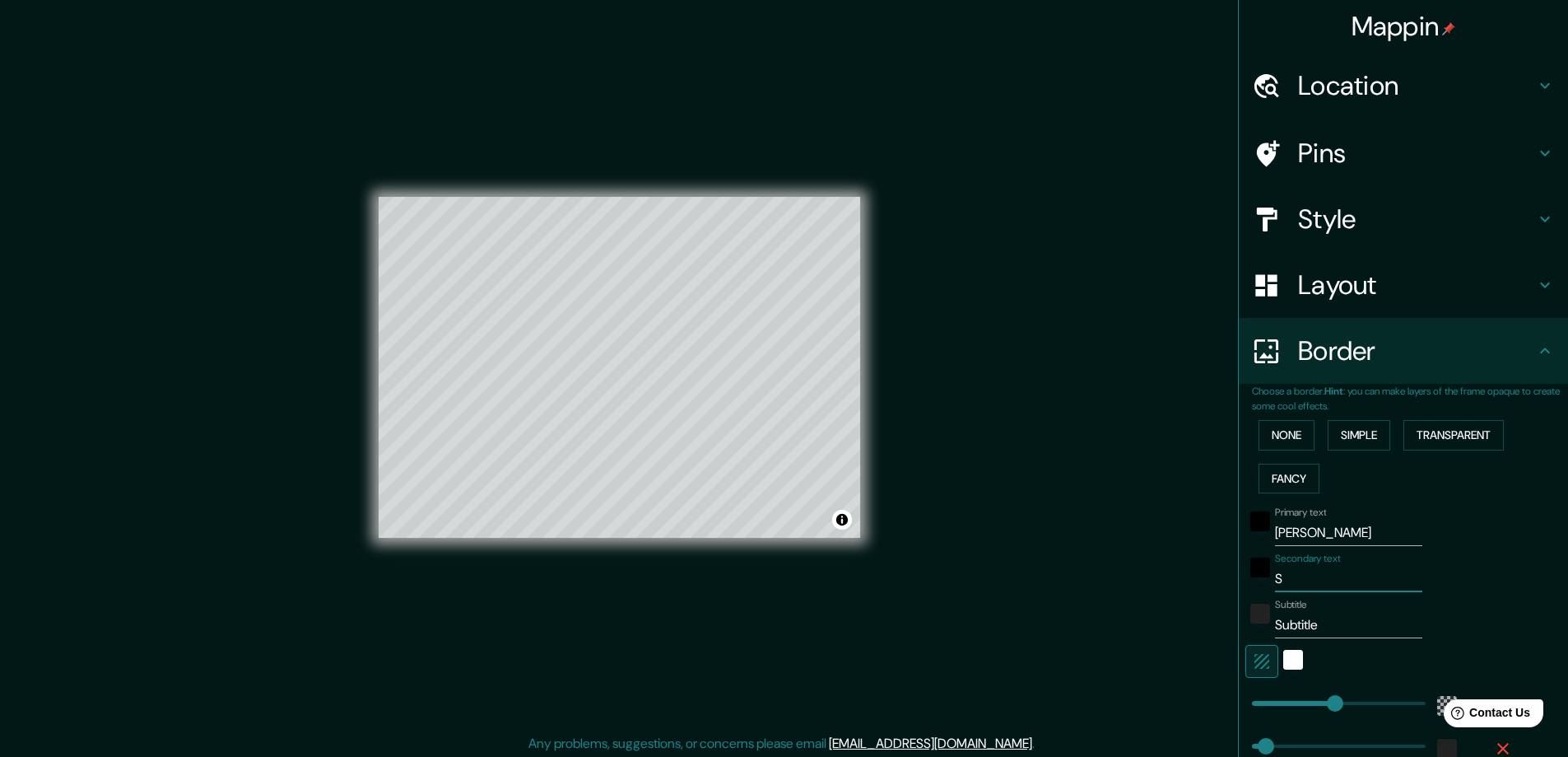
type input "281"
type input "47"
type input "SEP"
type input "281"
type input "47"
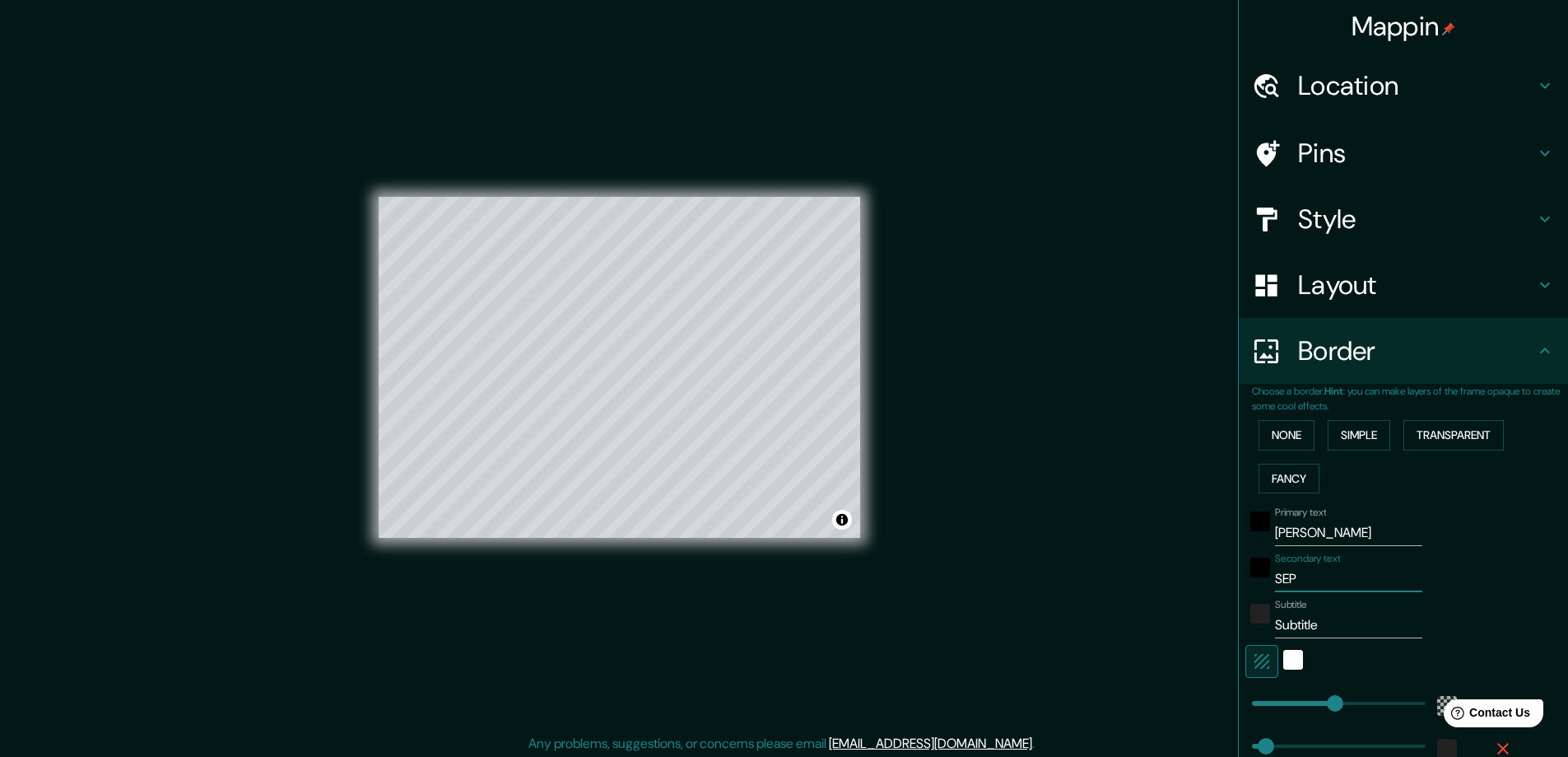
type input "SEPT"
type input "281"
type input "47"
type input "SEPT"
drag, startPoint x: 1319, startPoint y: 614, endPoint x: 1251, endPoint y: 627, distance: 69.2
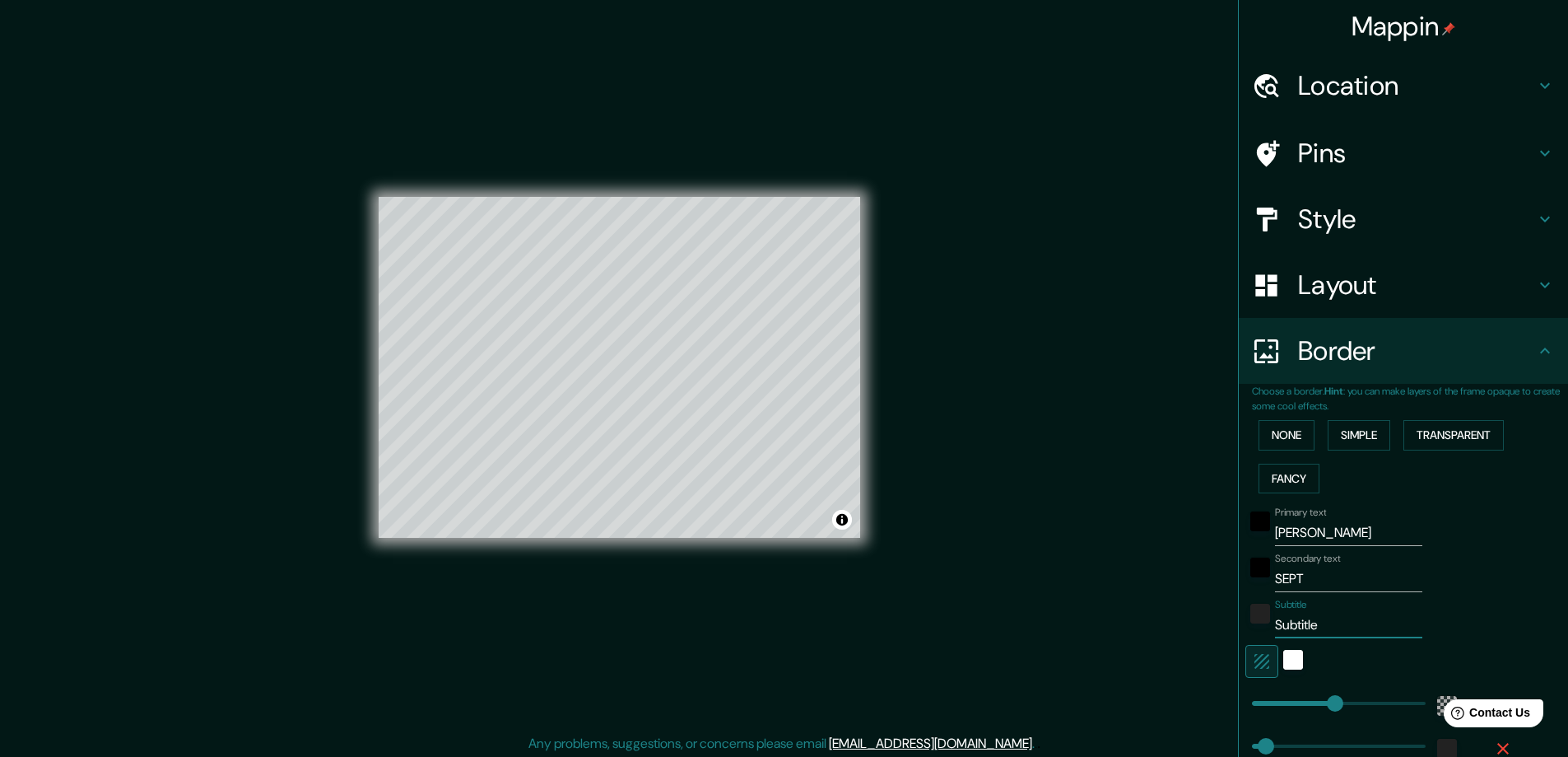
click at [1251, 627] on div "Subtitle Subtitle" at bounding box center [1380, 619] width 270 height 39
type input "2"
type input "281"
type input "47"
type input "20"
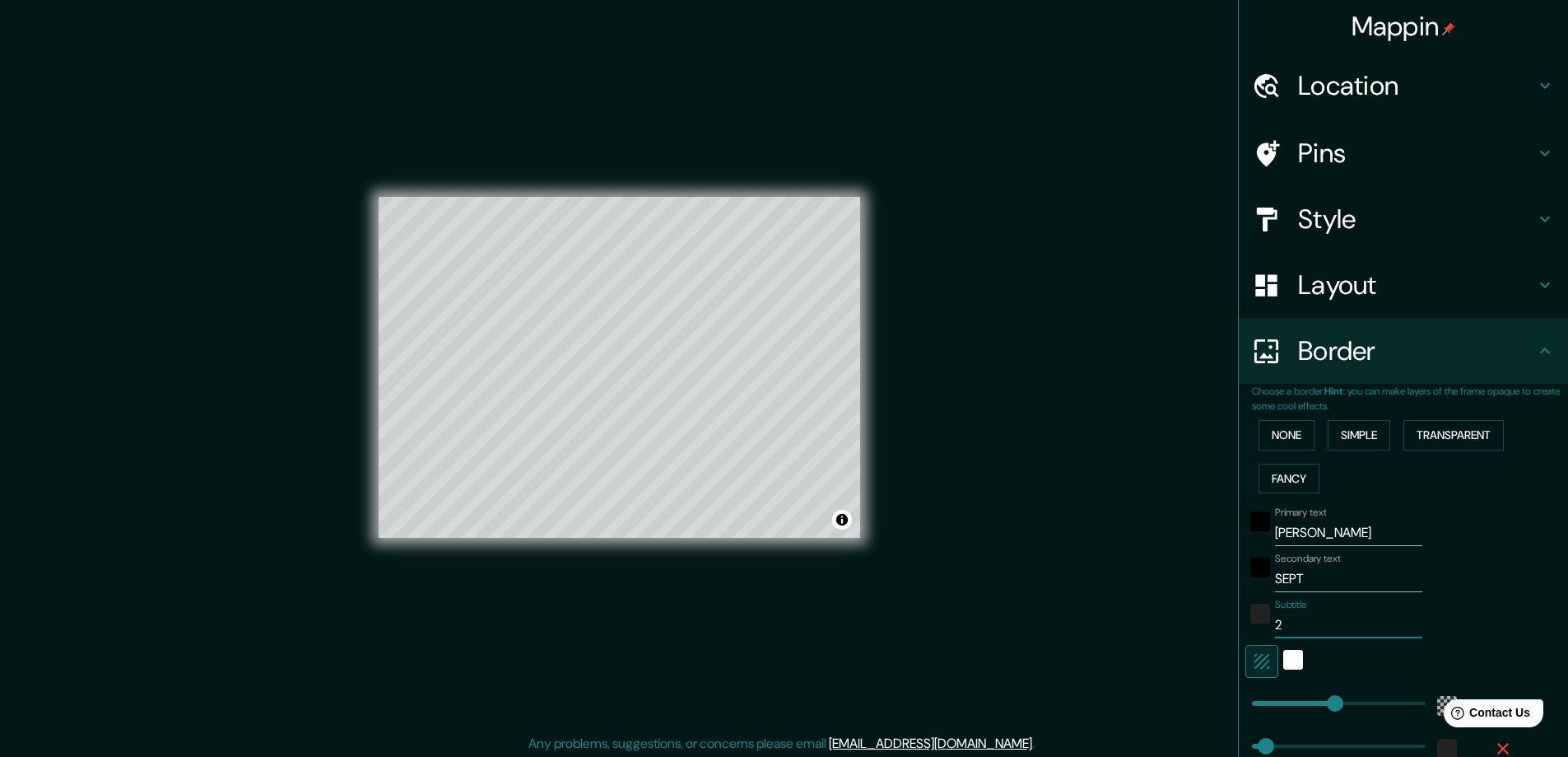
type input "281"
type input "47"
type input "202"
type input "281"
type input "47"
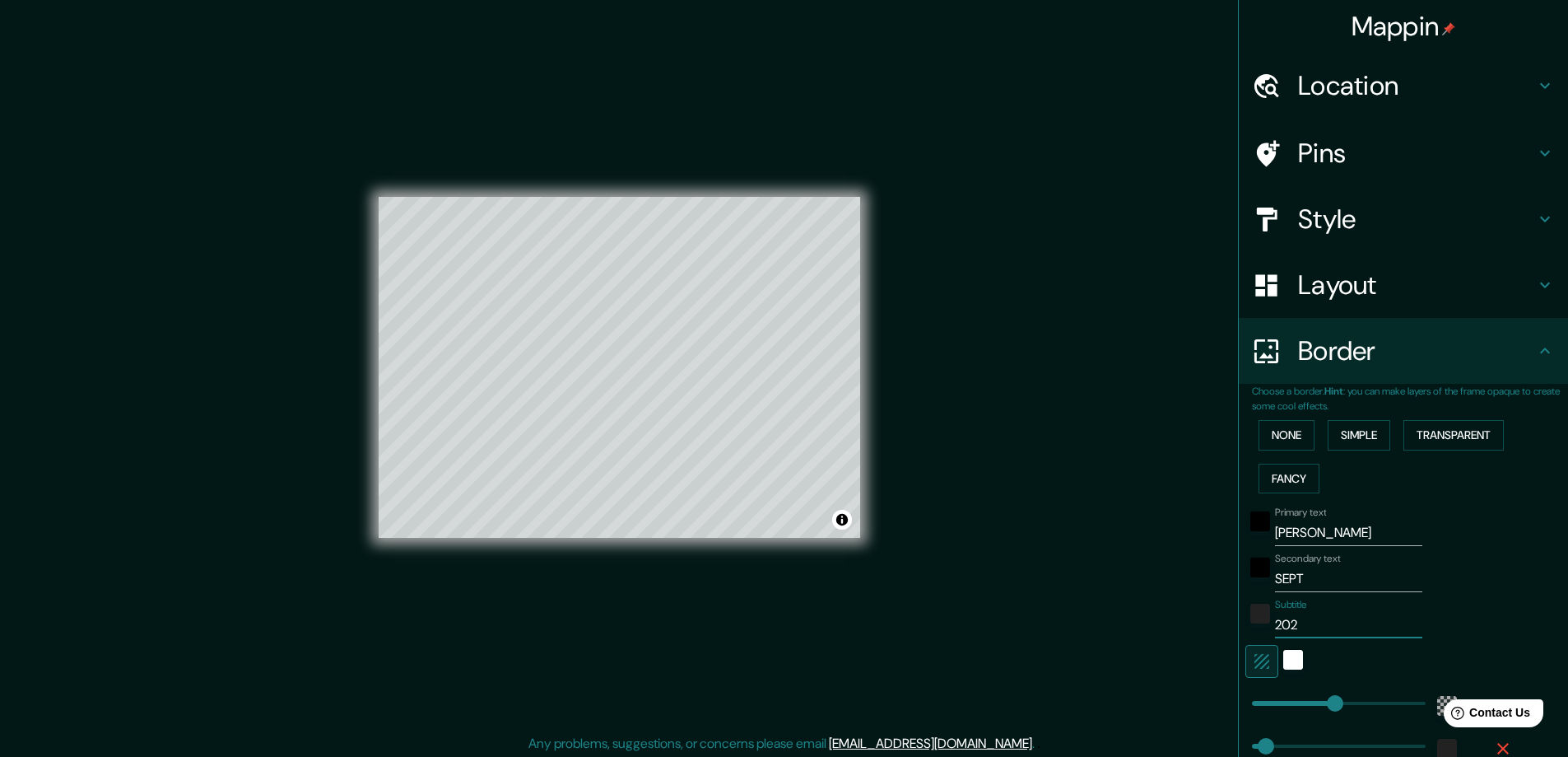
type input "2021"
type input "281"
type input "47"
type input "2021"
click at [1056, 326] on div "Mappin Location [GEOGRAPHIC_DATA], [GEOGRAPHIC_DATA], [GEOGRAPHIC_DATA] Pins St…" at bounding box center [784, 380] width 1568 height 760
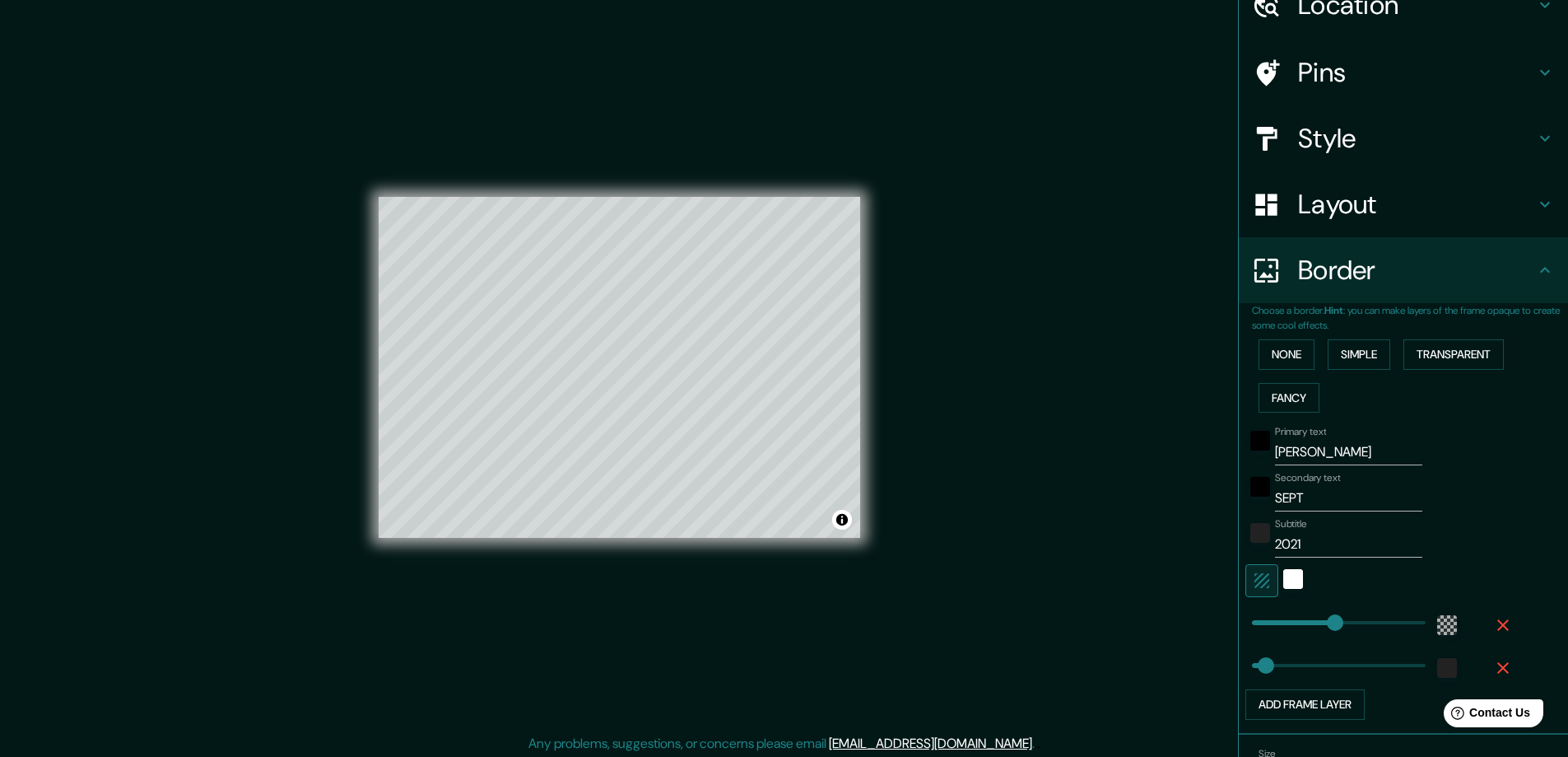
scroll to position [180, 0]
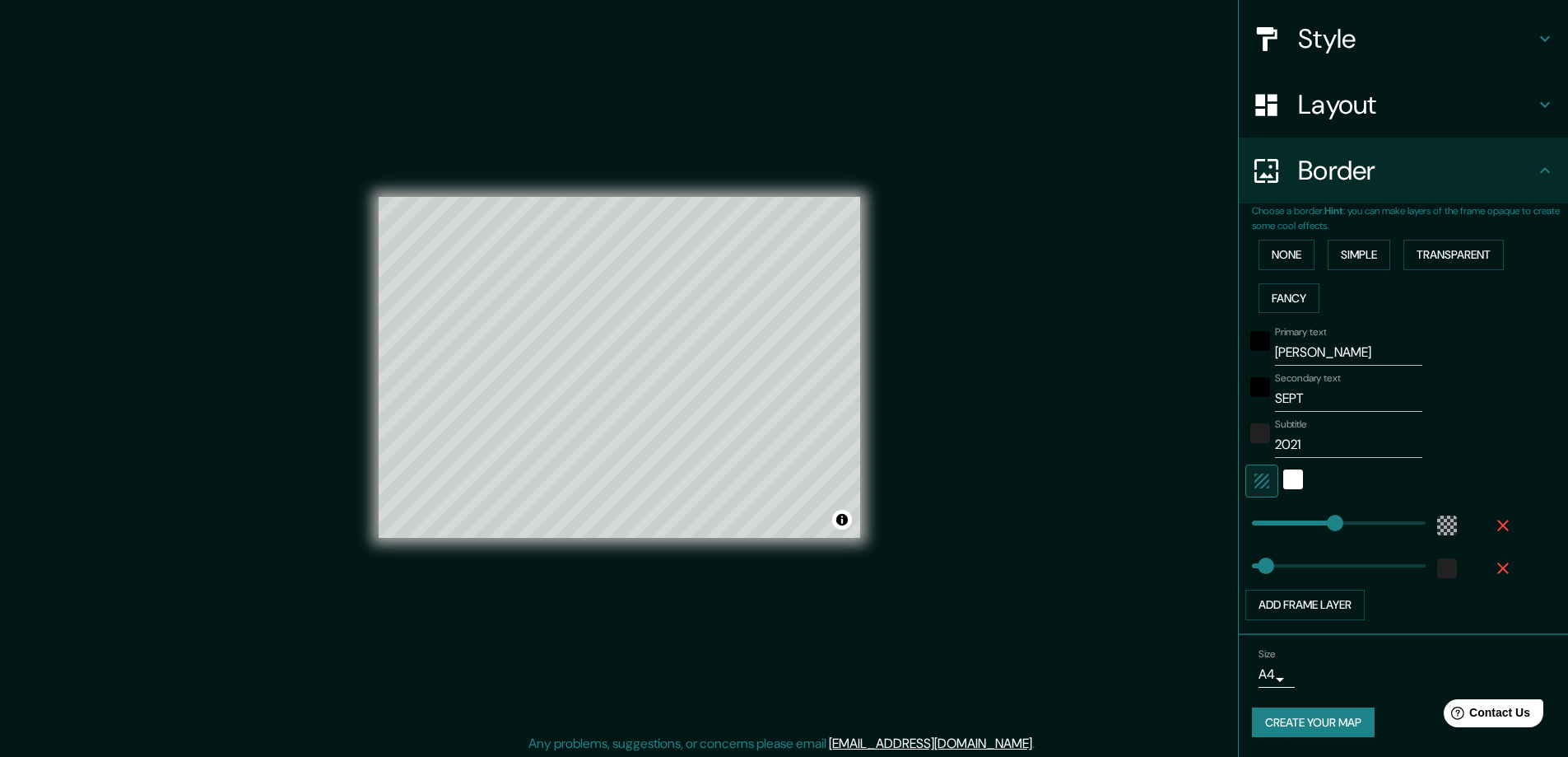
click at [1309, 719] on button "Create your map" at bounding box center [1313, 723] width 123 height 31
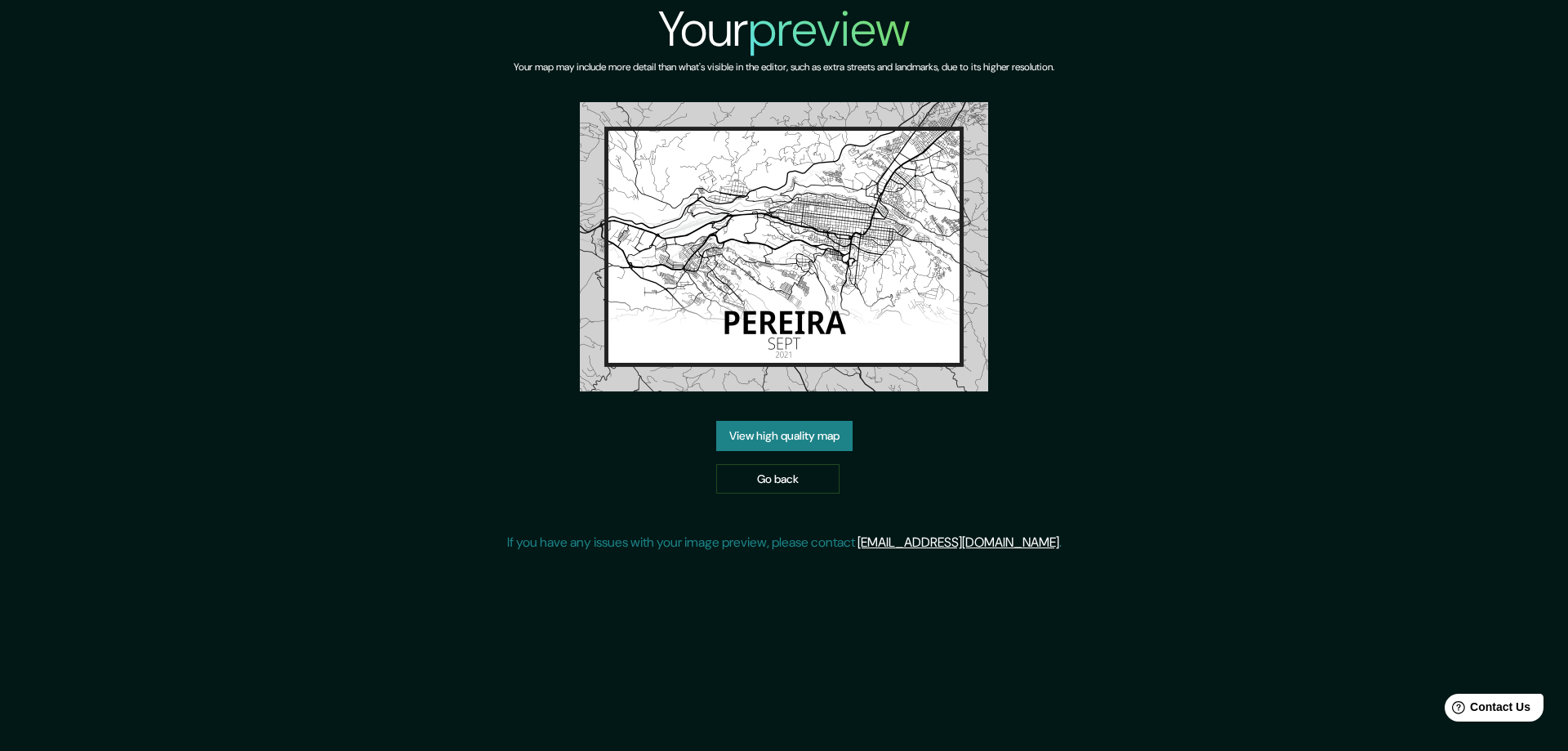
click at [792, 439] on link "View high quality map" at bounding box center [784, 436] width 136 height 31
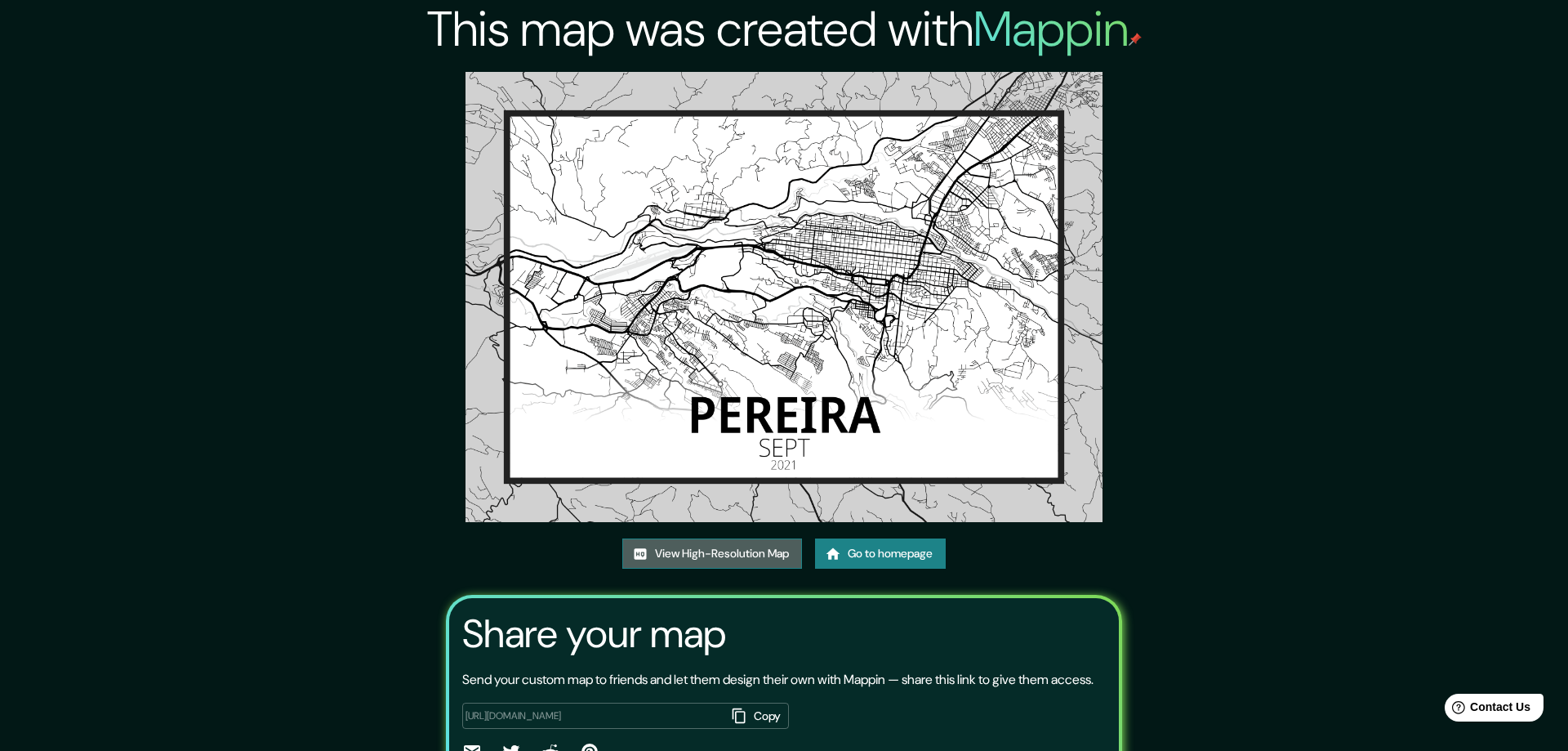
click at [643, 538] on link "View High-Resolution Map" at bounding box center [712, 554] width 180 height 31
click at [898, 538] on link "Go to homepage" at bounding box center [881, 554] width 131 height 31
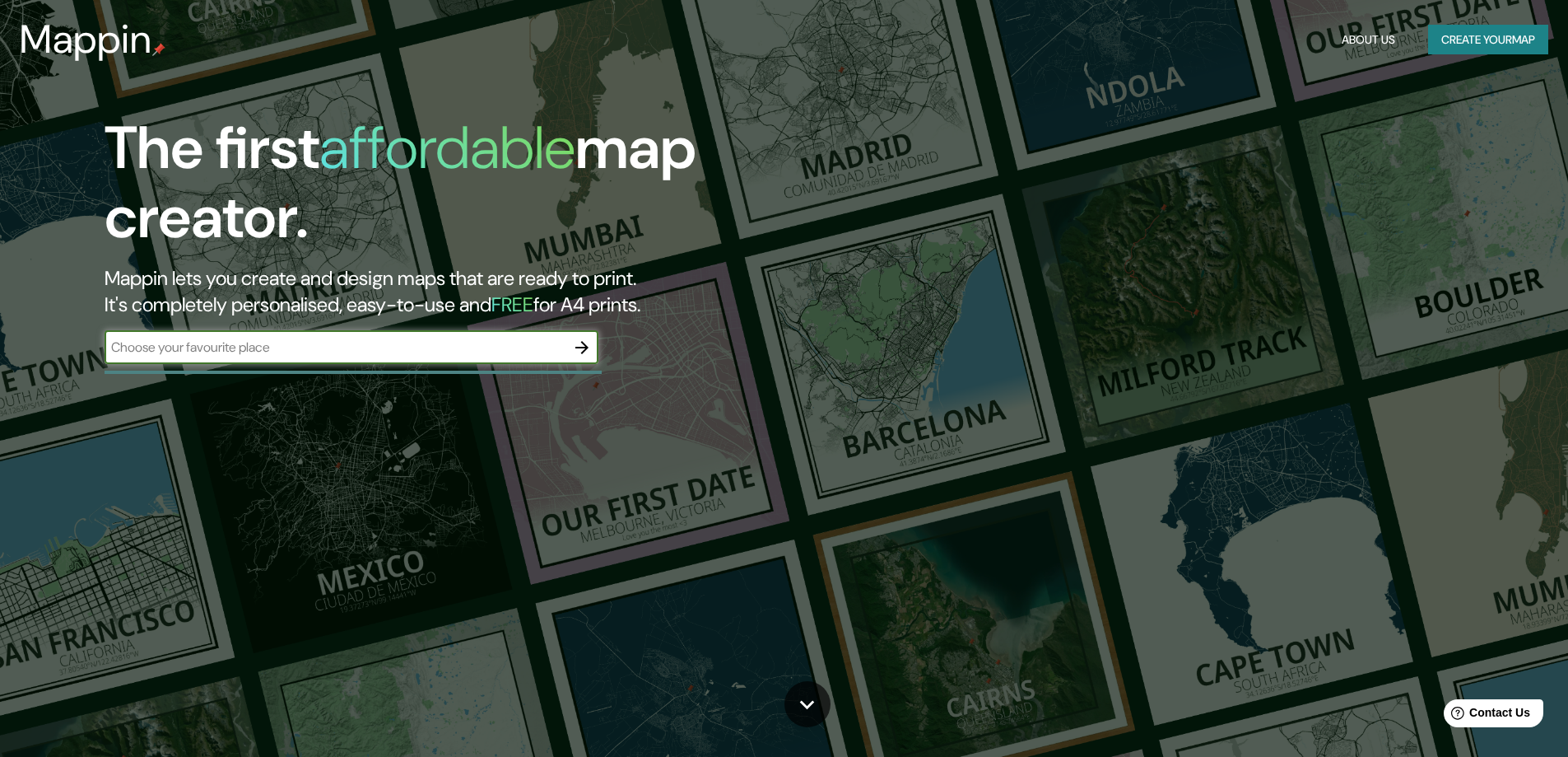
click at [583, 353] on icon "button" at bounding box center [582, 347] width 13 height 13
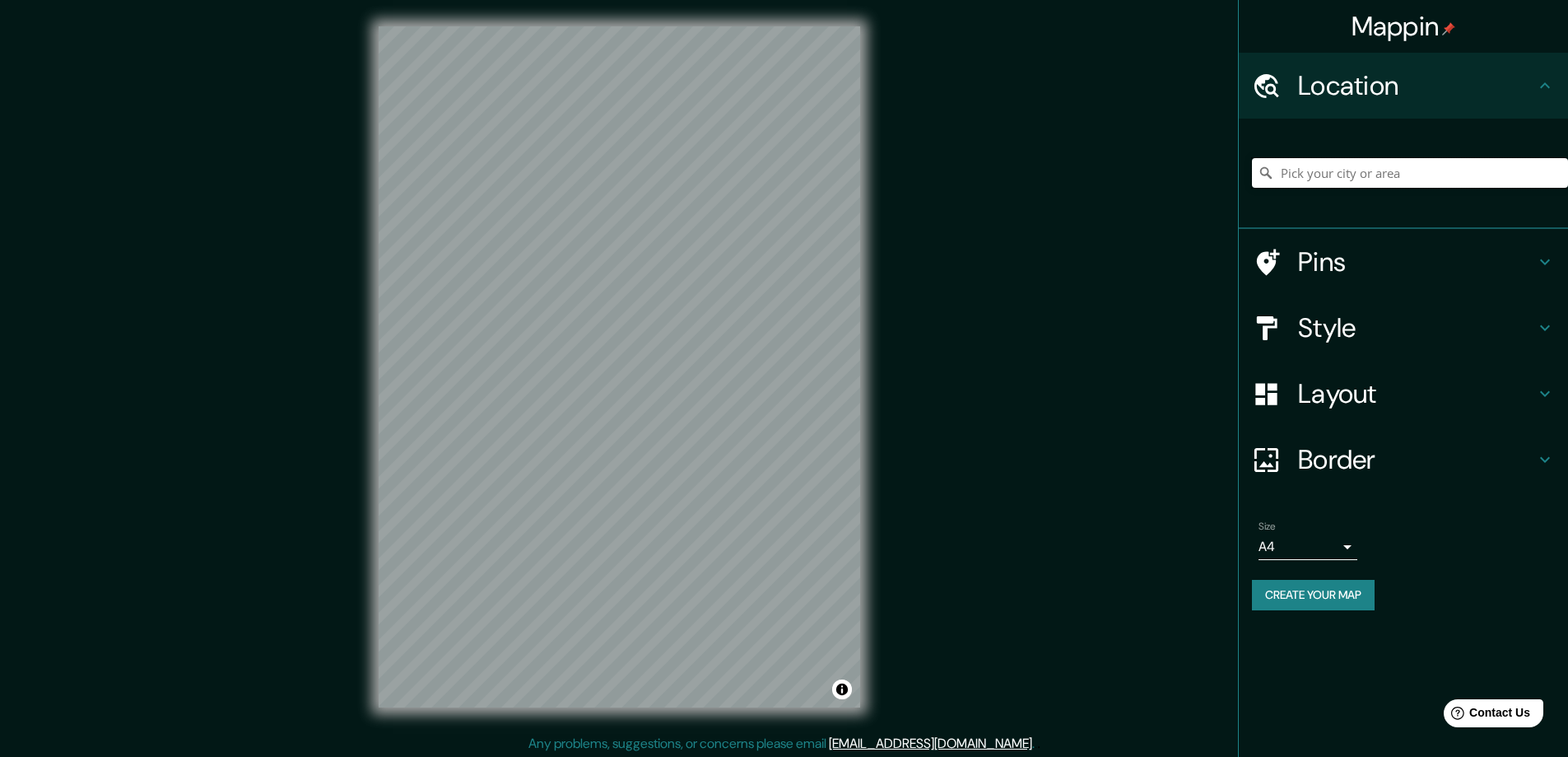
click at [1323, 165] on input "Pick your city or area" at bounding box center [1410, 173] width 316 height 30
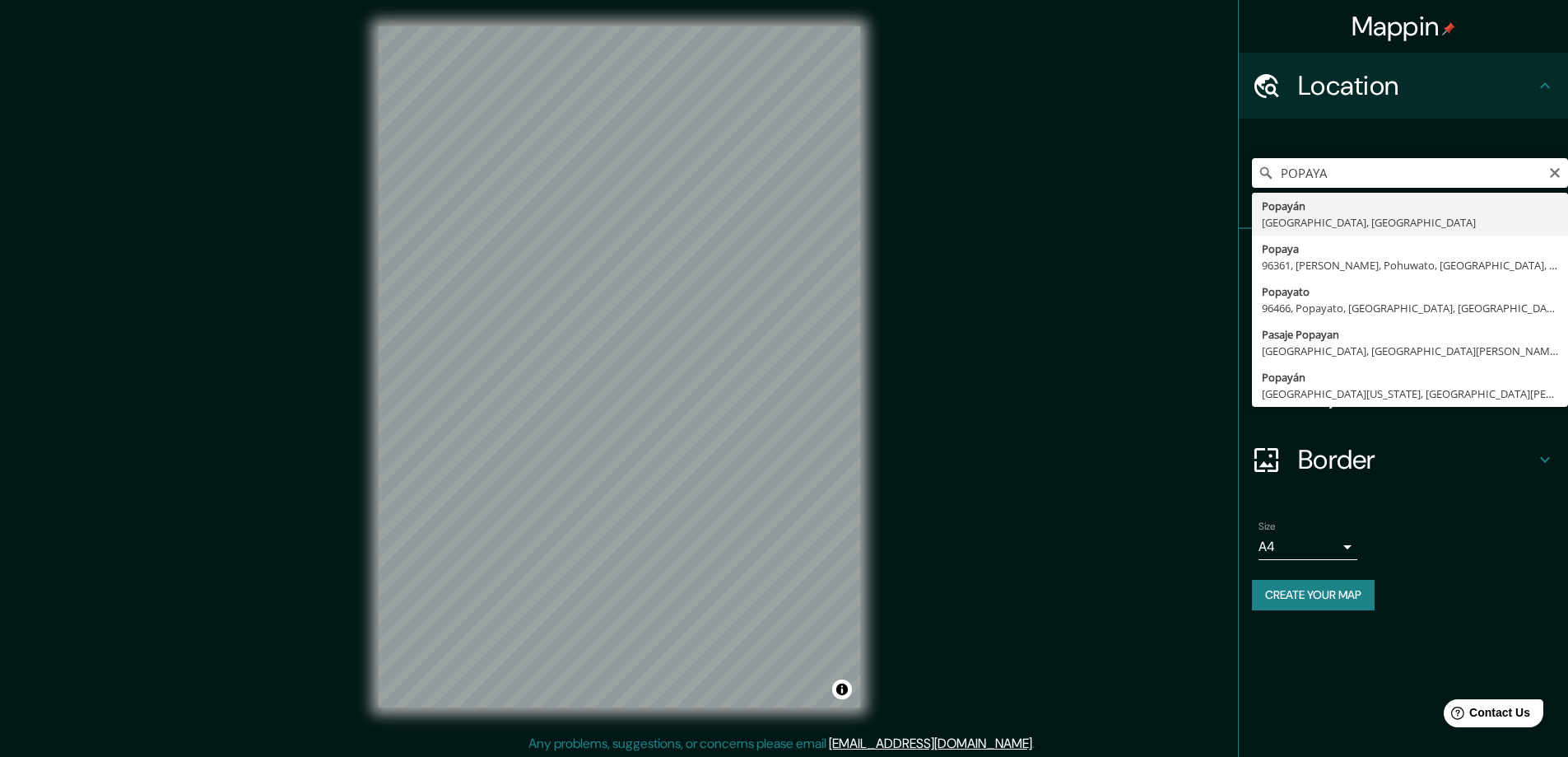
type input "Popayán, [GEOGRAPHIC_DATA], [GEOGRAPHIC_DATA]"
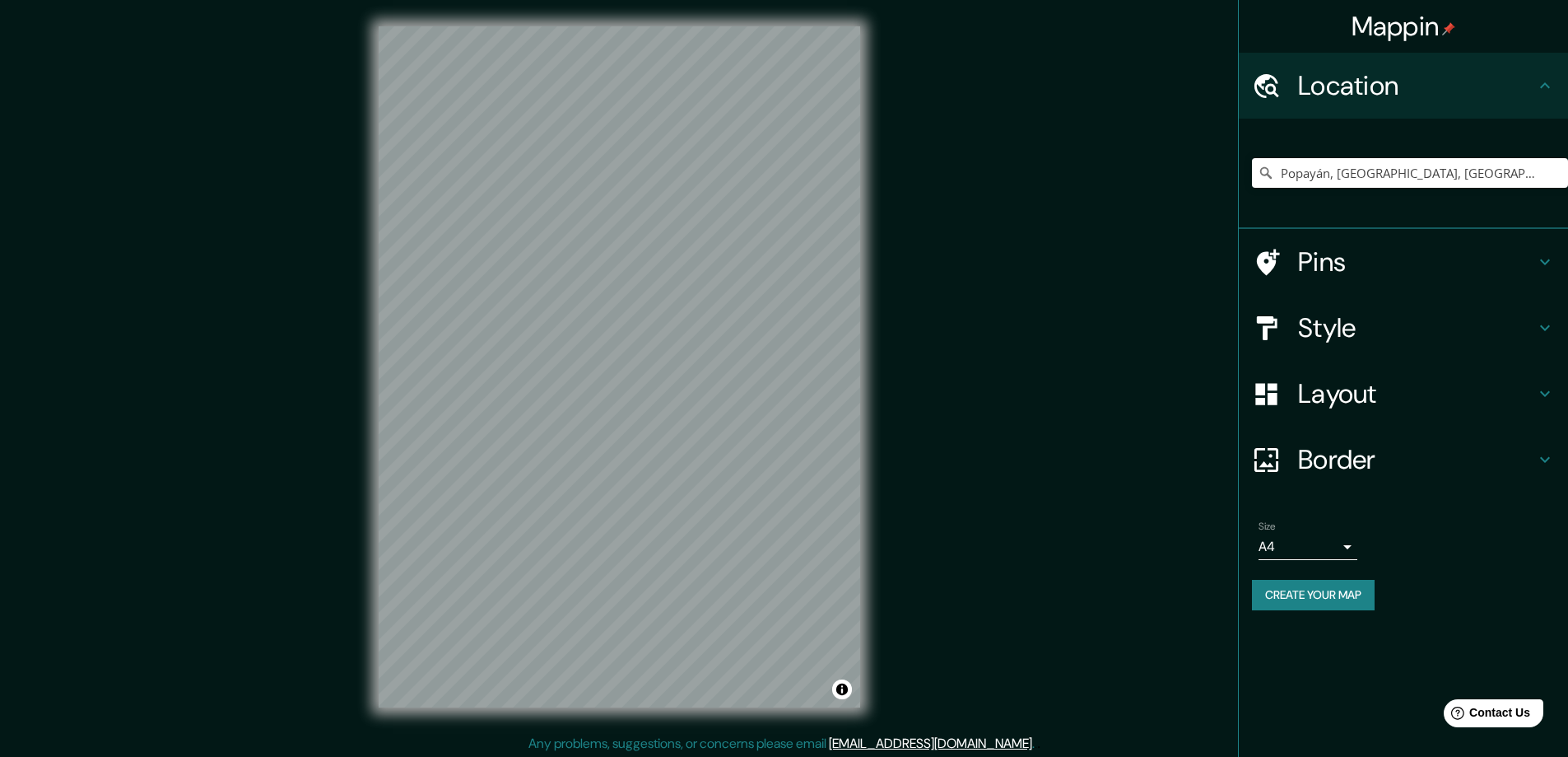
click at [1399, 396] on h4 "Layout" at bounding box center [1417, 393] width 237 height 33
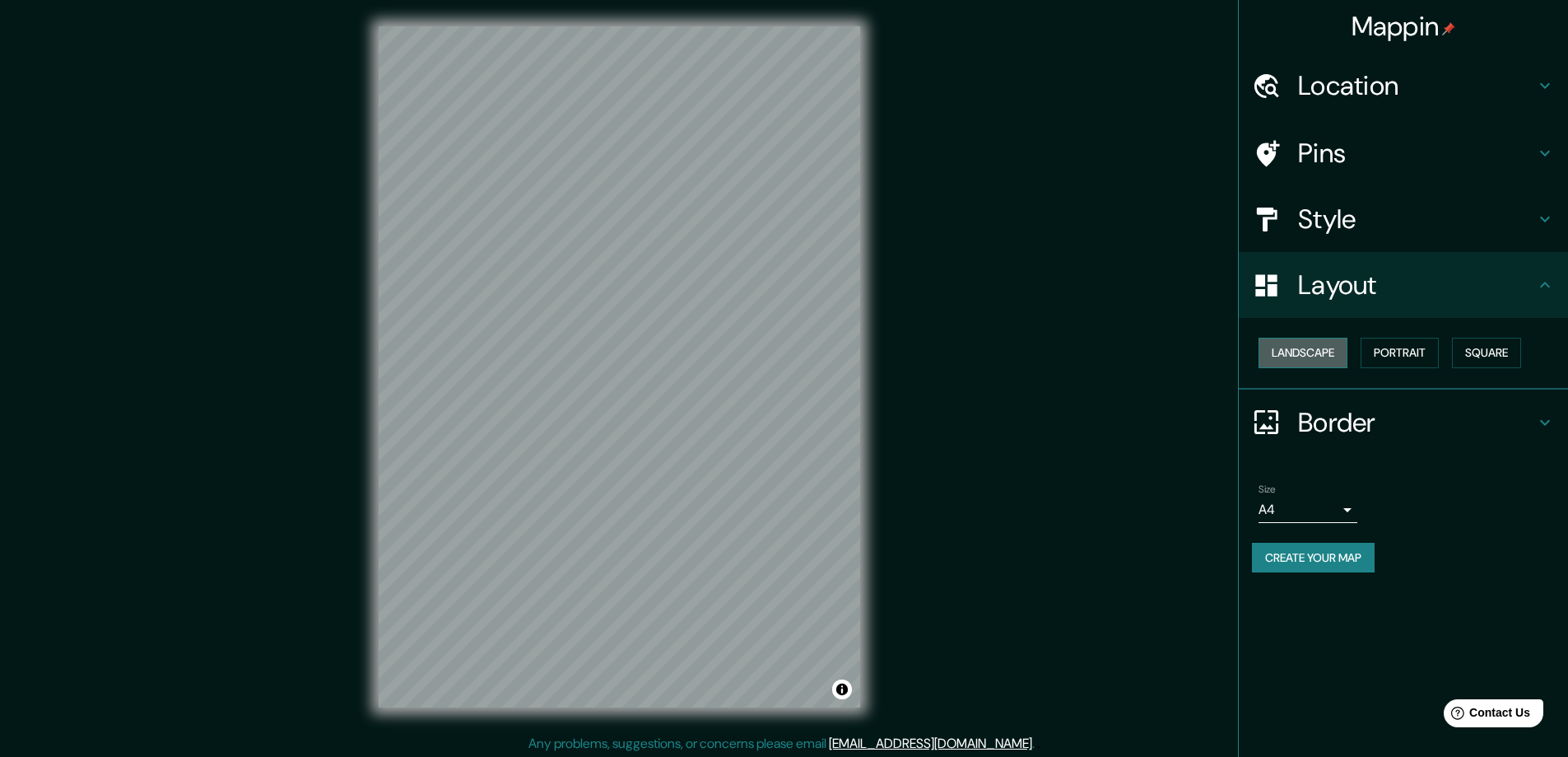
click at [1331, 355] on button "Landscape" at bounding box center [1303, 353] width 89 height 31
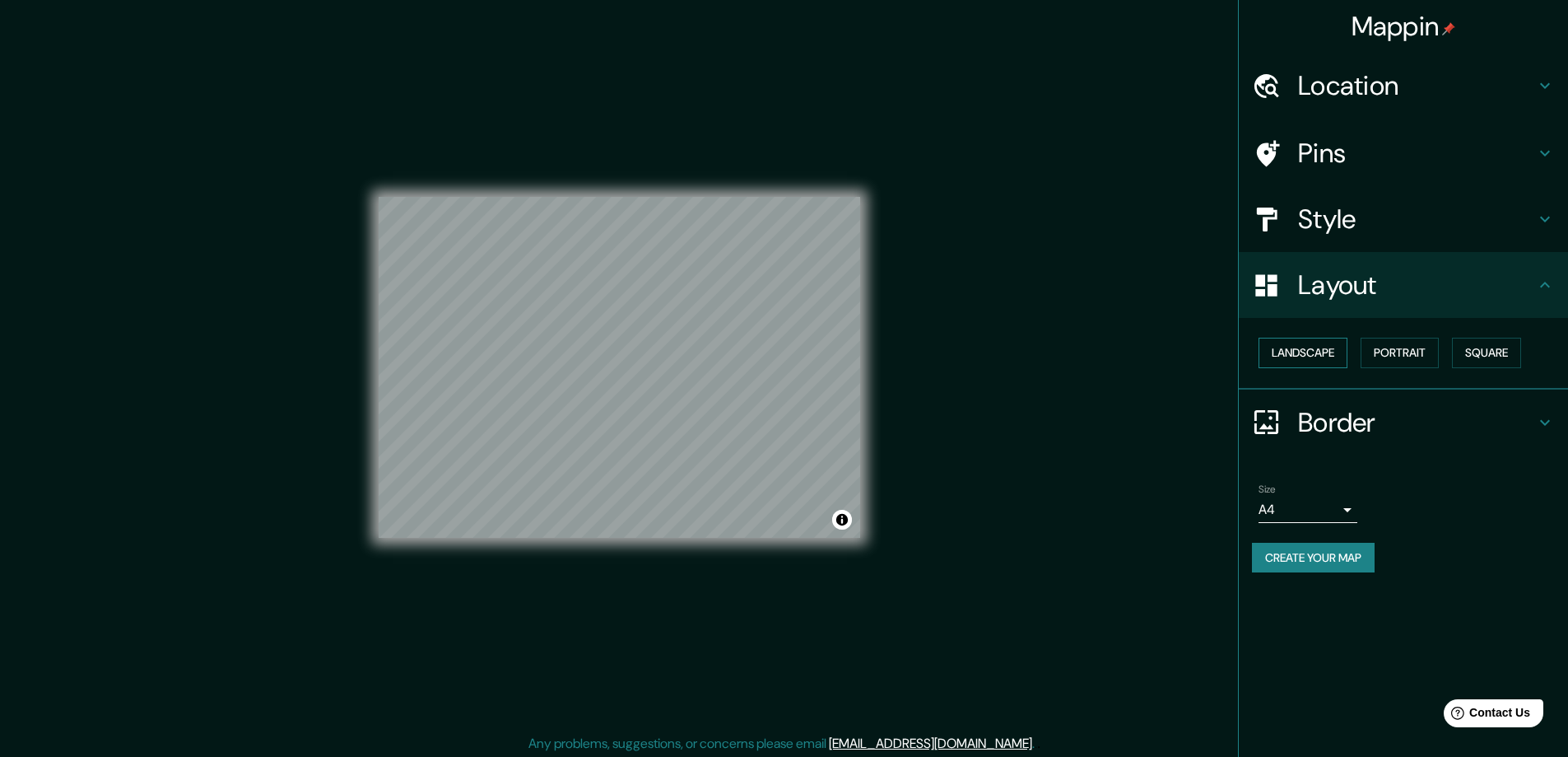
click at [1309, 348] on button "Landscape" at bounding box center [1303, 353] width 89 height 31
click at [1401, 345] on button "Portrait" at bounding box center [1400, 353] width 79 height 31
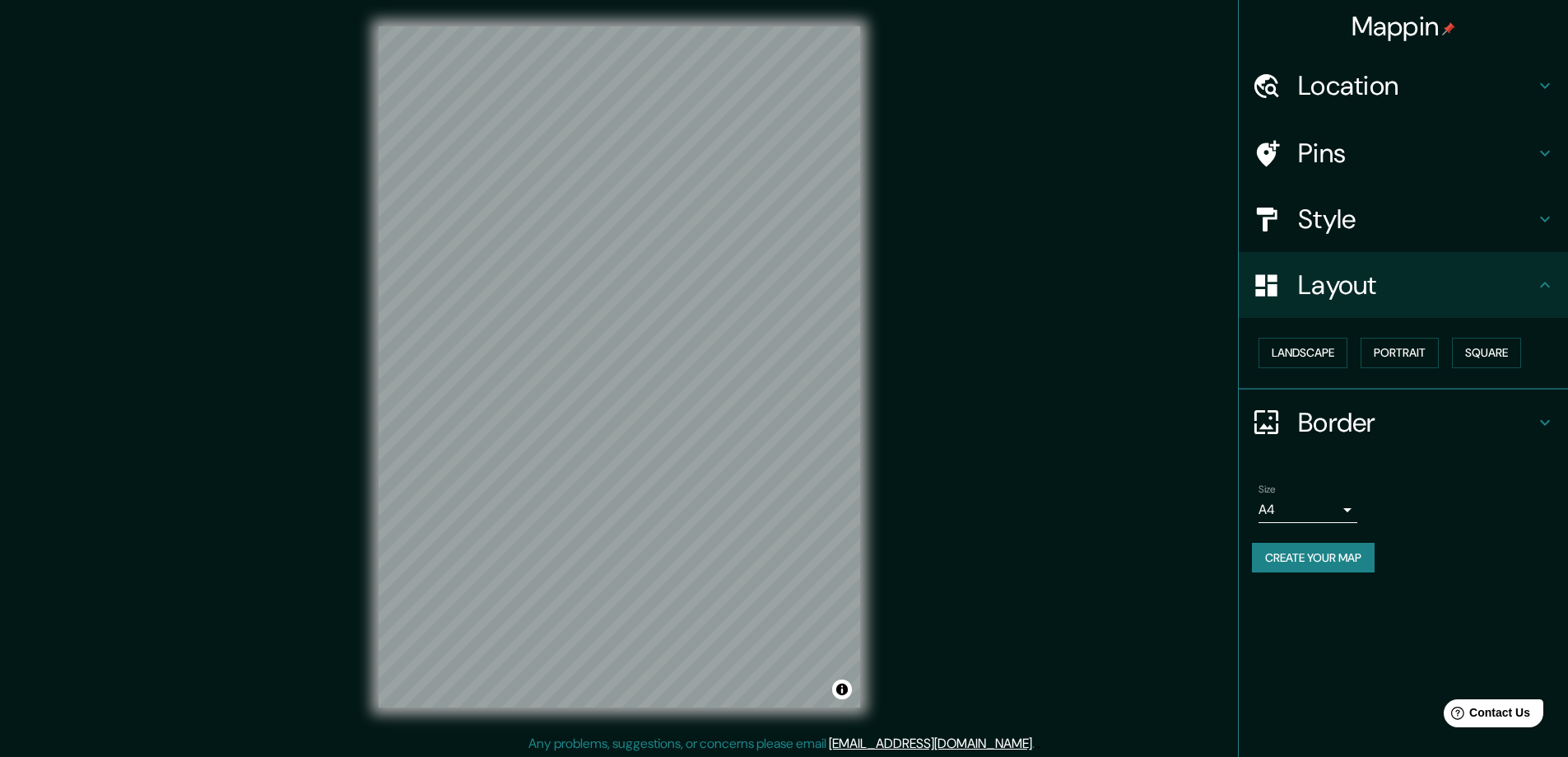
click at [1331, 414] on h4 "Border" at bounding box center [1417, 422] width 237 height 33
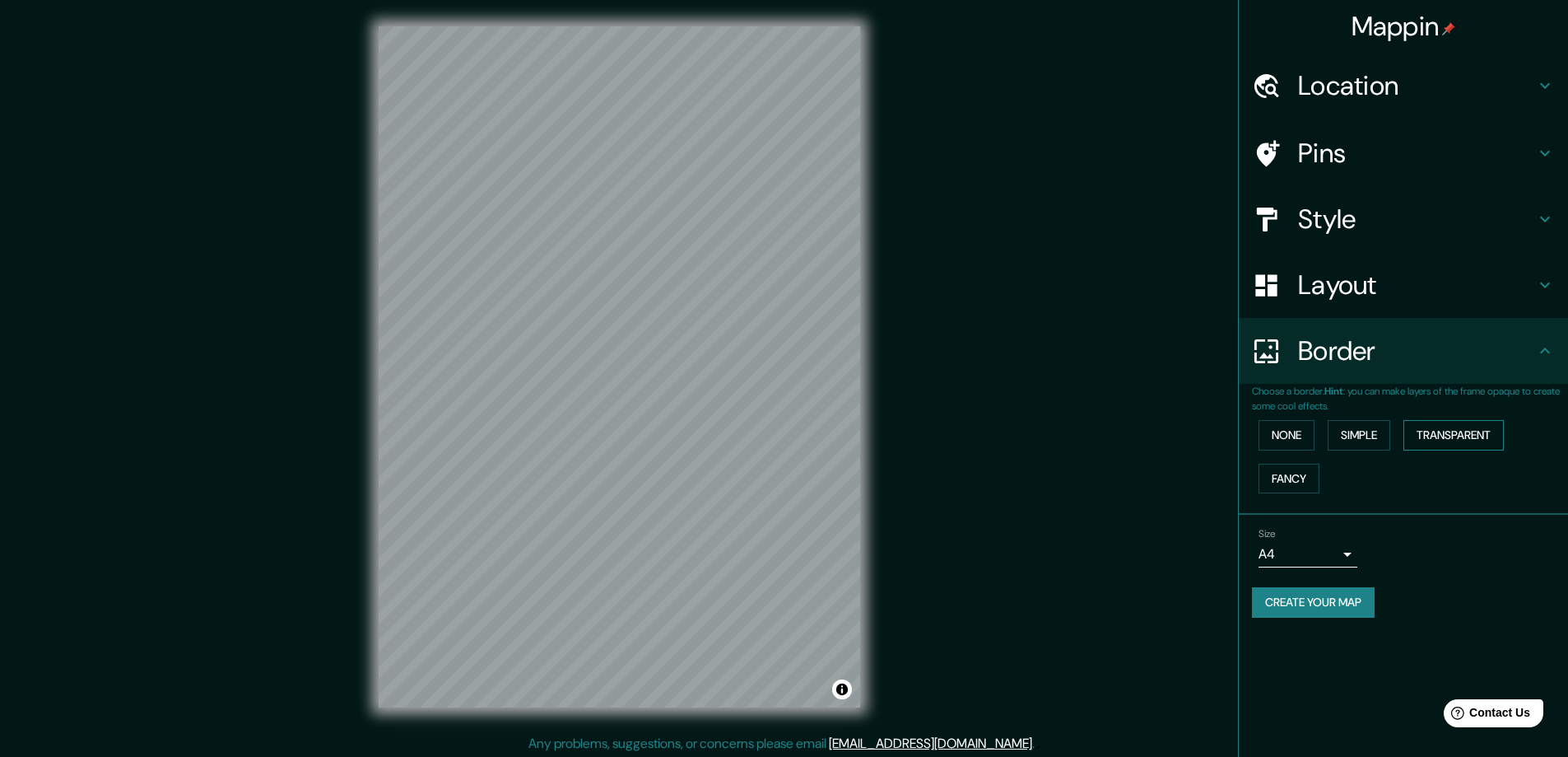
click at [1465, 432] on button "Transparent" at bounding box center [1454, 436] width 101 height 31
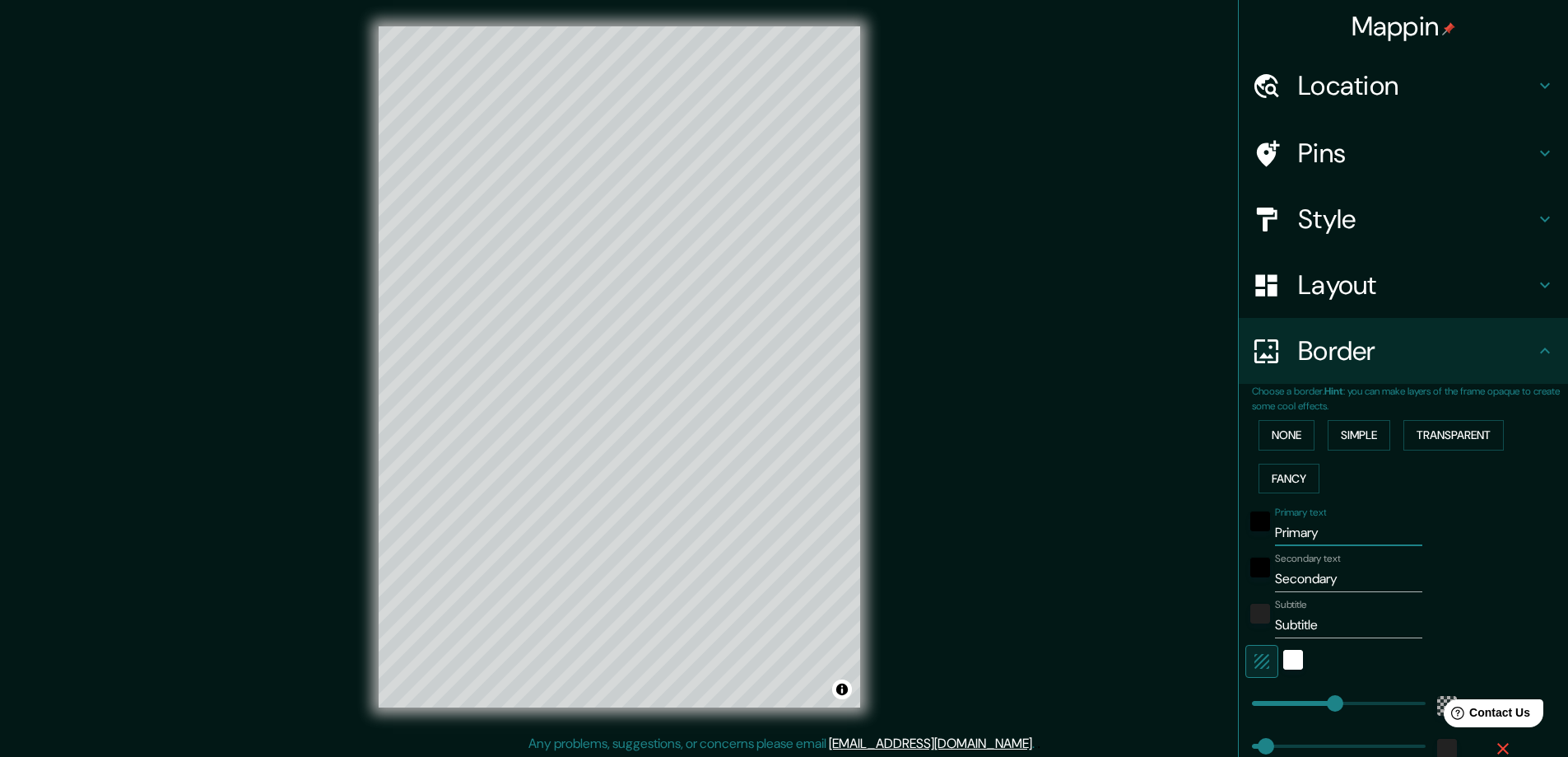
drag, startPoint x: 1354, startPoint y: 536, endPoint x: 1214, endPoint y: 540, distance: 140.1
click at [1212, 540] on div "Mappin Location [GEOGRAPHIC_DATA], [GEOGRAPHIC_DATA], [GEOGRAPHIC_DATA] Pins St…" at bounding box center [784, 380] width 1568 height 760
type input "P"
type input "281"
type input "47"
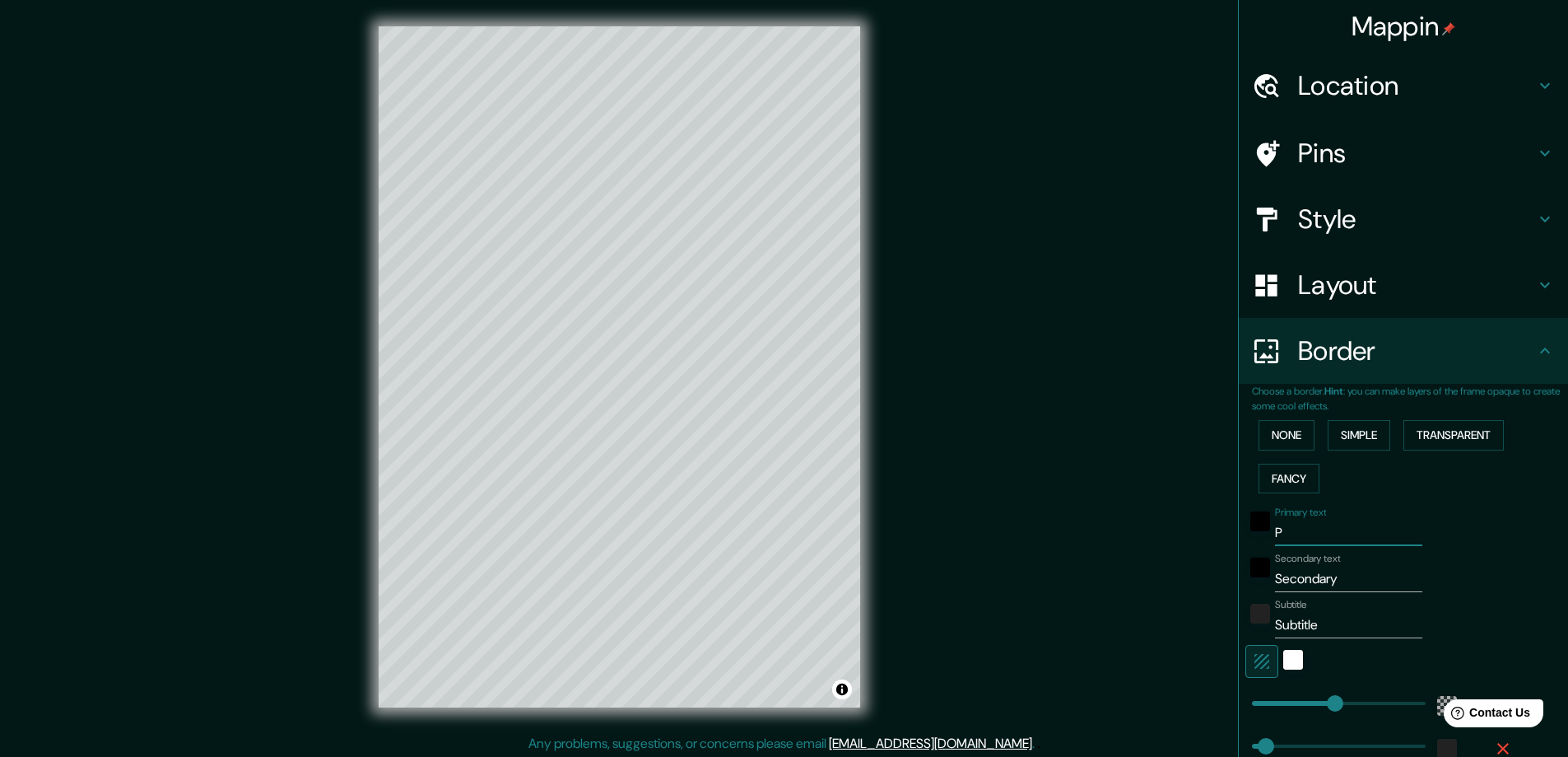
type input "PO"
type input "281"
type input "47"
type input "POP"
type input "281"
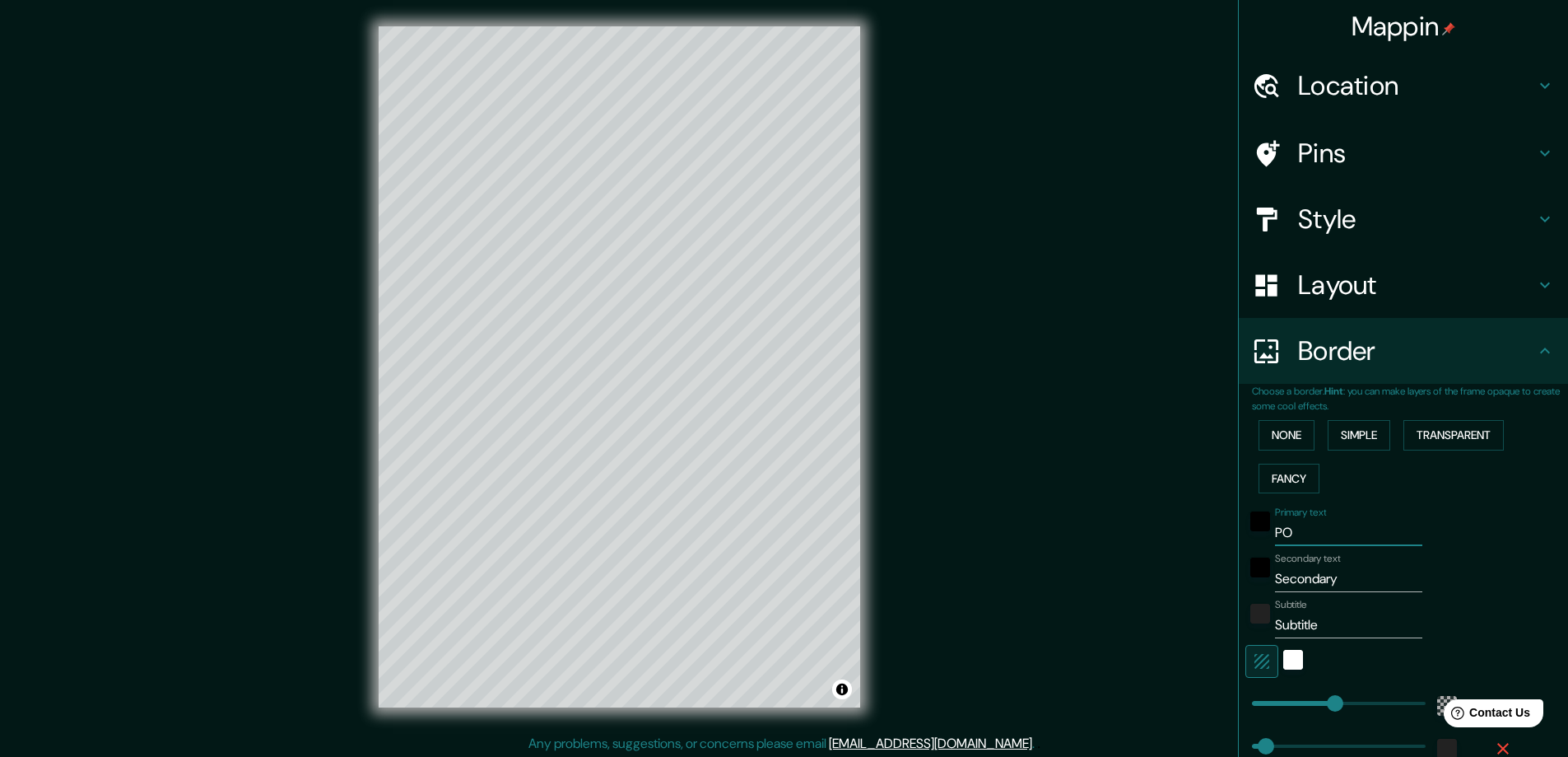
type input "47"
type input "[PERSON_NAME]"
type input "281"
type input "47"
type input "POPAY"
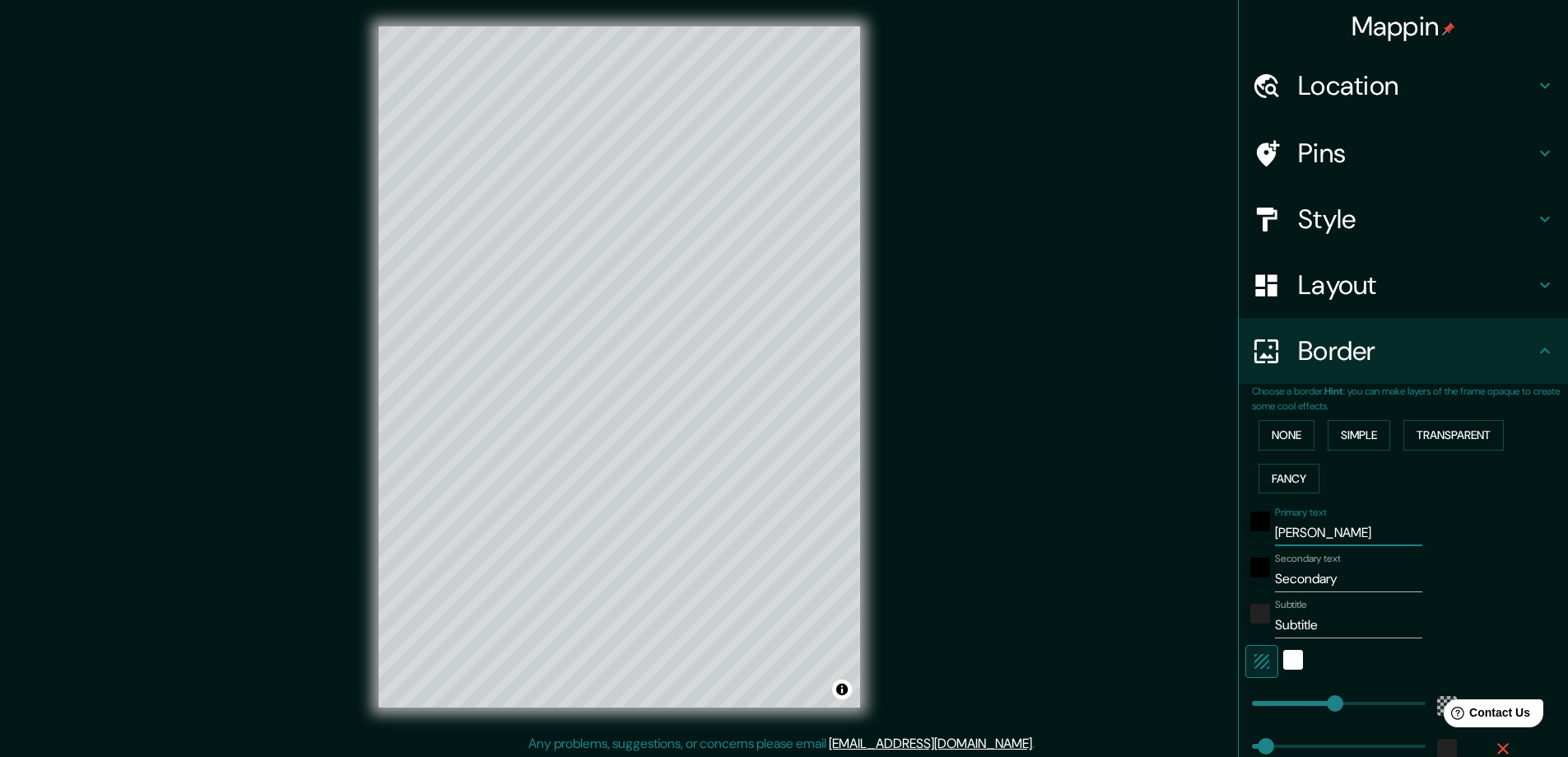
type input "281"
type input "47"
type input "POPAYA"
type input "281"
type input "47"
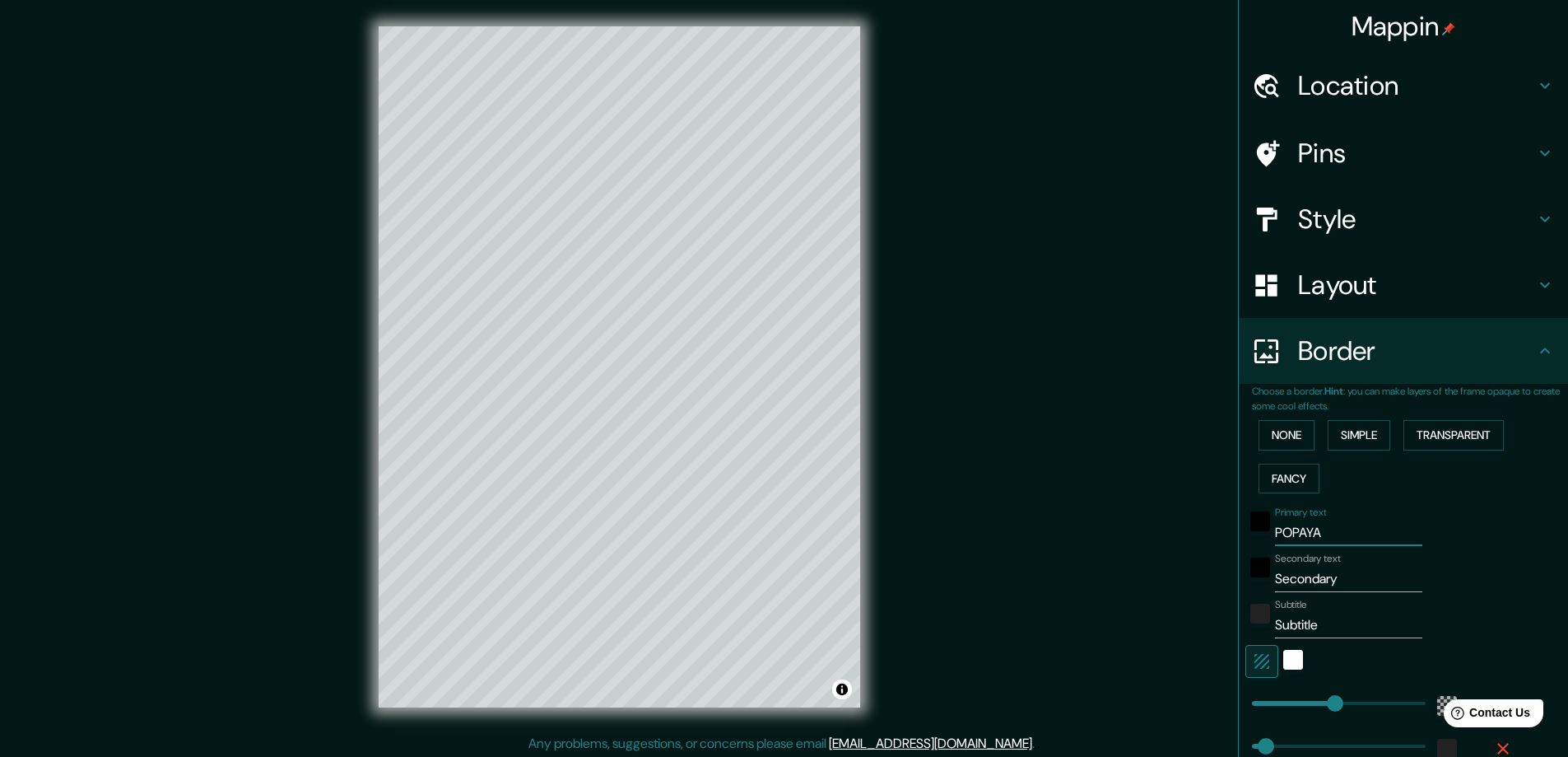
type input "POPAYAN"
type input "281"
type input "47"
type input "POPAYAN"
drag, startPoint x: 1338, startPoint y: 574, endPoint x: 1221, endPoint y: 604, distance: 120.8
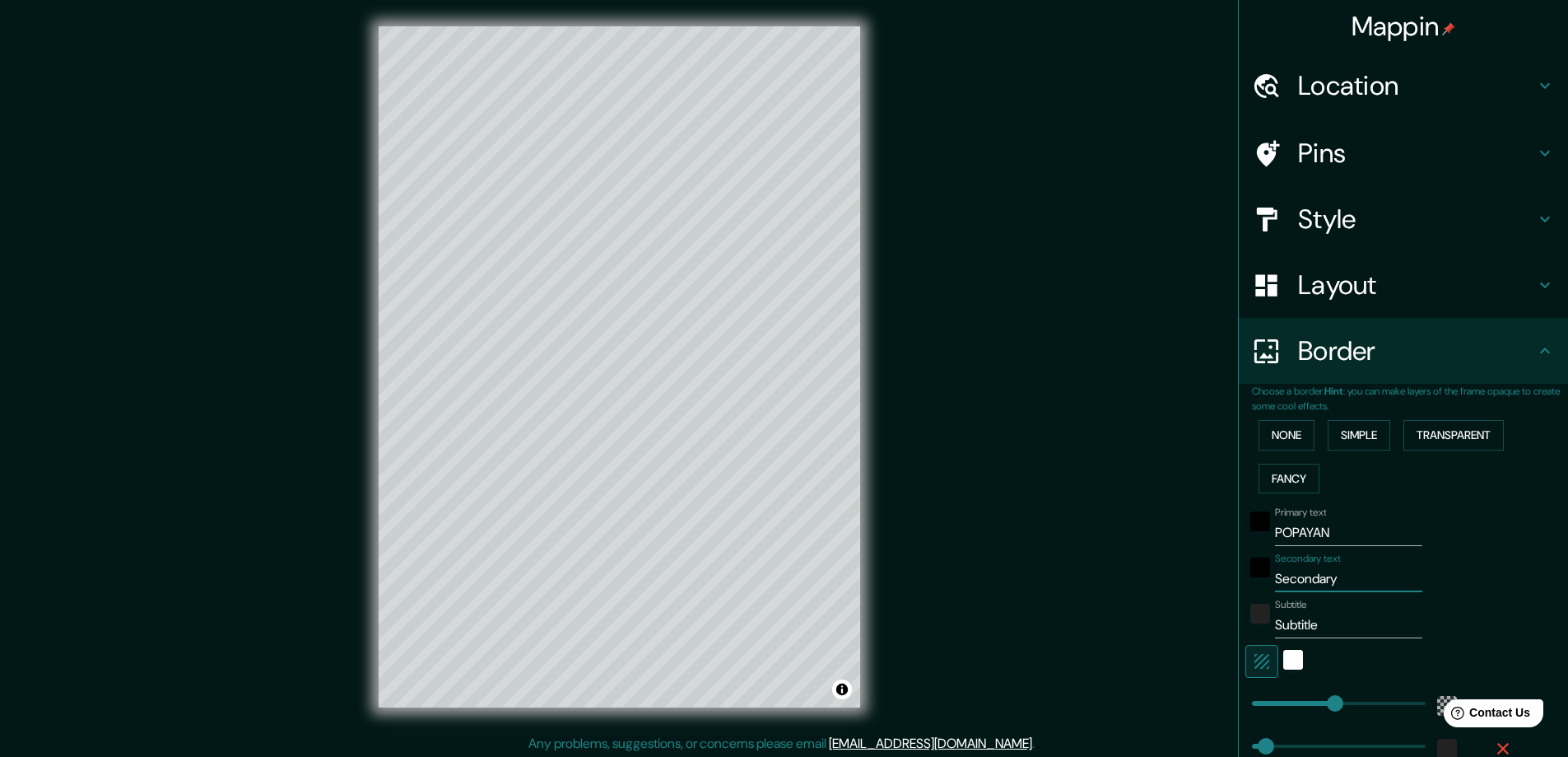
click at [1221, 604] on div "Mappin Location [GEOGRAPHIC_DATA], [GEOGRAPHIC_DATA], [GEOGRAPHIC_DATA] Pins St…" at bounding box center [784, 380] width 1568 height 760
type input "2"
type input "281"
type input "47"
type input "20"
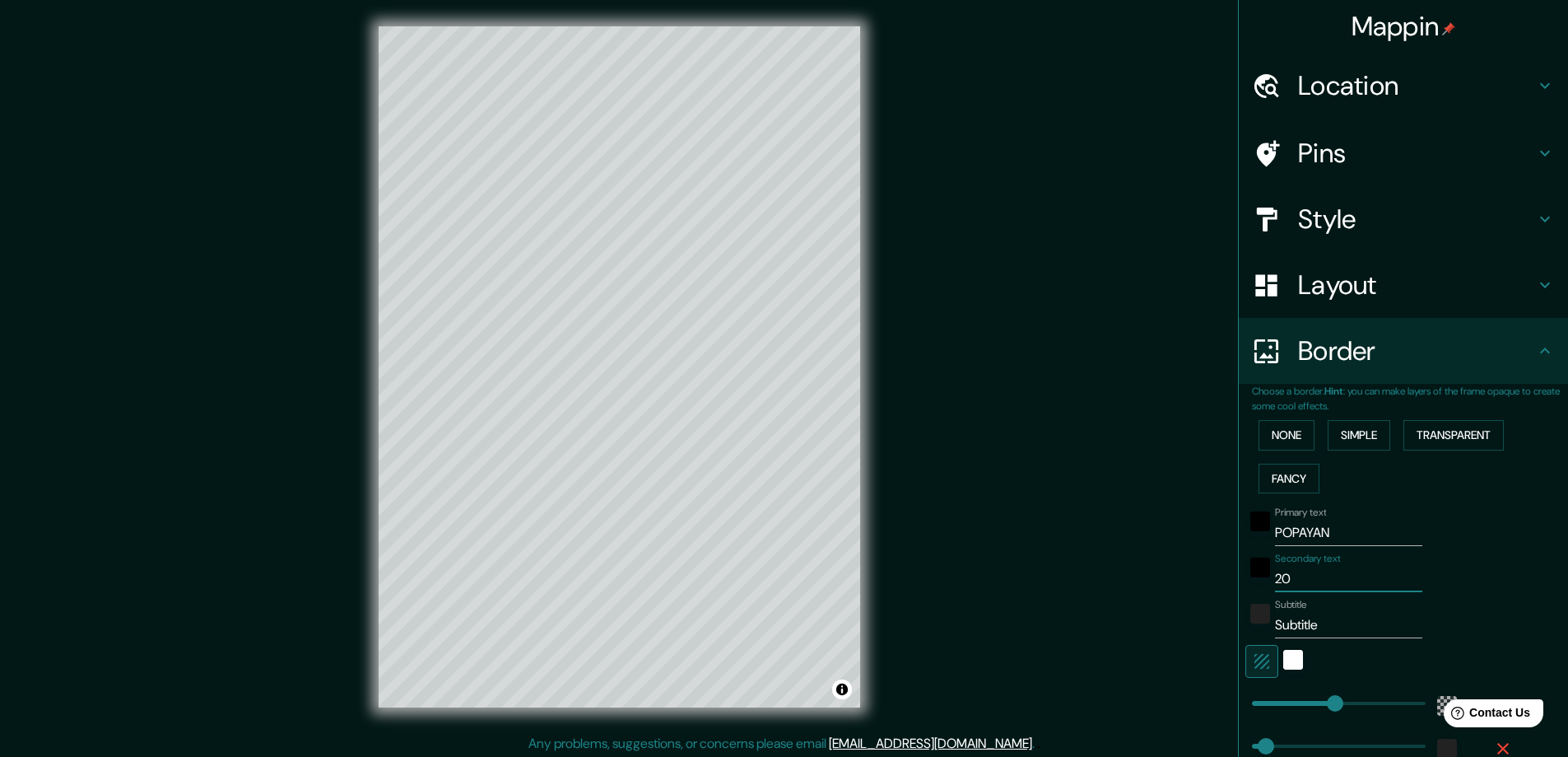
type input "281"
type input "47"
type input "2"
type input "281"
type input "47"
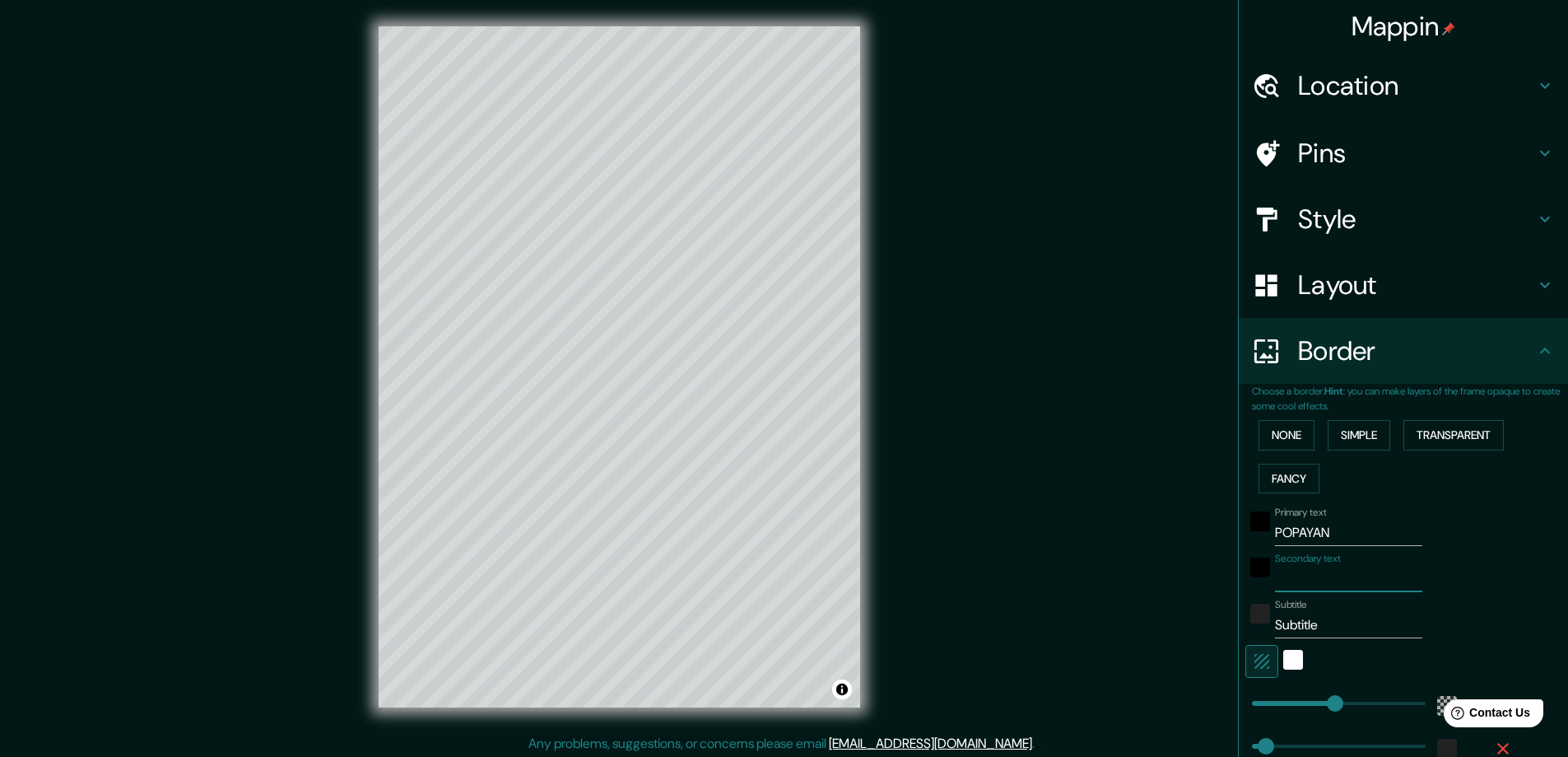
type input "281"
type input "47"
type input "C"
type input "281"
type input "47"
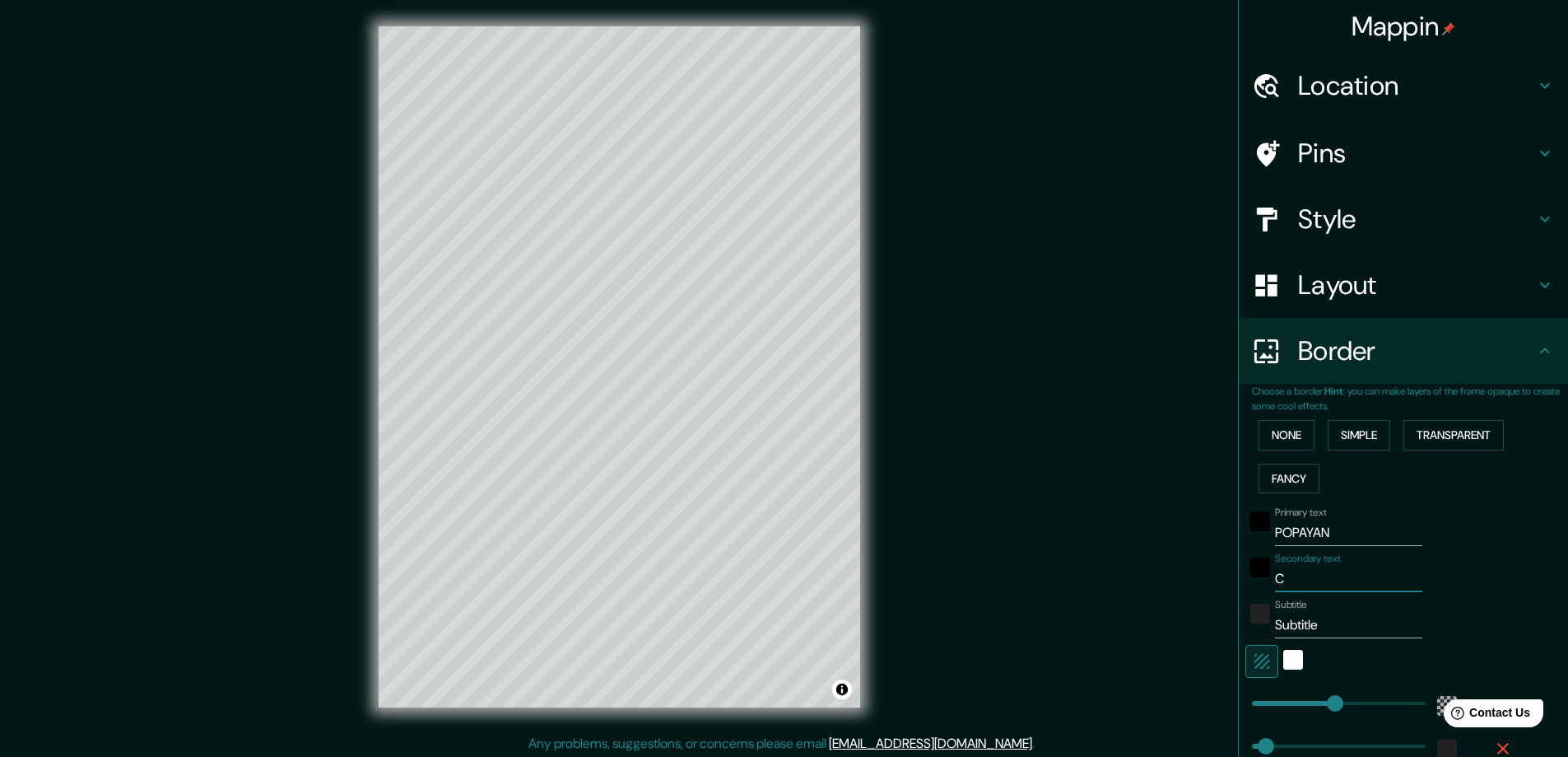
type input "CI"
type input "281"
type input "47"
type input "C"
type input "281"
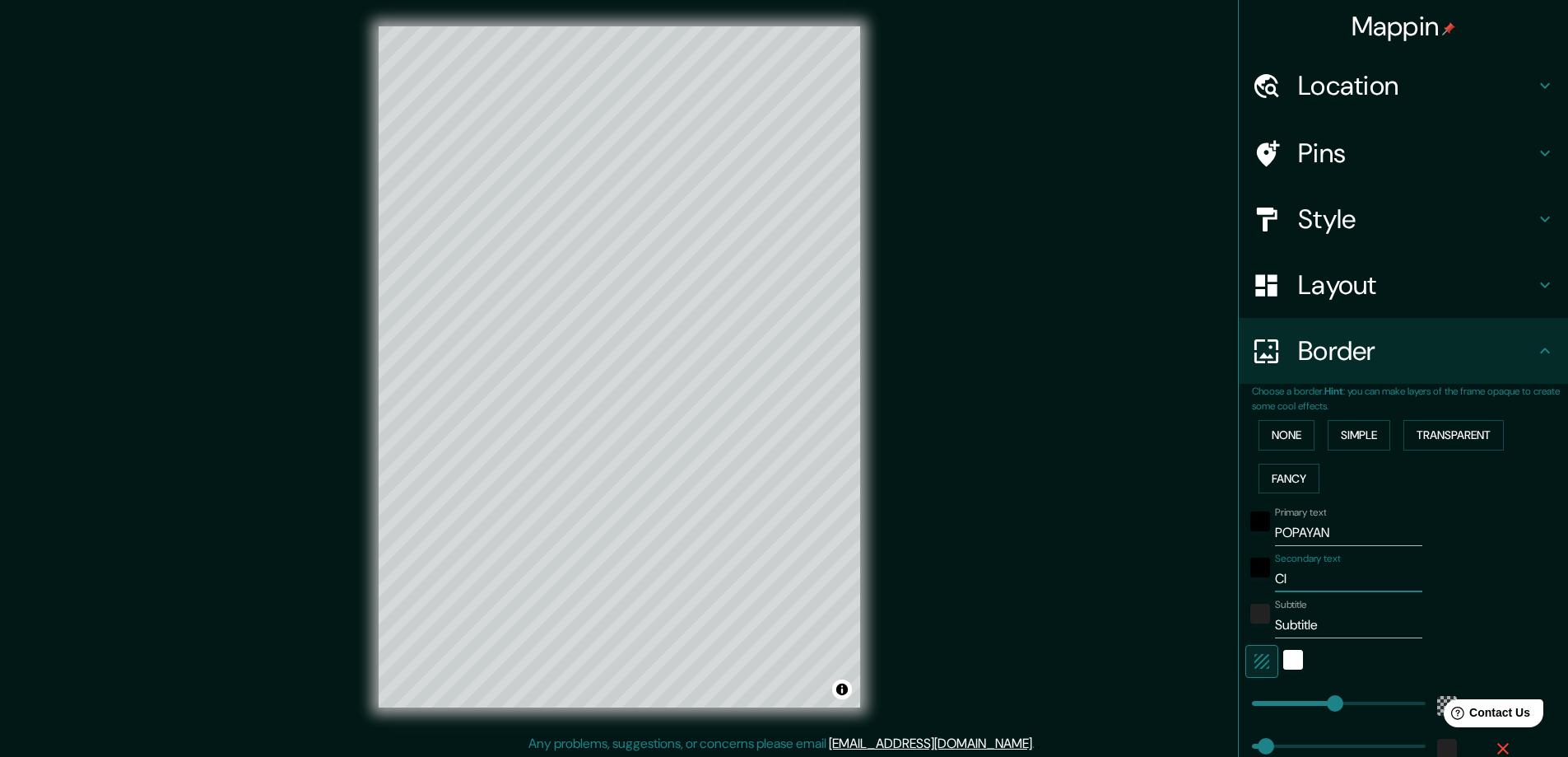
type input "47"
type input "281"
type input "47"
type input "D"
type input "281"
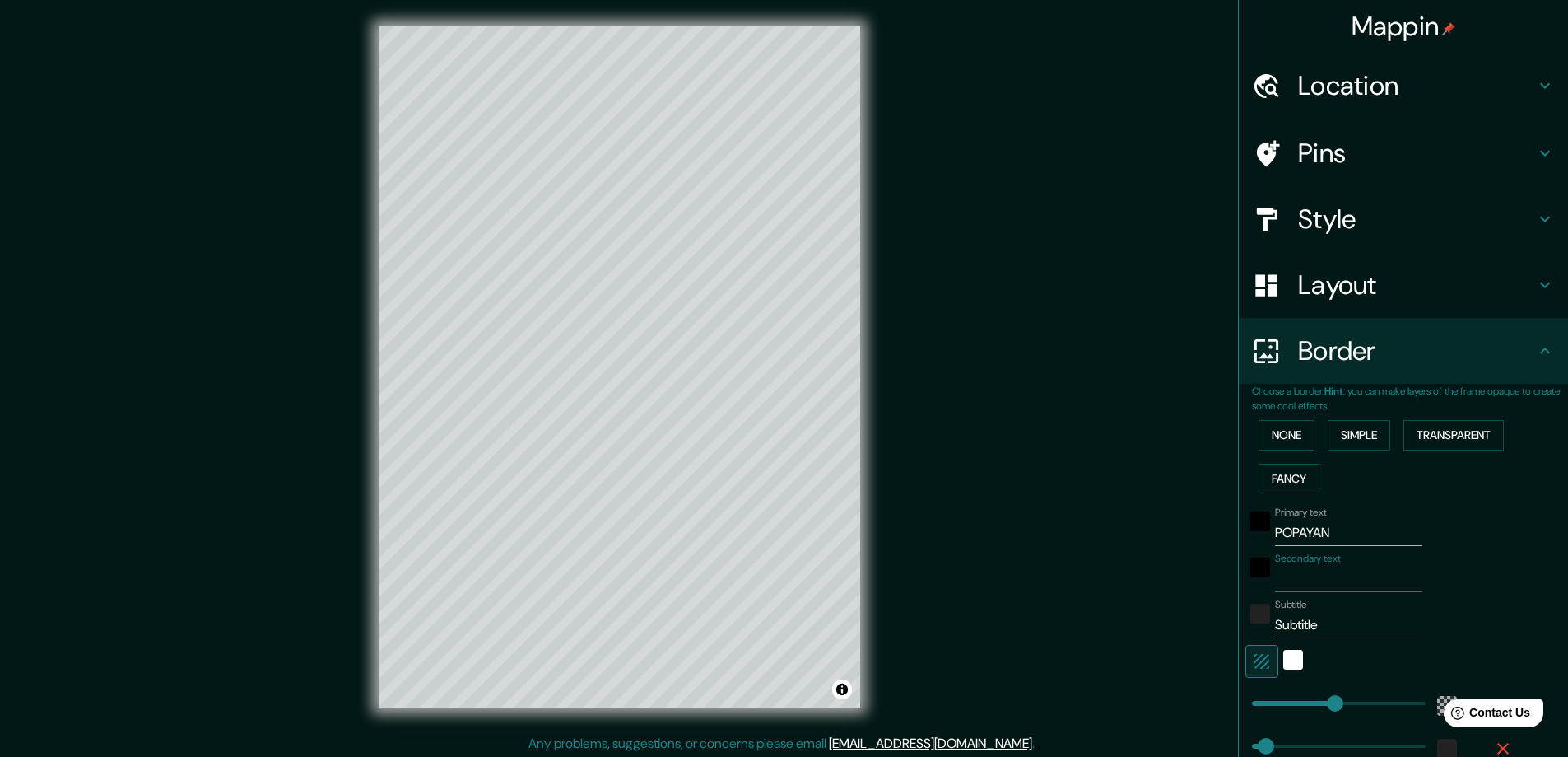
type input "47"
type input "DI"
type input "281"
type input "47"
type input "DIC"
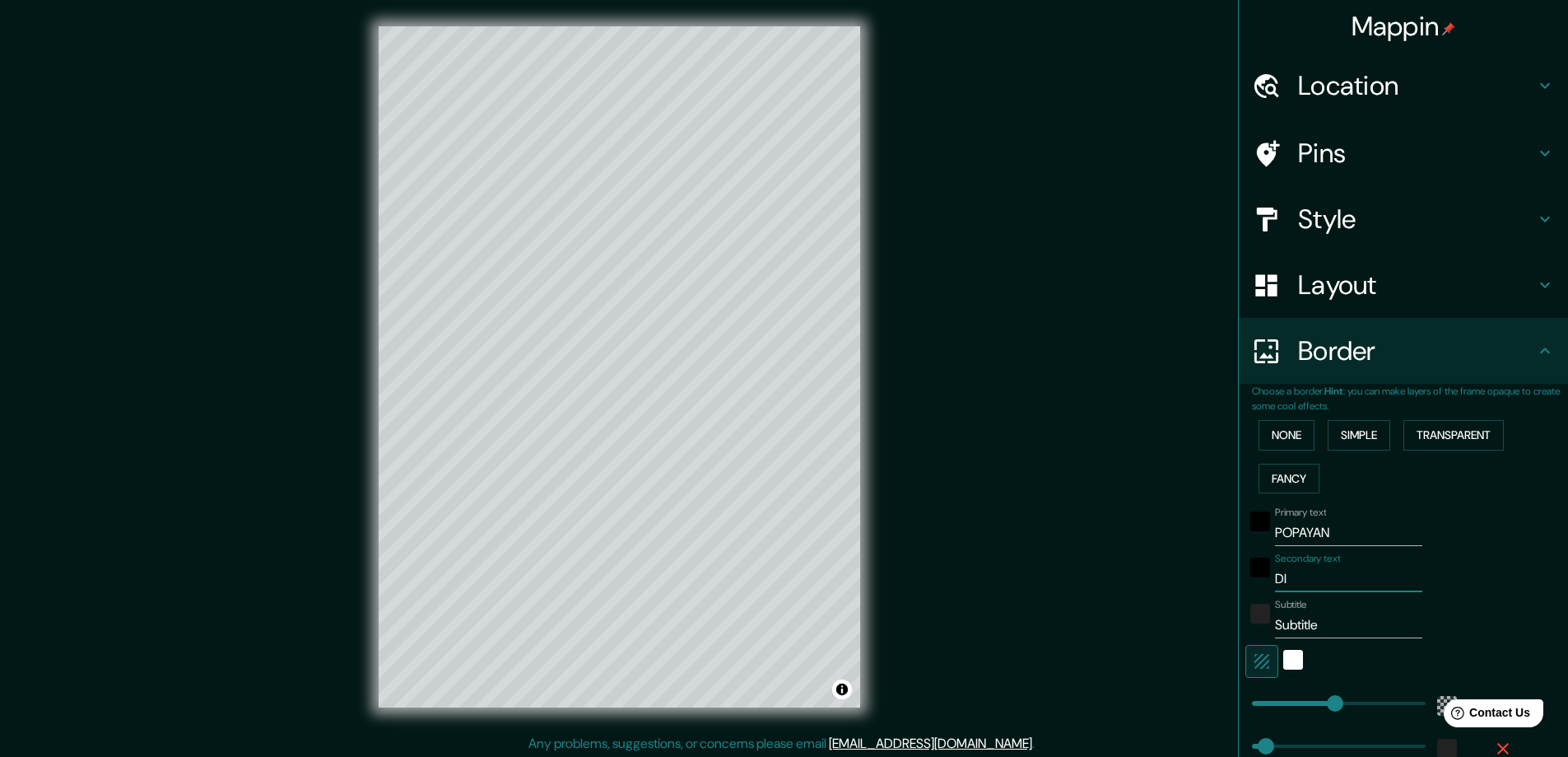
type input "281"
type input "47"
type input "DIC"
drag, startPoint x: 1318, startPoint y: 630, endPoint x: 1227, endPoint y: 632, distance: 91.0
click at [1239, 632] on div "Choose a border. Hint : you can make layers of the frame opaque to create some …" at bounding box center [1404, 599] width 330 height 431
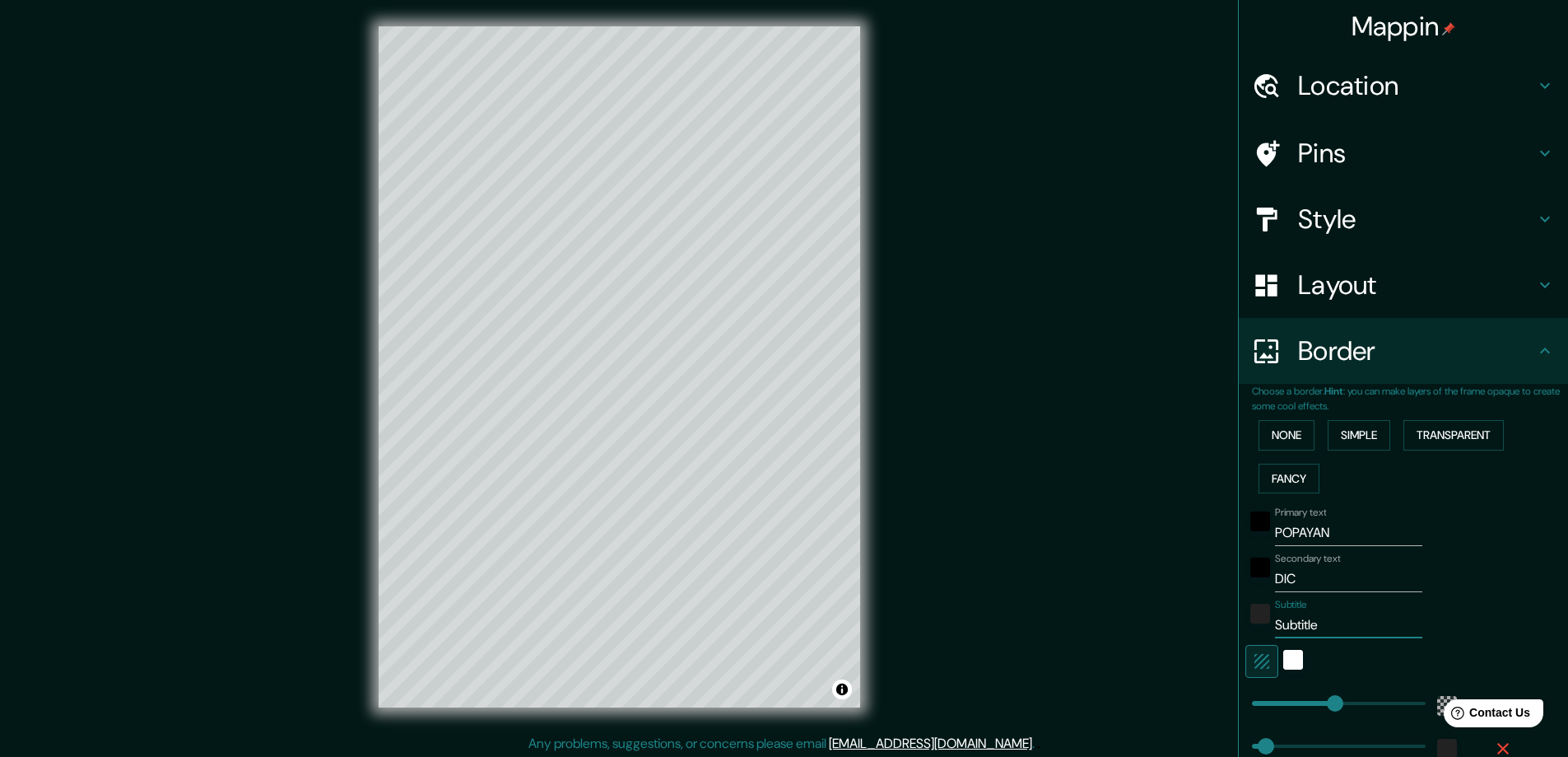
type input "2"
type input "281"
type input "47"
type input "20"
type input "281"
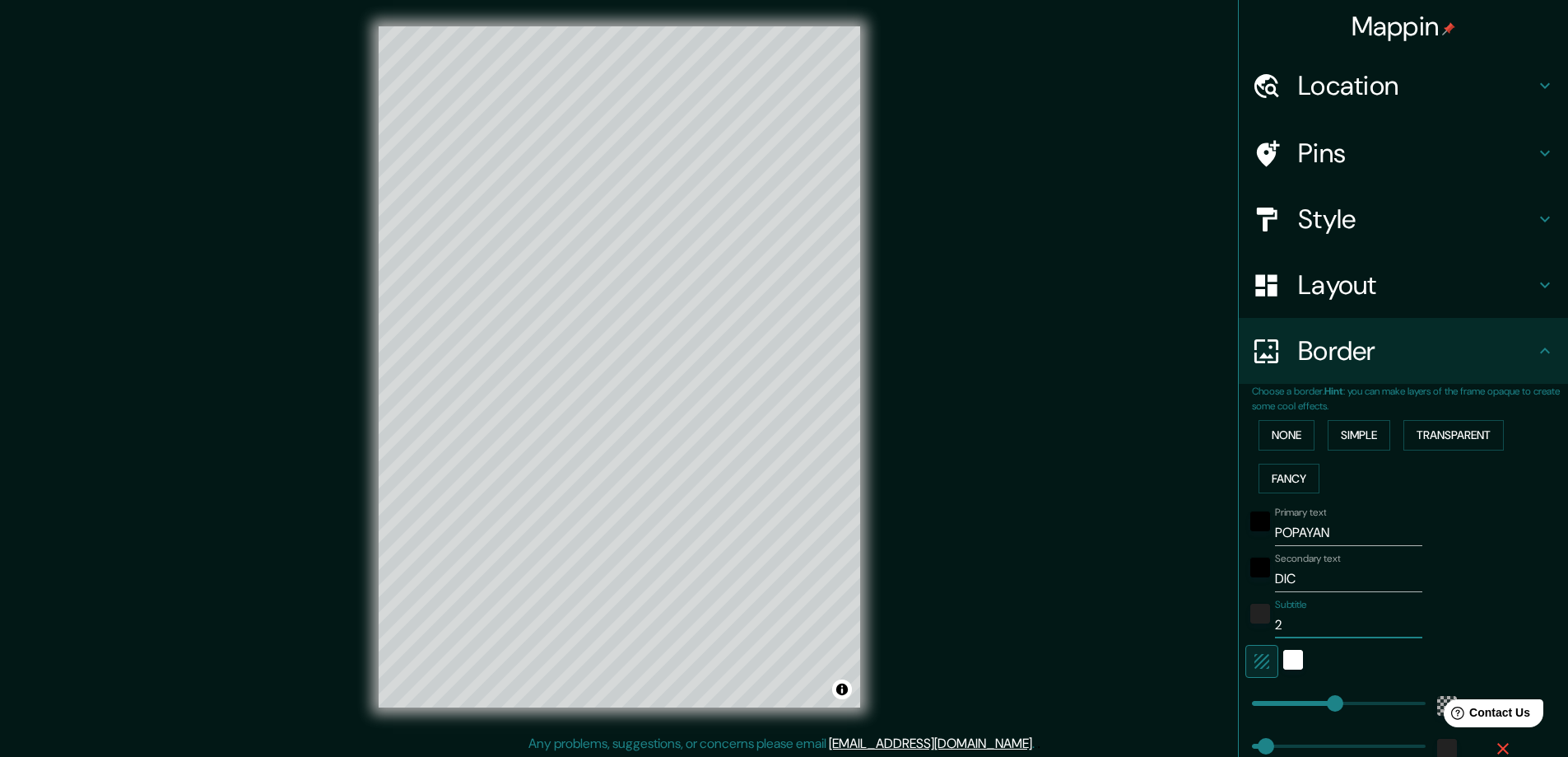
type input "47"
type input "202"
type input "281"
type input "47"
type input "2021"
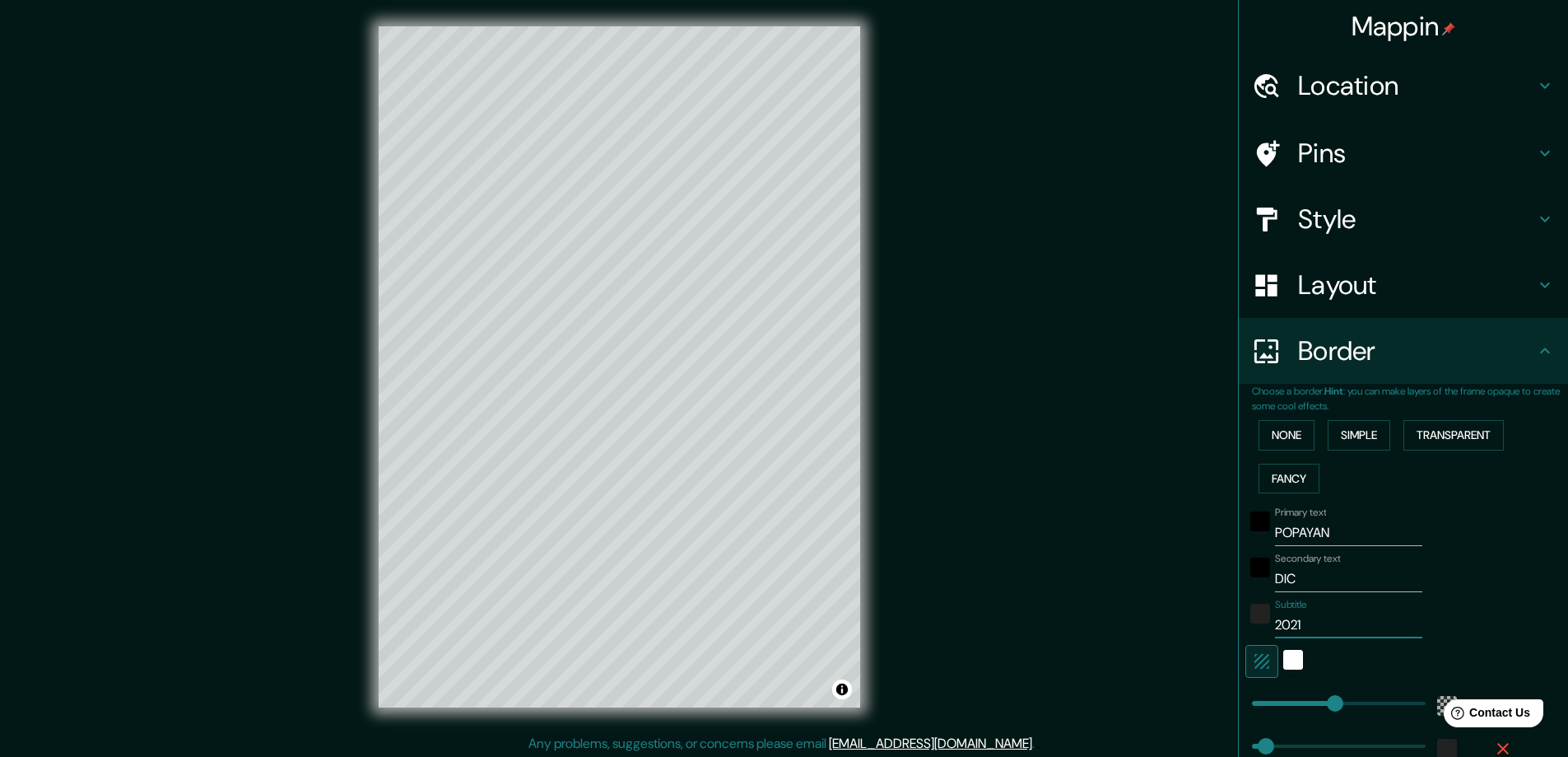
type input "281"
type input "47"
type input "2021"
click at [1107, 443] on div "Mappin Location [GEOGRAPHIC_DATA], [GEOGRAPHIC_DATA], [GEOGRAPHIC_DATA] Pins St…" at bounding box center [784, 380] width 1568 height 760
type input "261"
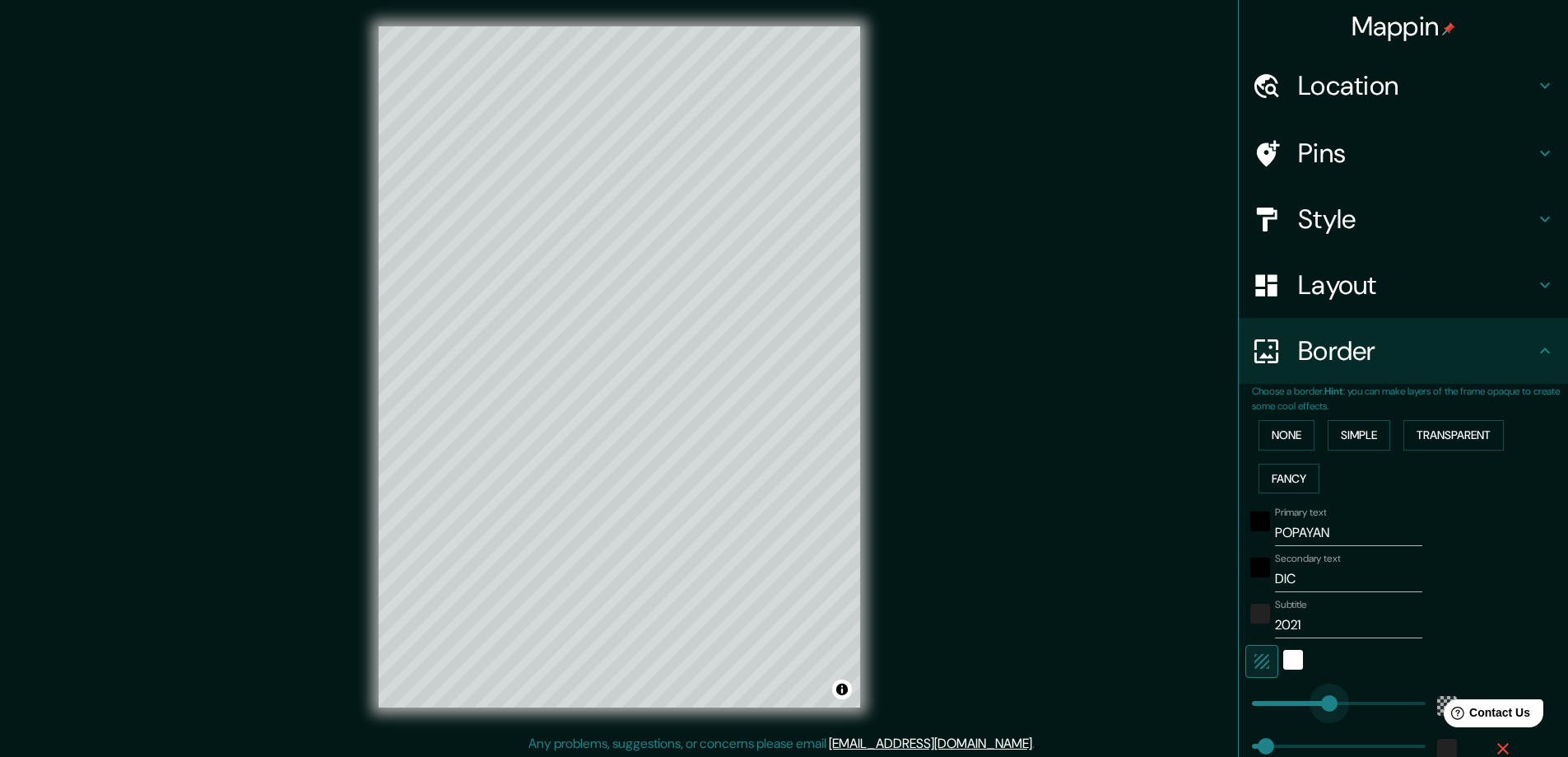
drag, startPoint x: 1325, startPoint y: 698, endPoint x: 1317, endPoint y: 703, distance: 9.4
type input "47"
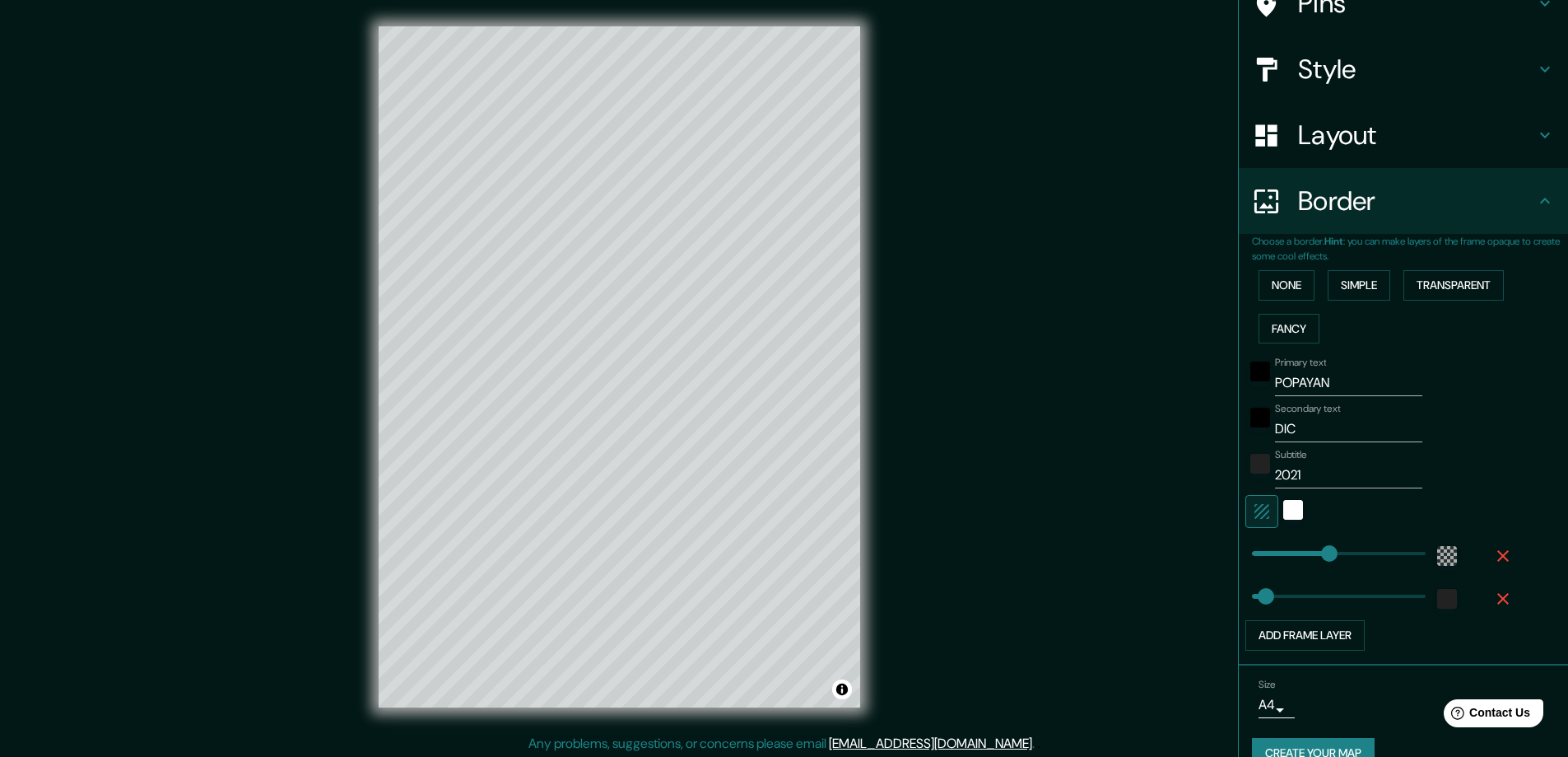
scroll to position [165, 0]
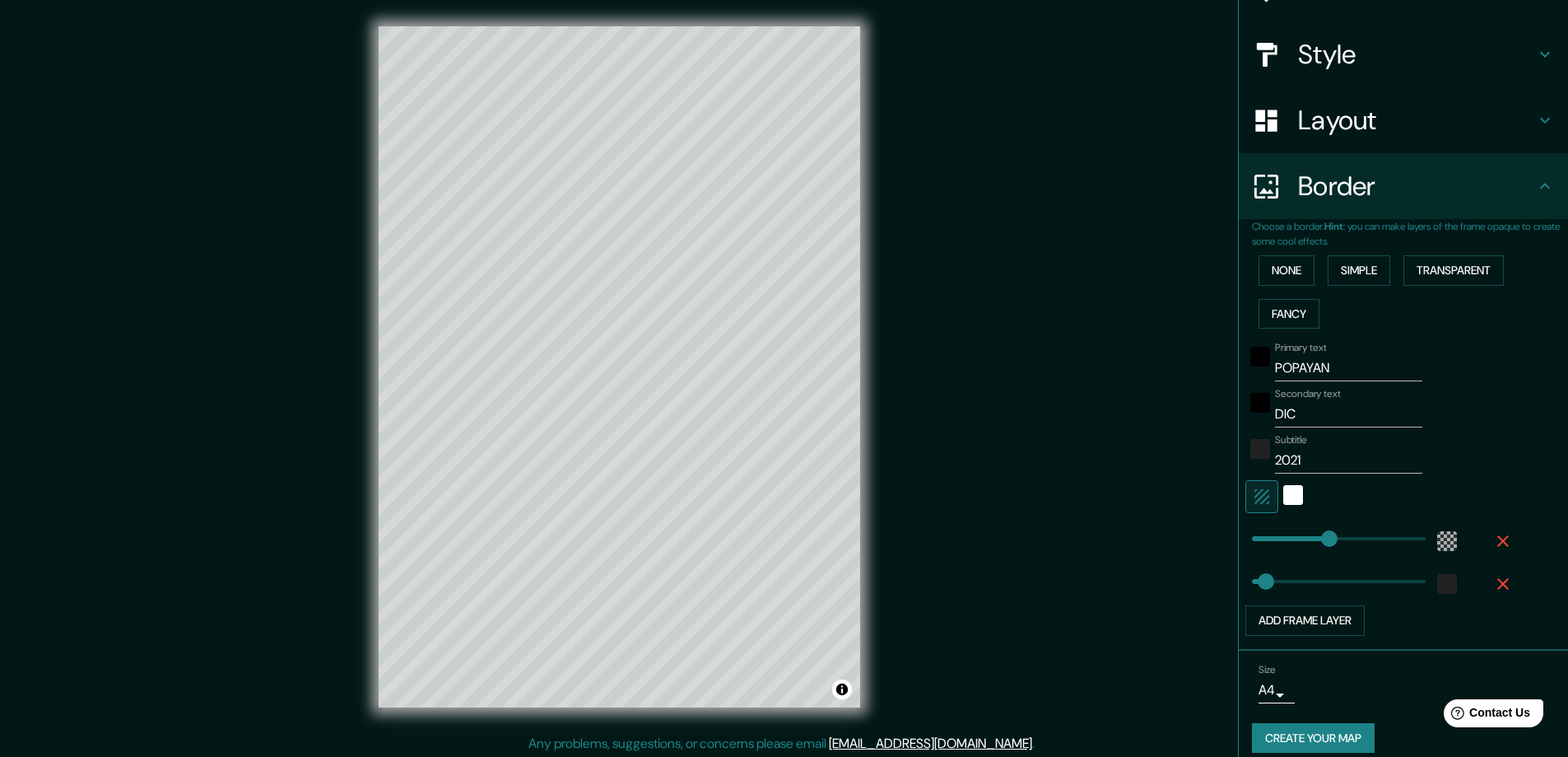
click at [1285, 737] on button "Create your map" at bounding box center [1313, 738] width 123 height 31
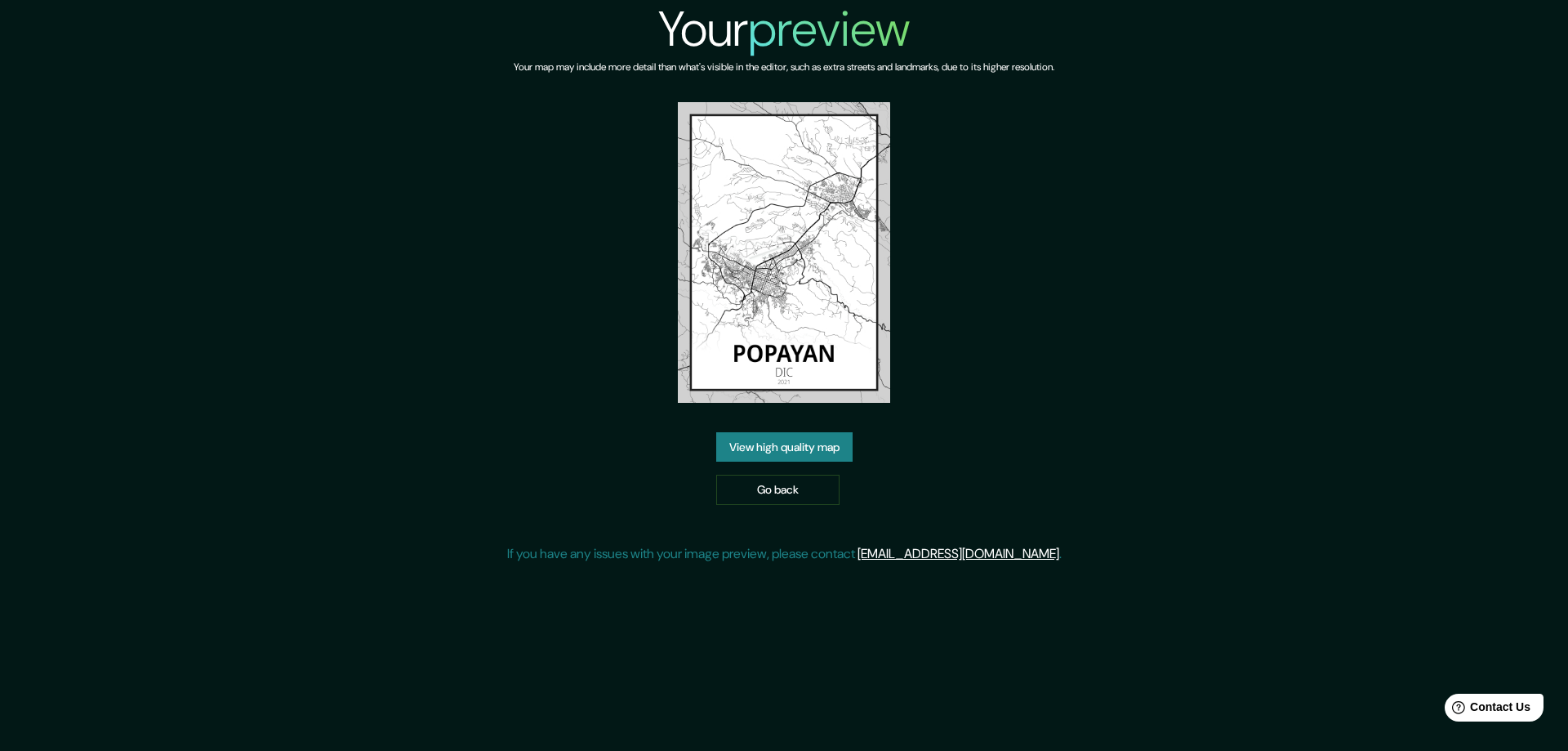
click at [782, 451] on link "View high quality map" at bounding box center [784, 448] width 136 height 31
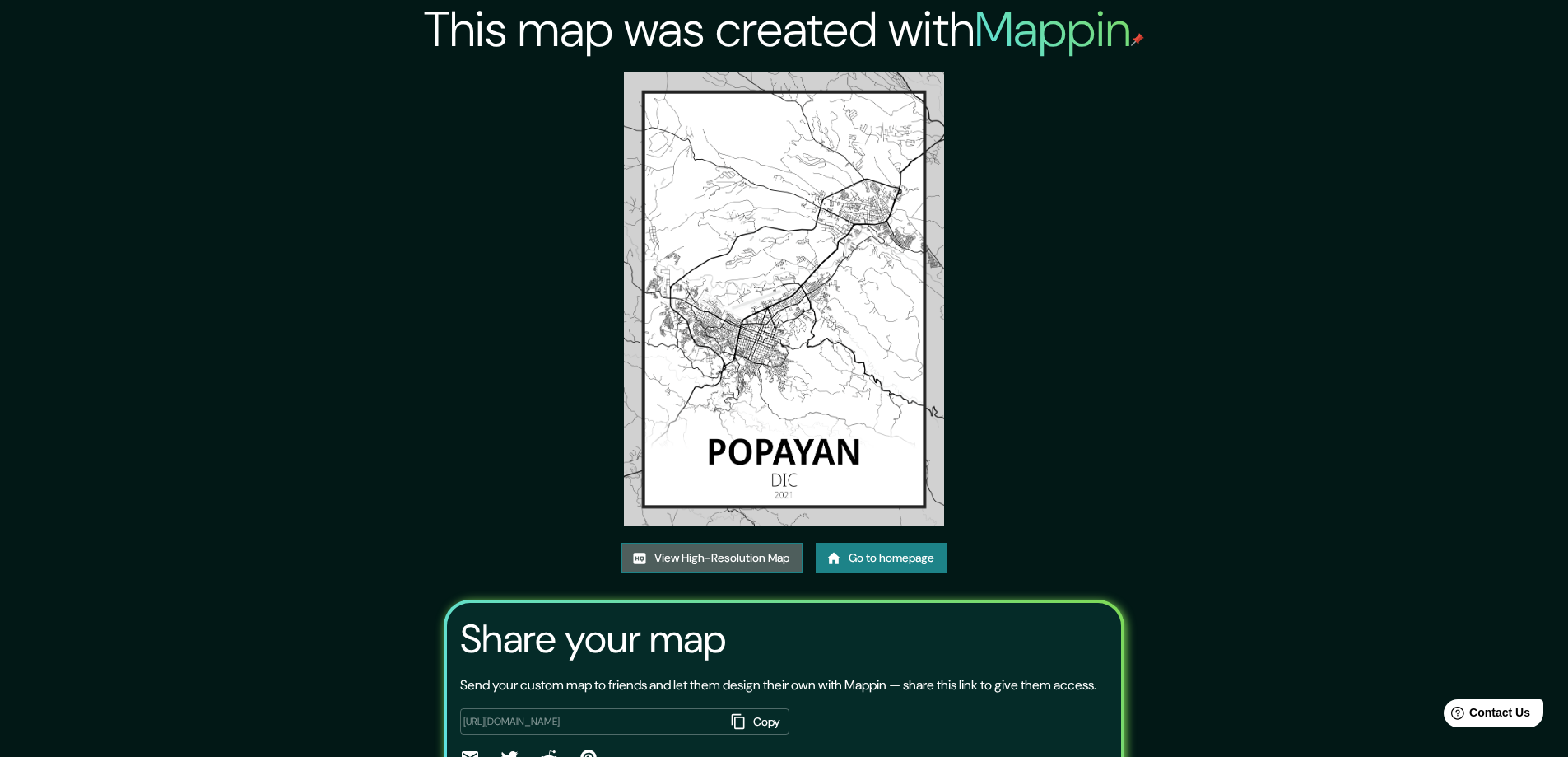
click at [669, 553] on link "View High-Resolution Map" at bounding box center [712, 558] width 181 height 31
click at [868, 560] on link "Go to homepage" at bounding box center [881, 558] width 132 height 31
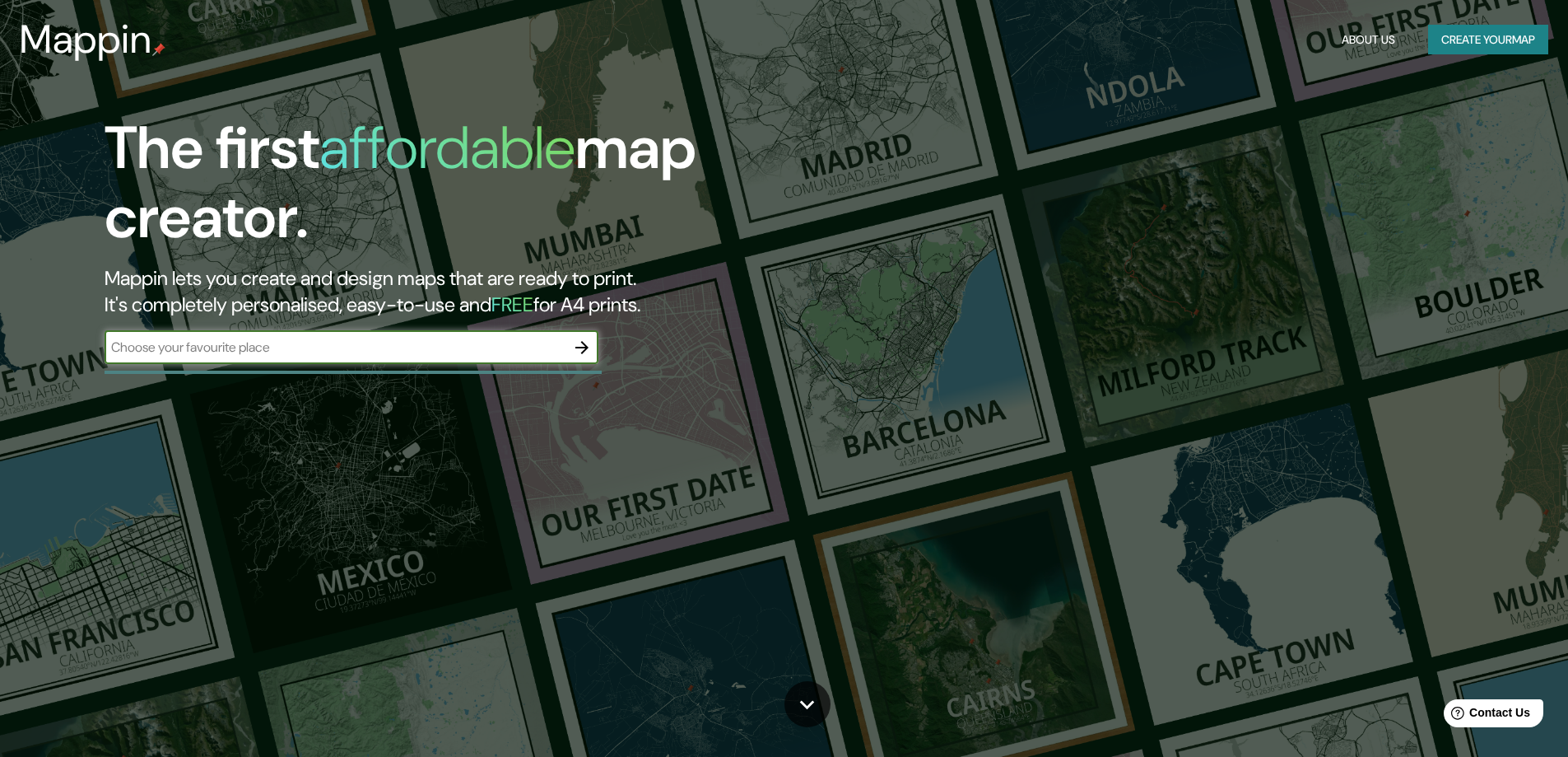
click at [583, 348] on icon "button" at bounding box center [582, 347] width 13 height 13
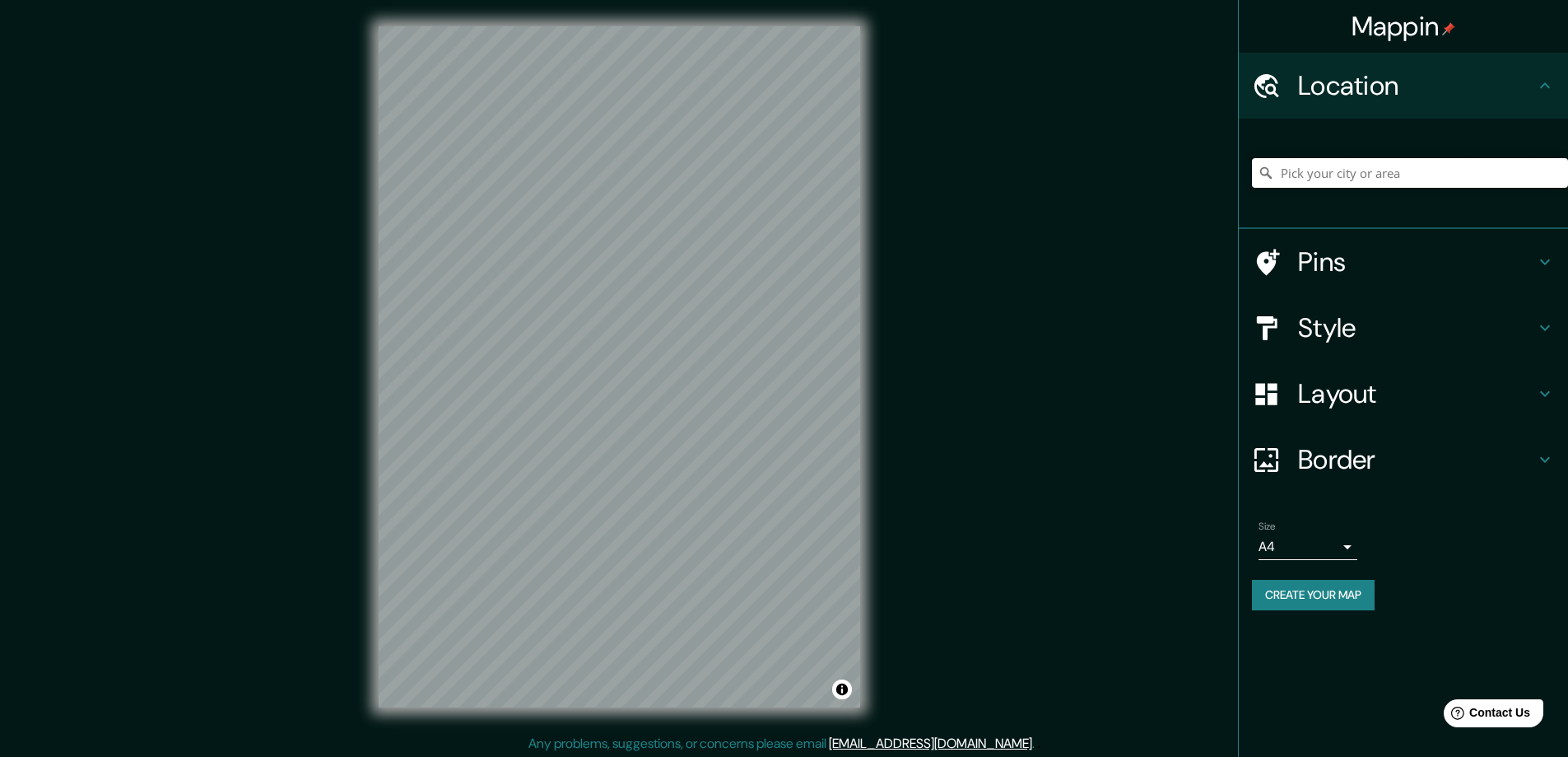
click at [1353, 173] on input "Pick your city or area" at bounding box center [1410, 173] width 316 height 30
click at [1319, 179] on input "Pick your city or area" at bounding box center [1410, 173] width 316 height 30
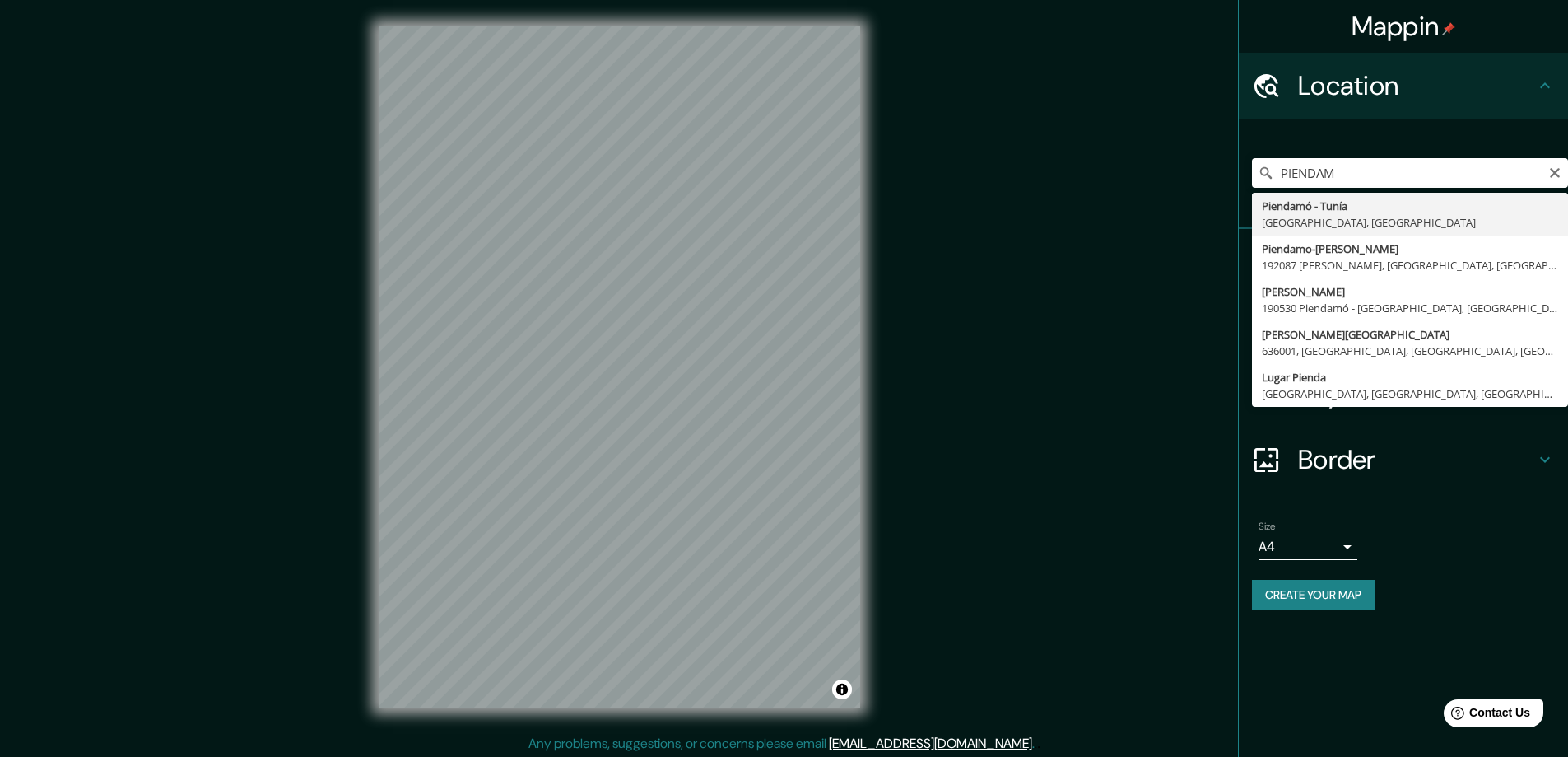
type input "Piendamó - [GEOGRAPHIC_DATA], [GEOGRAPHIC_DATA], [GEOGRAPHIC_DATA]"
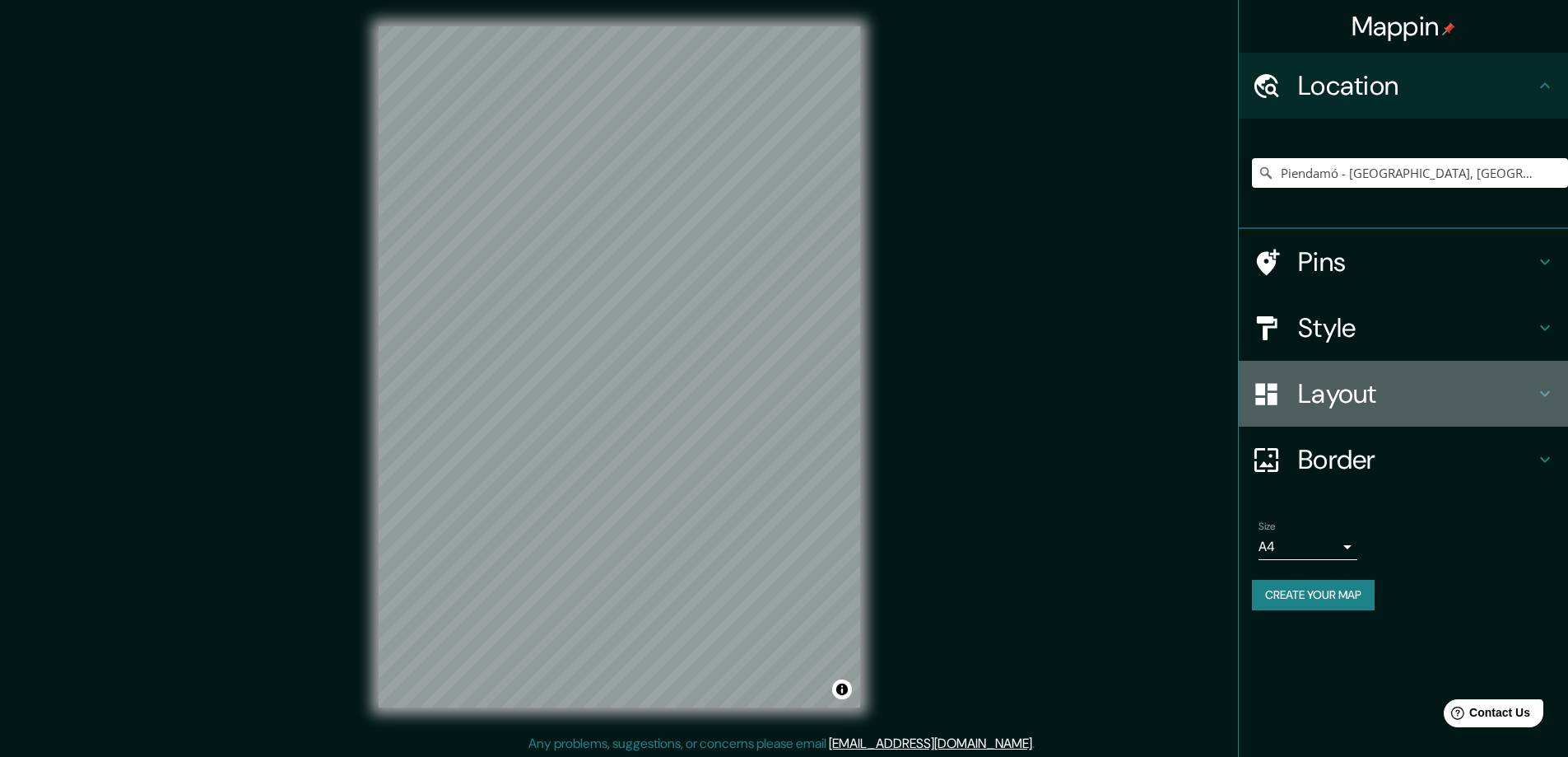
click at [1425, 376] on div "Layout" at bounding box center [1404, 393] width 330 height 66
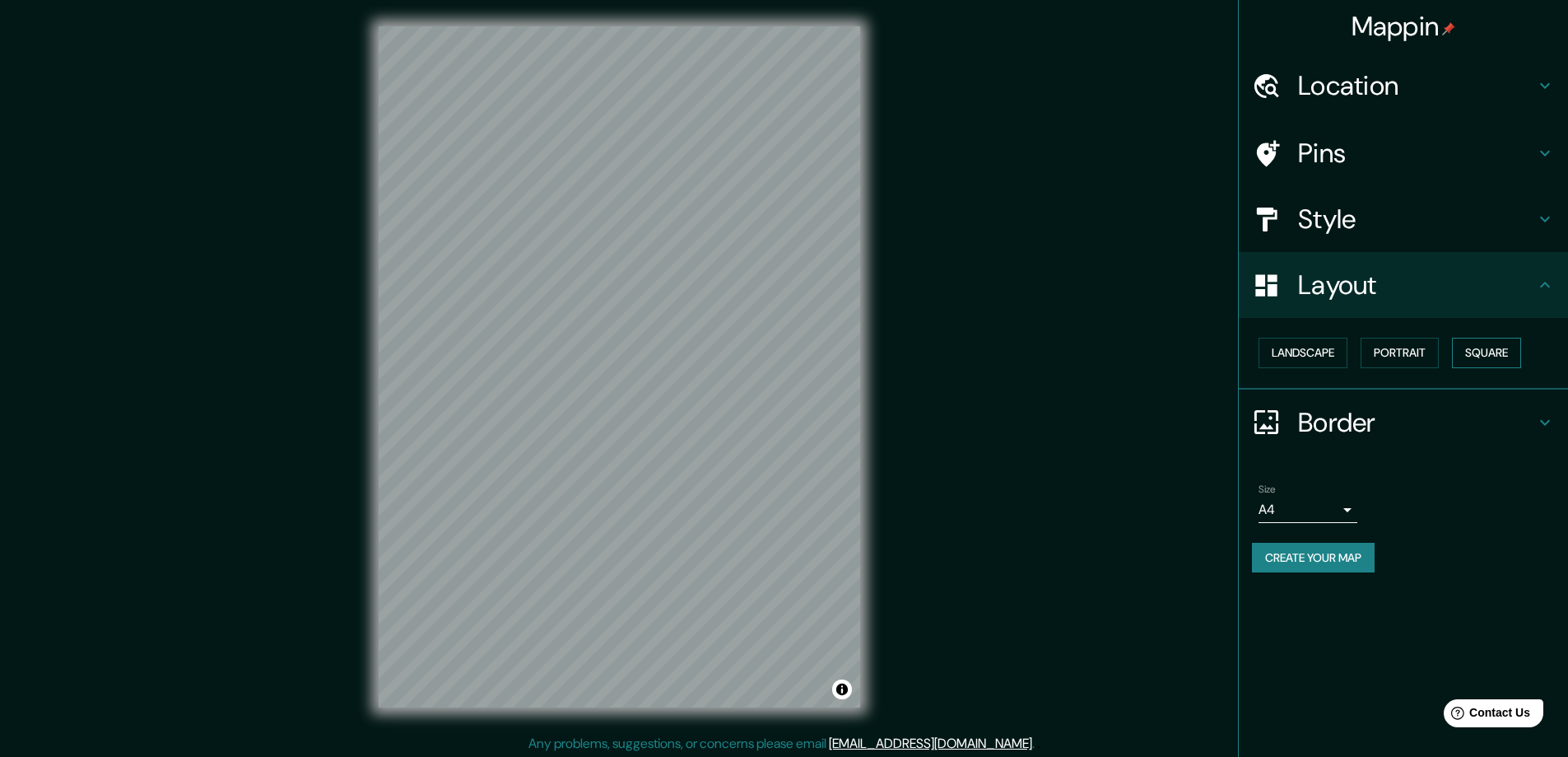
click at [1501, 349] on button "Square" at bounding box center [1486, 353] width 69 height 31
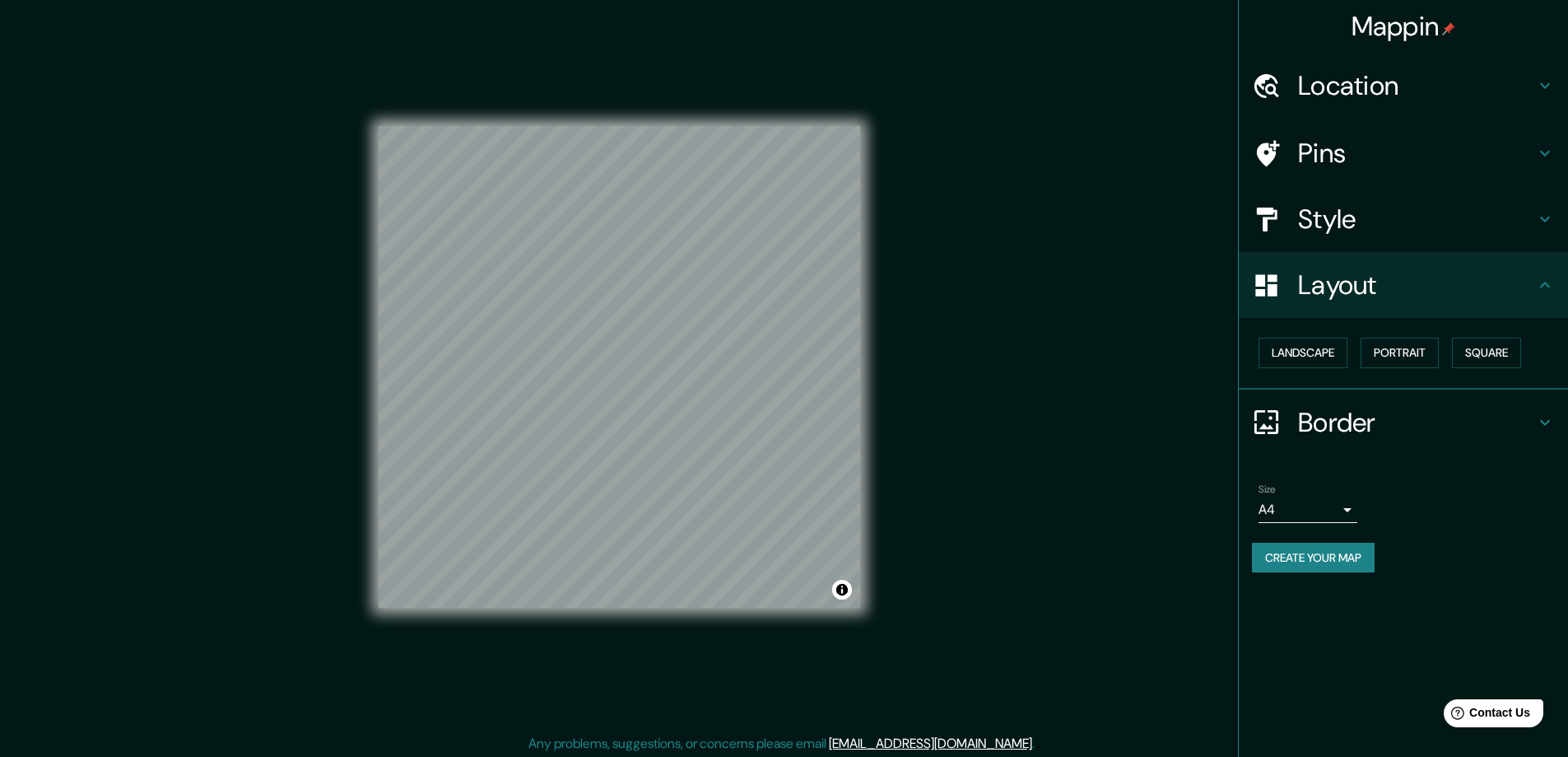
click at [1366, 414] on h4 "Border" at bounding box center [1417, 422] width 237 height 33
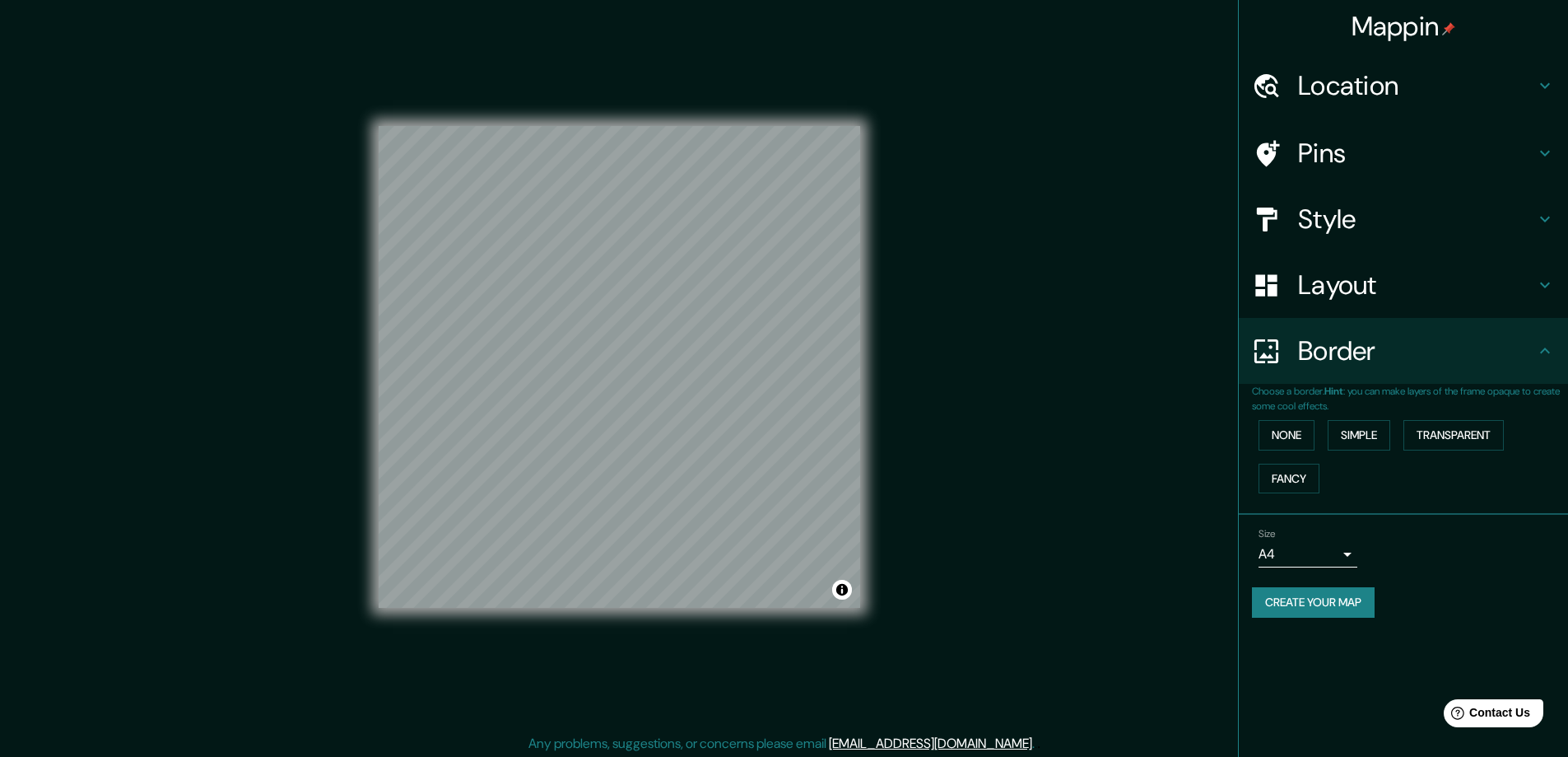
click at [1489, 459] on div "None Simple Transparent Fancy" at bounding box center [1410, 456] width 316 height 86
click at [1466, 431] on button "Transparent" at bounding box center [1454, 436] width 101 height 31
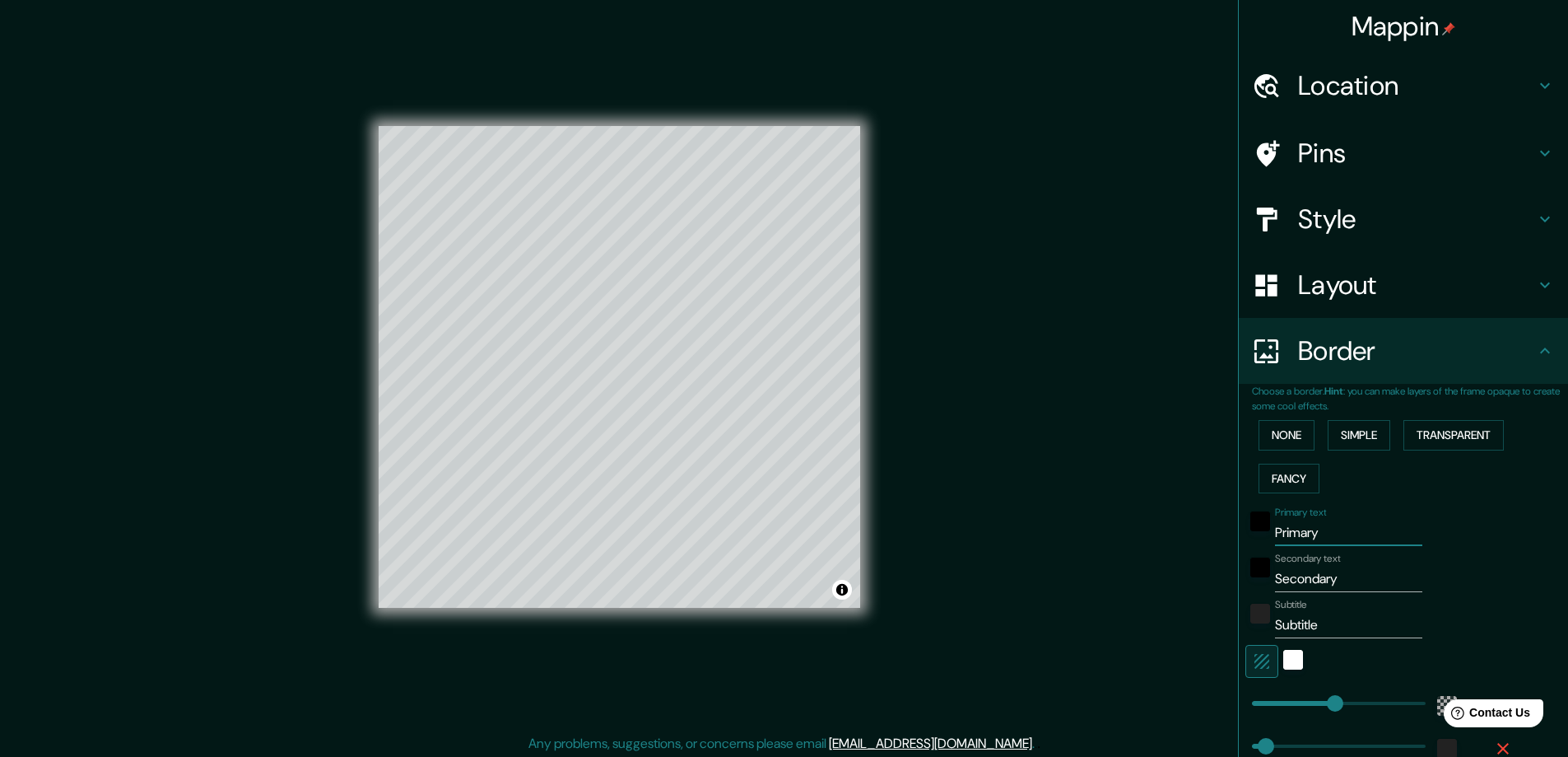
click at [1261, 537] on div "Primary text Primary" at bounding box center [1380, 526] width 270 height 39
type input "P"
type input "281"
type input "47"
type input "PI"
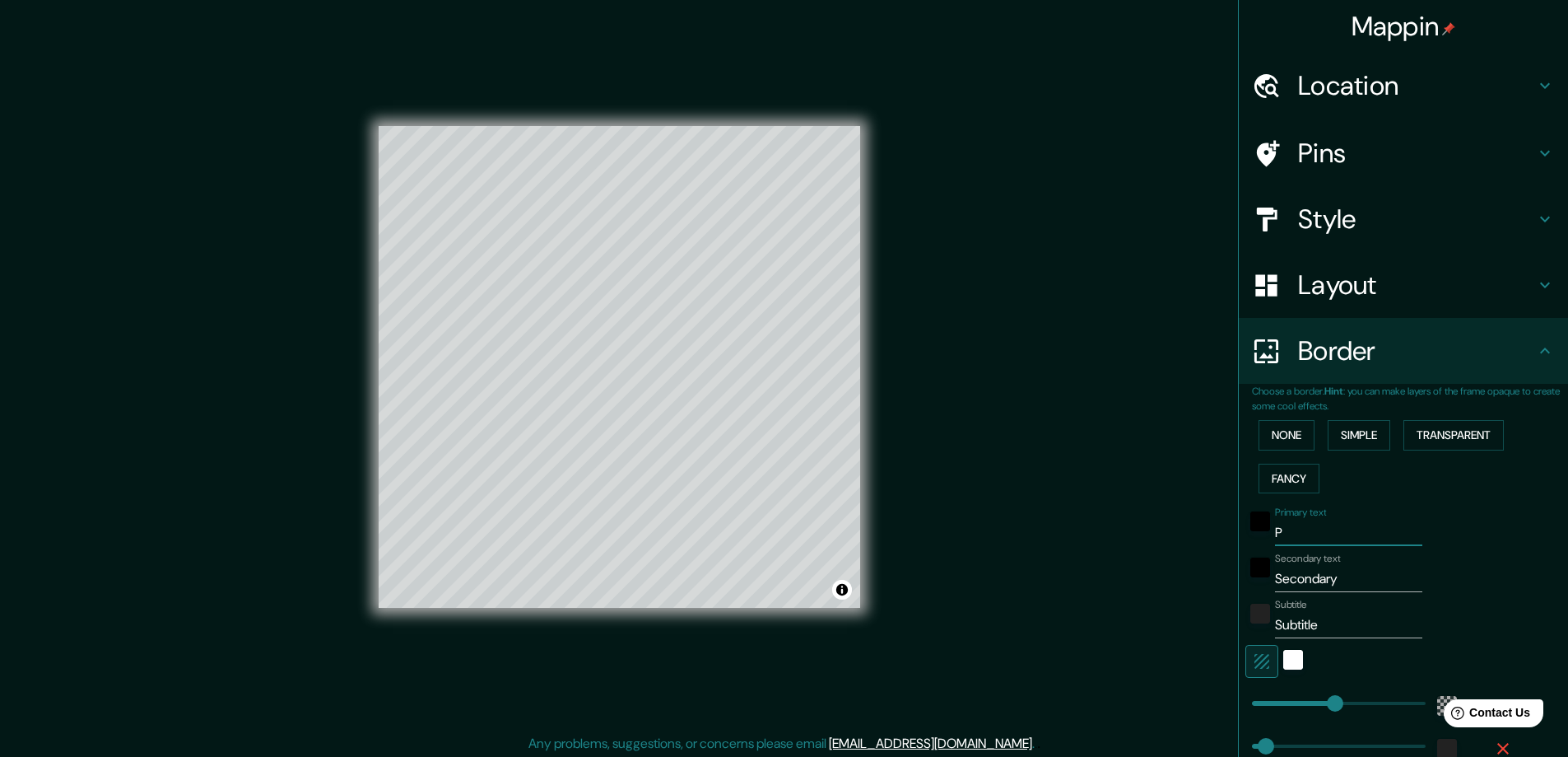
type input "281"
type input "47"
type input "PIR"
type input "281"
type input "47"
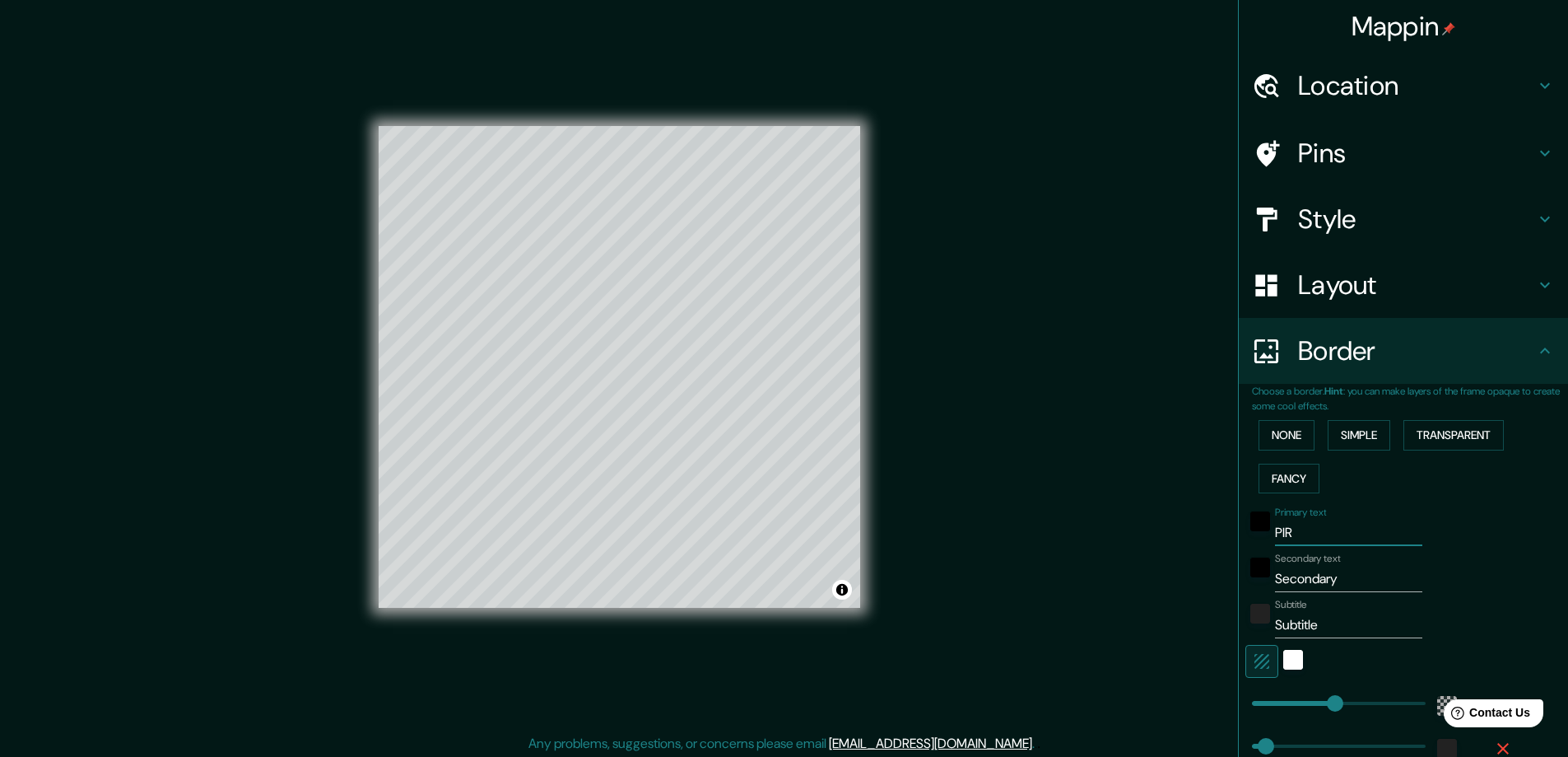
type input "PI"
type input "281"
type input "47"
type input "PIE"
type input "281"
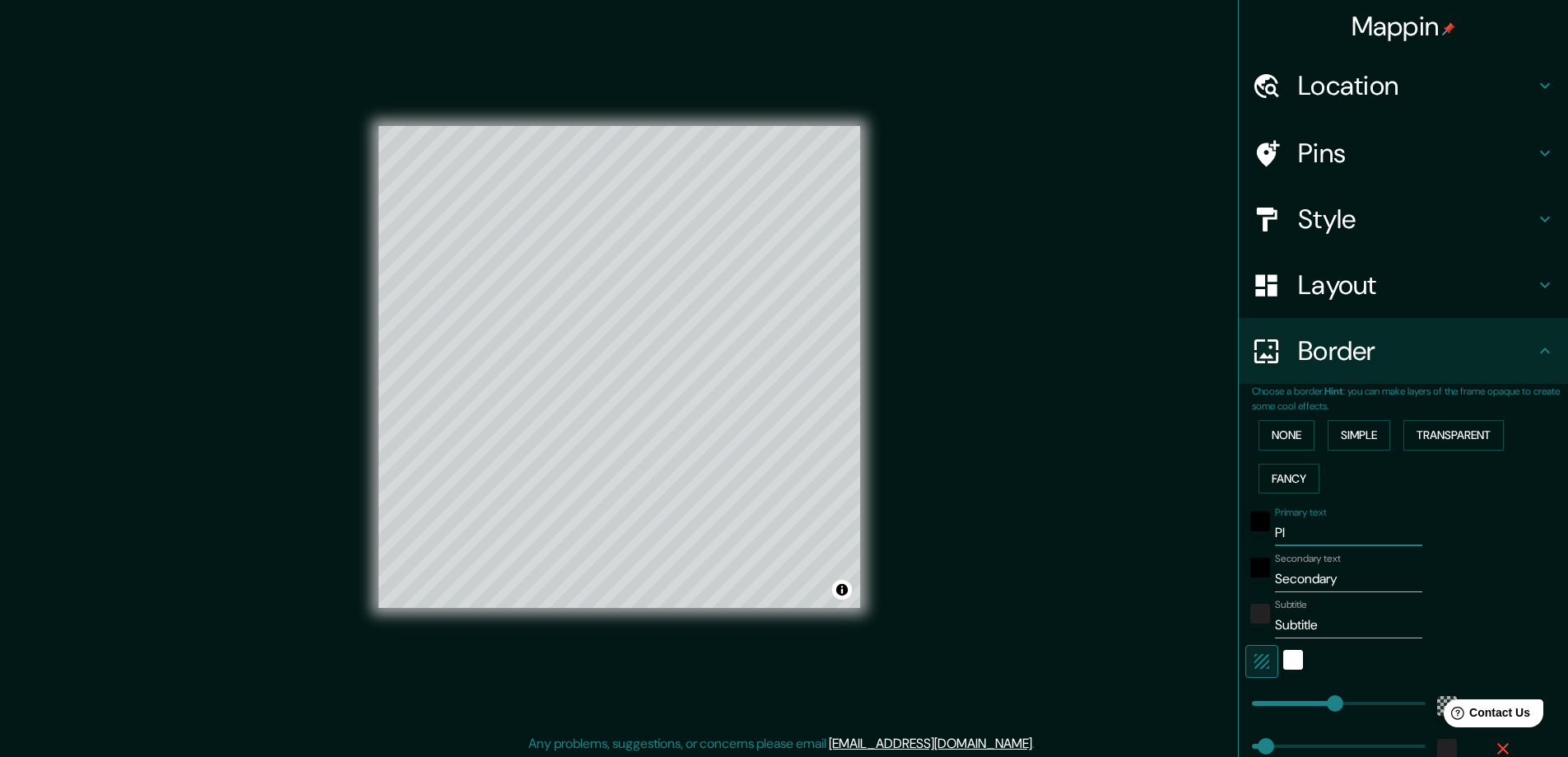
type input "47"
type input "PIEN"
type input "281"
type input "47"
type input "PIEND"
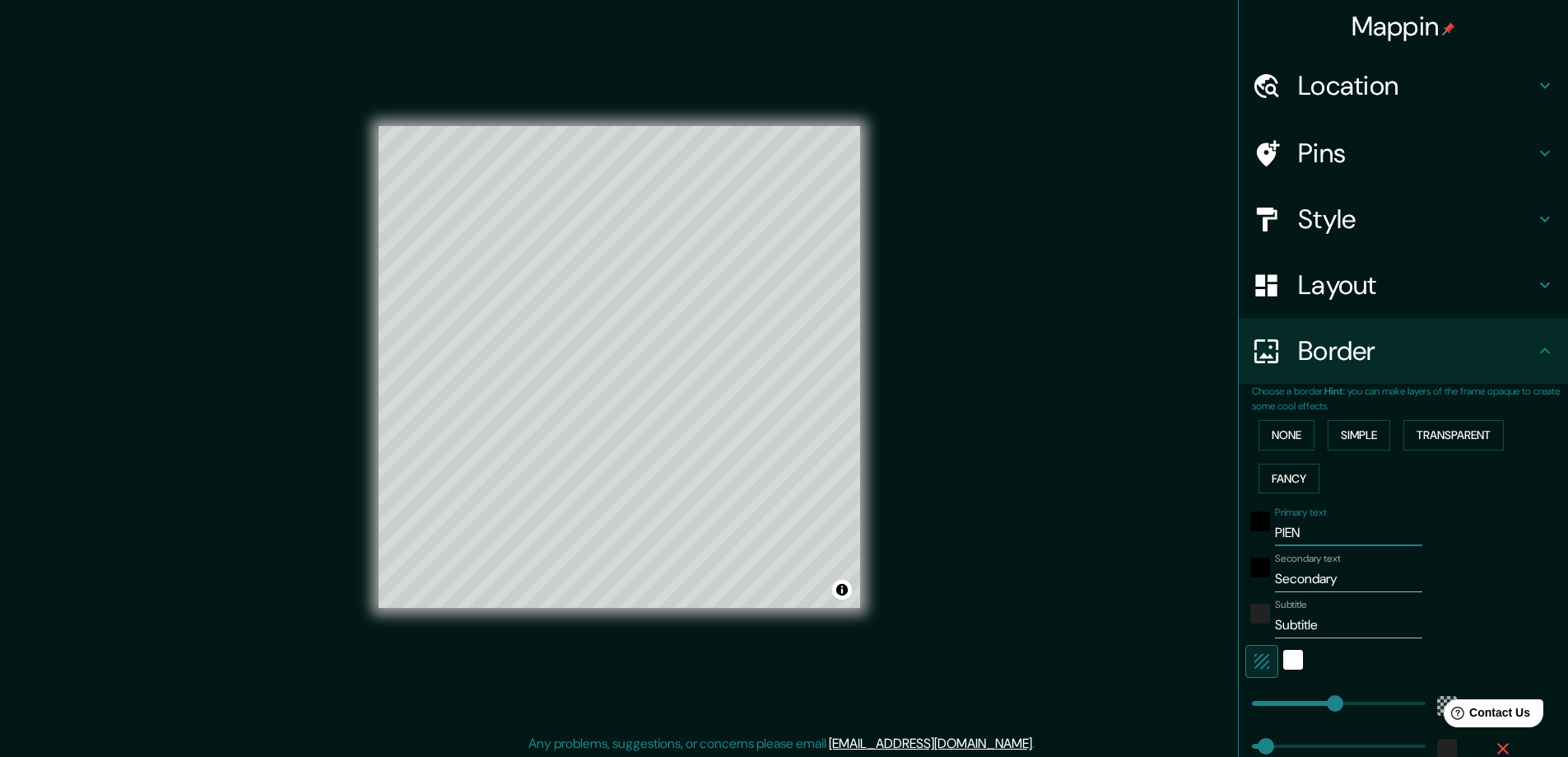
type input "281"
type input "47"
type input "PIENDA"
type input "281"
type input "47"
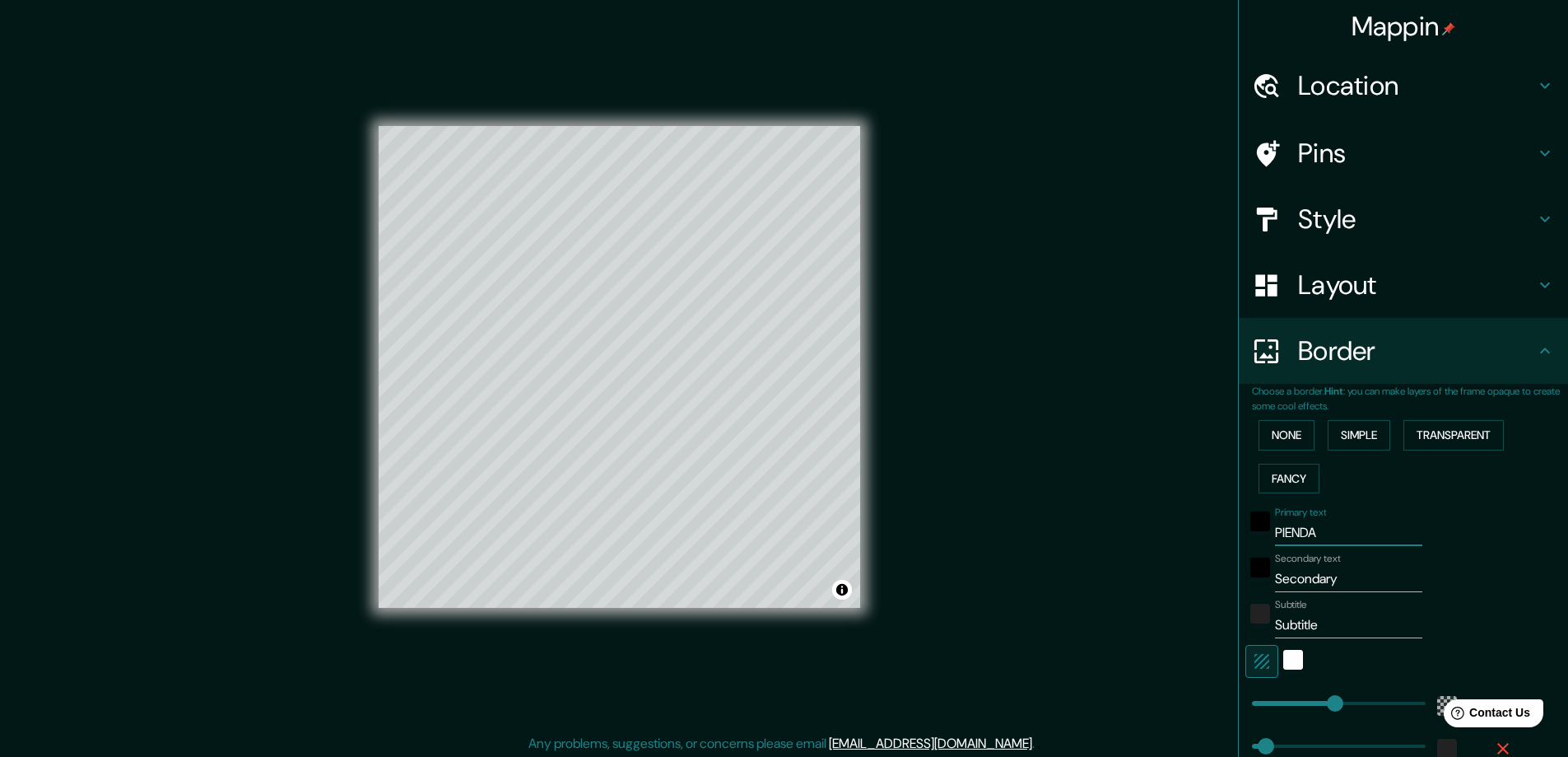
type input "PIENDAM"
type input "281"
type input "47"
type input "PIENDAMO"
type input "281"
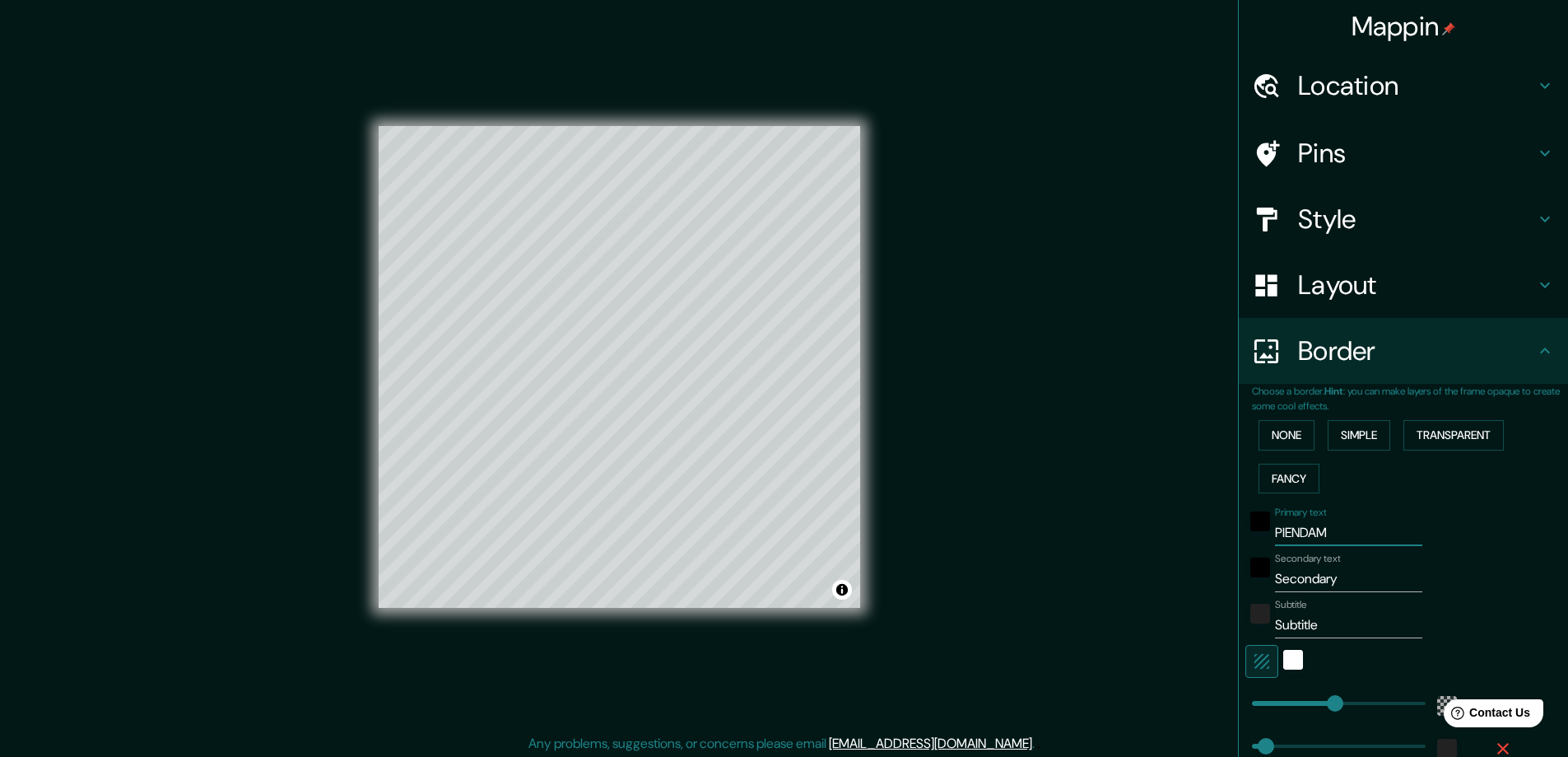
type input "47"
type input "PIENDAMO-"
type input "281"
type input "47"
type input "PIENDAMO-T"
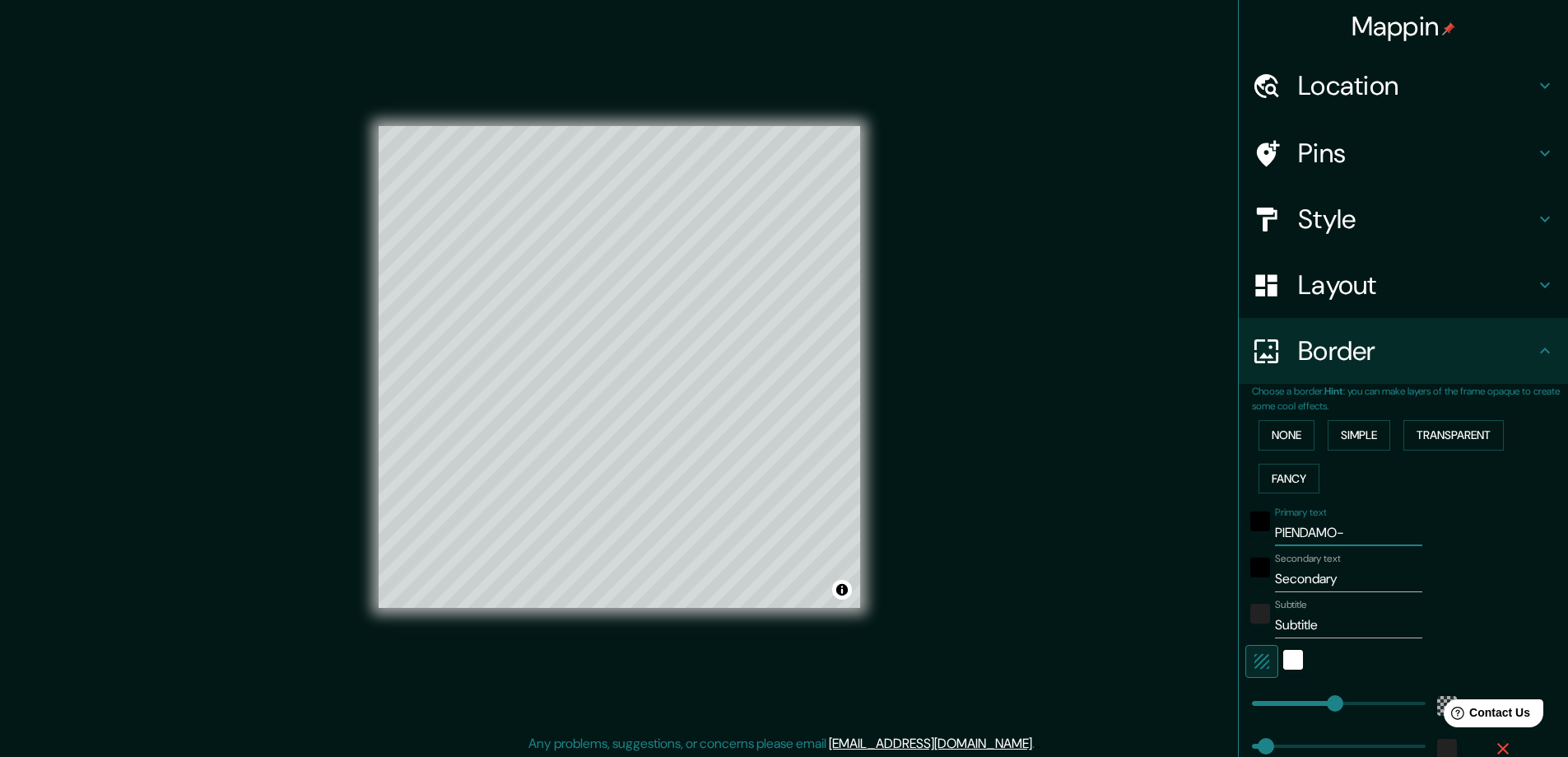
type input "281"
type input "47"
type input "PIENDAMO-TU"
type input "281"
type input "47"
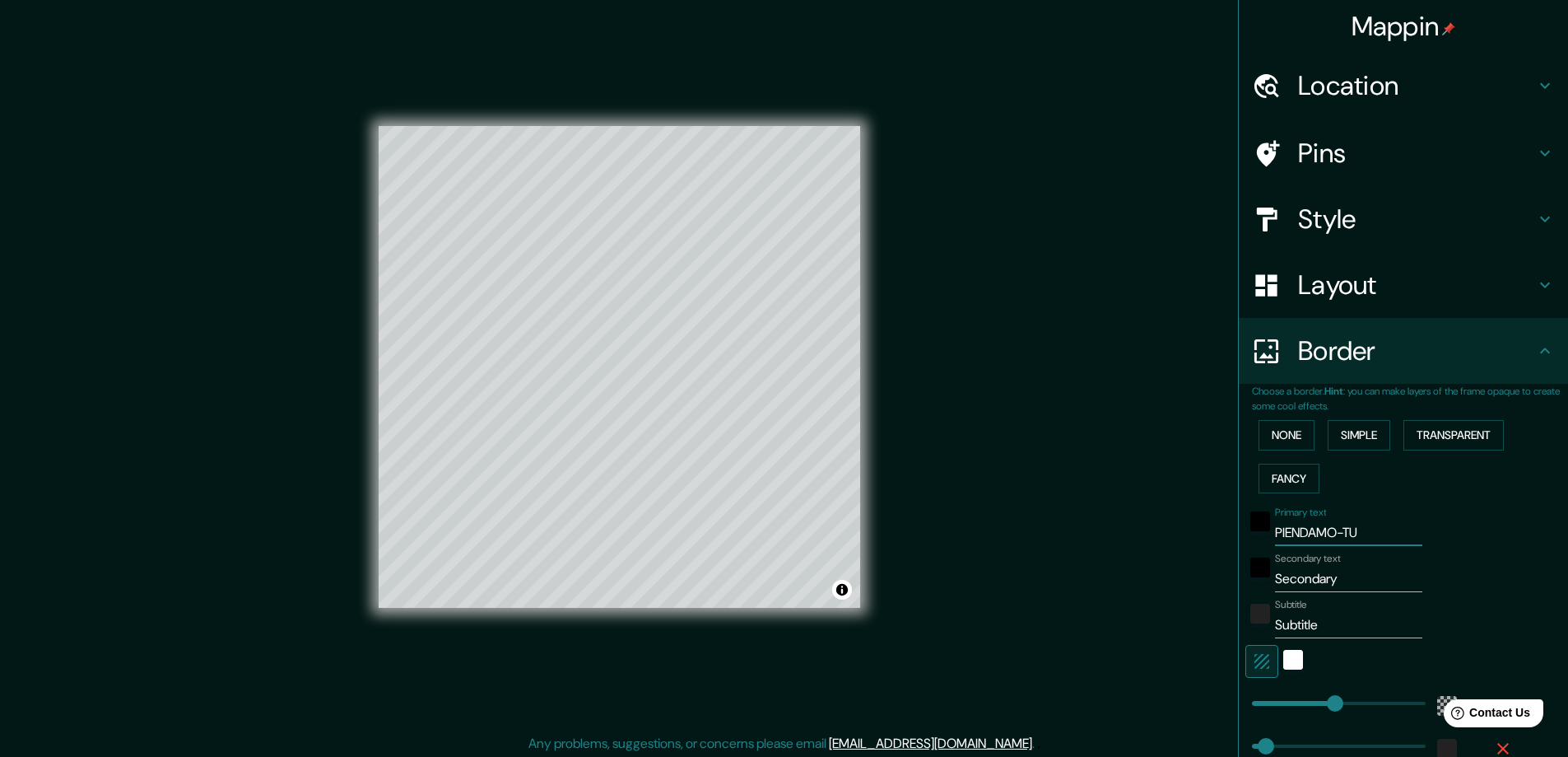
type input "PIENDAMO-TUN"
type input "281"
type input "47"
type input "PIENDAMO-TUNI"
type input "281"
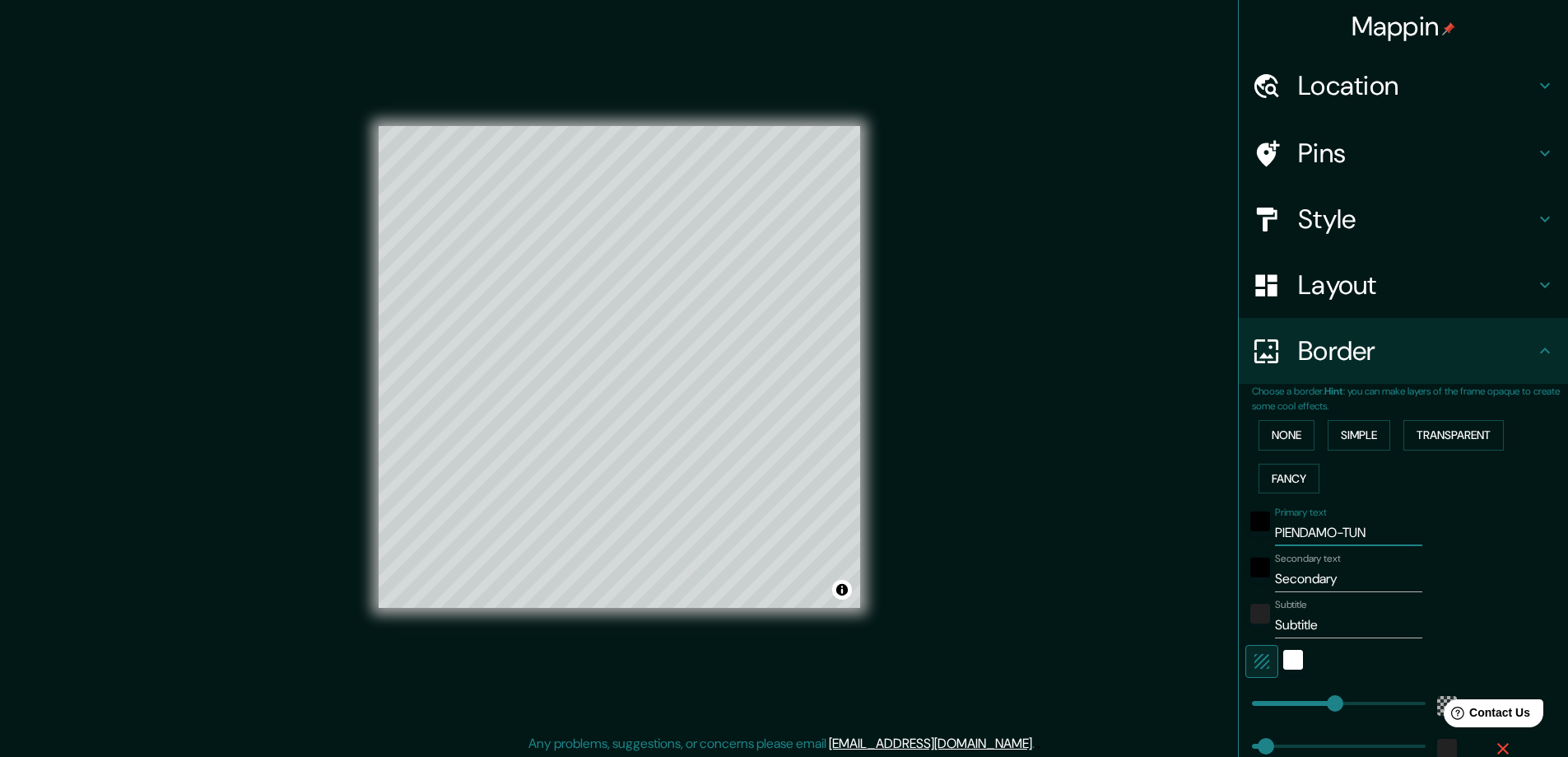
type input "47"
click at [1327, 533] on input "PIENDAMO-TUNI" at bounding box center [1349, 532] width 148 height 26
type input "PIENDAM-TUNI"
type input "281"
type input "47"
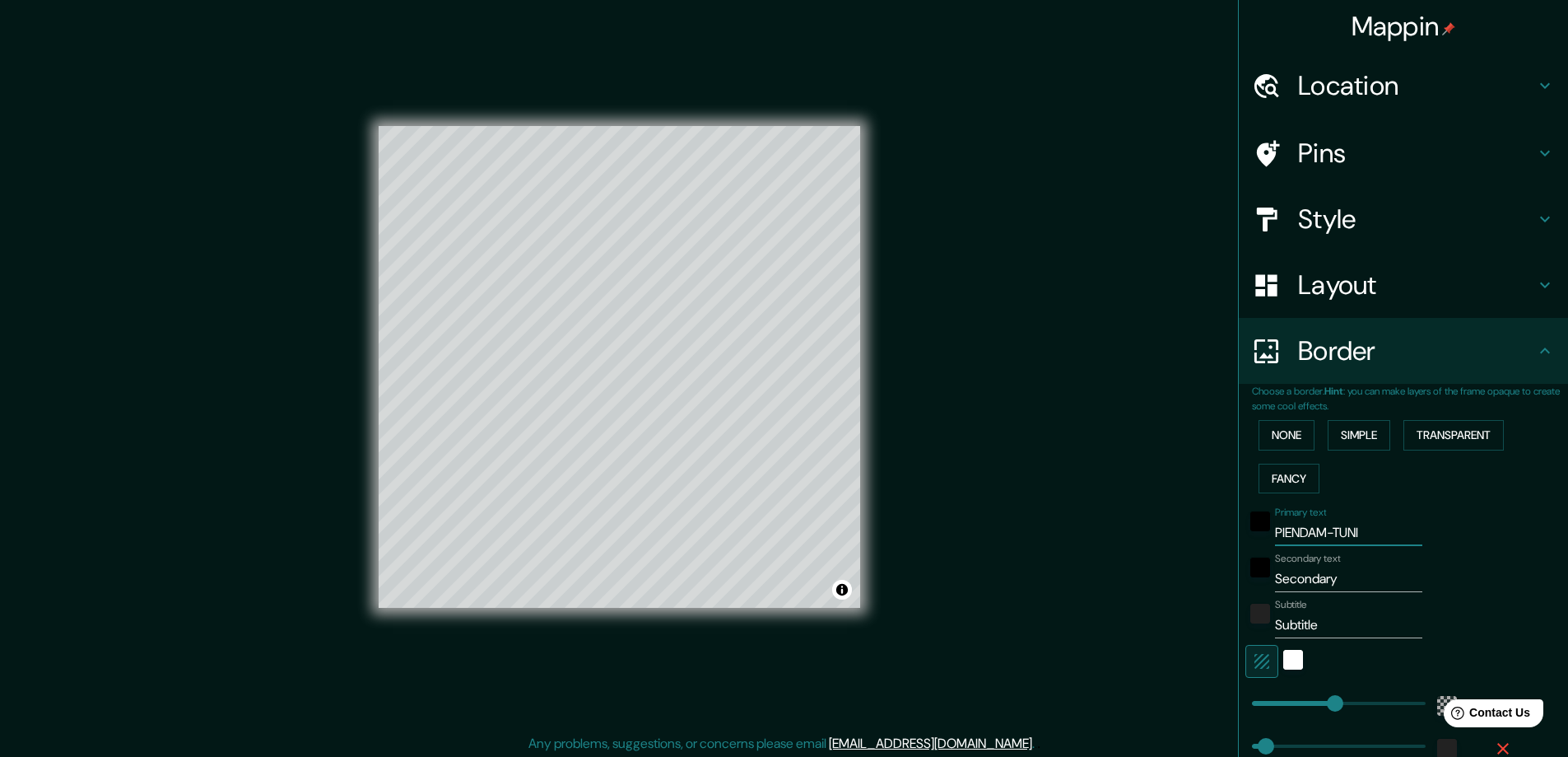
type input "PIENDA-TUNI"
type input "281"
type input "47"
type input "PIEND-TUNI"
type input "281"
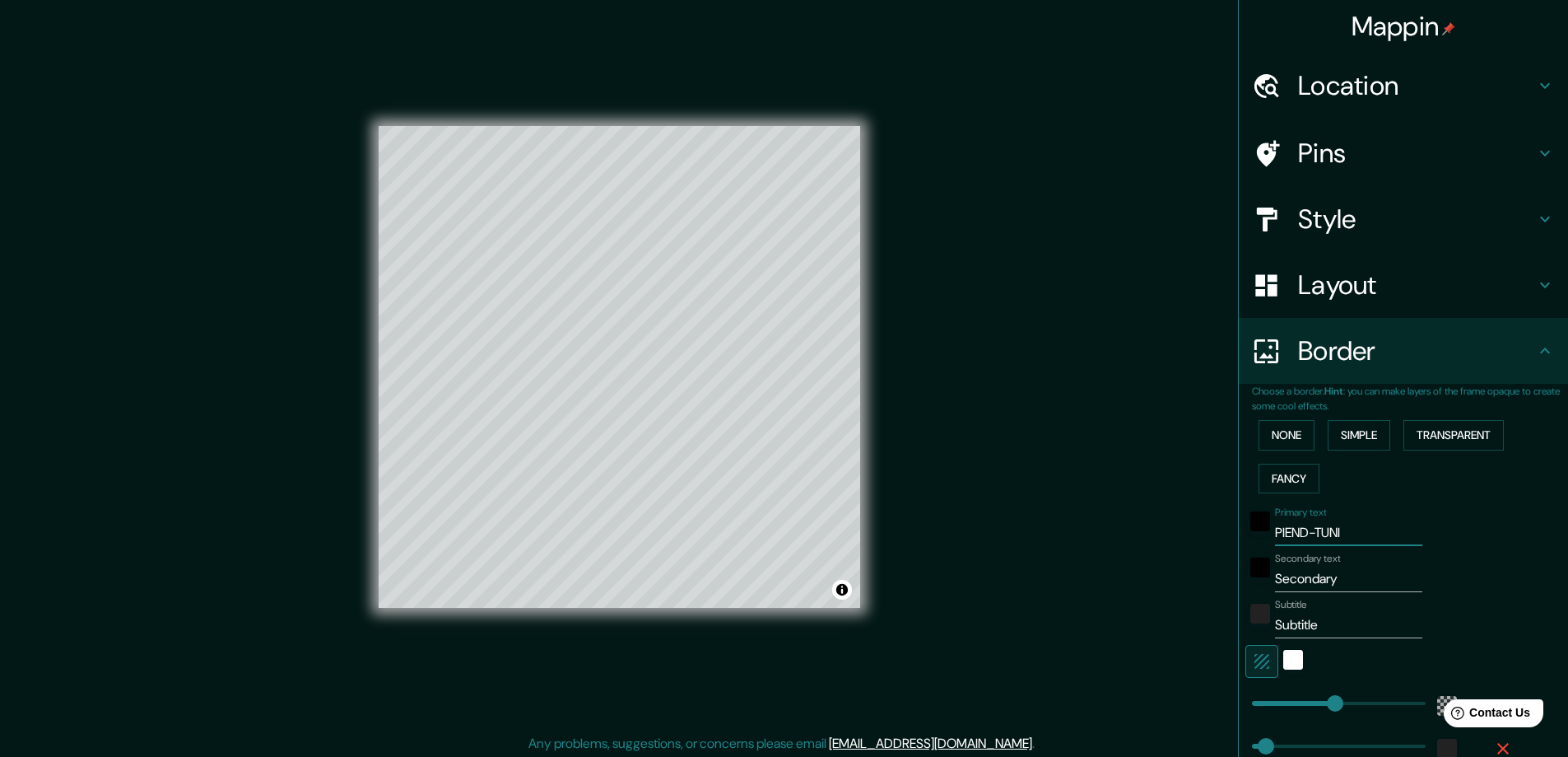
type input "47"
click at [1348, 536] on input "PIEND-TUNI" at bounding box center [1349, 532] width 148 height 26
type input "PIEND-TUNIA"
type input "281"
type input "47"
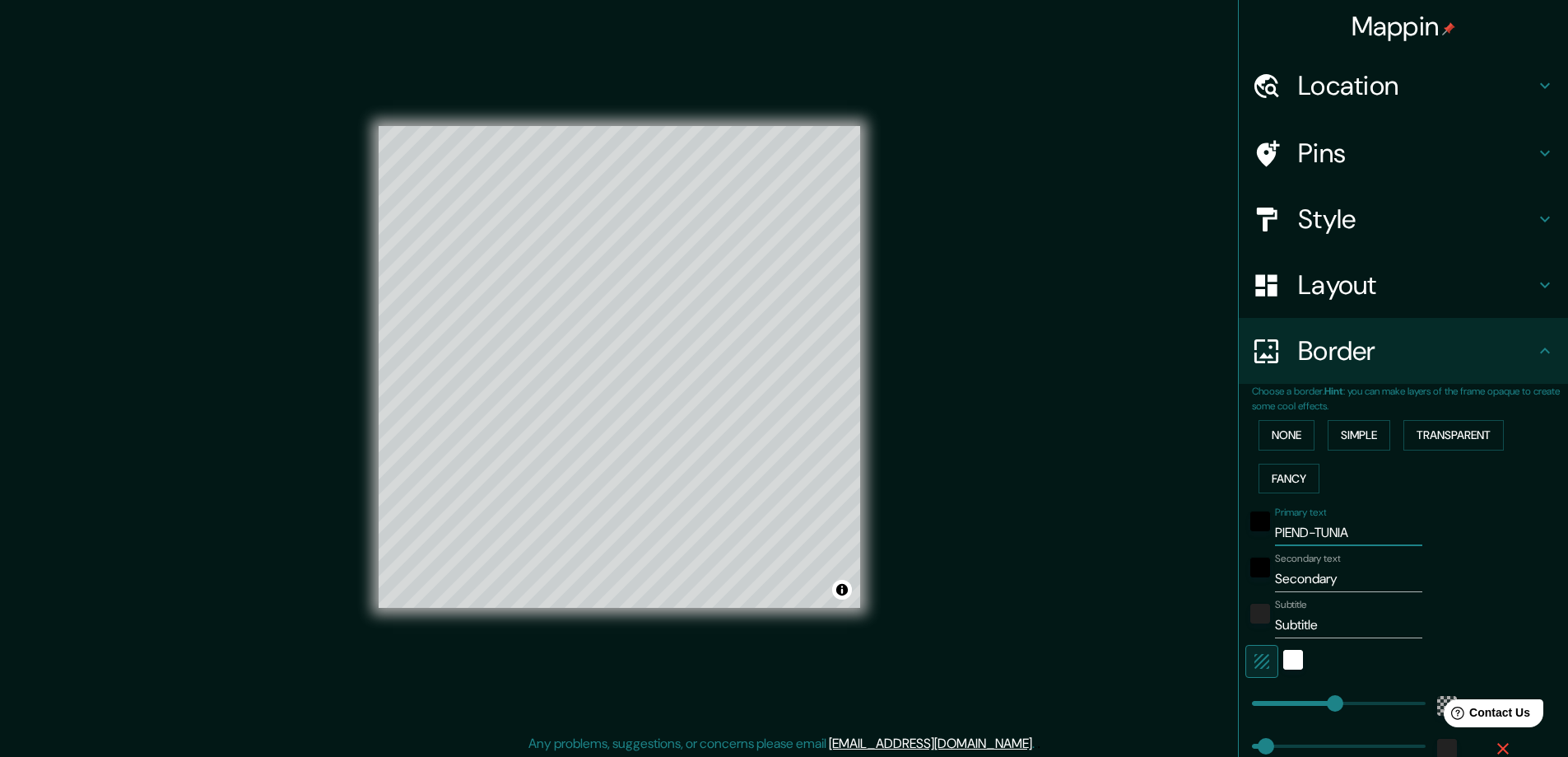
type input "PIEND-TUNIA"
drag, startPoint x: 1348, startPoint y: 578, endPoint x: 1238, endPoint y: 590, distance: 110.7
click at [1245, 590] on div "Secondary text Secondary" at bounding box center [1380, 572] width 270 height 39
type input "D"
type input "281"
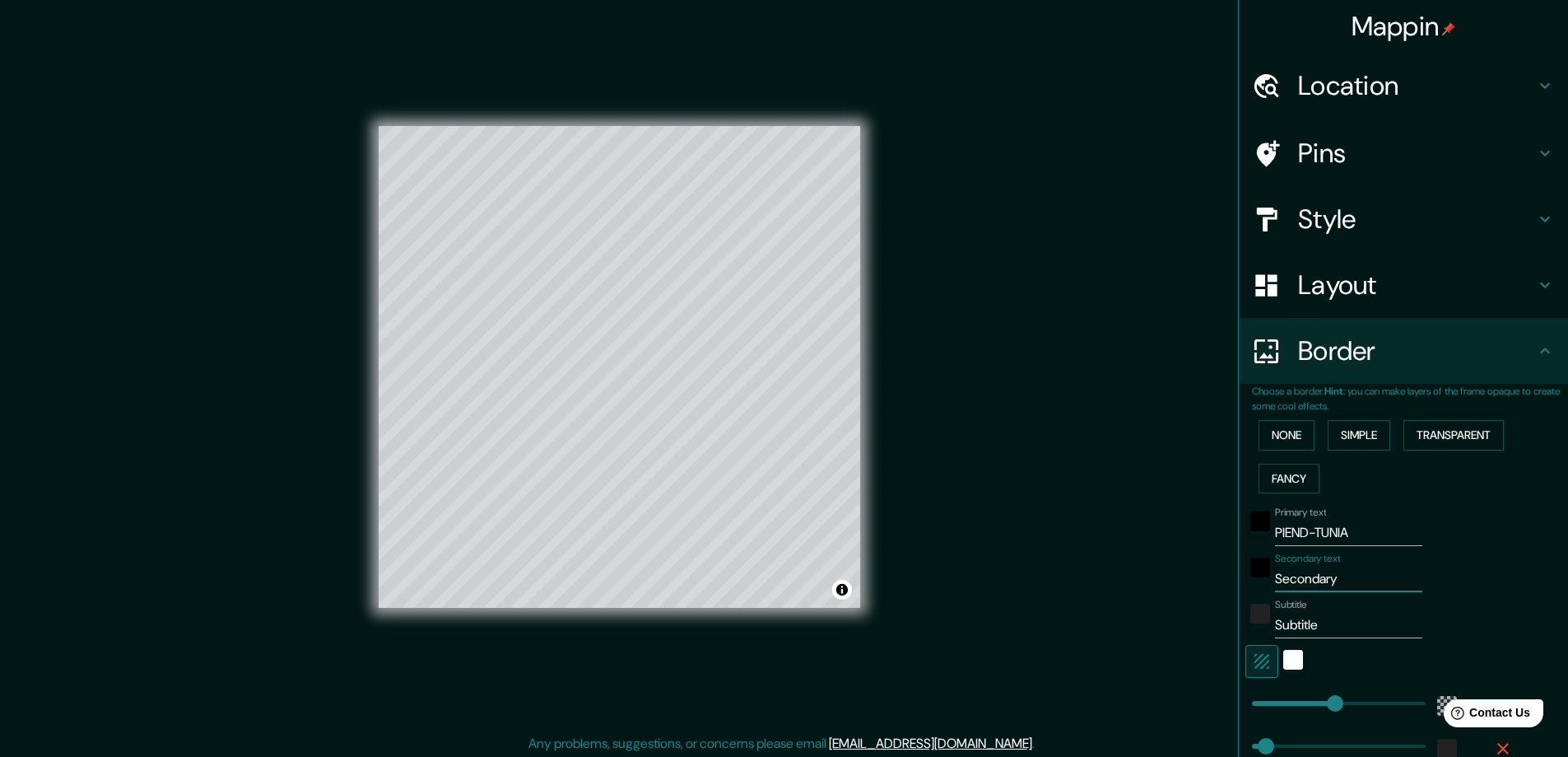
type input "47"
type input "DI"
type input "281"
type input "47"
type input "DIC"
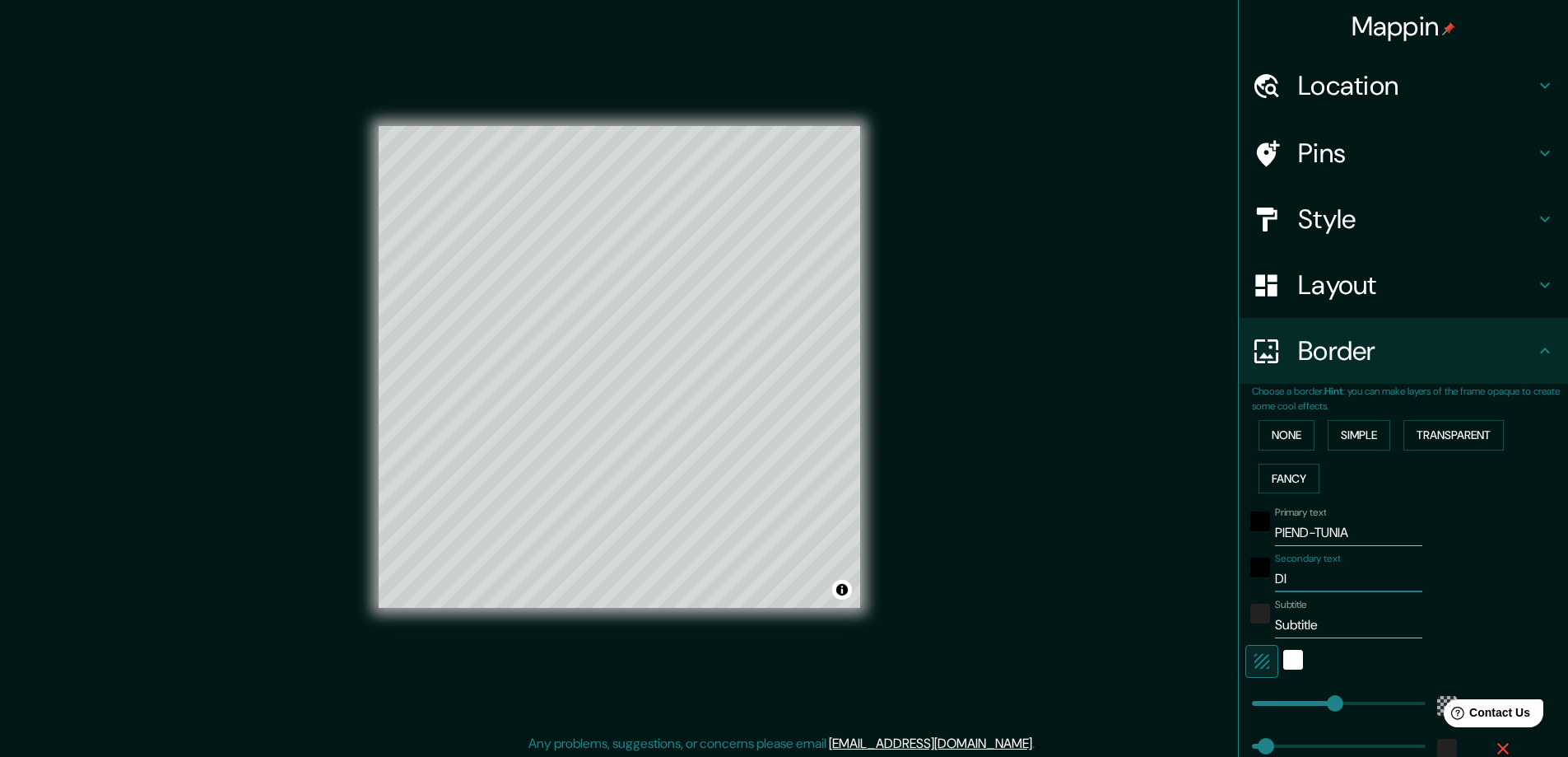
type input "281"
type input "47"
type input "DIC"
click at [1300, 616] on input "Subtitle" at bounding box center [1349, 625] width 148 height 26
drag, startPoint x: 1314, startPoint y: 625, endPoint x: 1260, endPoint y: 631, distance: 54.3
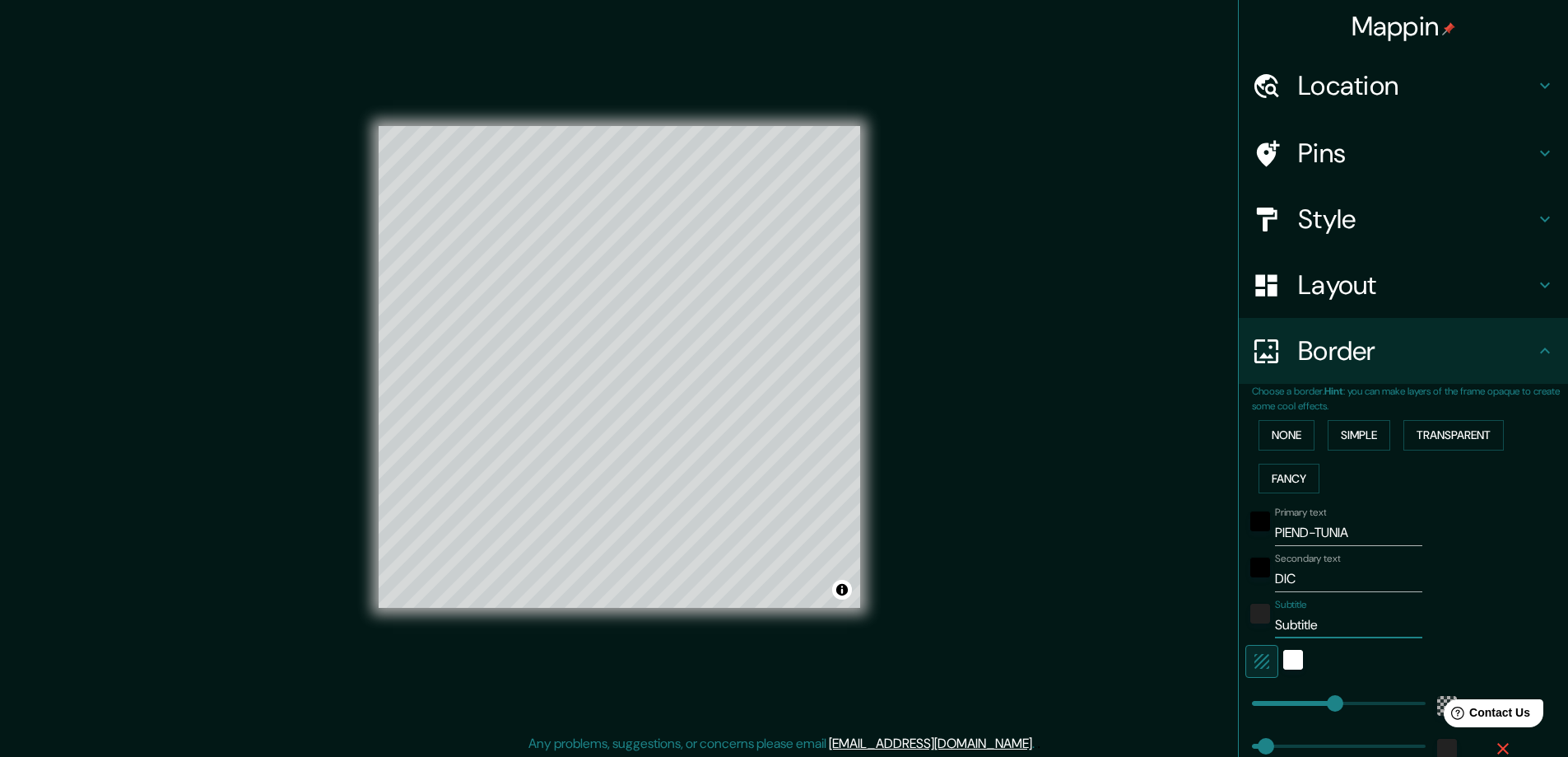
click at [1260, 631] on div "Subtitle Subtitle" at bounding box center [1380, 619] width 270 height 39
type input "2"
type input "281"
type input "47"
type input "20"
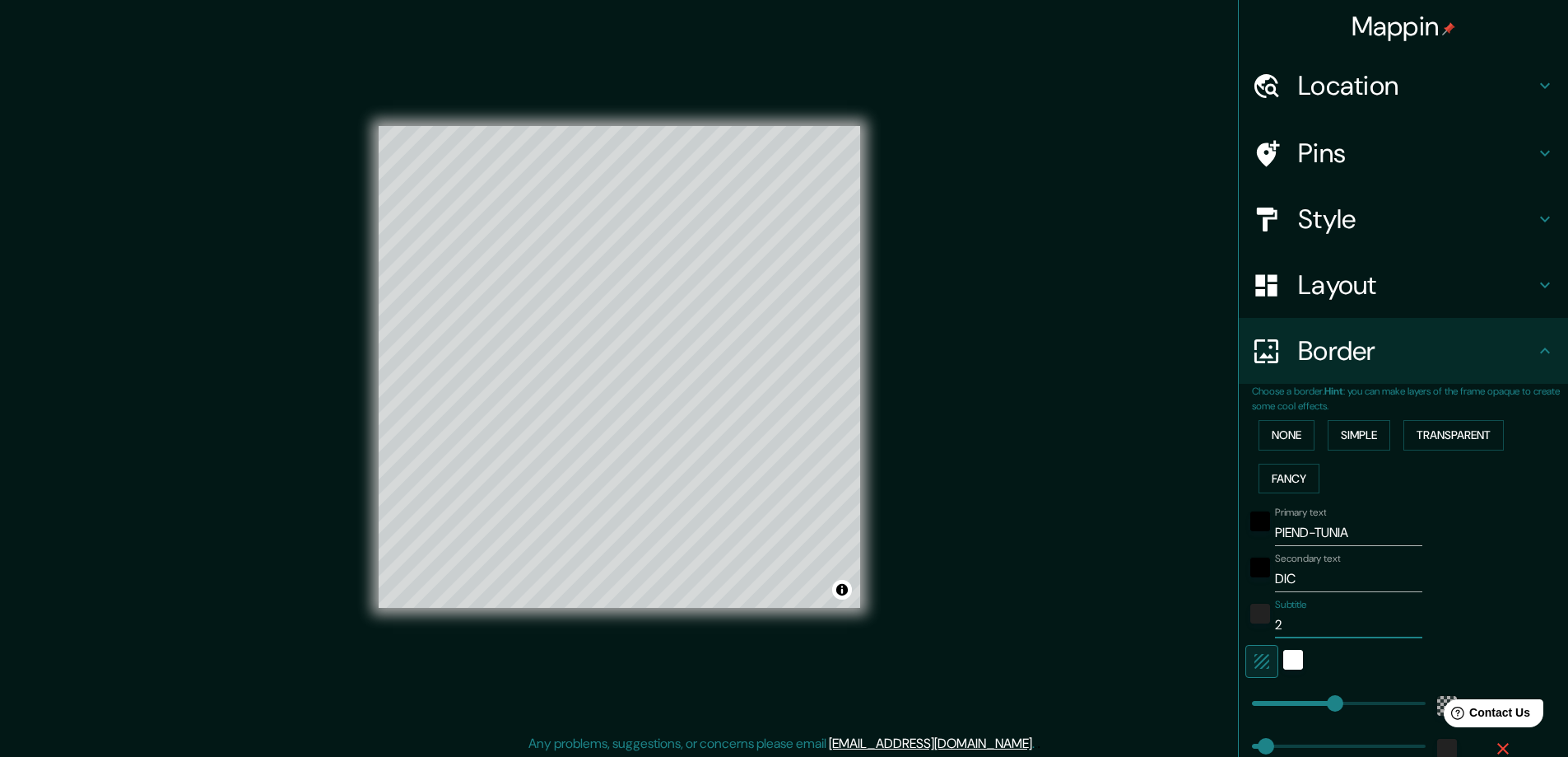
type input "281"
type input "47"
type input "202"
type input "281"
type input "47"
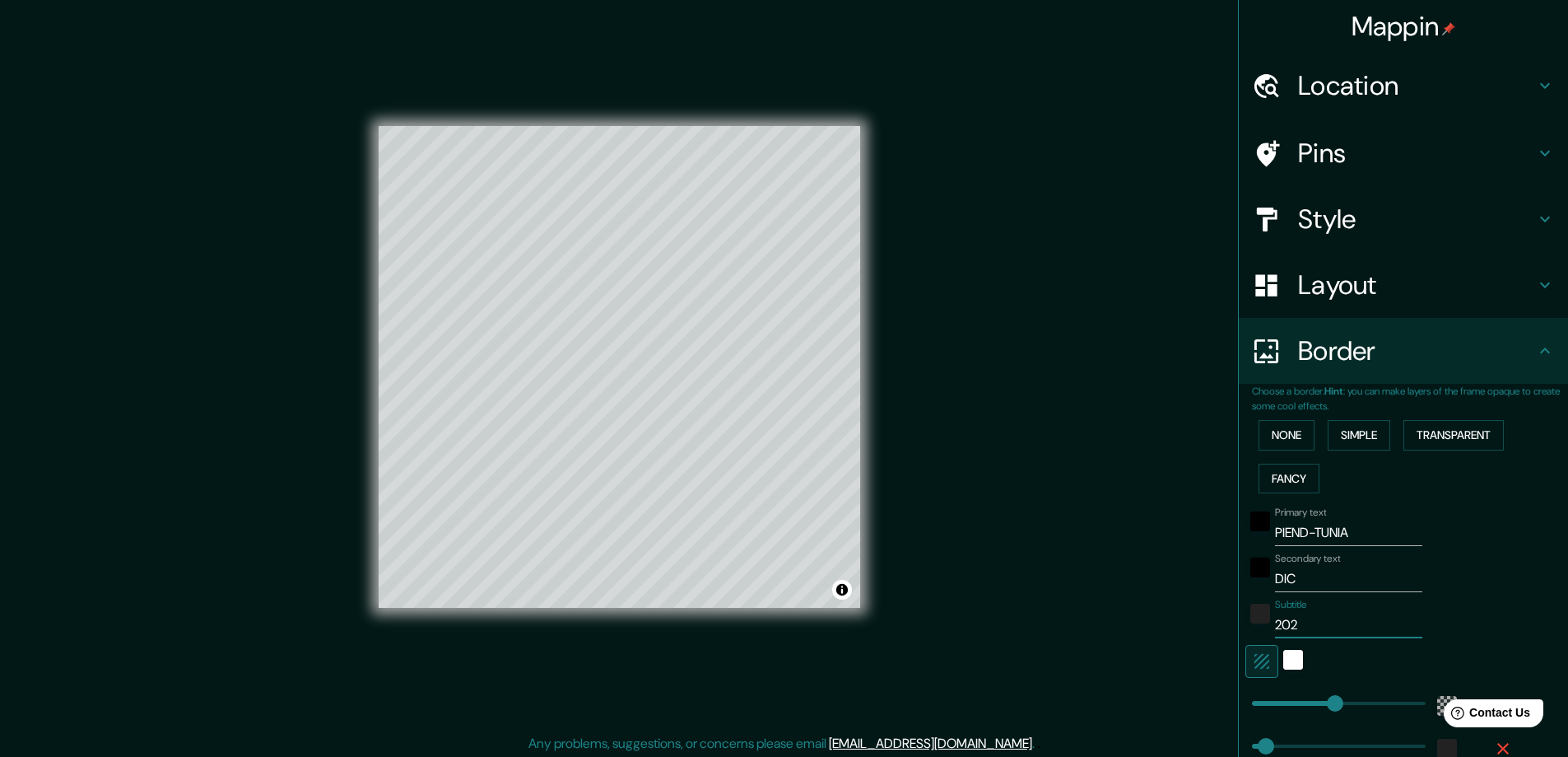
type input "2023"
type input "281"
type input "47"
type input "2023"
click at [1483, 571] on div "Secondary text DIC" at bounding box center [1380, 572] width 270 height 39
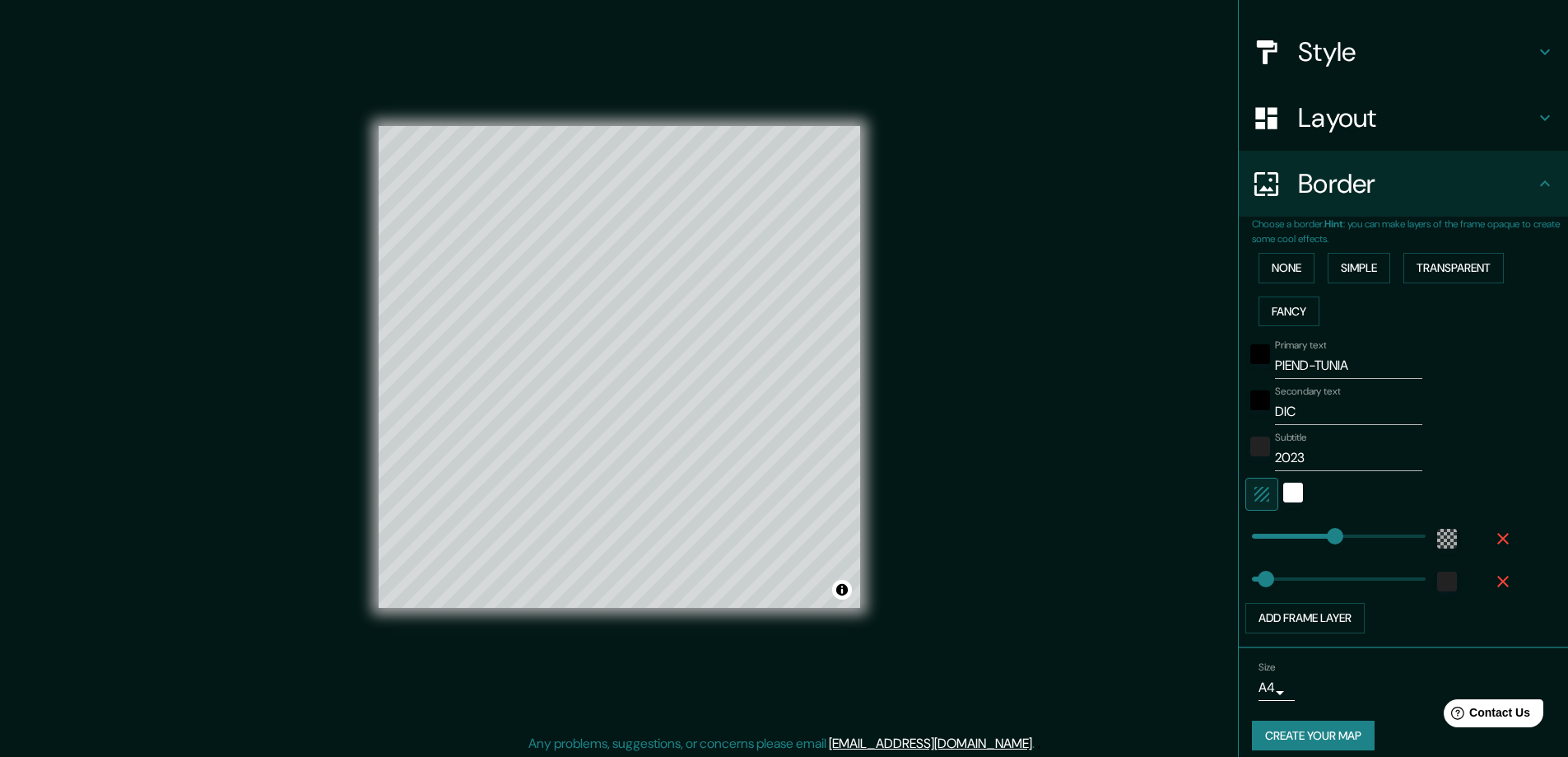
scroll to position [180, 0]
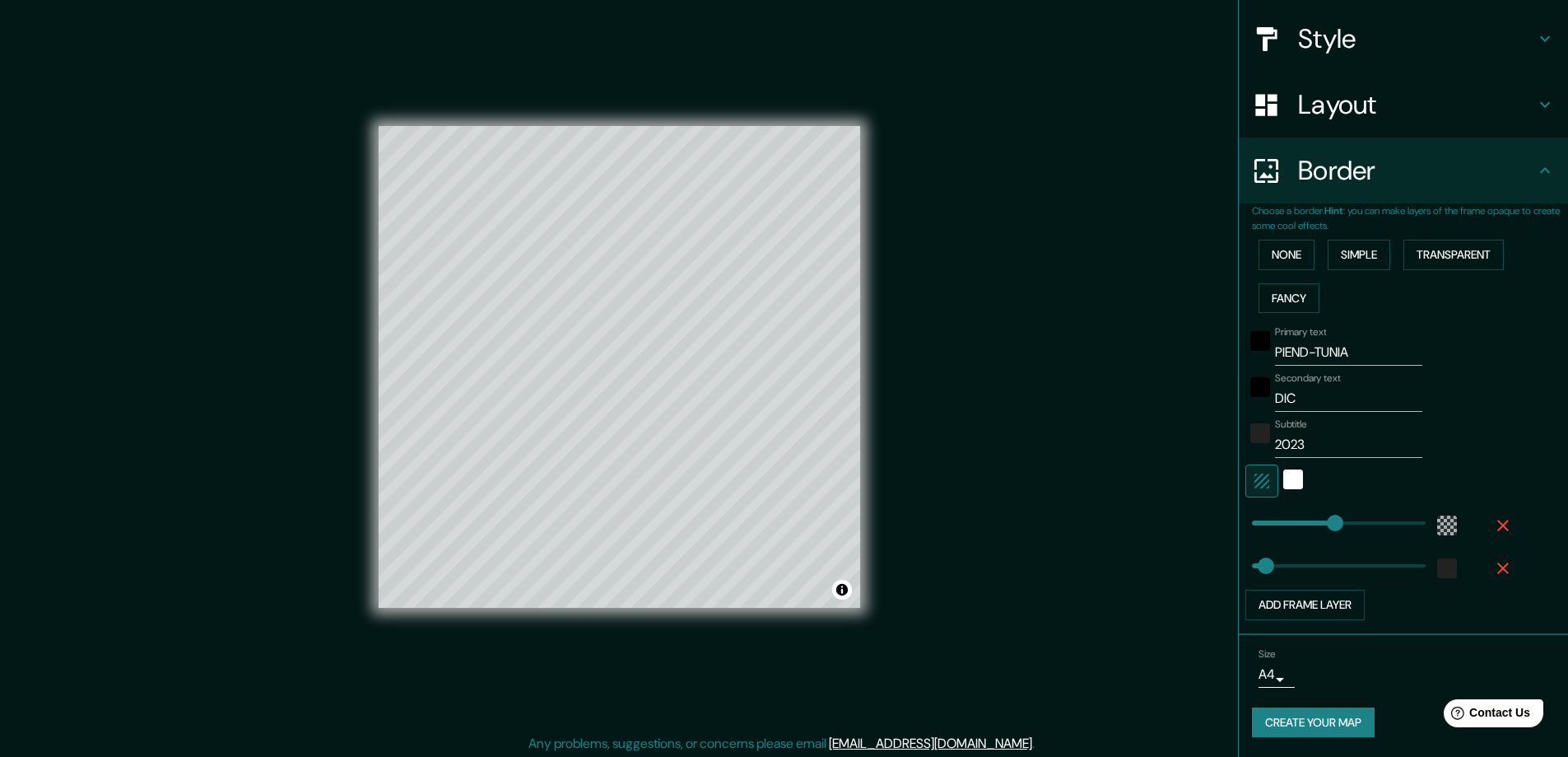
click at [1302, 721] on button "Create your map" at bounding box center [1313, 723] width 123 height 31
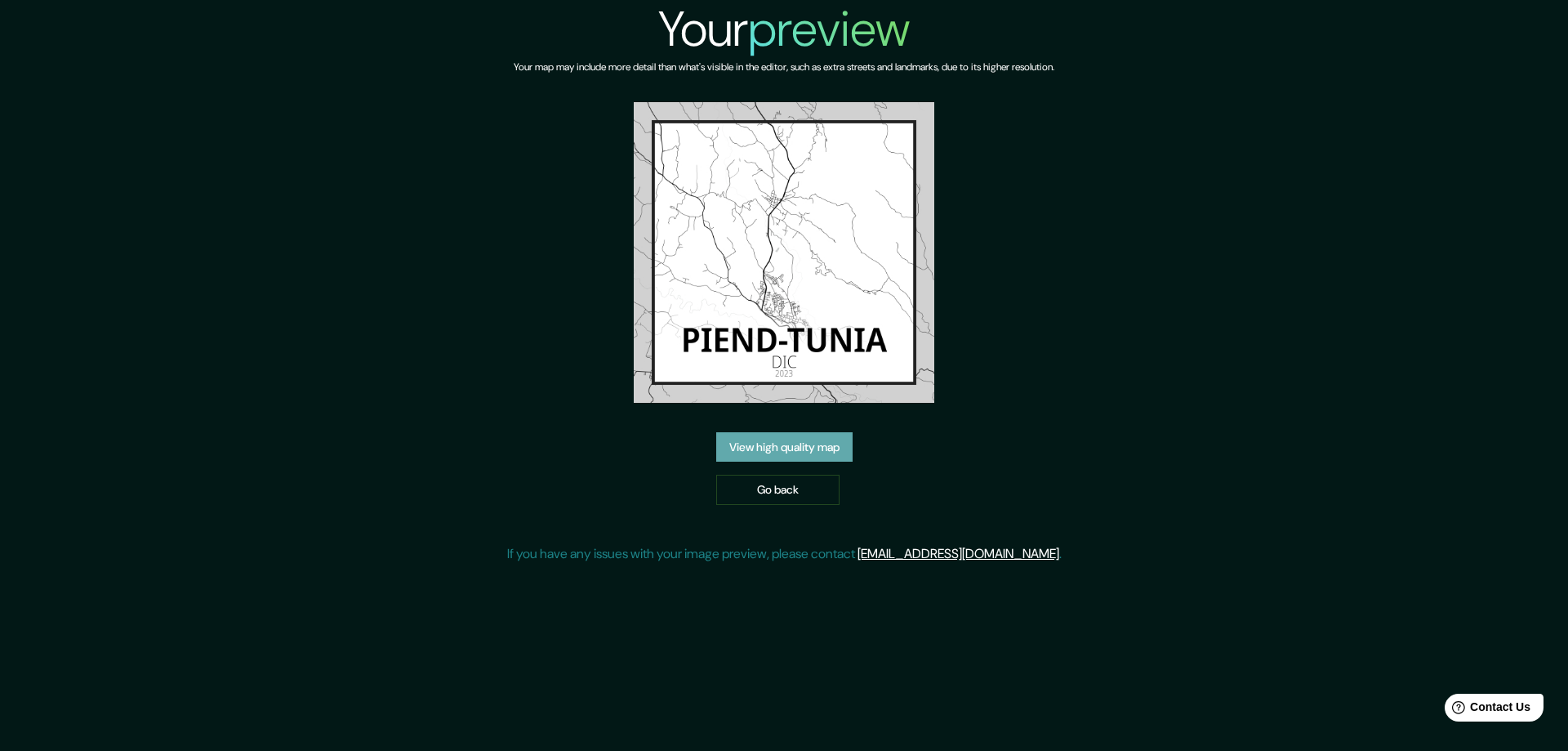
click at [797, 448] on link "View high quality map" at bounding box center [784, 448] width 136 height 31
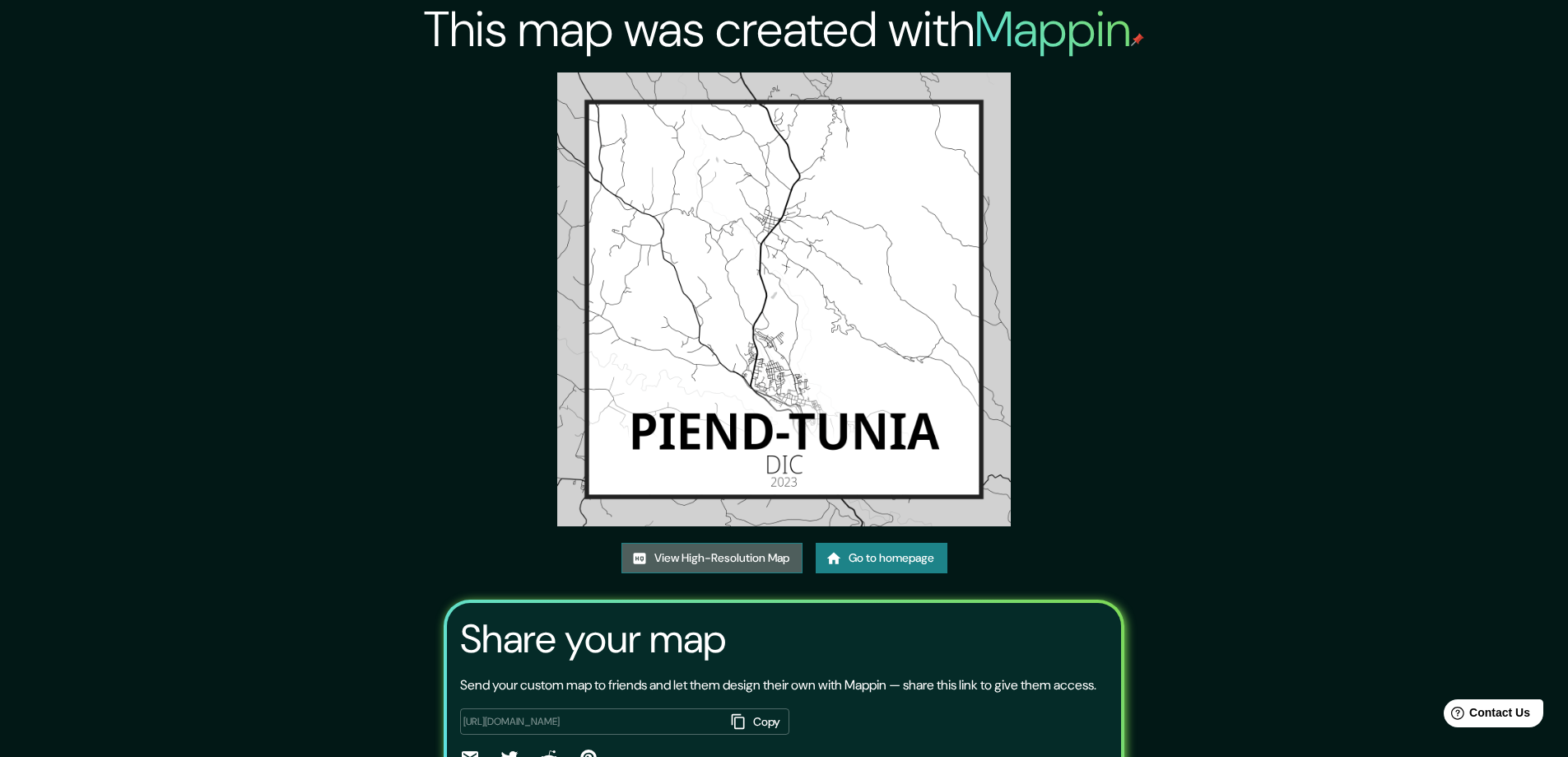
click at [695, 555] on link "View High-Resolution Map" at bounding box center [712, 558] width 181 height 31
click at [864, 556] on link "Go to homepage" at bounding box center [881, 558] width 132 height 31
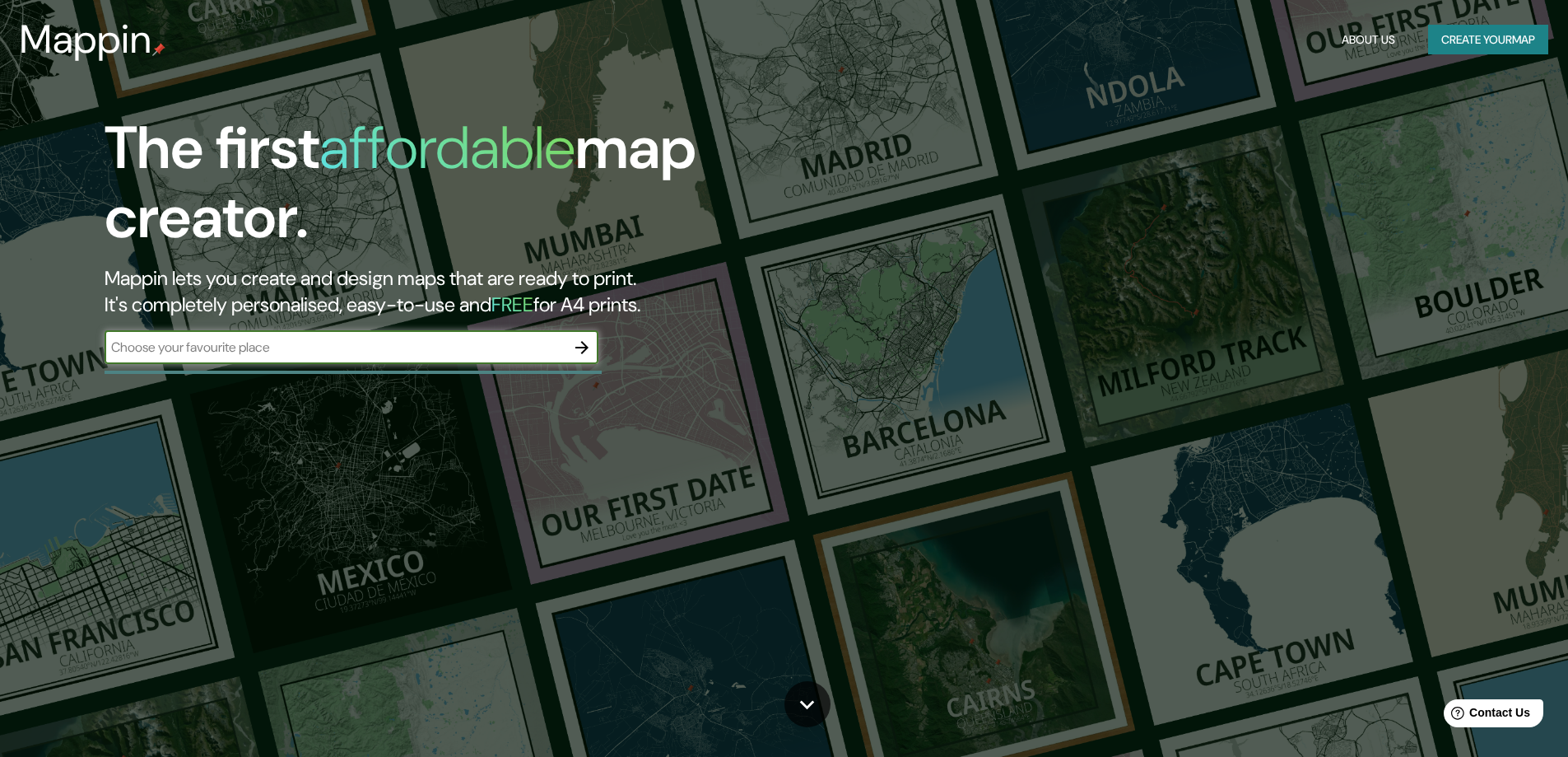
click at [1449, 38] on button "Create your map" at bounding box center [1488, 40] width 120 height 31
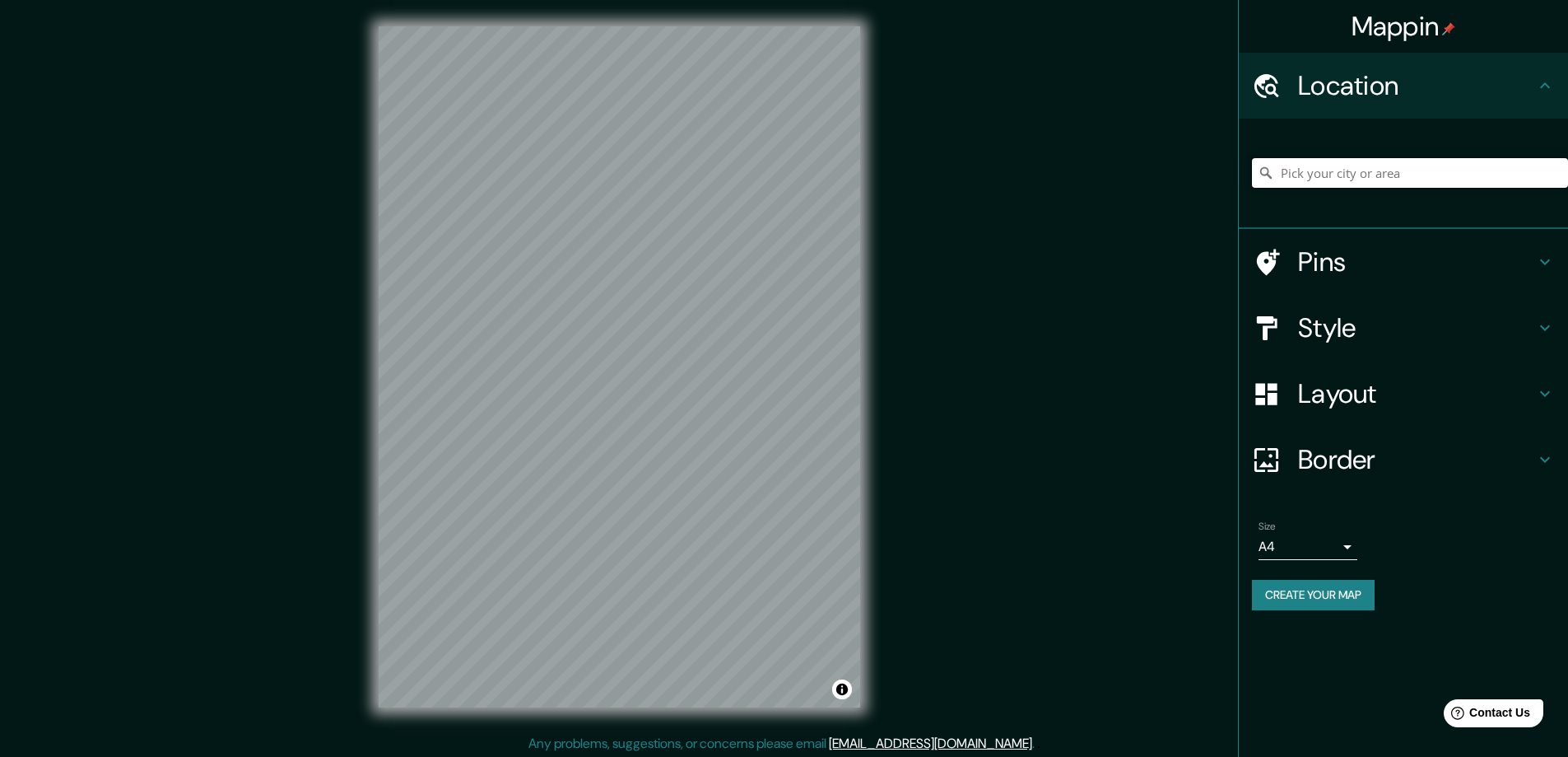
click at [1302, 179] on input "Pick your city or area" at bounding box center [1410, 173] width 316 height 30
click at [1401, 173] on input "[GEOGRAPHIC_DATA], [GEOGRAPHIC_DATA], [GEOGRAPHIC_DATA]" at bounding box center [1410, 173] width 316 height 30
drag, startPoint x: 1444, startPoint y: 169, endPoint x: 1248, endPoint y: 191, distance: 197.2
click at [1248, 191] on div "[GEOGRAPHIC_DATA], [GEOGRAPHIC_DATA], [GEOGRAPHIC_DATA]" at bounding box center [1404, 173] width 330 height 110
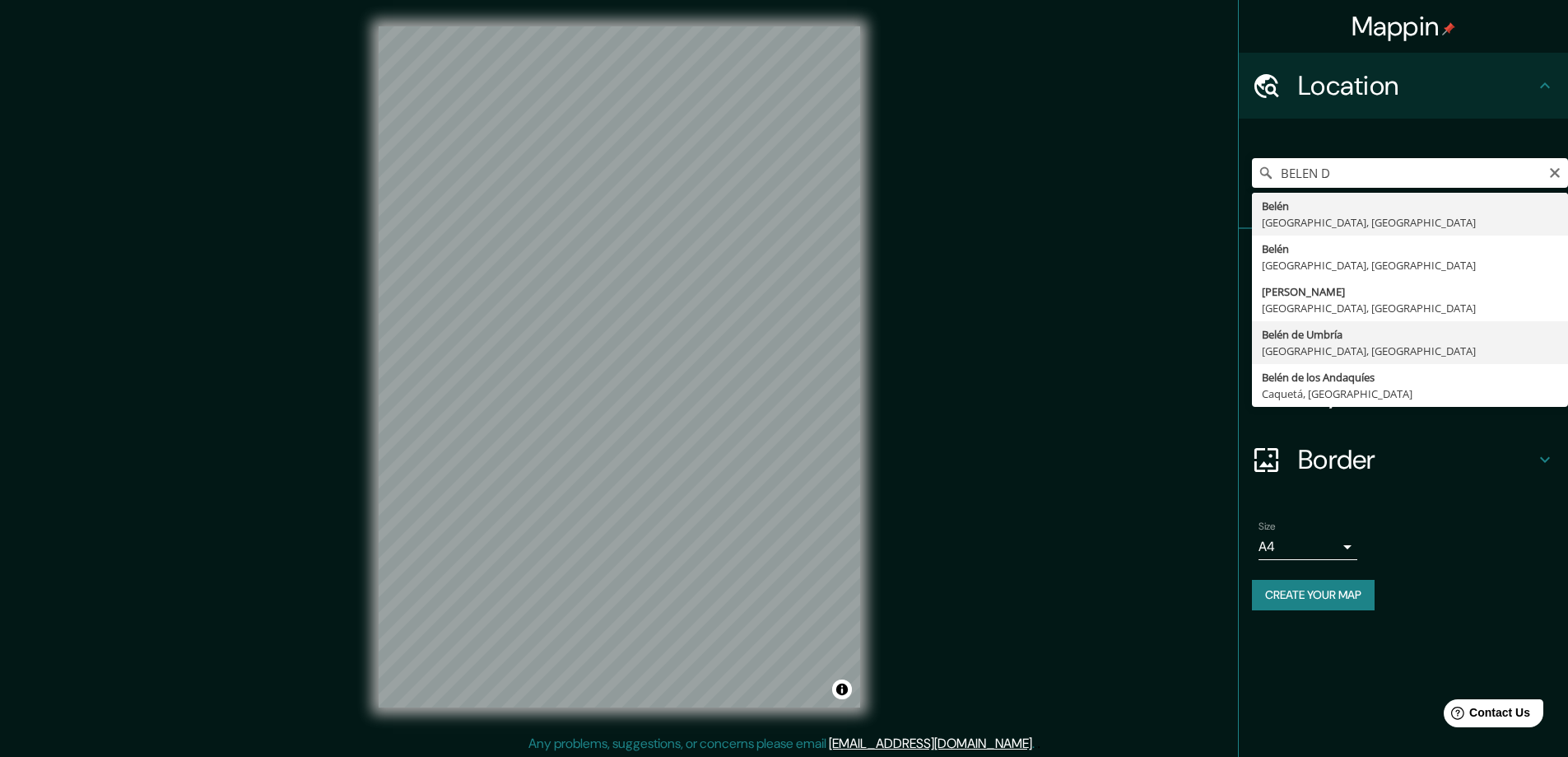
type input "Belén de Umbría, [GEOGRAPHIC_DATA], [GEOGRAPHIC_DATA]"
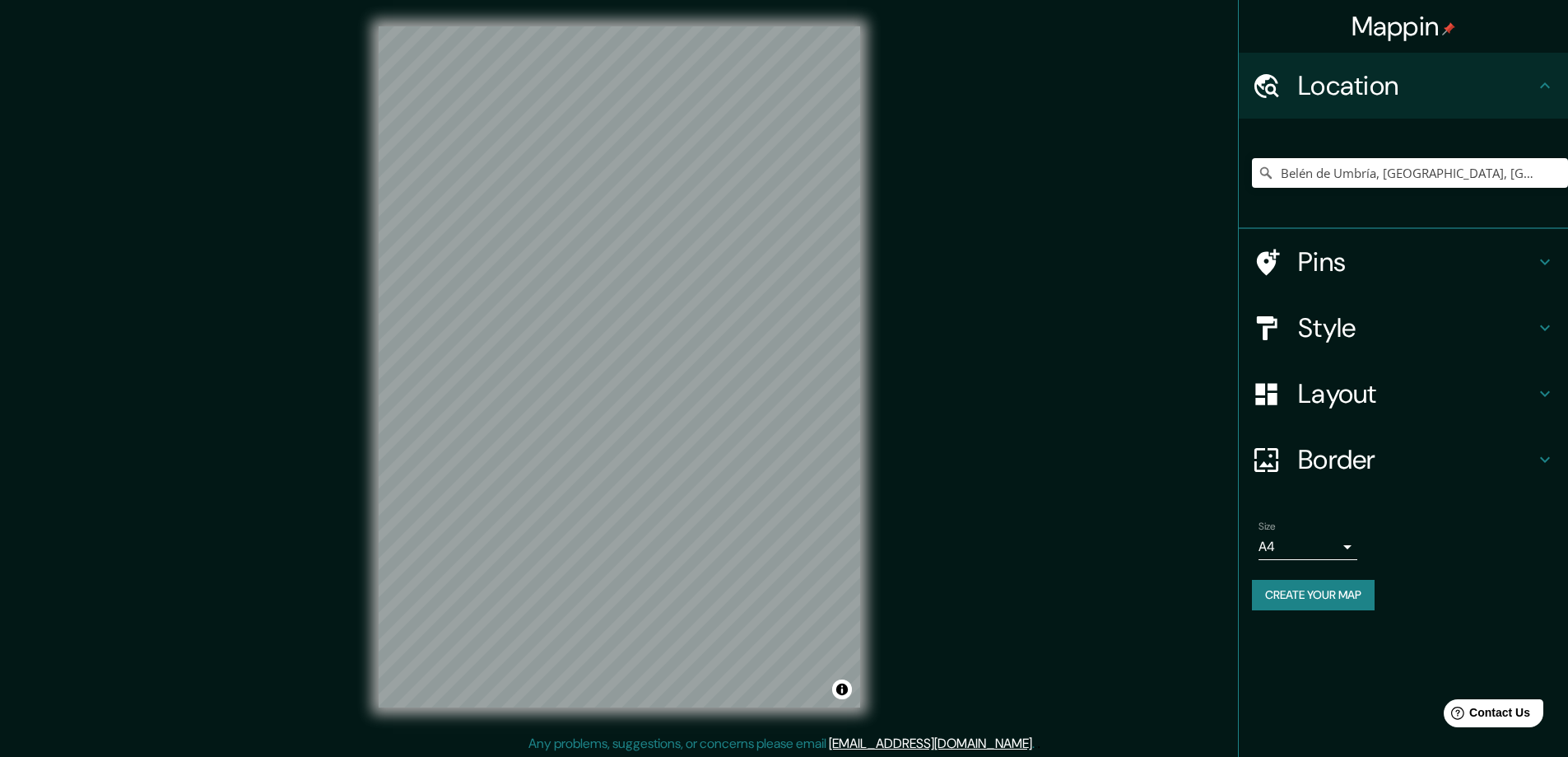
click at [1366, 389] on h4 "Layout" at bounding box center [1417, 393] width 237 height 33
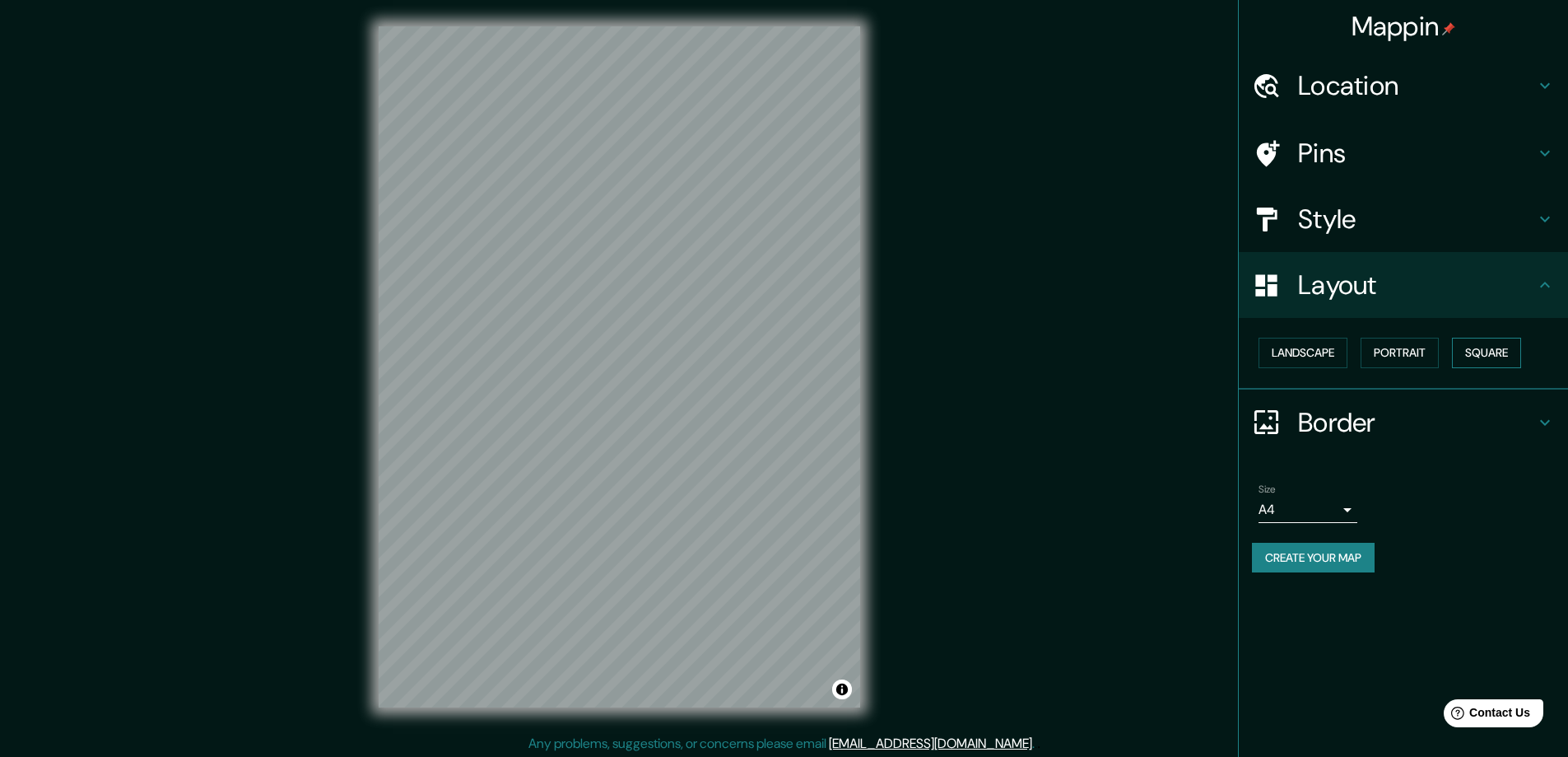
click at [1485, 349] on button "Square" at bounding box center [1486, 353] width 69 height 31
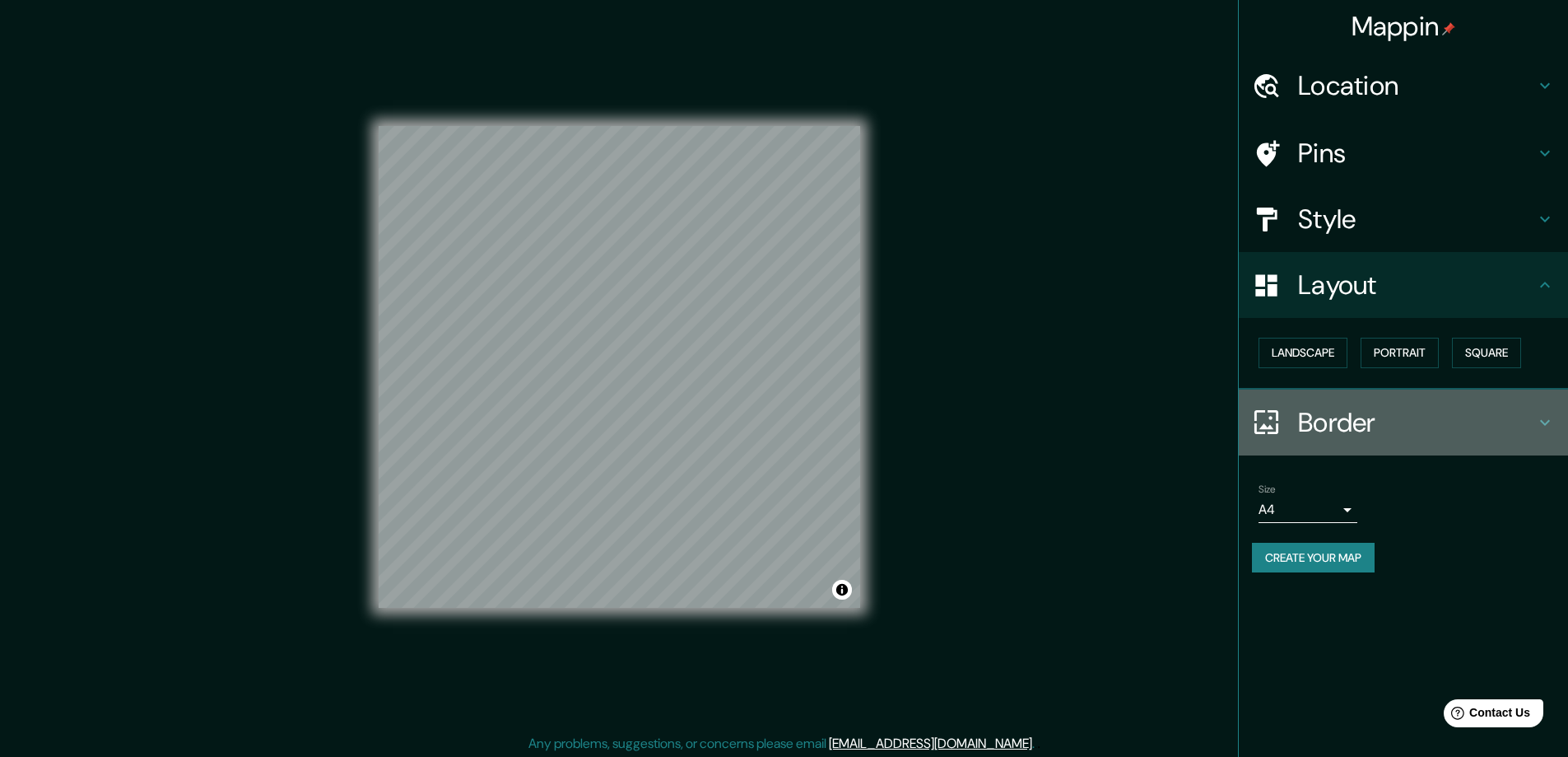
click at [1390, 427] on h4 "Border" at bounding box center [1417, 422] width 237 height 33
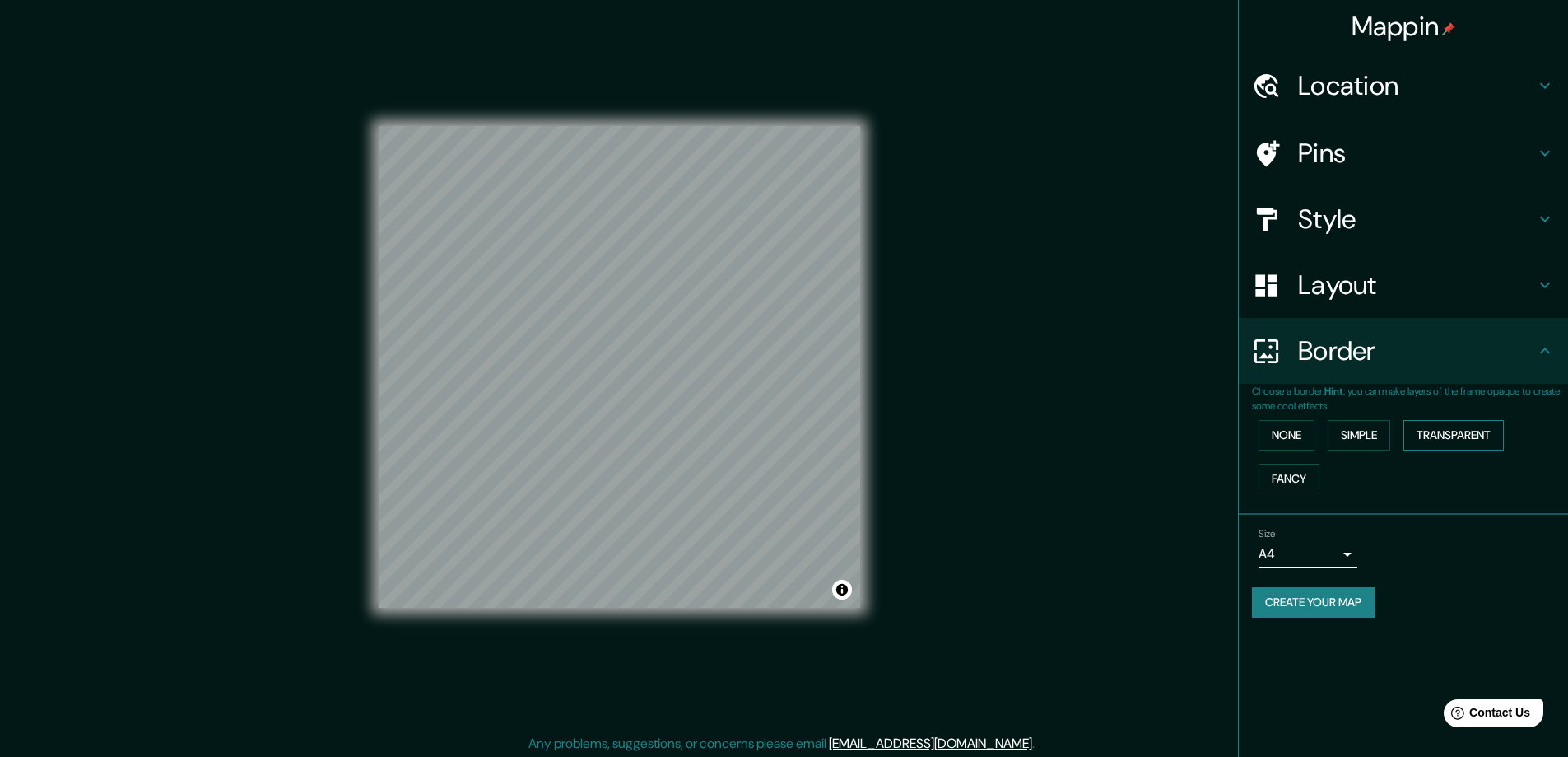
click at [1470, 435] on button "Transparent" at bounding box center [1454, 436] width 101 height 31
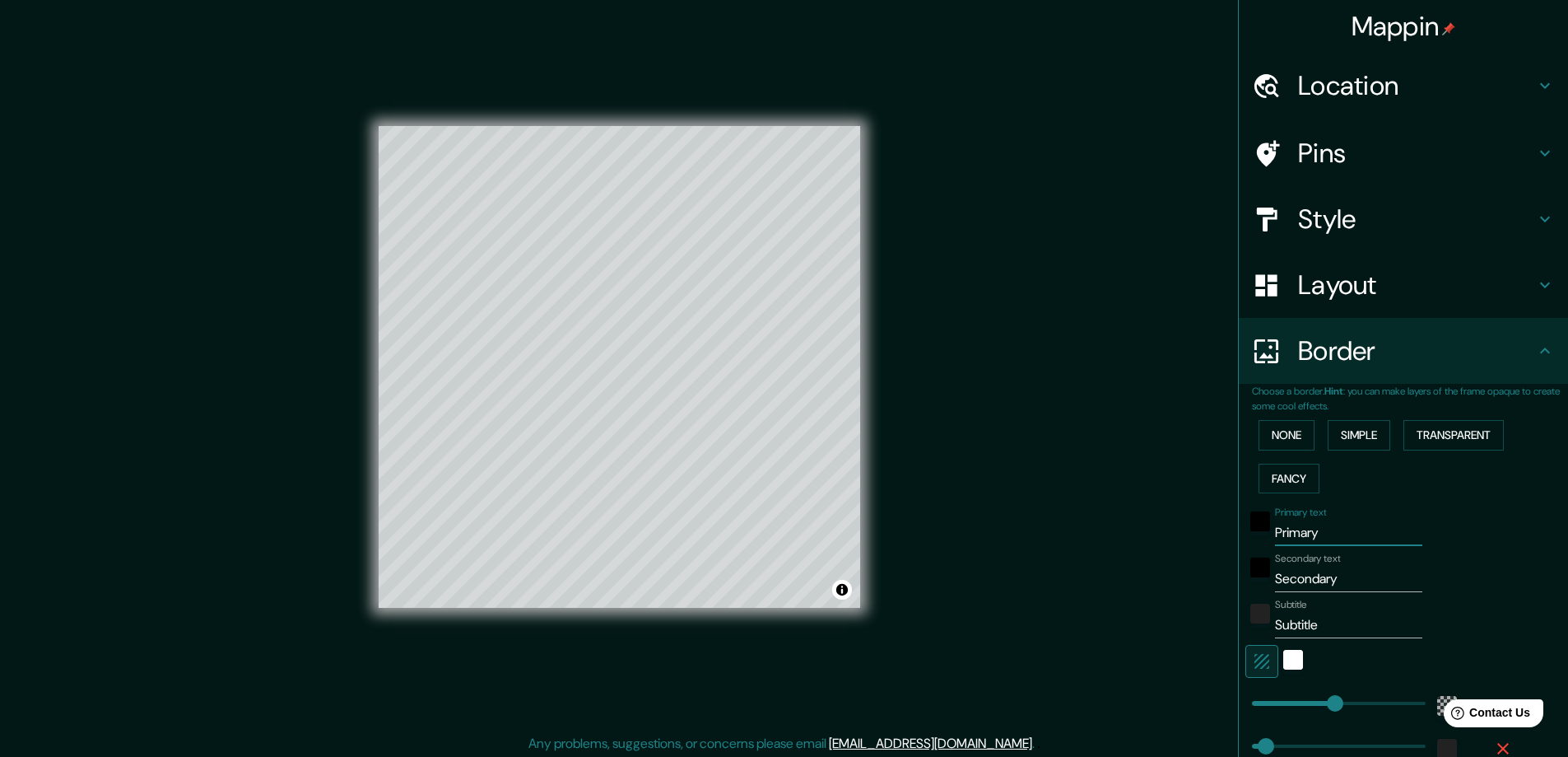
drag, startPoint x: 1344, startPoint y: 530, endPoint x: 1241, endPoint y: 535, distance: 103.1
click at [1245, 535] on div "Primary text Primary" at bounding box center [1380, 526] width 270 height 39
type input "B"
type input "281"
type input "47"
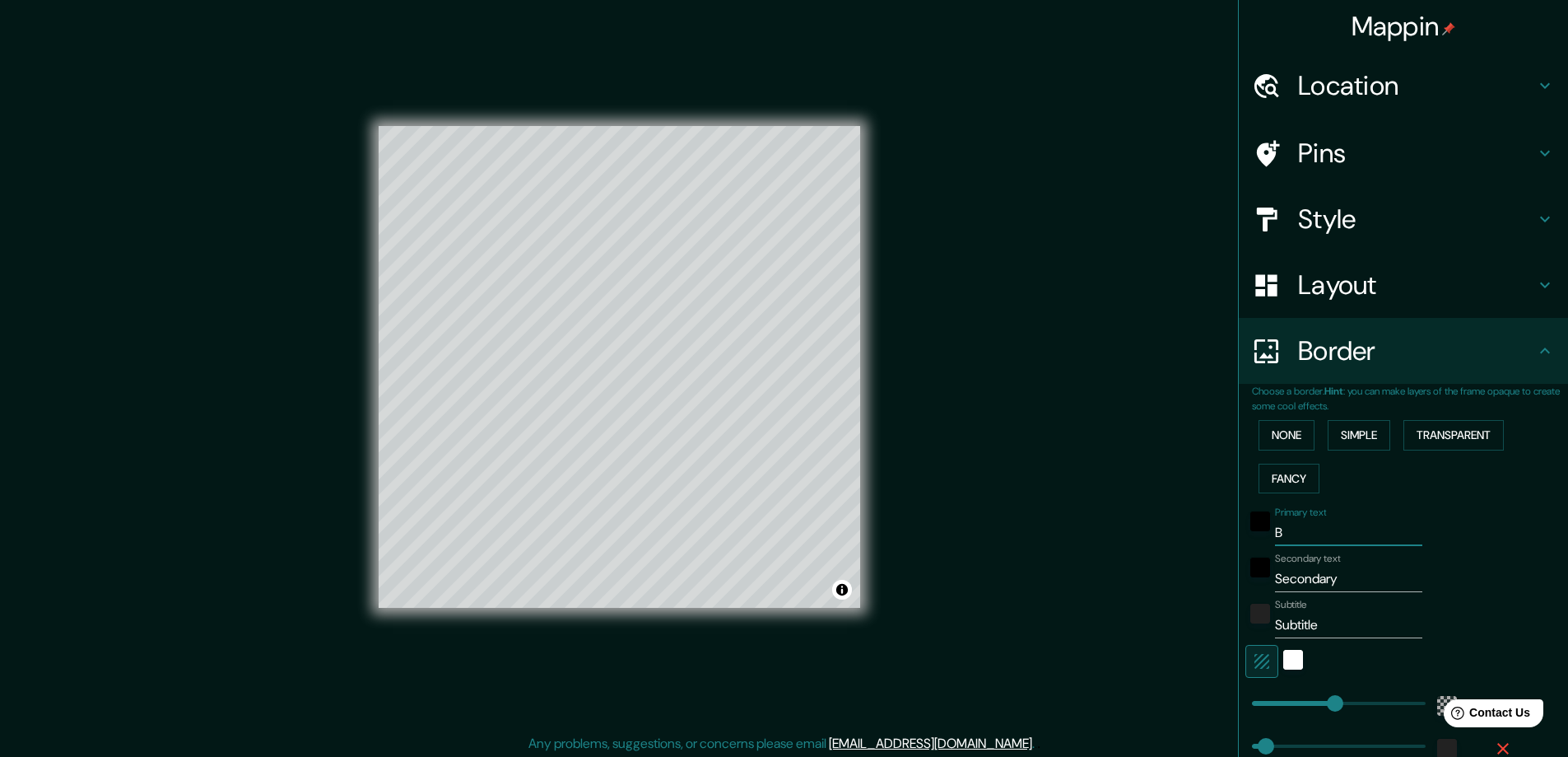
type input "BE"
type input "281"
type input "47"
type input "BEL"
type input "281"
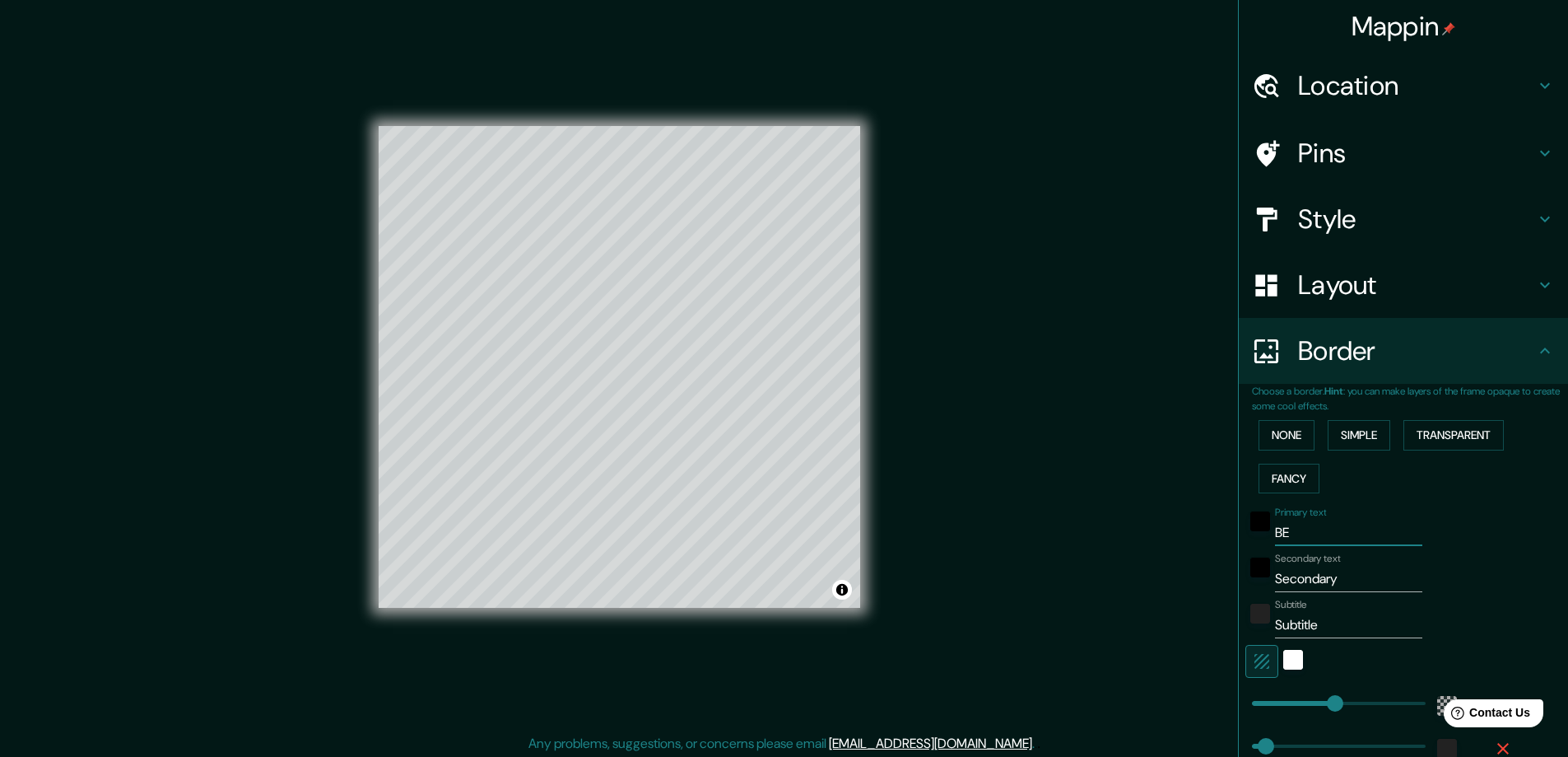
type input "47"
type input "BELE"
type input "281"
type input "47"
type input "BELEN"
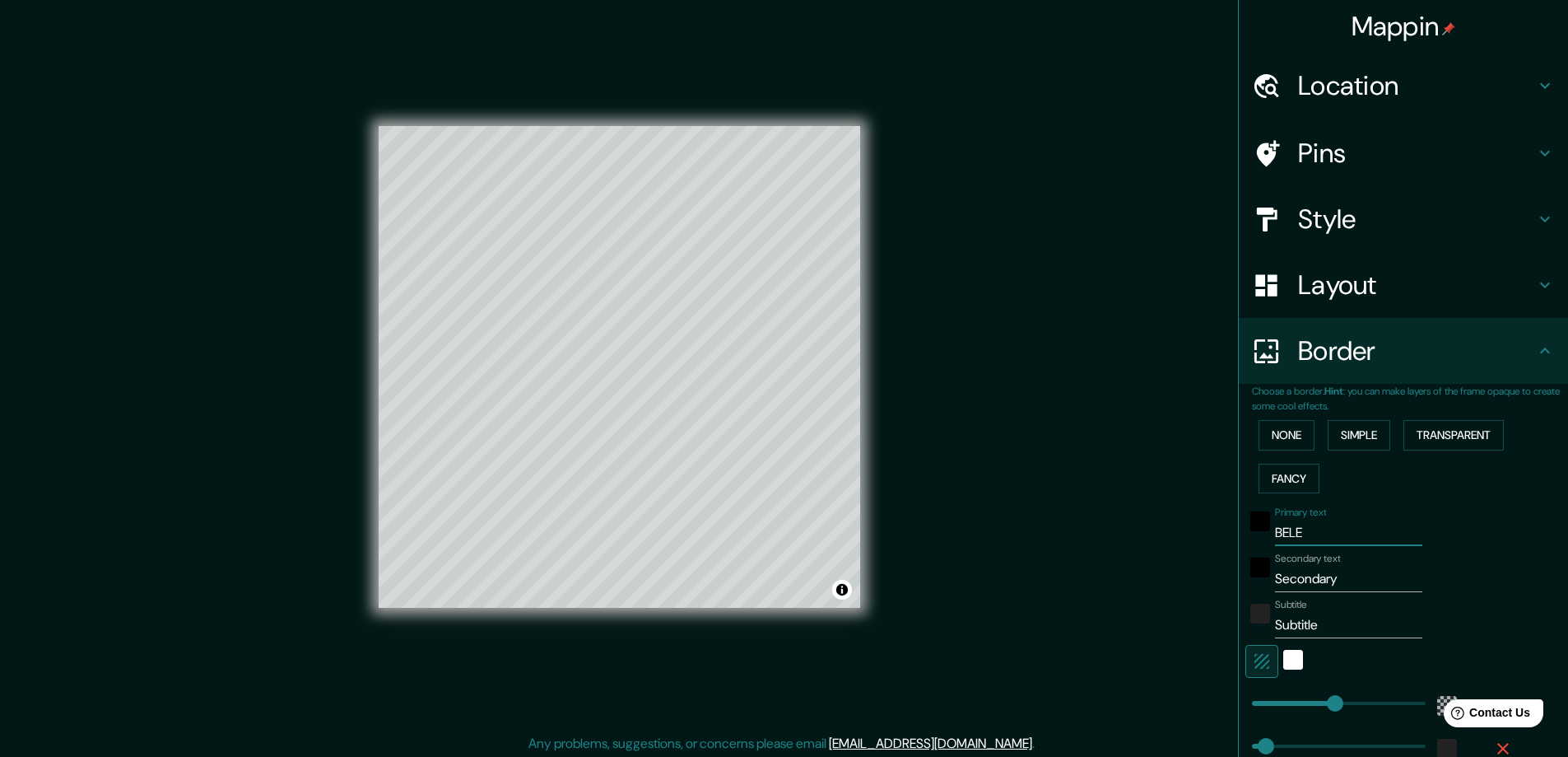
type input "281"
type input "47"
type input "BELE"
type input "281"
type input "47"
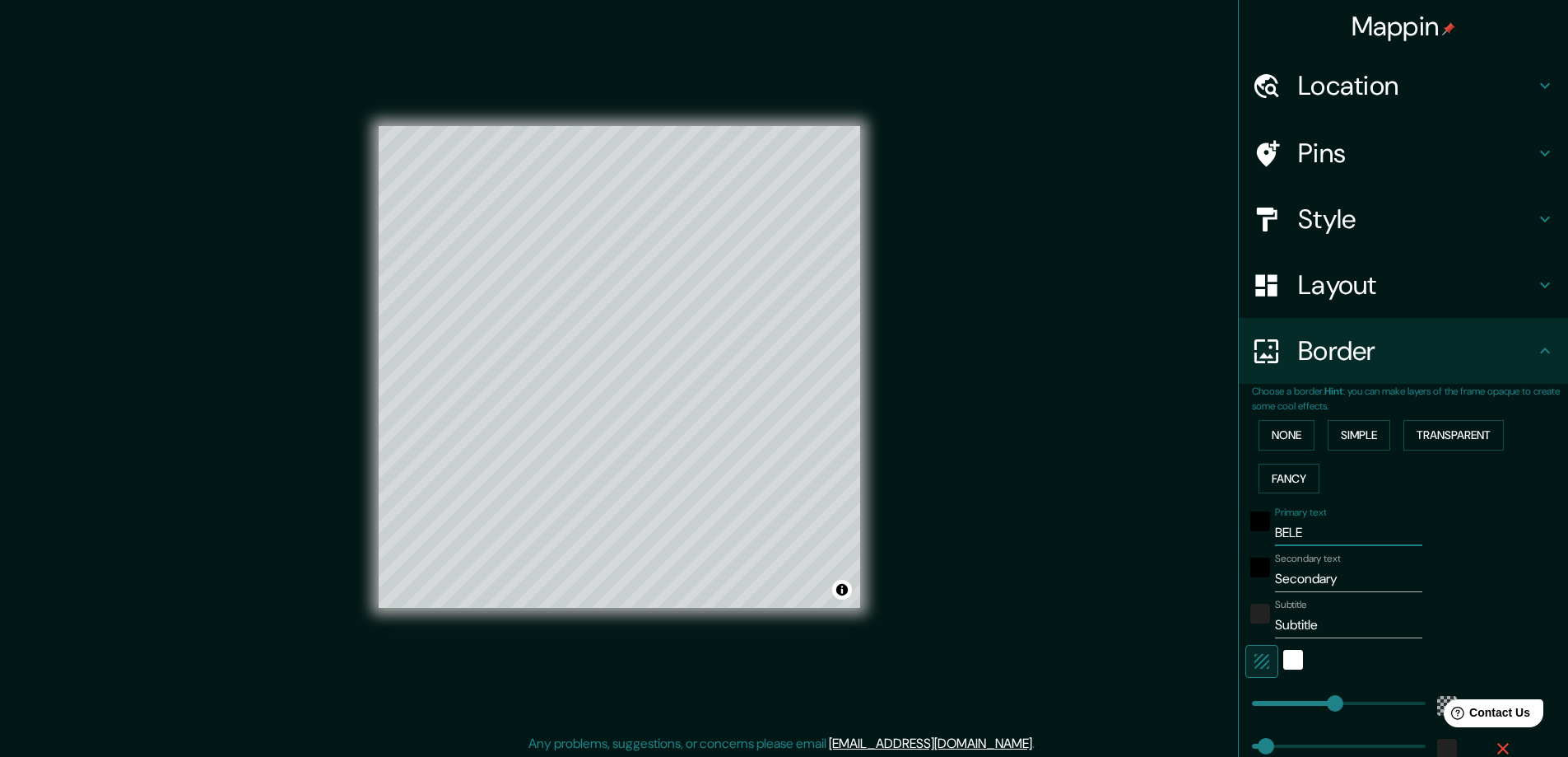
type input "BEL"
type input "281"
type input "47"
type input "BELÉ"
type input "281"
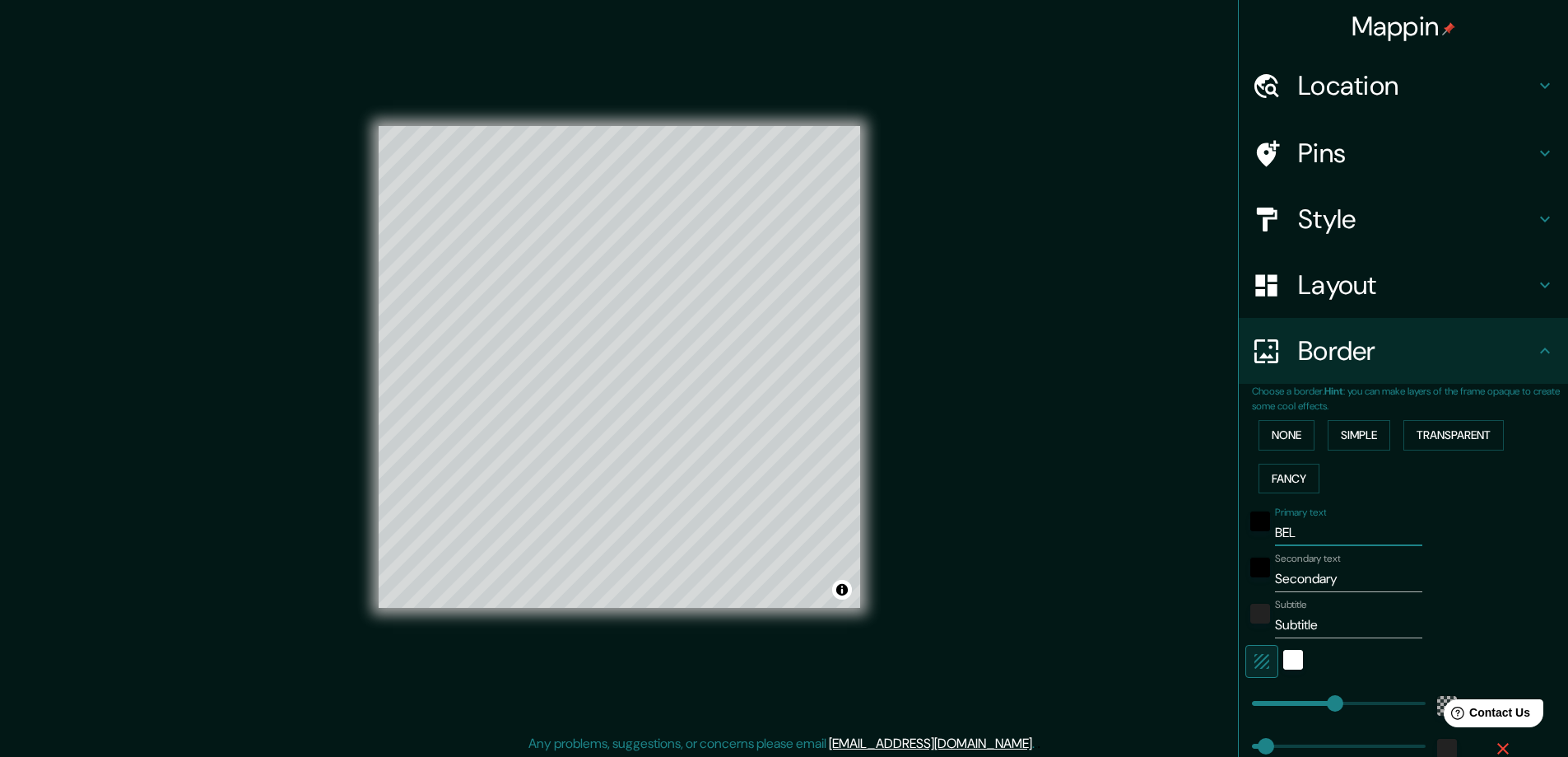
type input "47"
type input "BELÉN"
type input "281"
type input "47"
type input "BELÉN"
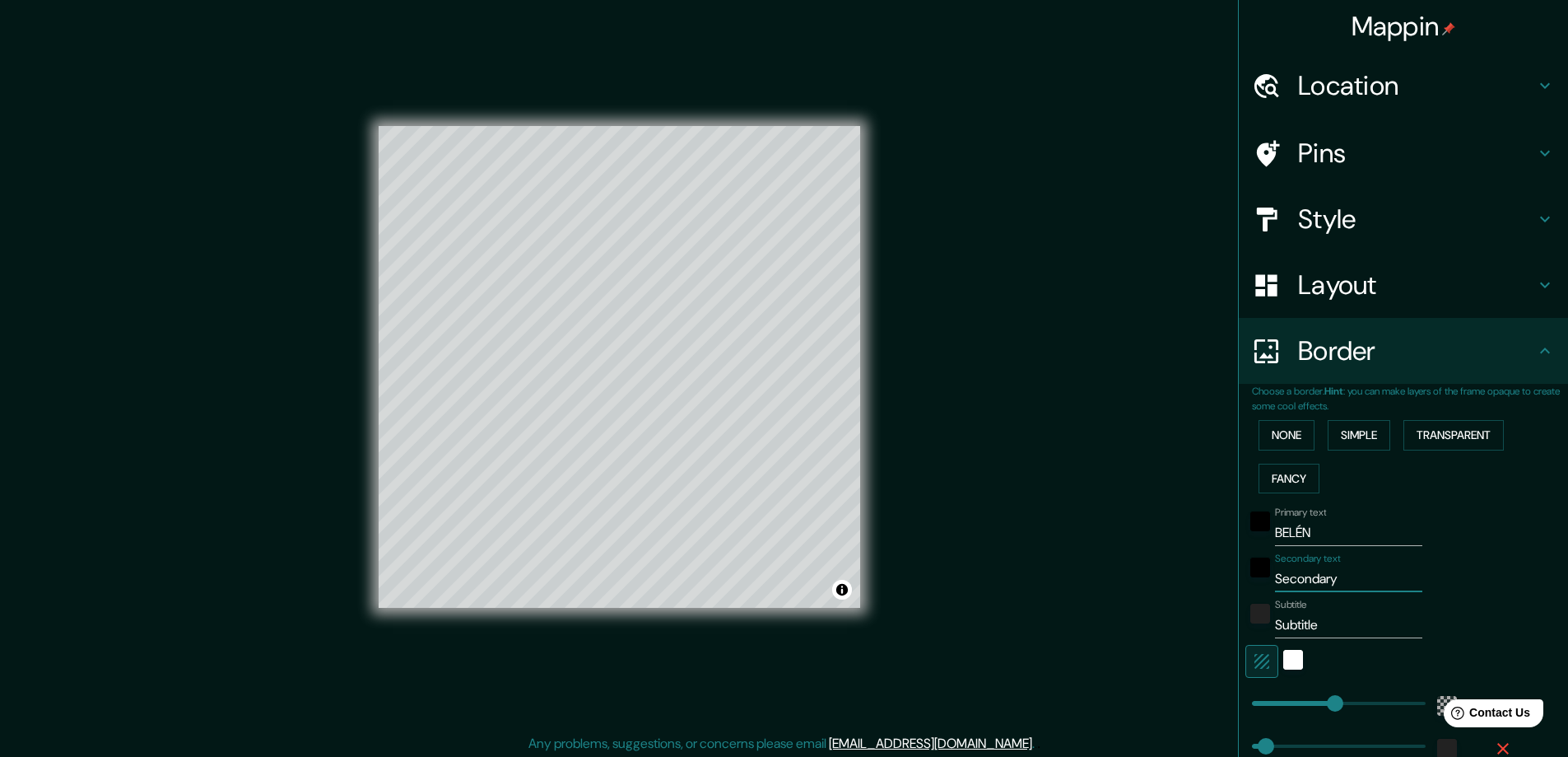
drag, startPoint x: 1337, startPoint y: 578, endPoint x: 1253, endPoint y: 580, distance: 84.0
click at [1253, 580] on div "Secondary text Secondary" at bounding box center [1380, 572] width 270 height 39
type input "E"
type input "281"
type input "47"
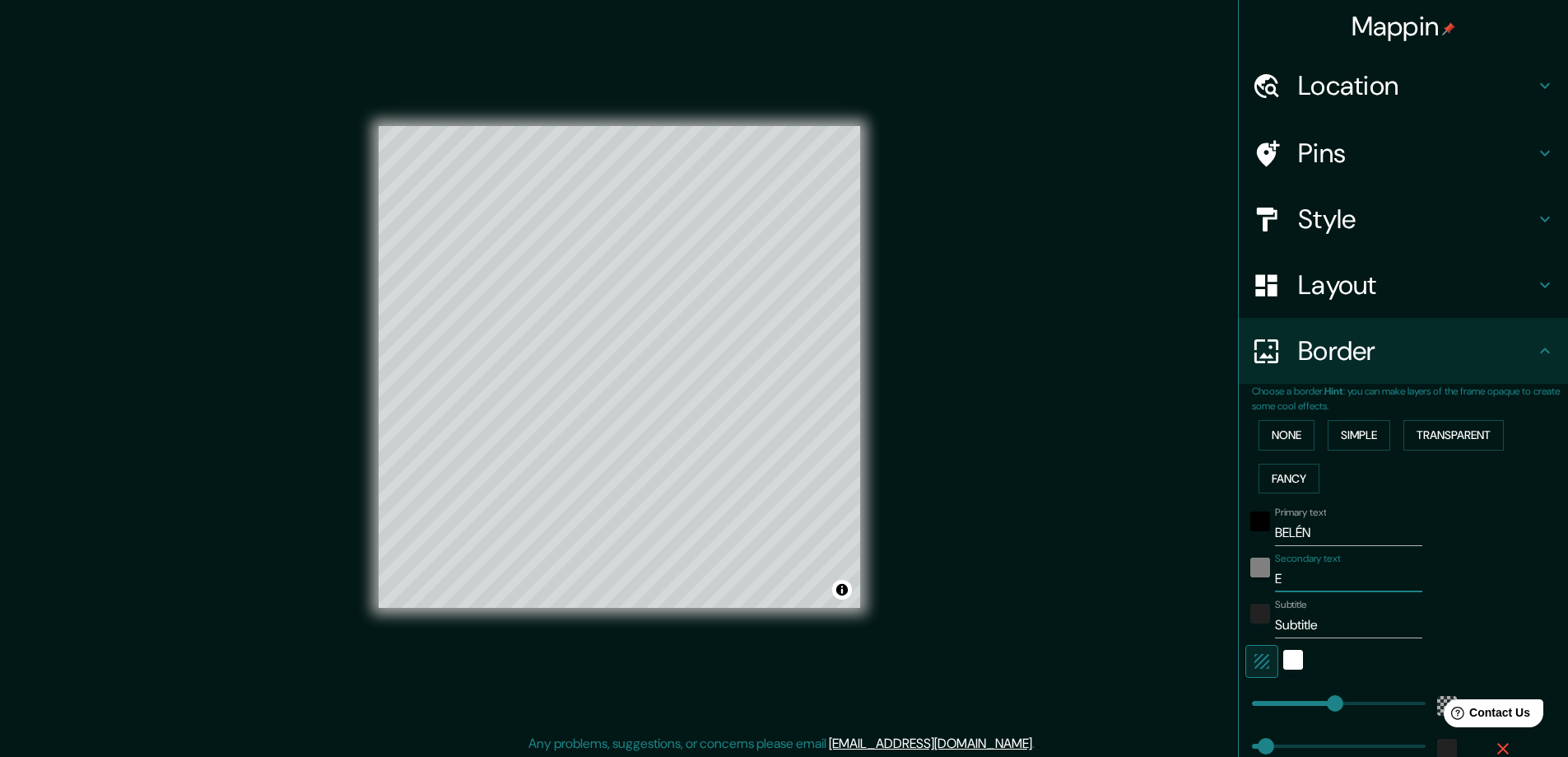
type input "EN"
type input "281"
type input "47"
type input "ENE"
type input "281"
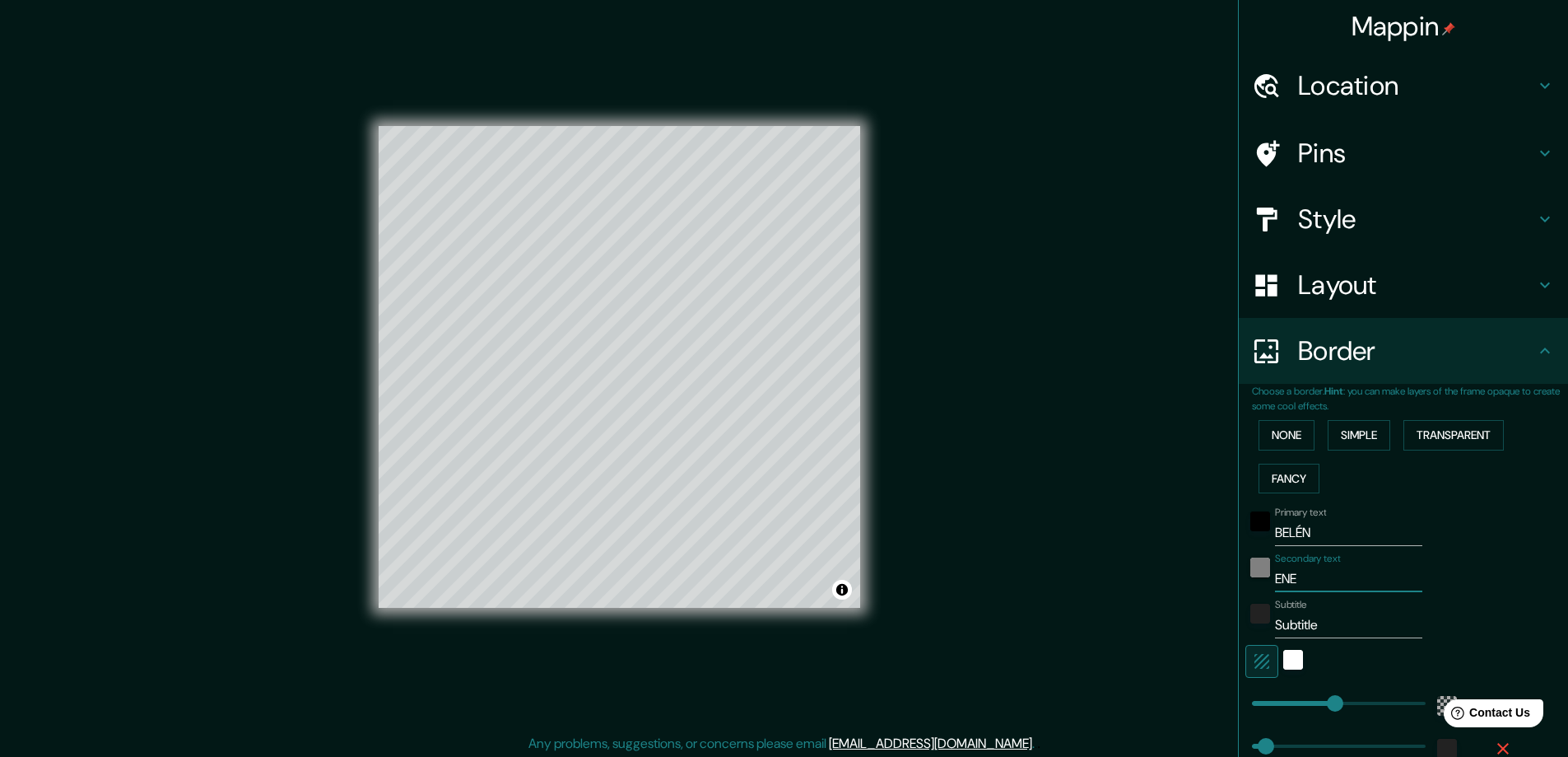
type input "47"
type input "ENE"
drag, startPoint x: 1332, startPoint y: 625, endPoint x: 1261, endPoint y: 625, distance: 71.0
click at [1261, 625] on div "Subtitle Subtitle" at bounding box center [1380, 619] width 270 height 39
type input "2"
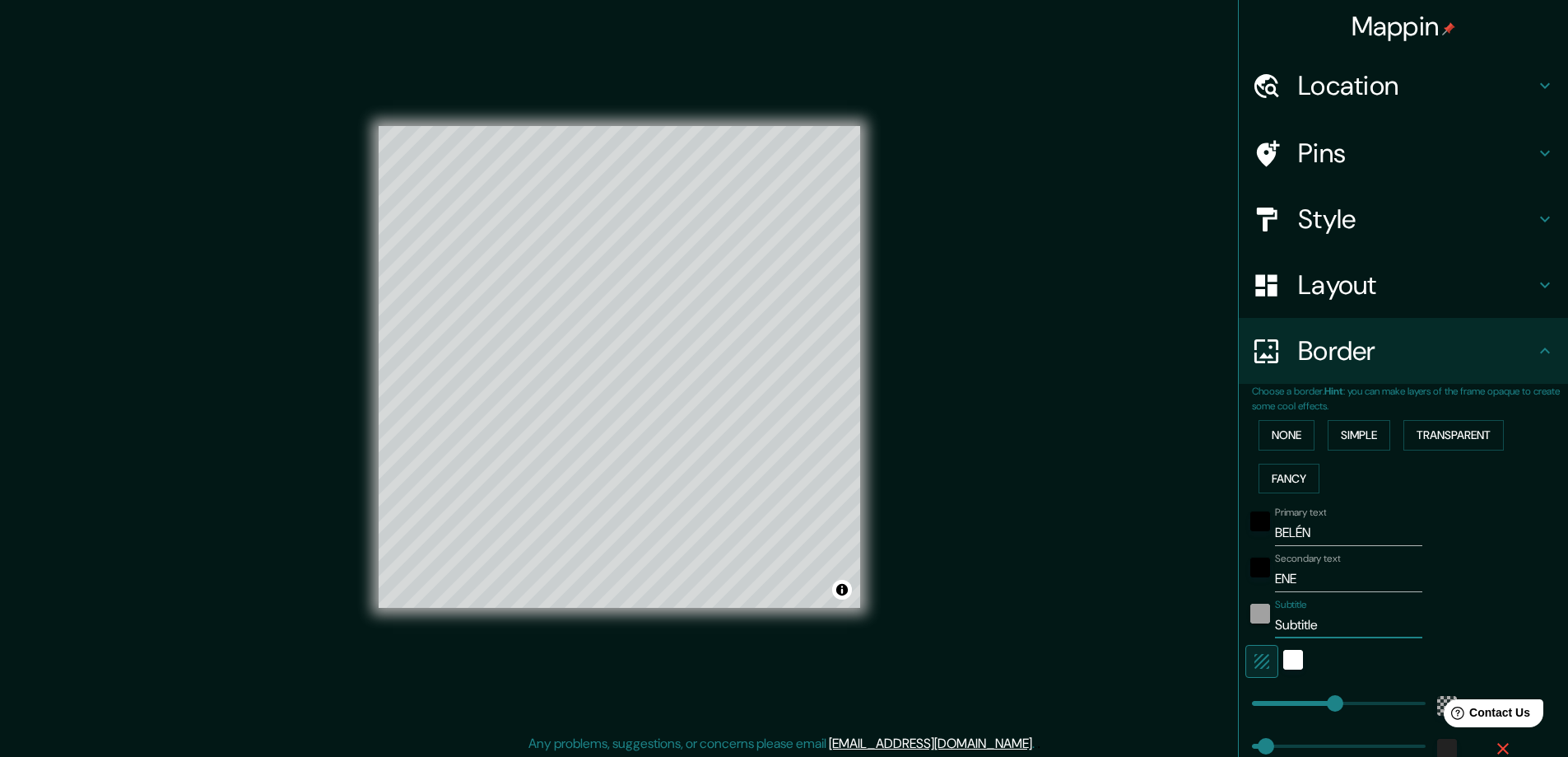
type input "281"
type input "47"
type input "20"
type input "281"
type input "47"
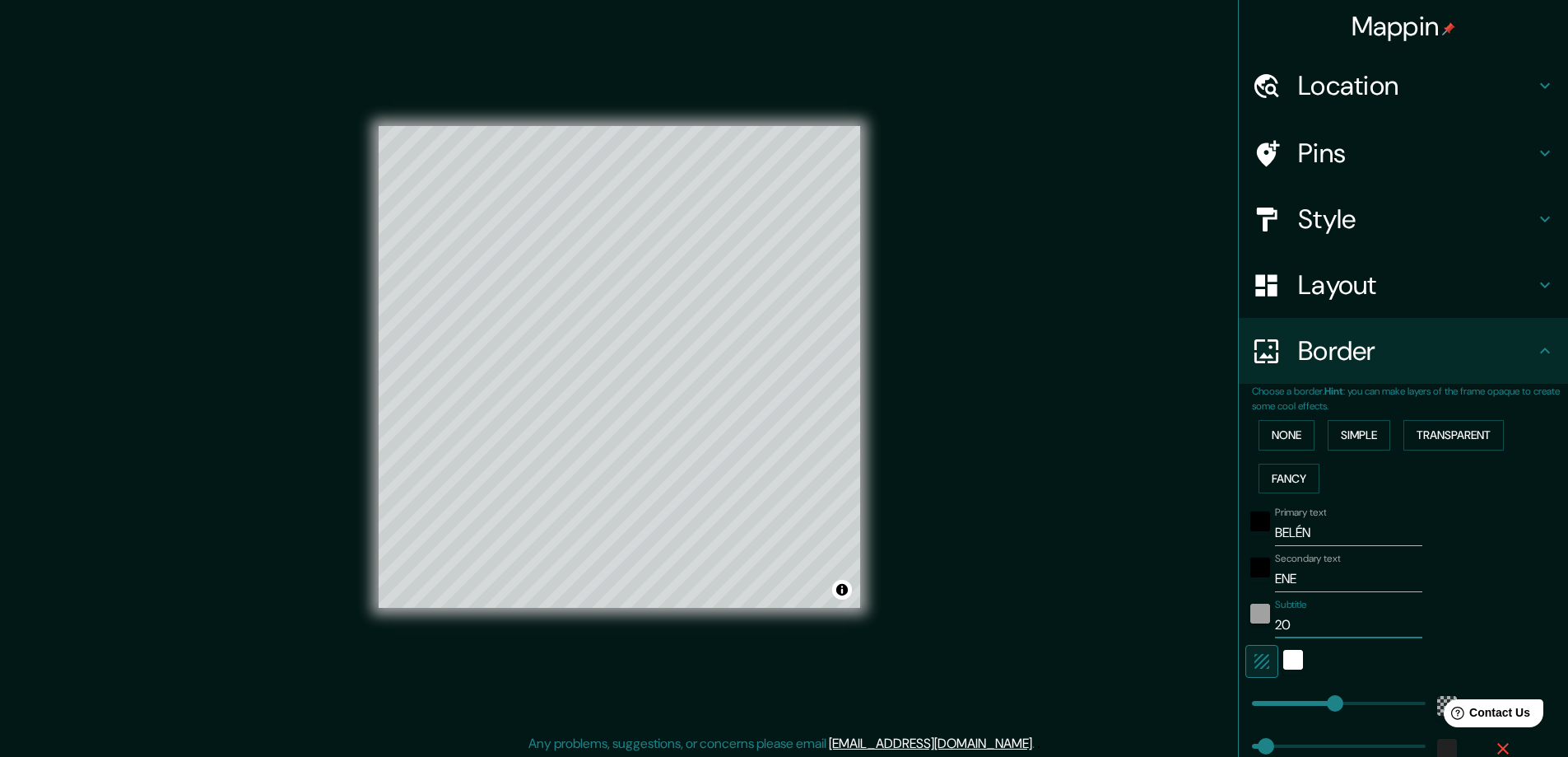
type input "202"
type input "281"
type input "47"
type input "2024"
type input "281"
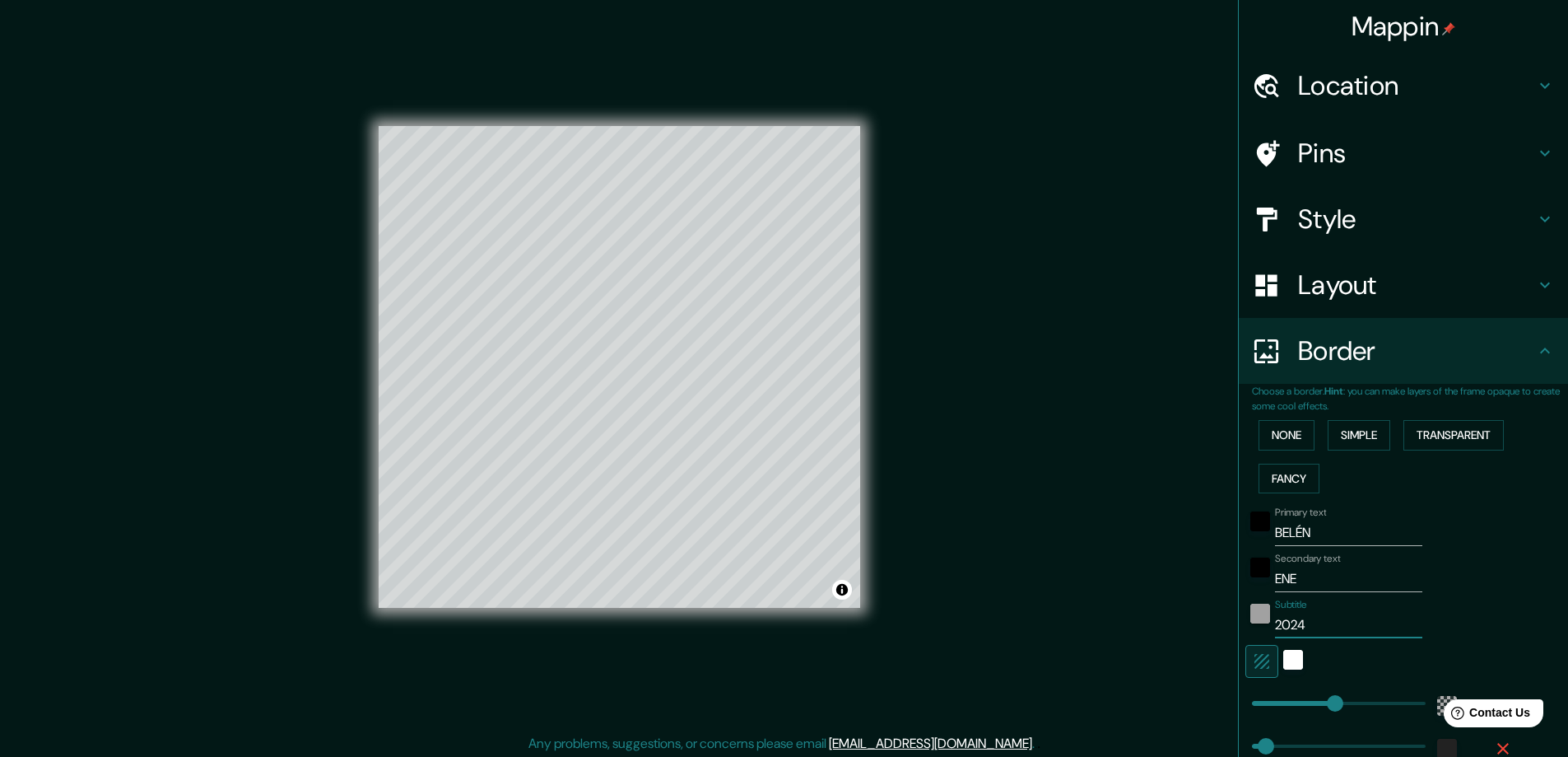
type input "47"
type input "2024"
click at [1514, 531] on div "Primary text BELÉN Secondary text ENE Subtitle 2024 Add frame layer" at bounding box center [1410, 650] width 316 height 301
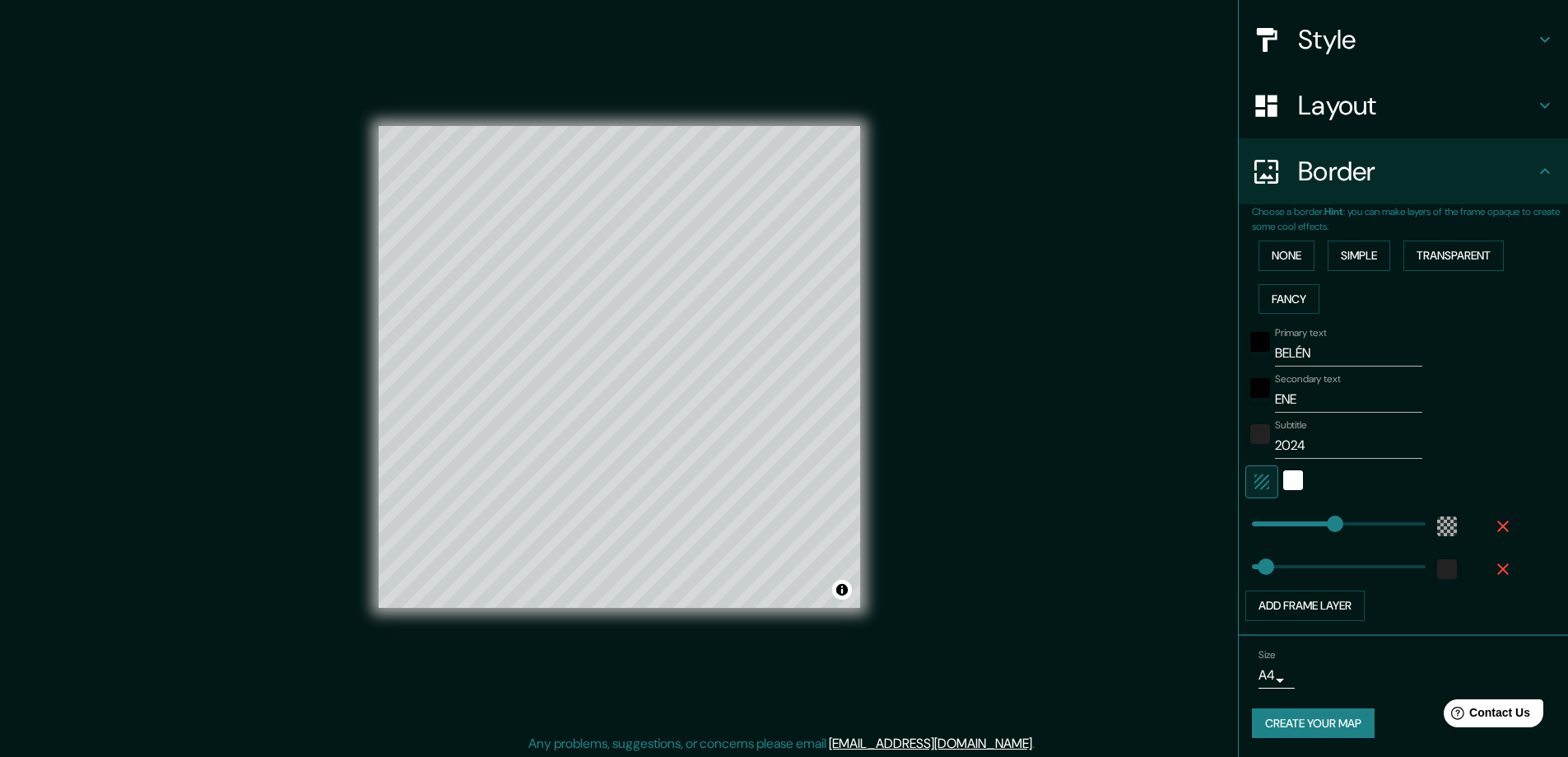
scroll to position [180, 0]
click at [1311, 716] on button "Create your map" at bounding box center [1313, 723] width 123 height 31
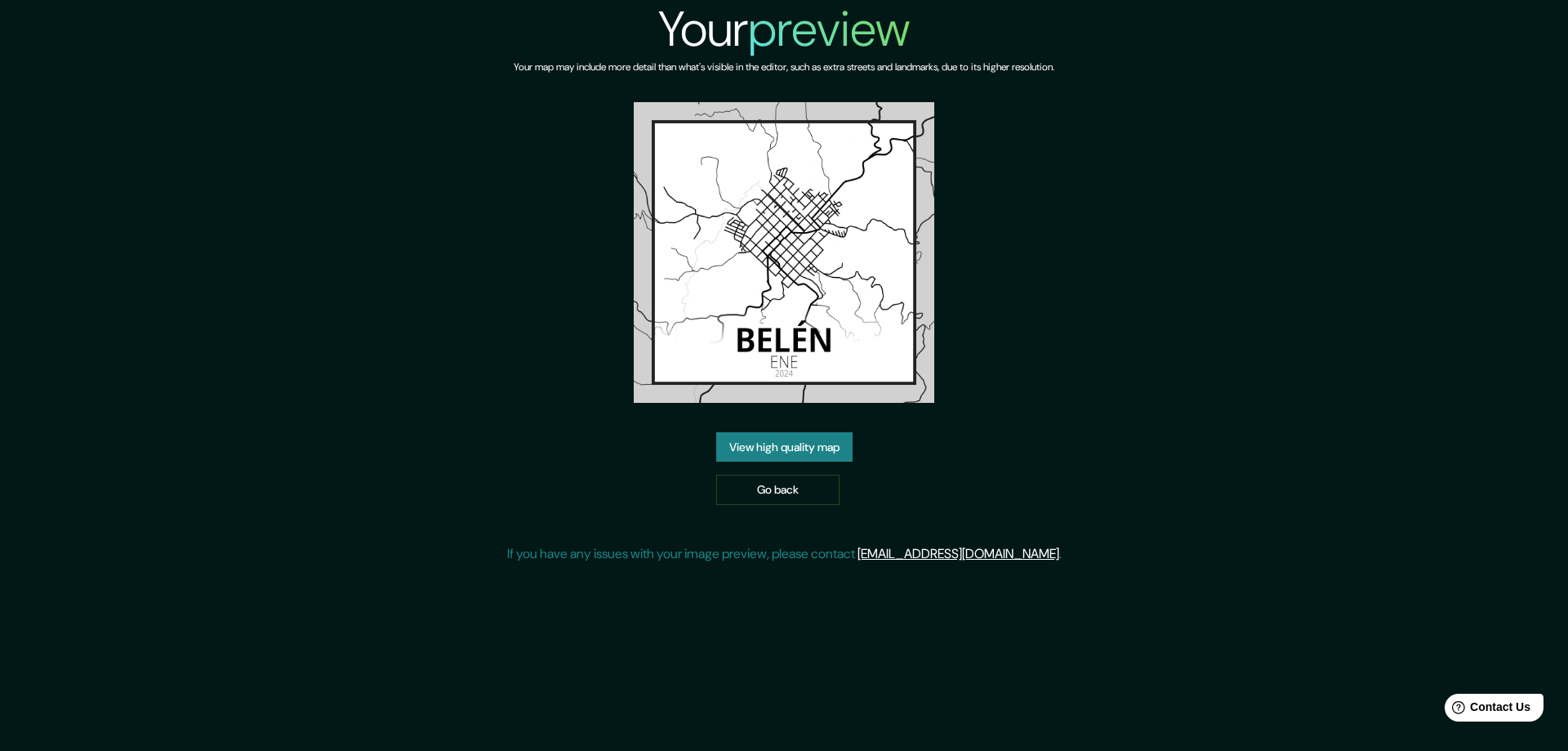
click at [779, 440] on link "View high quality map" at bounding box center [784, 448] width 136 height 31
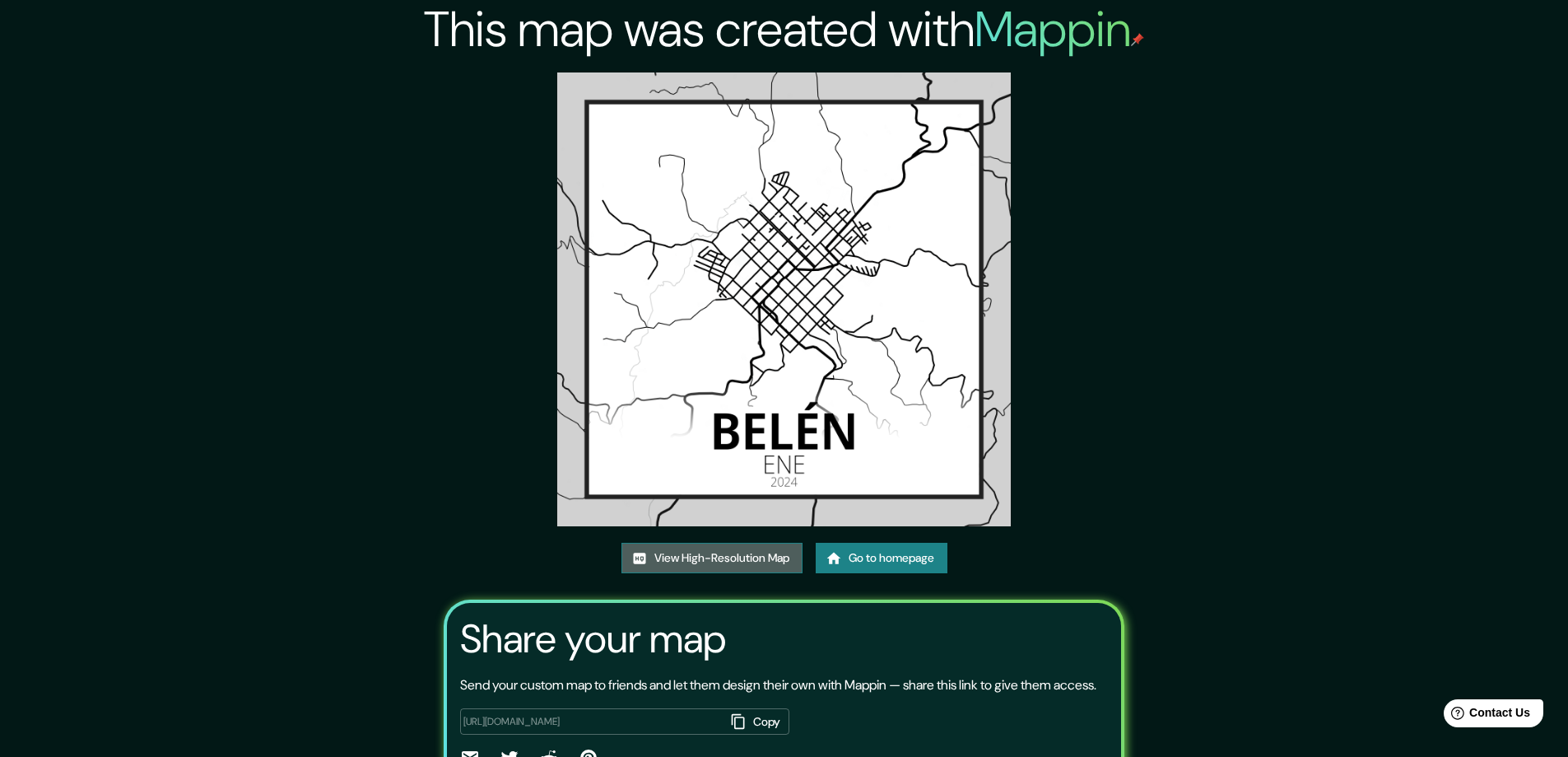
click at [699, 551] on link "View High-Resolution Map" at bounding box center [712, 558] width 181 height 31
click at [849, 560] on link "Go to homepage" at bounding box center [881, 558] width 132 height 31
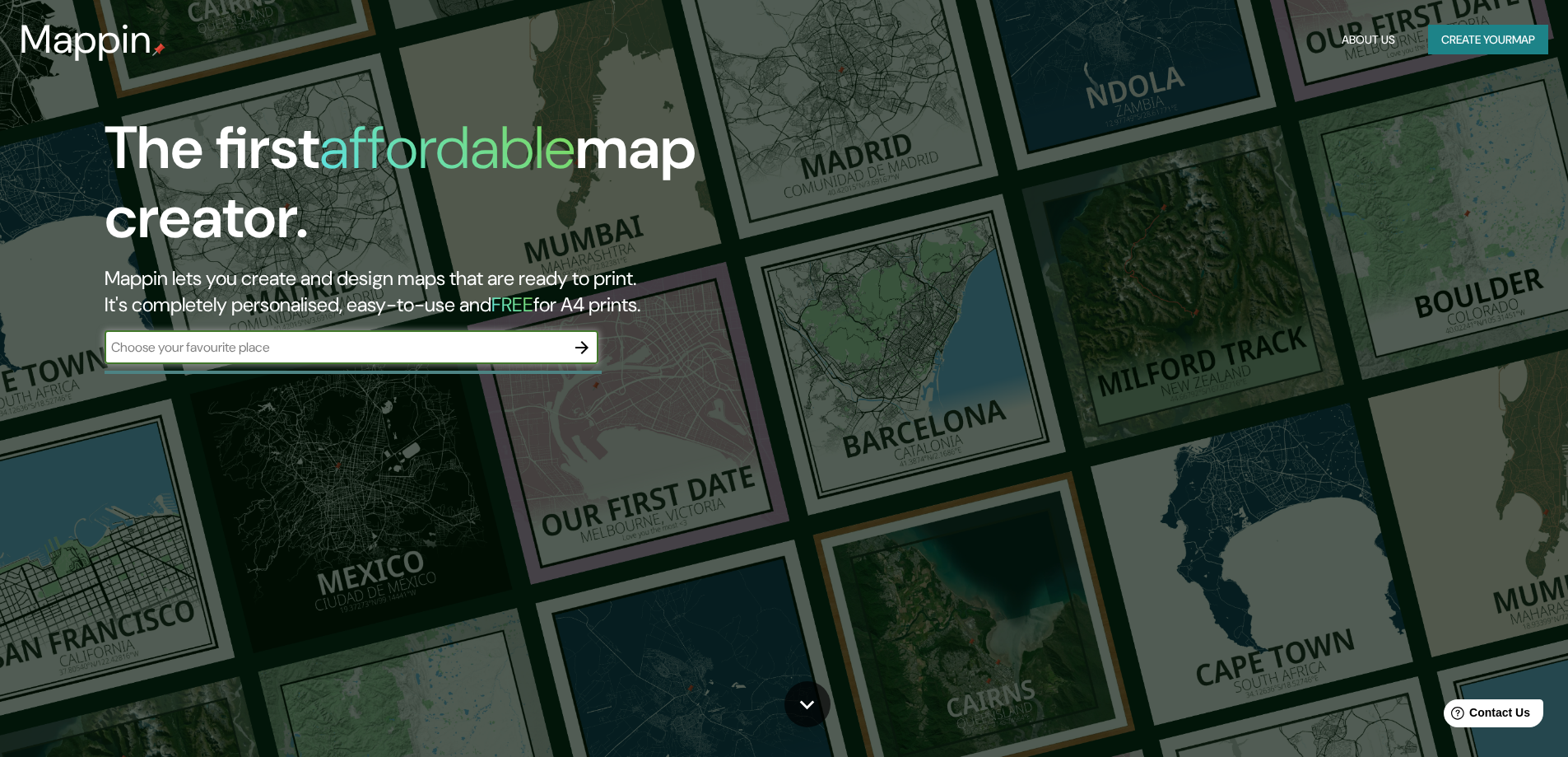
click at [1496, 42] on button "Create your map" at bounding box center [1488, 40] width 120 height 31
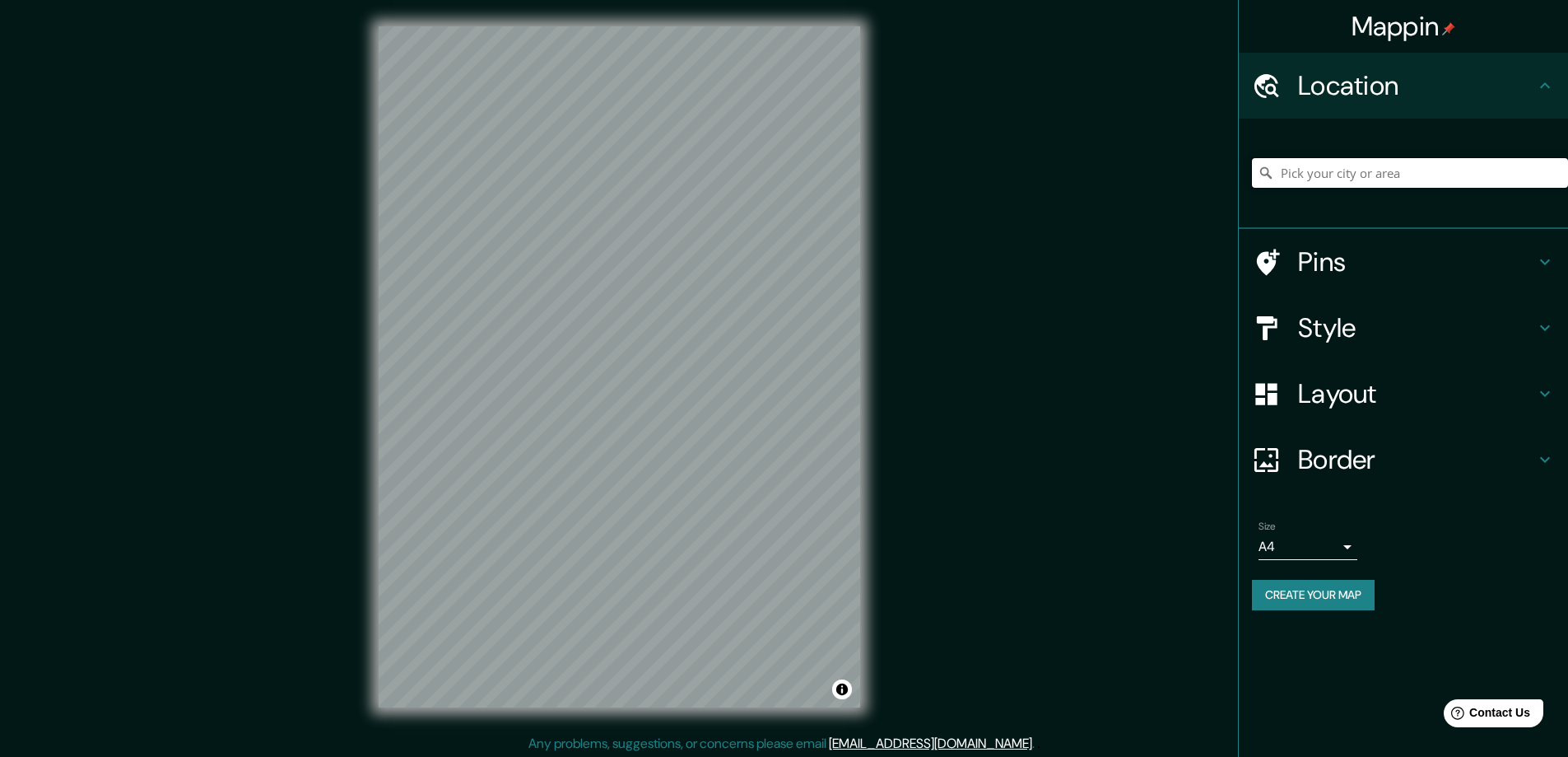
click at [1395, 168] on input "Pick your city or area" at bounding box center [1410, 173] width 316 height 30
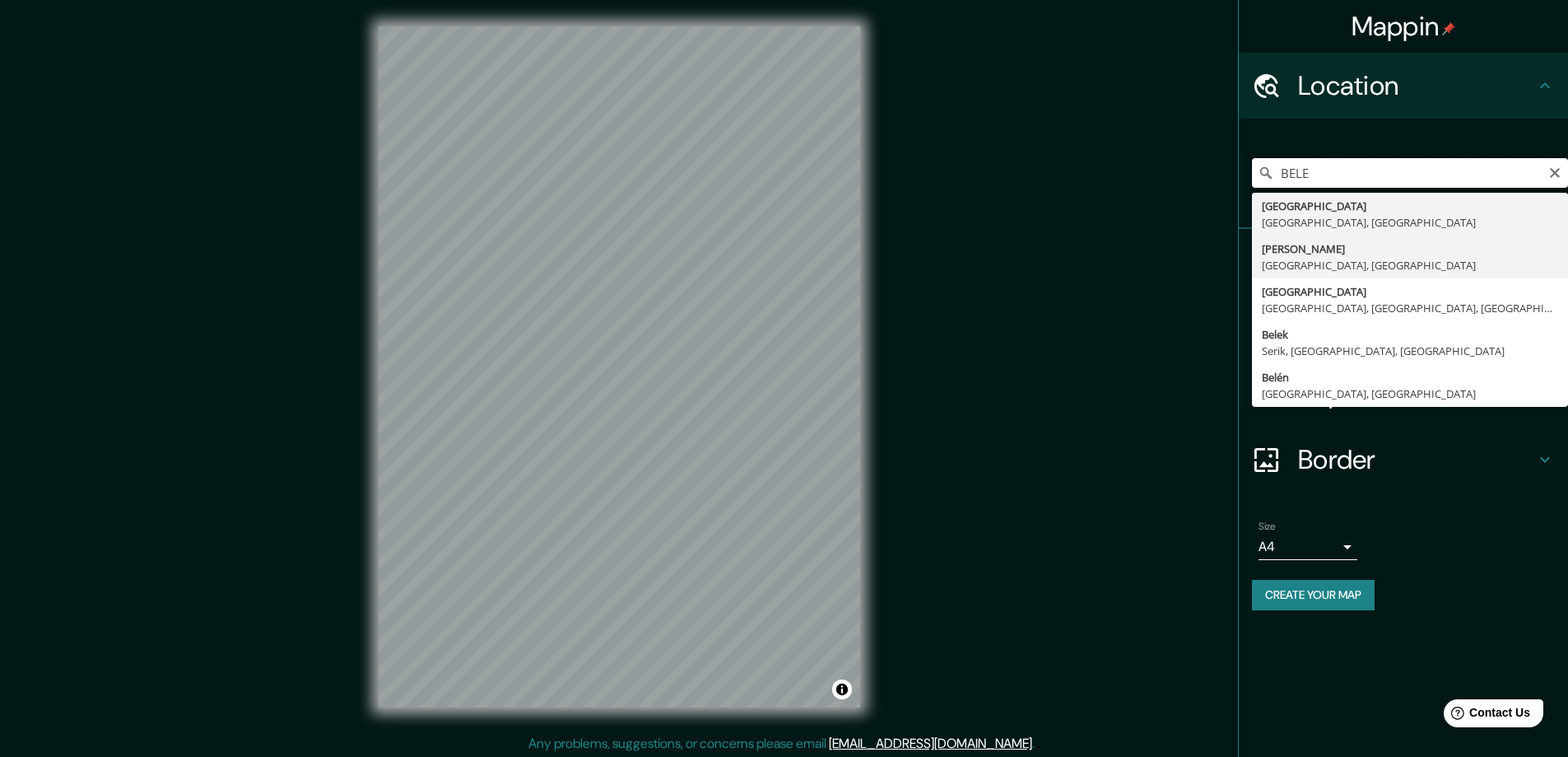
scroll to position [3, 0]
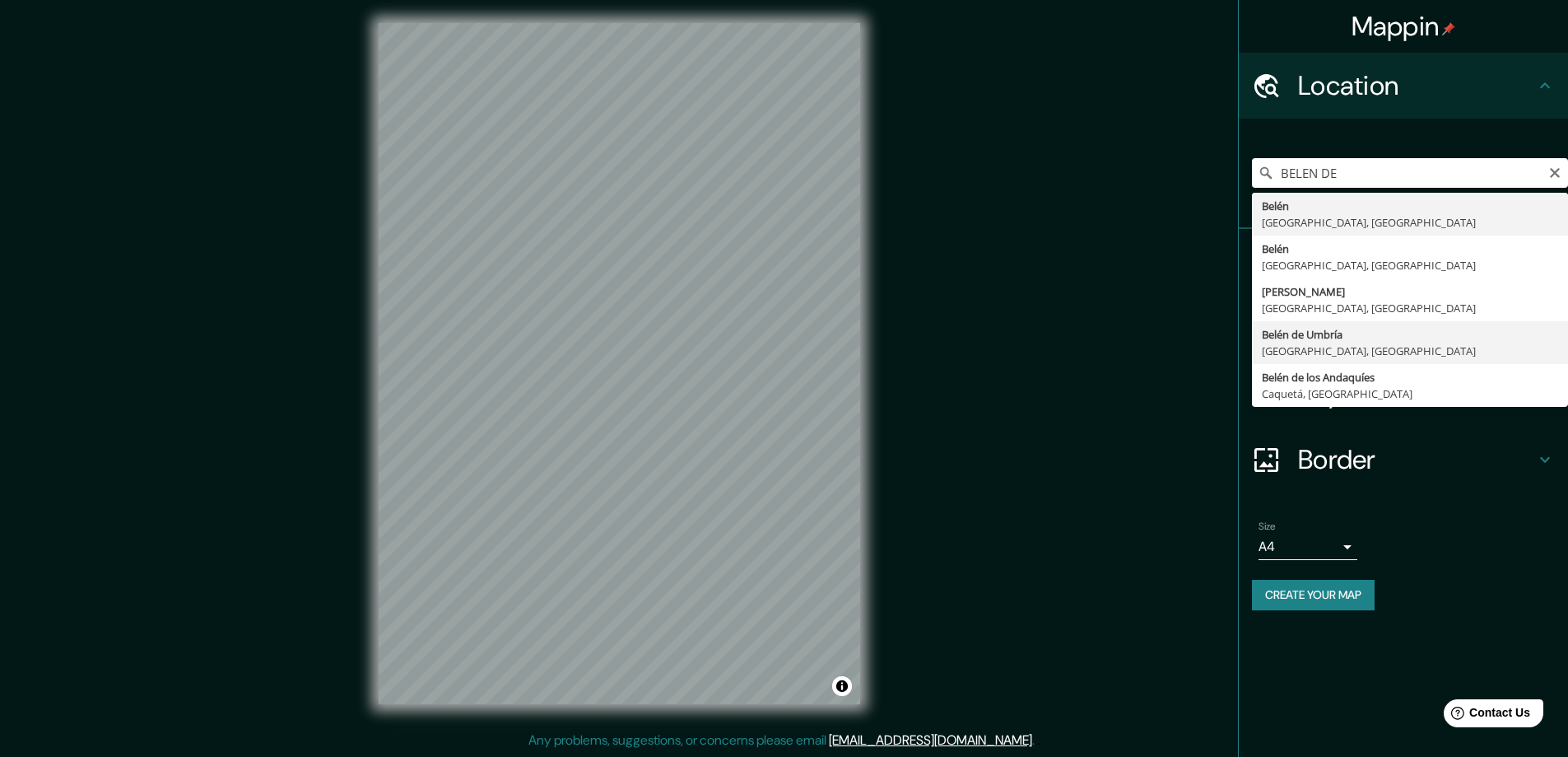
type input "Belén de Umbría, [GEOGRAPHIC_DATA], [GEOGRAPHIC_DATA]"
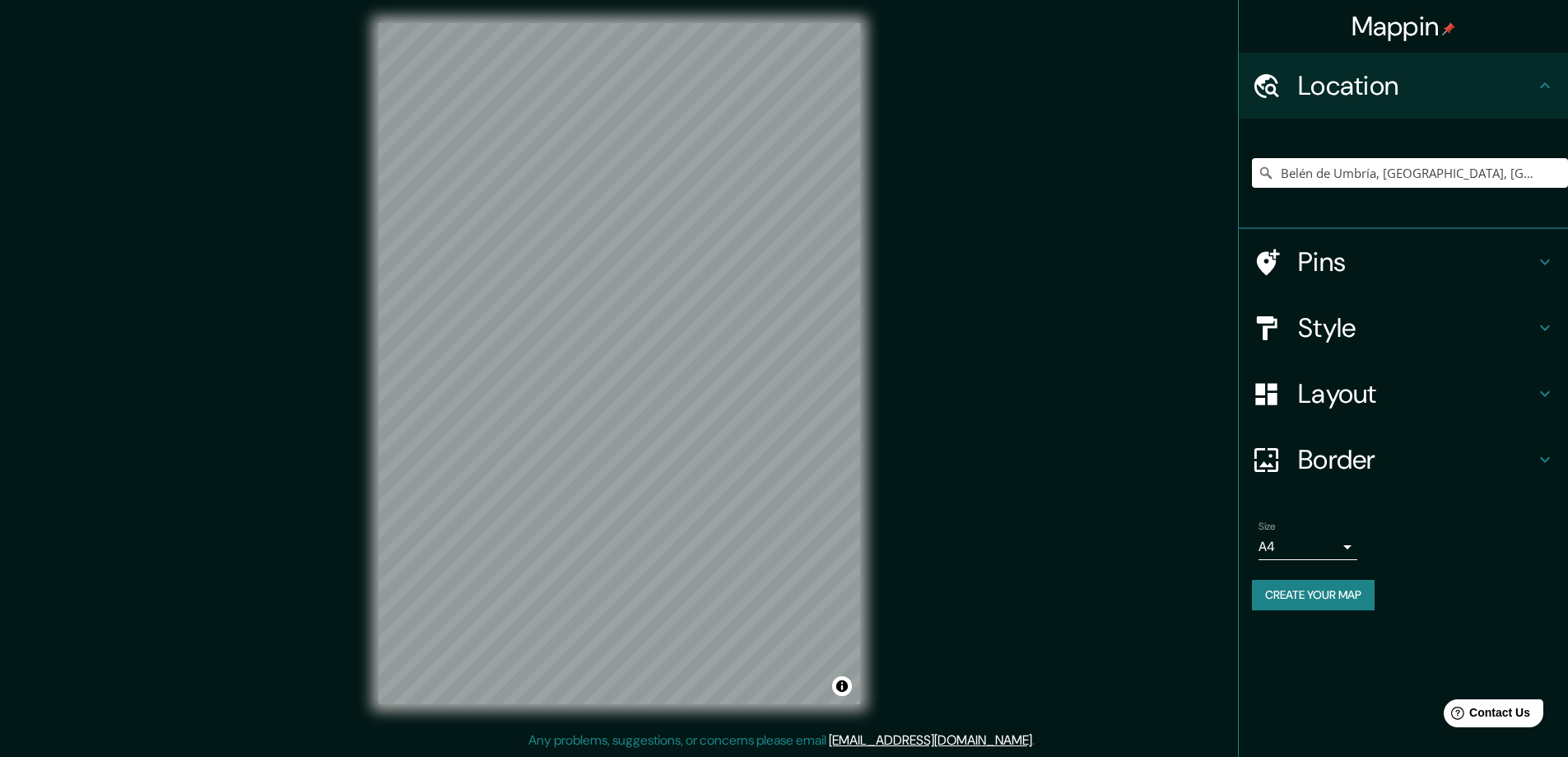
click at [1412, 461] on h4 "Border" at bounding box center [1417, 460] width 237 height 33
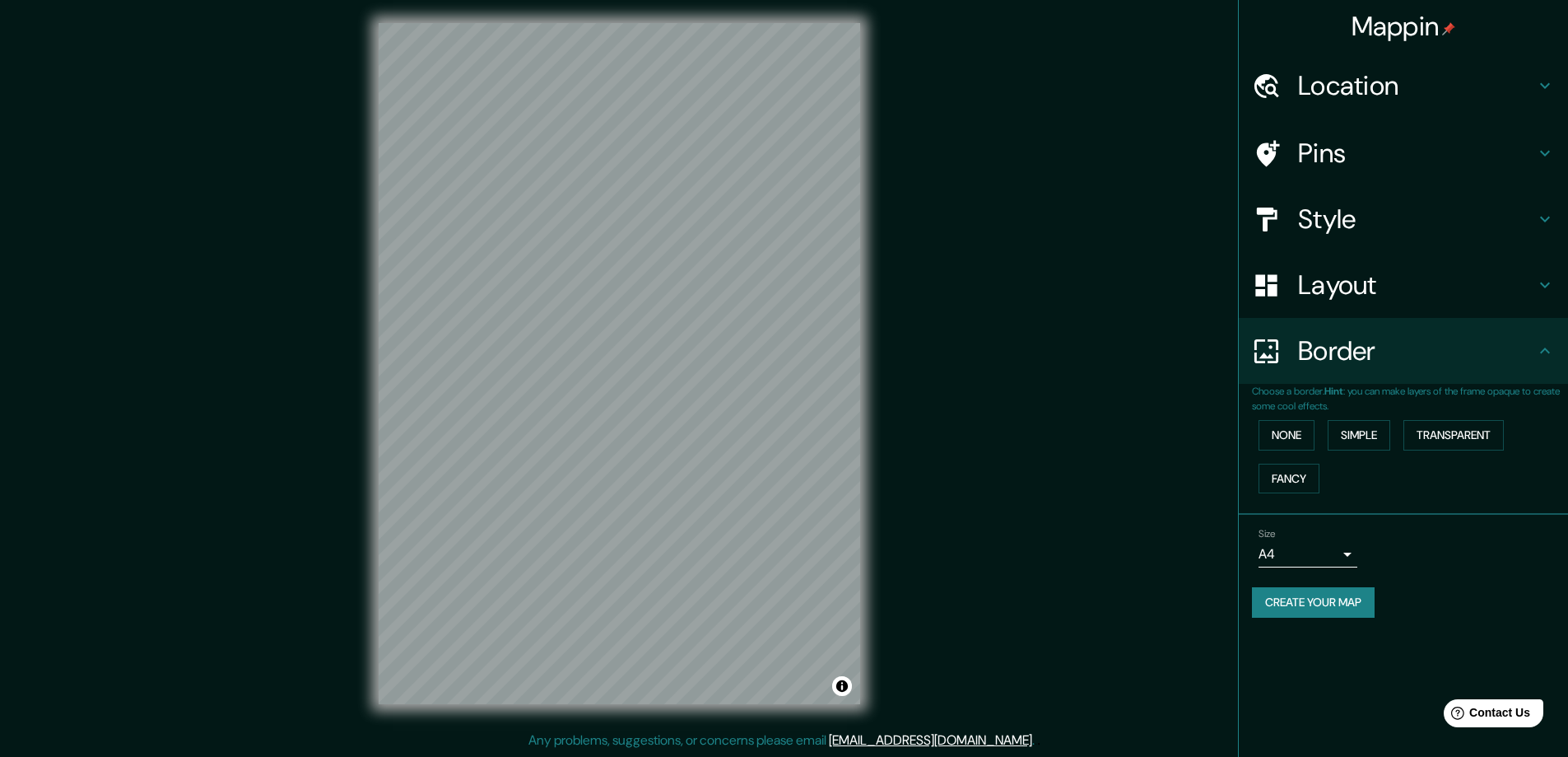
click at [1454, 272] on h4 "Layout" at bounding box center [1417, 285] width 237 height 33
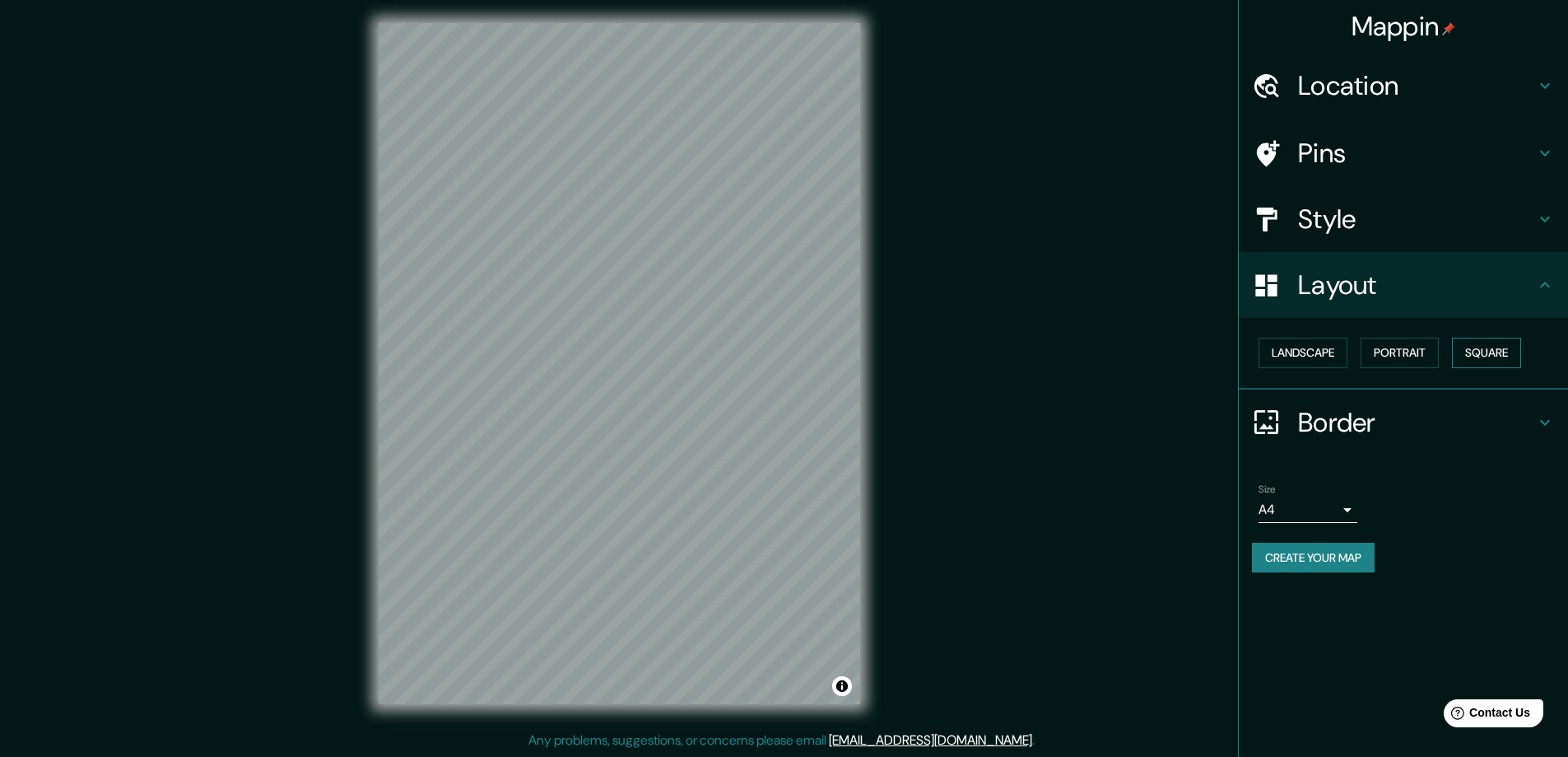
click at [1510, 355] on button "Square" at bounding box center [1486, 353] width 69 height 31
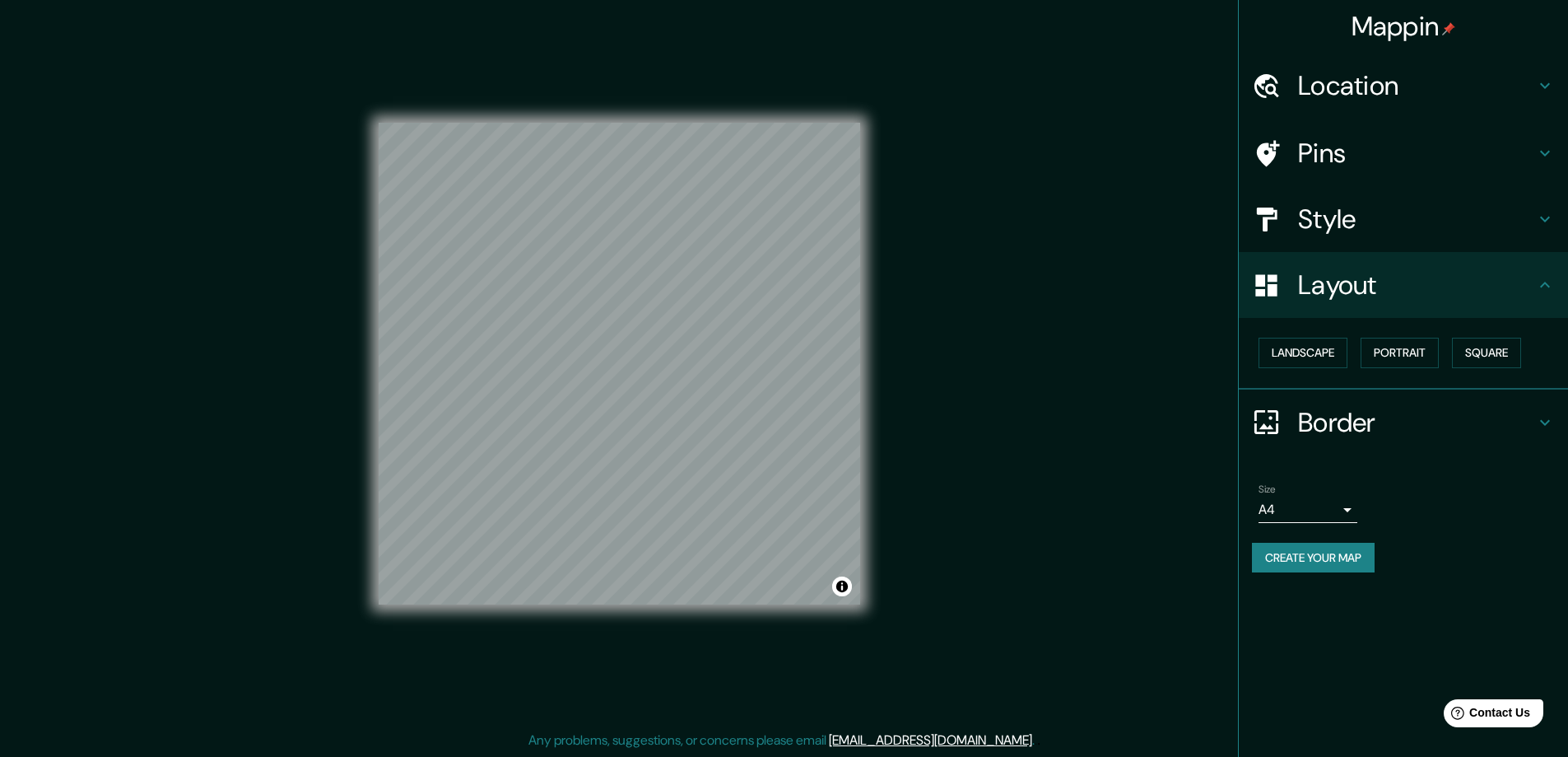
click at [1457, 416] on h4 "Border" at bounding box center [1417, 422] width 237 height 33
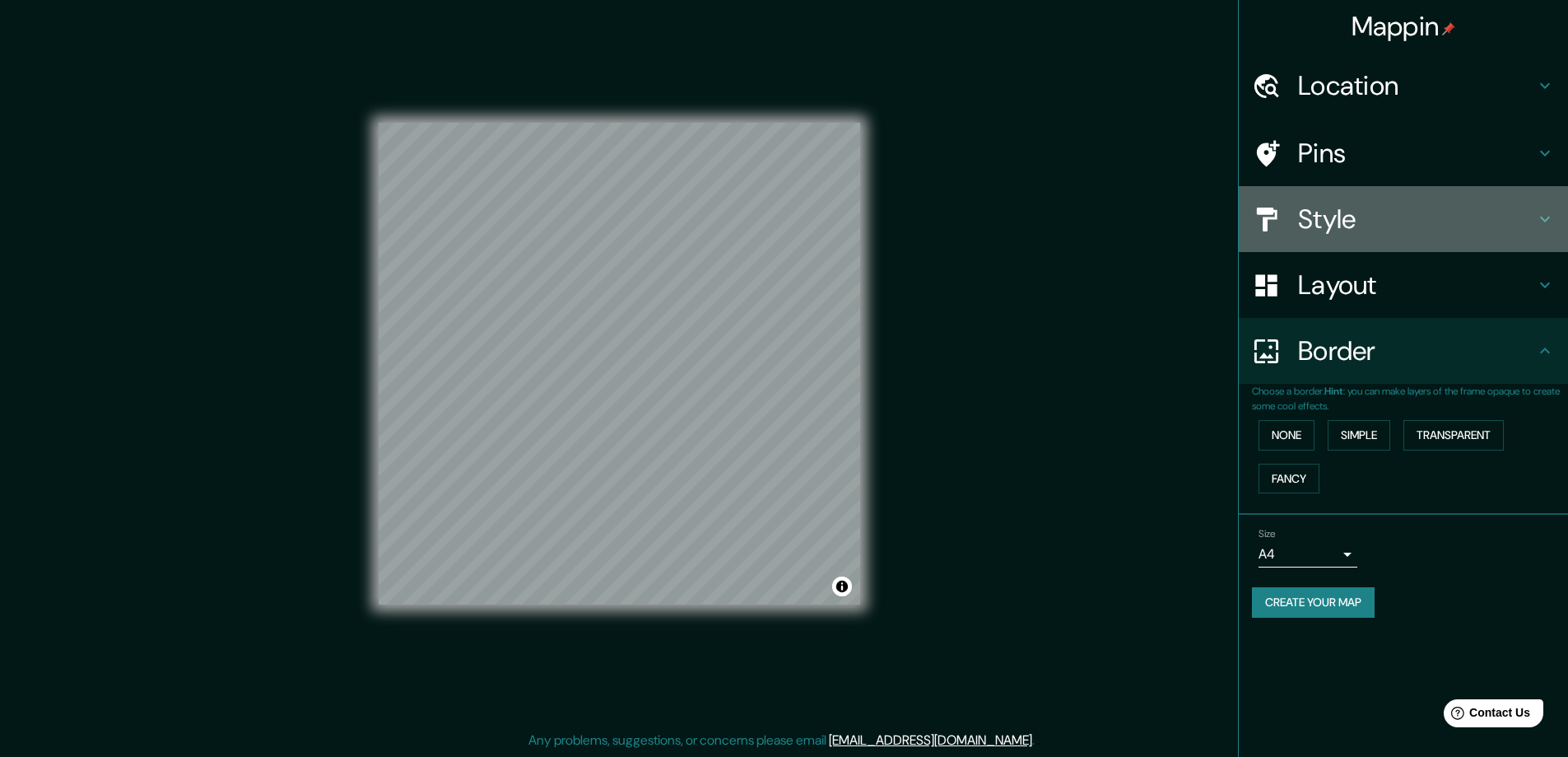
click at [1401, 227] on h4 "Style" at bounding box center [1417, 219] width 237 height 33
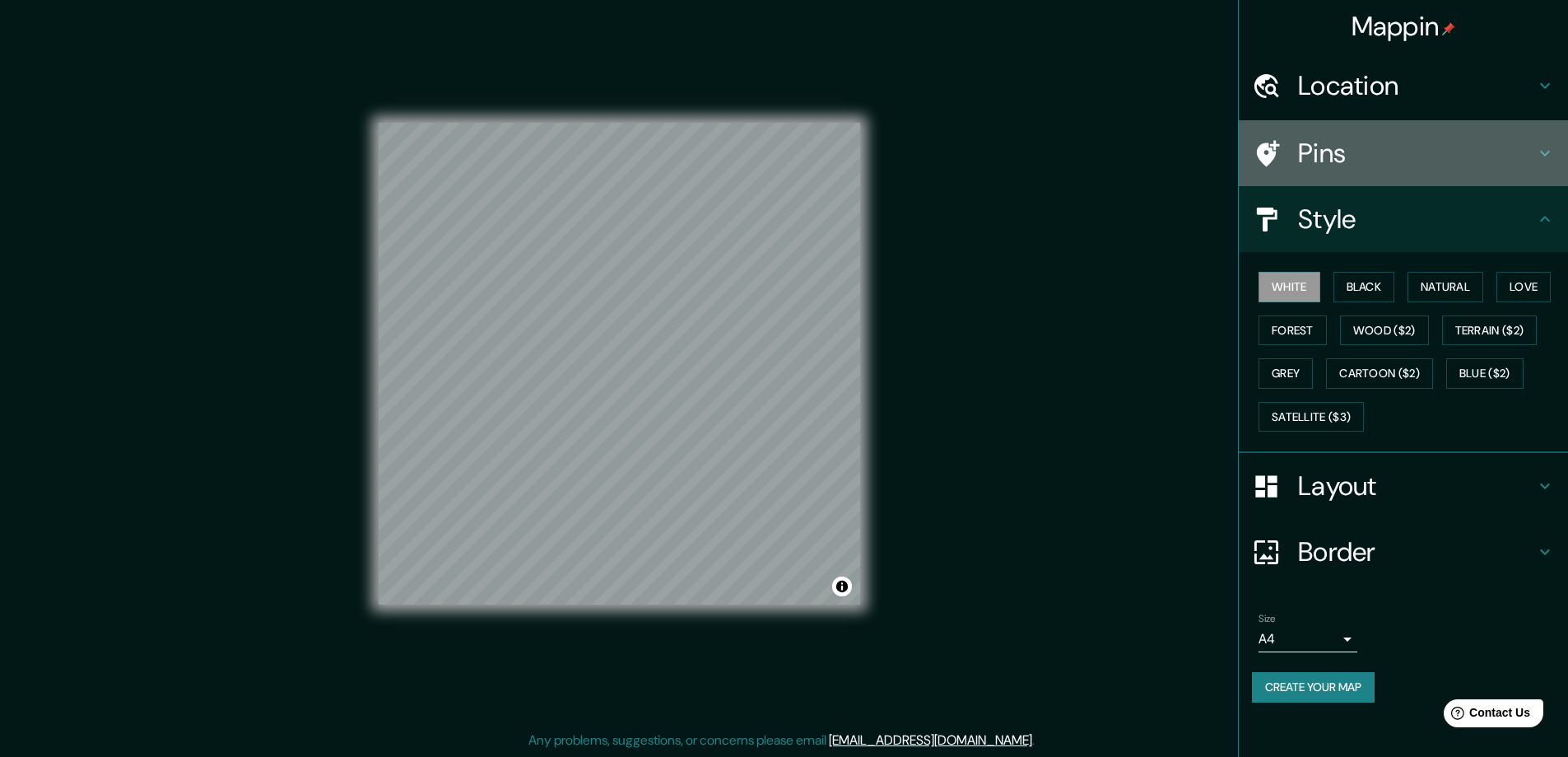
click at [1404, 166] on h4 "Pins" at bounding box center [1417, 153] width 237 height 33
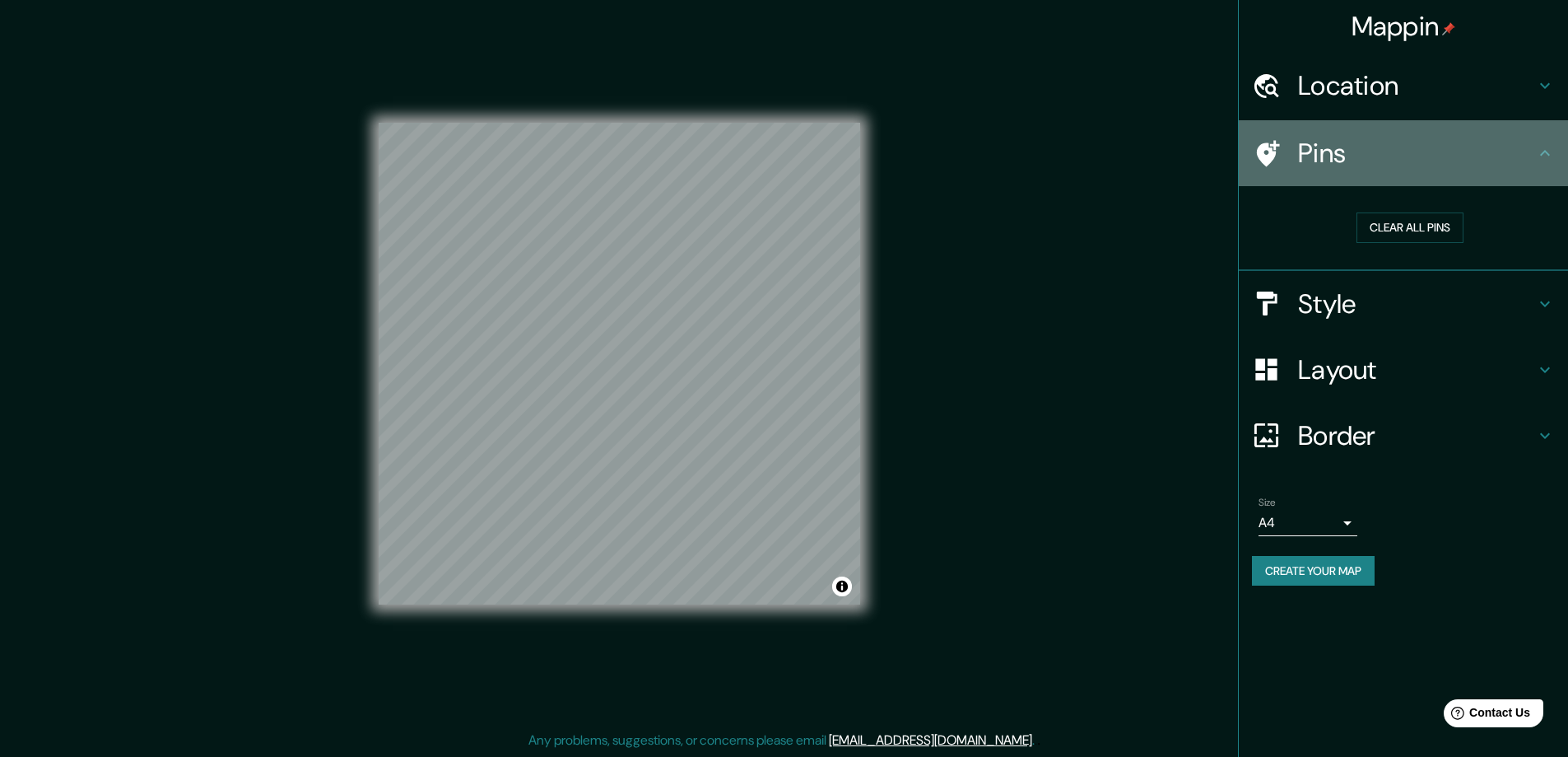
click at [1404, 165] on h4 "Pins" at bounding box center [1417, 153] width 237 height 33
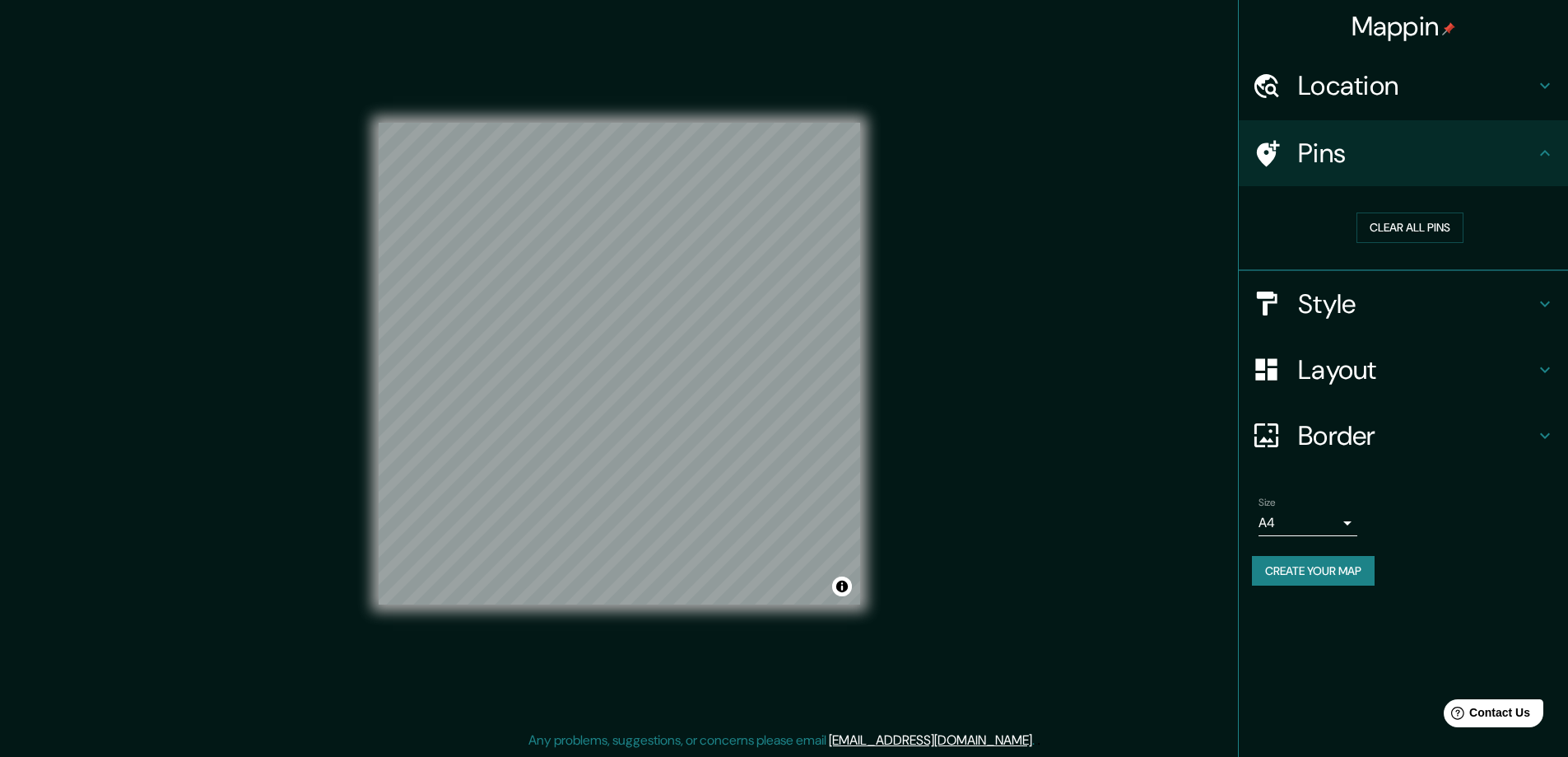
click at [1435, 307] on h4 "Style" at bounding box center [1417, 303] width 237 height 33
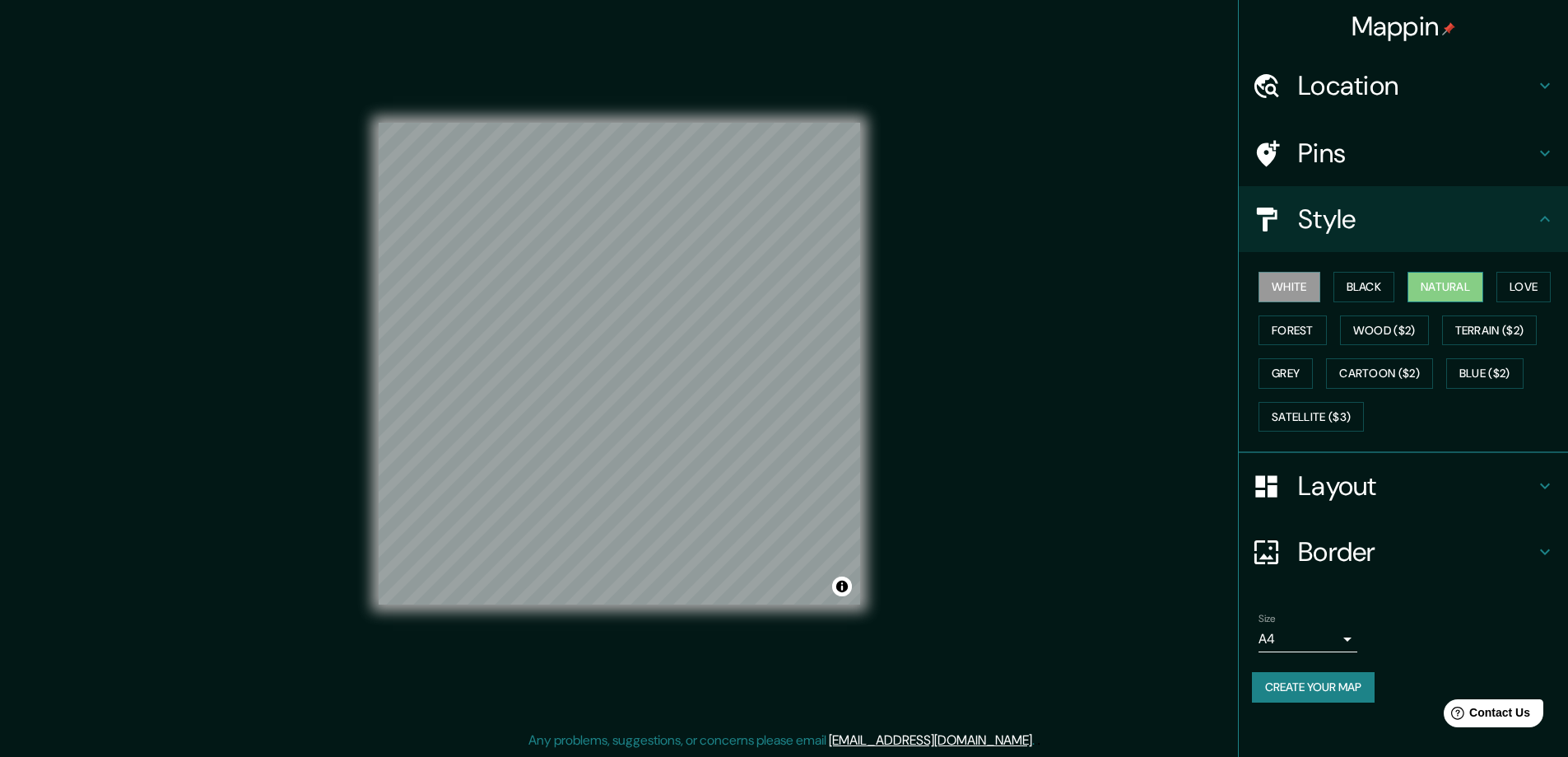
click at [1459, 288] on button "Natural" at bounding box center [1445, 287] width 76 height 31
click at [1385, 288] on button "Black" at bounding box center [1364, 287] width 61 height 31
click at [1305, 282] on button "White" at bounding box center [1290, 287] width 61 height 31
click at [1300, 326] on button "Forest" at bounding box center [1293, 331] width 68 height 31
click at [1296, 280] on button "White" at bounding box center [1290, 287] width 61 height 31
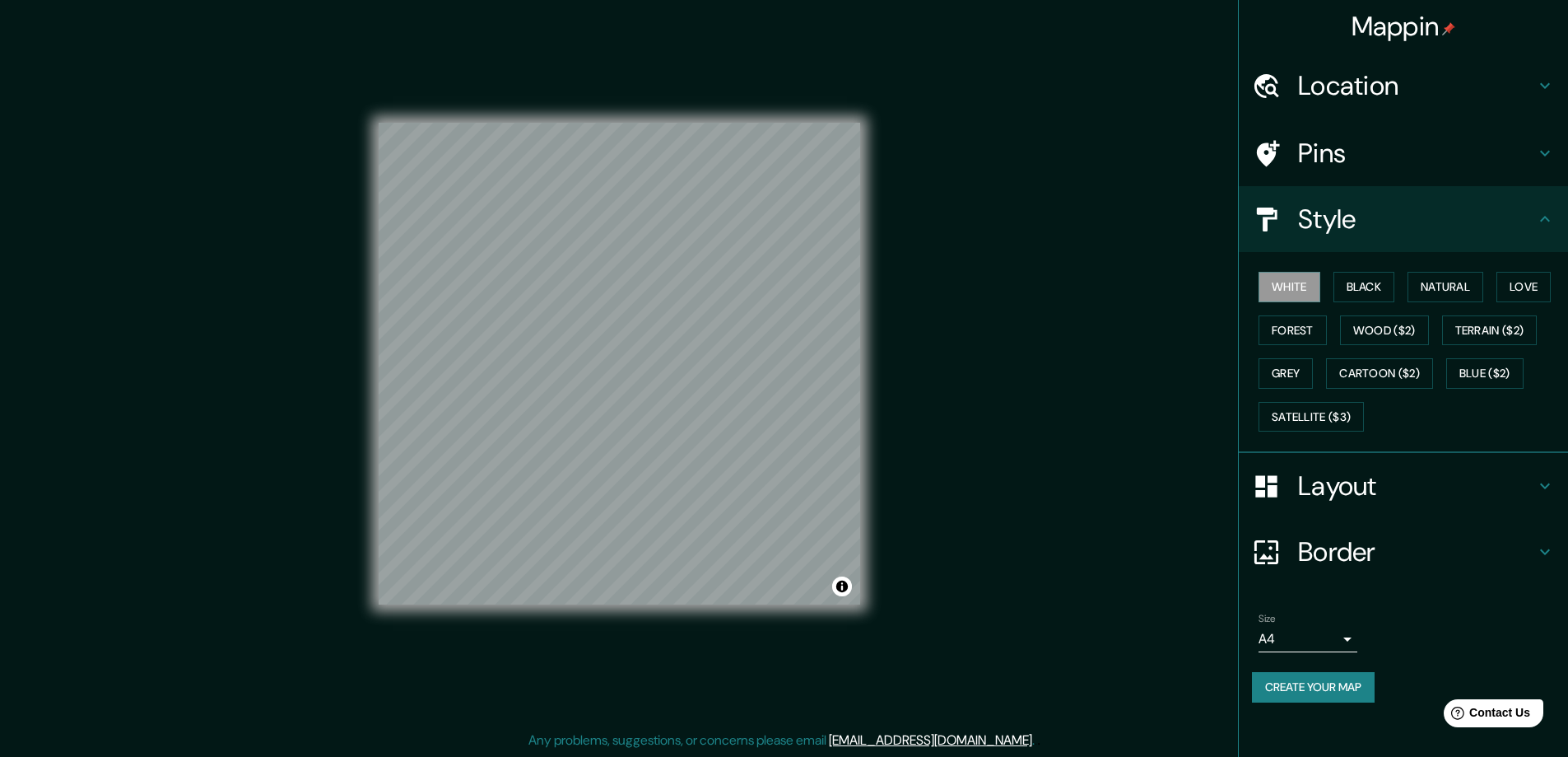
click at [1395, 551] on h4 "Border" at bounding box center [1417, 551] width 237 height 33
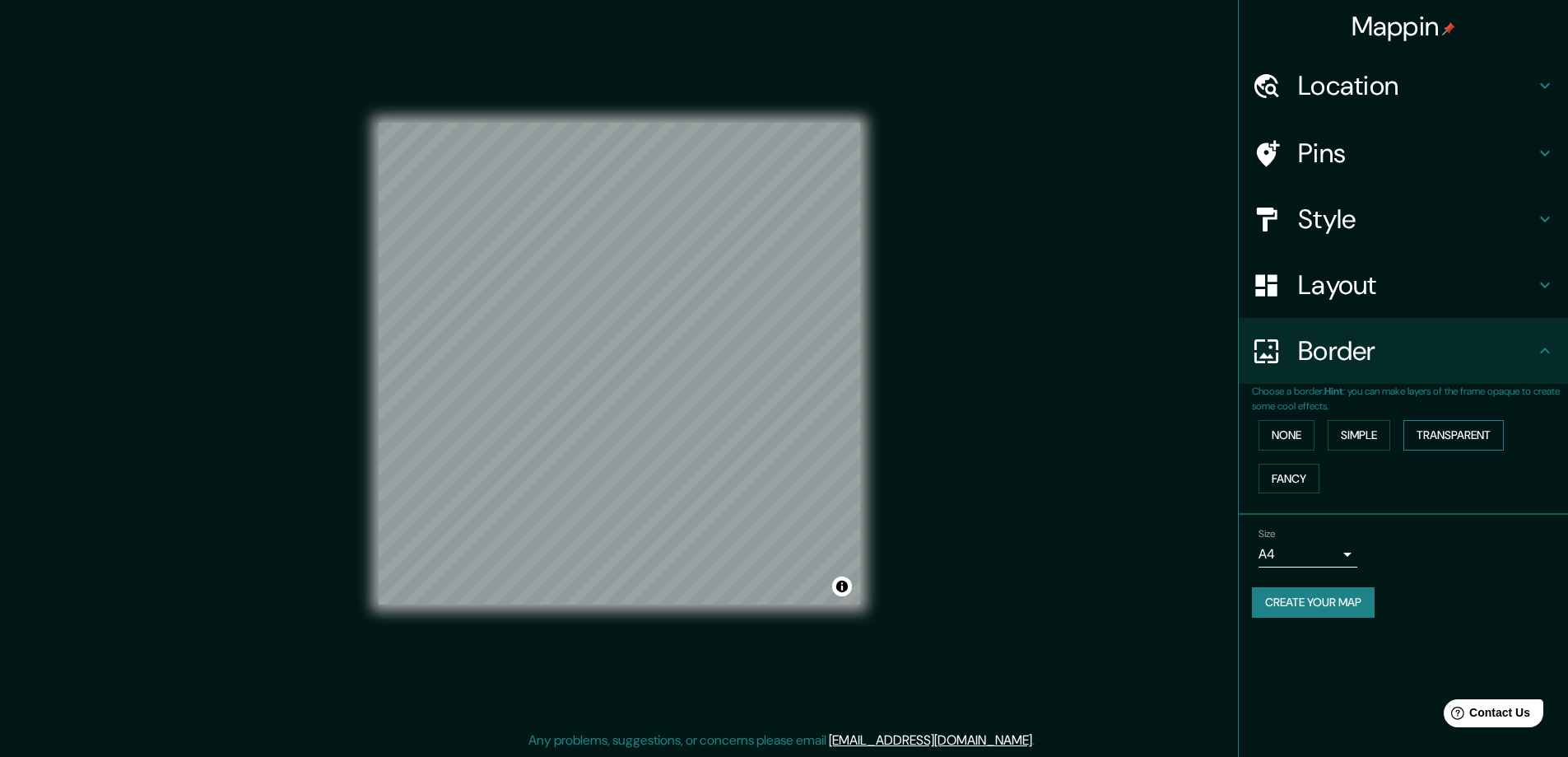
click at [1477, 439] on button "Transparent" at bounding box center [1454, 436] width 101 height 31
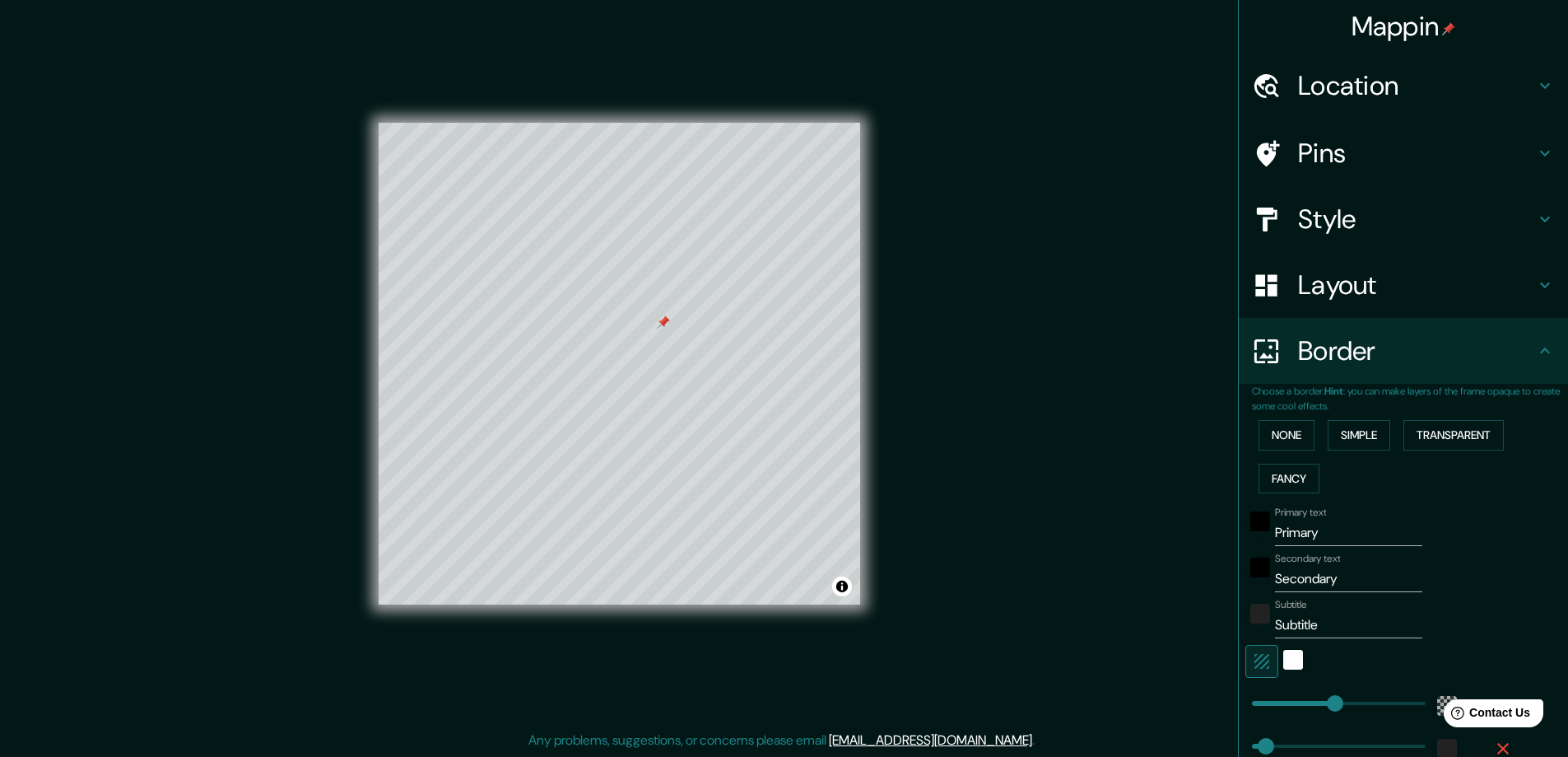
click at [663, 327] on div at bounding box center [663, 321] width 13 height 13
drag, startPoint x: 1300, startPoint y: 533, endPoint x: 1255, endPoint y: 537, distance: 45.2
click at [1255, 537] on div "Primary text Primary" at bounding box center [1380, 526] width 270 height 39
type input "T"
type input "281"
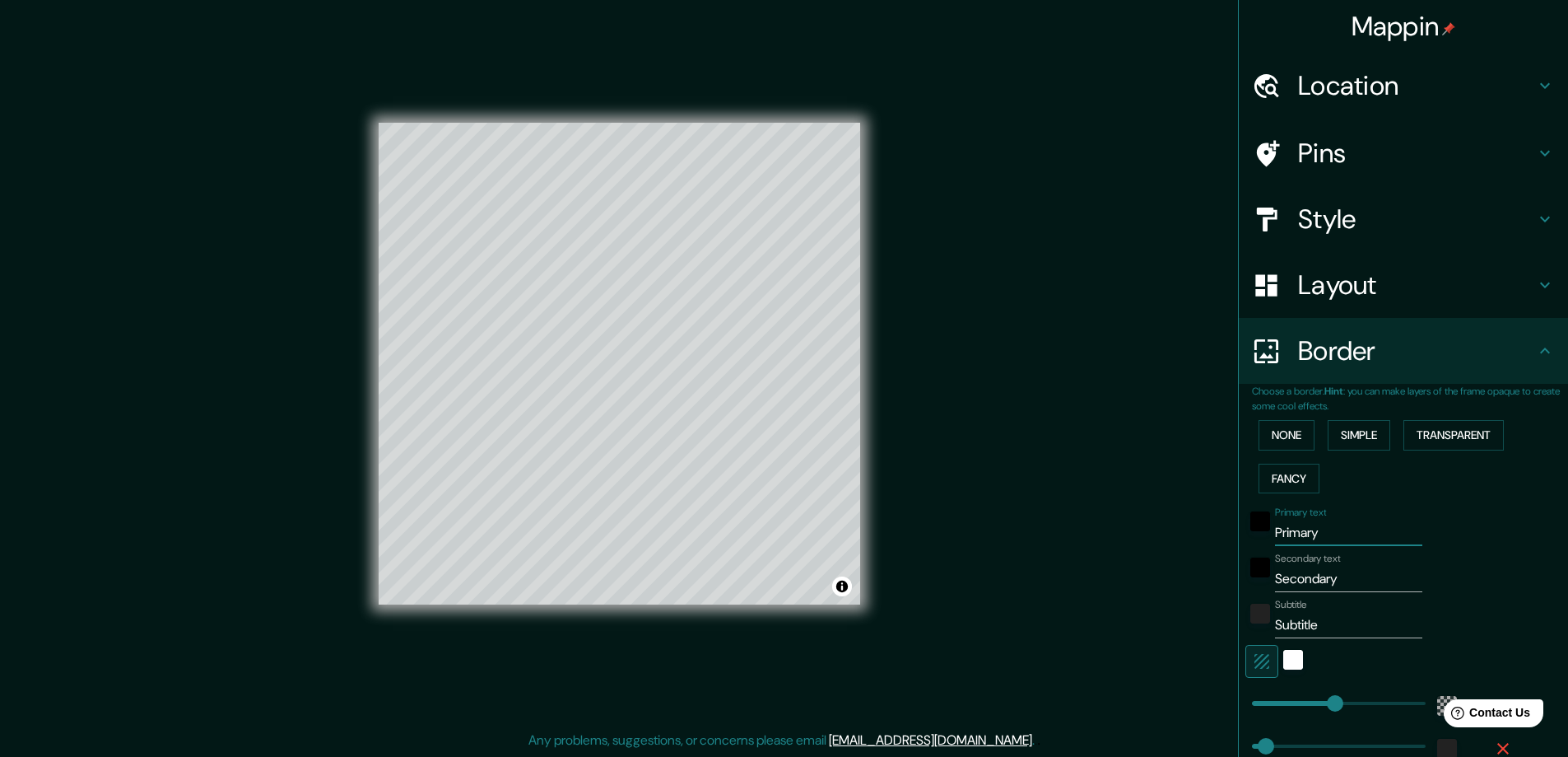
type input "47"
type input "TA"
type input "281"
type input "47"
type input "TAP"
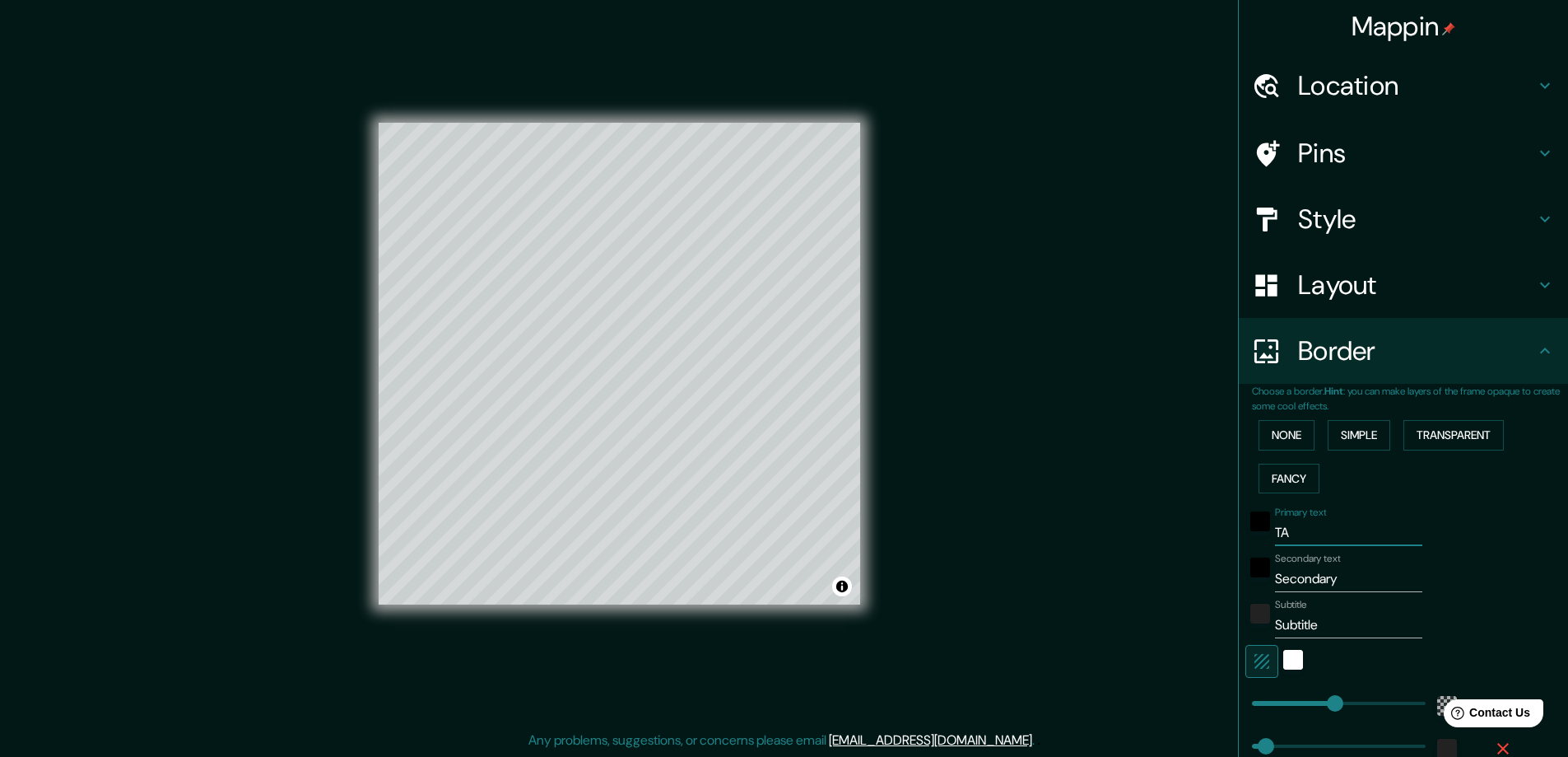
type input "281"
type input "47"
type input "TAPA"
type input "281"
type input "47"
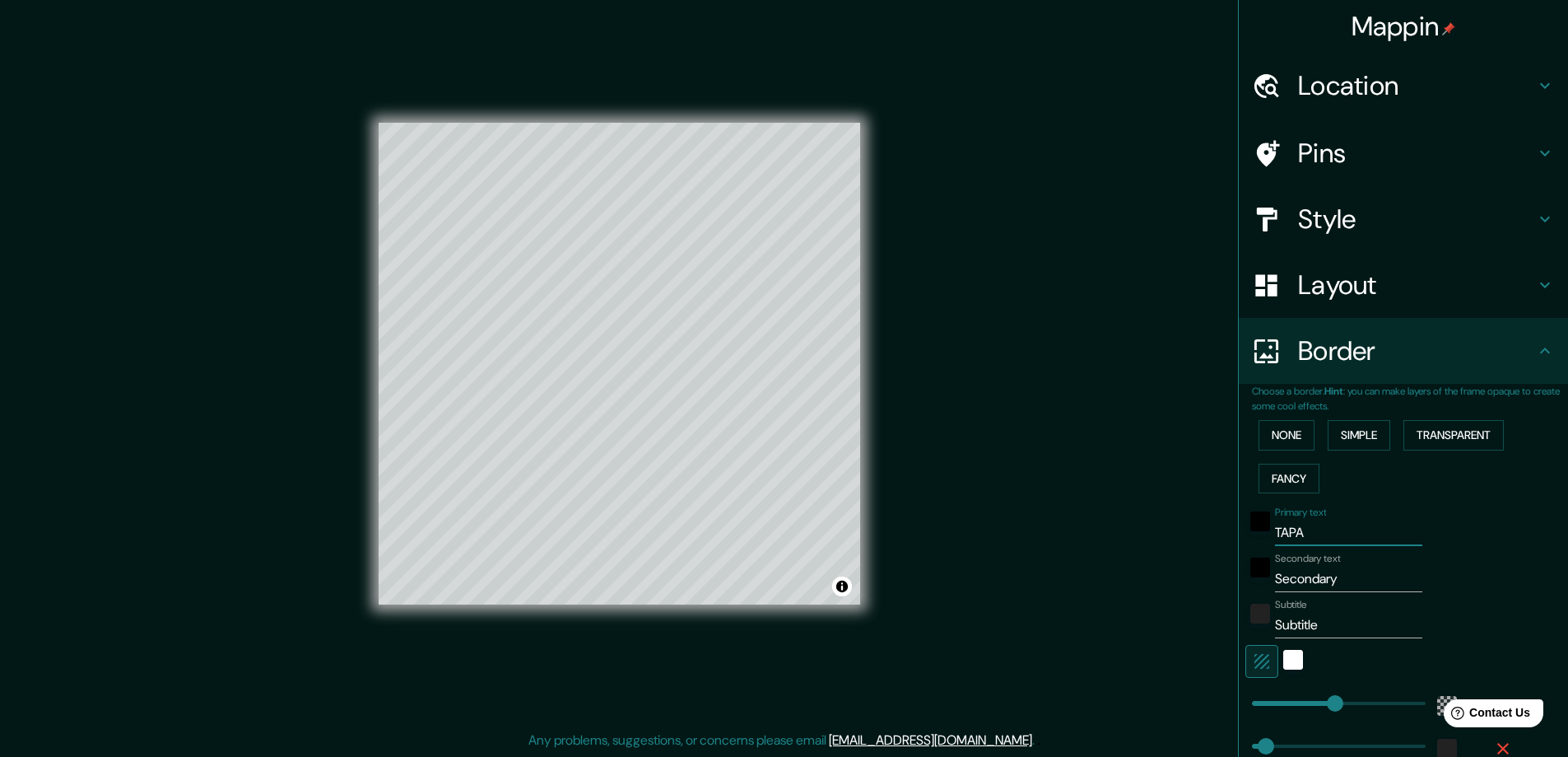
type input "TAPAR"
type input "281"
type input "47"
type input "TAPARC"
type input "281"
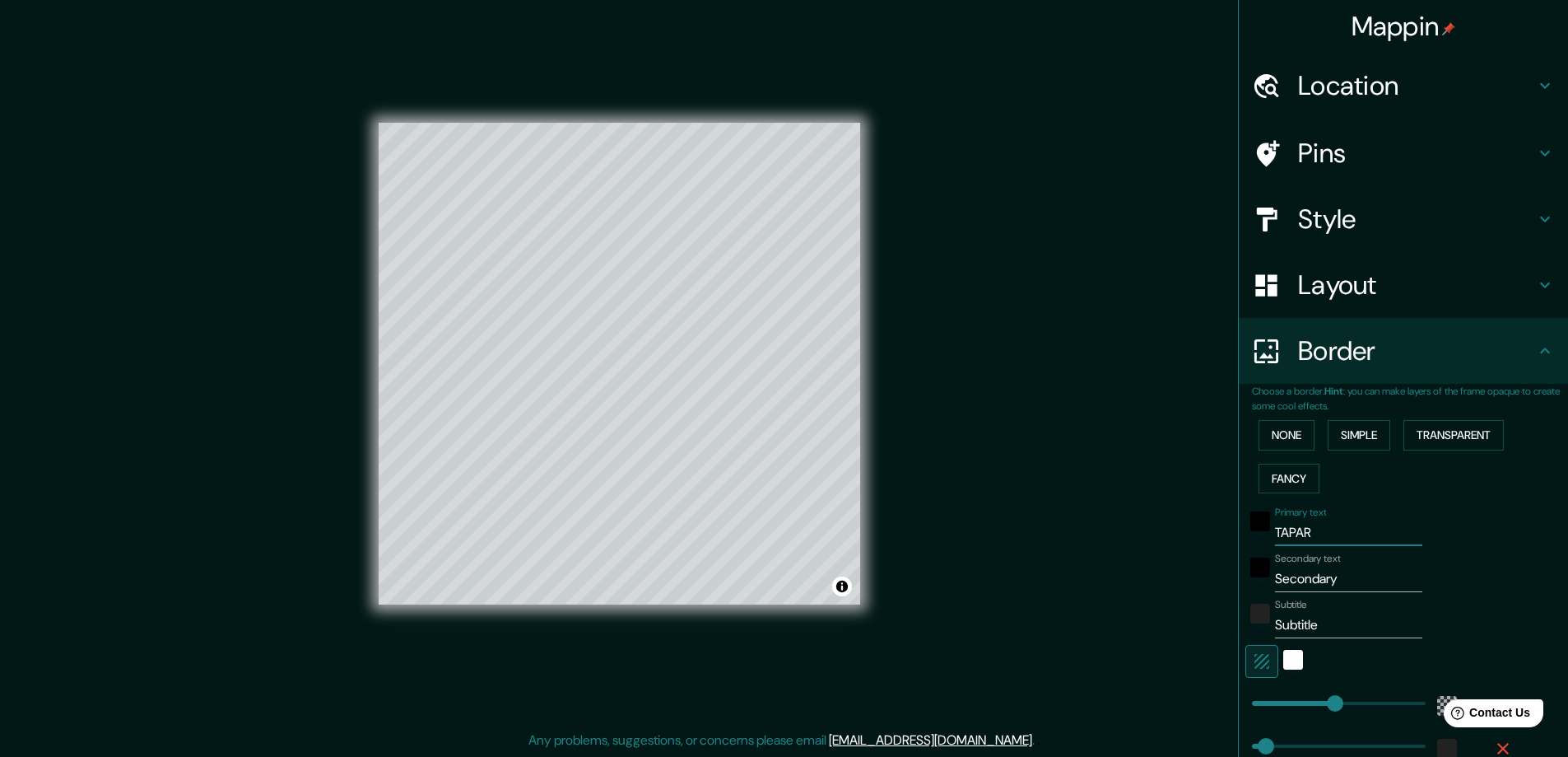
type input "47"
type input "TAPARCA"
type input "281"
type input "47"
type input "TAPARCAL"
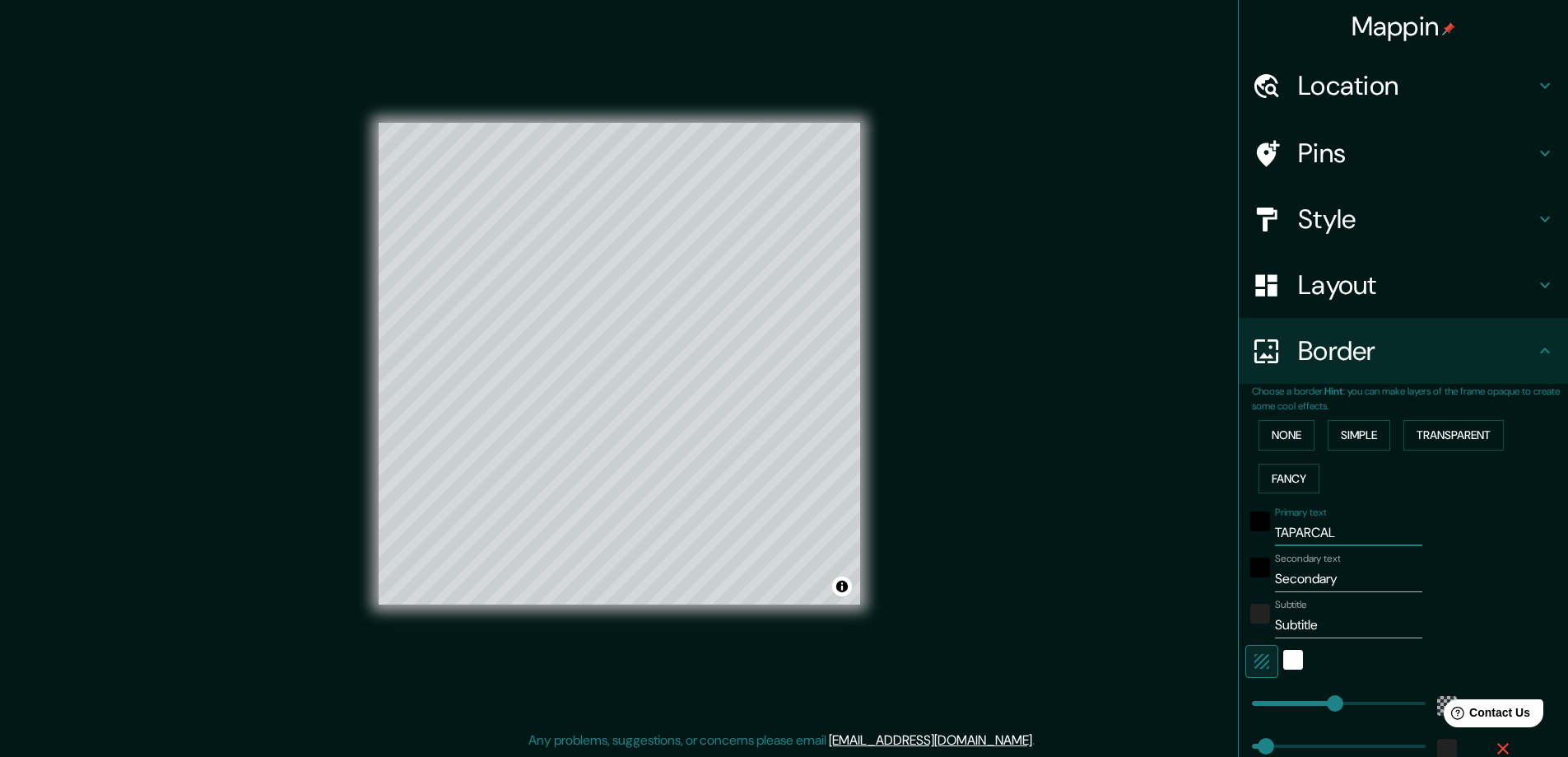
type input "281"
type input "47"
type input "TAPARCAL"
click at [1275, 583] on input "Secondary" at bounding box center [1349, 578] width 148 height 26
type input "E"
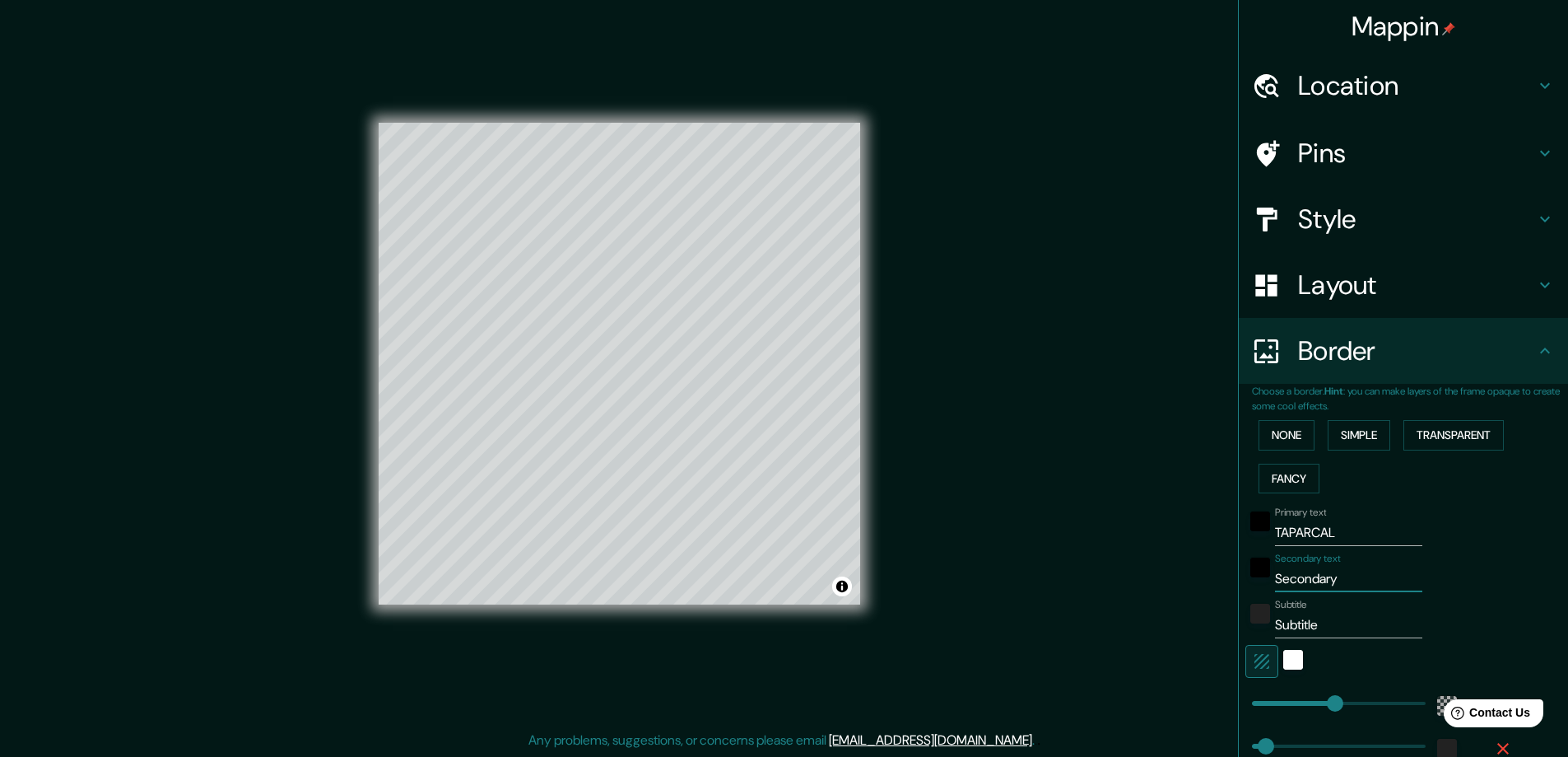
type input "281"
type input "47"
type input "EN"
type input "281"
type input "47"
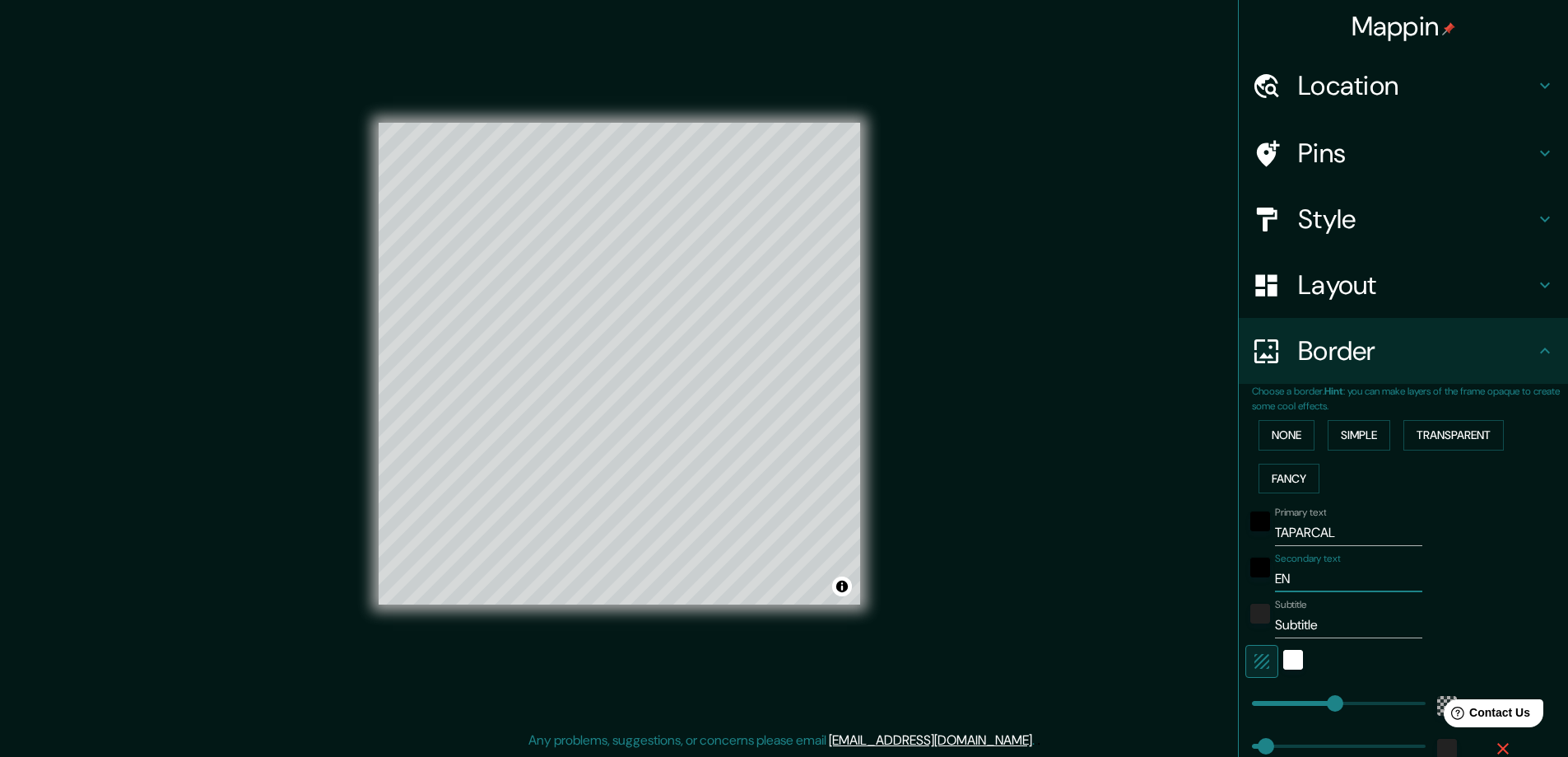
type input "ENE"
type input "281"
type input "47"
type input "ENE"
drag, startPoint x: 1321, startPoint y: 625, endPoint x: 1233, endPoint y: 625, distance: 88.0
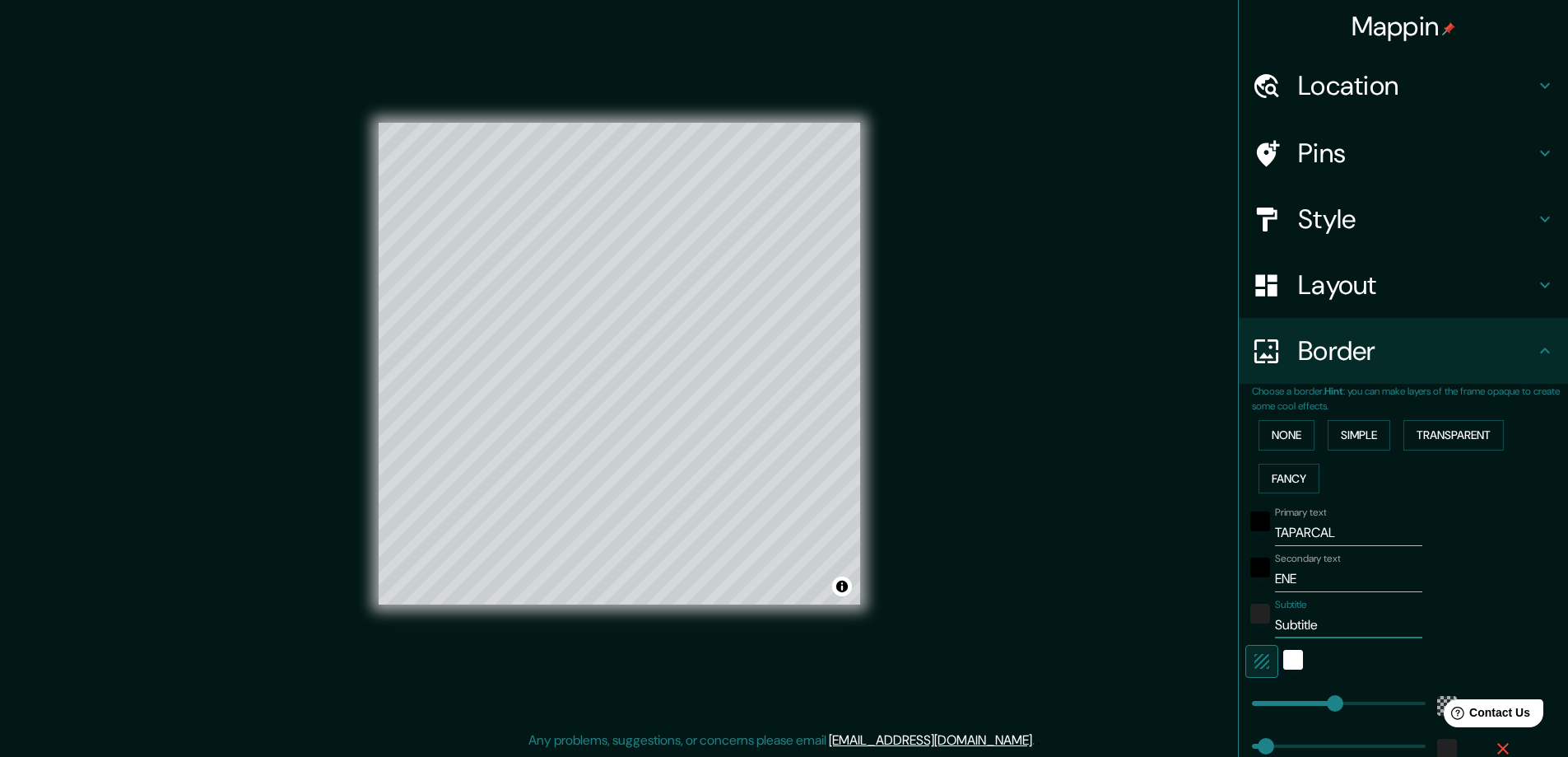
click at [1245, 625] on div "Subtitle Subtitle" at bounding box center [1380, 619] width 270 height 39
type input "2"
type input "281"
type input "47"
type input "20"
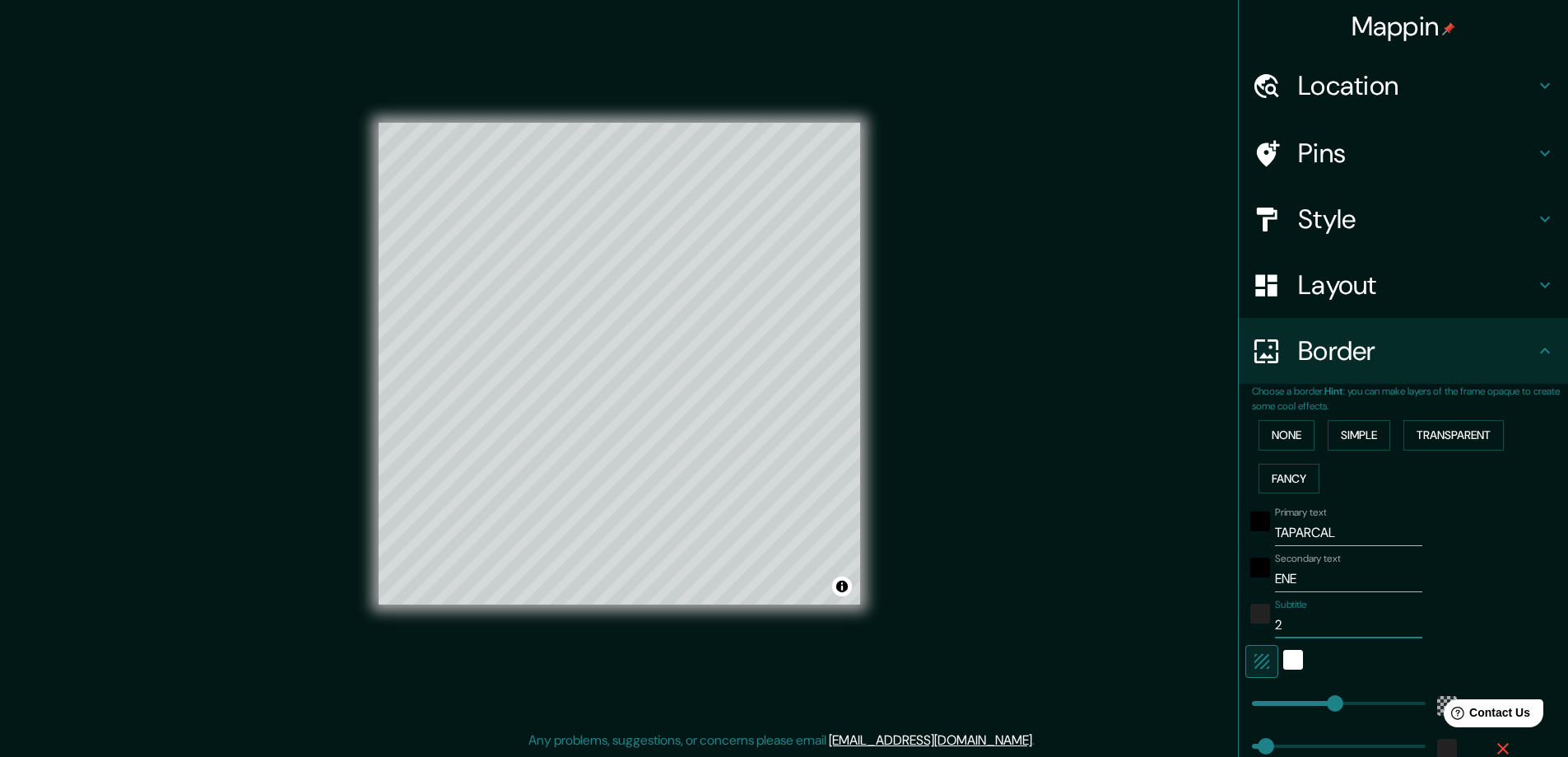
type input "281"
type input "47"
type input "202"
type input "281"
type input "47"
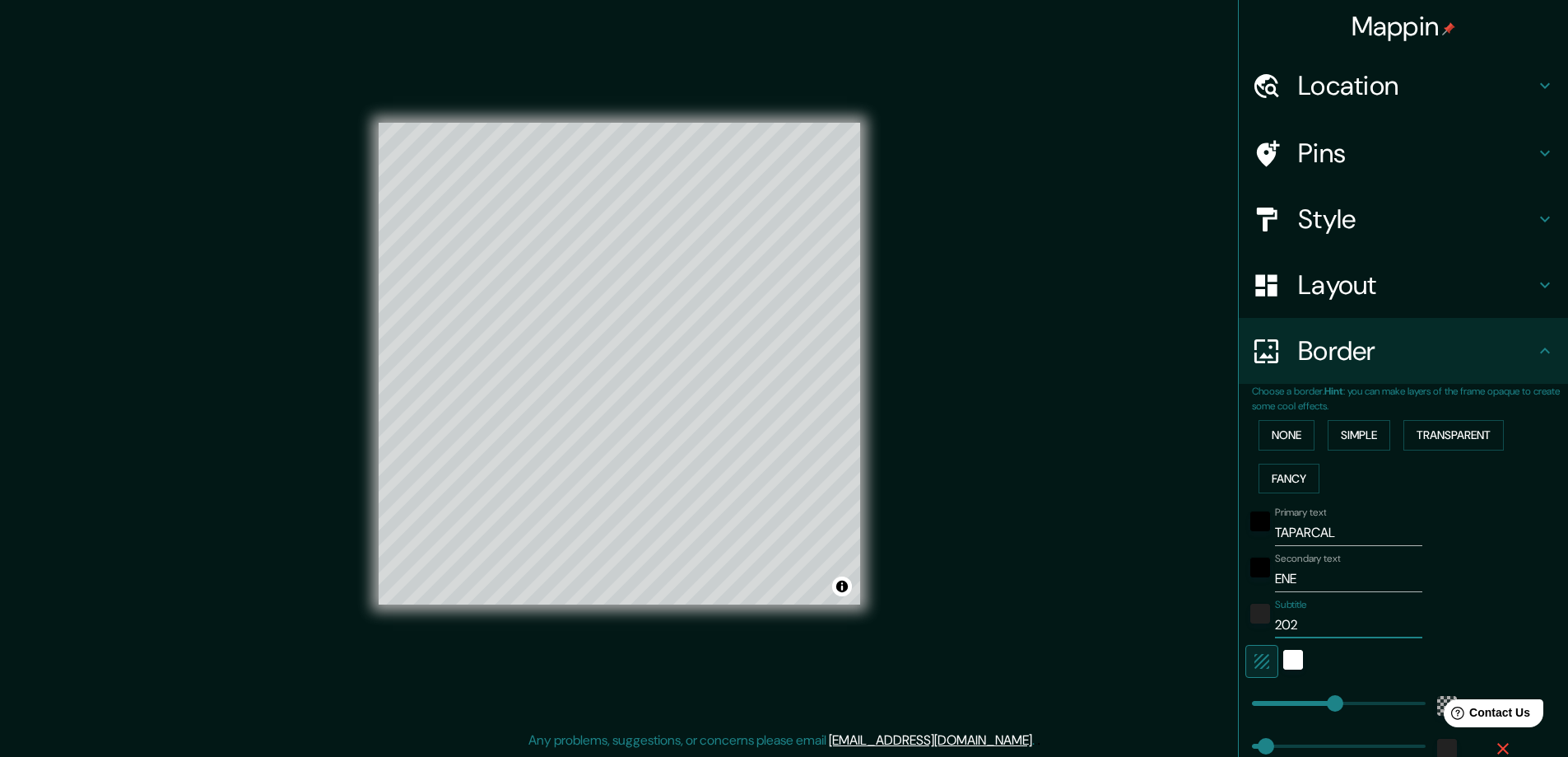
type input "2024"
type input "281"
type input "47"
type input "2024"
click at [1498, 570] on div "Secondary text ENE" at bounding box center [1380, 572] width 270 height 39
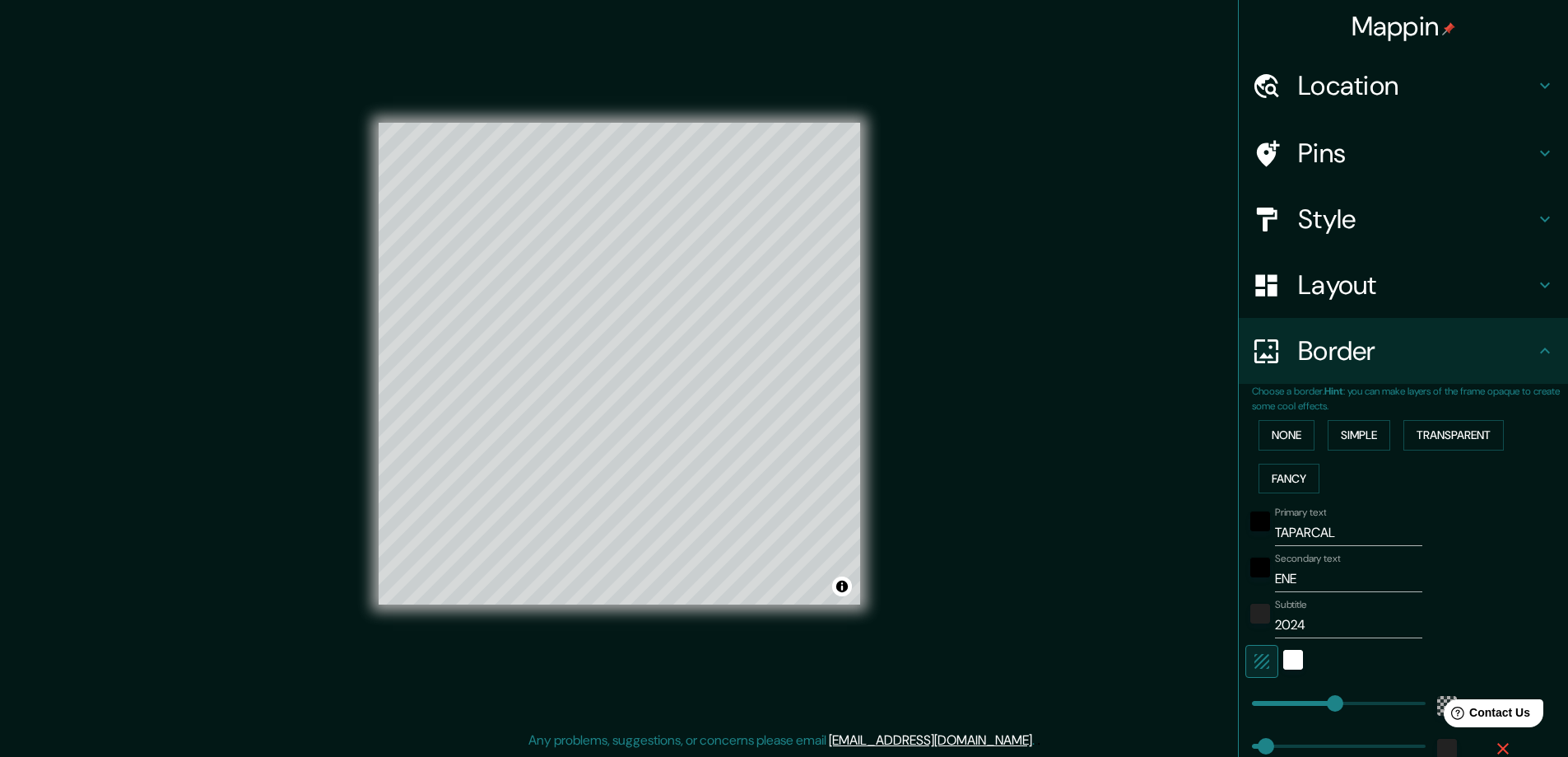
scroll to position [180, 0]
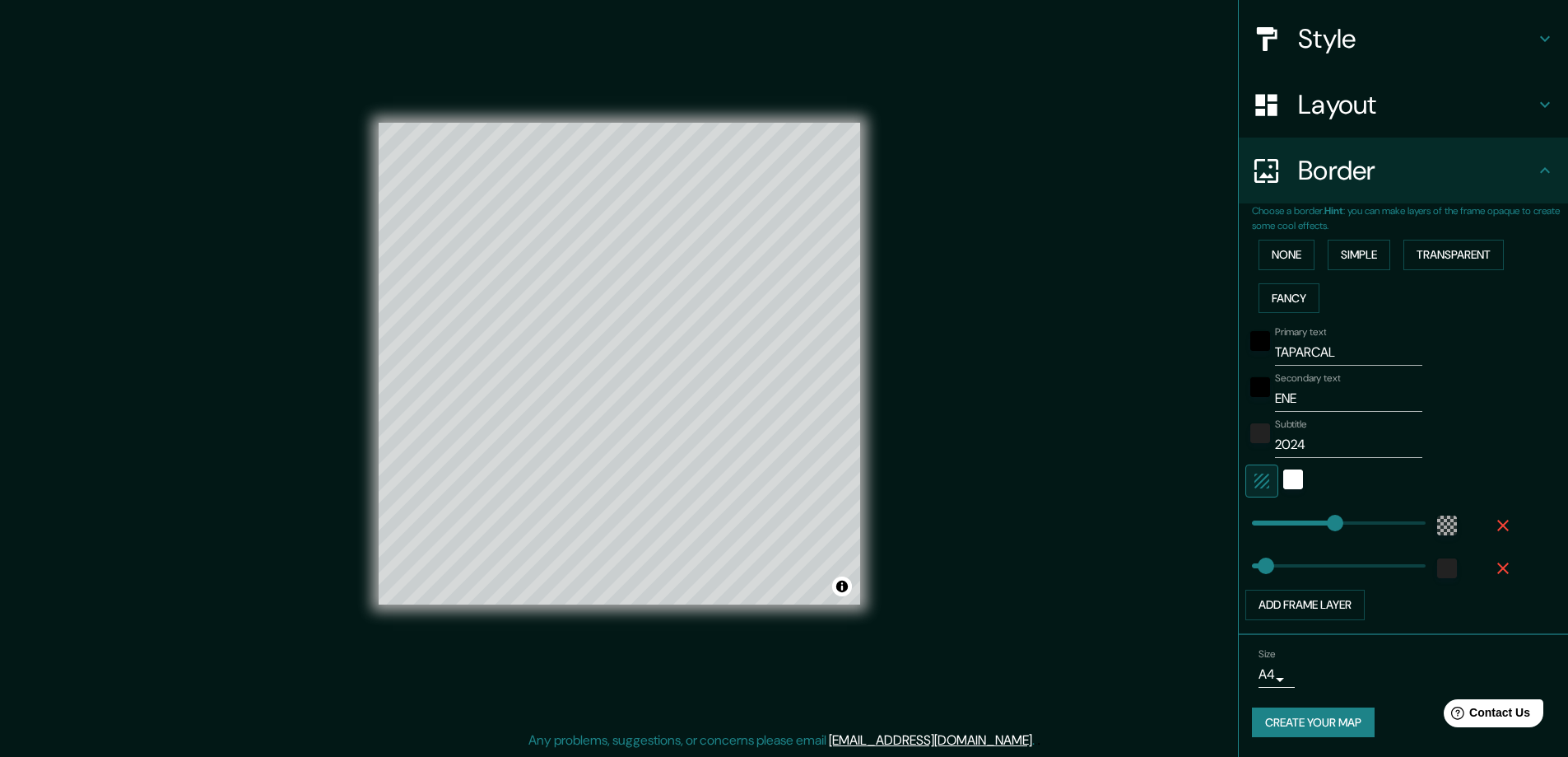
click at [1273, 718] on button "Create your map" at bounding box center [1313, 723] width 123 height 31
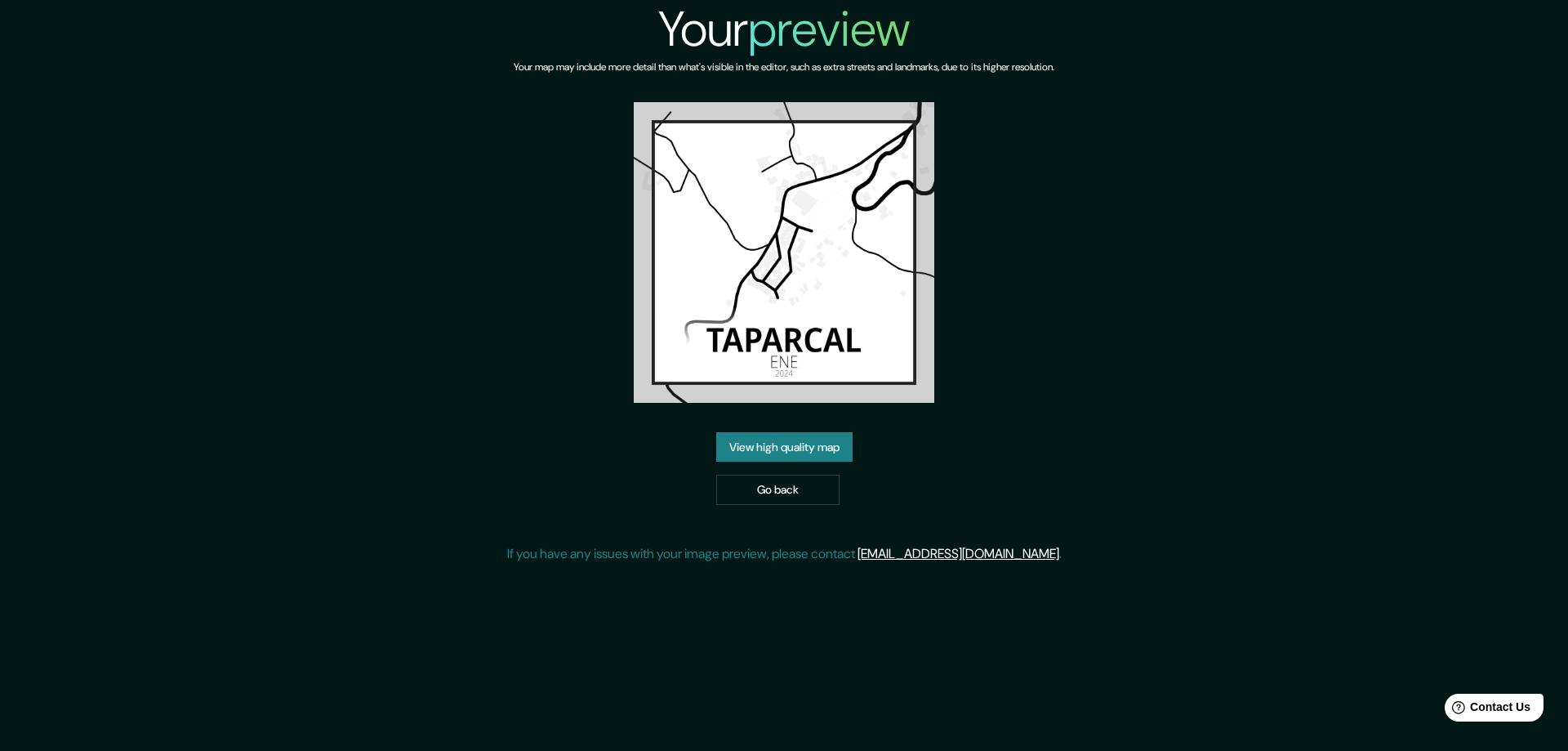
click at [817, 439] on link "View high quality map" at bounding box center [784, 448] width 136 height 31
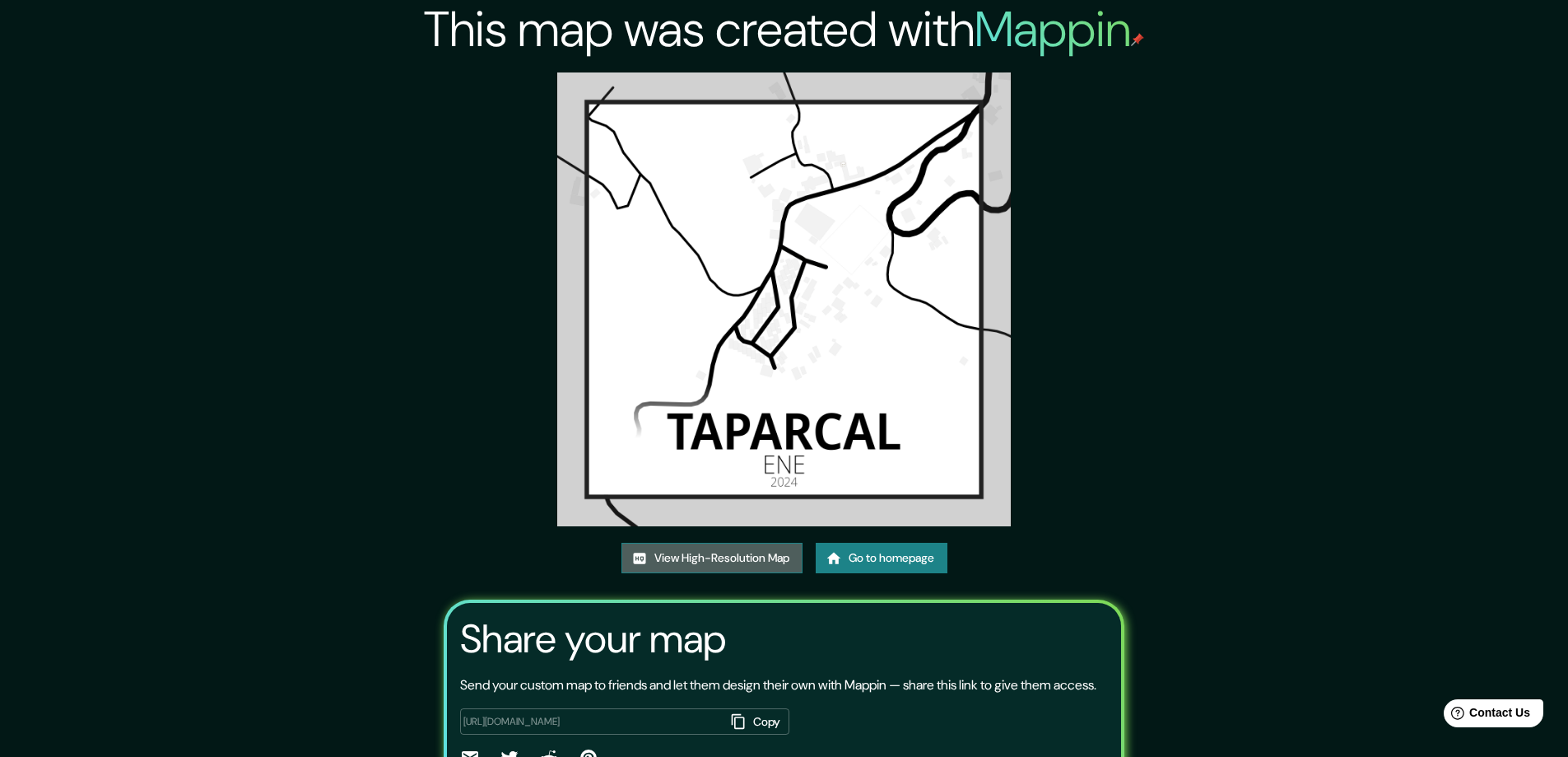
click at [697, 560] on link "View High-Resolution Map" at bounding box center [712, 558] width 181 height 31
click at [909, 551] on link "Go to homepage" at bounding box center [881, 558] width 132 height 31
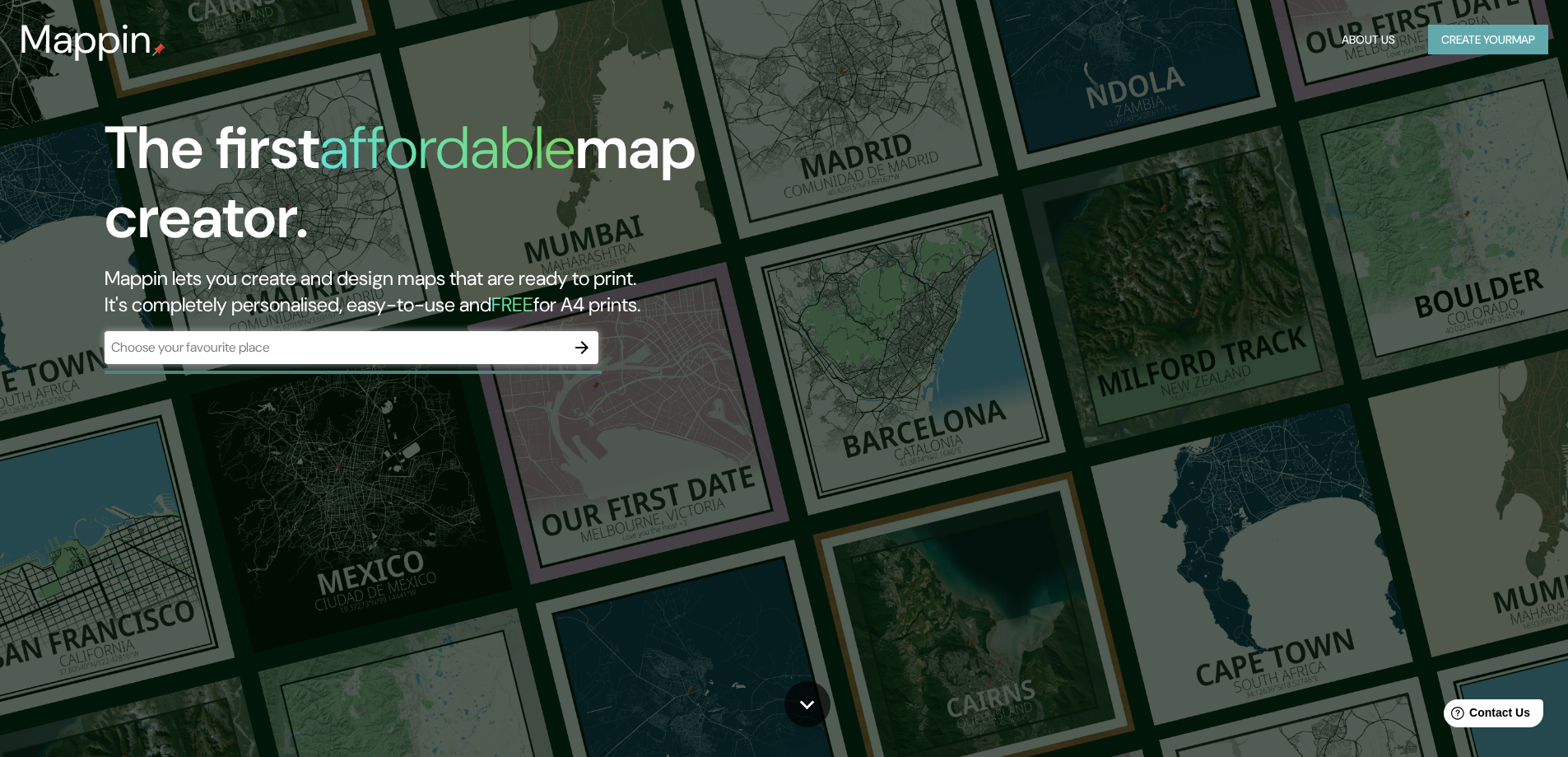
click at [1492, 46] on button "Create your map" at bounding box center [1488, 40] width 120 height 31
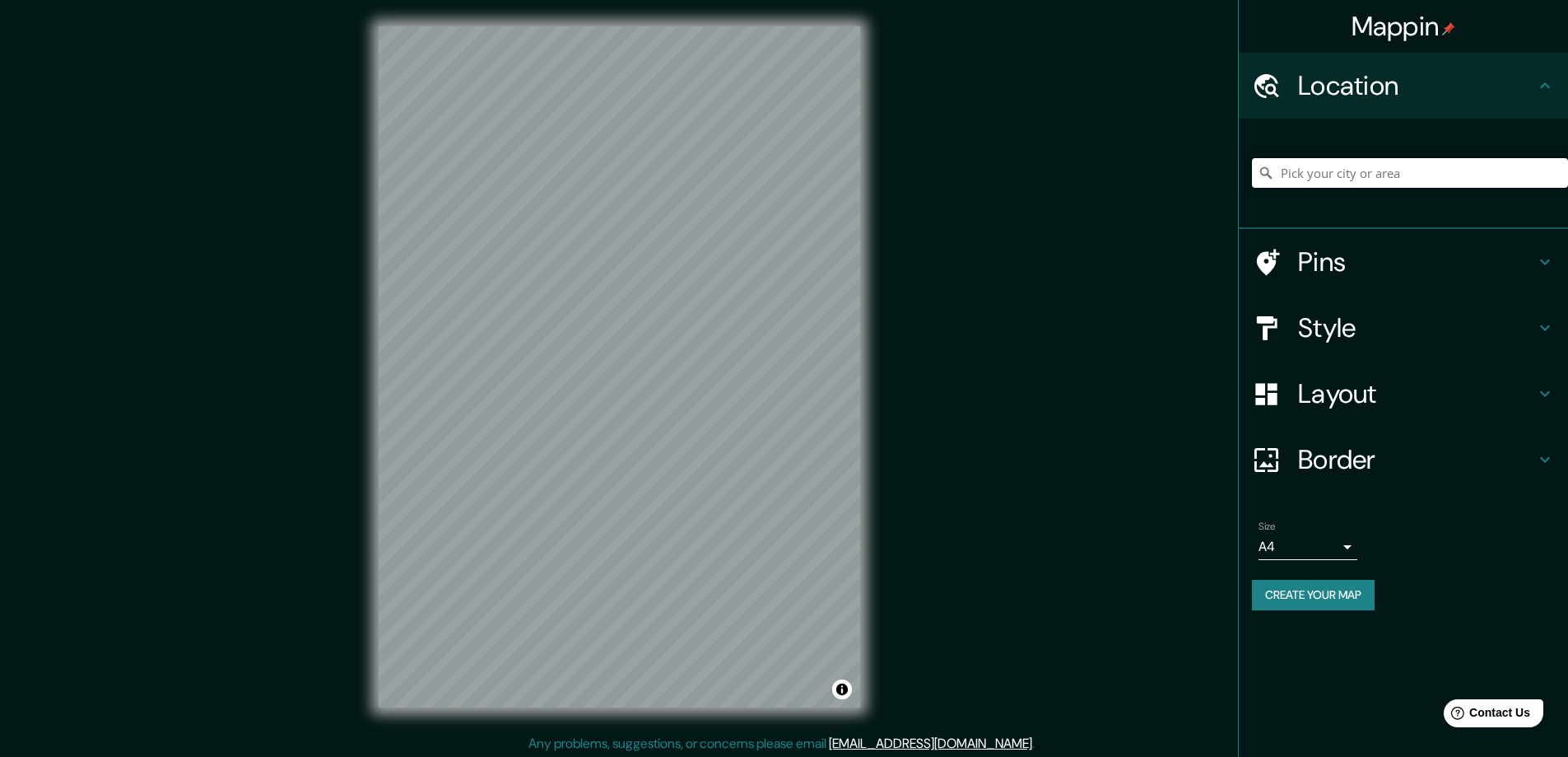
click at [1360, 173] on input "Pick your city or area" at bounding box center [1410, 173] width 316 height 30
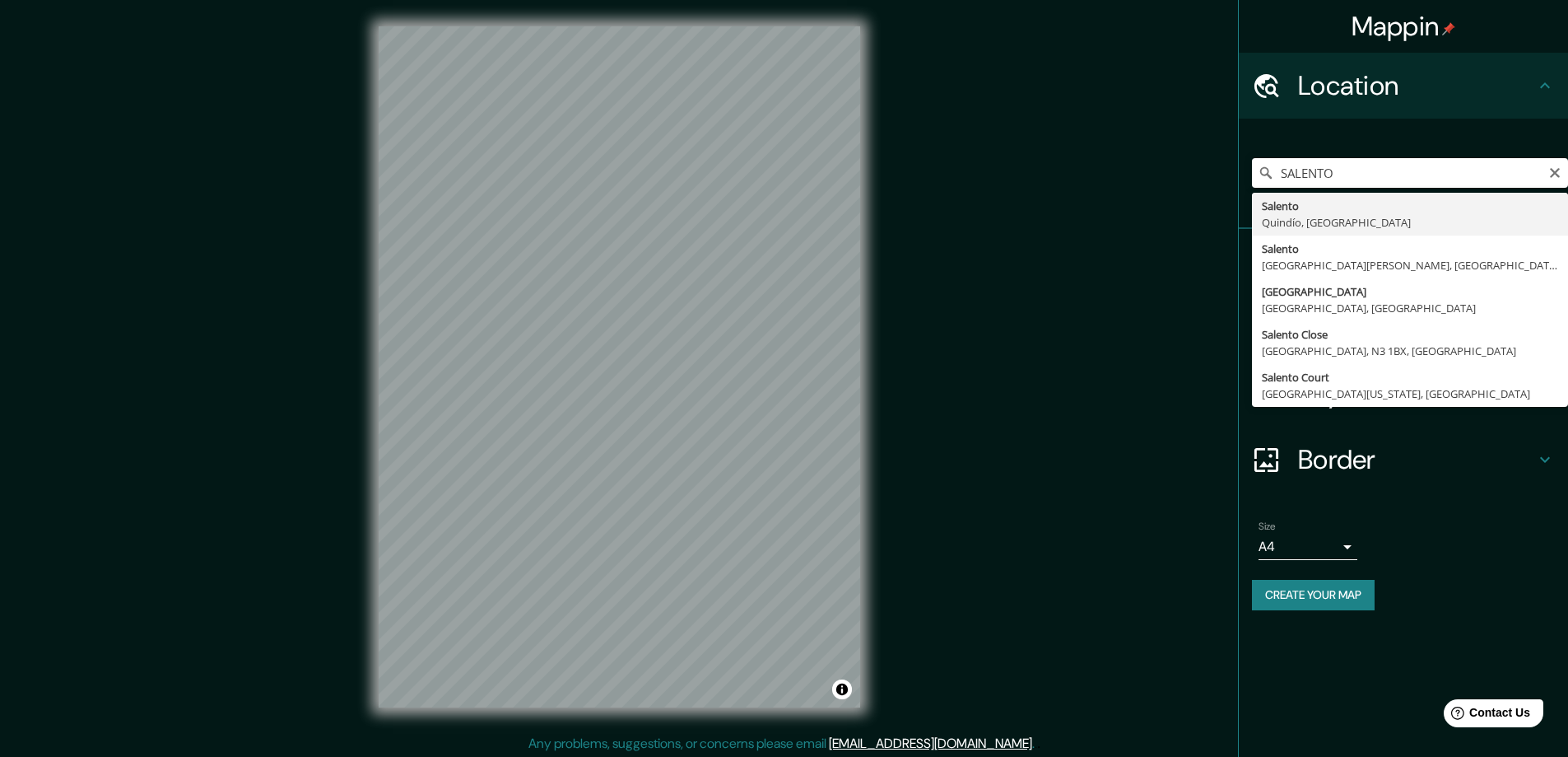
type input "Salento, [GEOGRAPHIC_DATA], [GEOGRAPHIC_DATA]"
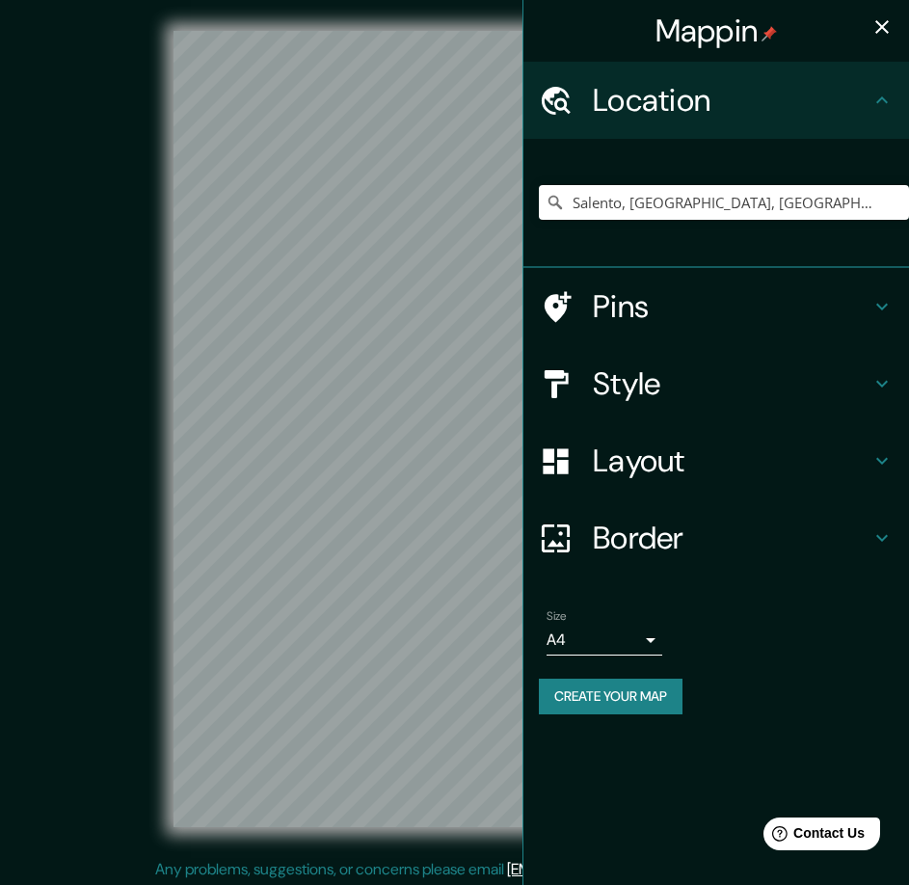
click at [887, 24] on icon "button" at bounding box center [881, 26] width 23 height 23
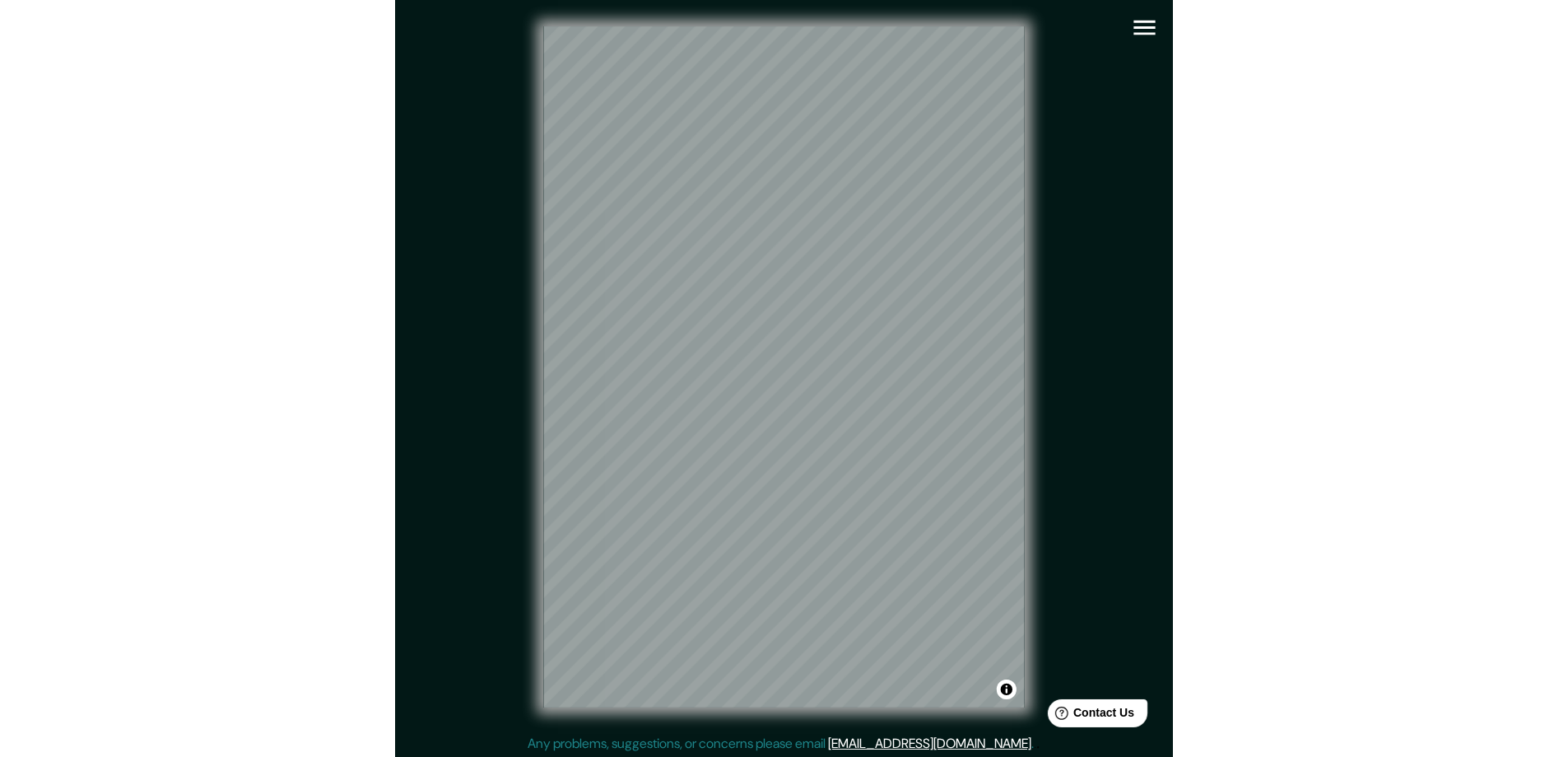
scroll to position [3, 0]
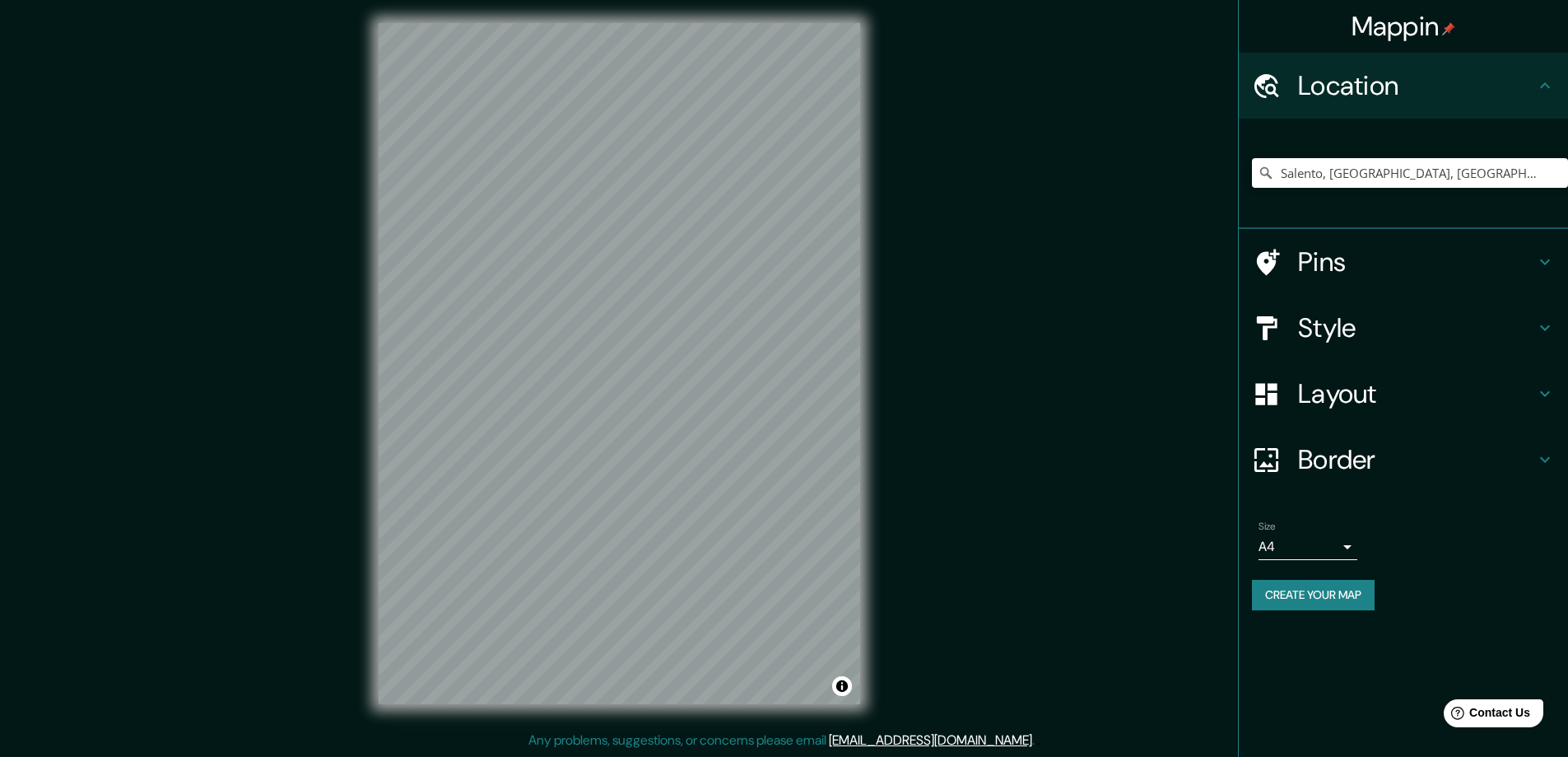
click at [1408, 462] on h4 "Border" at bounding box center [1417, 460] width 237 height 33
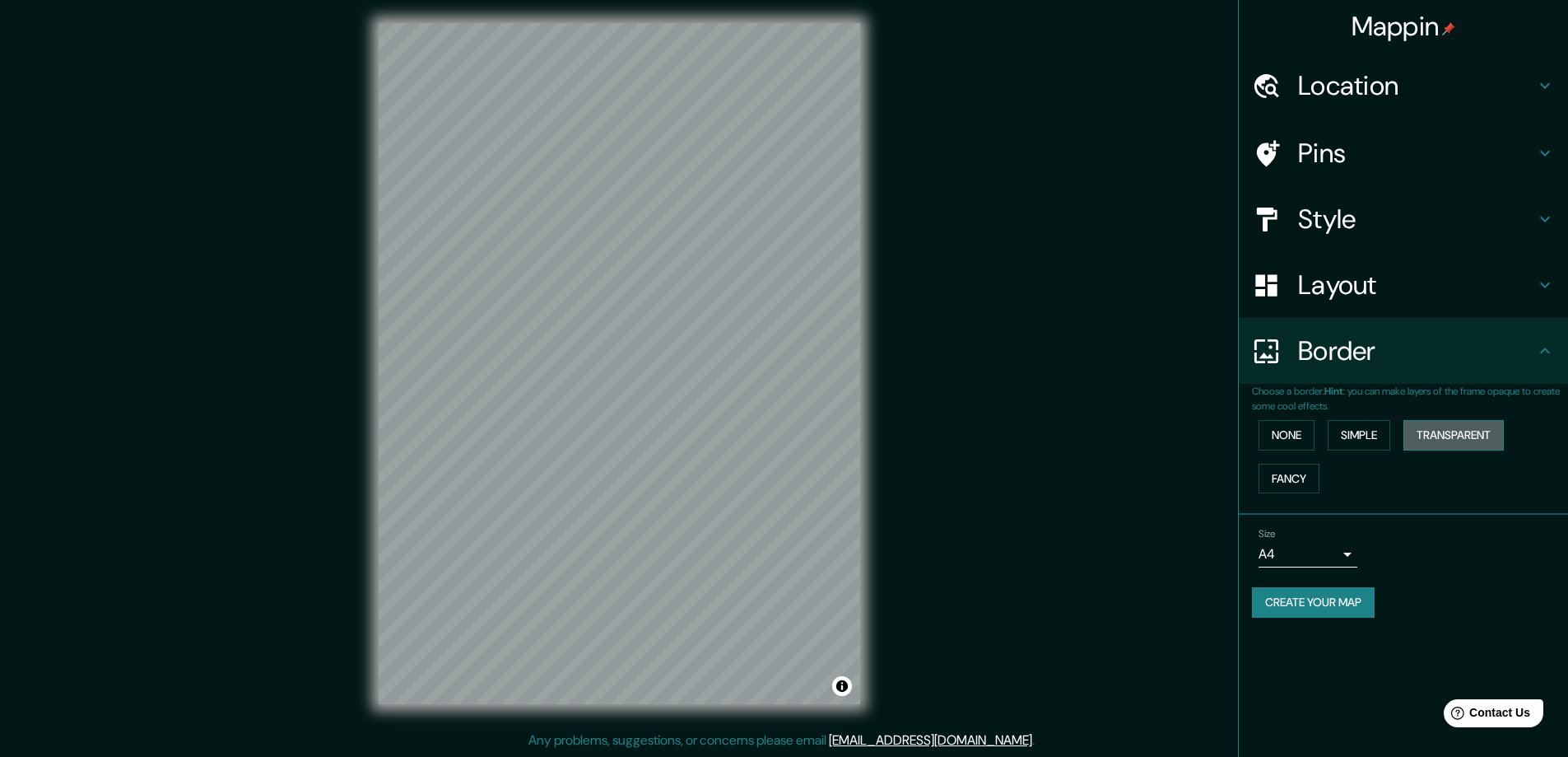
click at [1471, 443] on button "Transparent" at bounding box center [1454, 436] width 101 height 31
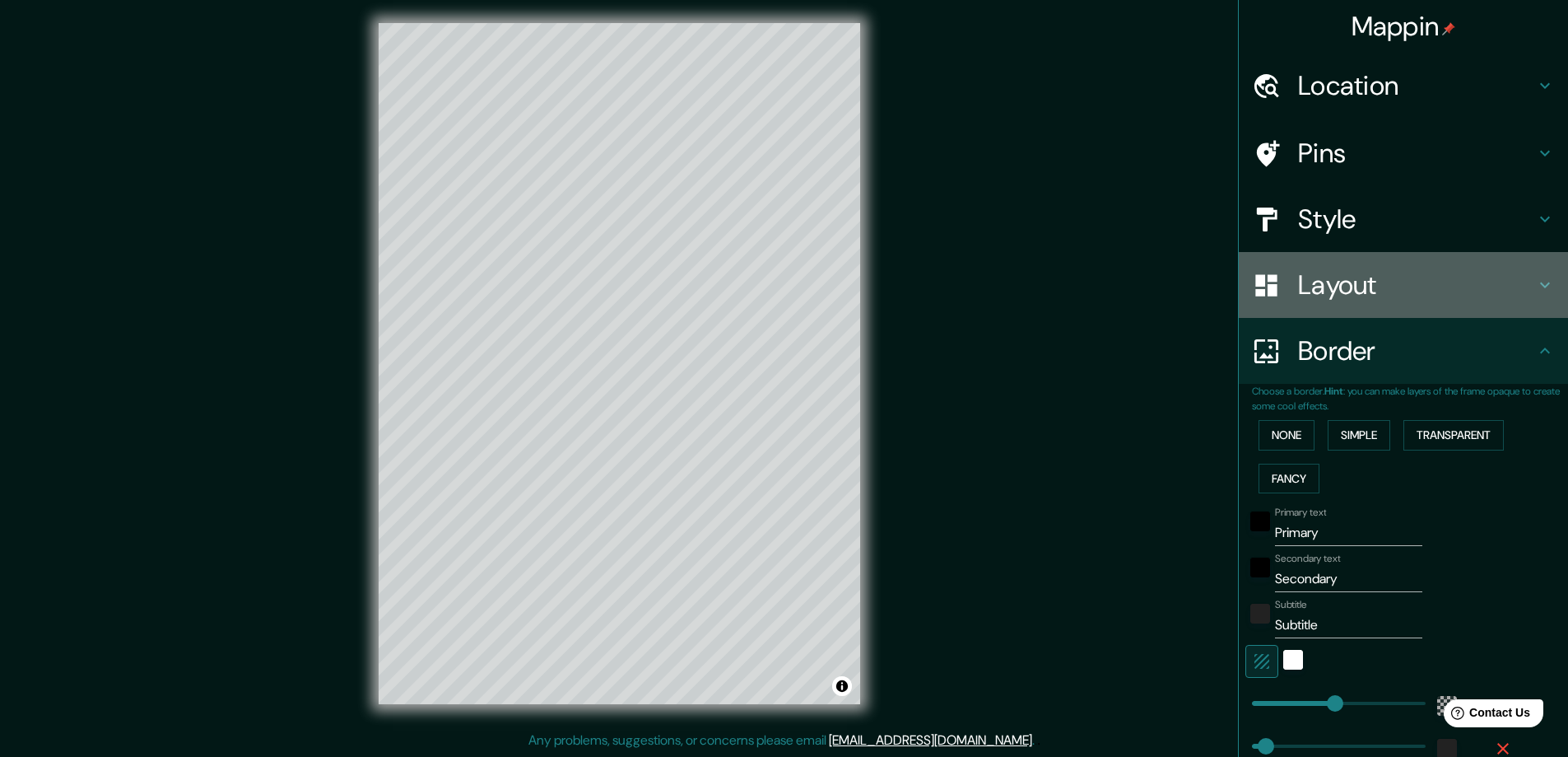
click at [1510, 285] on h4 "Layout" at bounding box center [1417, 285] width 237 height 33
type input "281"
type input "47"
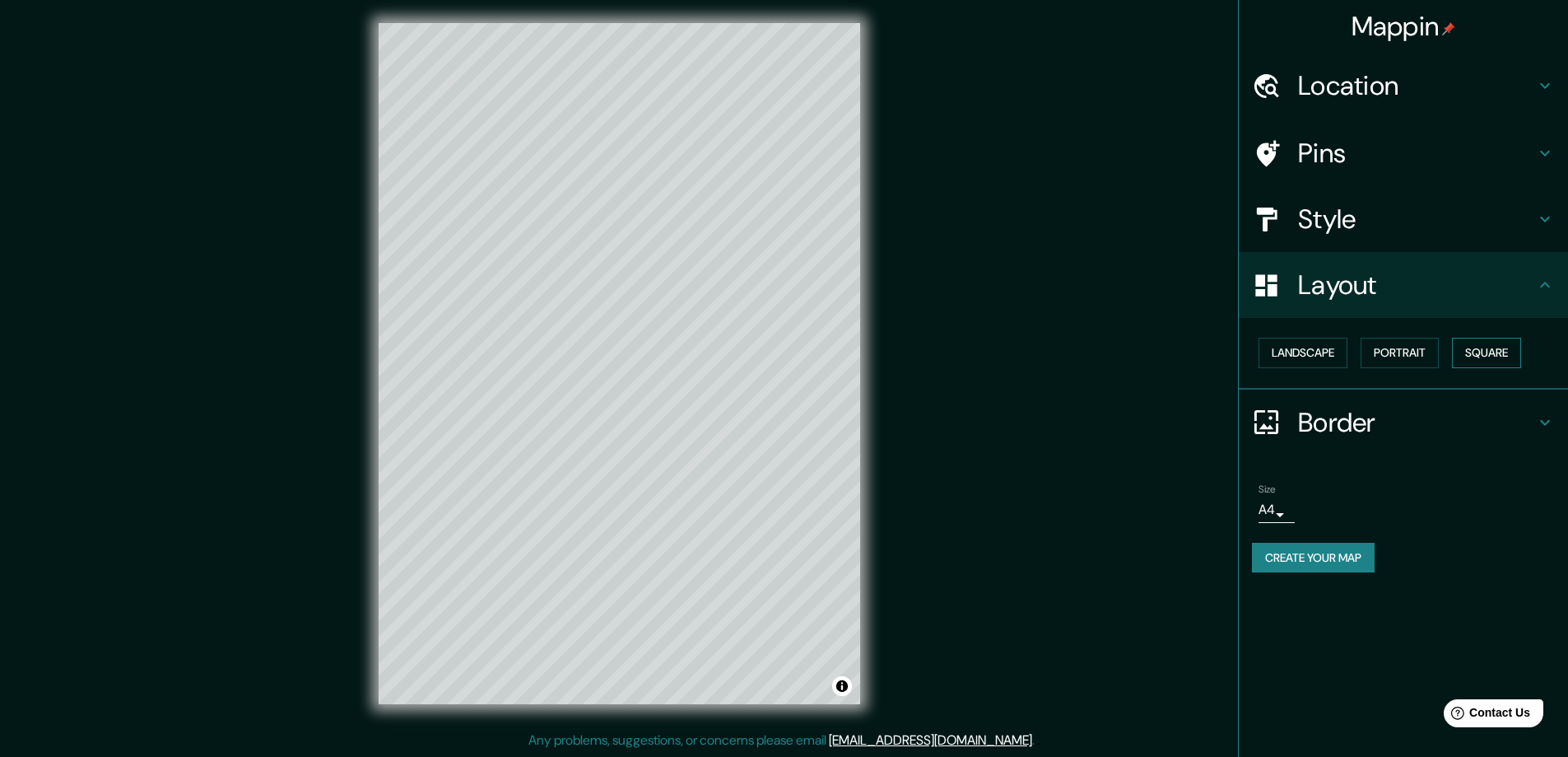
click at [1509, 349] on button "Square" at bounding box center [1486, 353] width 69 height 31
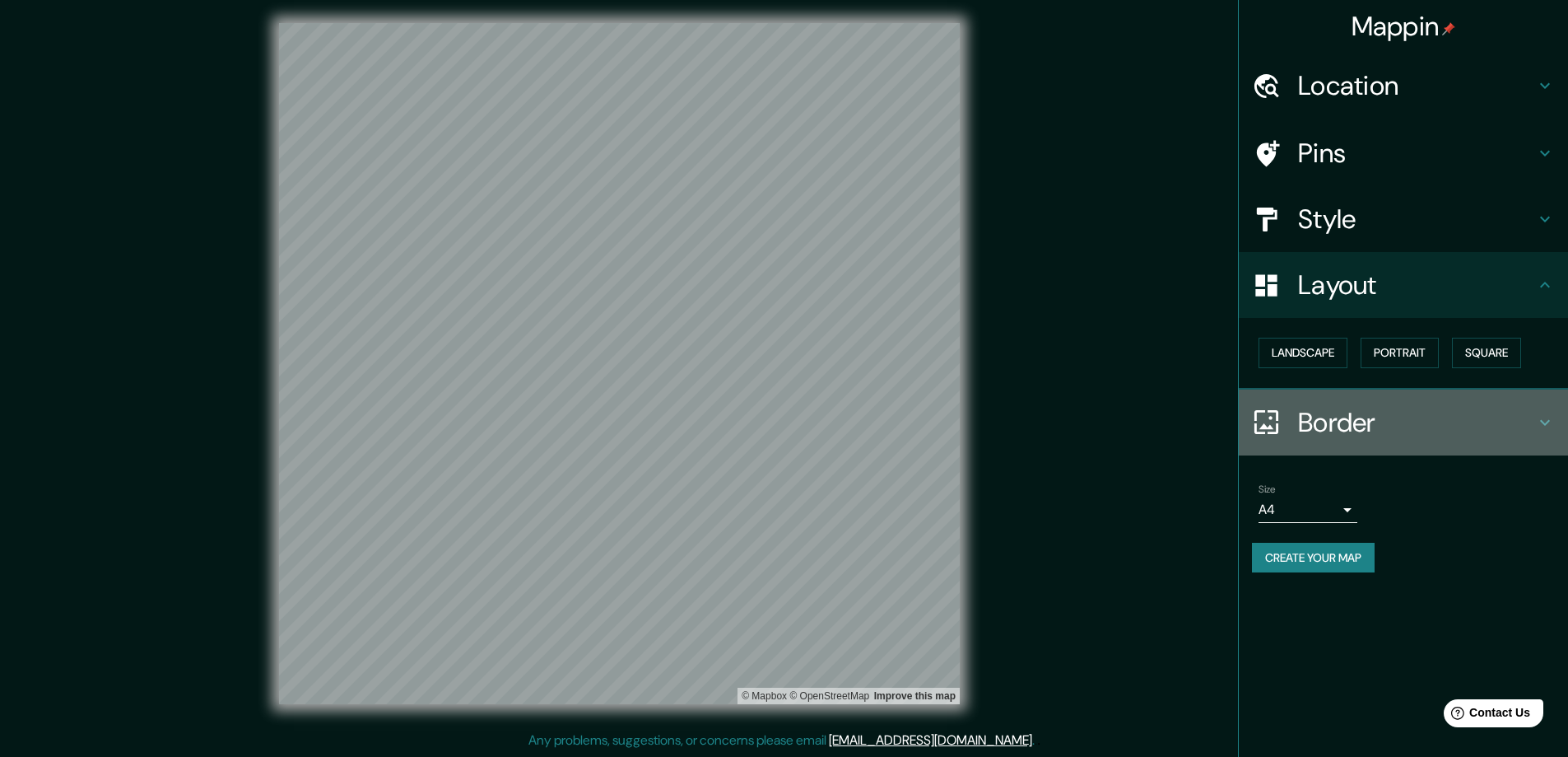
click at [1353, 431] on h4 "Border" at bounding box center [1417, 422] width 237 height 33
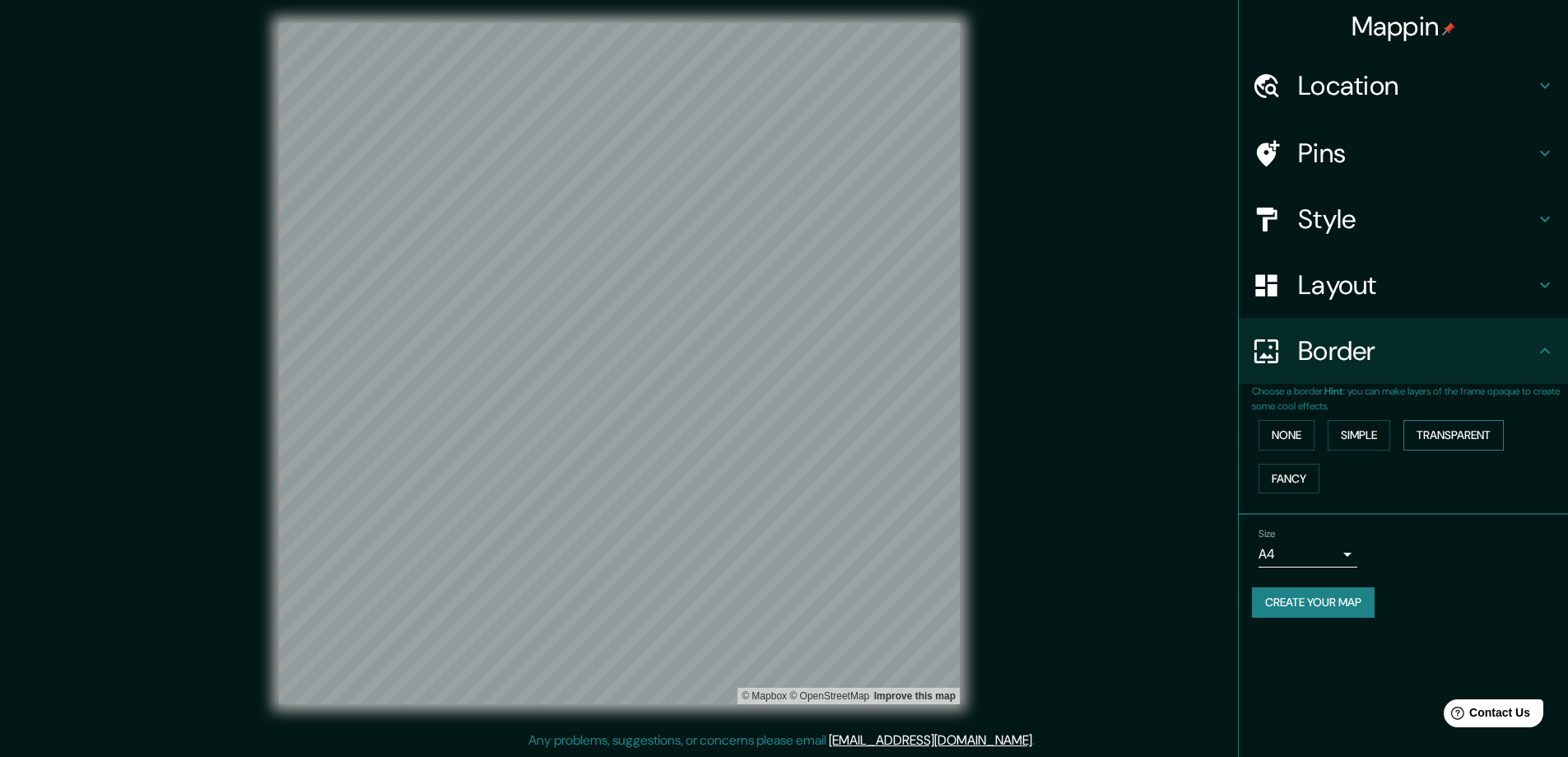
click at [1479, 443] on button "Transparent" at bounding box center [1454, 436] width 101 height 31
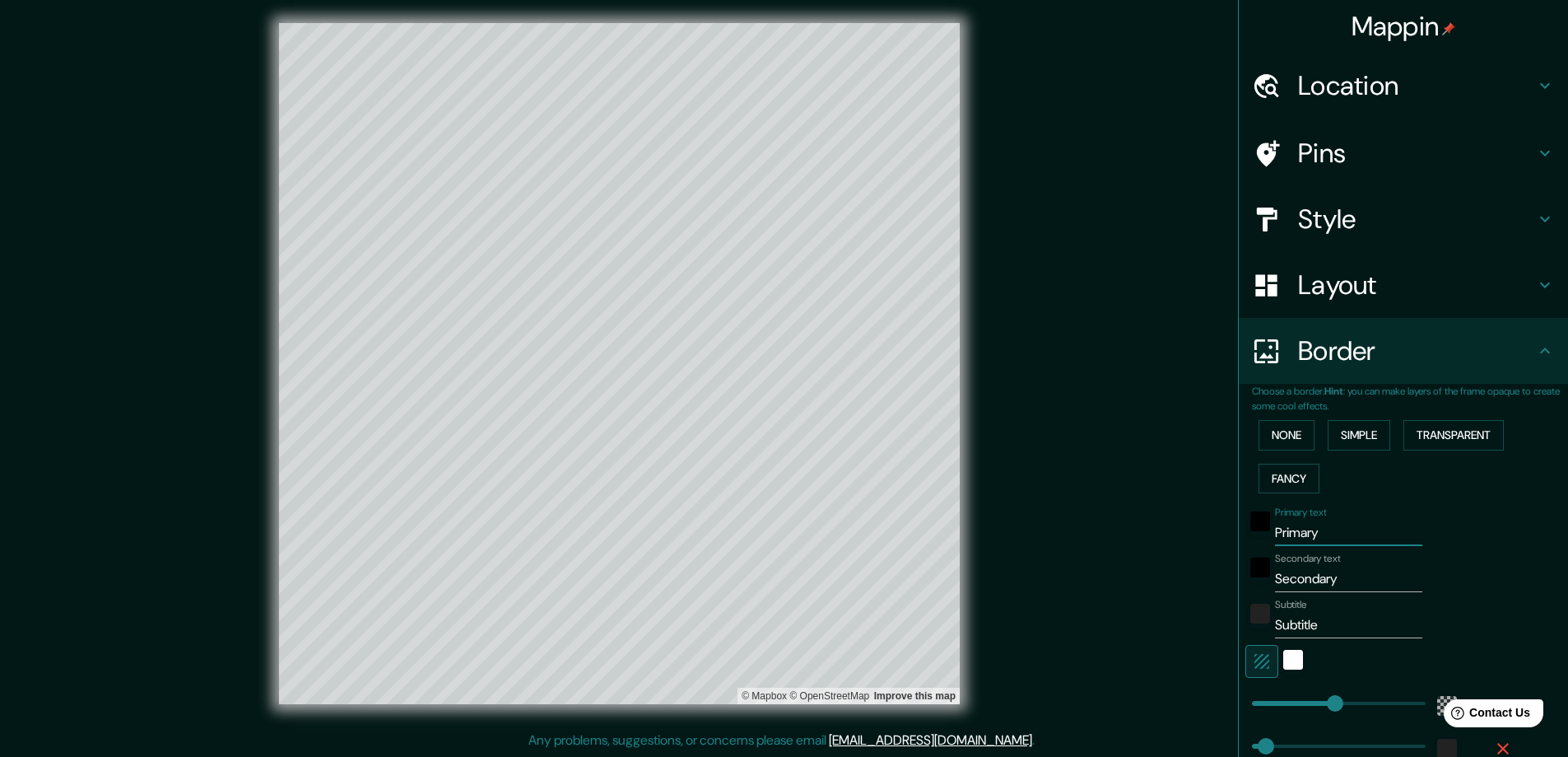
drag, startPoint x: 1313, startPoint y: 532, endPoint x: 1237, endPoint y: 531, distance: 76.0
click at [1245, 532] on div "Primary text Primary" at bounding box center [1380, 526] width 270 height 39
type input "S"
type input "397"
type input "66"
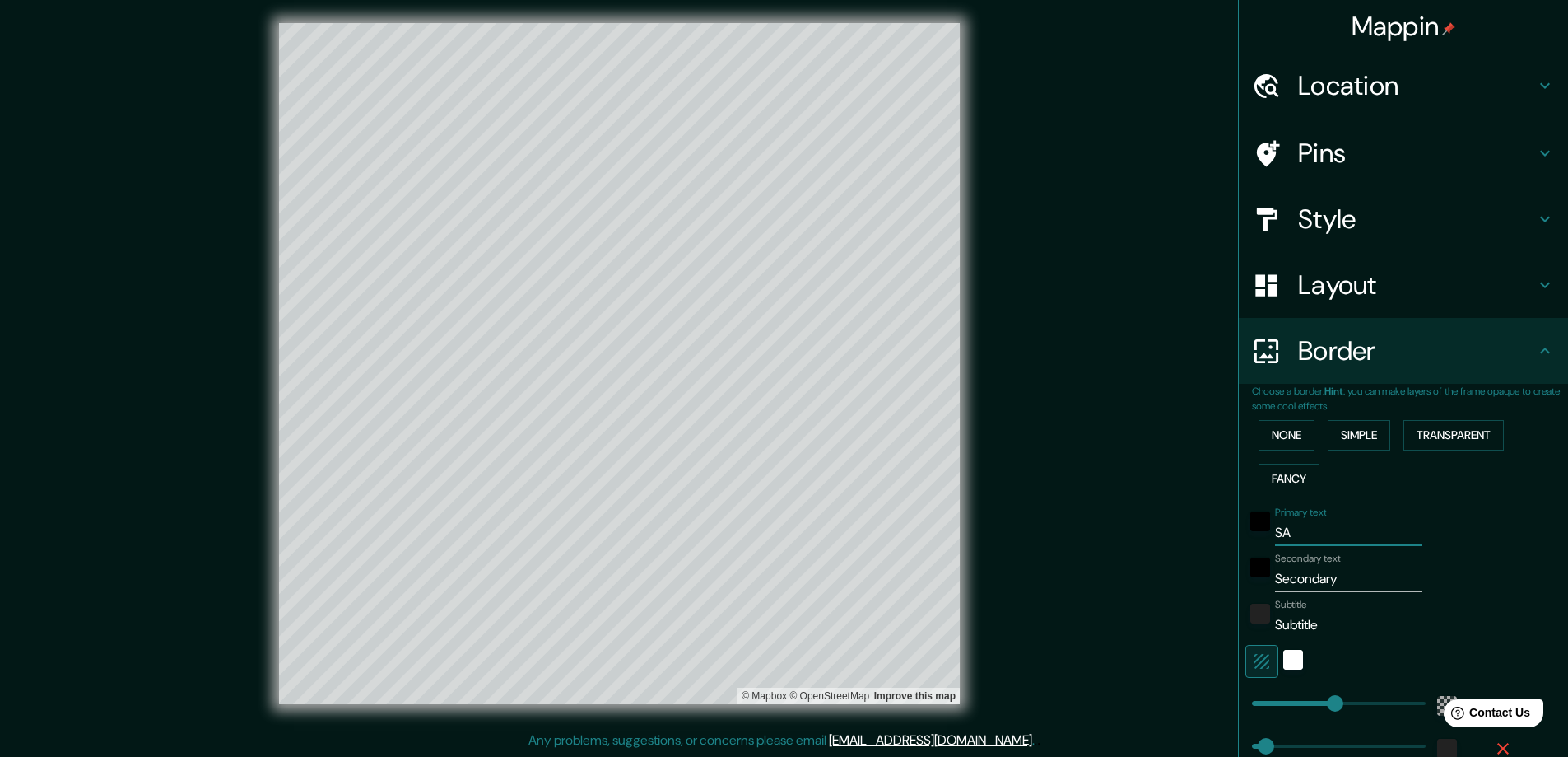
type input "SAL"
type input "397"
type input "66"
type input "SALE"
type input "397"
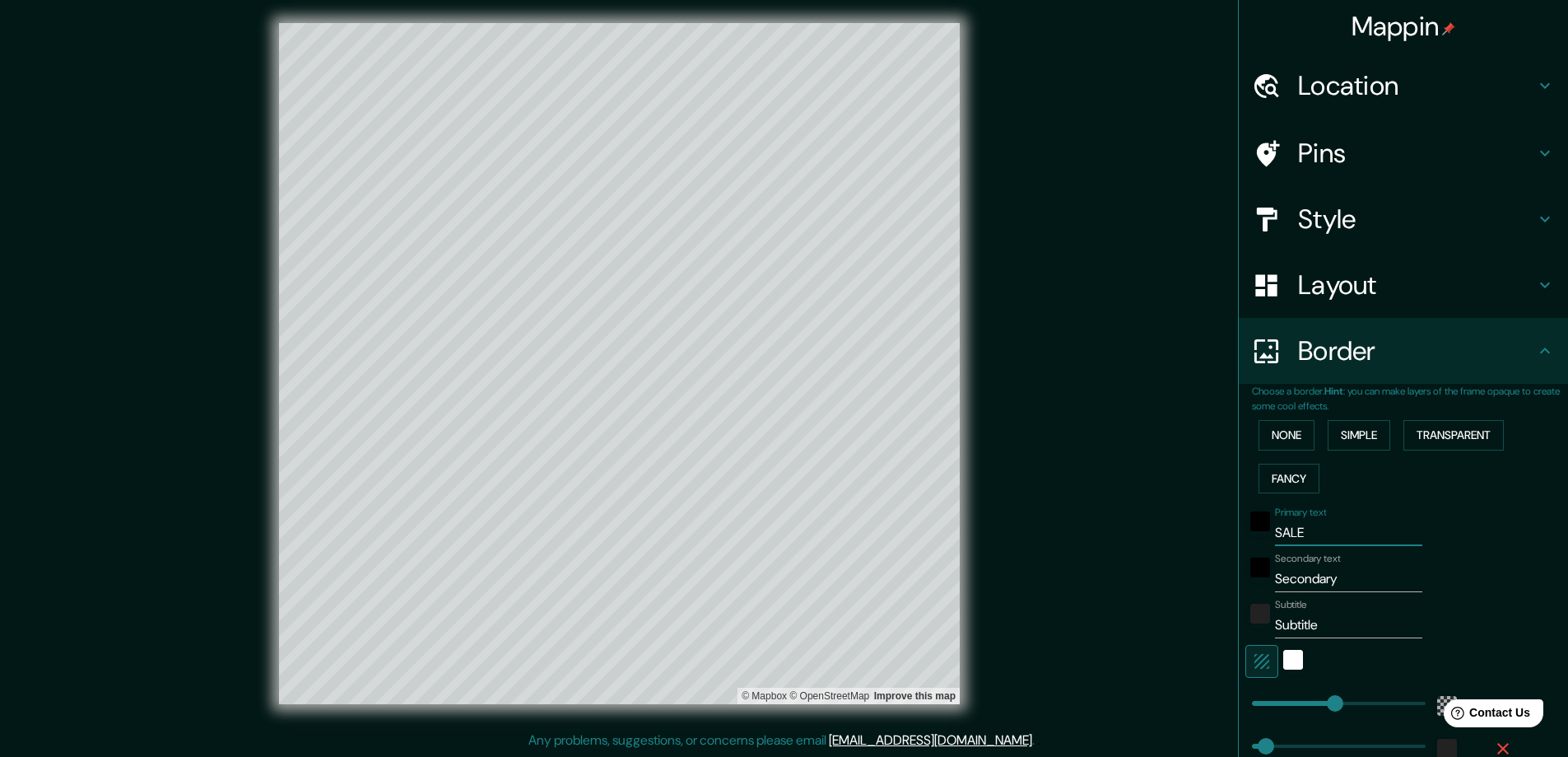
type input "66"
type input "SALET"
type input "397"
type input "66"
type input "SALE"
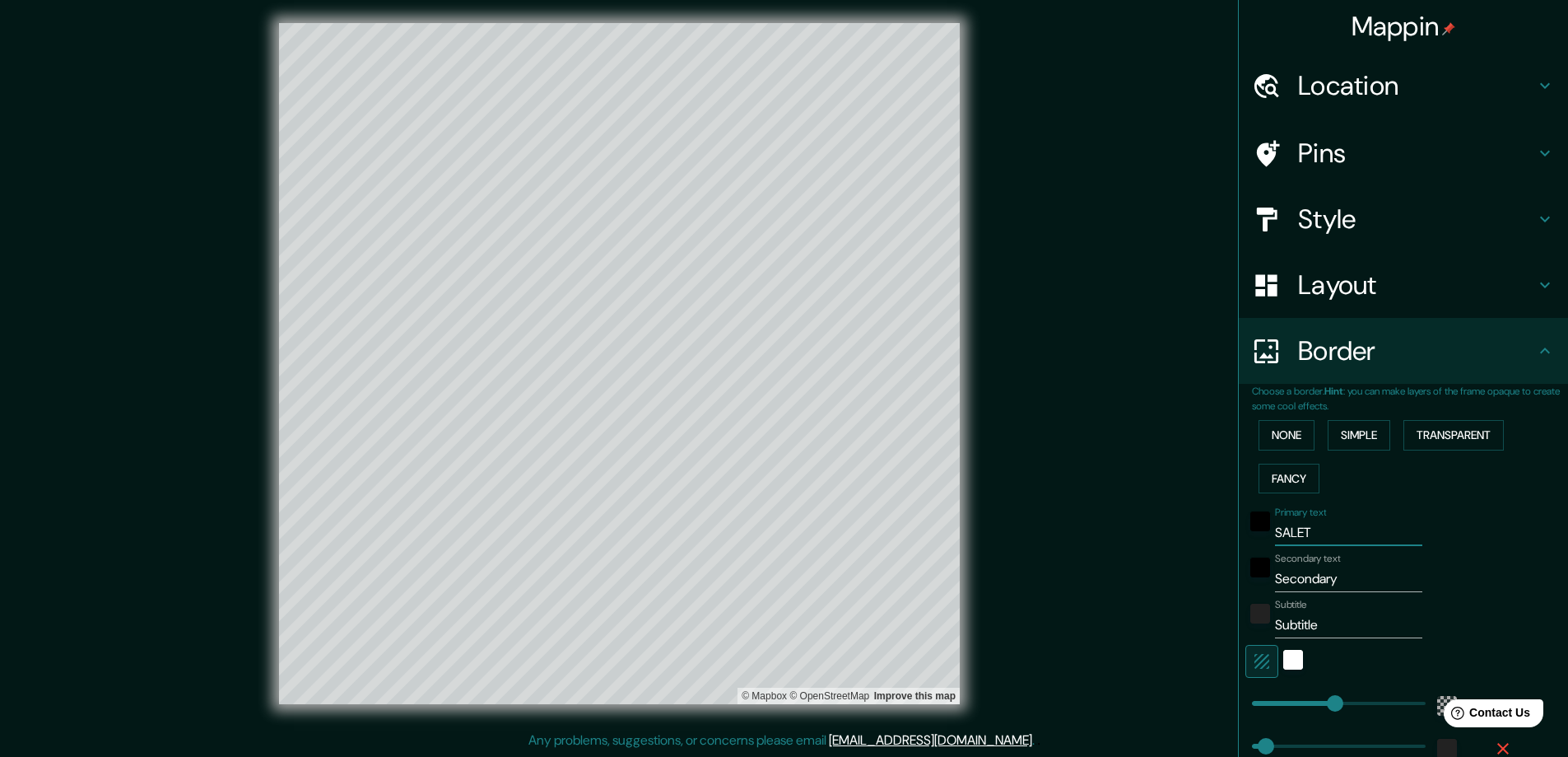
type input "397"
type input "66"
type input "SALEN"
type input "397"
type input "66"
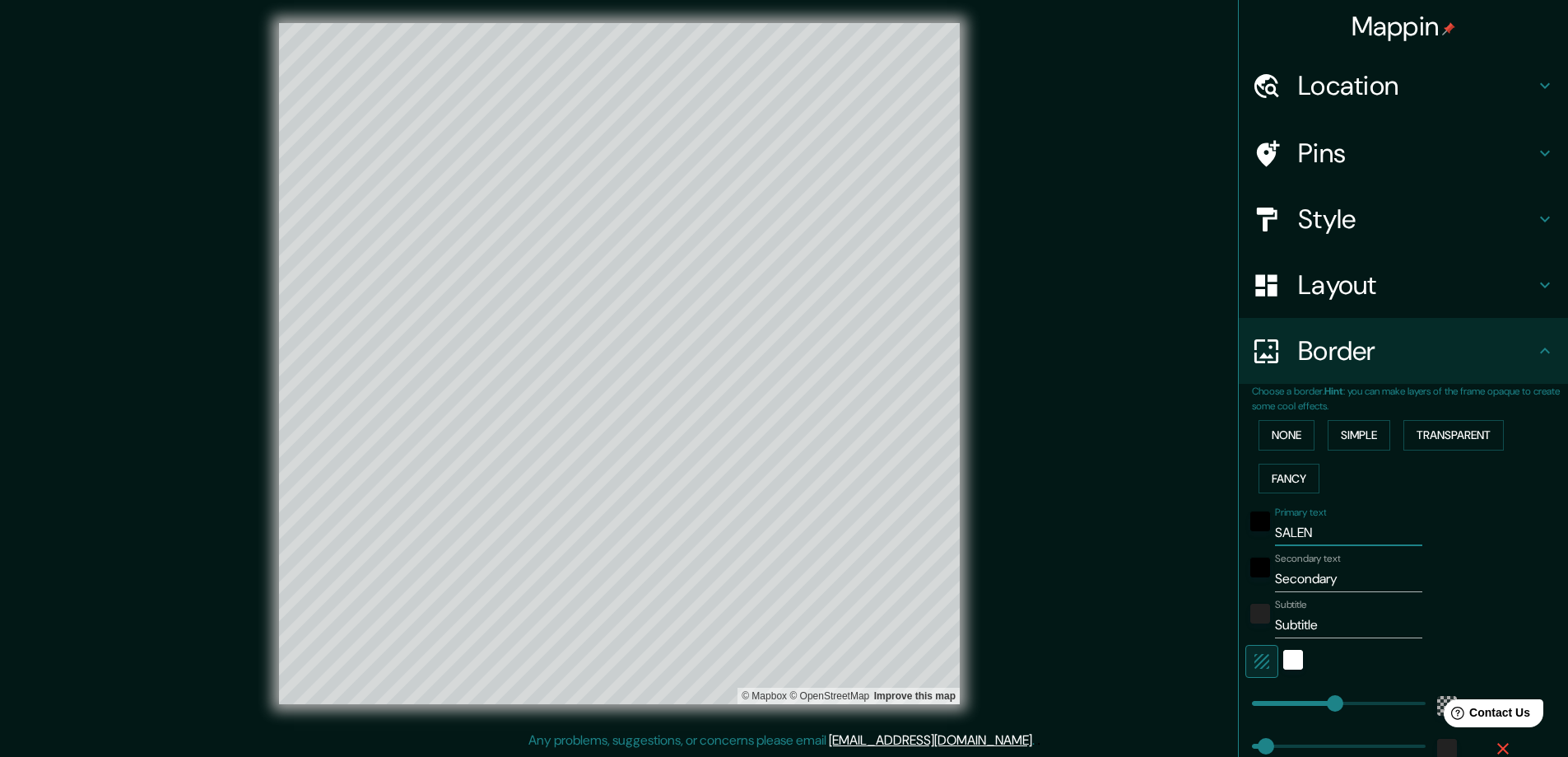
type input "SALENT"
type input "397"
type input "66"
type input "SALENTO"
type input "397"
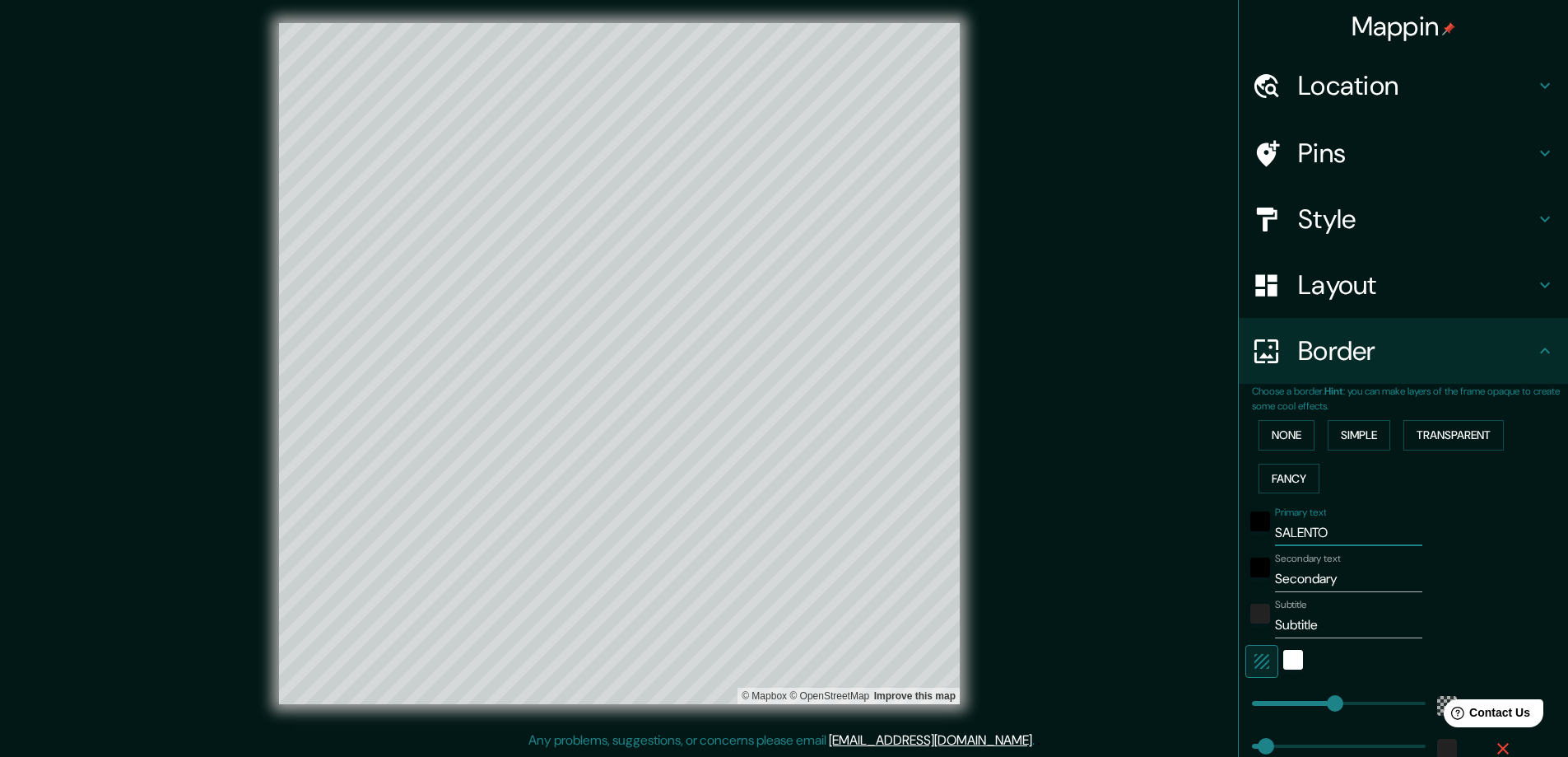
type input "66"
type input "SALENTO"
drag, startPoint x: 1339, startPoint y: 582, endPoint x: 1245, endPoint y: 591, distance: 94.4
click at [1245, 591] on div "Secondary text Secondary" at bounding box center [1380, 572] width 270 height 39
type input "A"
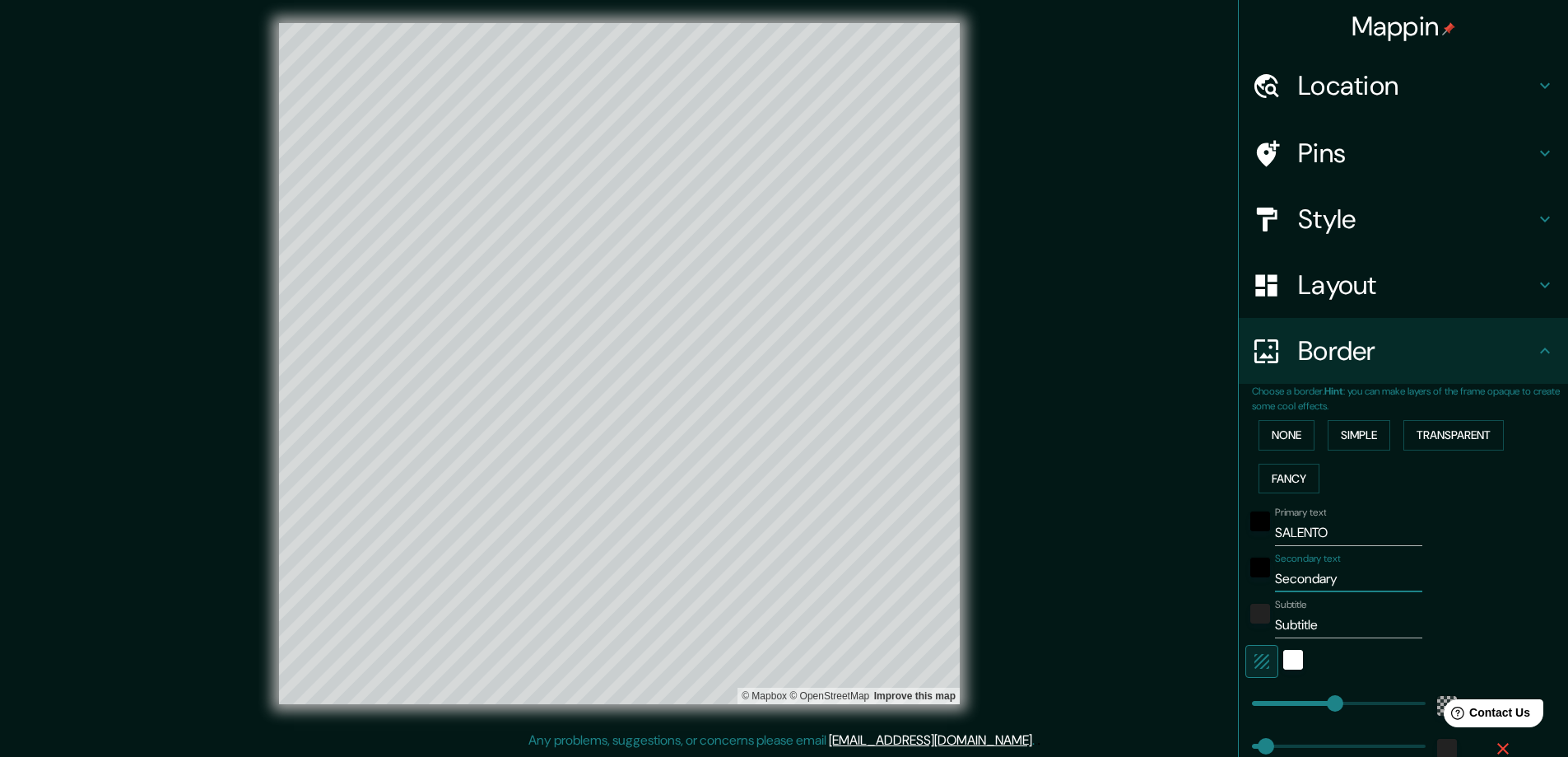
type input "397"
type input "66"
type input "AG"
type input "397"
type input "66"
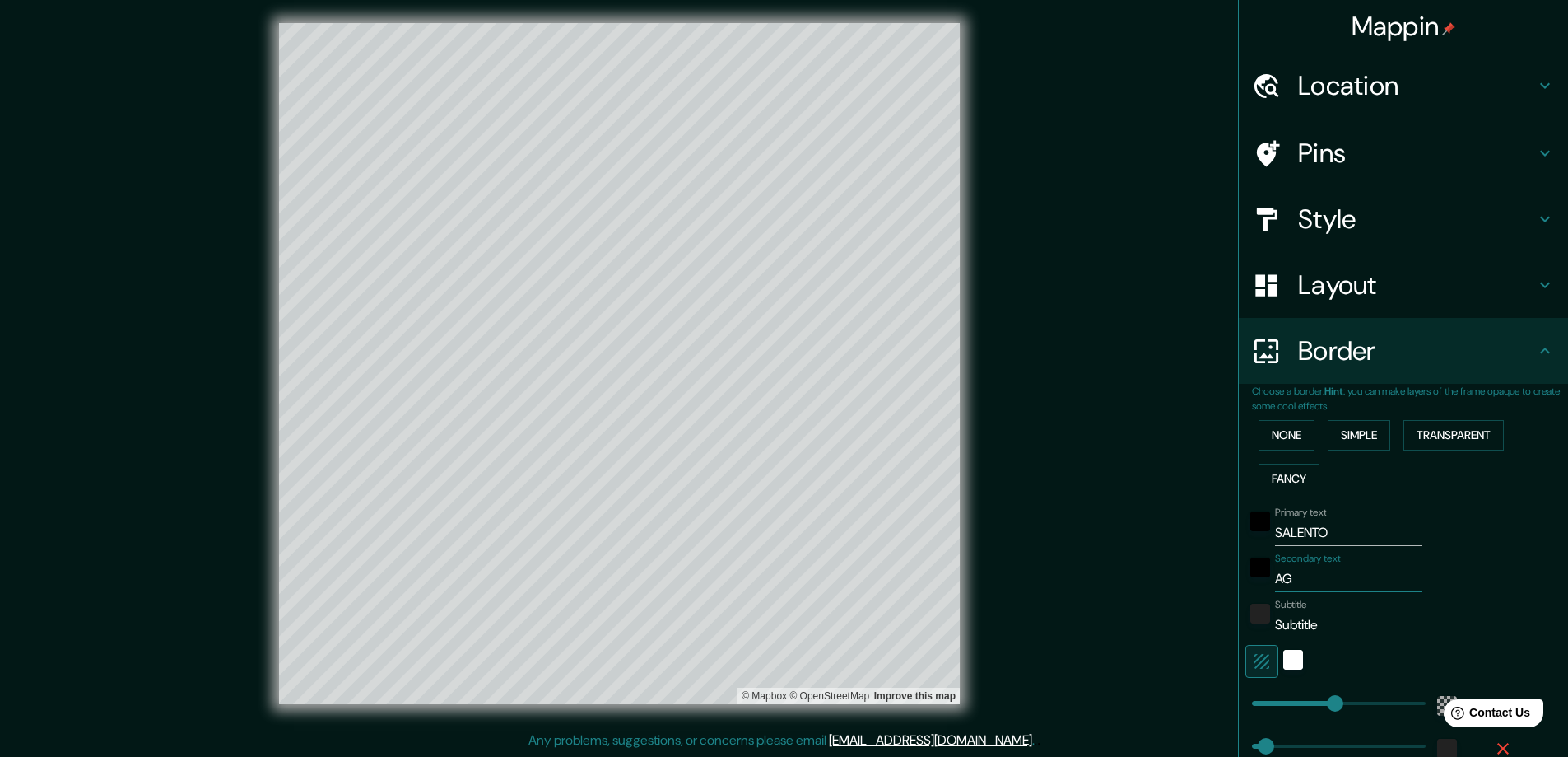
type input "AGO"
type input "397"
type input "66"
type input "AGO"
drag, startPoint x: 1379, startPoint y: 625, endPoint x: 1229, endPoint y: 642, distance: 151.0
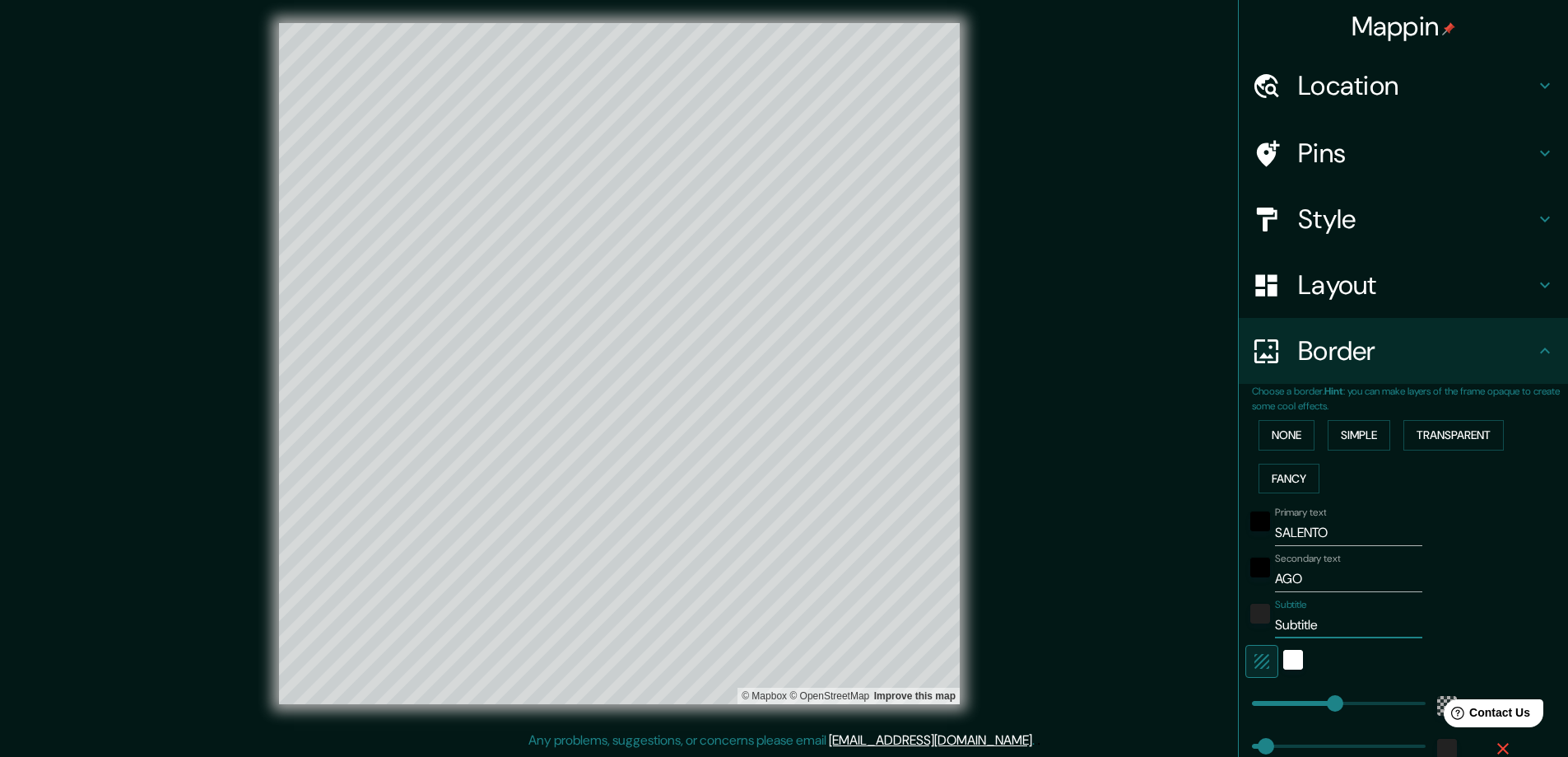
click at [1239, 642] on div "Choose a border. Hint : you can make layers of the frame opaque to create some …" at bounding box center [1404, 599] width 330 height 431
type input "2"
type input "397"
type input "66"
type input "20"
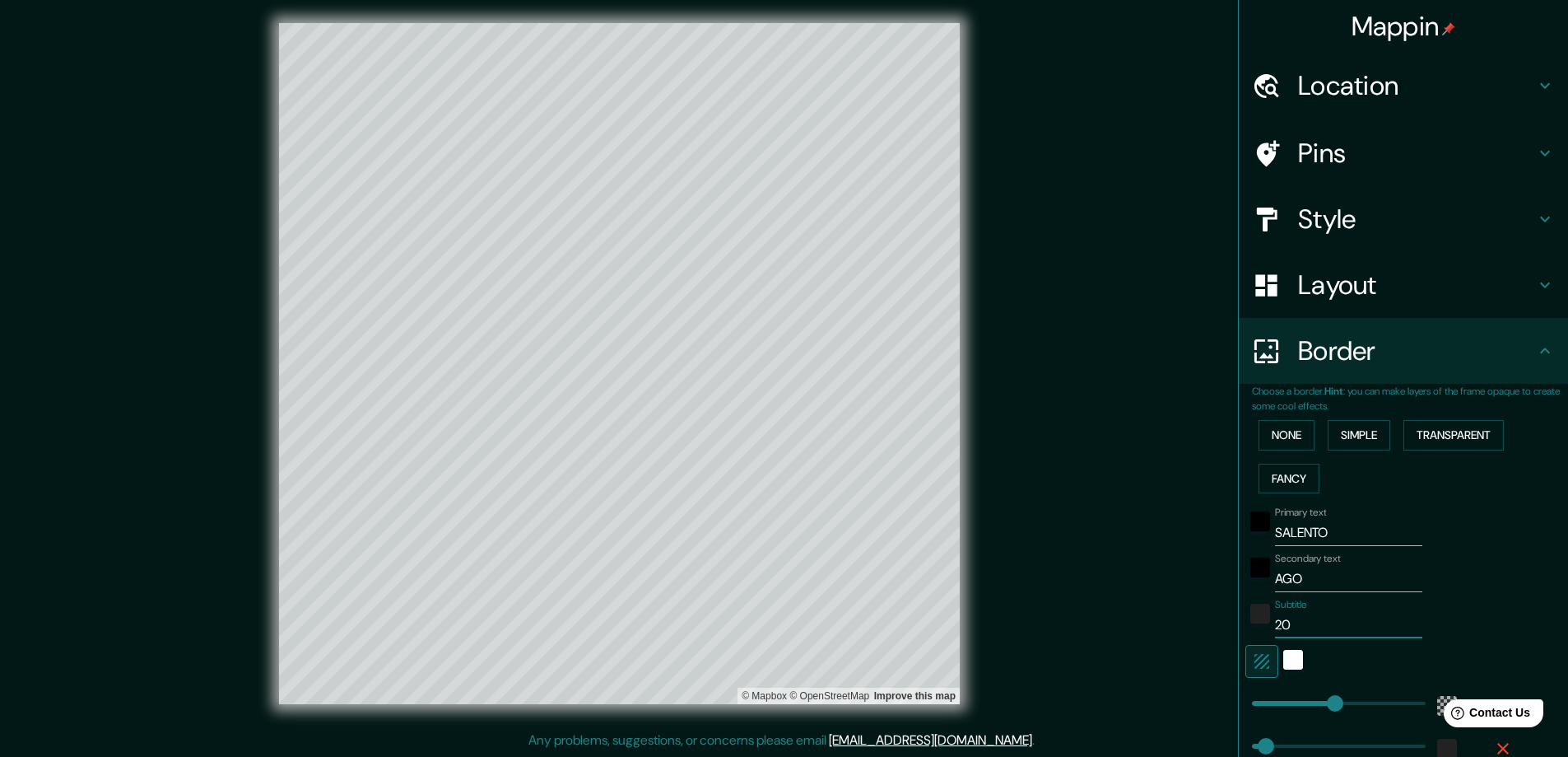
type input "397"
type input "66"
type input "202"
type input "397"
type input "66"
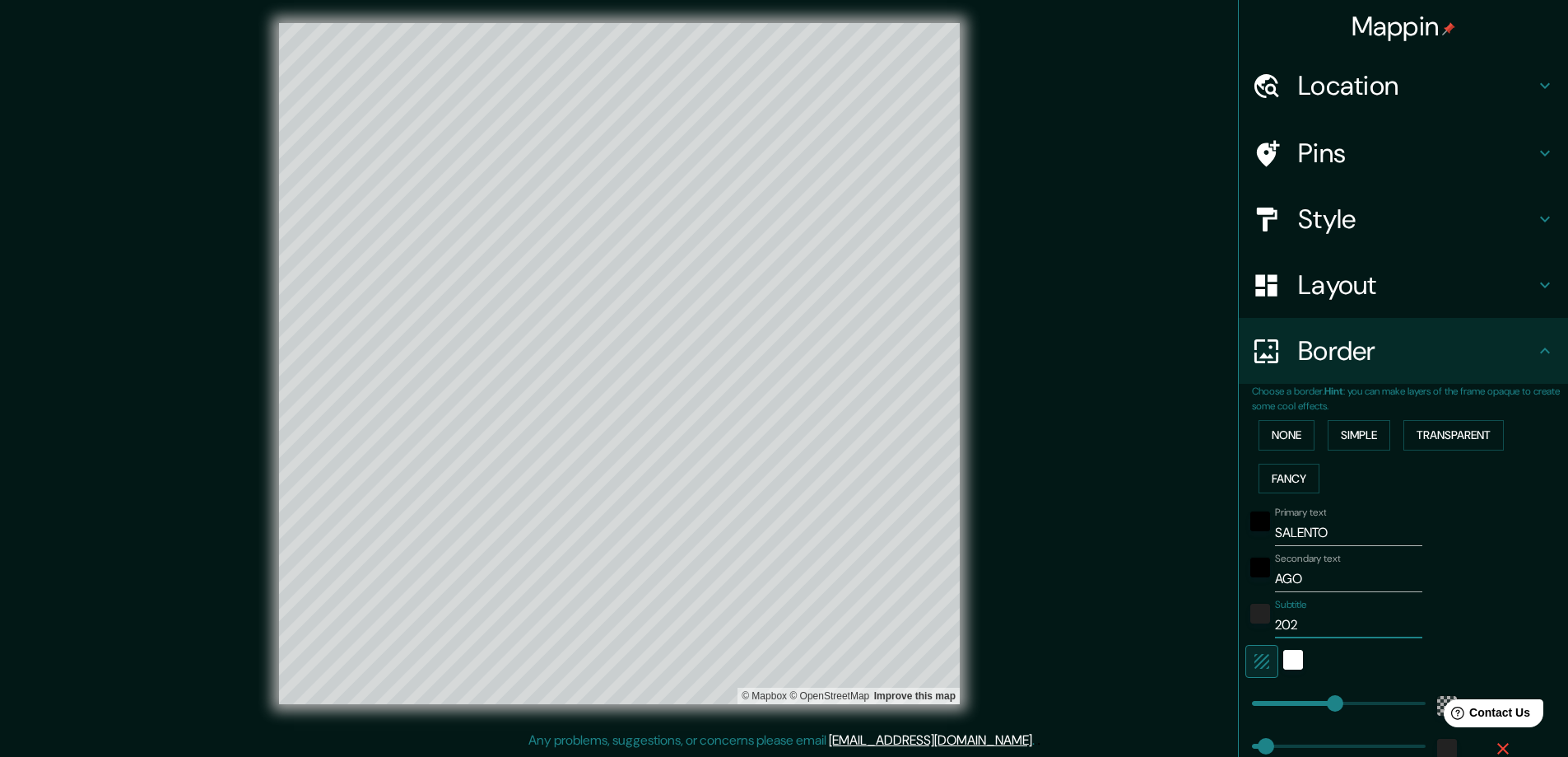
type input "2025"
type input "397"
type input "66"
type input "2025"
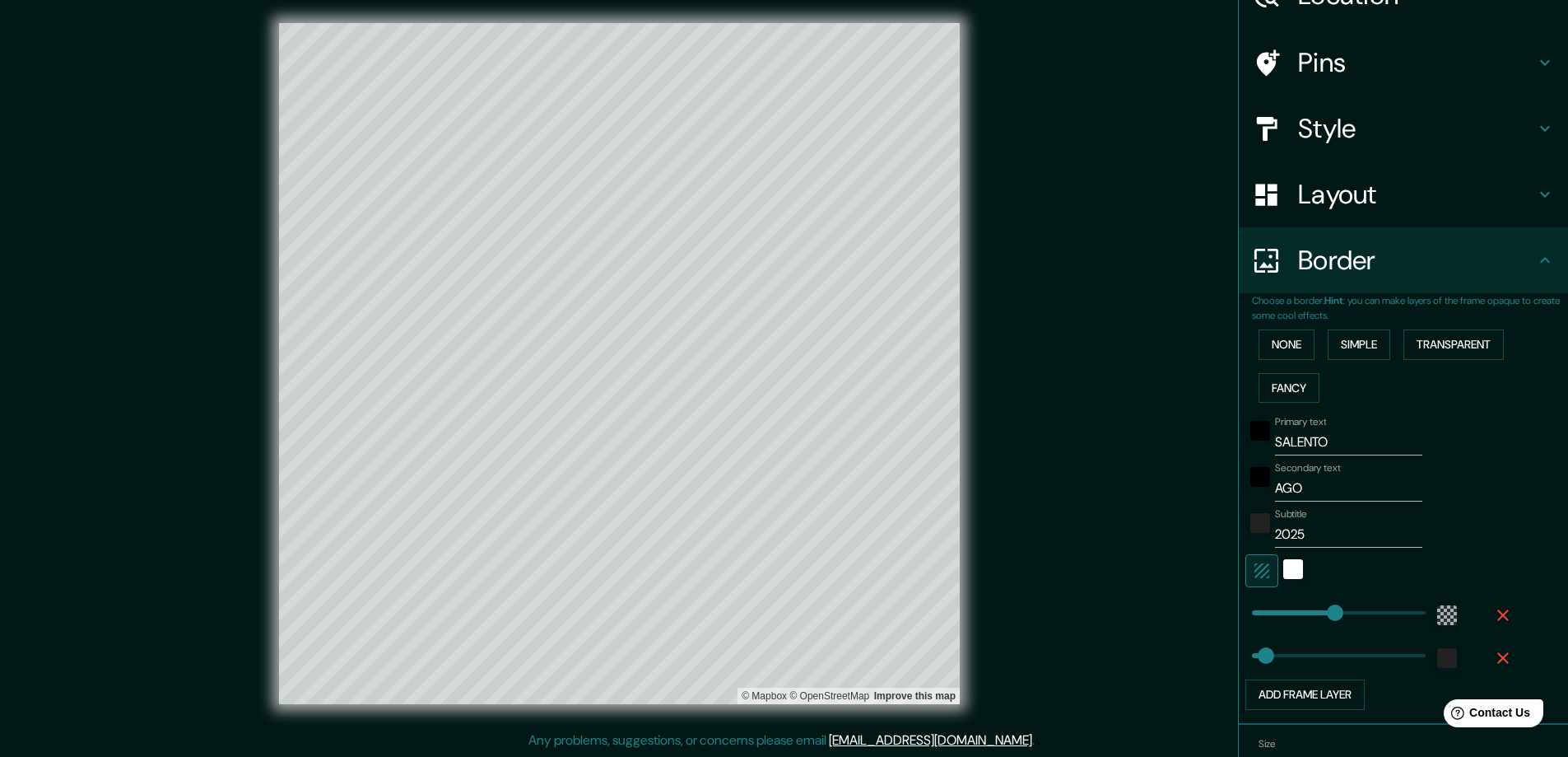
scroll to position [180, 0]
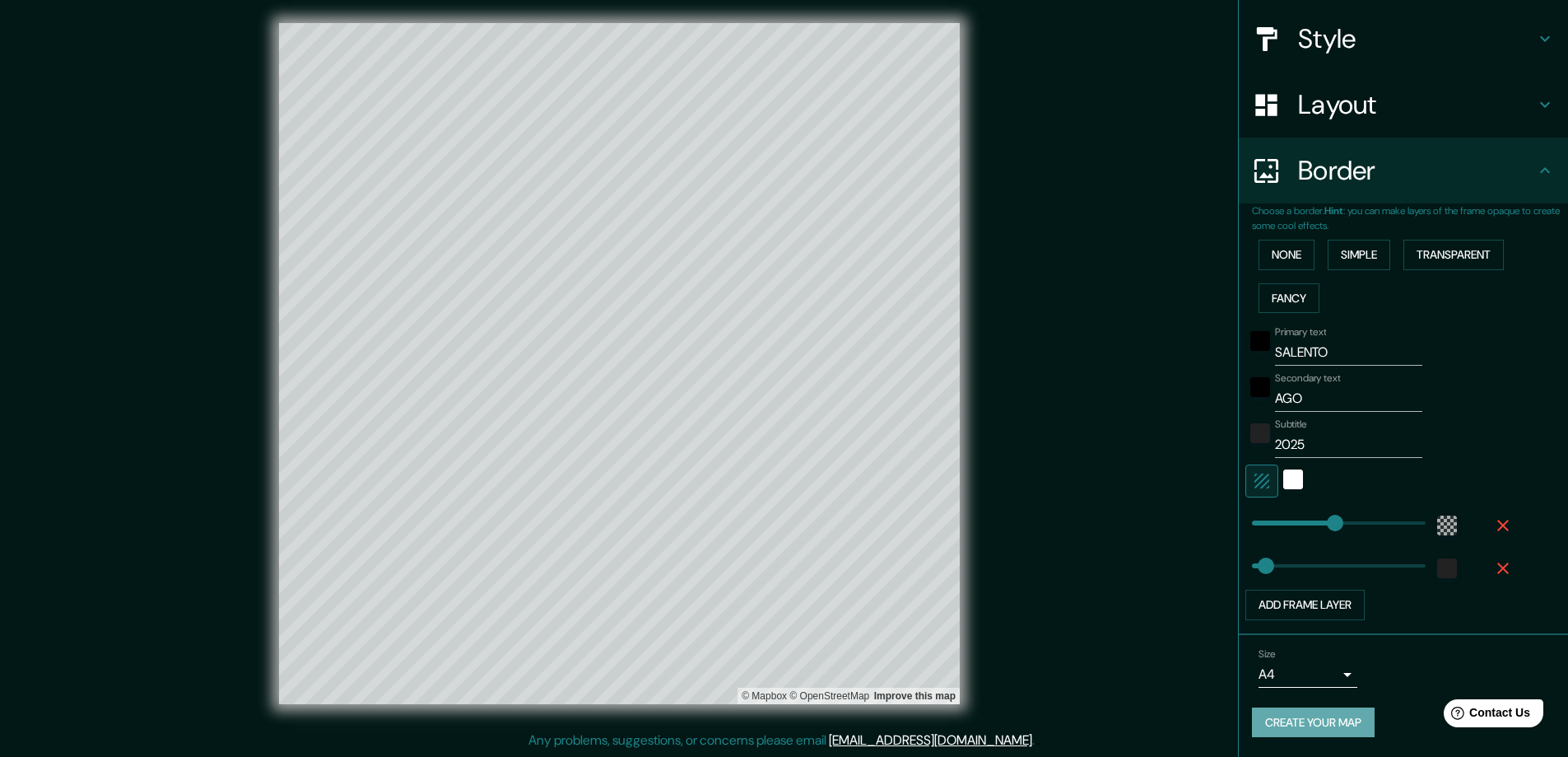
click at [1299, 720] on button "Create your map" at bounding box center [1313, 723] width 123 height 31
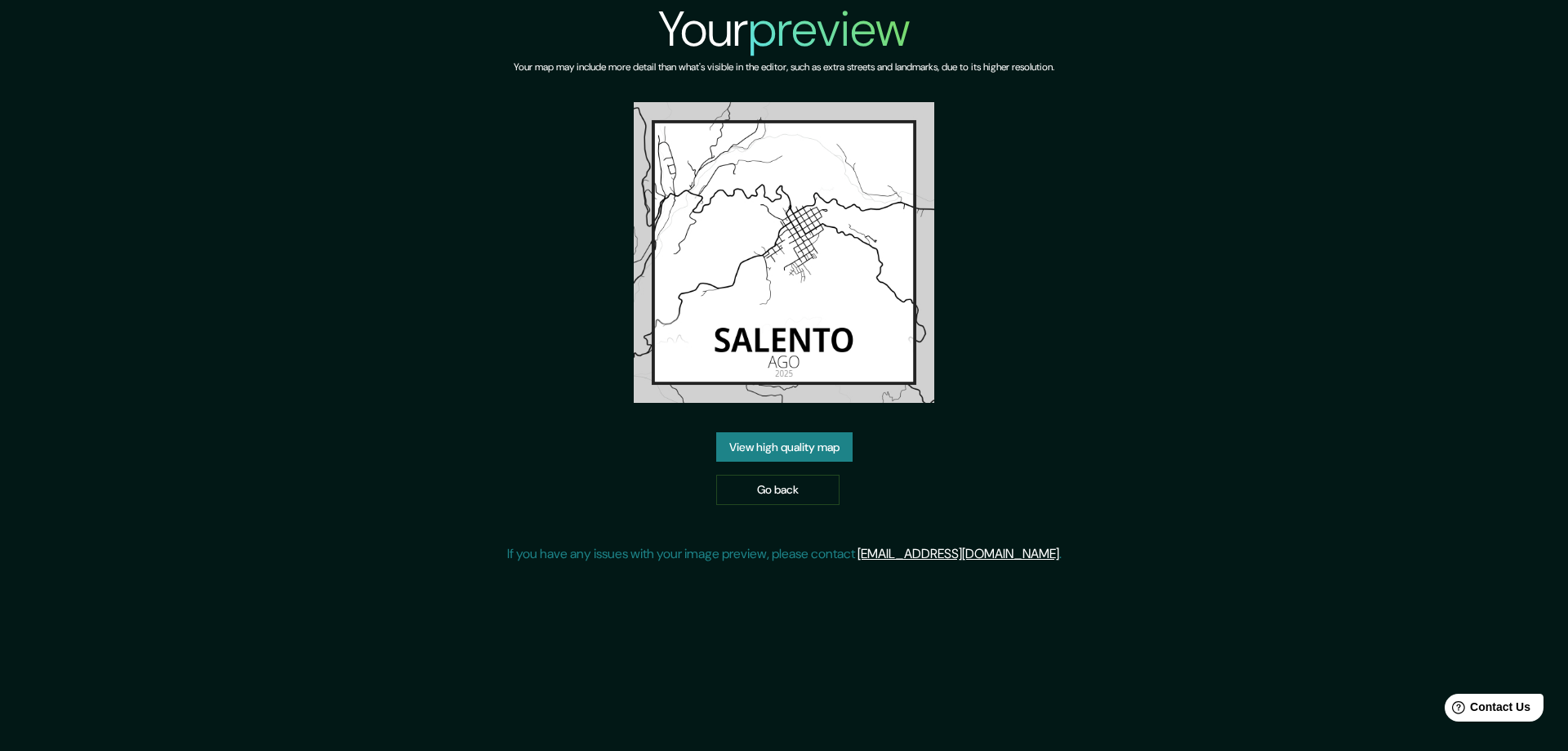
click at [771, 442] on link "View high quality map" at bounding box center [784, 448] width 136 height 31
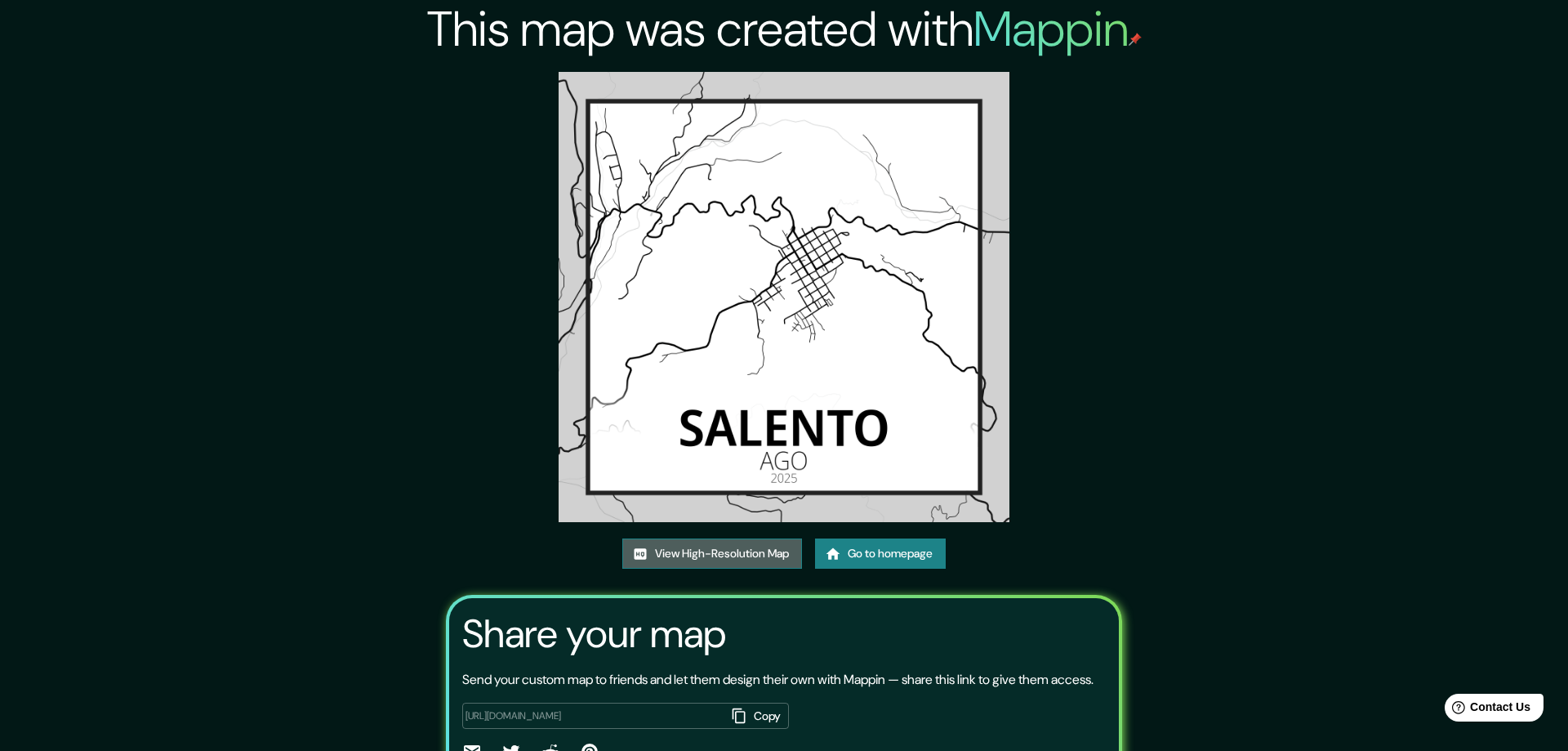
click at [666, 538] on link "View High-Resolution Map" at bounding box center [712, 554] width 180 height 31
click at [887, 538] on link "Go to homepage" at bounding box center [881, 554] width 131 height 31
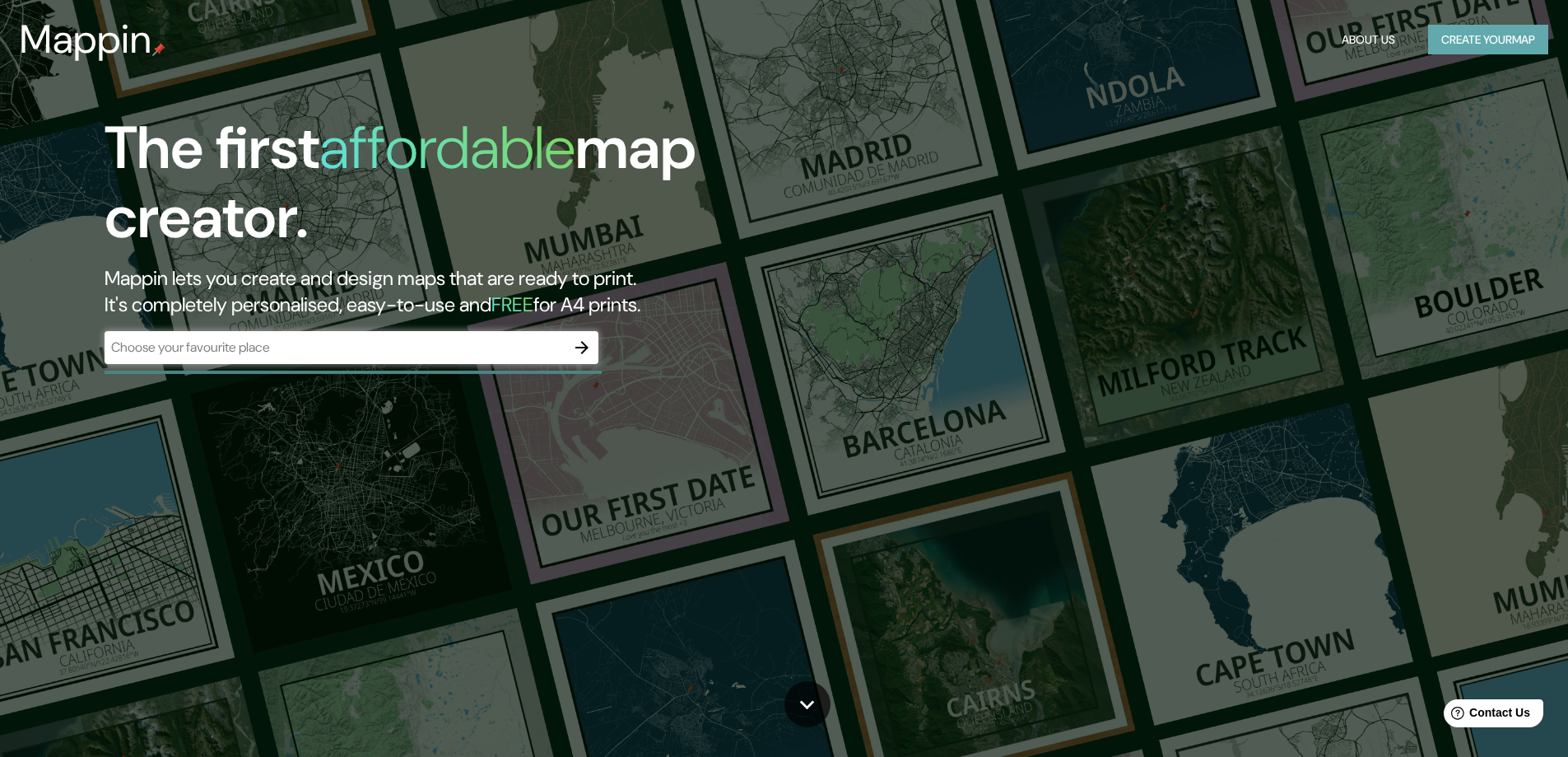
click at [1474, 37] on button "Create your map" at bounding box center [1488, 40] width 120 height 31
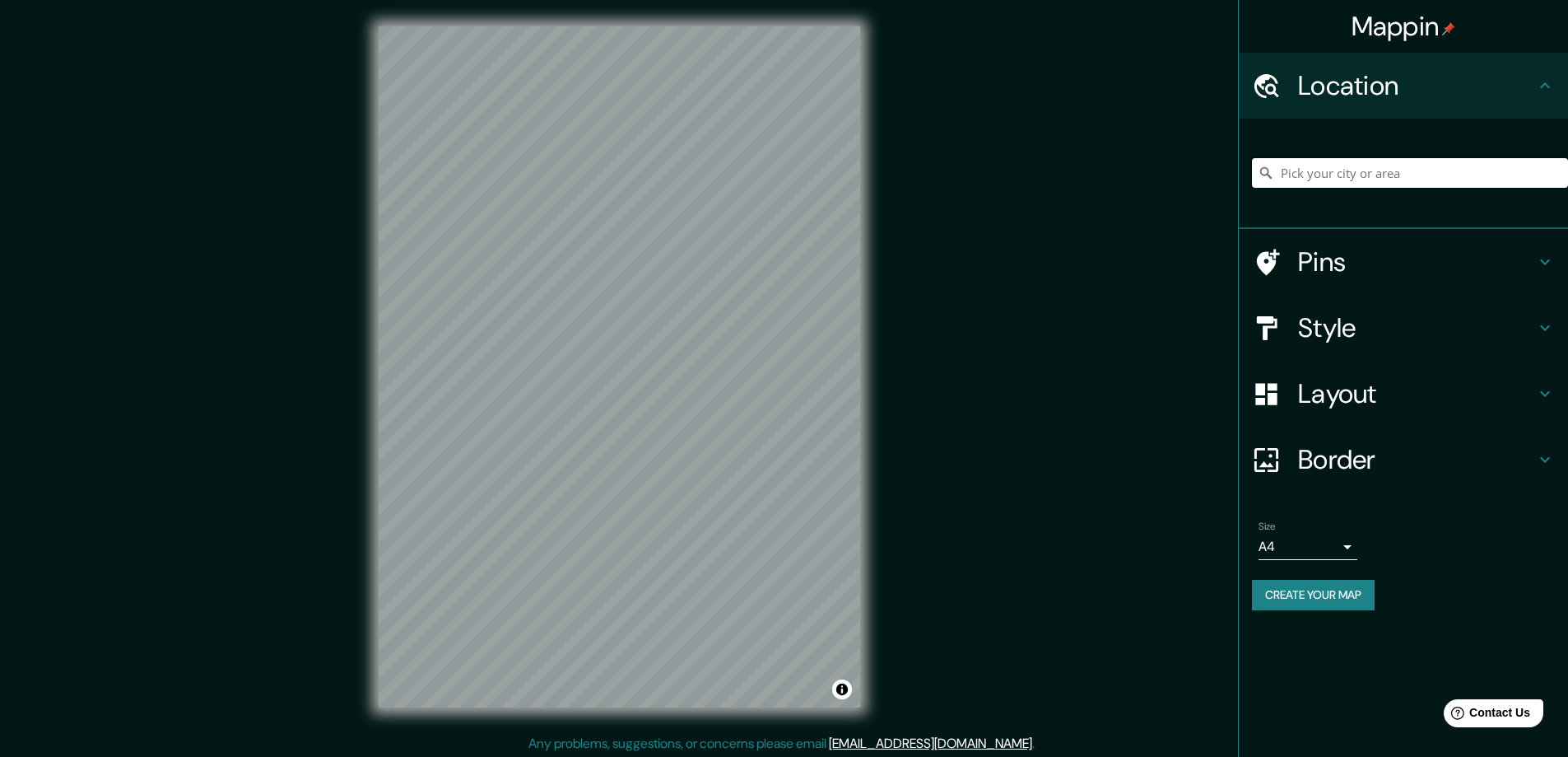
click at [1340, 177] on input "Pick your city or area" at bounding box center [1410, 173] width 316 height 30
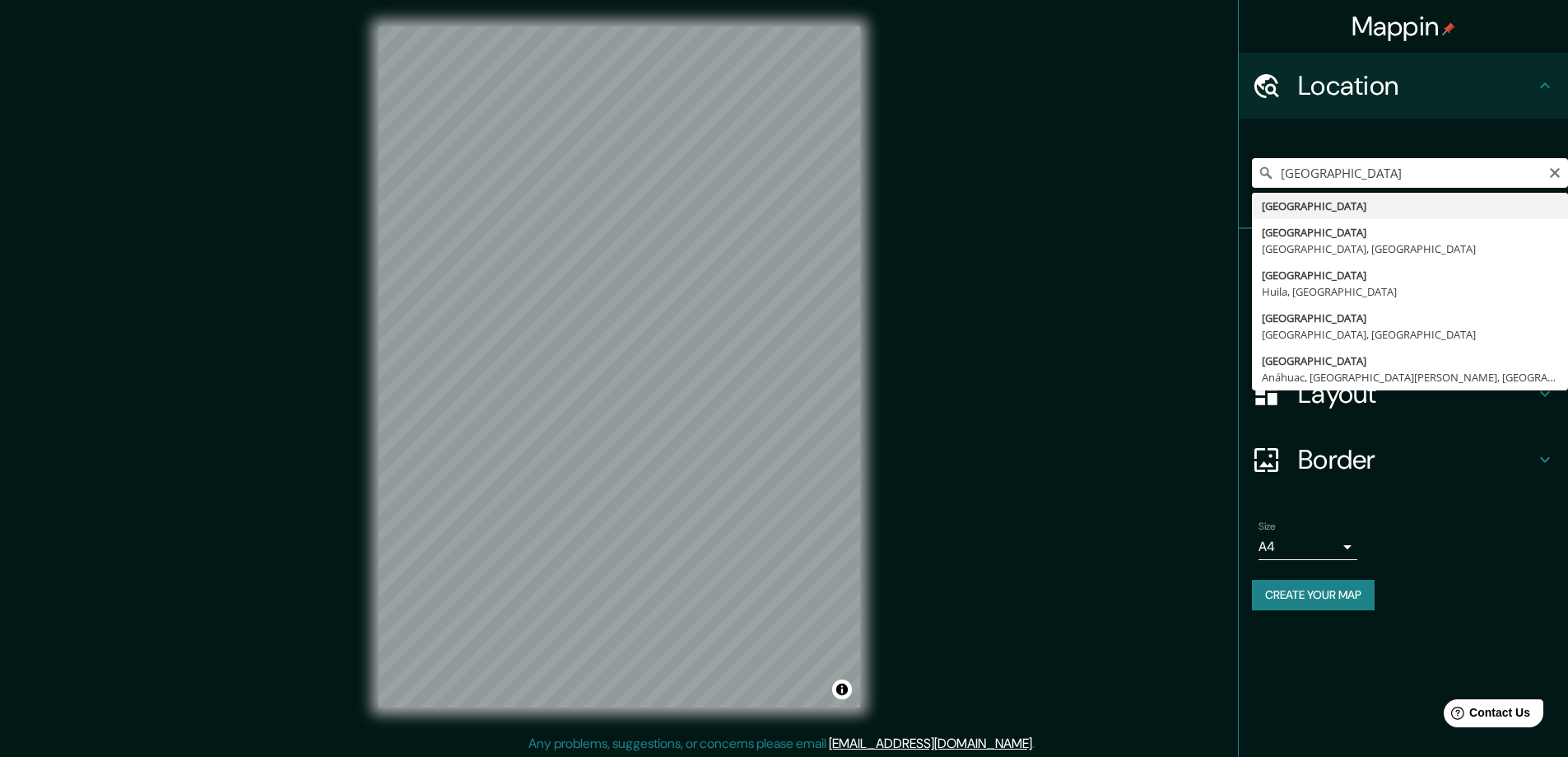
type input "[GEOGRAPHIC_DATA]"
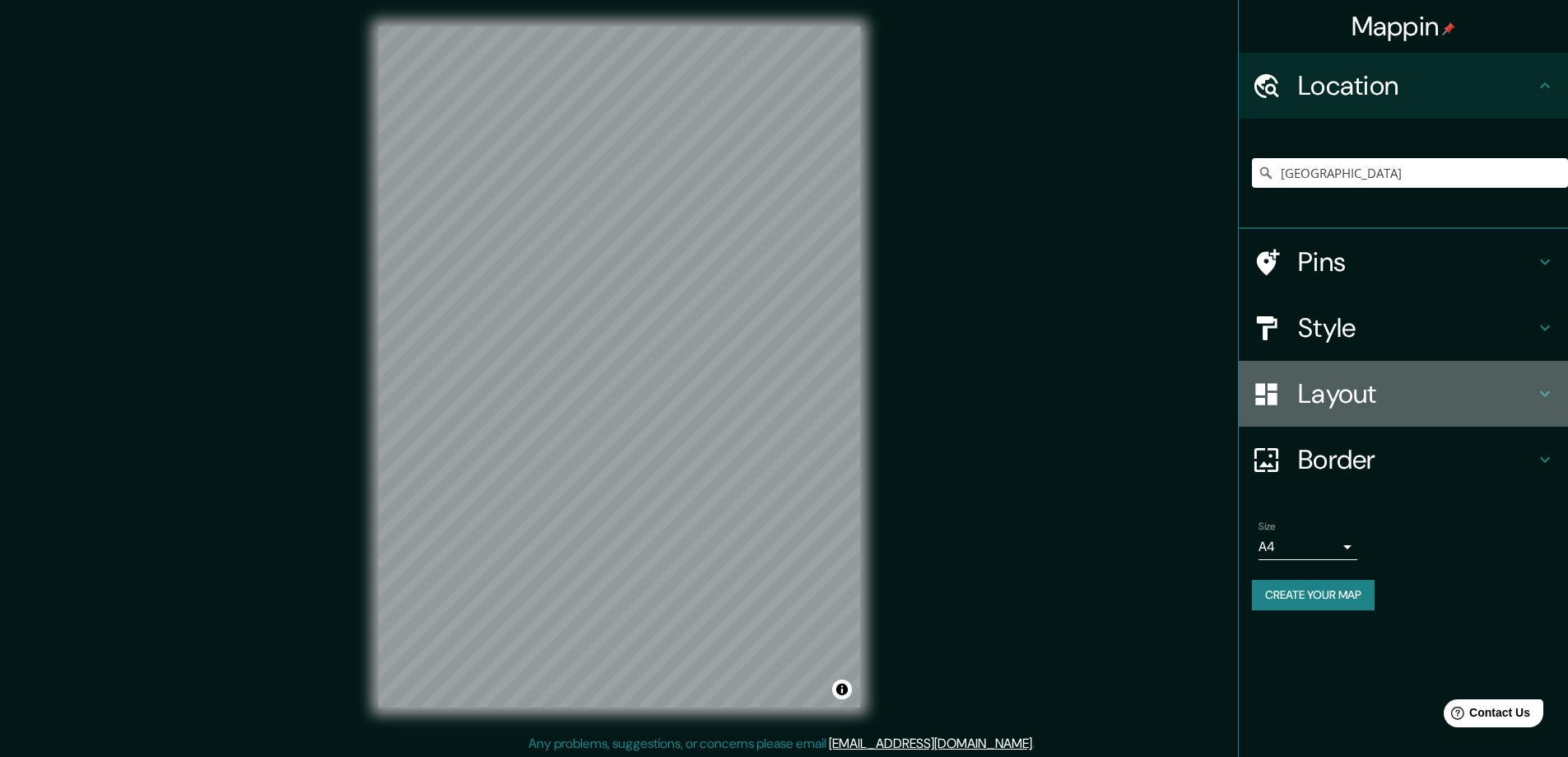
click at [1366, 395] on h4 "Layout" at bounding box center [1417, 393] width 237 height 33
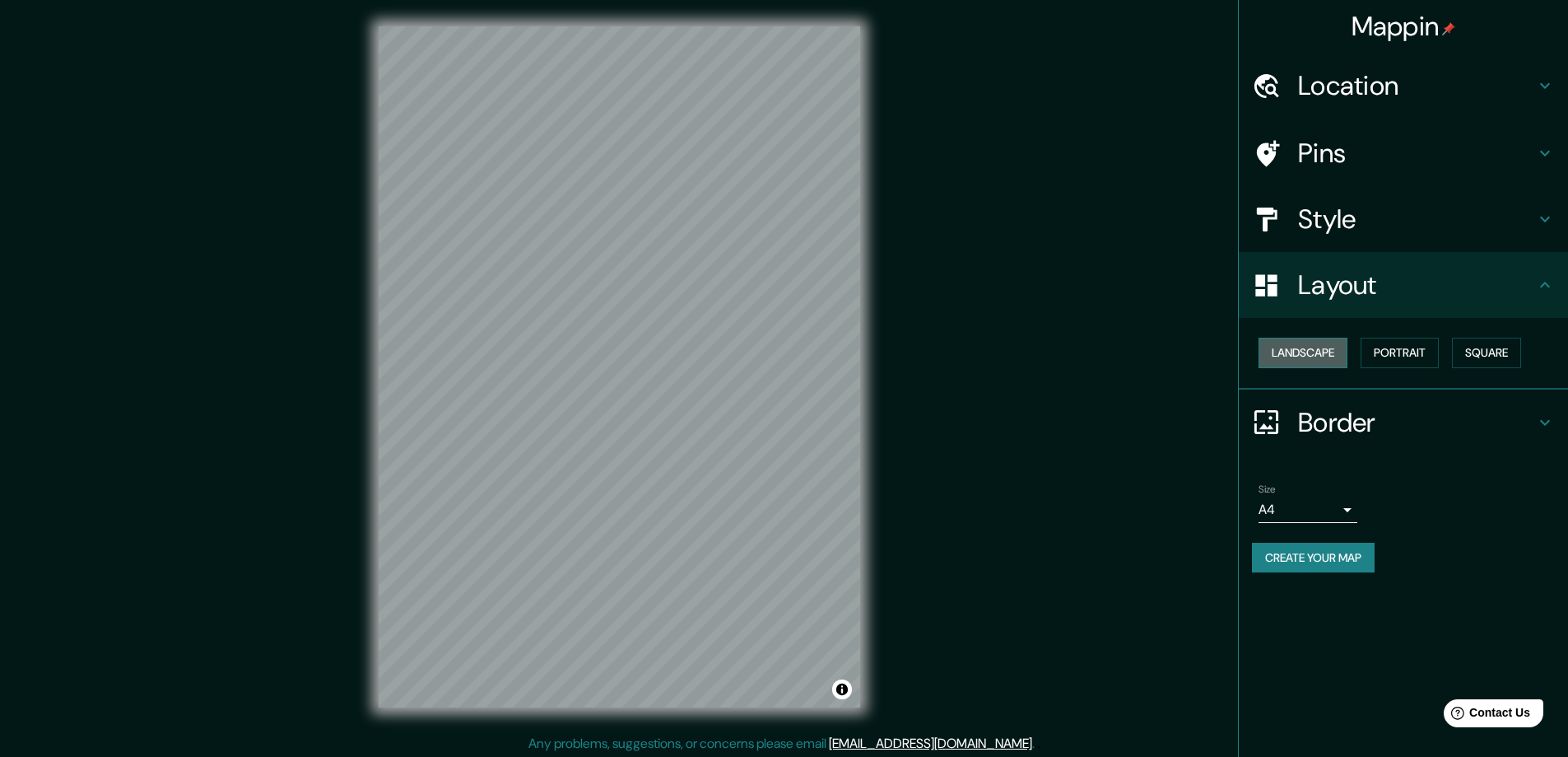
click at [1284, 350] on button "Landscape" at bounding box center [1303, 353] width 89 height 31
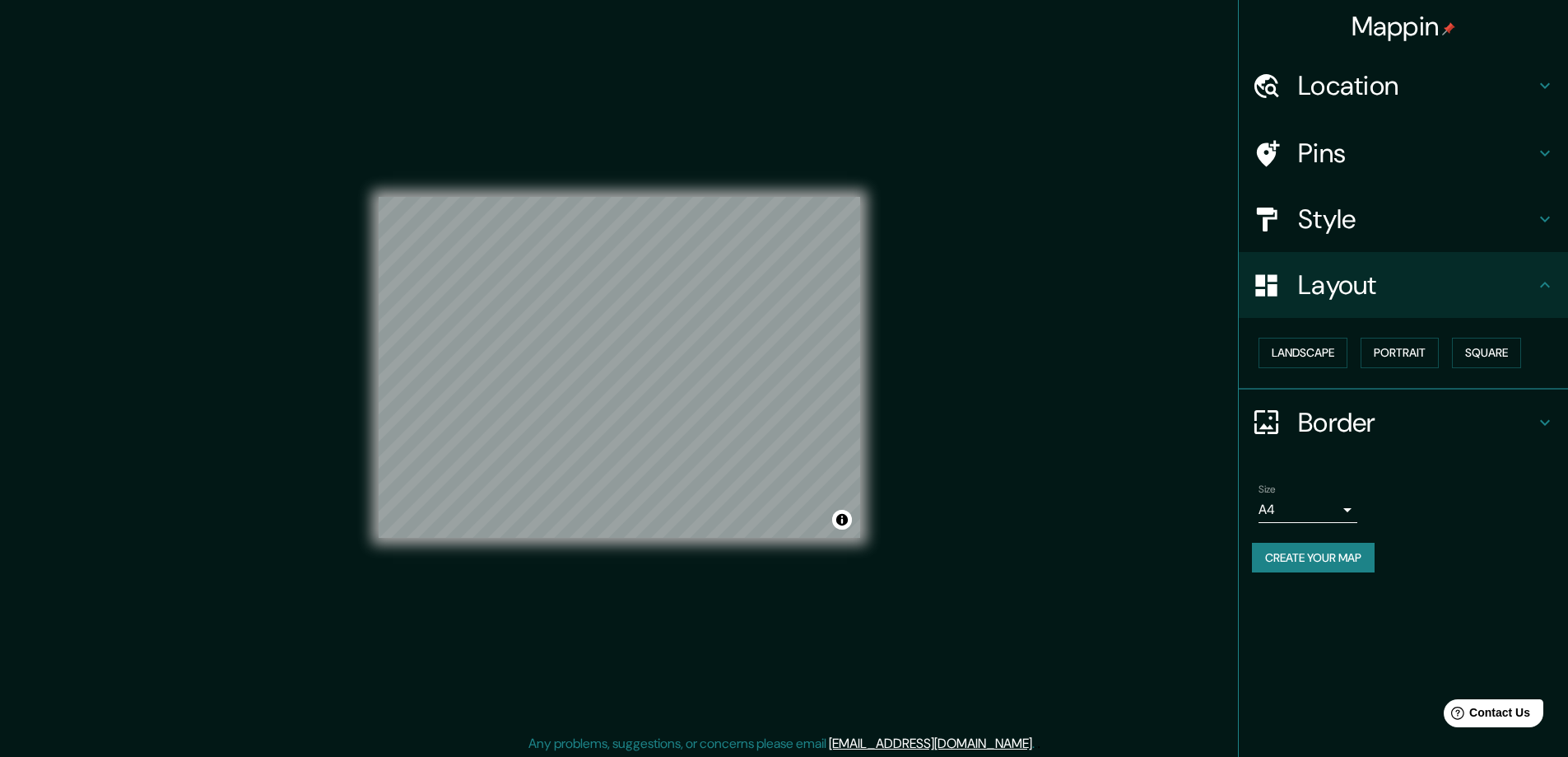
click at [1417, 431] on h4 "Border" at bounding box center [1417, 422] width 237 height 33
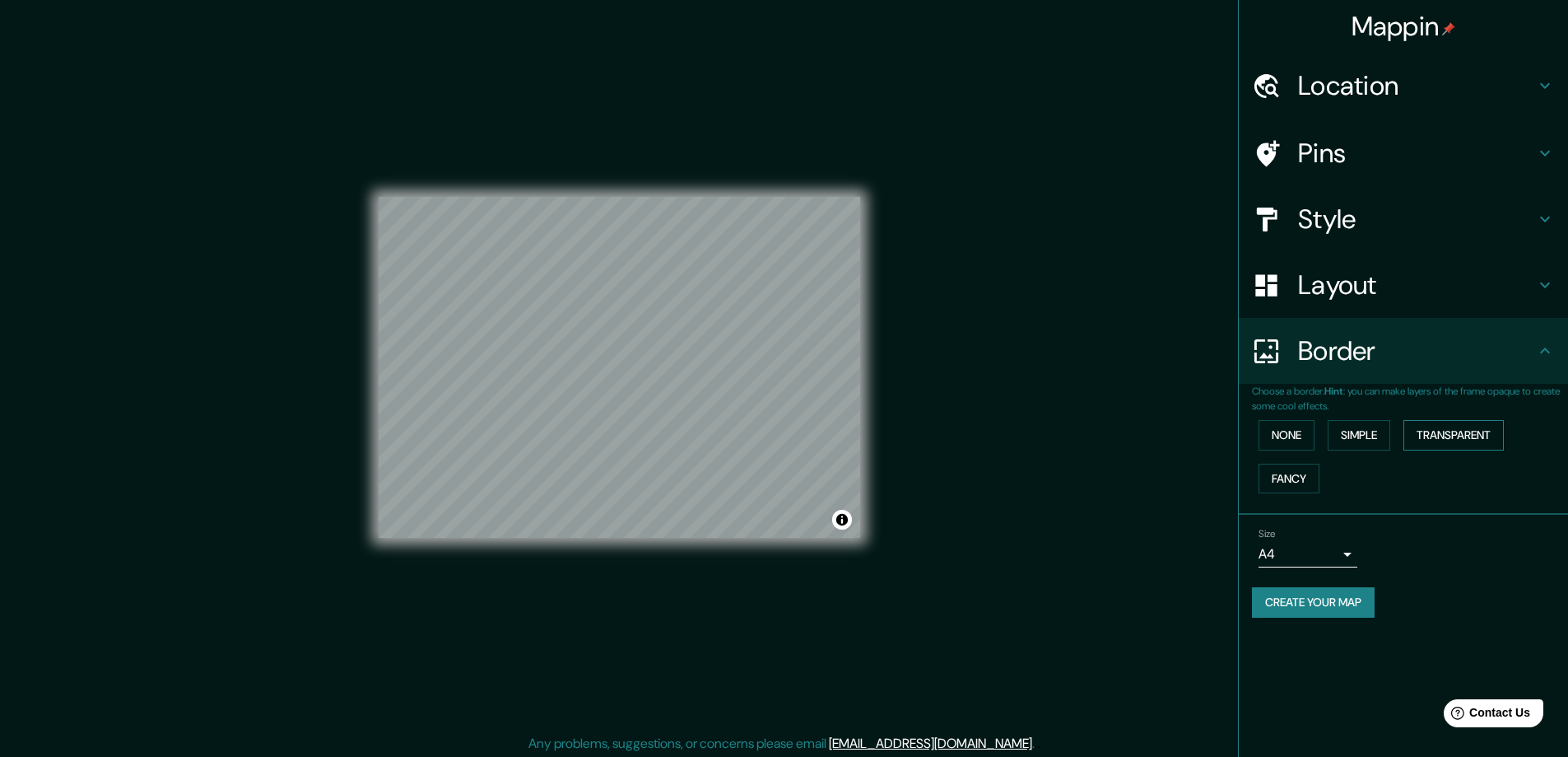
click at [1464, 448] on button "Transparent" at bounding box center [1454, 436] width 101 height 31
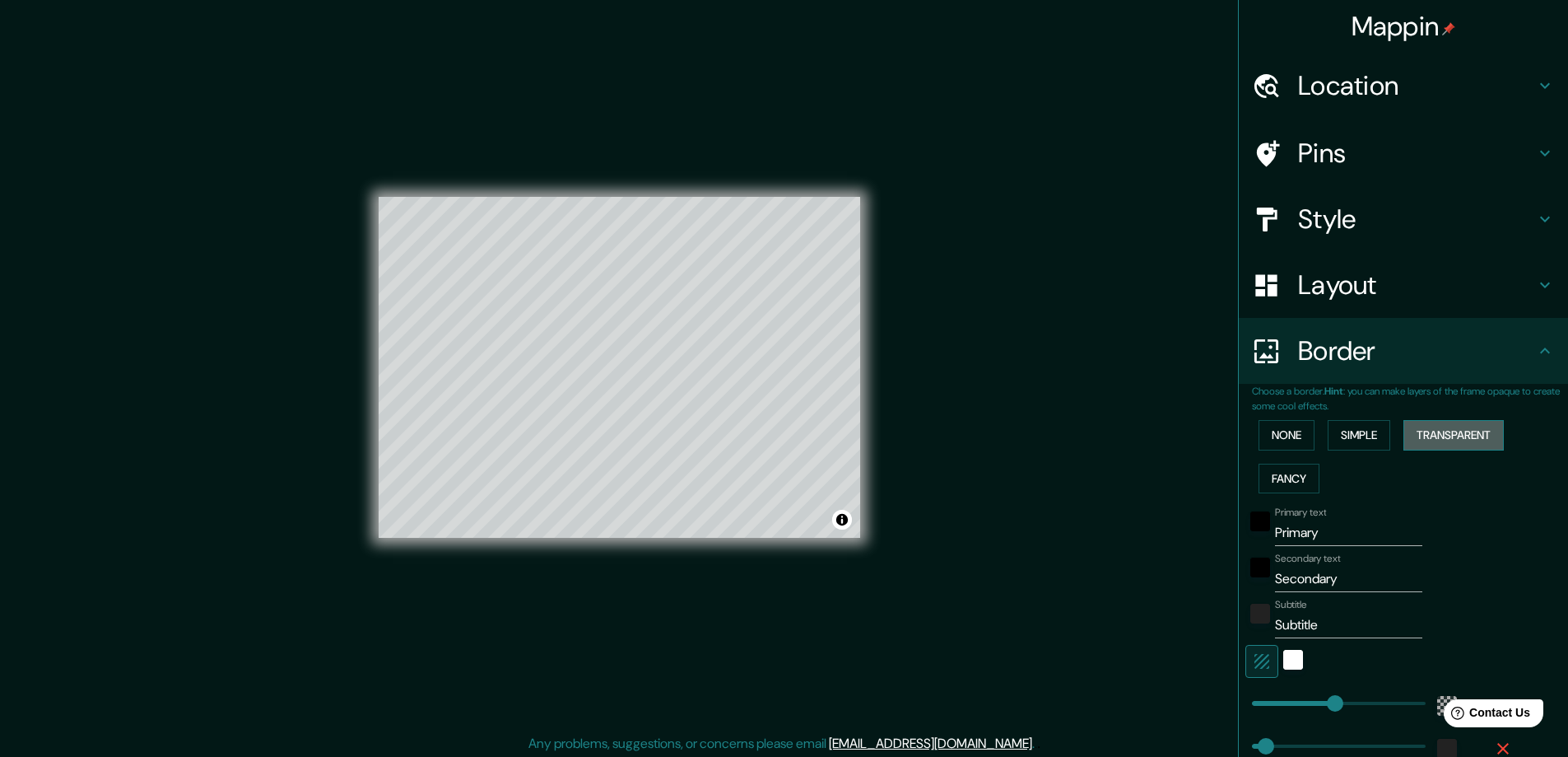
click at [1459, 426] on button "Transparent" at bounding box center [1454, 436] width 101 height 31
type input "281"
type input "47"
click at [1285, 437] on button "None" at bounding box center [1287, 436] width 56 height 31
